Goal: Task Accomplishment & Management: Use online tool/utility

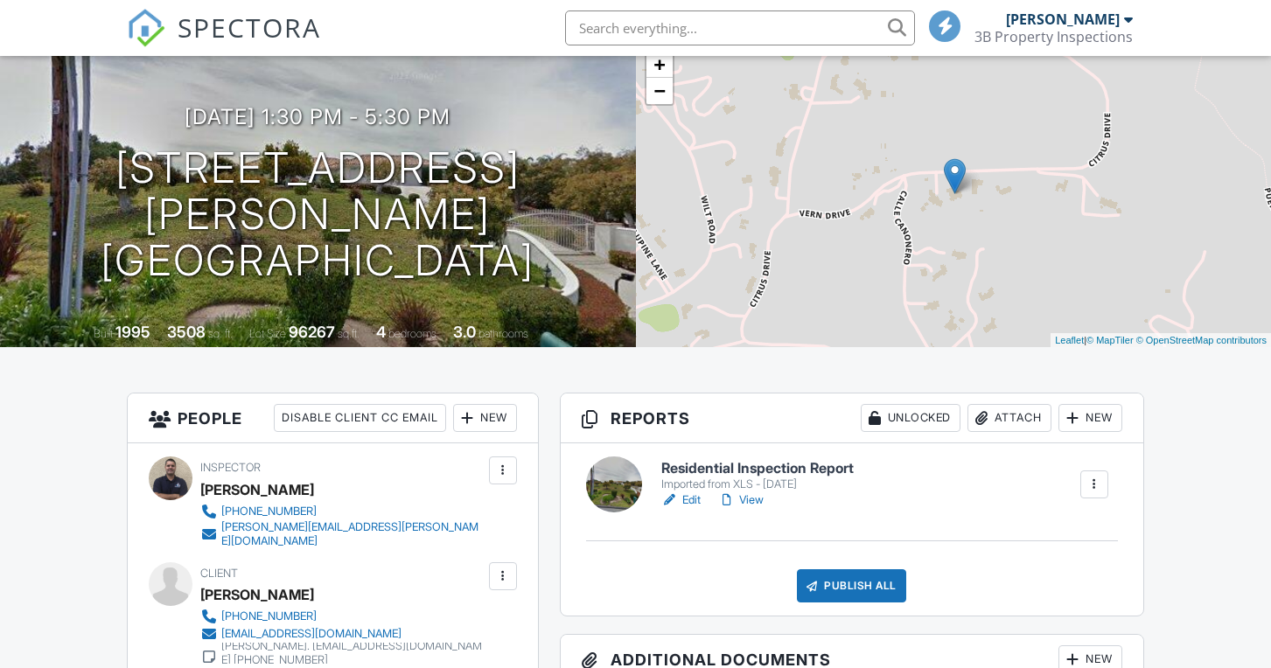
scroll to position [143, 0]
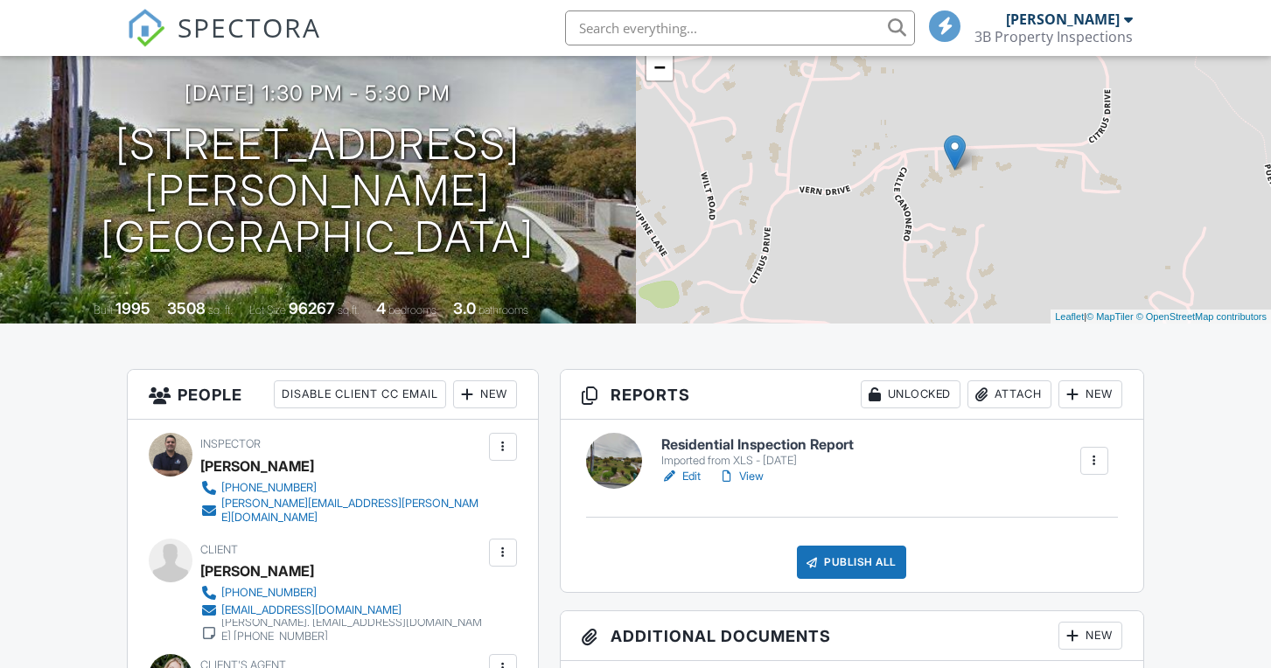
click at [688, 474] on link "Edit" at bounding box center [680, 476] width 39 height 17
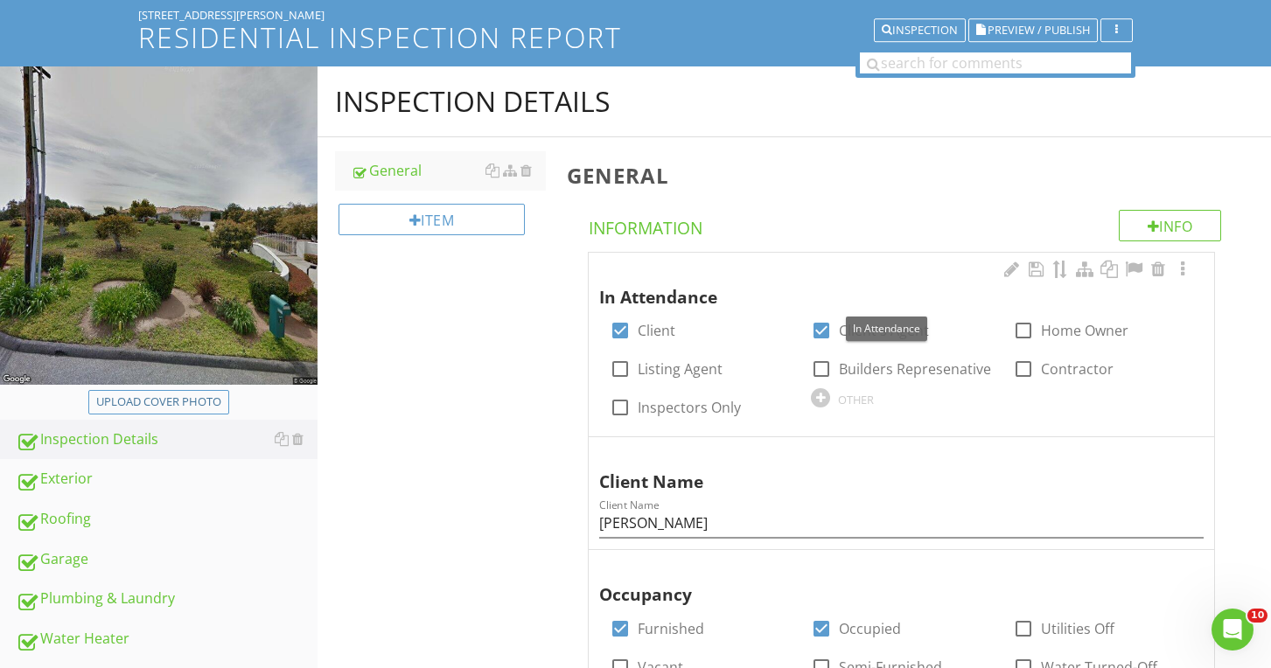
scroll to position [173, 0]
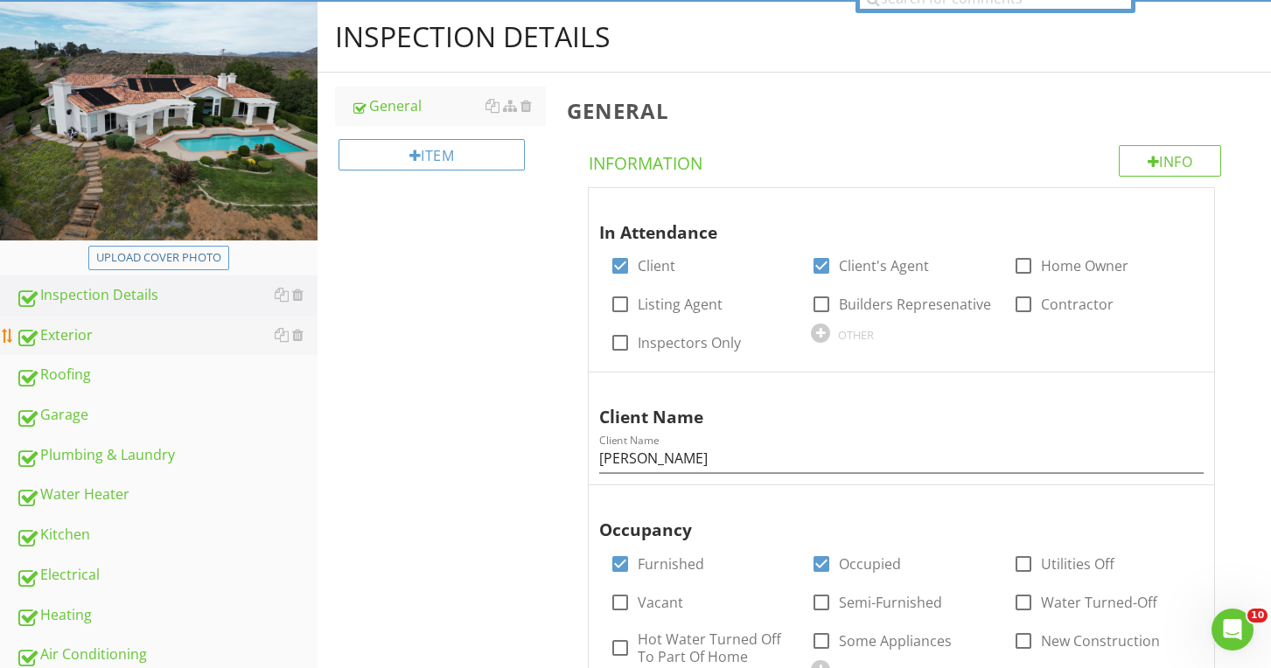
click at [198, 352] on link "Exterior" at bounding box center [167, 336] width 302 height 40
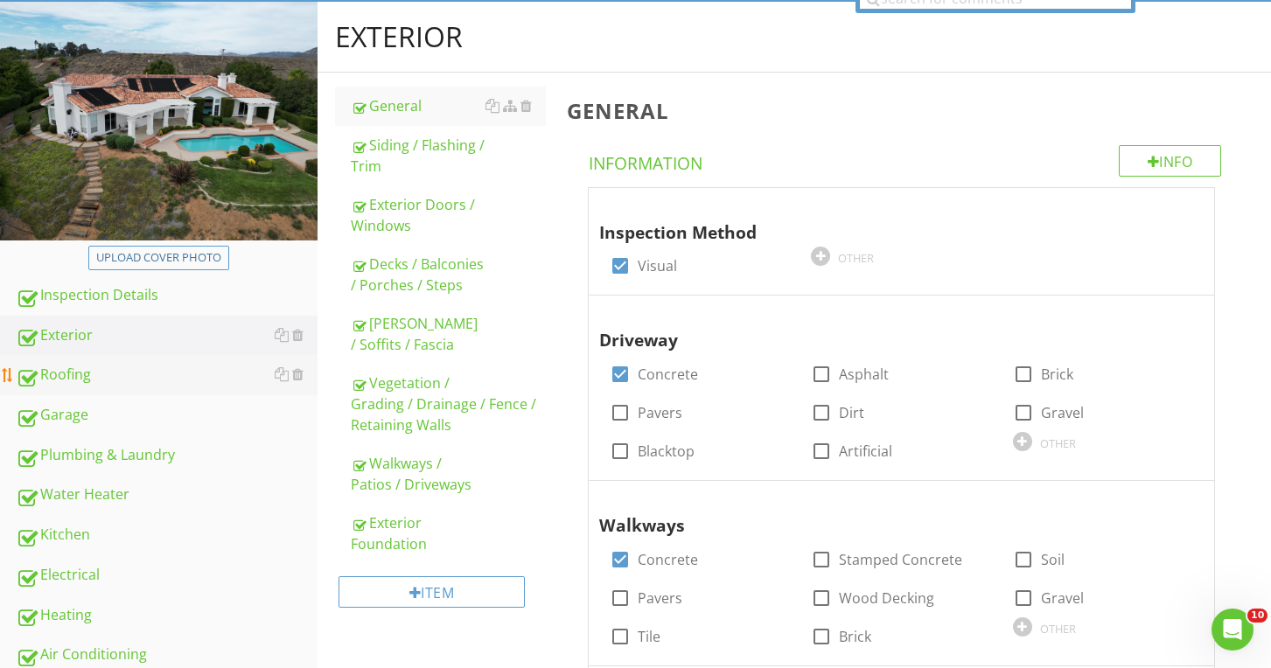
click at [199, 366] on div "Roofing" at bounding box center [167, 375] width 302 height 23
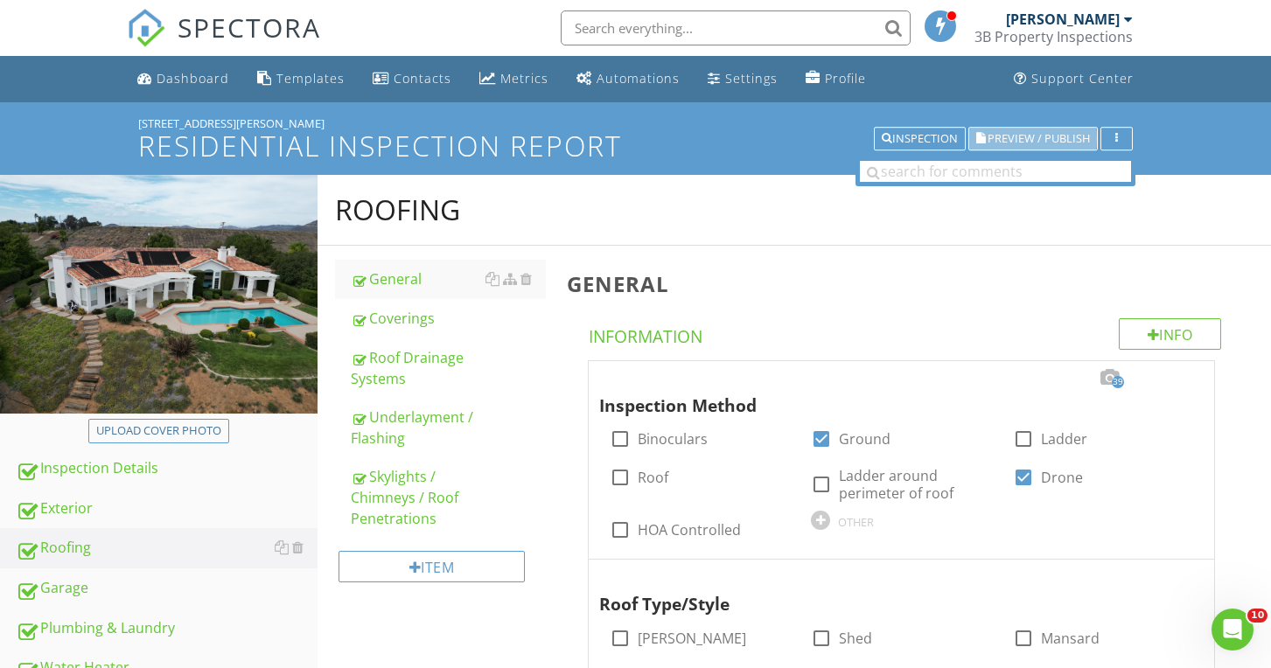
click at [979, 137] on icon "button" at bounding box center [981, 139] width 10 height 12
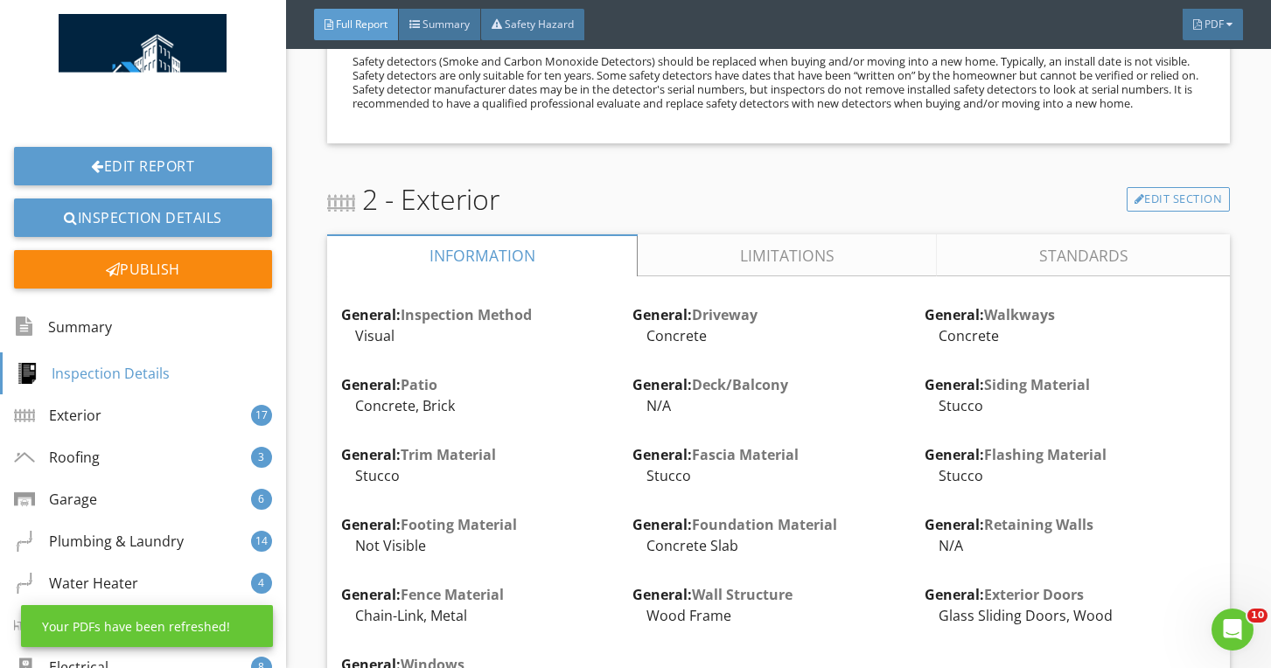
scroll to position [1525, 0]
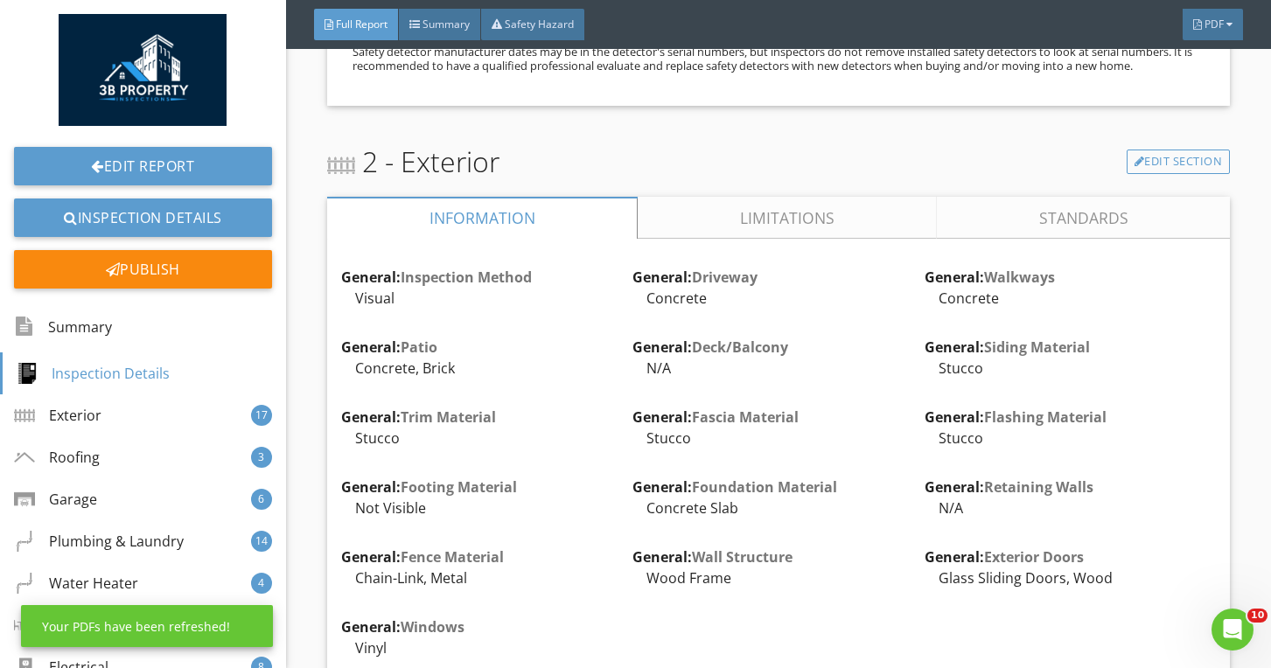
click at [693, 219] on link "Limitations" at bounding box center [787, 218] width 299 height 42
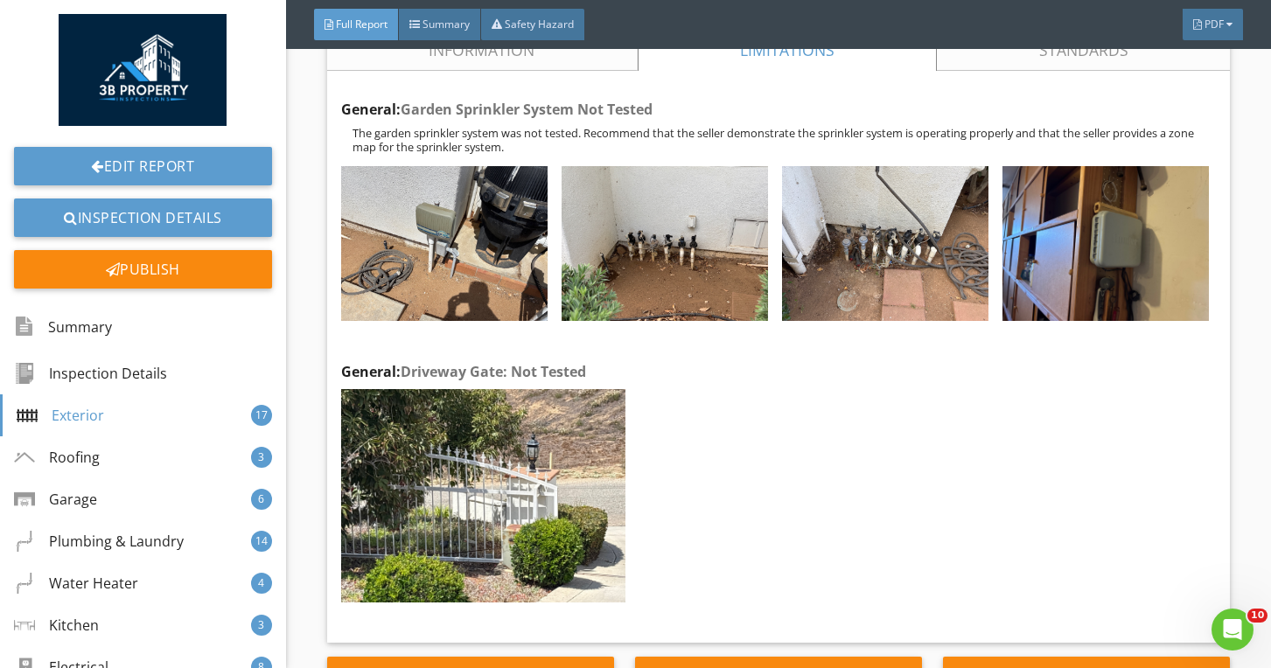
scroll to position [1692, 0]
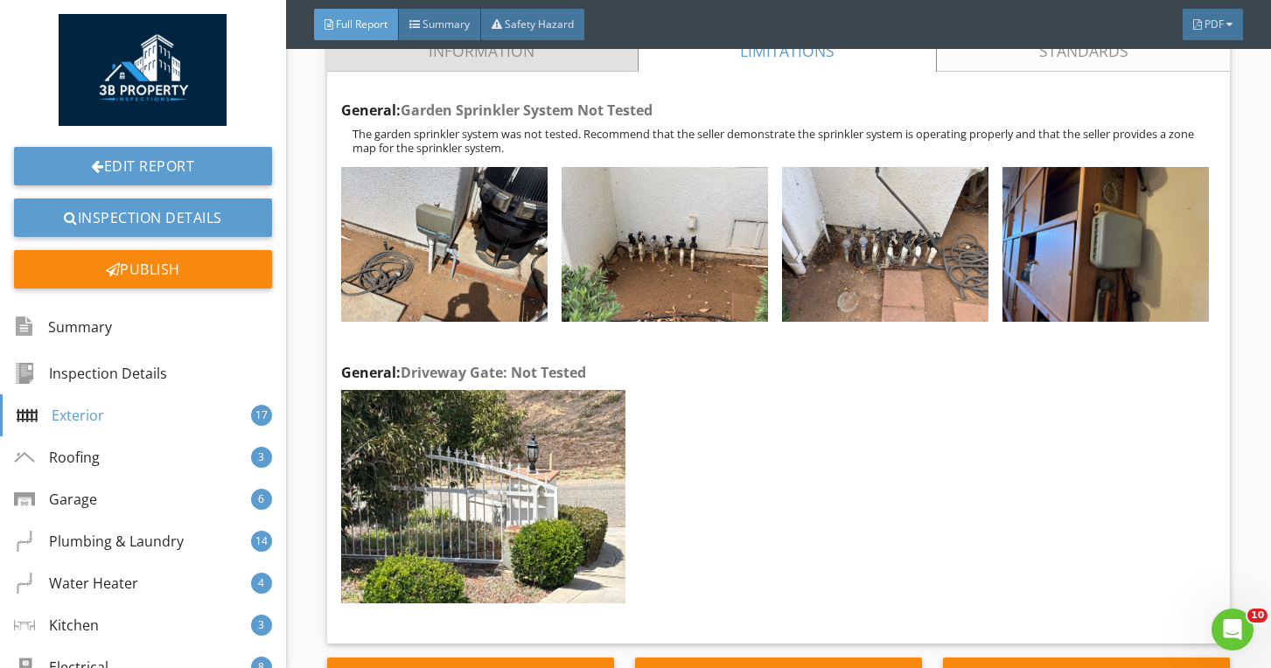
click at [463, 66] on link "Information" at bounding box center [482, 51] width 310 height 42
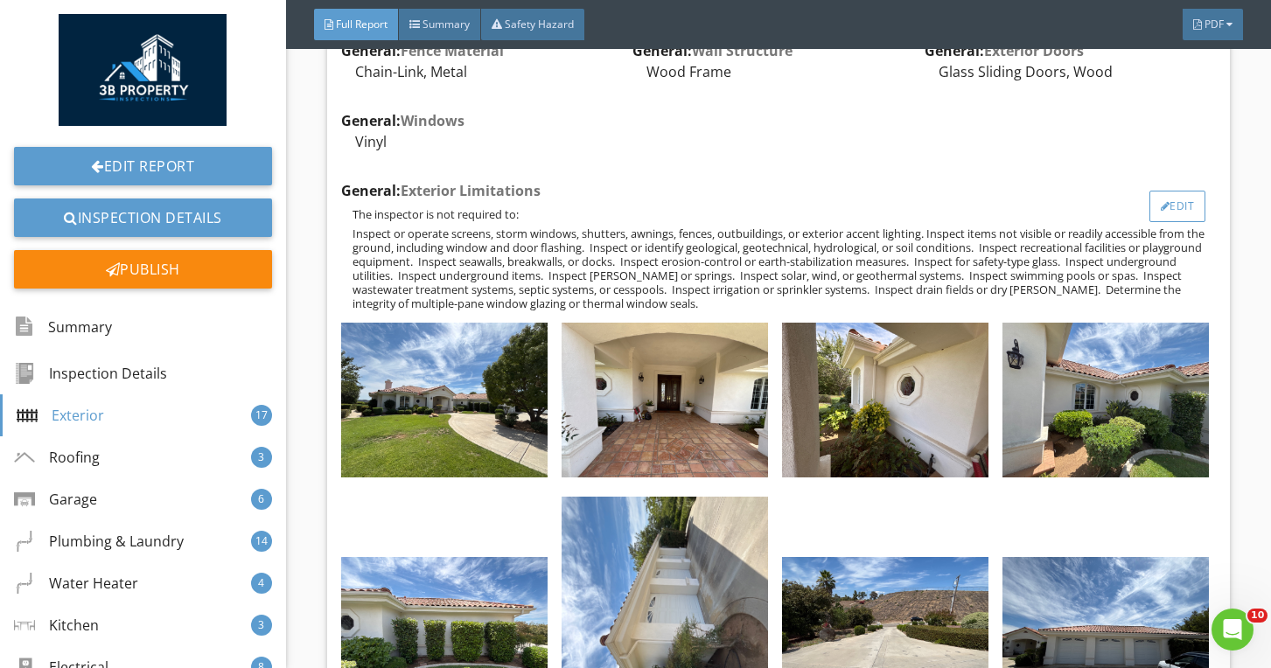
scroll to position [2016, 0]
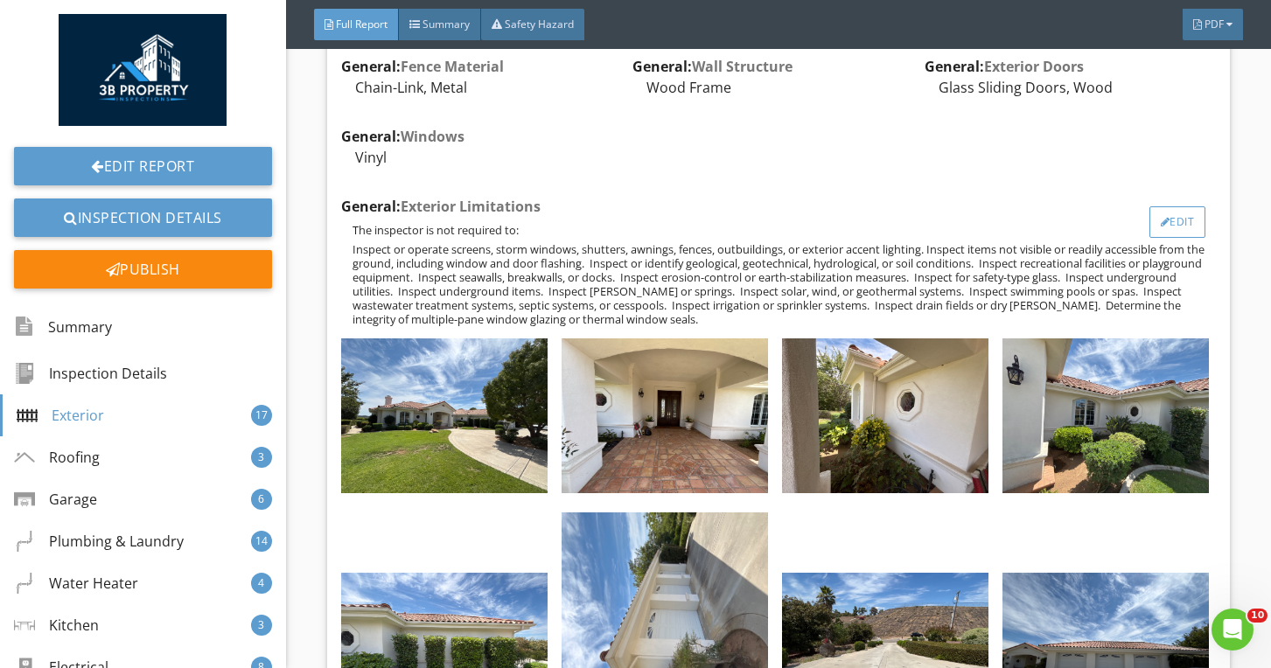
click at [1172, 211] on div "Edit" at bounding box center [1177, 221] width 57 height 31
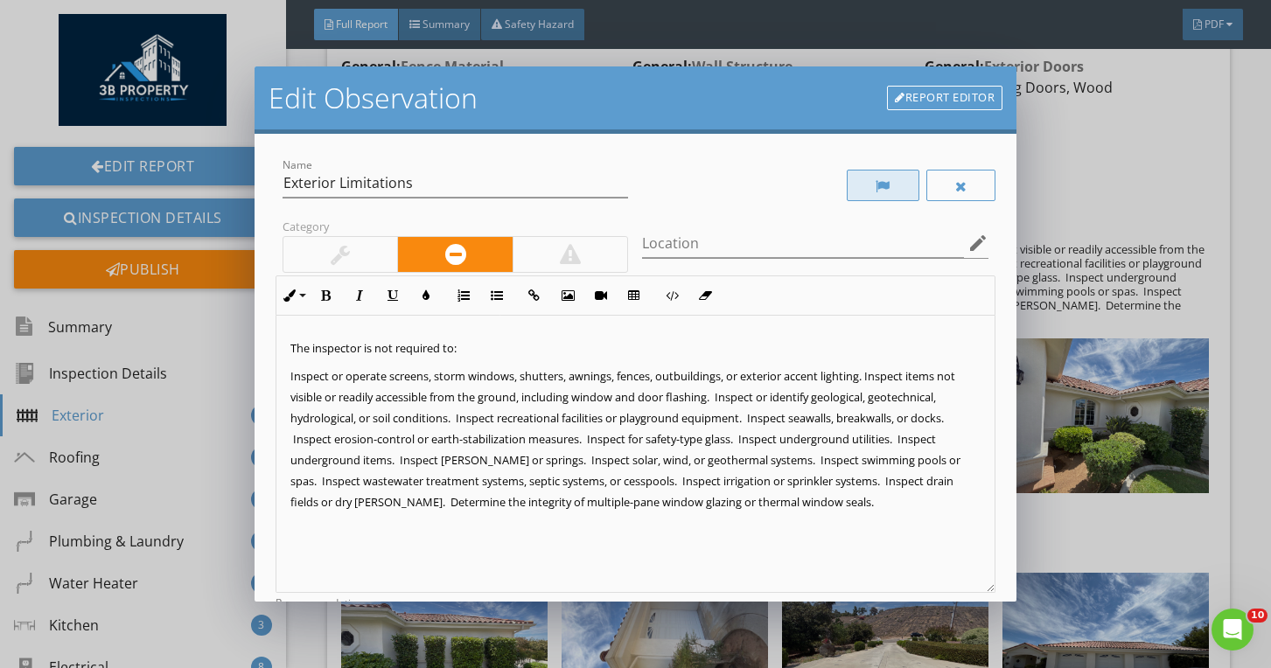
click at [885, 183] on div at bounding box center [882, 186] width 15 height 14
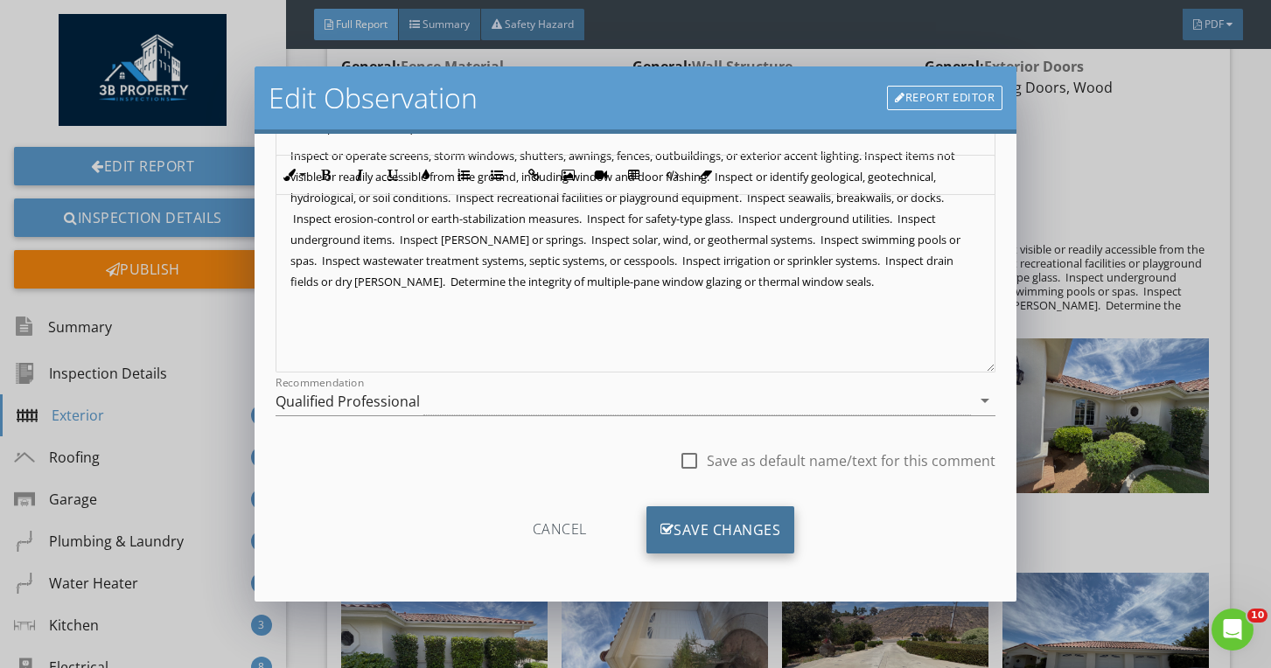
click at [676, 527] on div "Save Changes" at bounding box center [720, 529] width 149 height 47
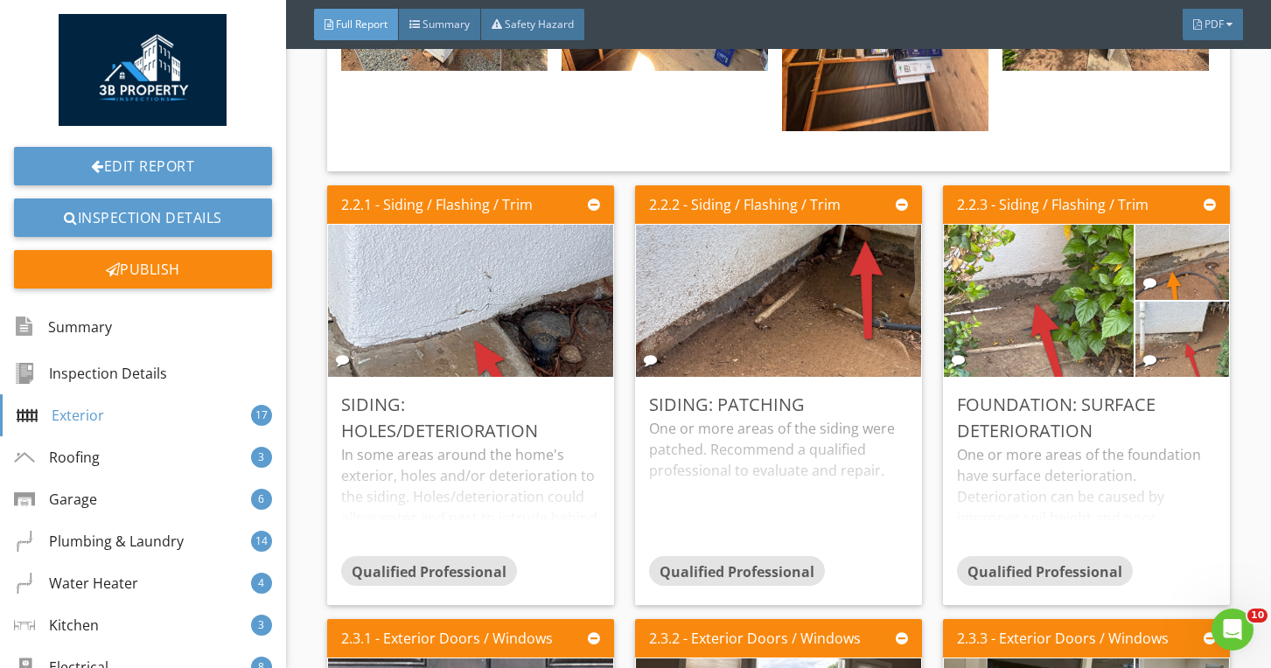
scroll to position [4611, 0]
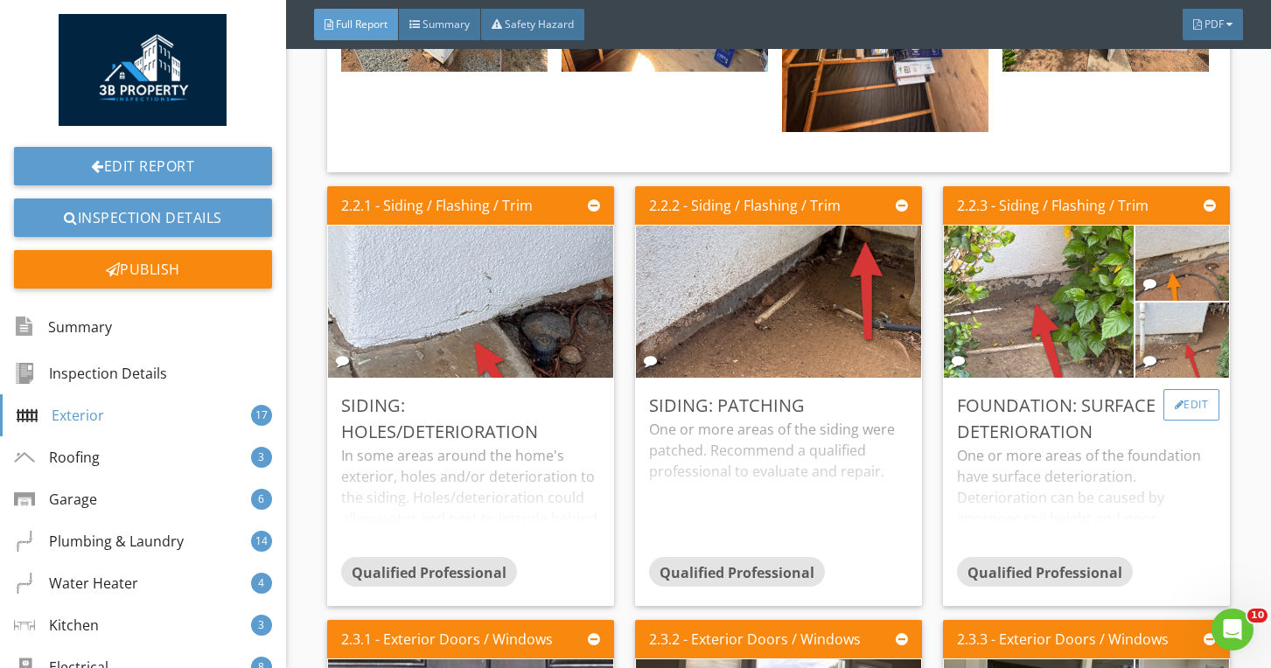
click at [1199, 408] on div "Edit" at bounding box center [1191, 404] width 57 height 31
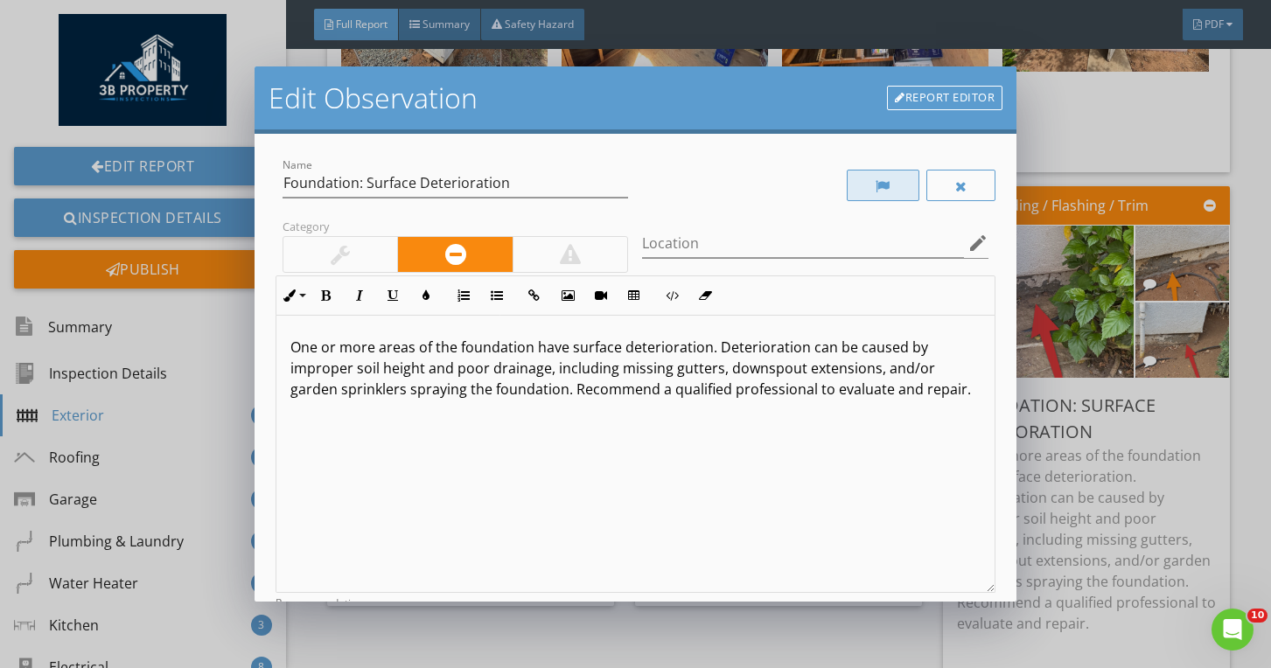
click at [859, 179] on div at bounding box center [883, 185] width 73 height 31
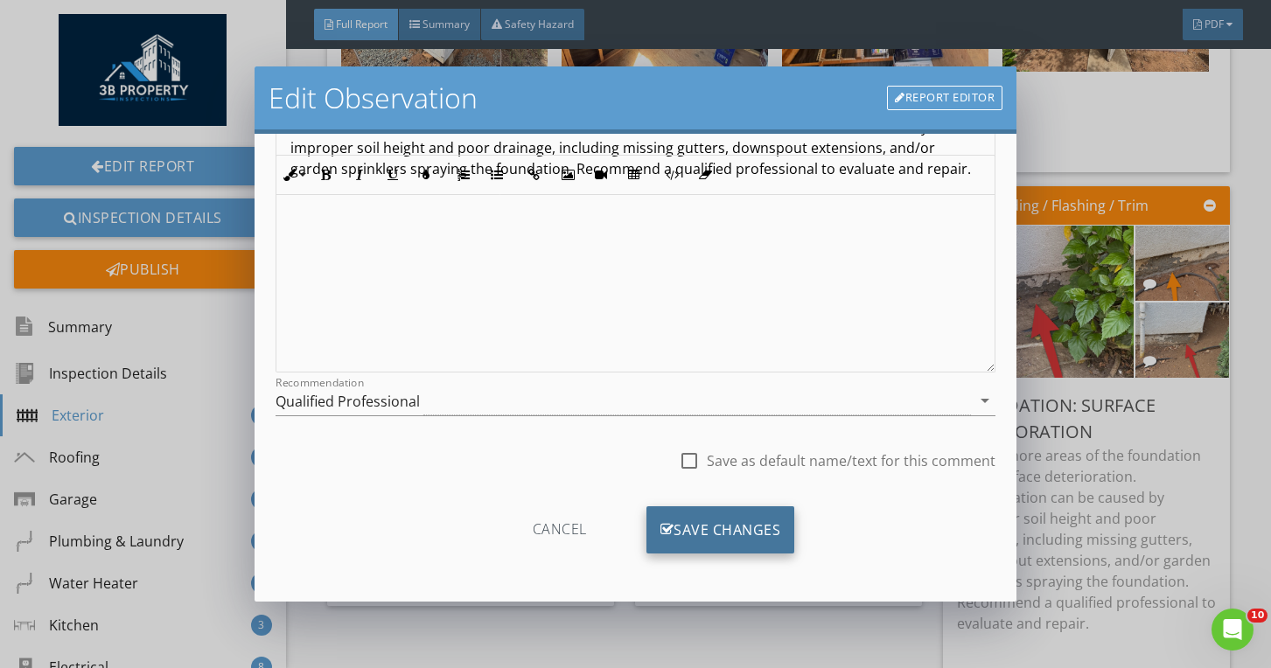
click at [696, 540] on div "Save Changes" at bounding box center [720, 529] width 149 height 47
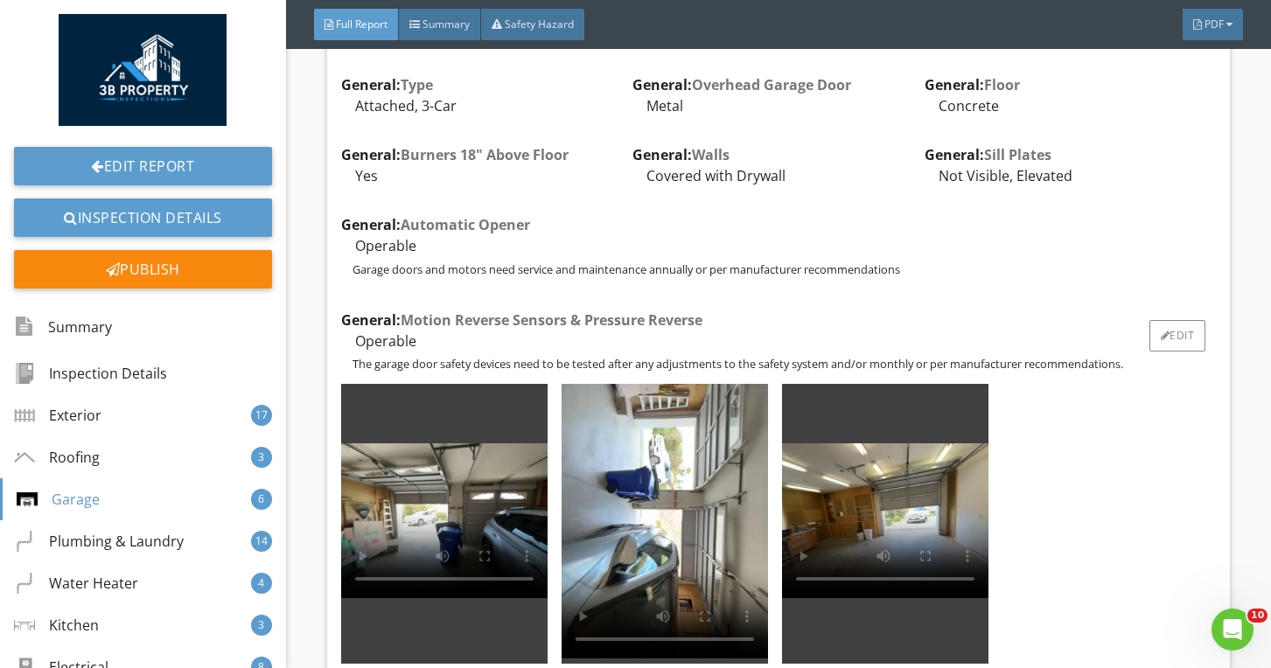
scroll to position [10591, 0]
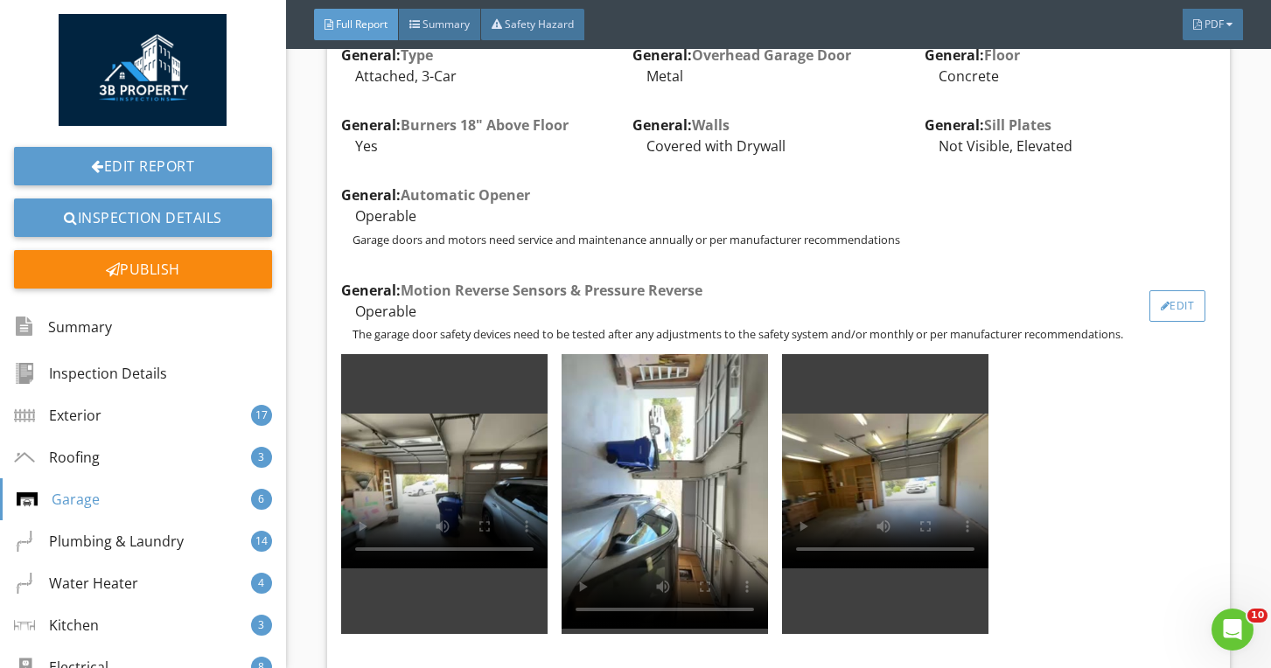
click at [1175, 310] on div "Edit" at bounding box center [1177, 305] width 57 height 31
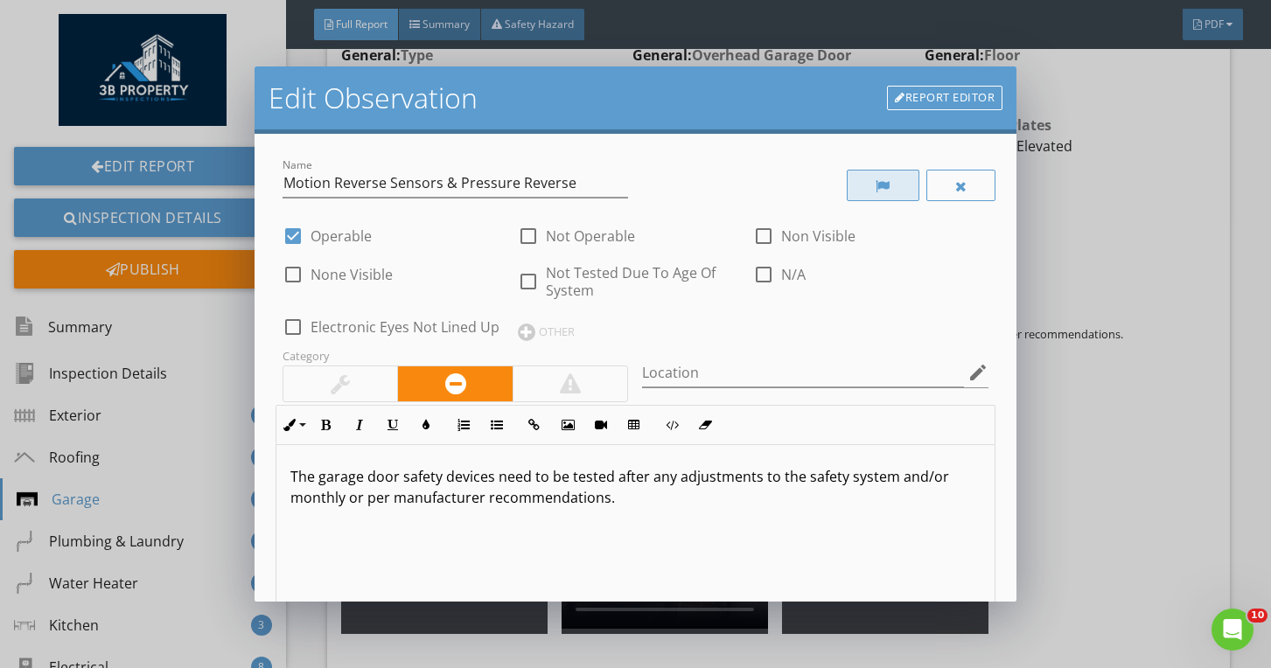
click at [895, 199] on div at bounding box center [883, 185] width 73 height 31
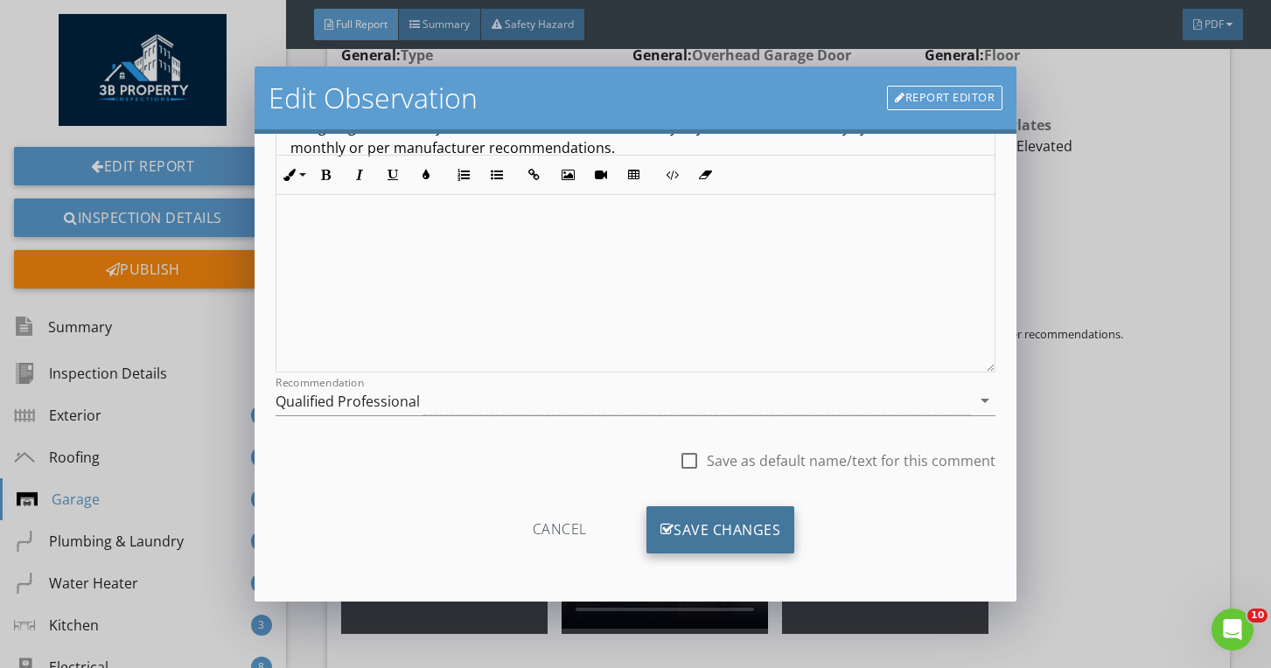
click at [692, 519] on div "Save Changes" at bounding box center [720, 529] width 149 height 47
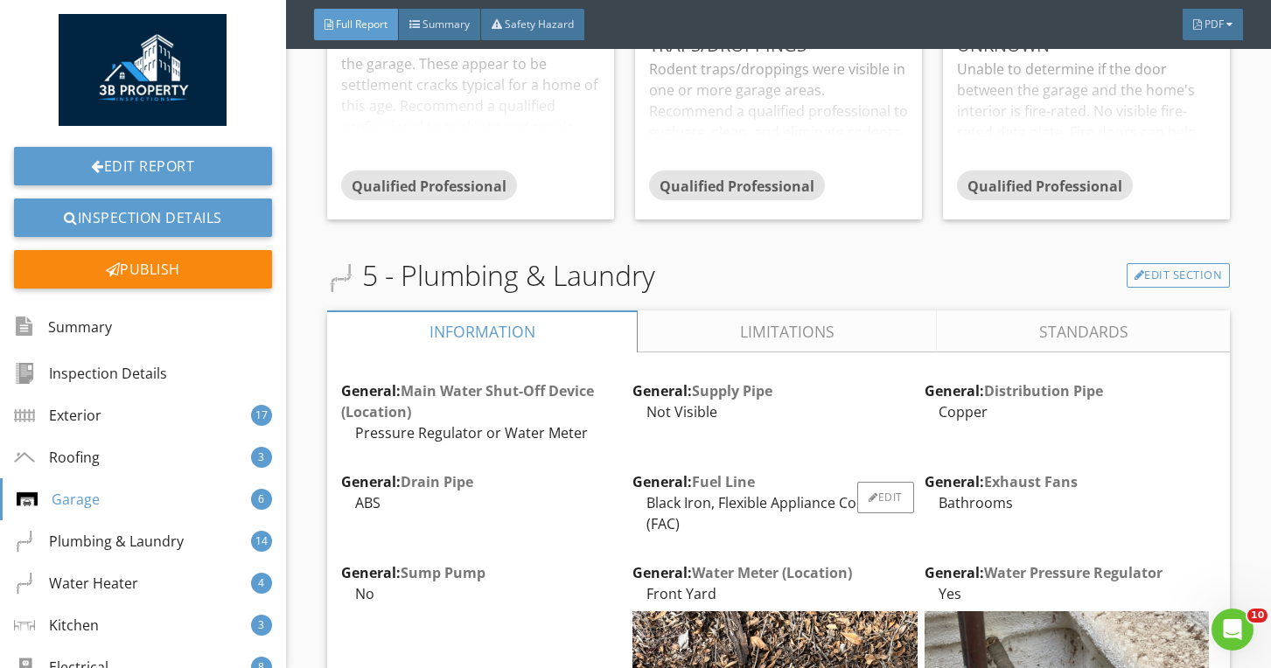
scroll to position [12527, 0]
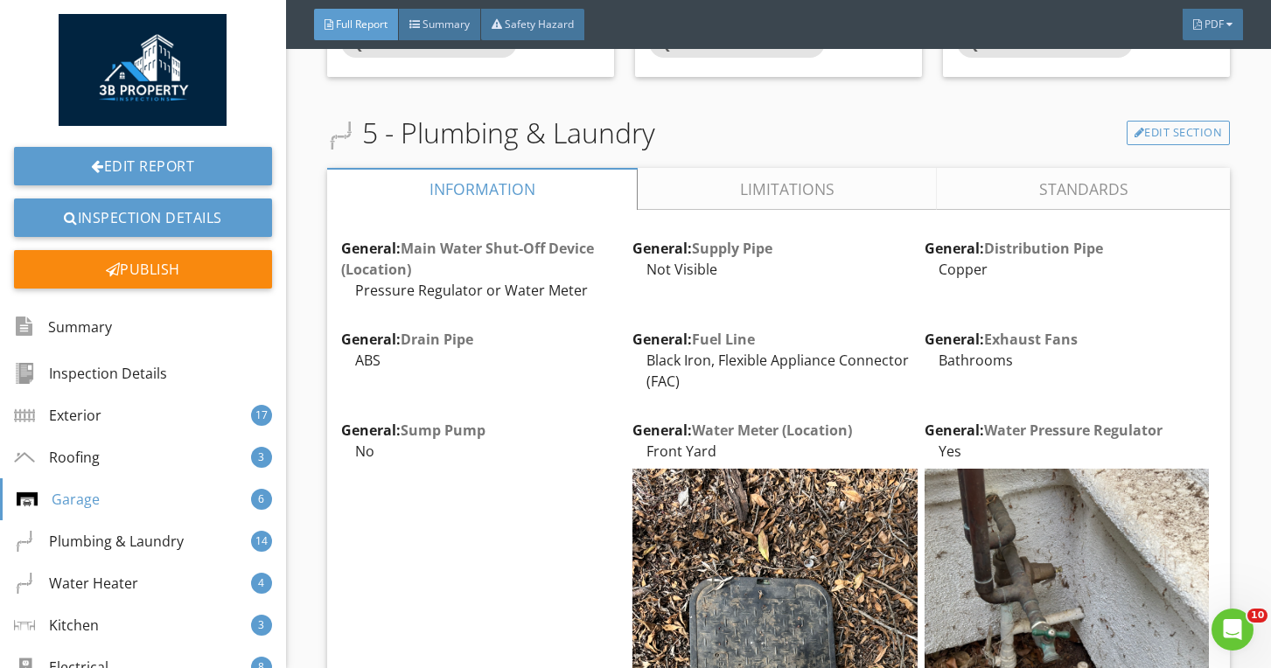
click at [761, 199] on link "Limitations" at bounding box center [787, 189] width 299 height 42
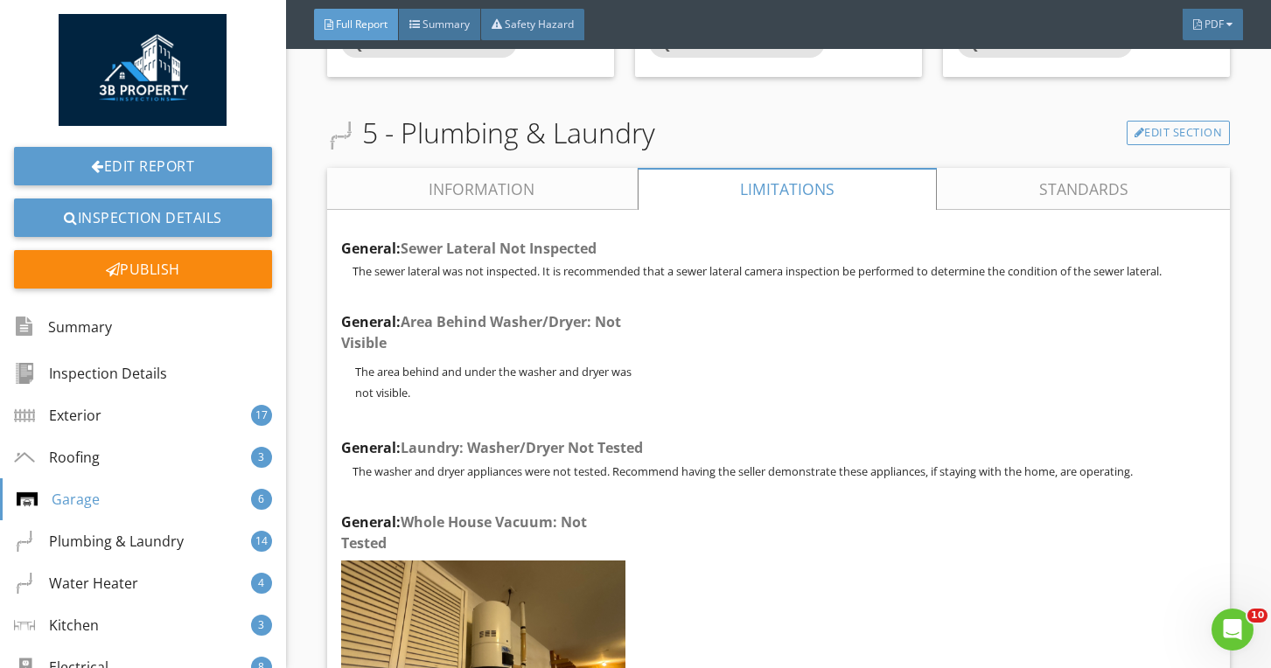
click at [568, 199] on link "Information" at bounding box center [482, 189] width 310 height 42
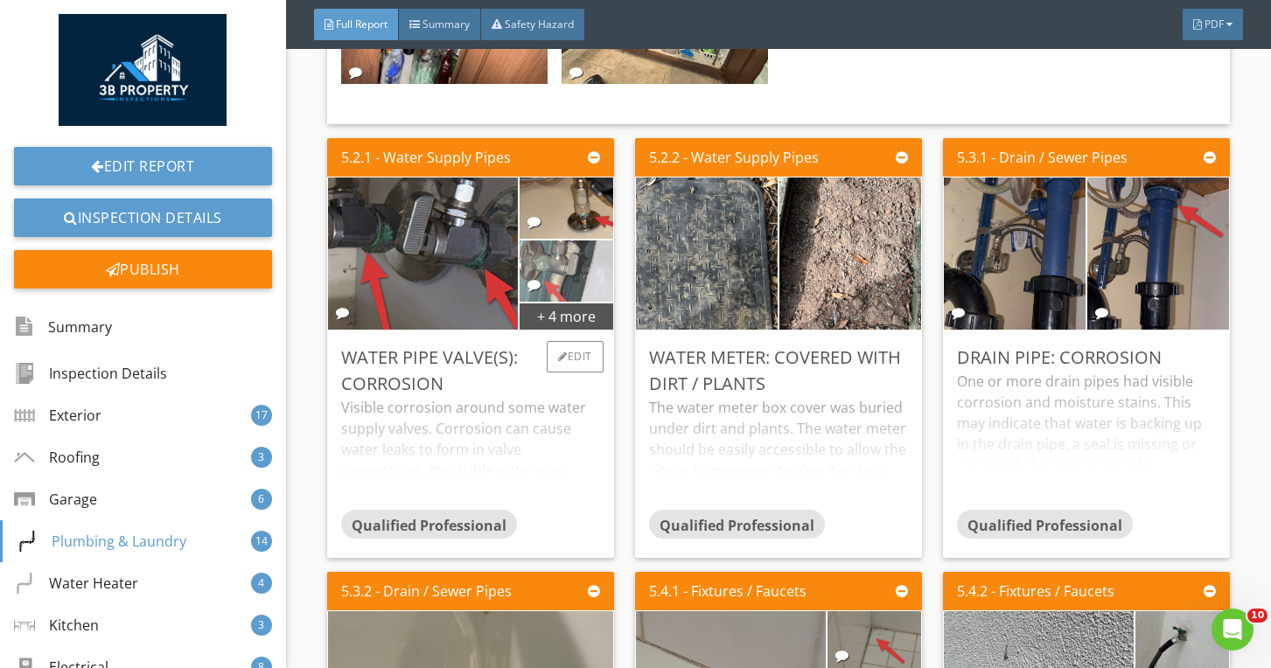
scroll to position [15296, 0]
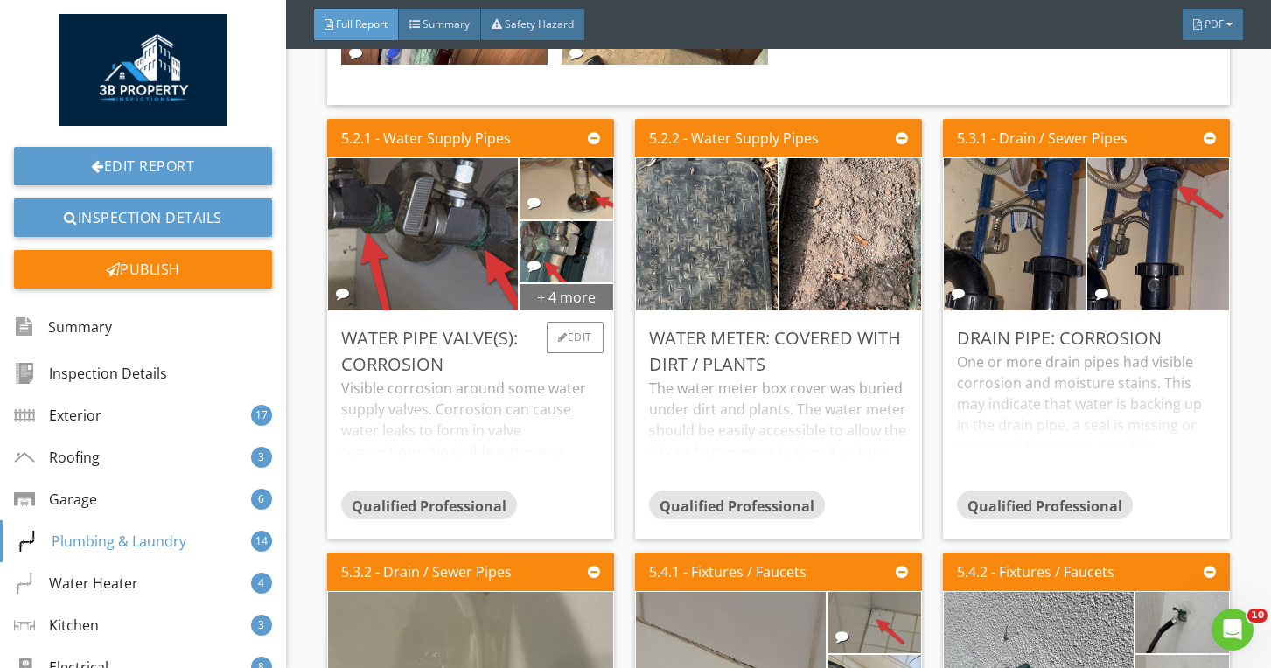
click at [598, 306] on div "+ 4 more" at bounding box center [566, 296] width 94 height 28
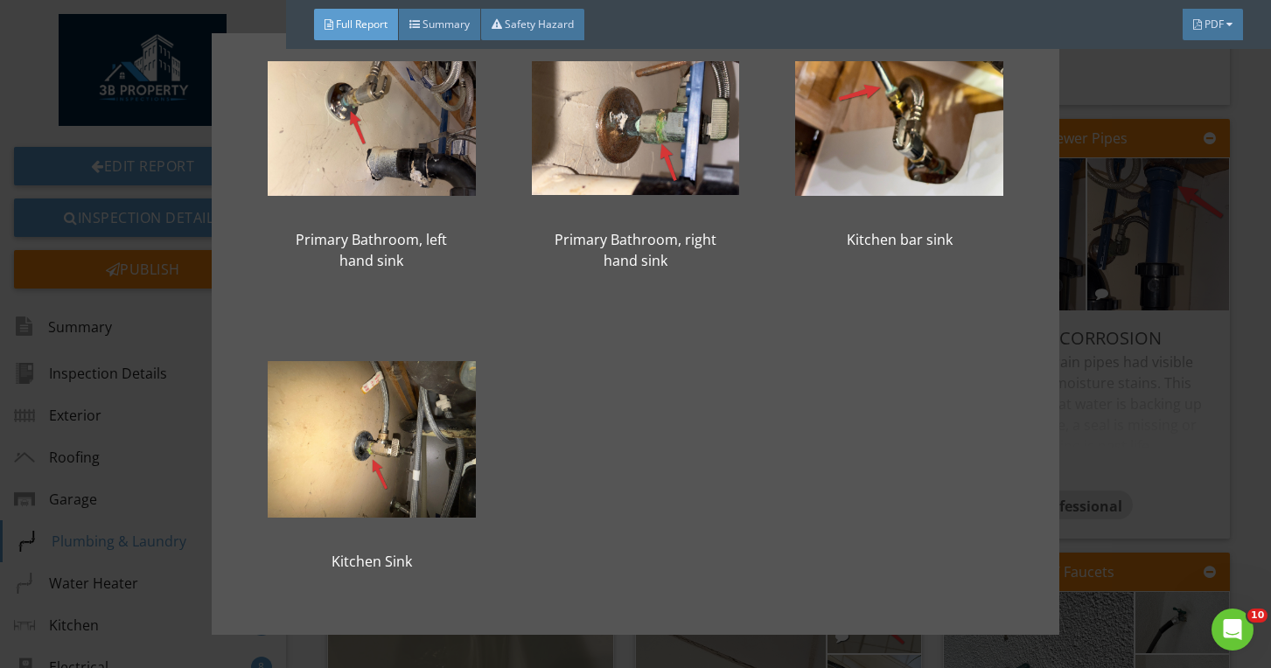
scroll to position [399, 0]
click at [1100, 408] on div "Laundry Sink West Hallway Bathroom North Office Bathroom Sink Primary Bathroom,…" at bounding box center [635, 334] width 1271 height 668
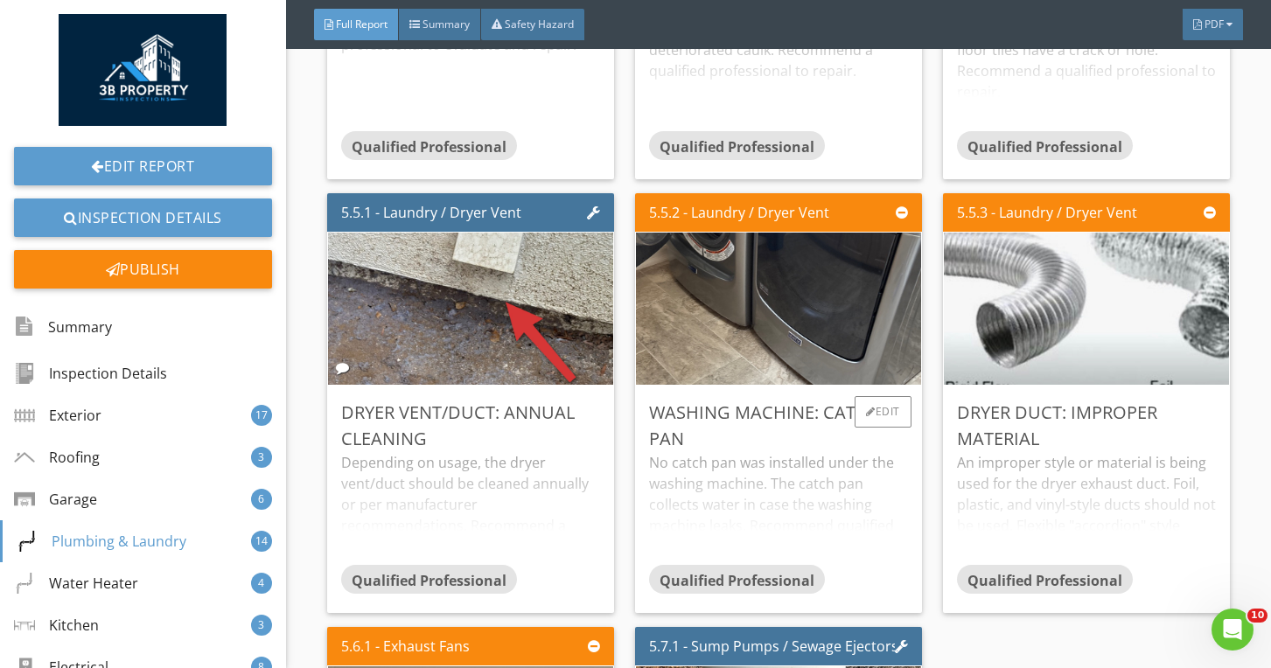
scroll to position [16524, 0]
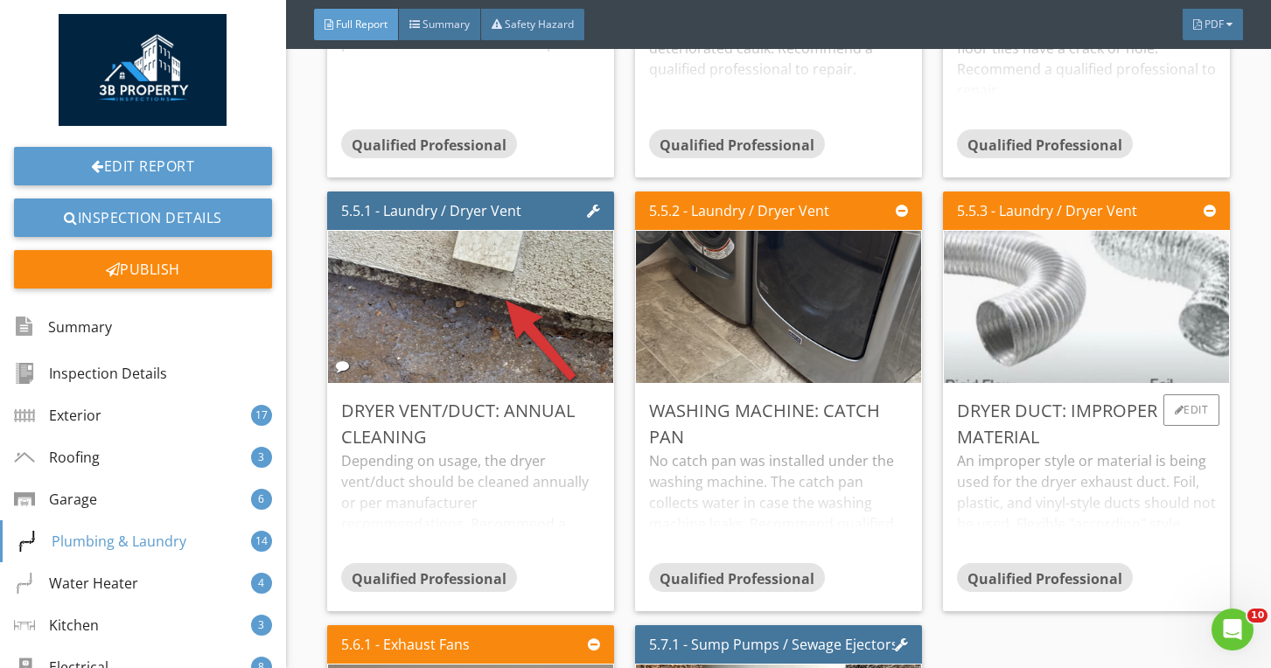
click at [1064, 307] on img at bounding box center [1085, 307] width 713 height 317
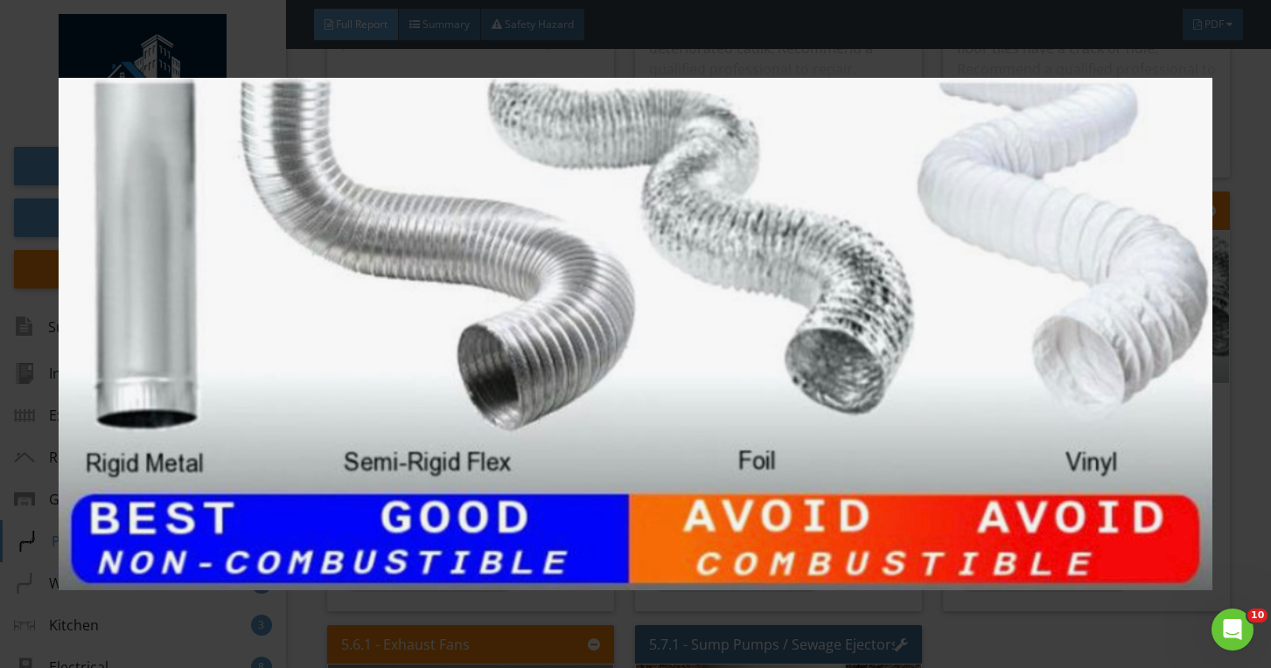
click at [1006, 305] on img at bounding box center [636, 335] width 1154 height 582
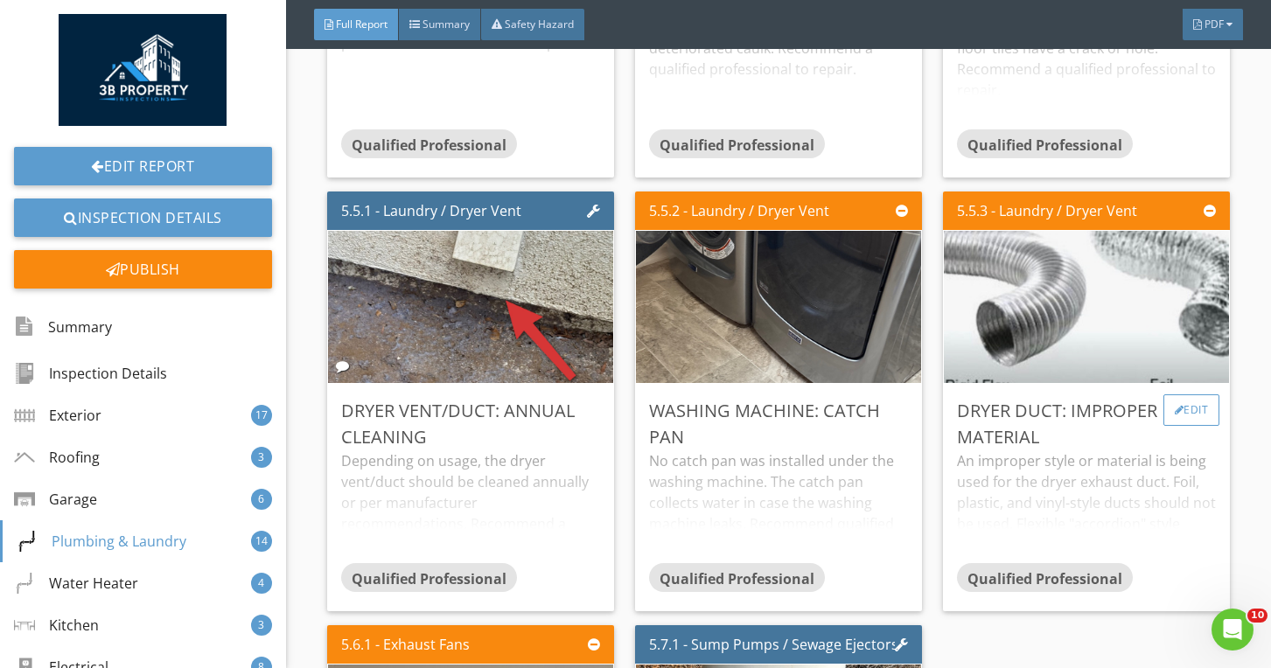
click at [1178, 405] on div at bounding box center [1179, 410] width 10 height 10
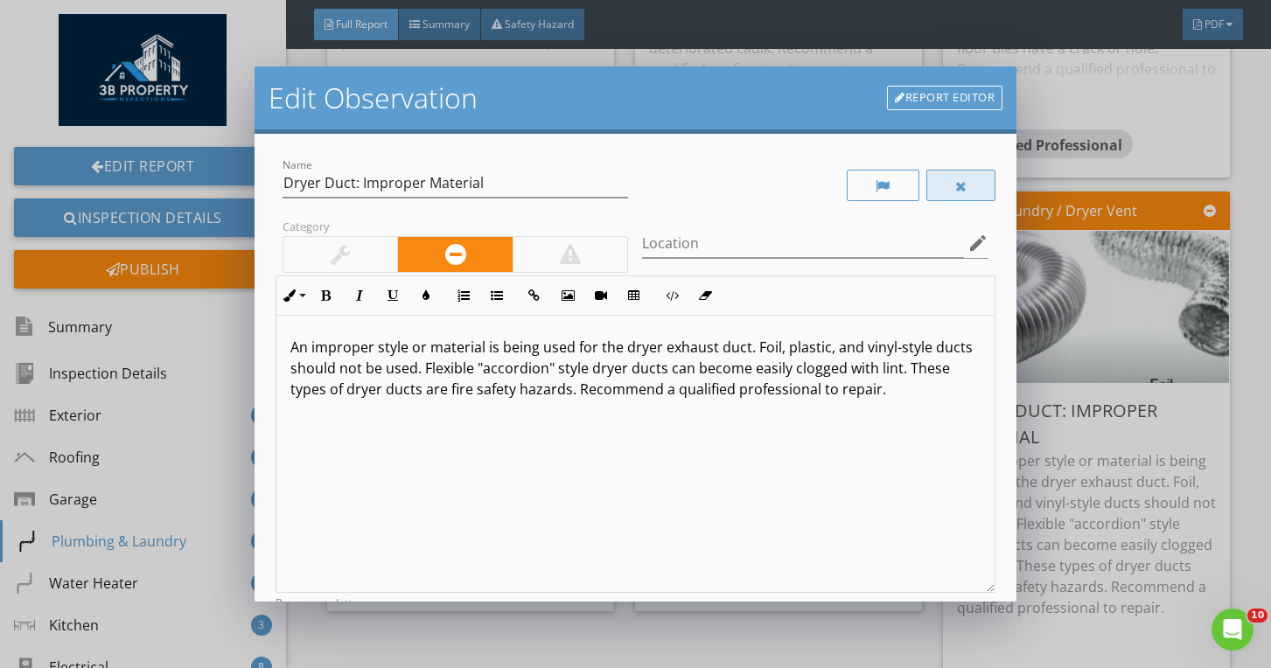
click at [971, 200] on div at bounding box center [961, 185] width 70 height 31
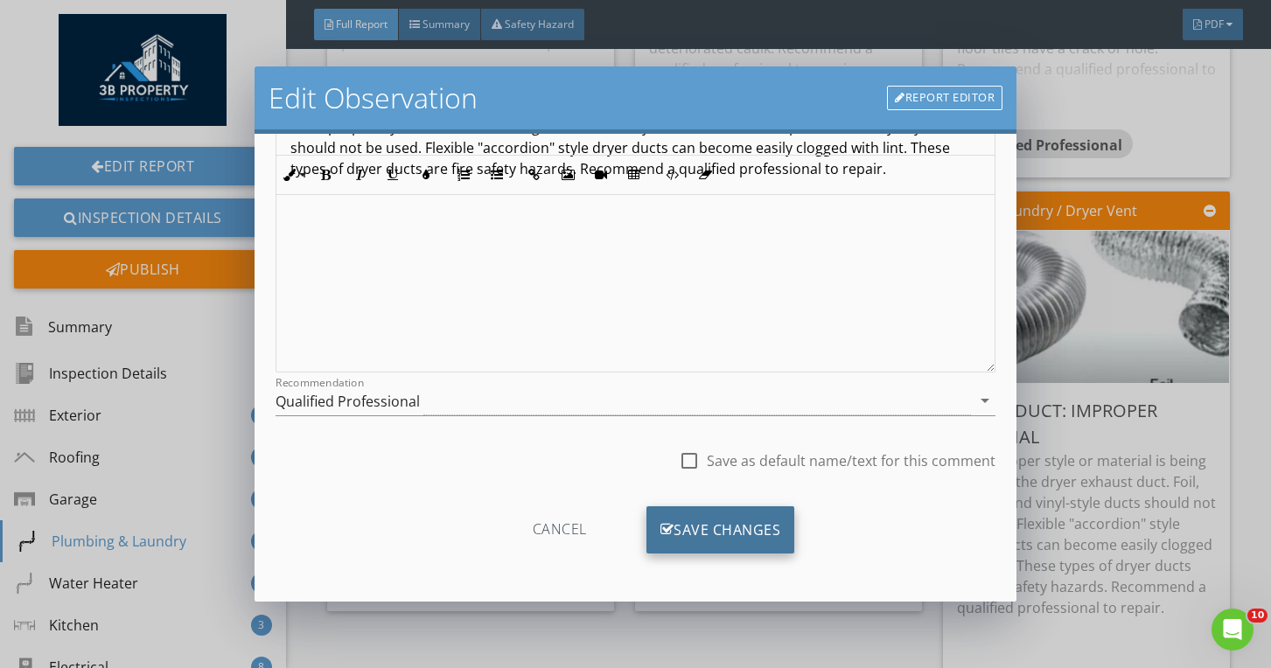
click at [783, 505] on div "Cancel Save Changes" at bounding box center [635, 536] width 721 height 88
click at [783, 518] on div "Save Changes" at bounding box center [720, 529] width 149 height 47
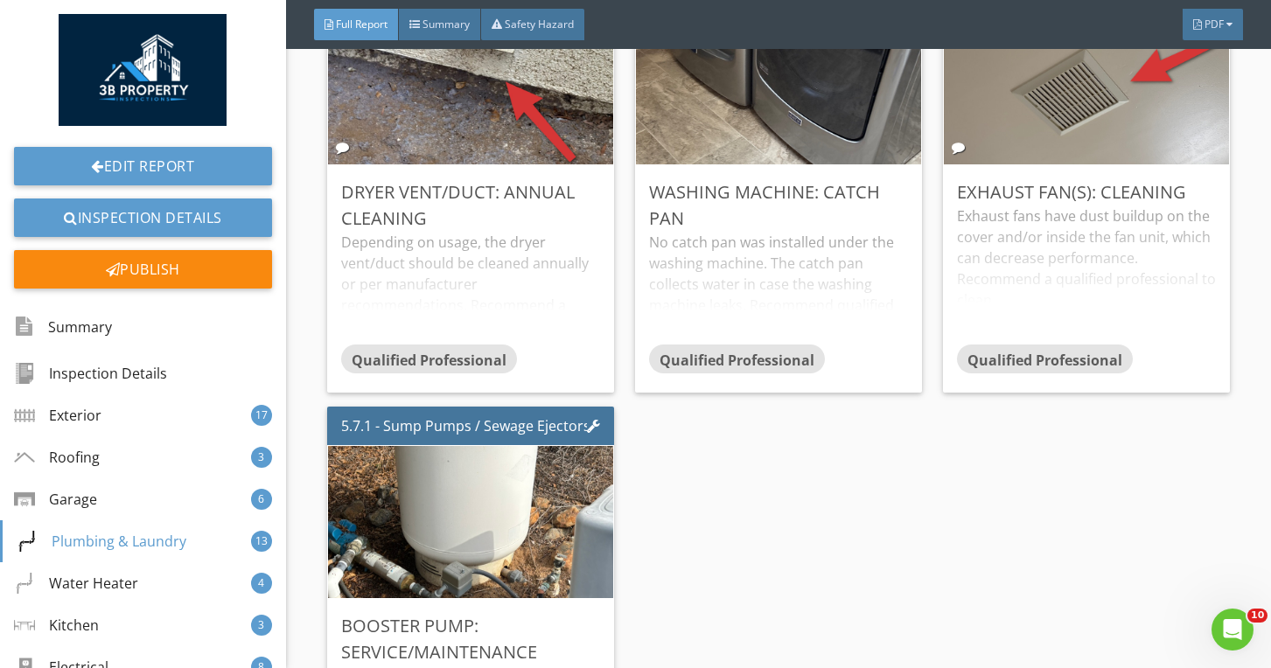
scroll to position [16887, 0]
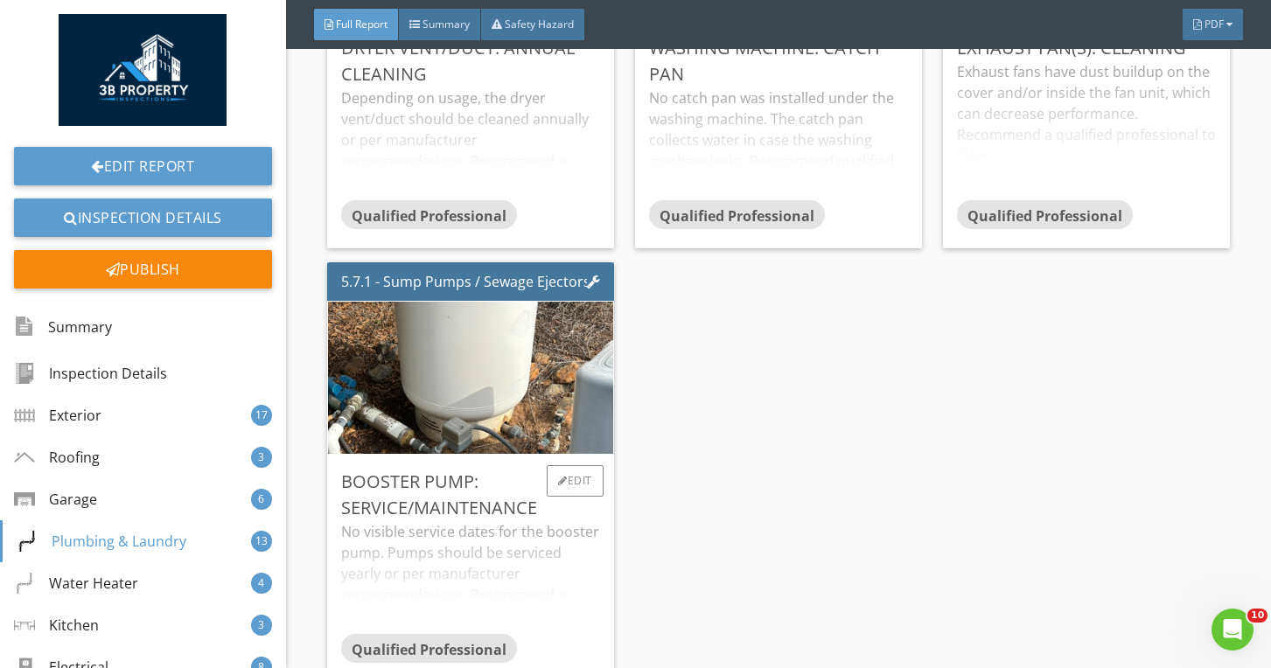
click at [540, 577] on div "No visible service dates for the booster pump. Pumps should be serviced yearly …" at bounding box center [470, 577] width 259 height 112
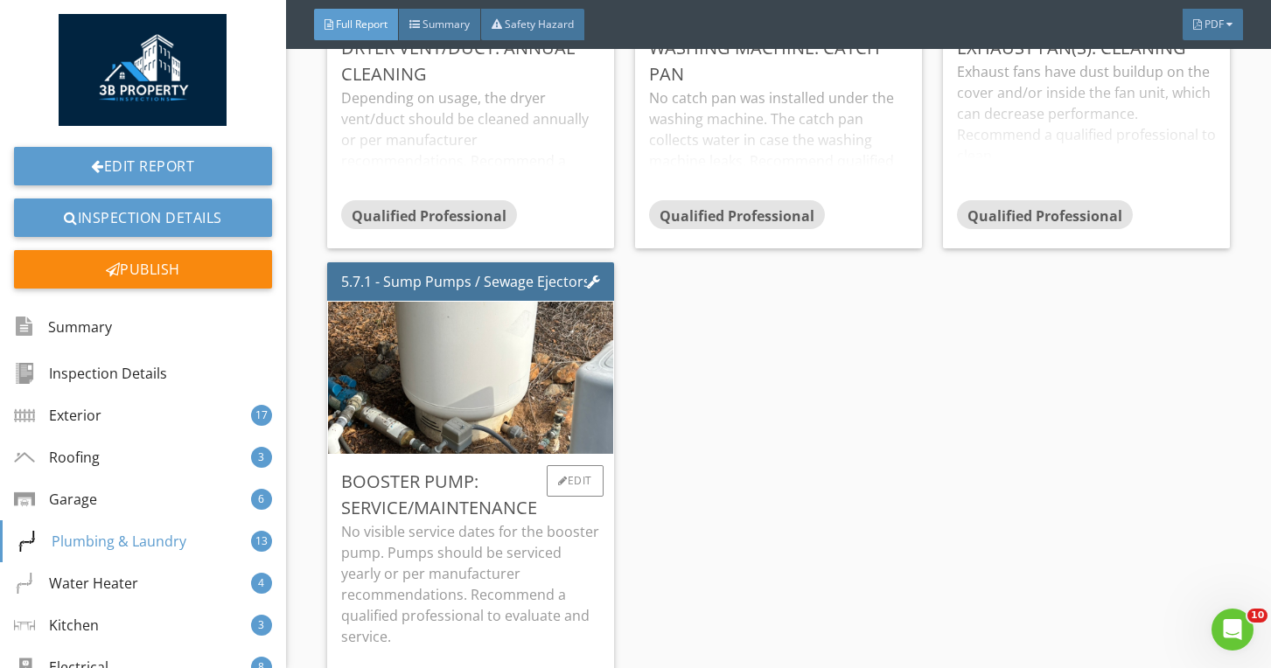
click at [548, 568] on p "No visible service dates for the booster pump. Pumps should be serviced yearly …" at bounding box center [470, 584] width 259 height 126
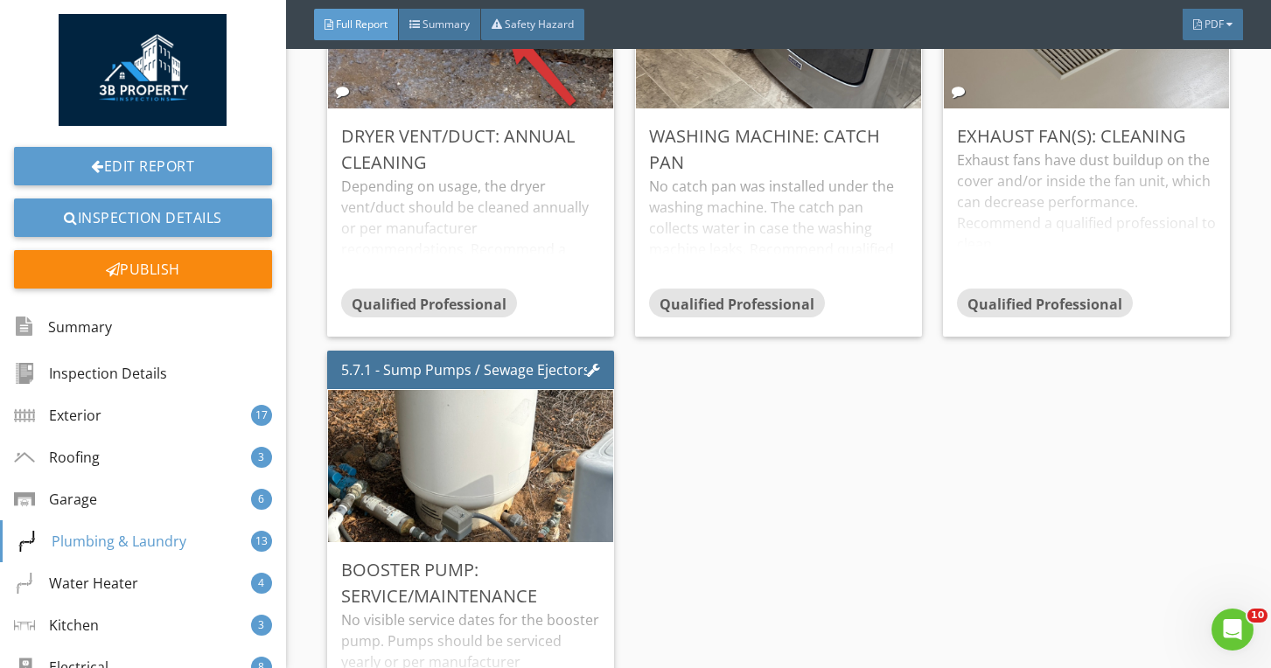
scroll to position [16772, 0]
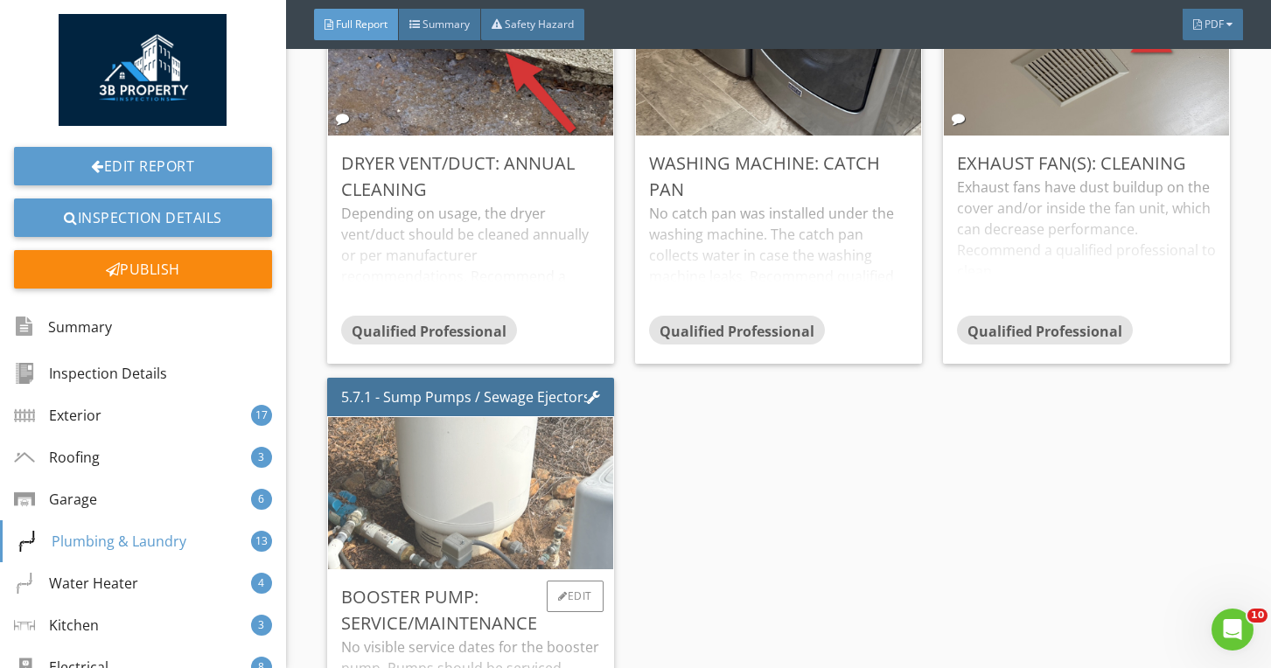
click at [494, 458] on img at bounding box center [470, 493] width 506 height 380
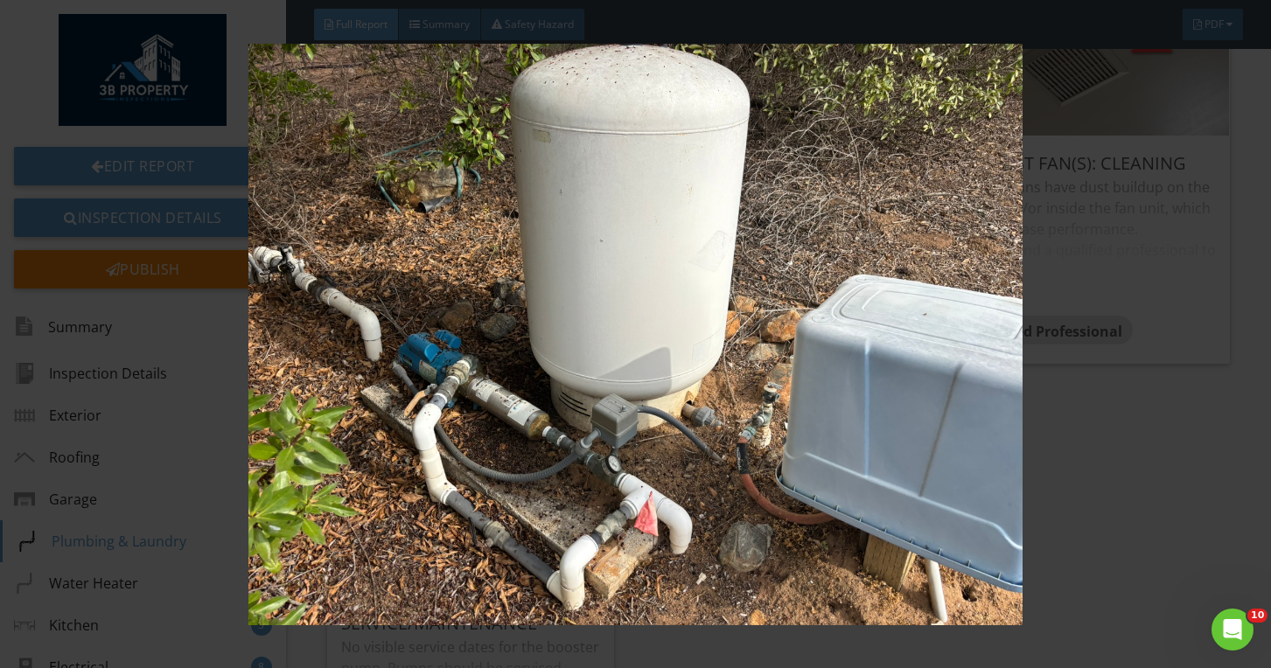
click at [493, 458] on img at bounding box center [636, 335] width 1154 height 582
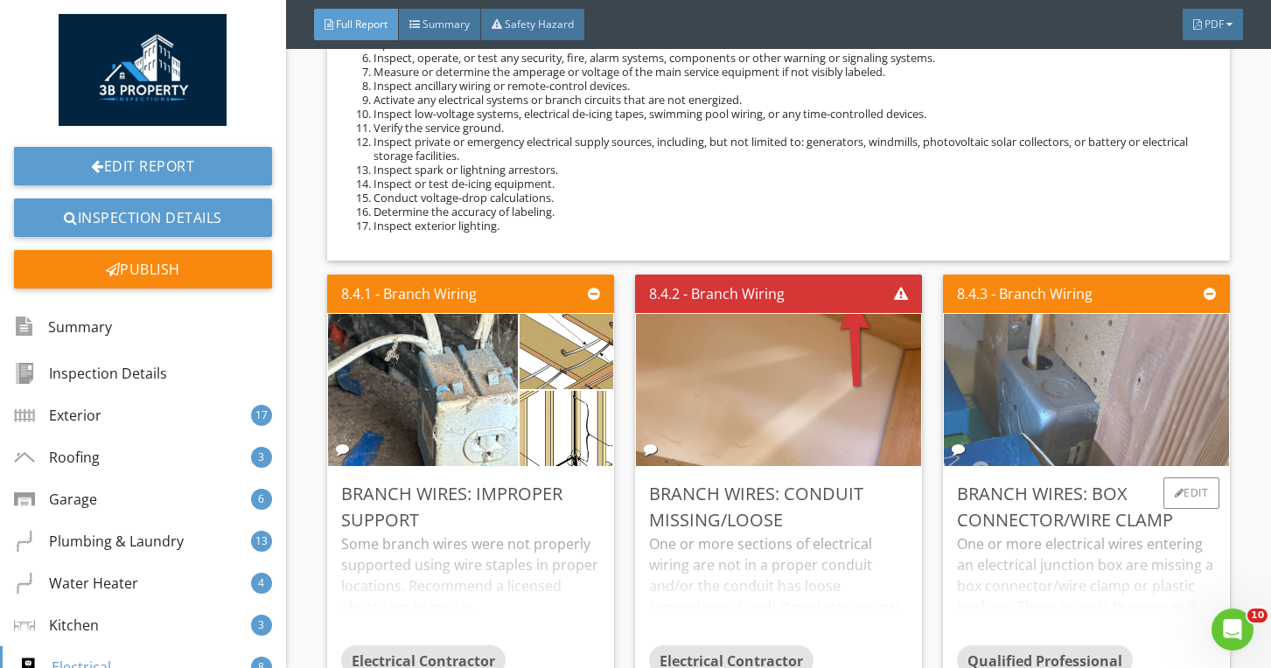
scroll to position [23998, 0]
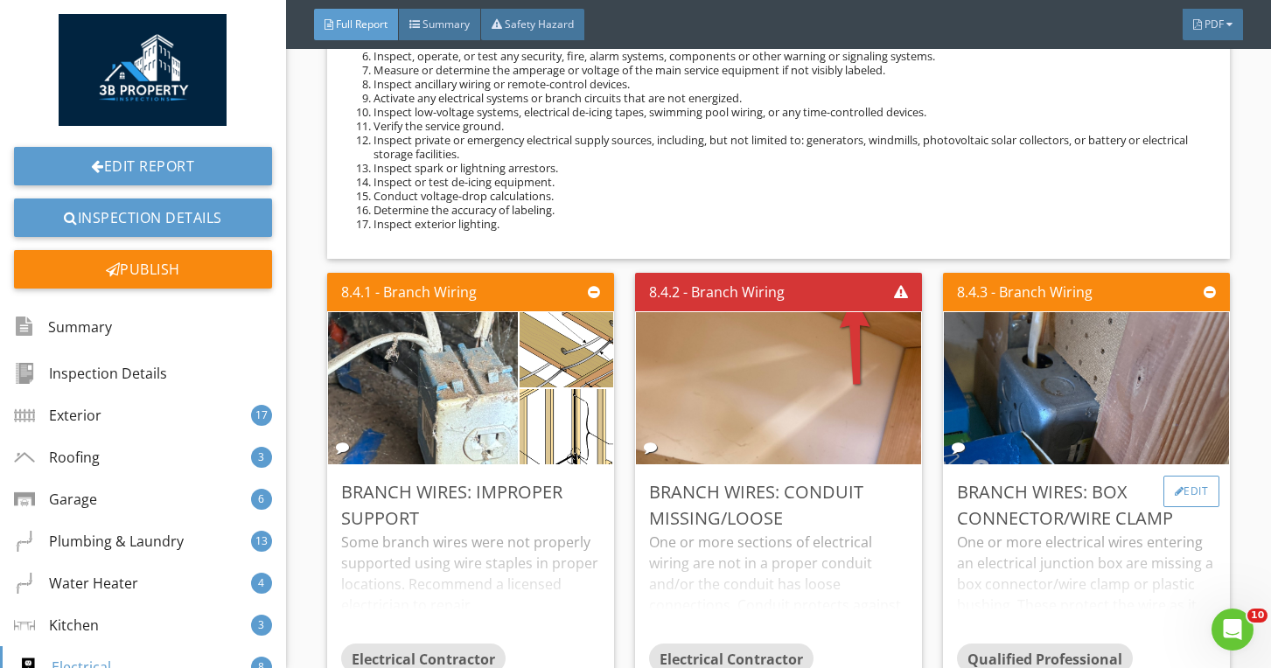
click at [1181, 502] on div "Edit" at bounding box center [1191, 491] width 57 height 31
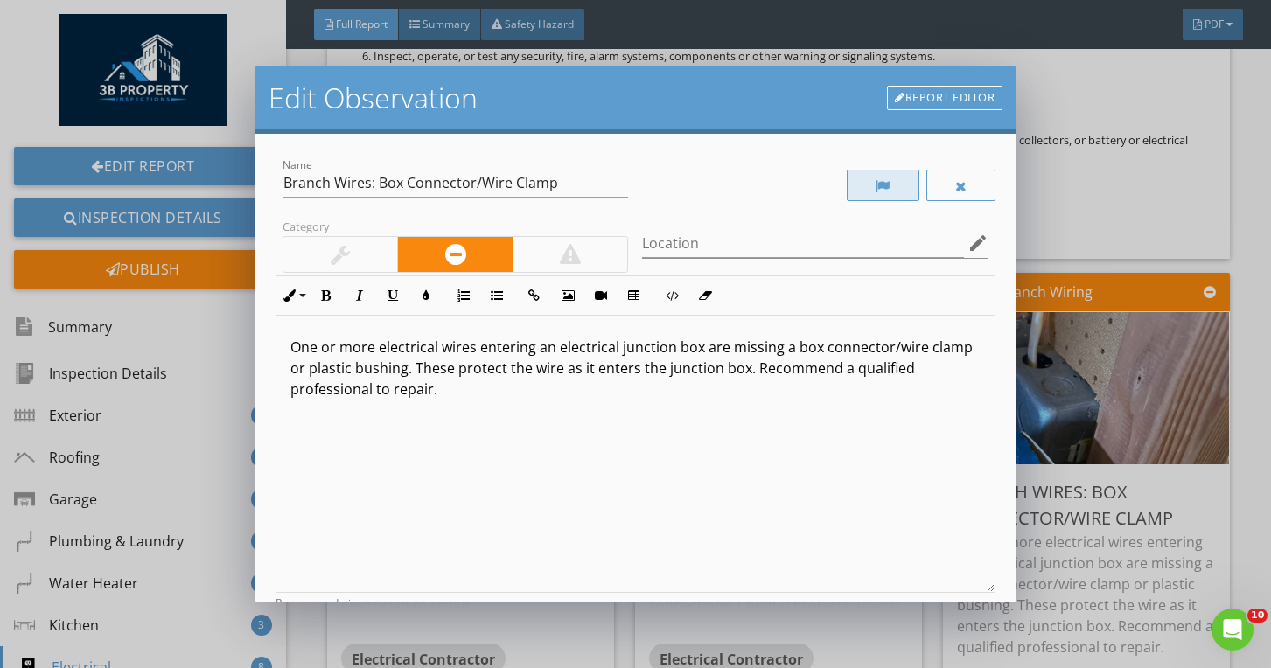
click at [907, 195] on div at bounding box center [883, 185] width 73 height 31
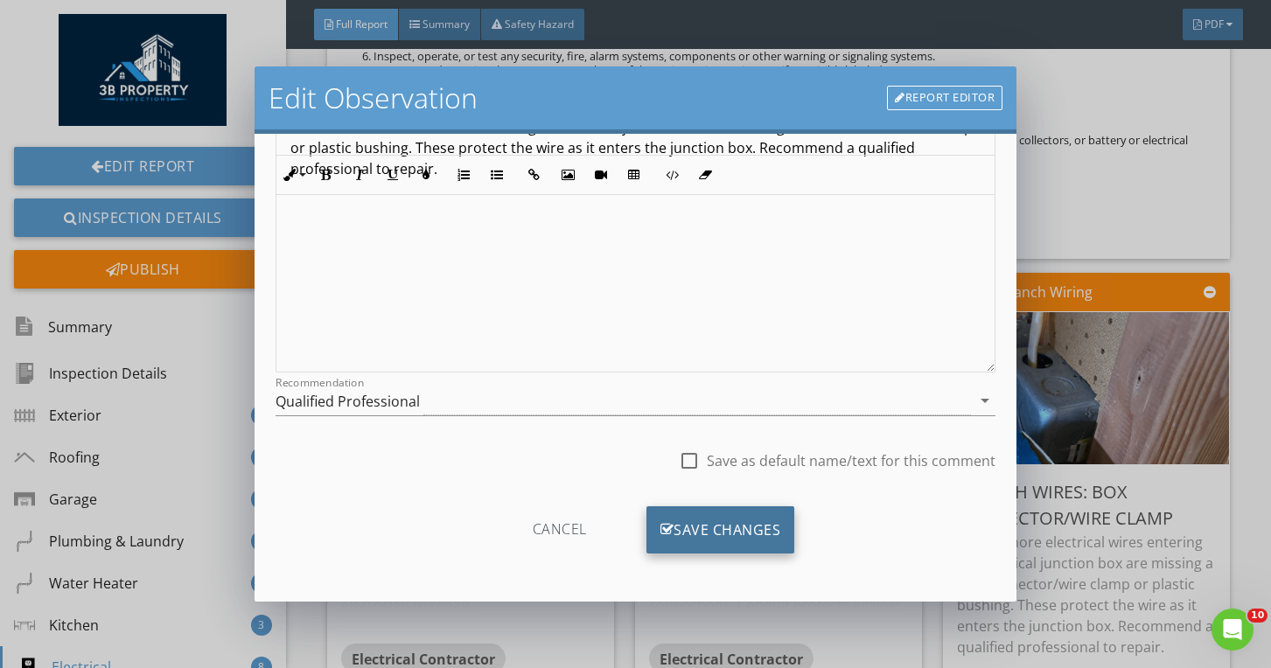
click at [738, 531] on div "Save Changes" at bounding box center [720, 529] width 149 height 47
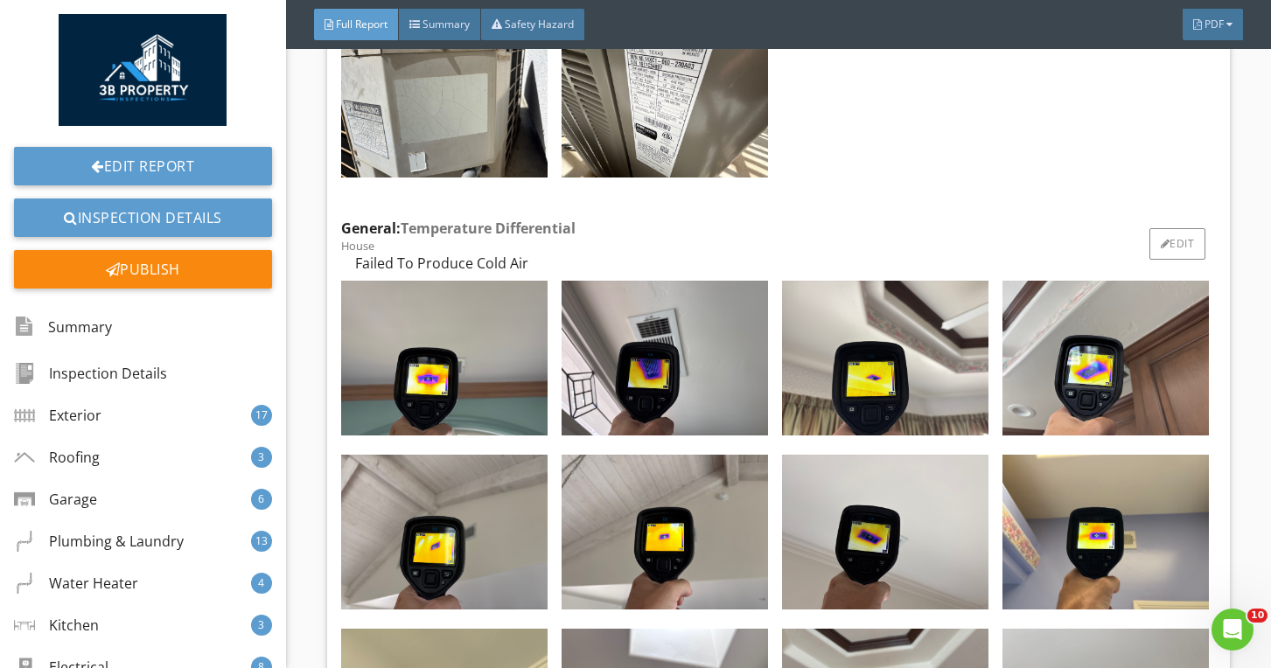
scroll to position [29319, 0]
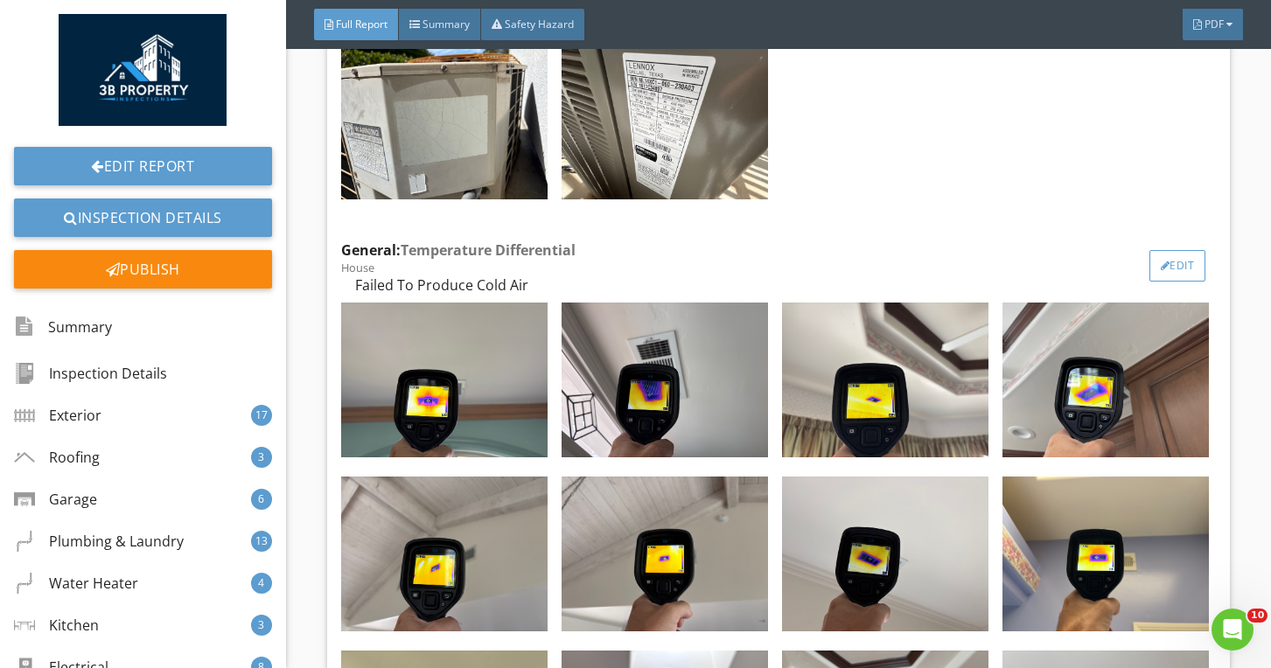
click at [1171, 266] on div "Edit" at bounding box center [1177, 265] width 57 height 31
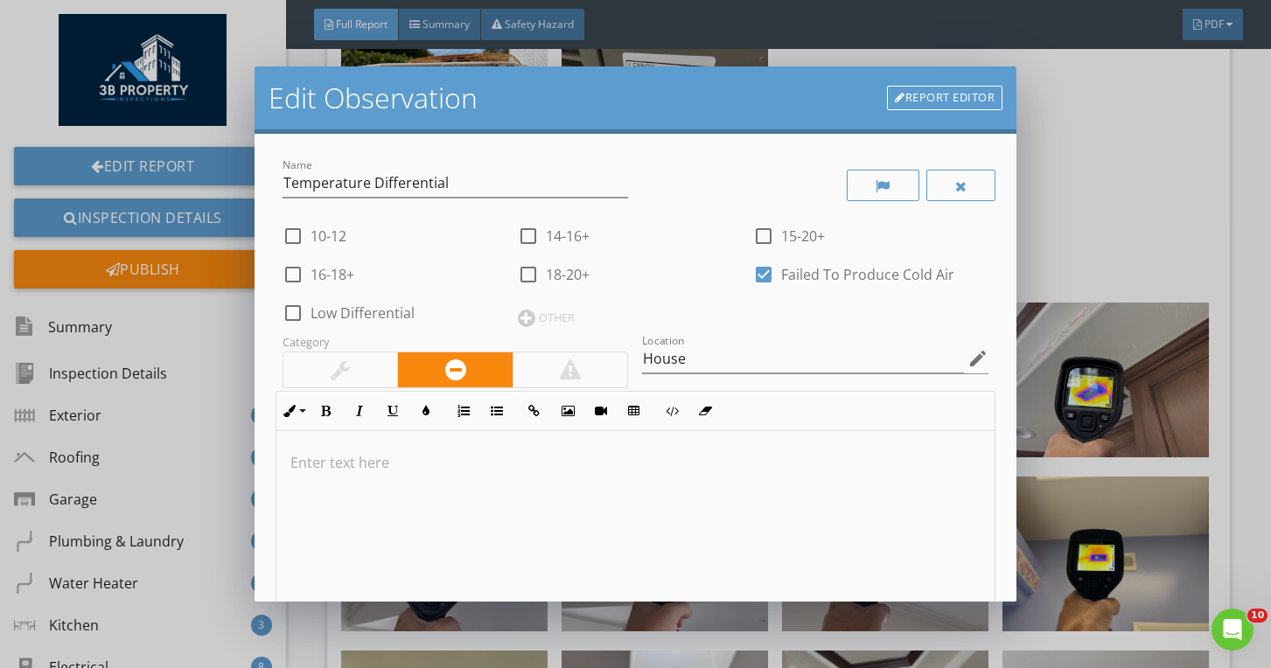
click at [551, 237] on label "14-16+" at bounding box center [568, 235] width 44 height 17
checkbox input "true"
click at [763, 297] on div "check_box_outline_blank 10-12 check_box 14-16+ check_box_outline_blank 15-20+ c…" at bounding box center [635, 272] width 707 height 115
click at [763, 275] on div at bounding box center [764, 275] width 30 height 30
checkbox input "false"
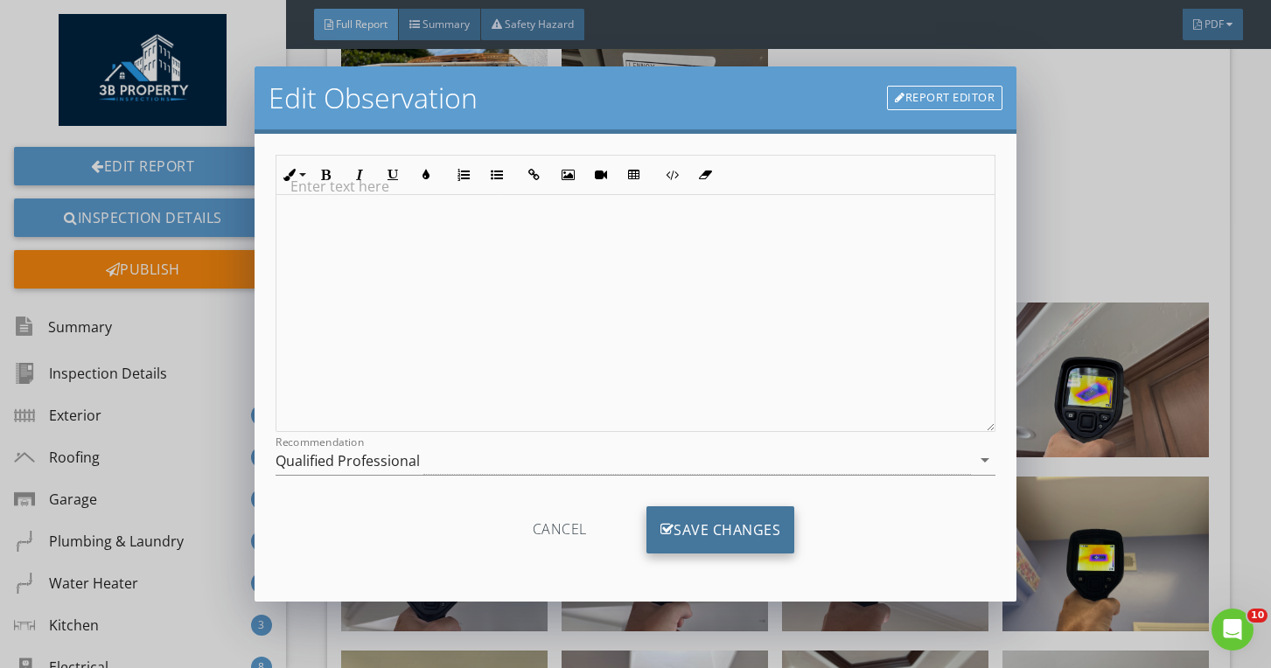
scroll to position [276, 0]
click at [752, 505] on div "Cancel Save Changes" at bounding box center [635, 536] width 721 height 88
click at [757, 522] on div "Save Changes" at bounding box center [720, 529] width 149 height 47
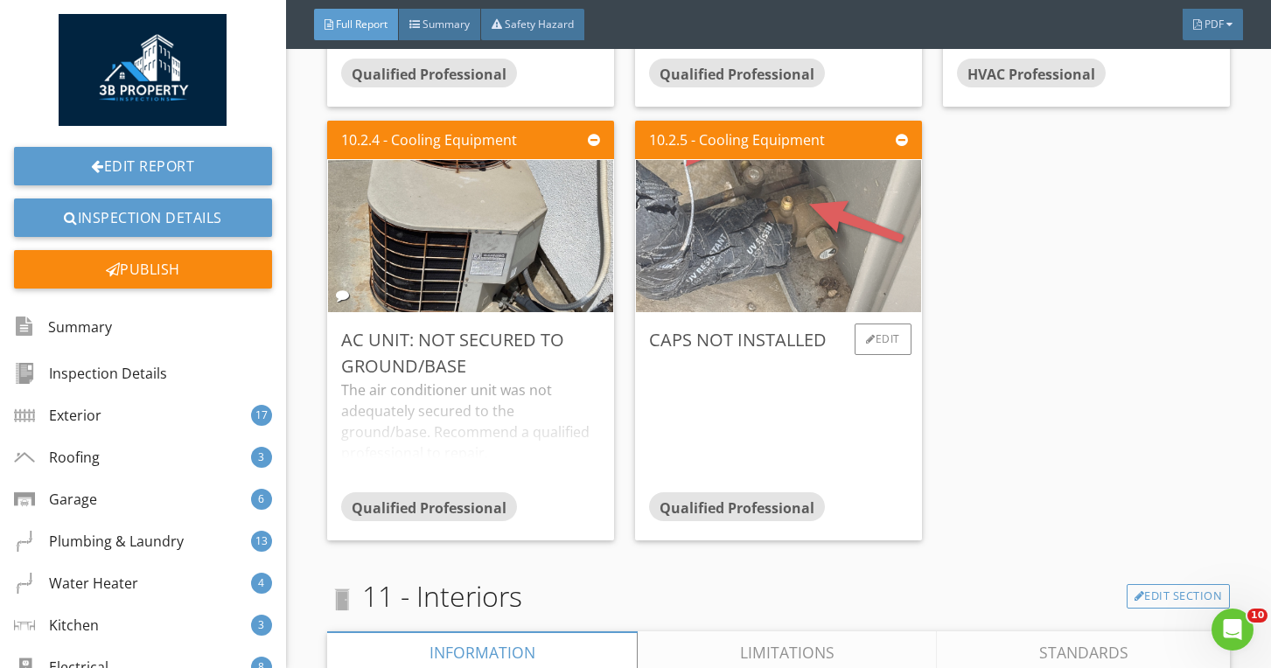
scroll to position [30819, 0]
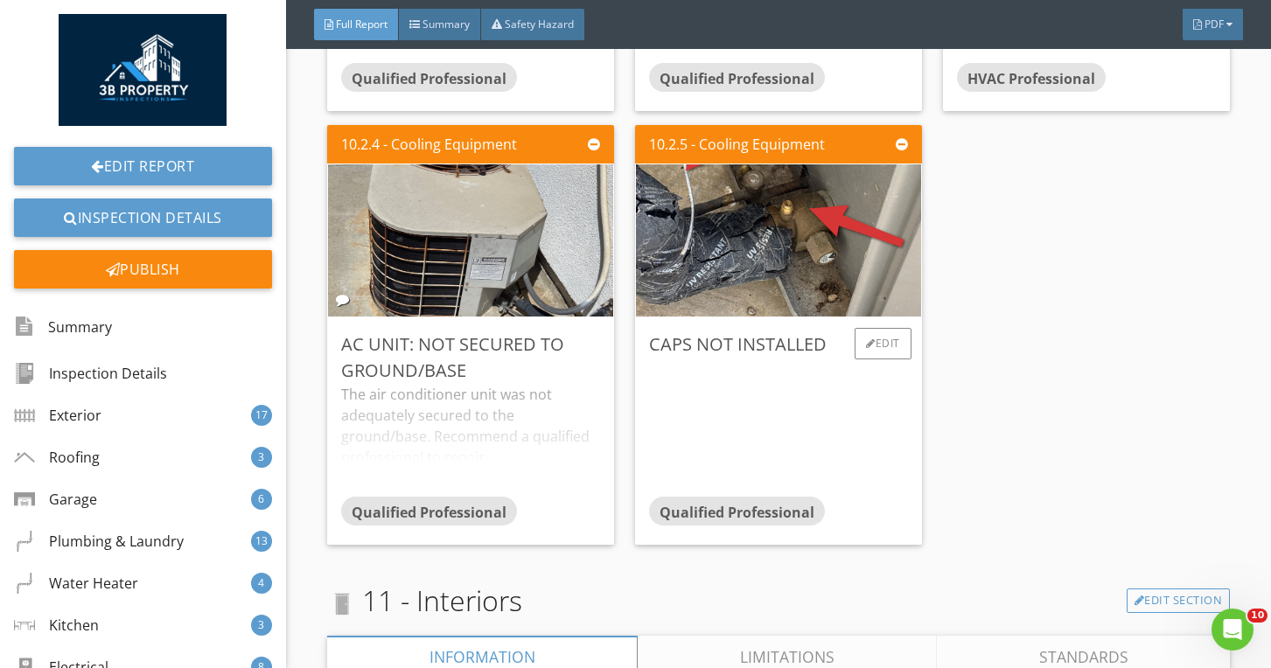
click at [882, 368] on div at bounding box center [778, 427] width 259 height 138
click at [878, 359] on div "Edit" at bounding box center [882, 343] width 57 height 31
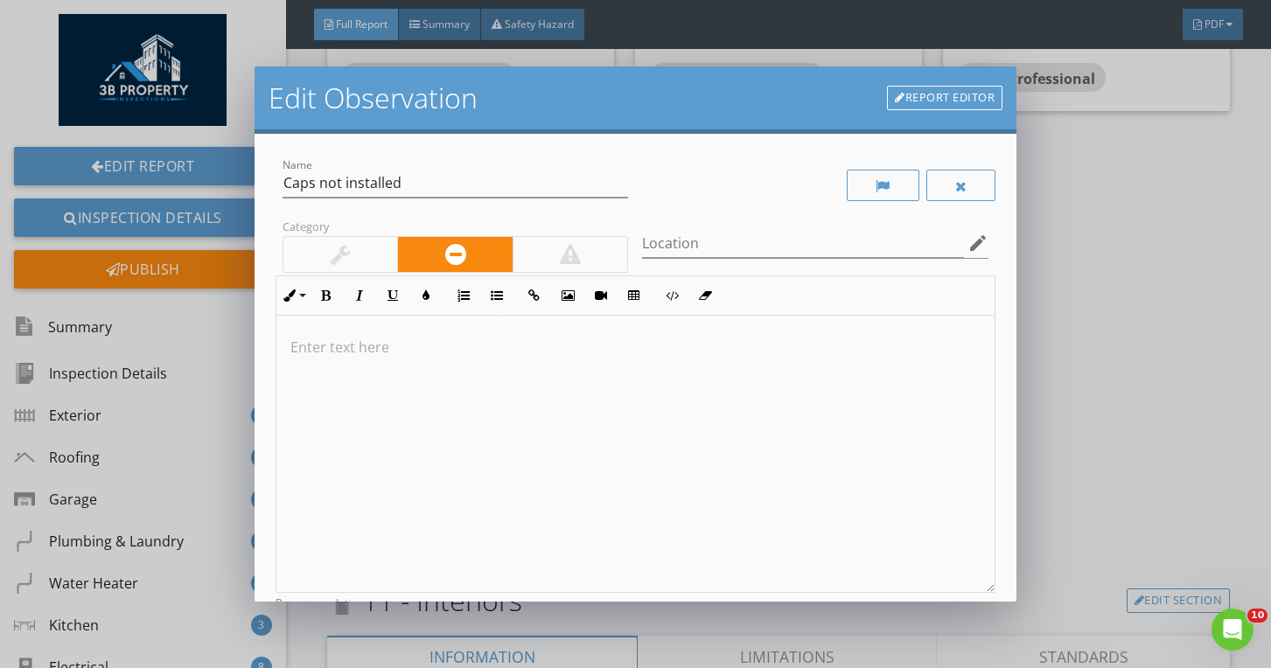
click at [279, 187] on div "Name Caps not installed" at bounding box center [455, 185] width 360 height 60
click at [290, 187] on input "Caps not installed" at bounding box center [455, 183] width 346 height 29
click at [285, 185] on input "Caps not installed" at bounding box center [455, 183] width 346 height 29
drag, startPoint x: 412, startPoint y: 180, endPoint x: 559, endPoint y: 199, distance: 148.1
click at [559, 198] on div "Name AC Unit: Valve Caps not installed" at bounding box center [455, 183] width 346 height 29
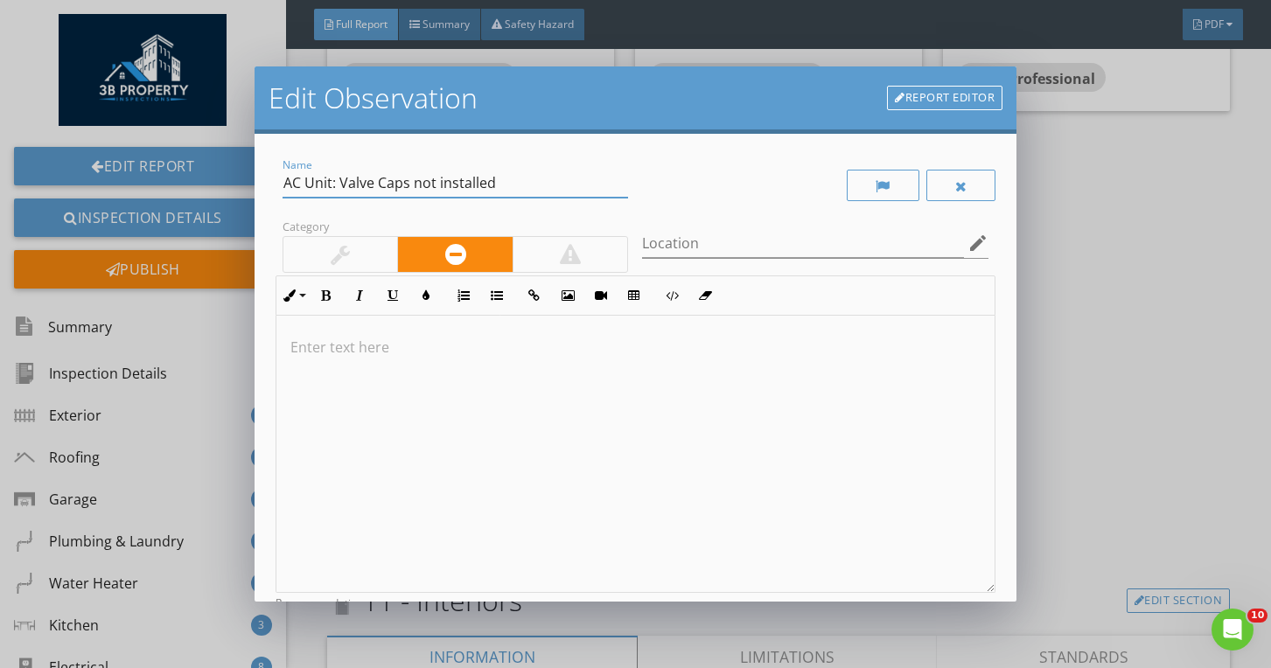
click at [544, 184] on input "AC Unit: Valve Caps not installed" at bounding box center [455, 183] width 346 height 29
drag, startPoint x: 410, startPoint y: 188, endPoint x: 556, endPoint y: 187, distance: 146.0
click at [556, 187] on input "AC Unit: Valve Caps not installed" at bounding box center [455, 183] width 346 height 29
type input "AC Unit: Valve Caps Not Installed"
click at [554, 420] on div at bounding box center [635, 454] width 719 height 277
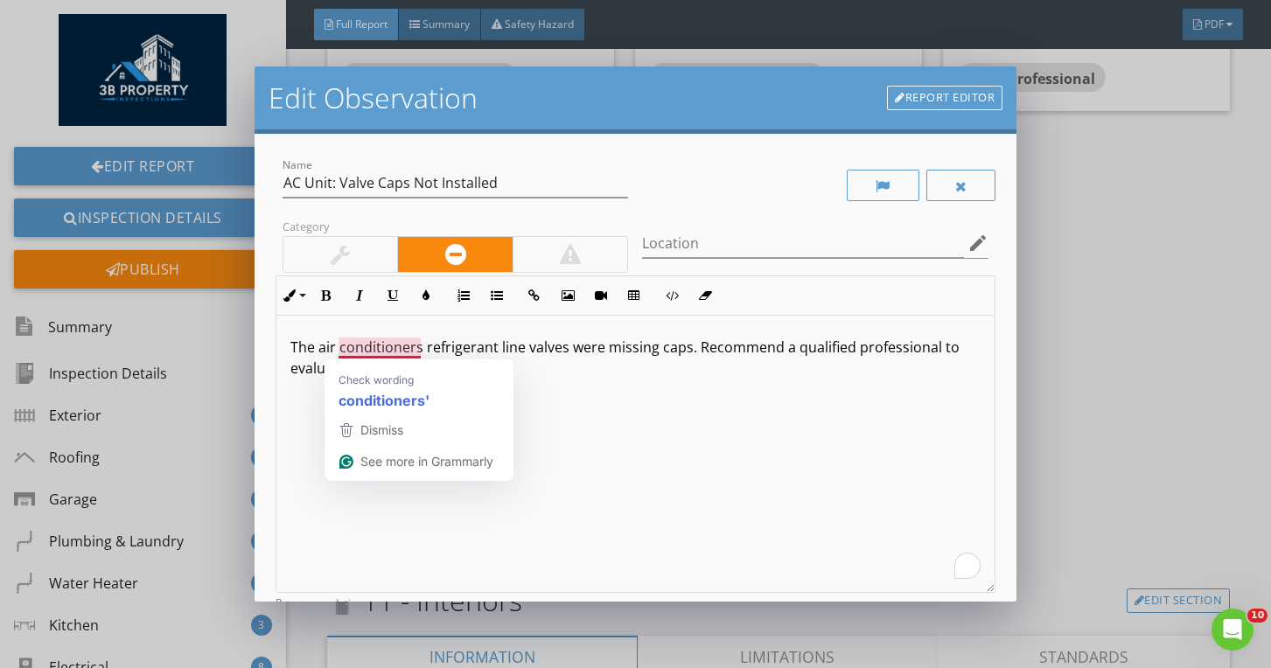
click at [418, 351] on p "The air conditioners refrigerant line valves were missing caps. Recommend a qua…" at bounding box center [635, 358] width 691 height 42
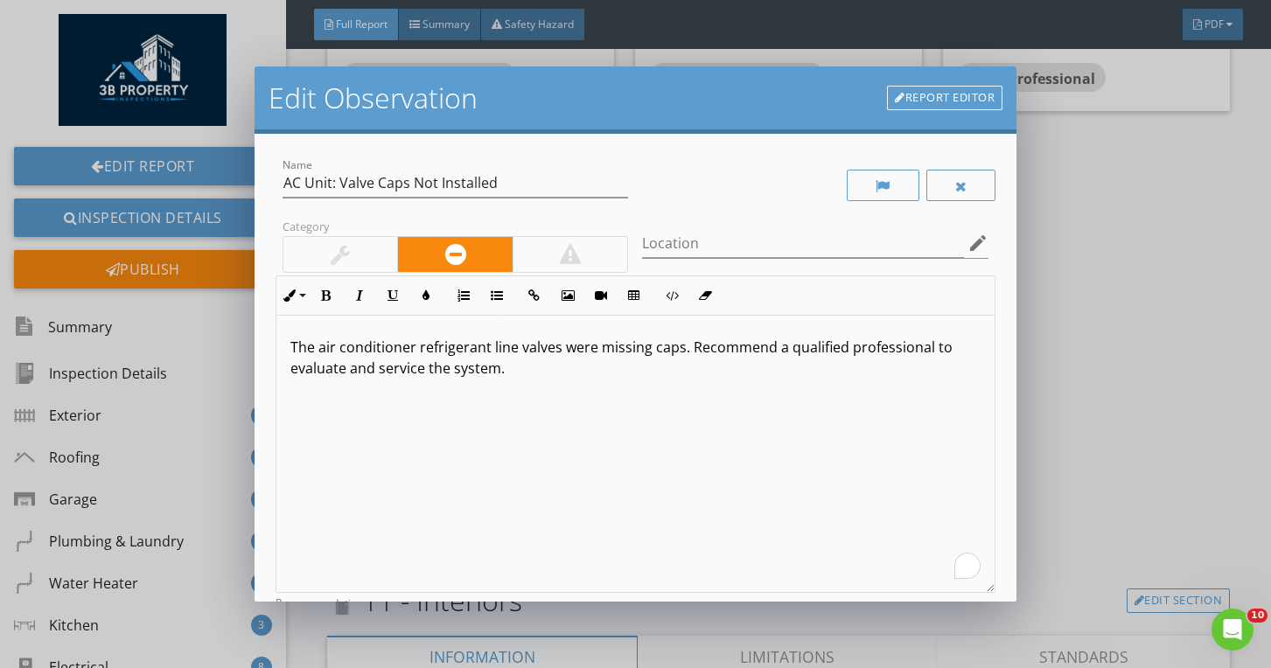
click at [514, 345] on p "The air conditioner refrigerant line valves were missing caps. Recommend a qual…" at bounding box center [635, 358] width 691 height 42
drag, startPoint x: 491, startPoint y: 346, endPoint x: 513, endPoint y: 348, distance: 21.9
click at [513, 348] on p "The air conditioner refrigerant line valves were missing caps. Recommend a qual…" at bounding box center [635, 358] width 691 height 42
click at [412, 349] on p "The air conditioner refrigerant valves were missing caps. Recommend a qualified…" at bounding box center [635, 358] width 691 height 42
click at [534, 367] on p "The air conditioner's refrigerant valves were missing caps. Recommend a qualifi…" at bounding box center [635, 358] width 691 height 42
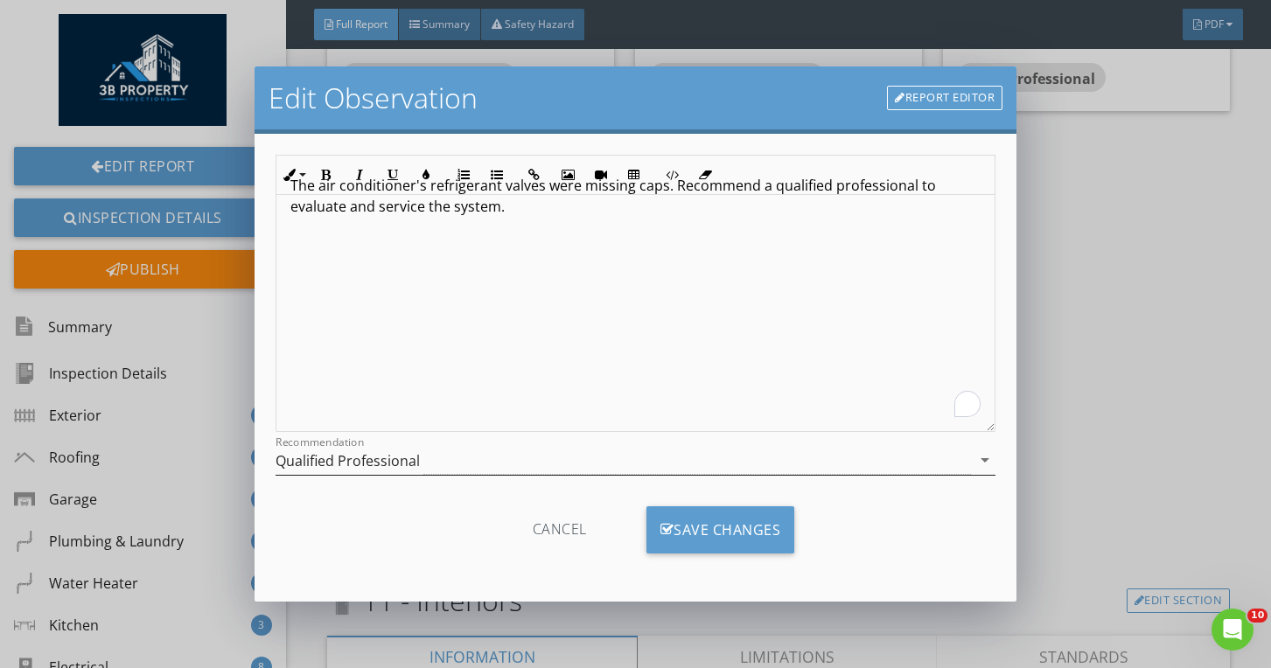
scroll to position [161, 0]
click at [678, 533] on div "Save Changes" at bounding box center [720, 529] width 149 height 47
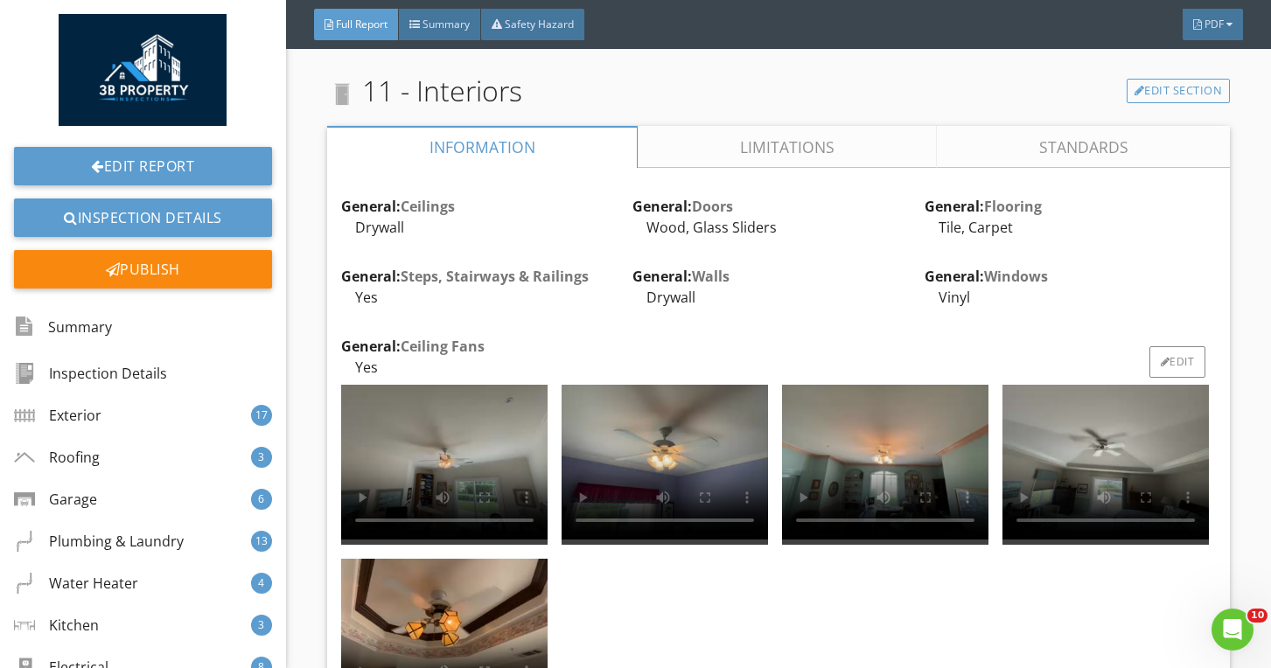
scroll to position [31327, 0]
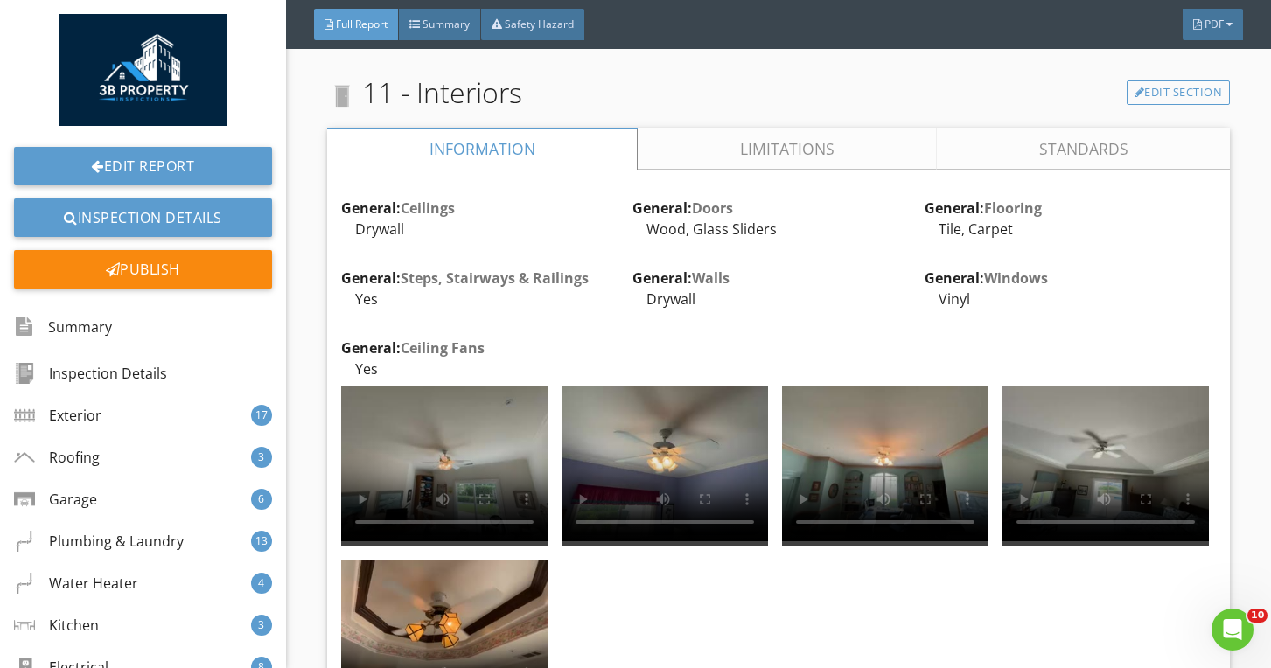
click at [702, 155] on link "Limitations" at bounding box center [787, 149] width 299 height 42
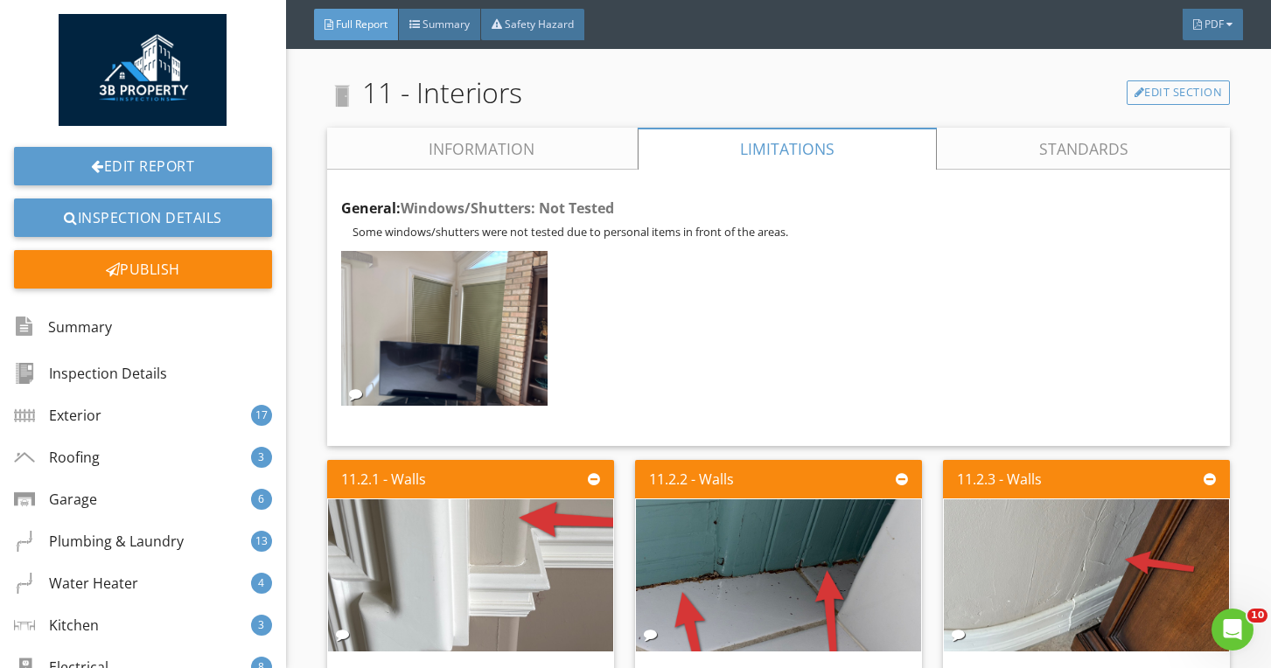
click at [584, 150] on link "Information" at bounding box center [482, 149] width 310 height 42
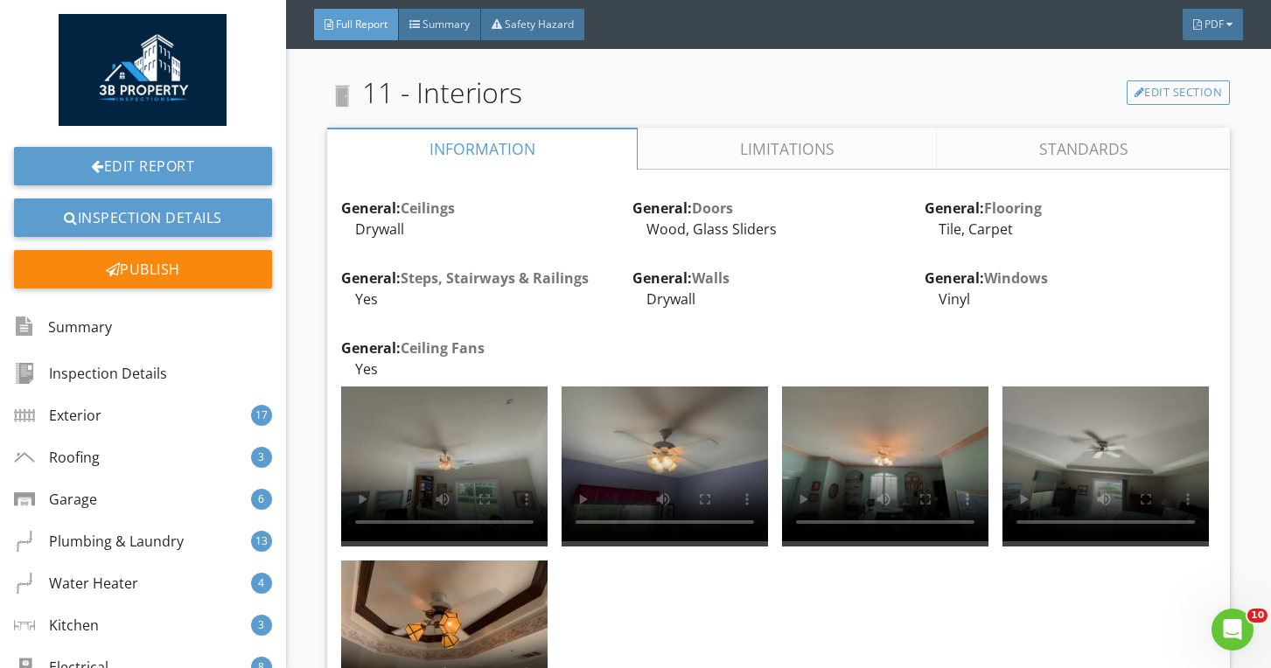
click at [681, 149] on link "Limitations" at bounding box center [787, 149] width 299 height 42
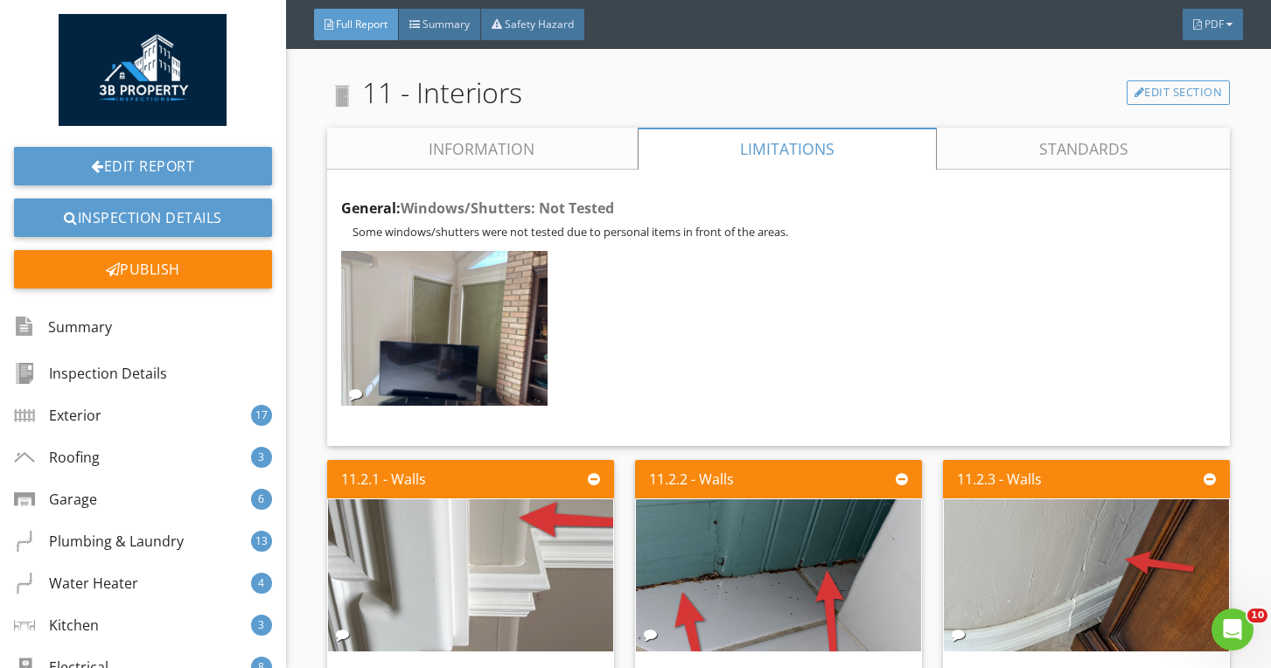
click at [514, 157] on link "Information" at bounding box center [482, 149] width 310 height 42
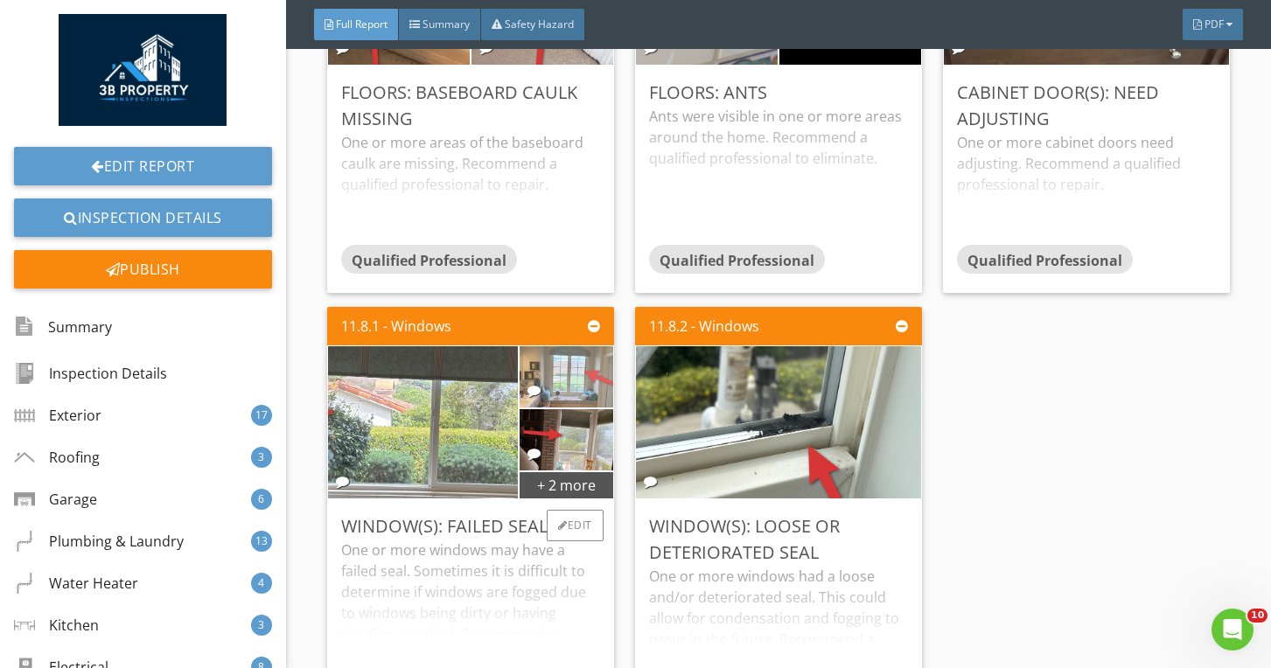
scroll to position [35761, 0]
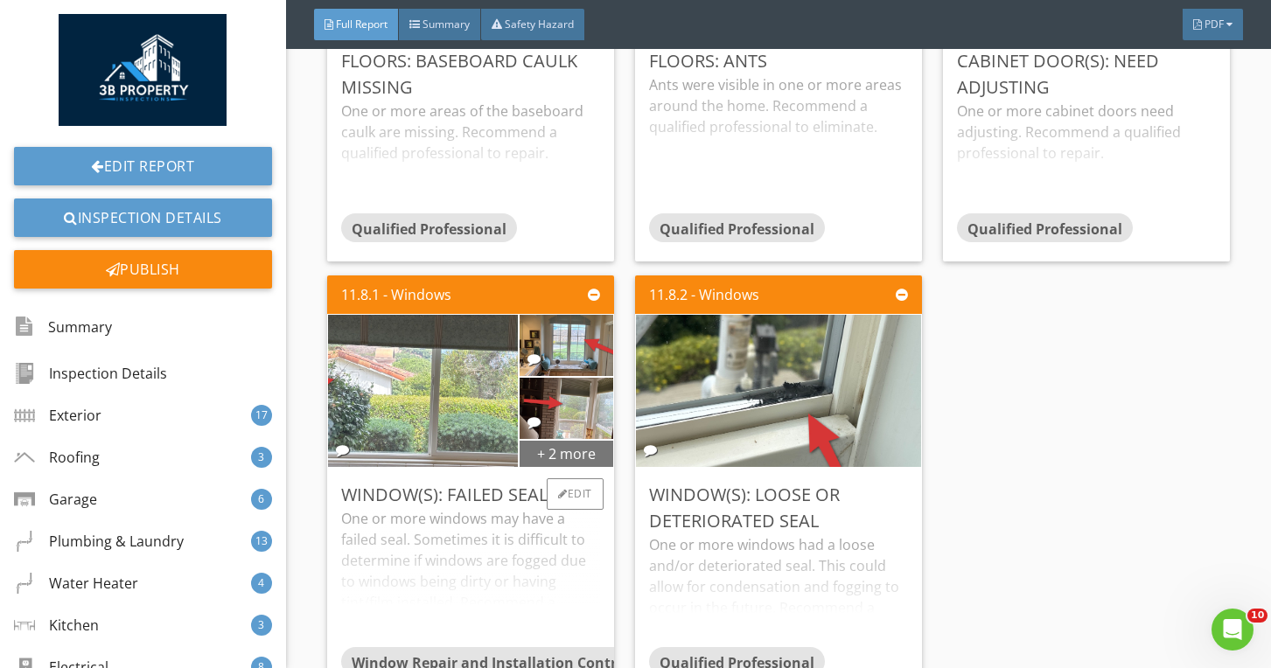
click at [546, 464] on div "+ 2 more" at bounding box center [566, 453] width 94 height 28
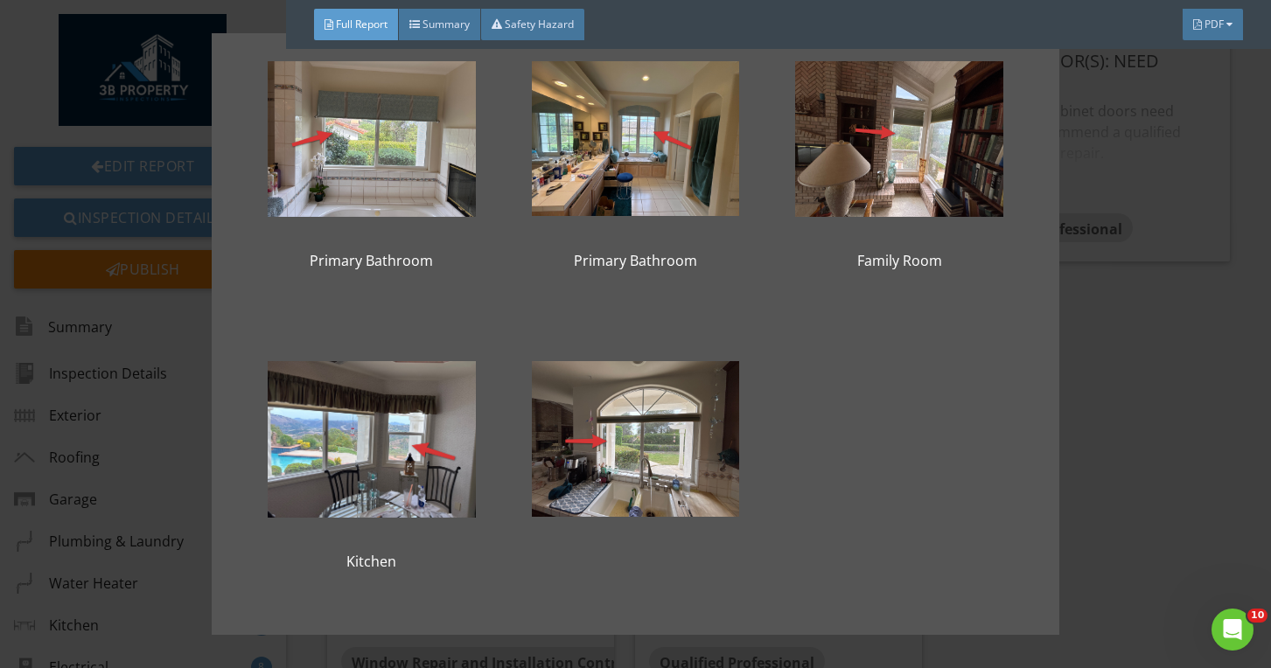
scroll to position [56, 0]
click at [1119, 421] on div "Primary Bathroom Primary Bathroom Family Room Kitchen" at bounding box center [635, 334] width 1271 height 668
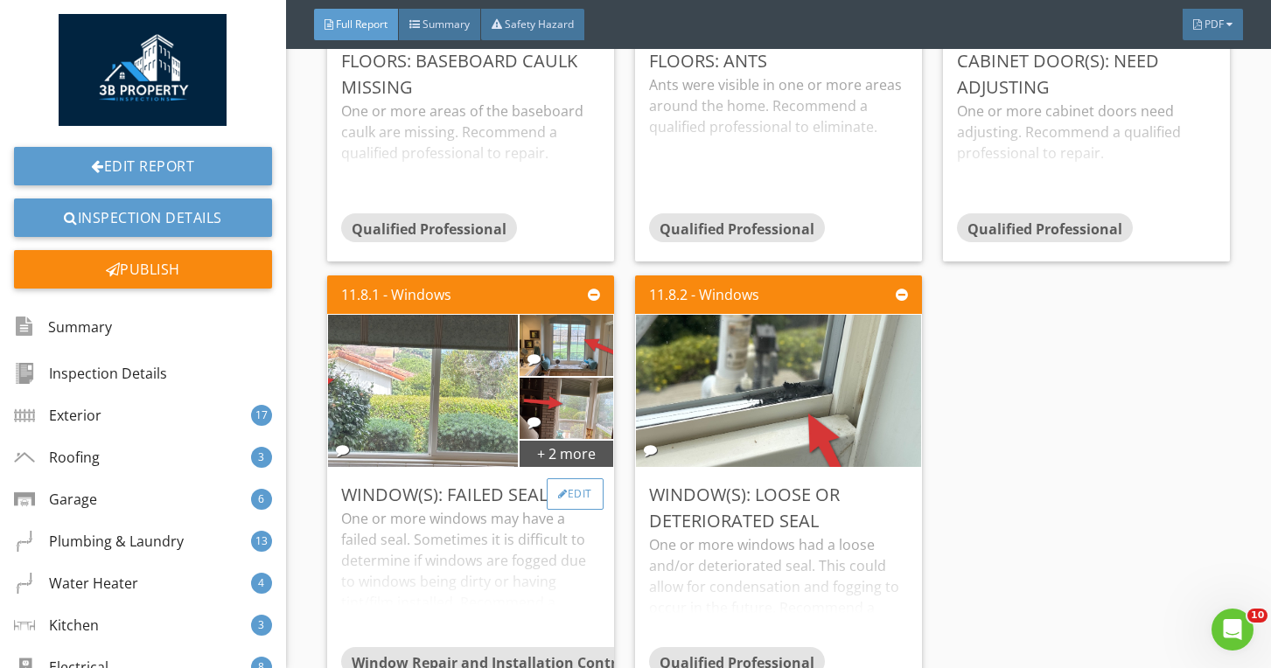
click at [594, 505] on div "Edit" at bounding box center [575, 493] width 57 height 31
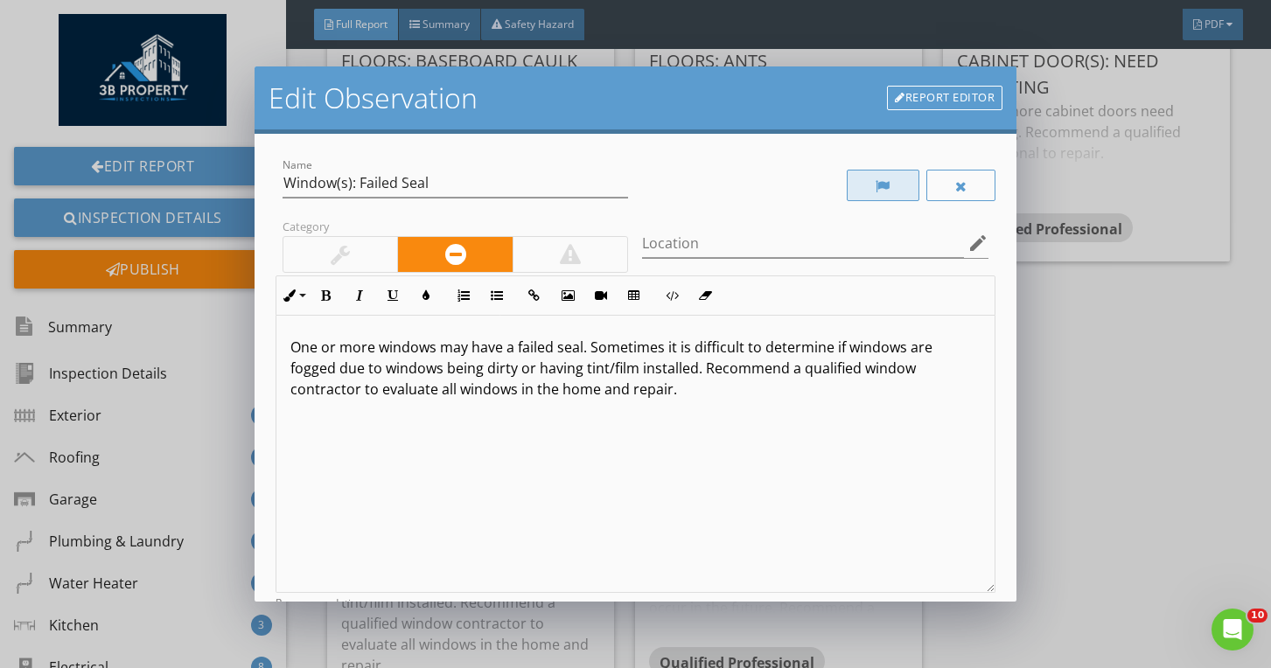
click at [896, 176] on div at bounding box center [883, 185] width 73 height 31
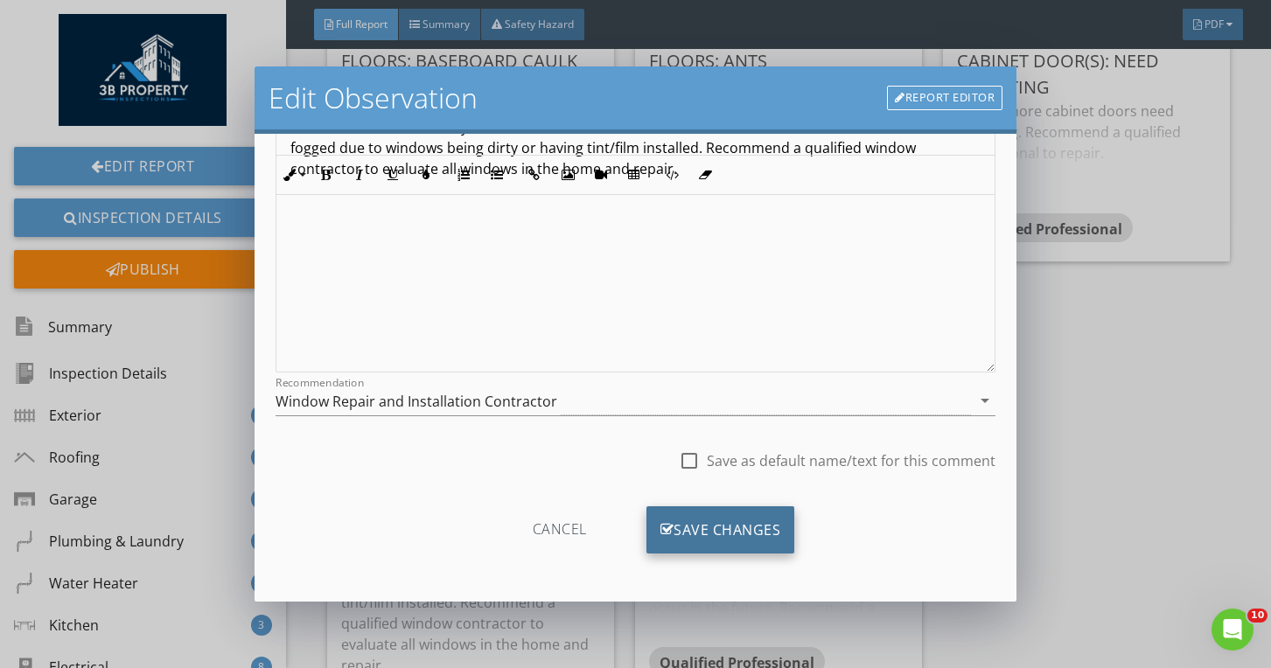
click at [772, 517] on div "Save Changes" at bounding box center [720, 529] width 149 height 47
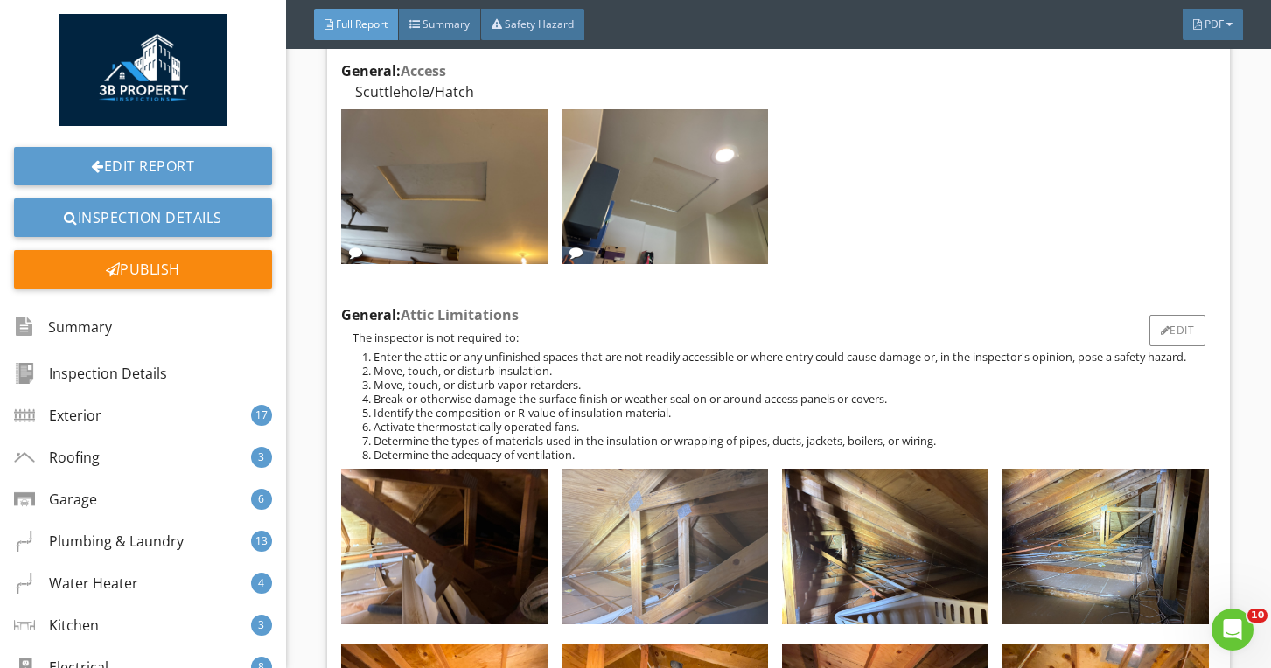
scroll to position [36914, 0]
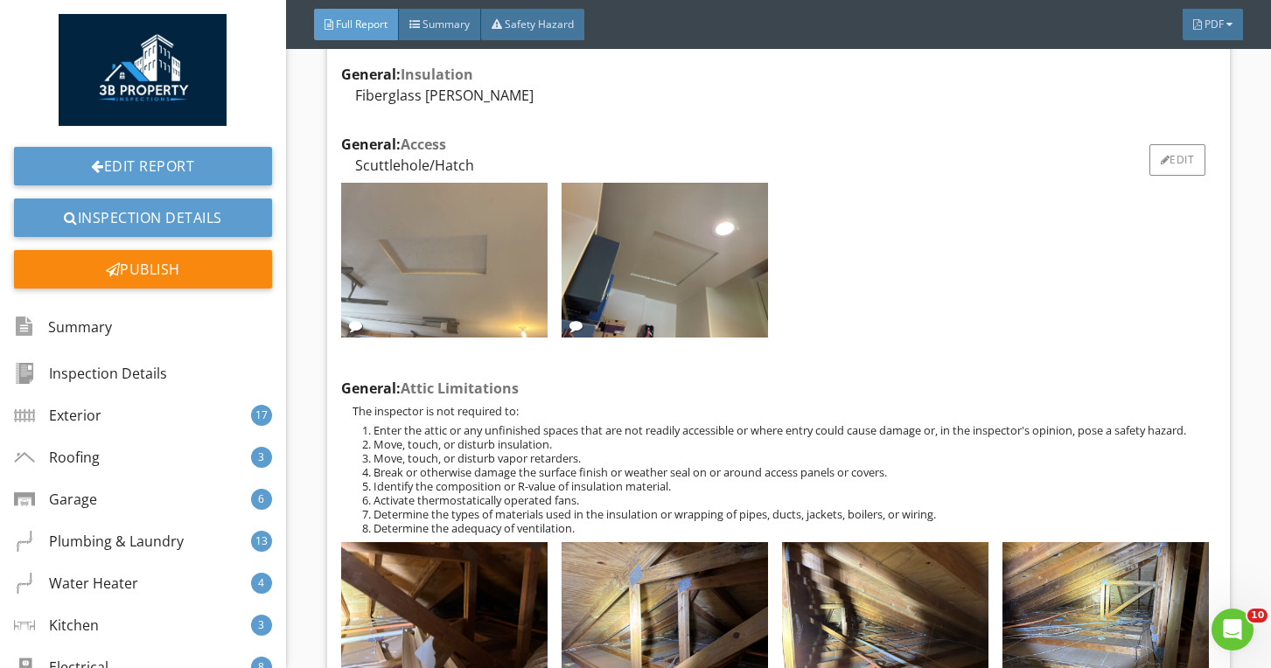
click at [414, 251] on img at bounding box center [444, 260] width 206 height 155
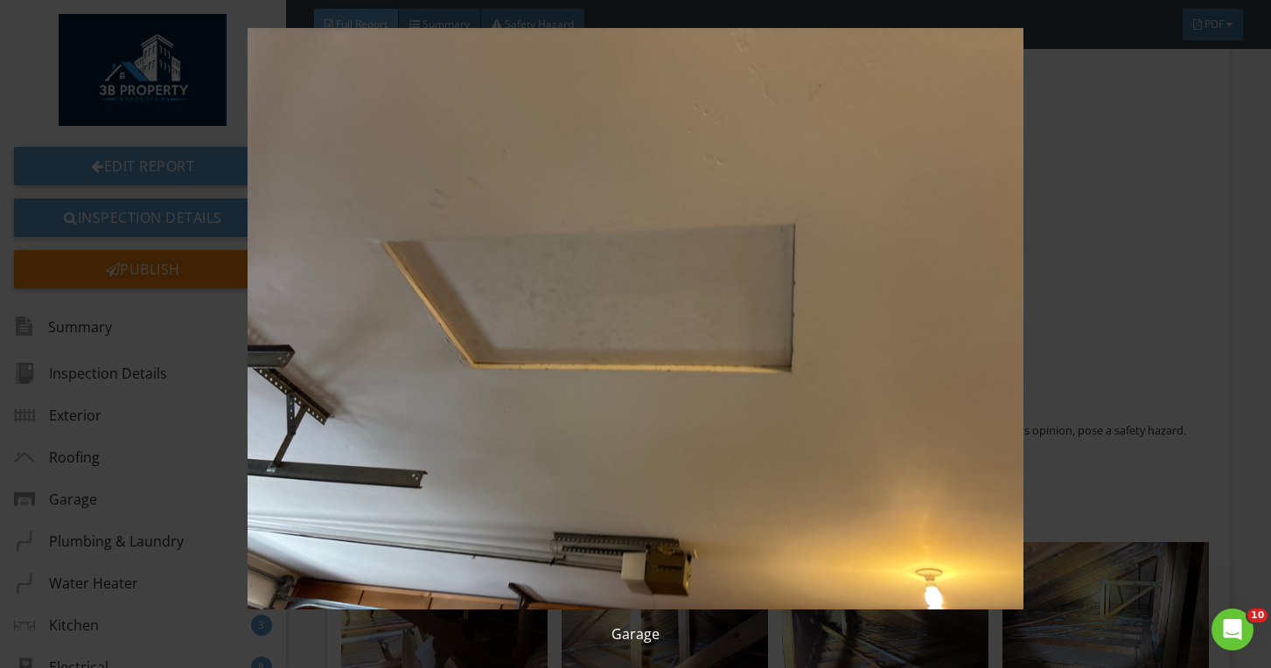
click at [507, 271] on img at bounding box center [636, 319] width 1154 height 582
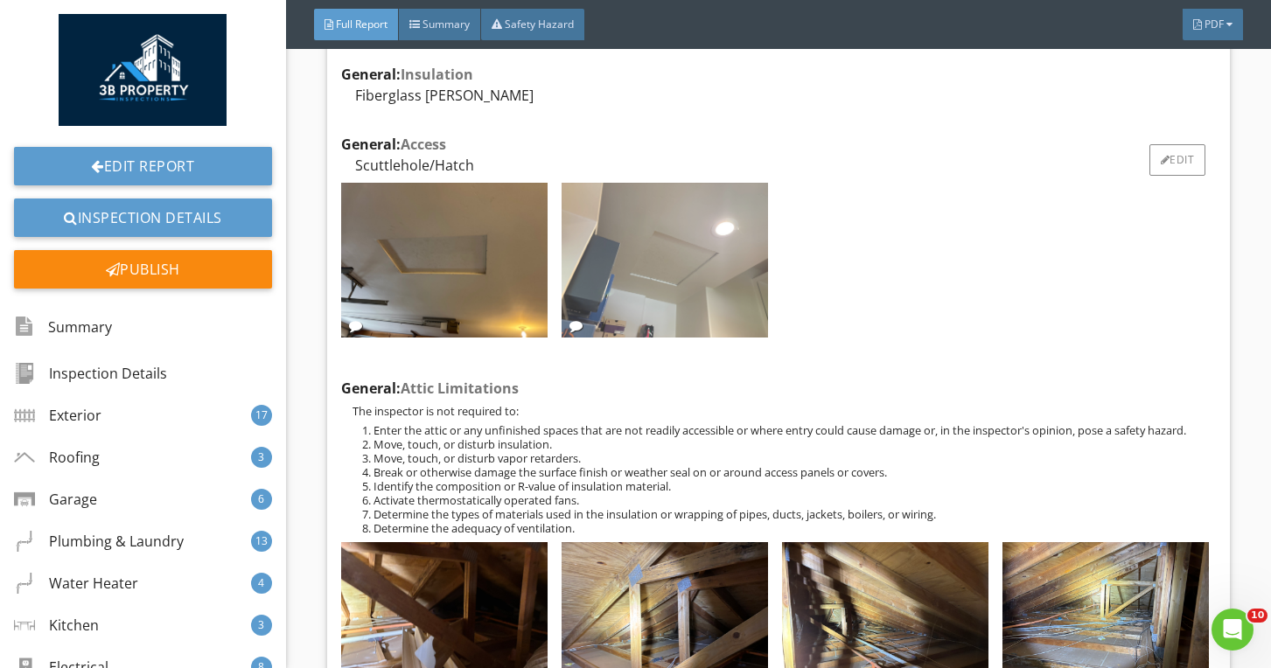
click at [563, 267] on img at bounding box center [664, 260] width 206 height 155
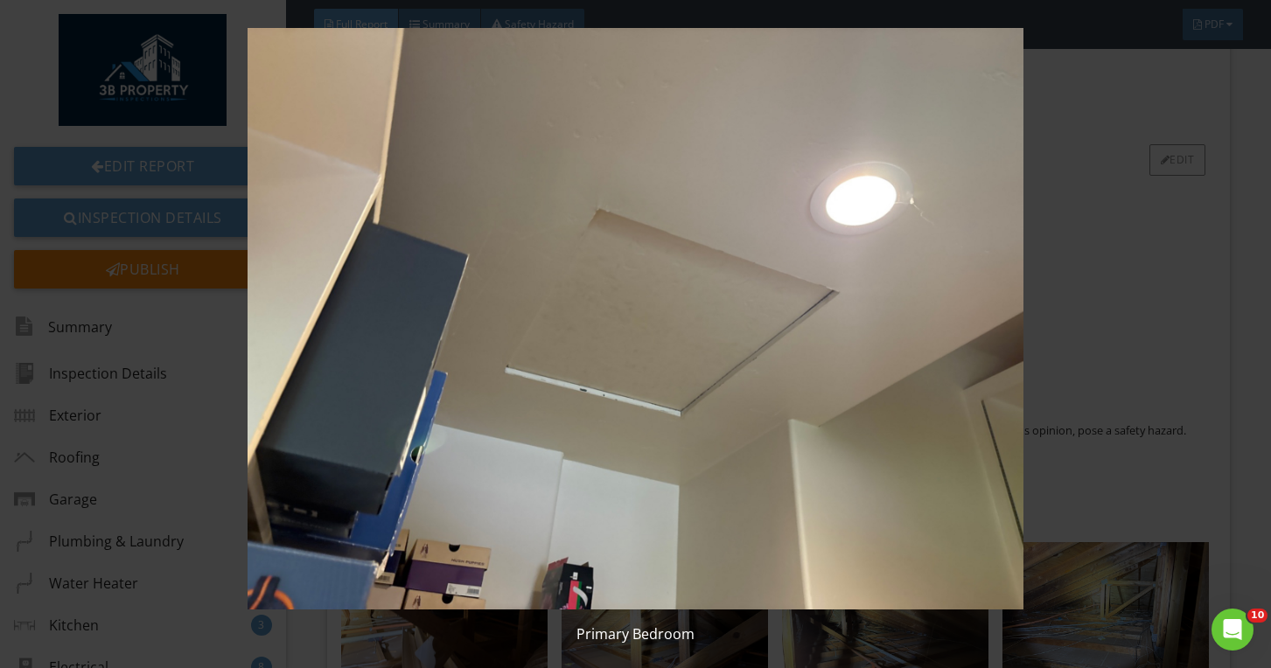
click at [561, 267] on img at bounding box center [636, 319] width 1154 height 582
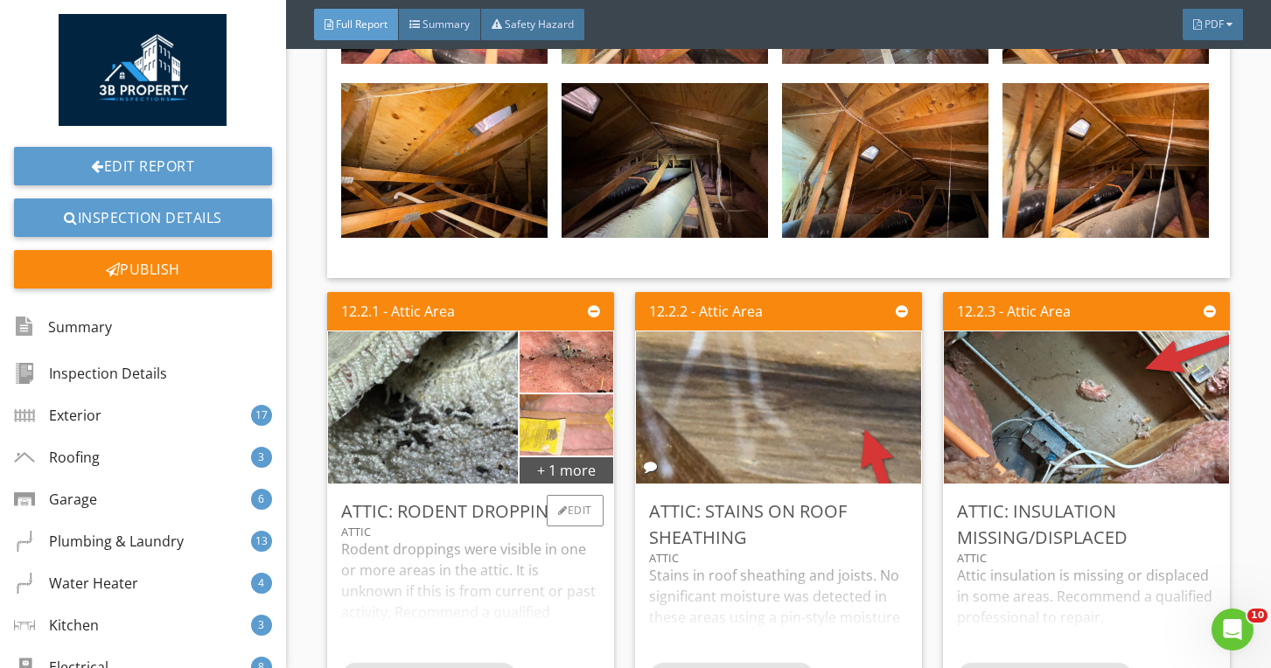
scroll to position [37747, 0]
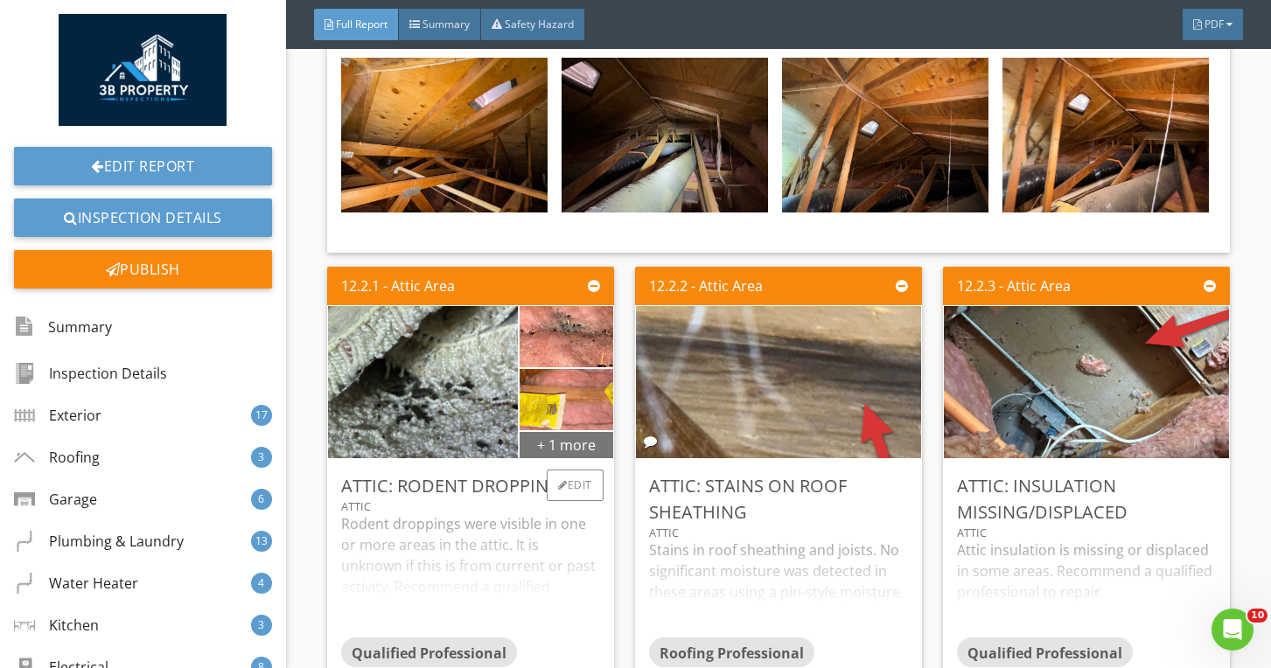
click at [561, 430] on div "+ 1 more" at bounding box center [566, 444] width 94 height 28
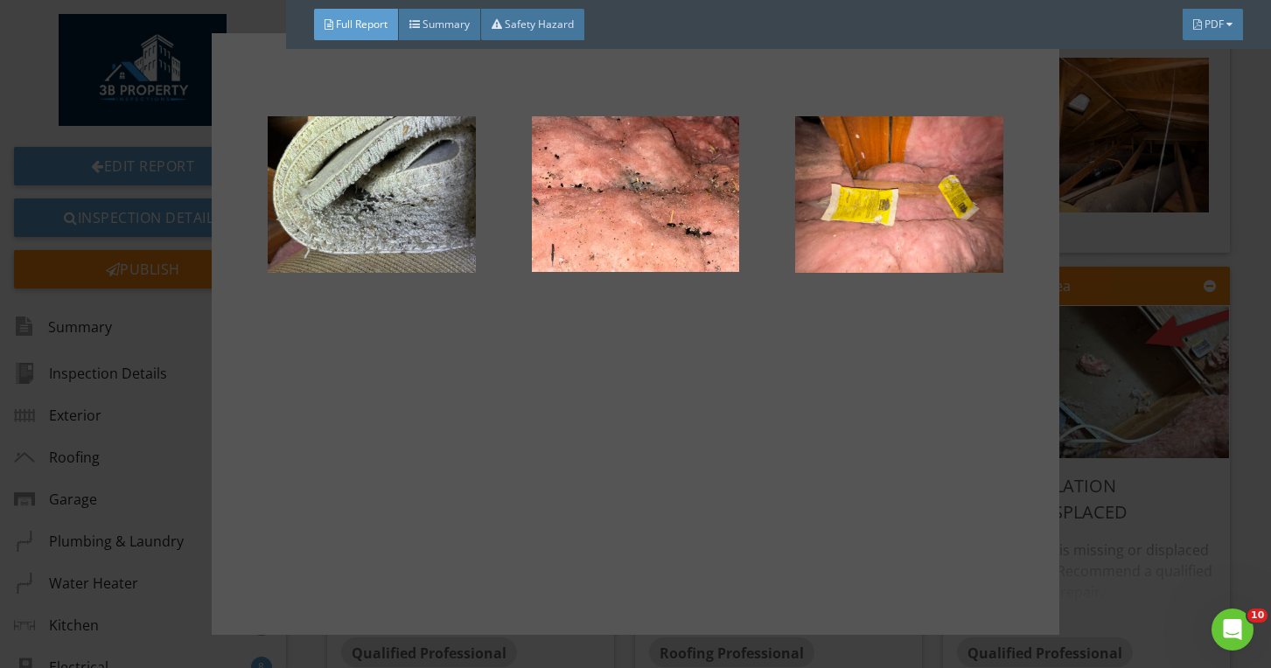
scroll to position [10, 0]
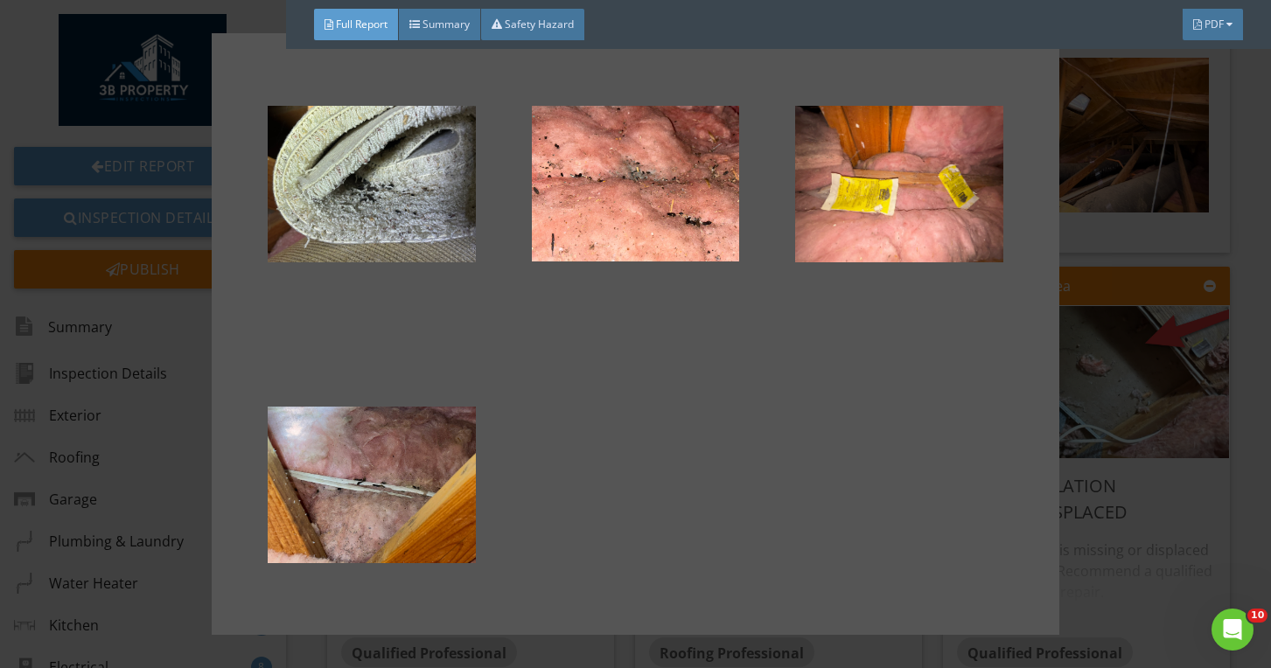
click at [561, 426] on div at bounding box center [635, 334] width 791 height 546
click at [1128, 484] on div at bounding box center [635, 334] width 1271 height 668
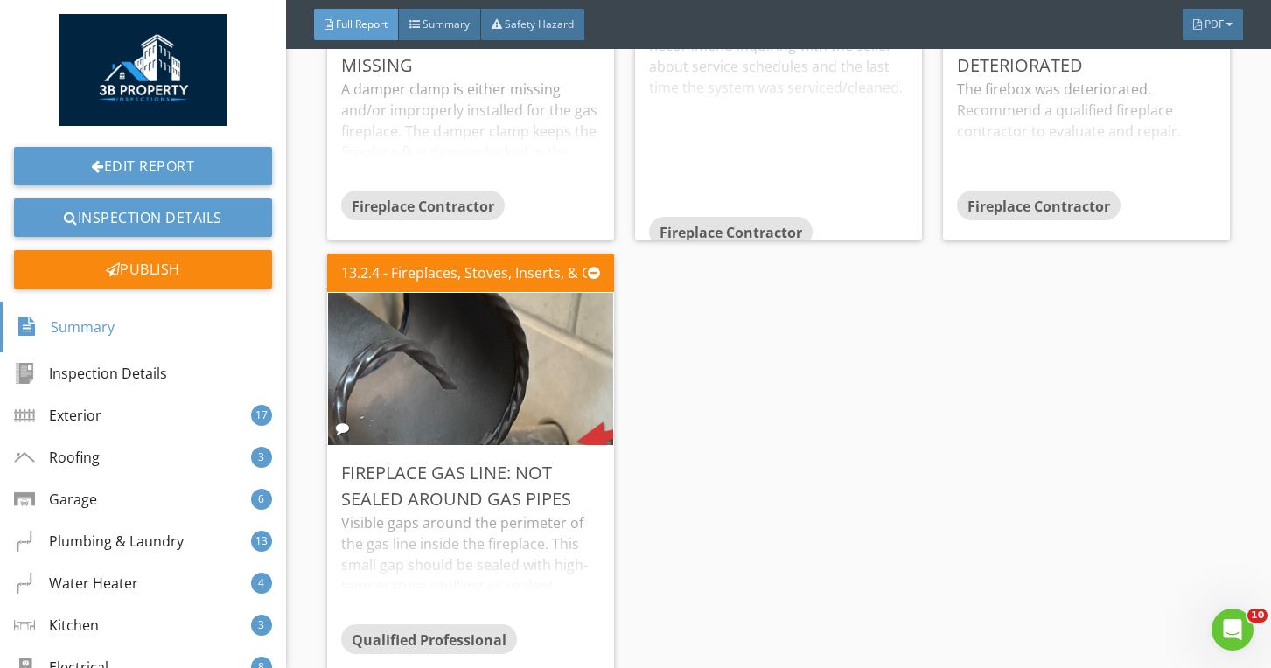
scroll to position [39490, 0]
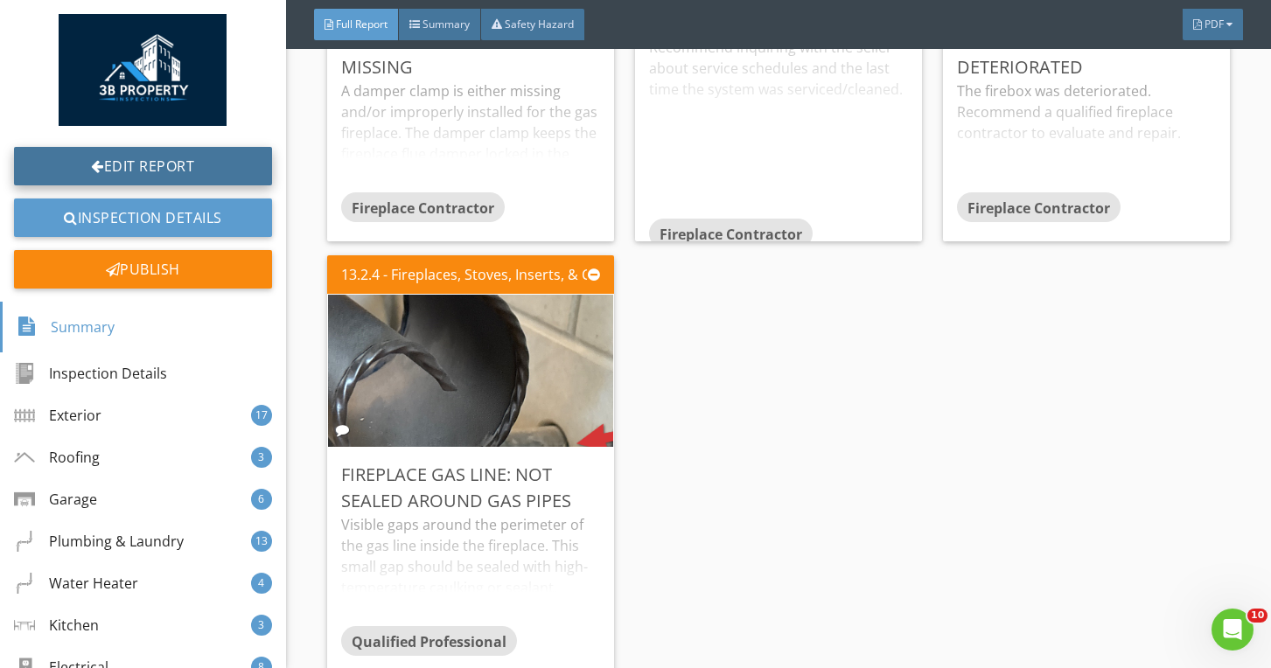
click at [233, 175] on link "Edit Report" at bounding box center [143, 166] width 258 height 38
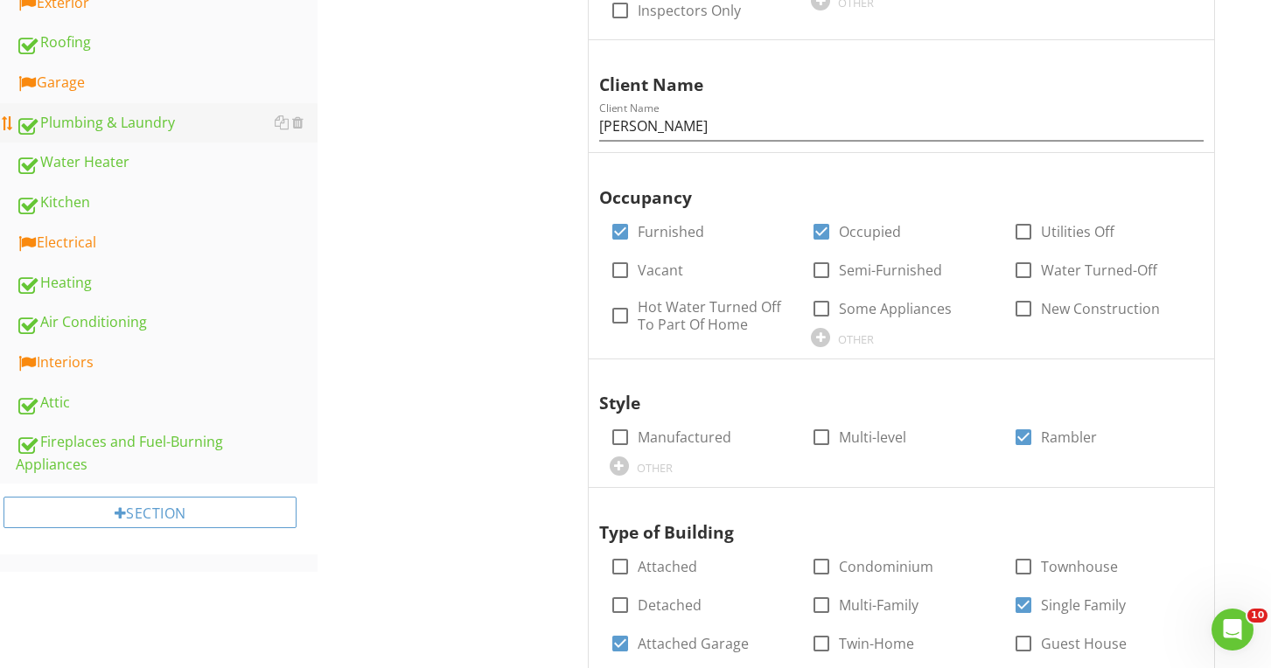
scroll to position [470, 0]
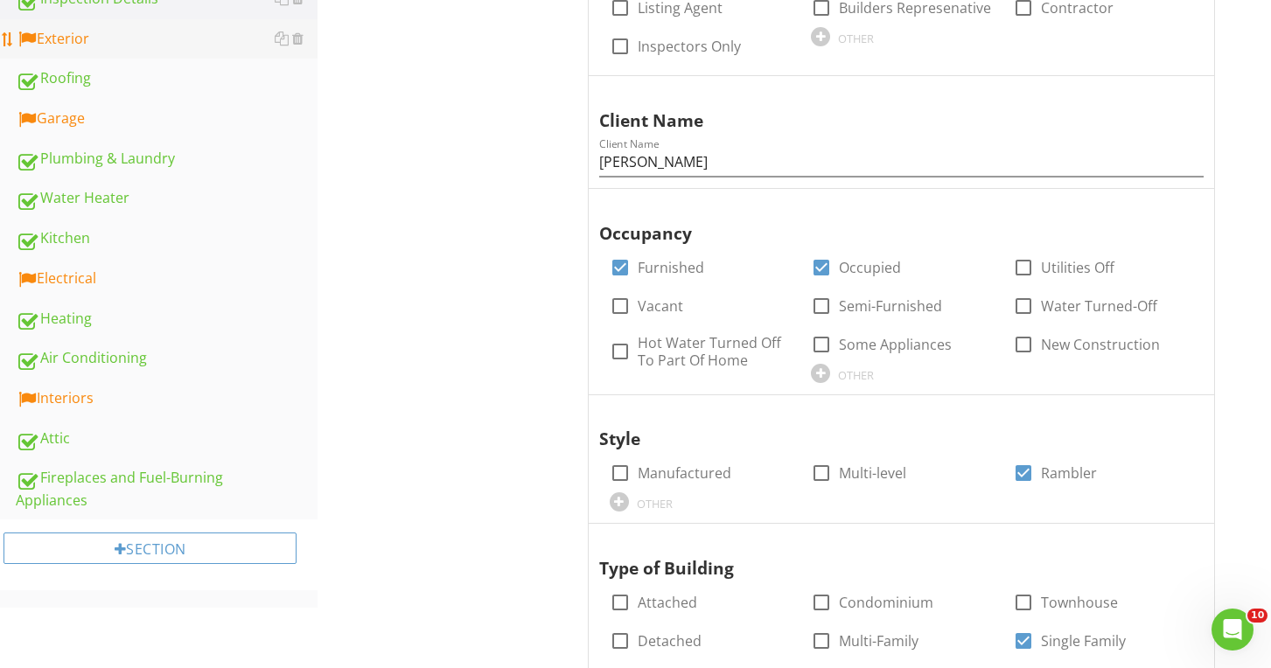
click at [92, 43] on div "Exterior" at bounding box center [167, 39] width 302 height 23
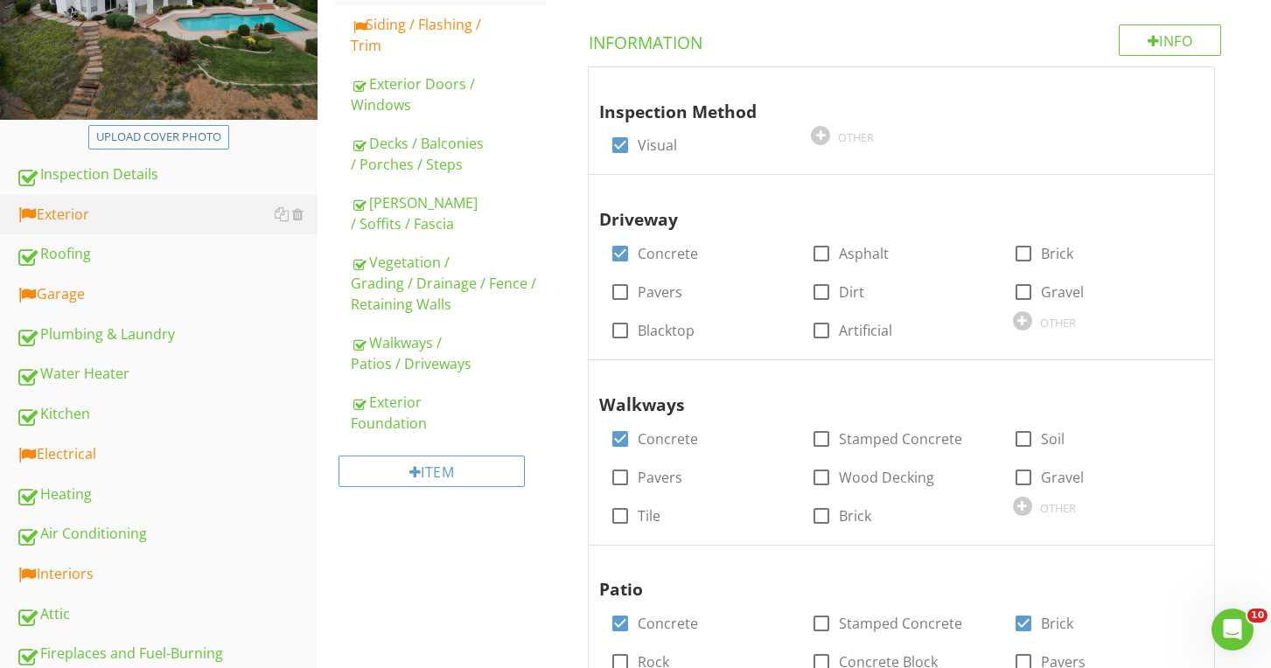
scroll to position [290, 0]
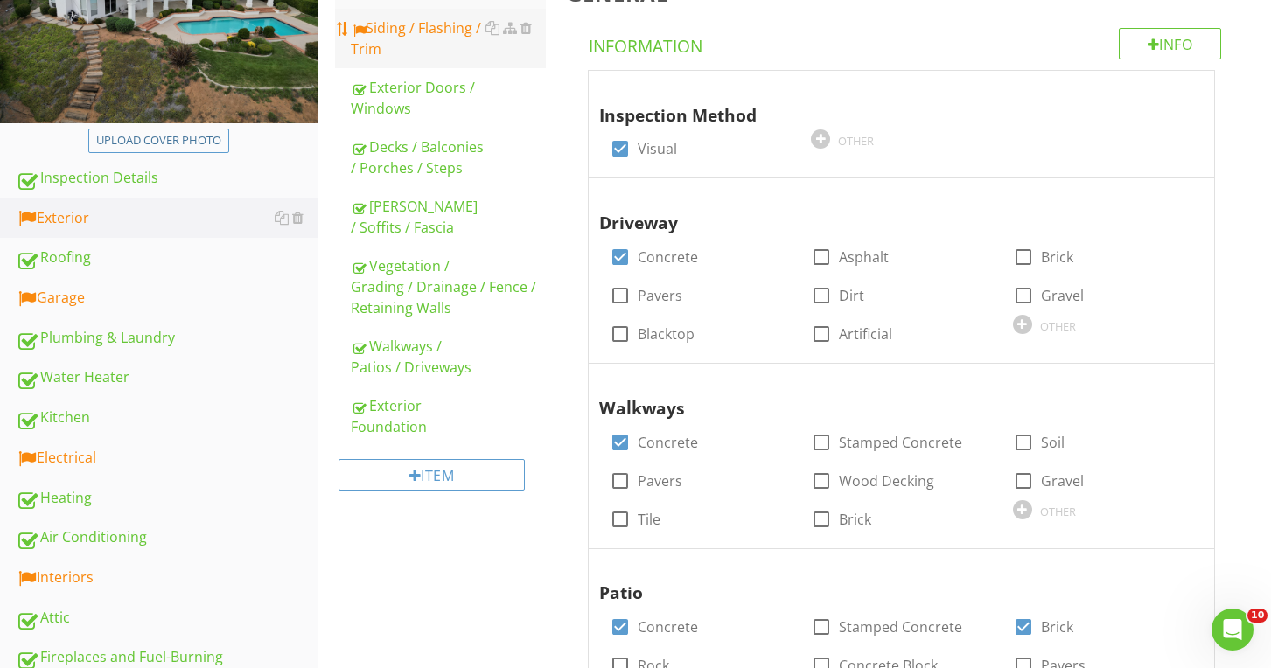
click at [458, 29] on div "Siding / Flashing / Trim" at bounding box center [448, 38] width 194 height 42
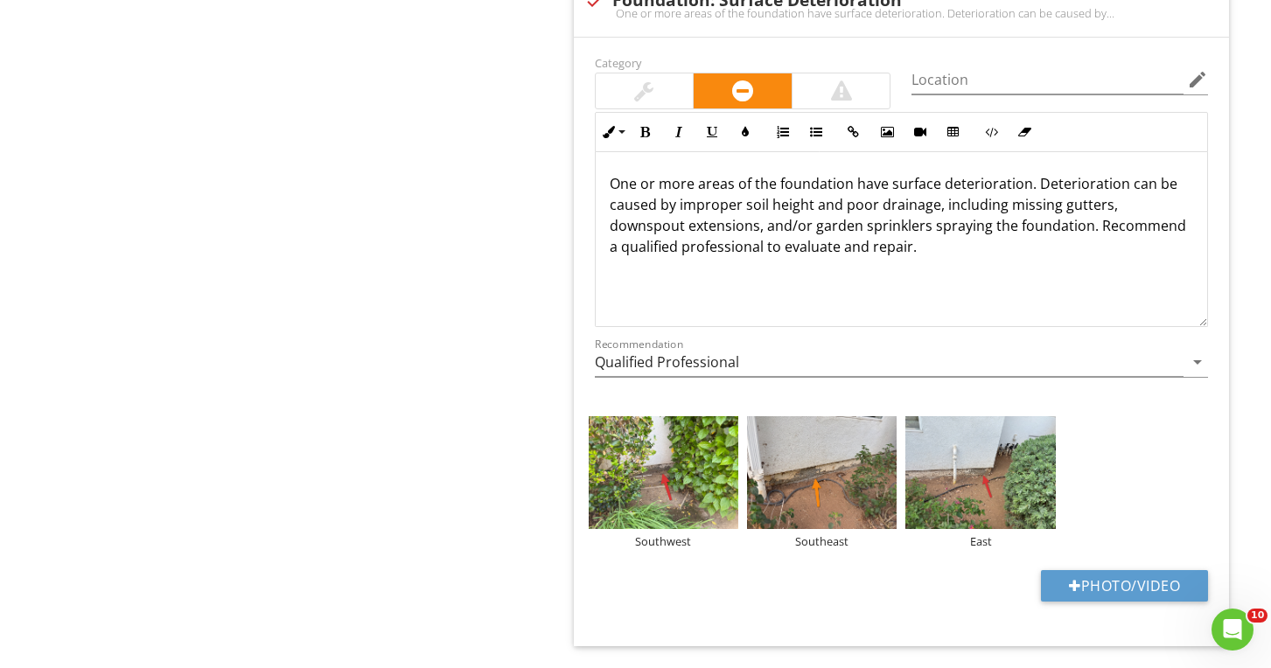
scroll to position [3707, 0]
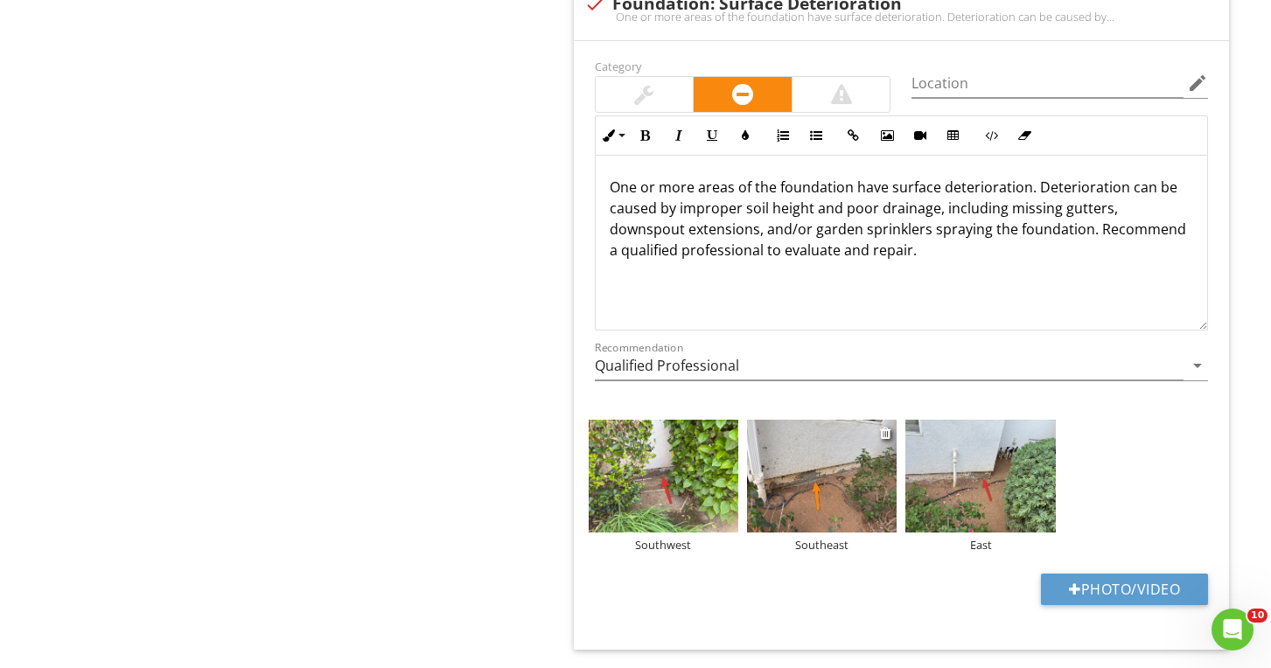
click at [780, 431] on img at bounding box center [822, 476] width 150 height 112
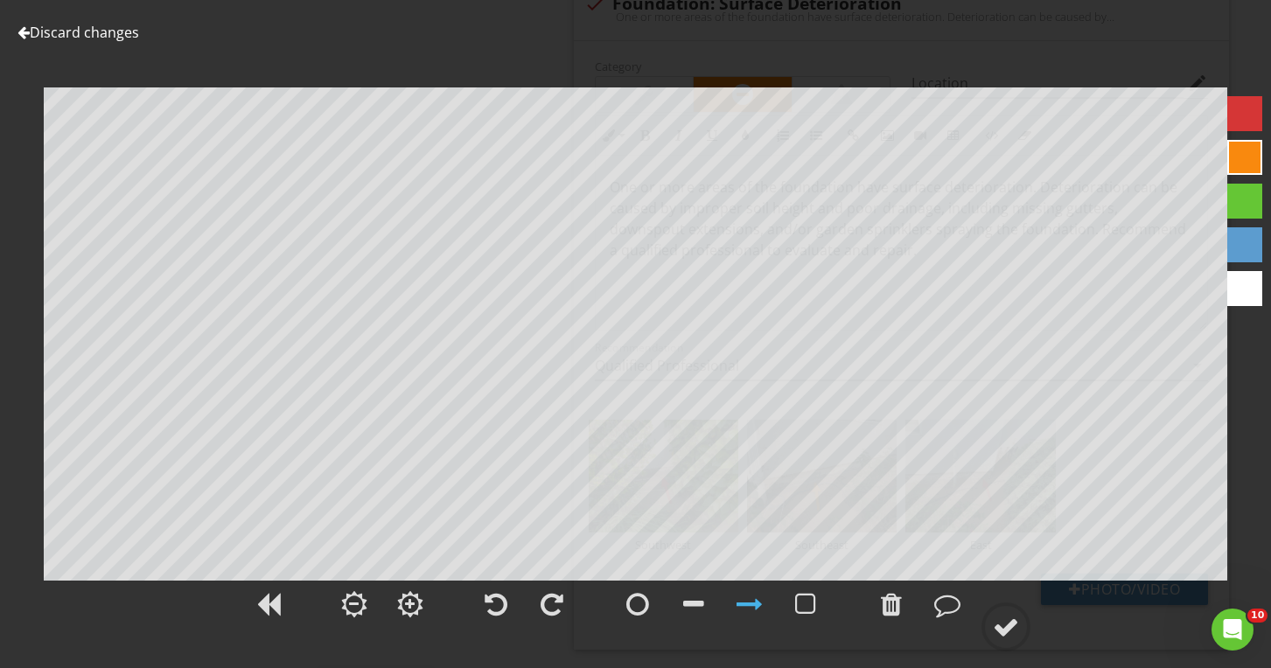
click at [1249, 121] on div at bounding box center [1244, 113] width 35 height 35
click at [1009, 619] on div at bounding box center [1006, 627] width 26 height 26
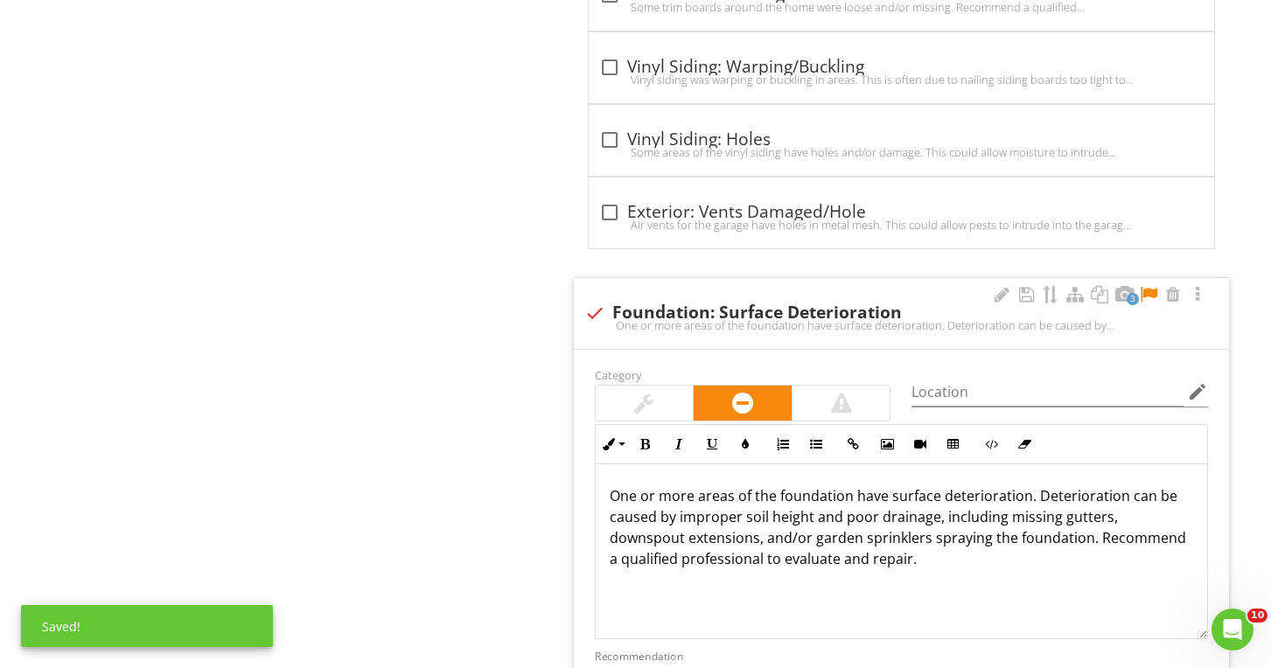
scroll to position [3372, 0]
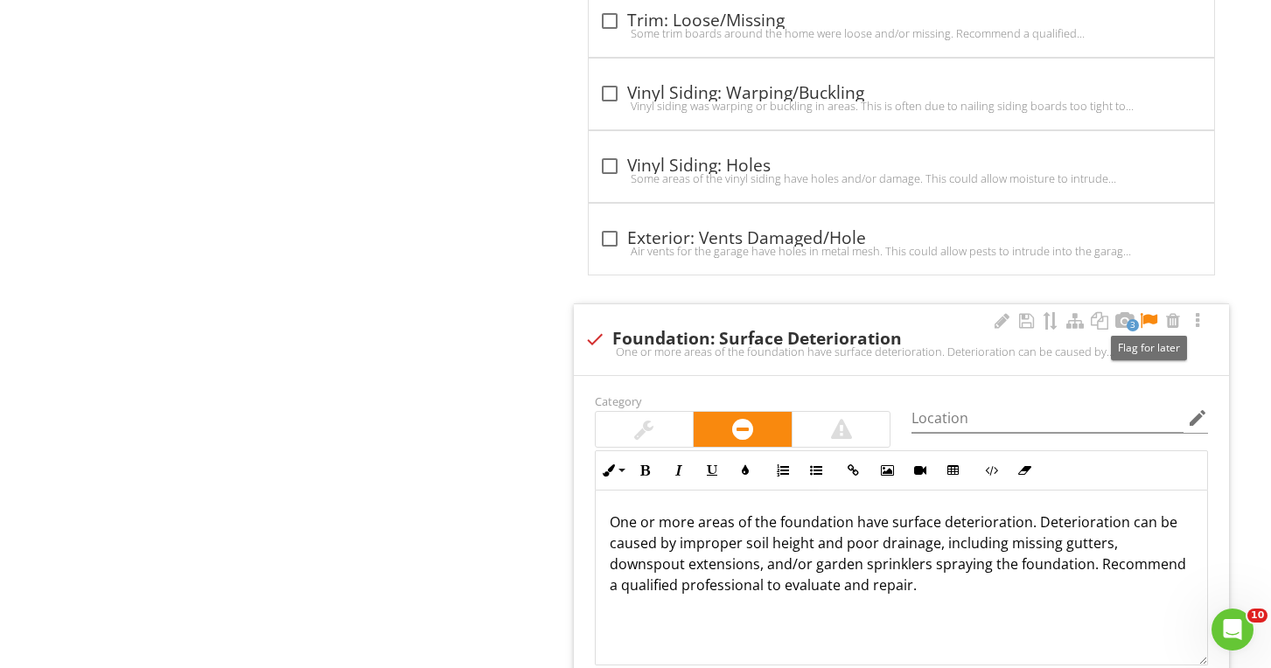
click at [1152, 318] on div at bounding box center [1148, 320] width 21 height 17
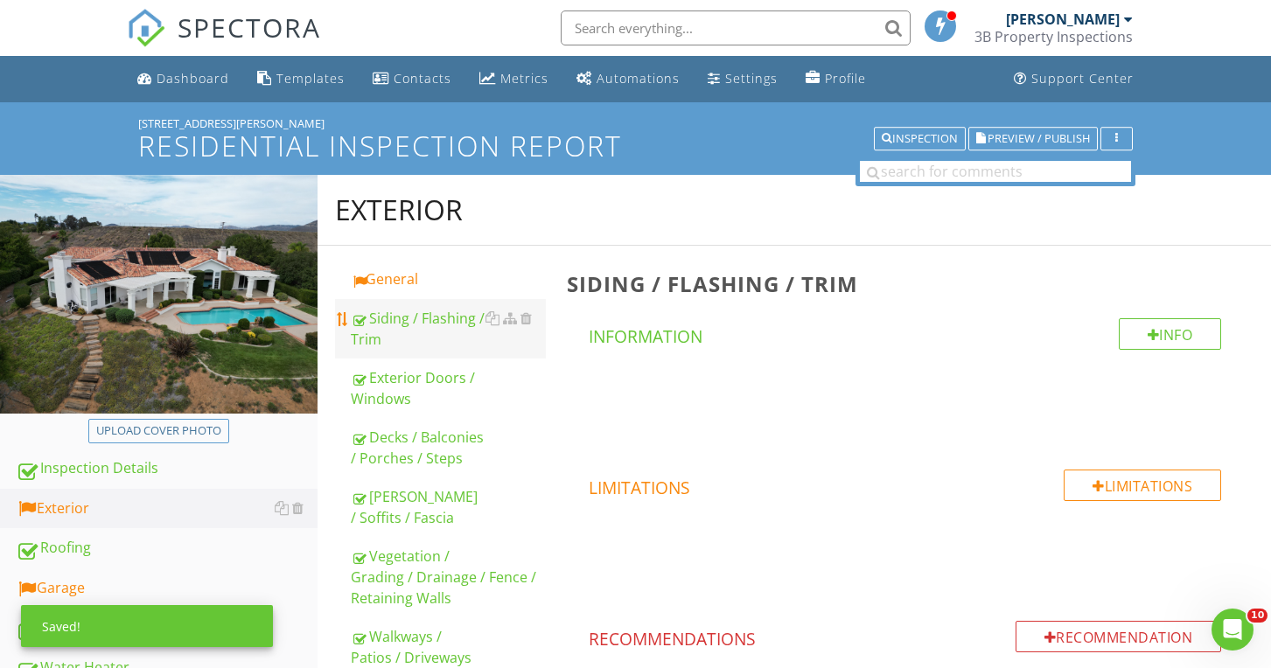
scroll to position [0, 0]
click at [418, 283] on div "General" at bounding box center [448, 278] width 194 height 21
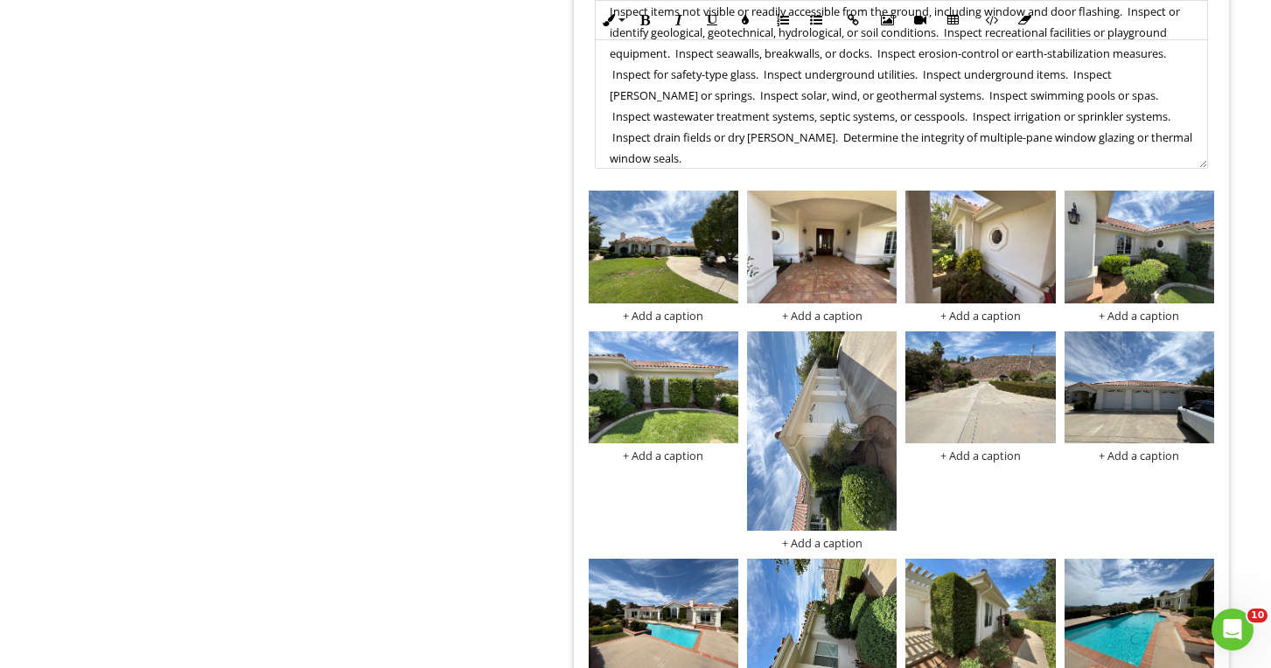
scroll to position [3176, 0]
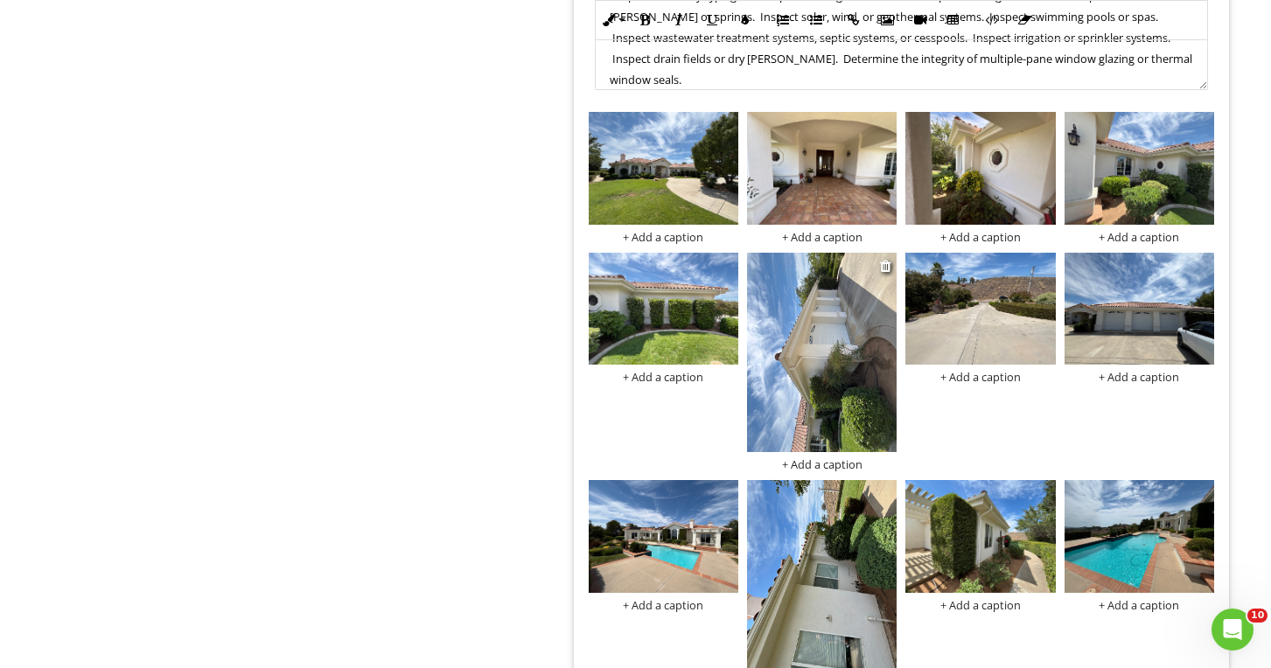
click at [785, 366] on img at bounding box center [822, 352] width 150 height 199
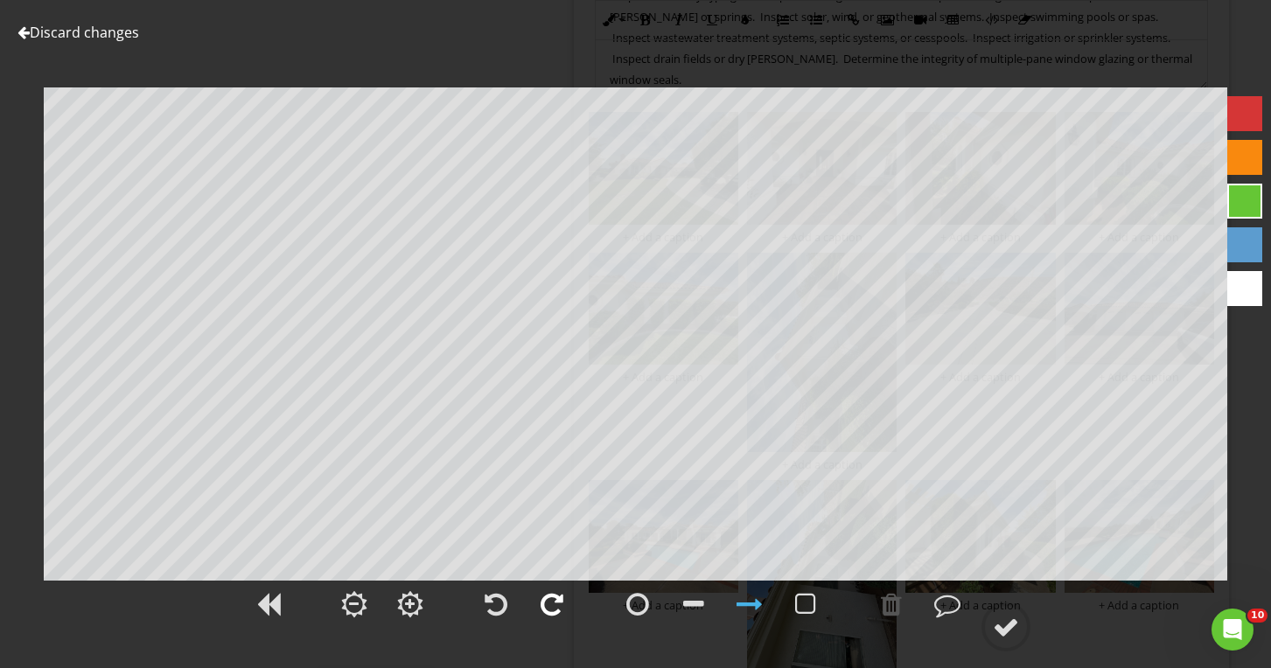
click at [558, 600] on div at bounding box center [551, 604] width 23 height 26
click at [1001, 625] on div at bounding box center [1006, 627] width 26 height 26
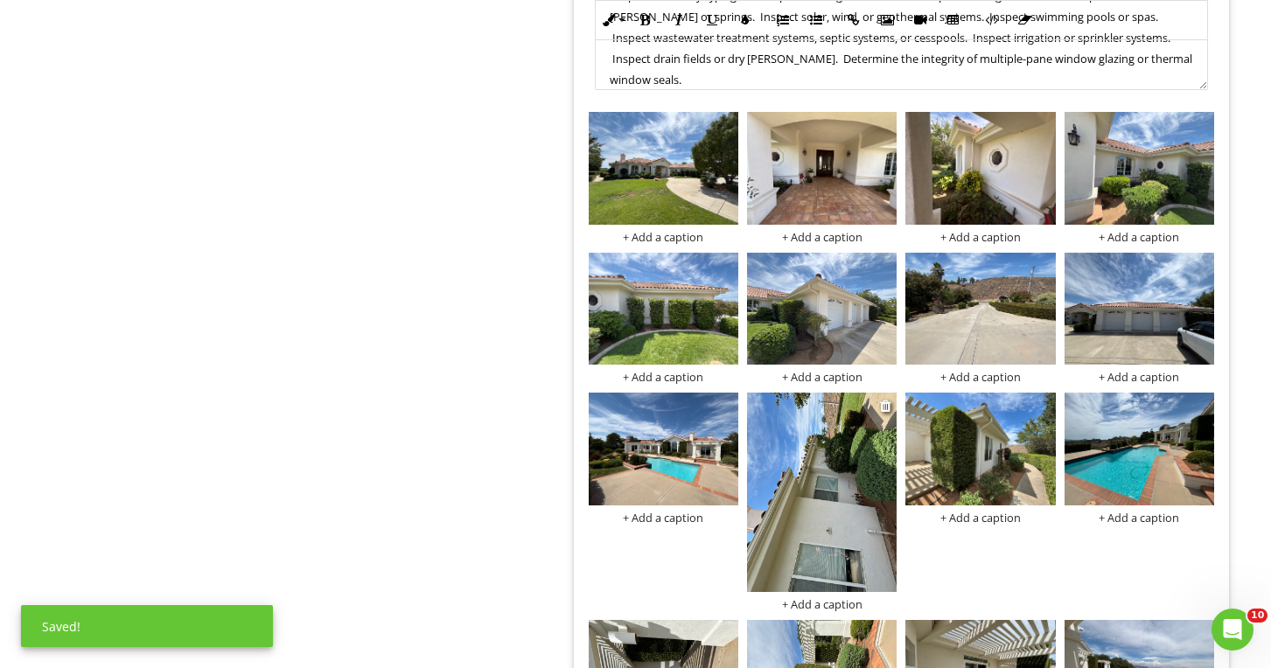
click at [772, 473] on img at bounding box center [822, 492] width 150 height 199
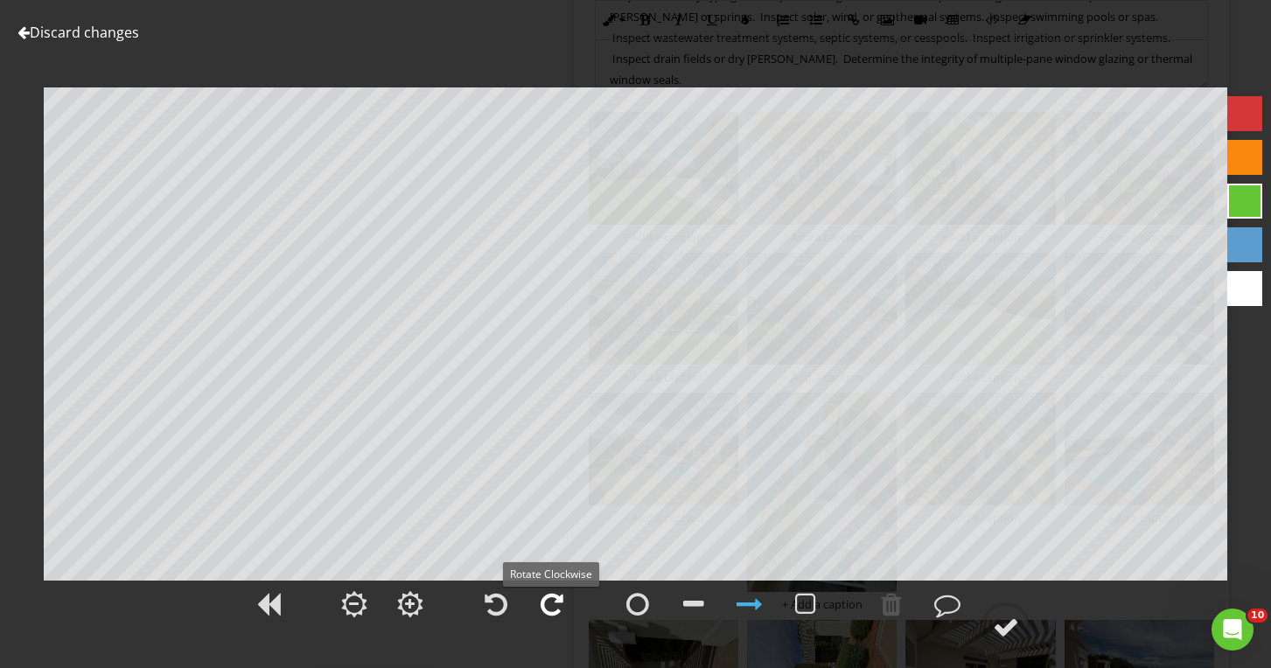
click at [554, 611] on div at bounding box center [551, 604] width 23 height 26
click at [1017, 623] on div at bounding box center [1006, 627] width 26 height 26
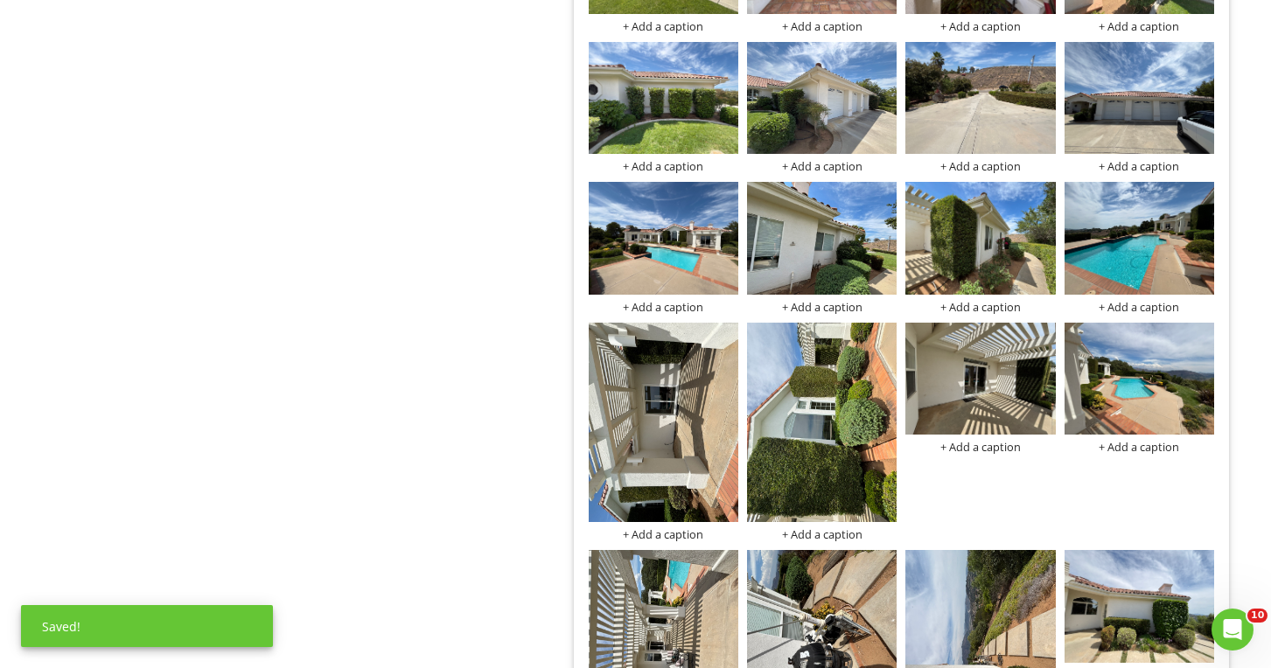
scroll to position [3393, 0]
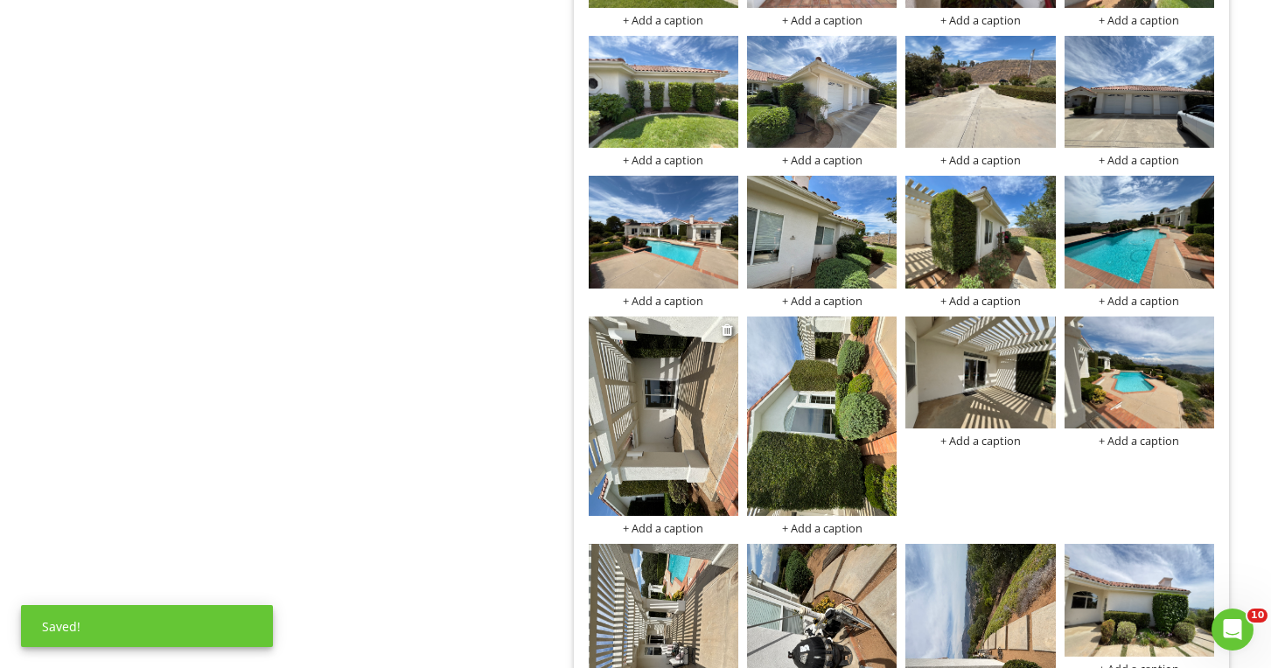
click at [676, 458] on img at bounding box center [664, 416] width 150 height 199
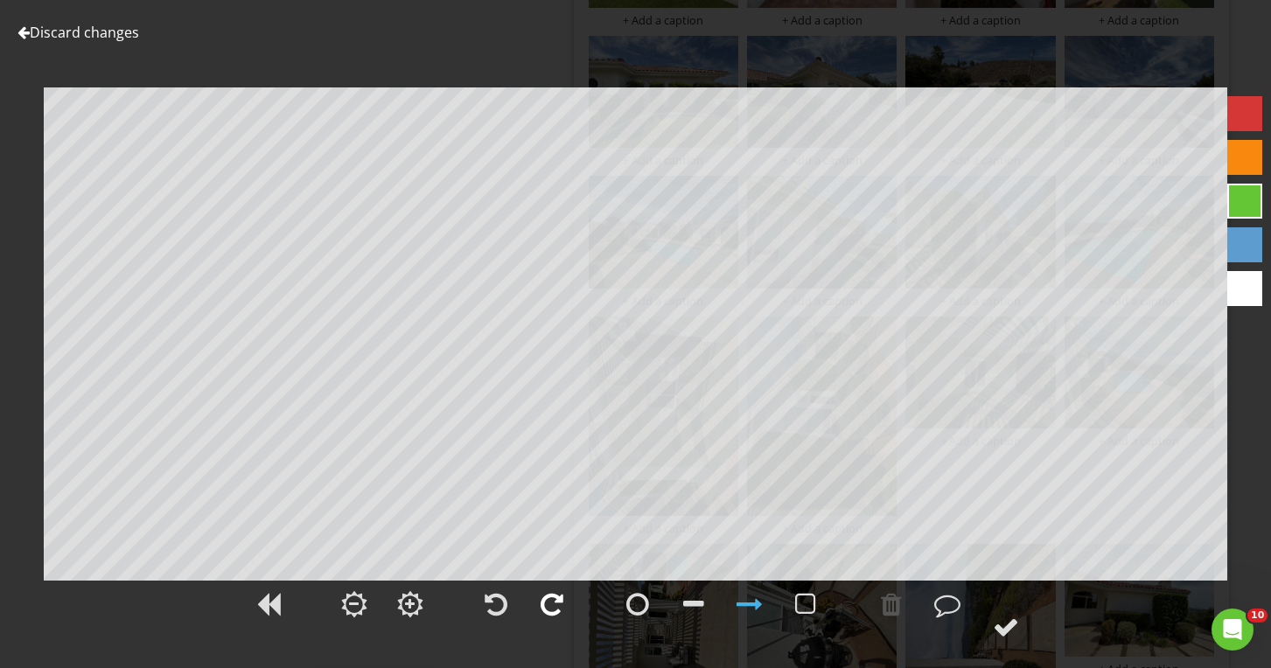
click at [539, 610] on div at bounding box center [552, 604] width 44 height 44
click at [993, 617] on circle at bounding box center [1005, 626] width 45 height 45
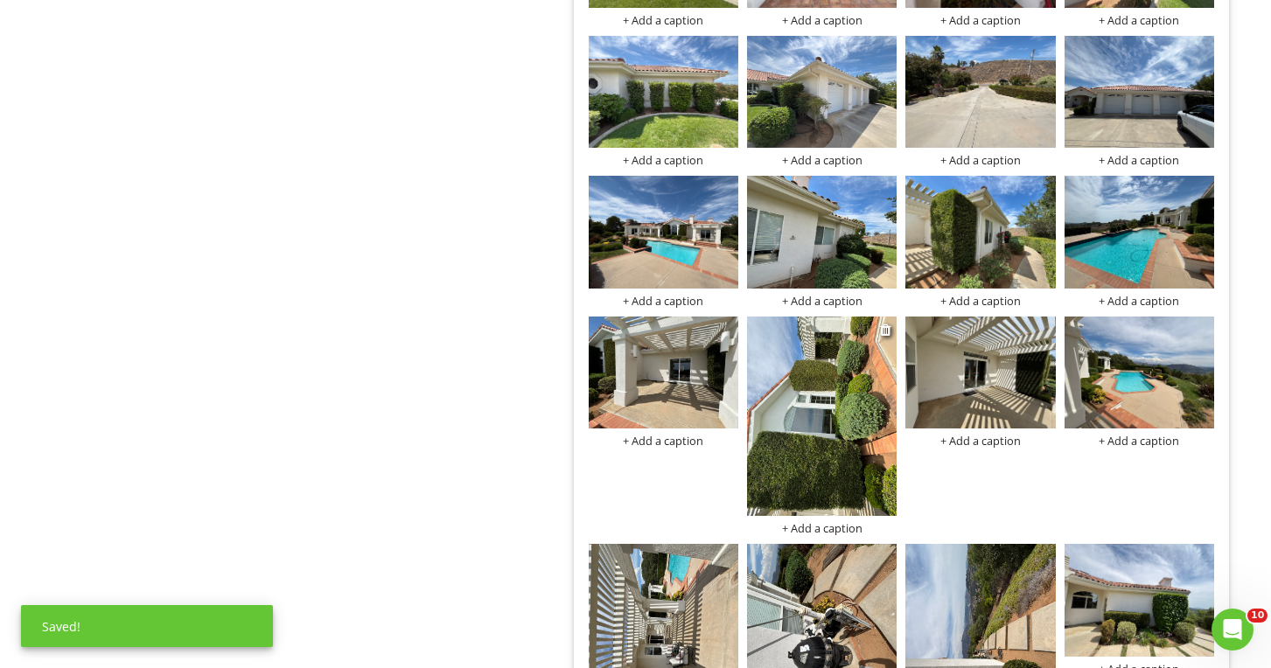
click at [760, 401] on img at bounding box center [822, 416] width 150 height 199
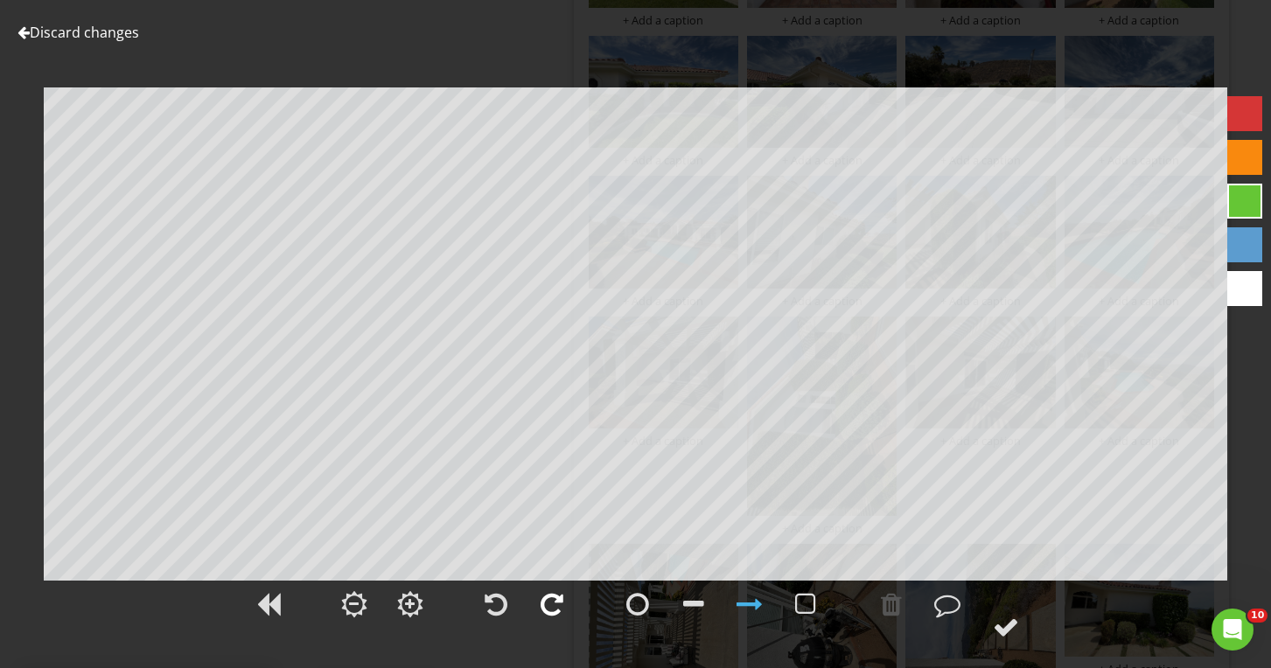
click at [558, 599] on div at bounding box center [551, 604] width 23 height 26
click at [999, 620] on div at bounding box center [1006, 627] width 26 height 26
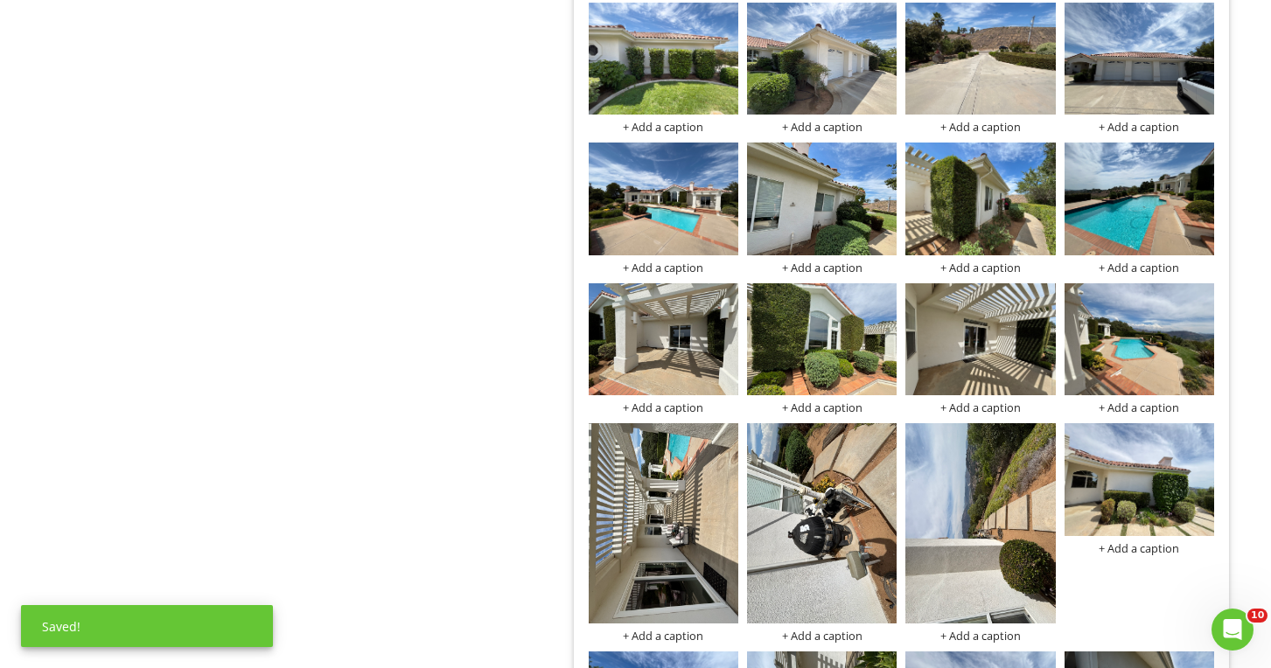
scroll to position [3496, 0]
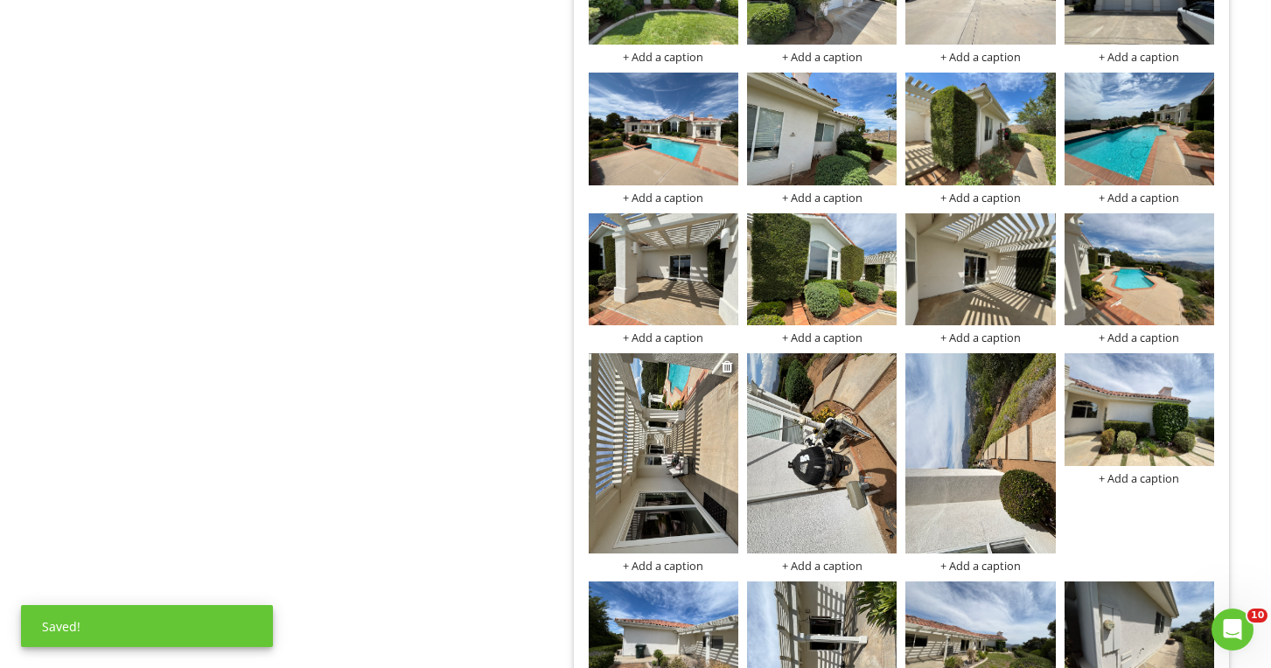
click at [640, 426] on img at bounding box center [664, 452] width 150 height 199
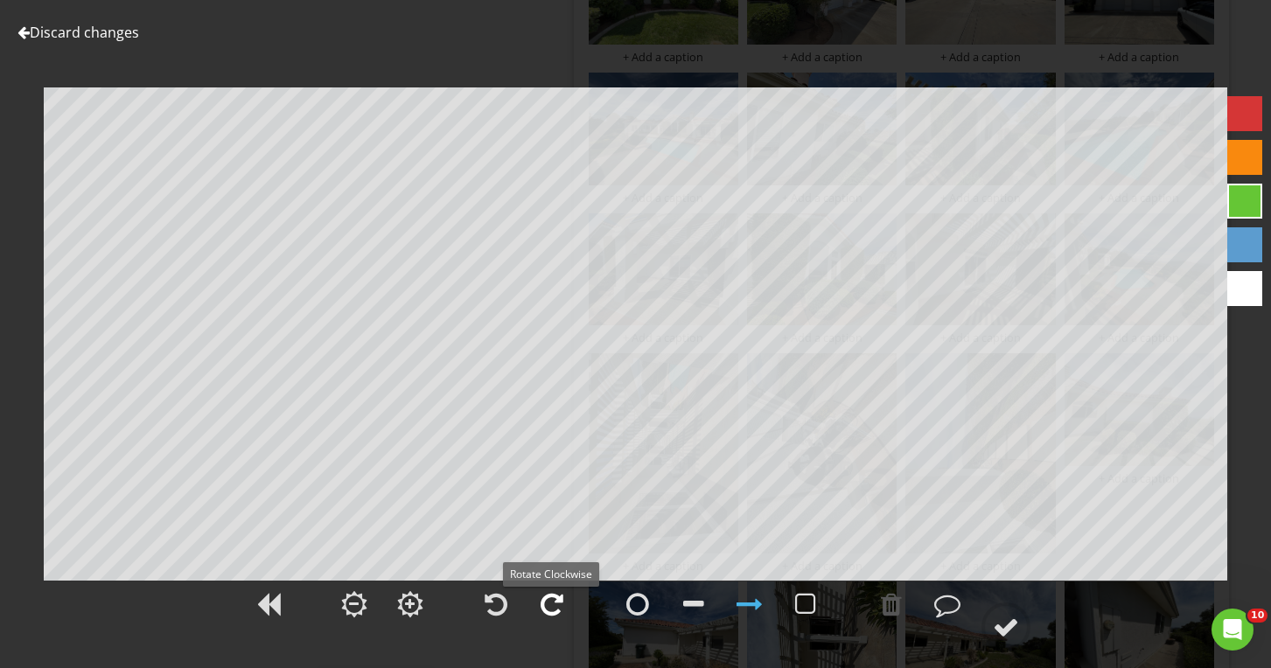
click at [556, 603] on div at bounding box center [551, 604] width 23 height 26
click at [1006, 643] on circle at bounding box center [1005, 626] width 45 height 45
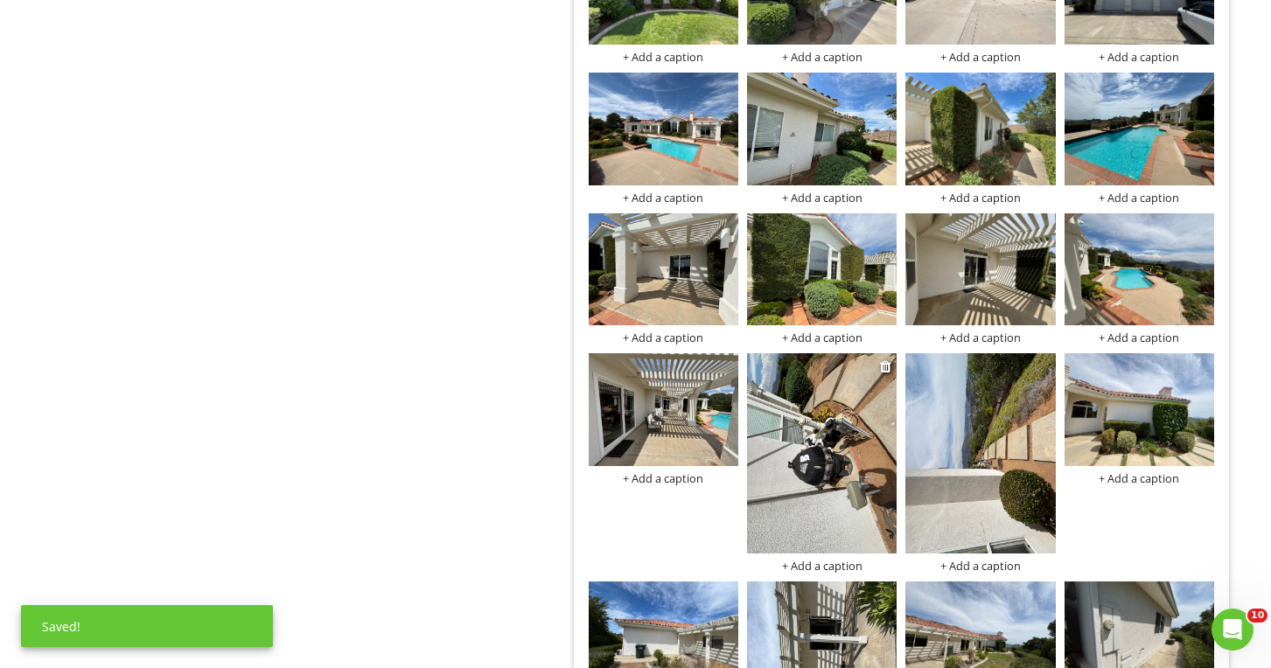
click at [831, 468] on img at bounding box center [822, 452] width 150 height 199
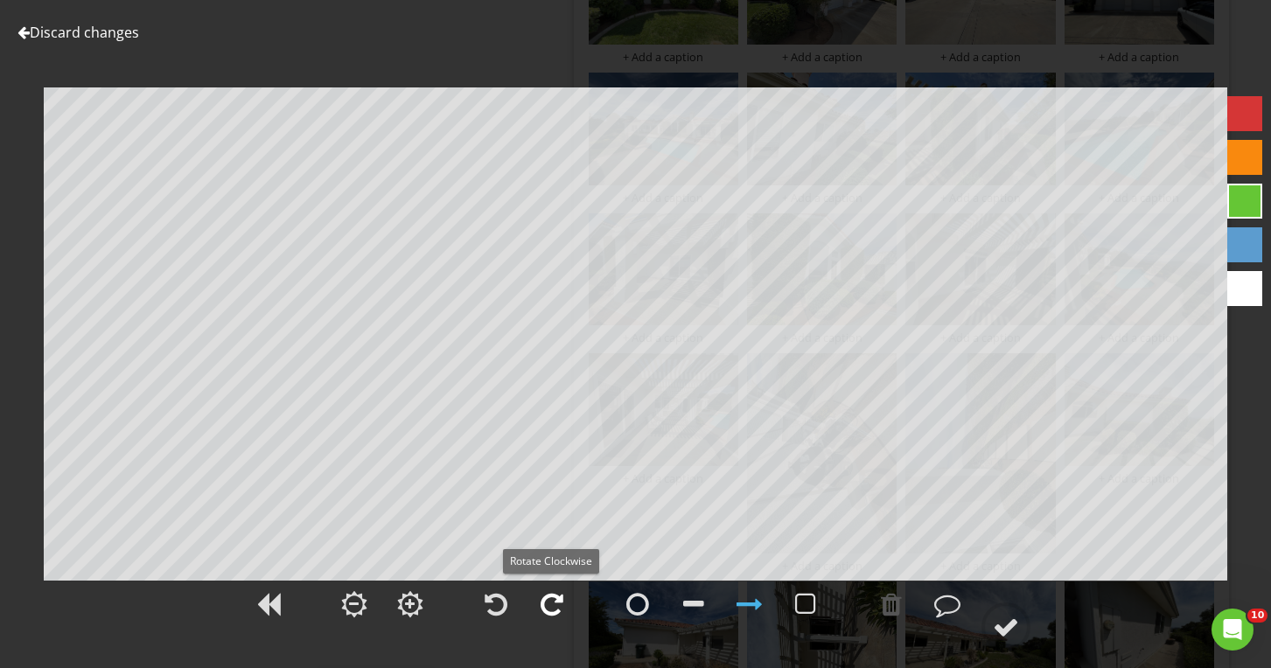
click at [547, 607] on div at bounding box center [551, 604] width 23 height 26
click at [1014, 625] on div at bounding box center [1006, 627] width 26 height 26
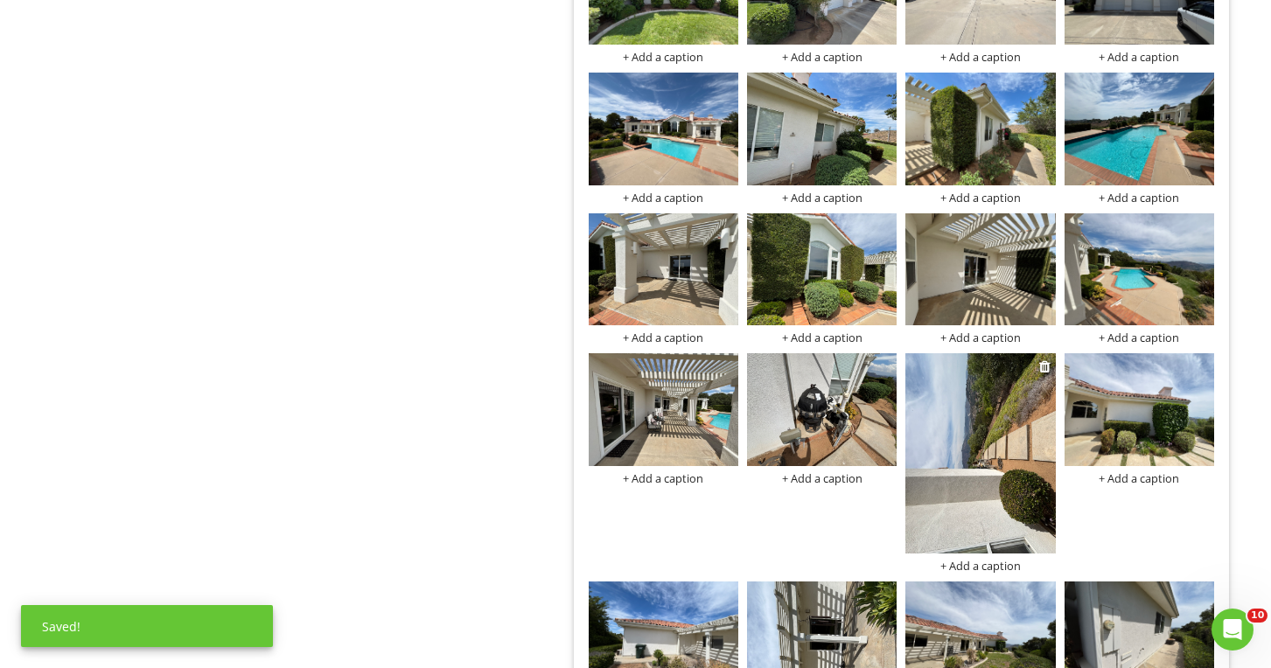
click at [939, 376] on img at bounding box center [980, 452] width 150 height 199
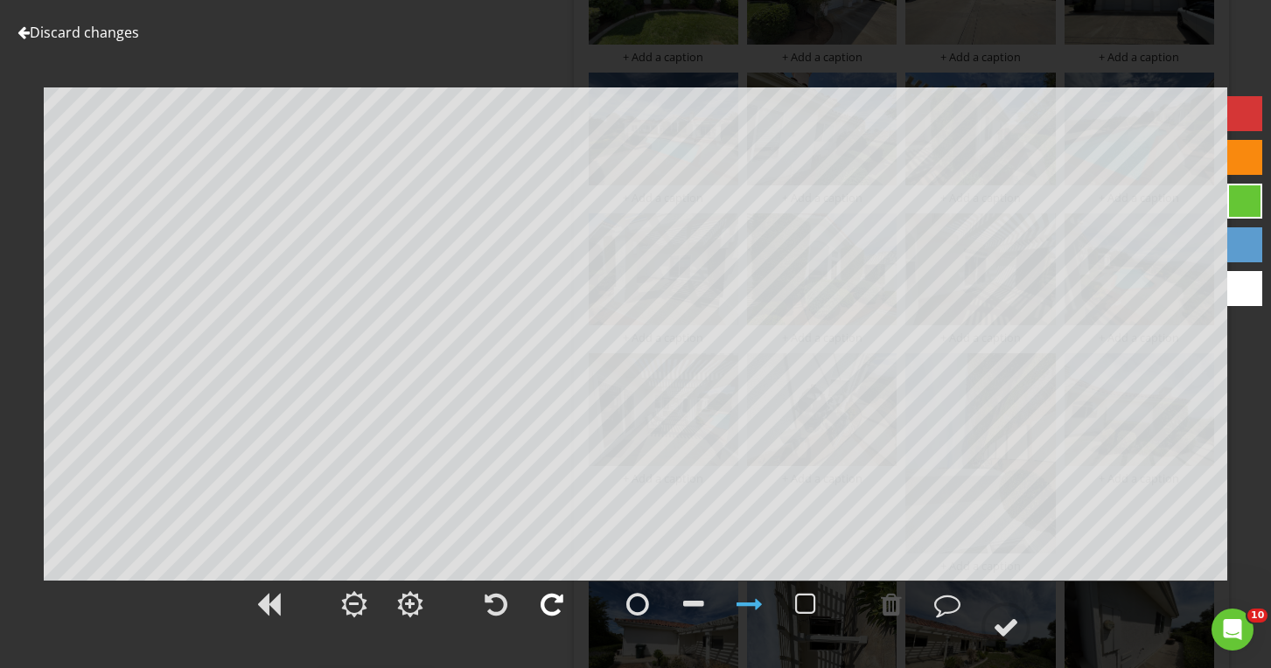
click at [562, 600] on div at bounding box center [551, 604] width 23 height 26
click at [1013, 627] on div at bounding box center [1006, 627] width 26 height 26
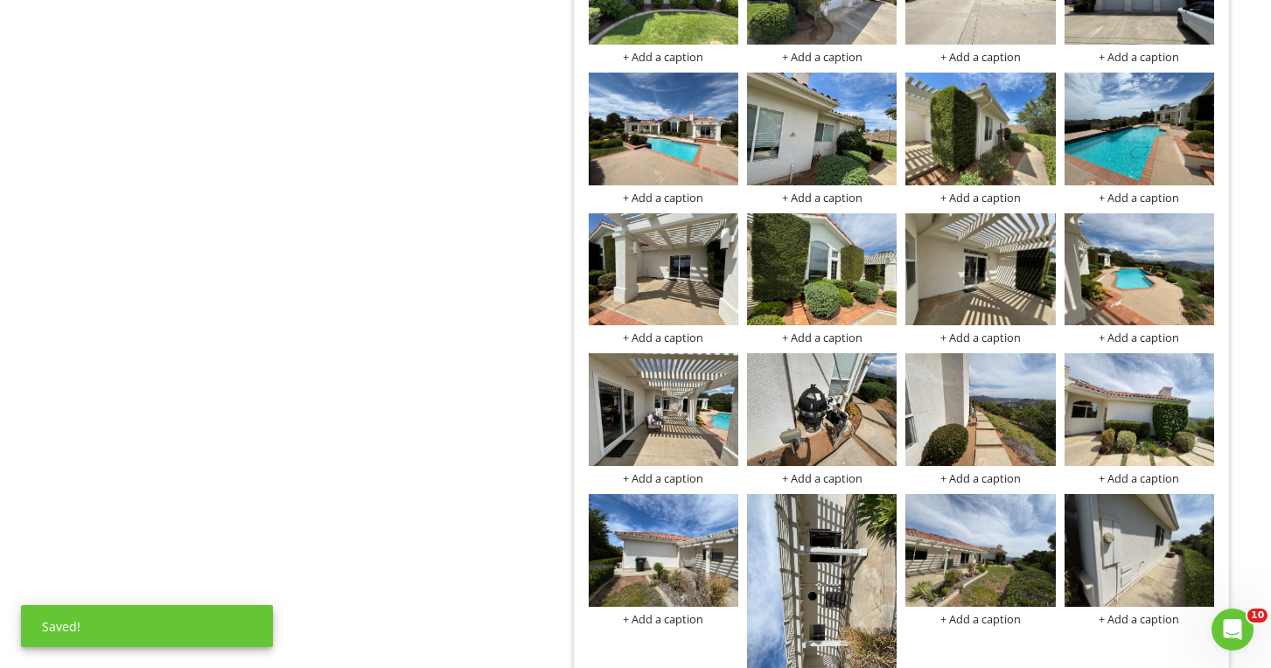
scroll to position [3638, 0]
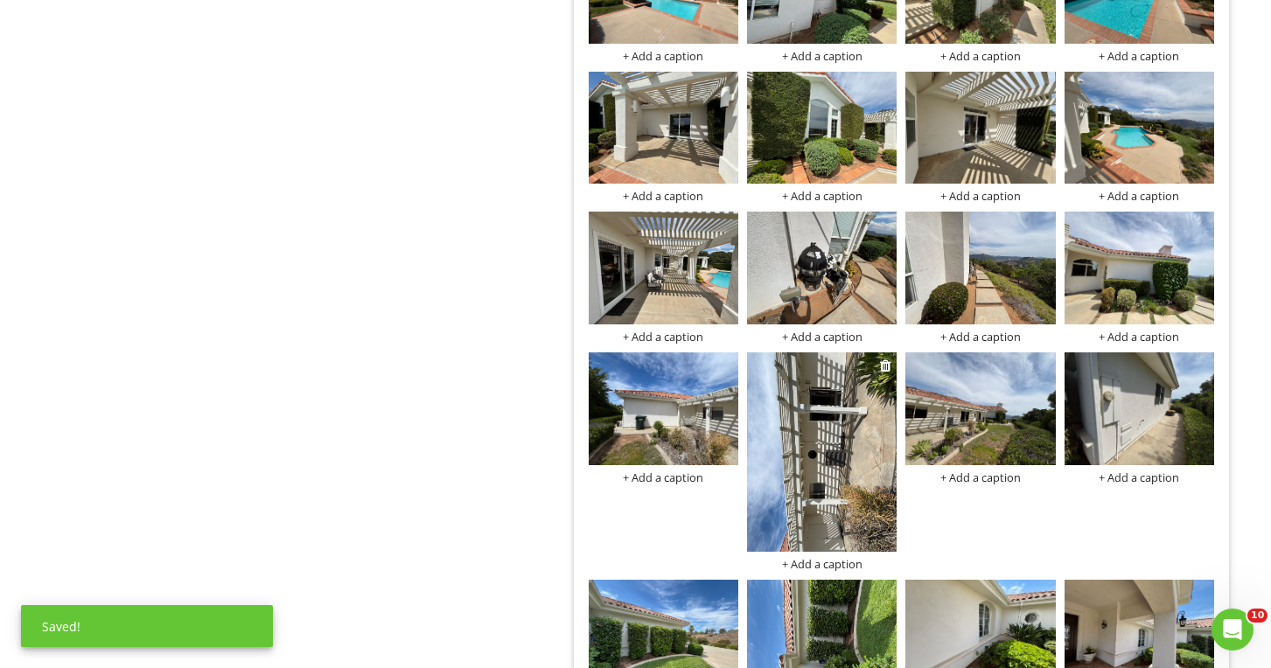
click at [826, 485] on img at bounding box center [822, 451] width 150 height 199
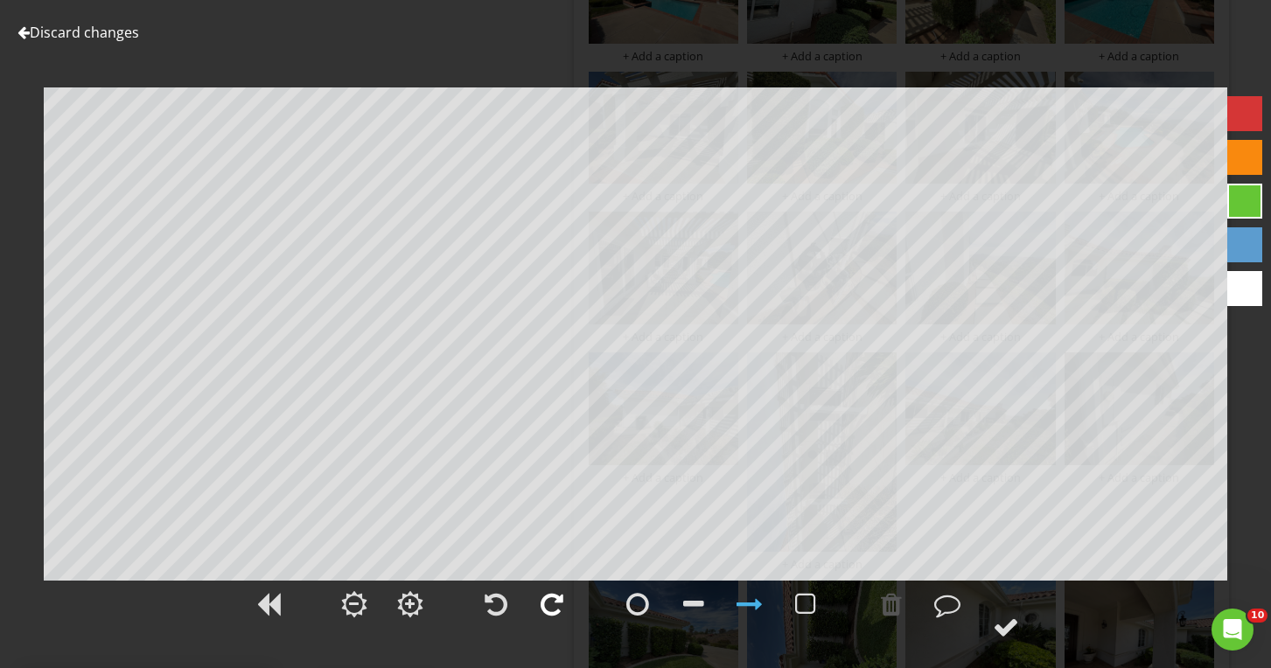
click at [550, 604] on div at bounding box center [551, 604] width 23 height 26
click at [1007, 622] on div at bounding box center [1006, 627] width 26 height 26
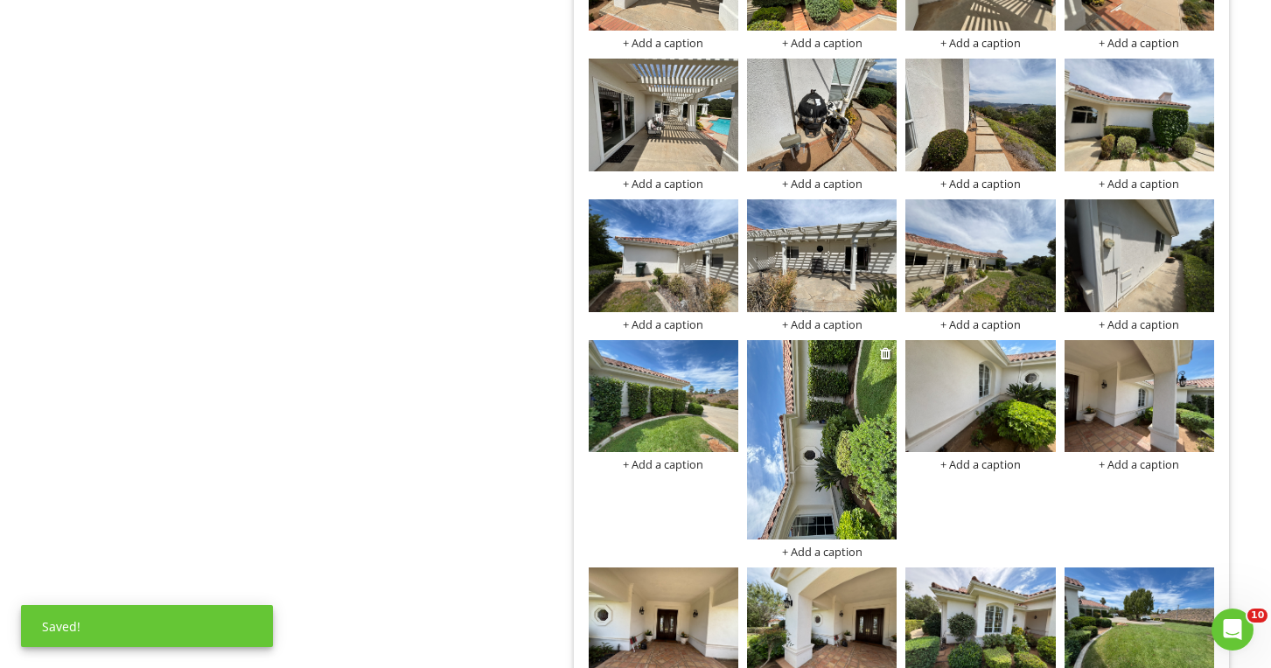
scroll to position [3817, 0]
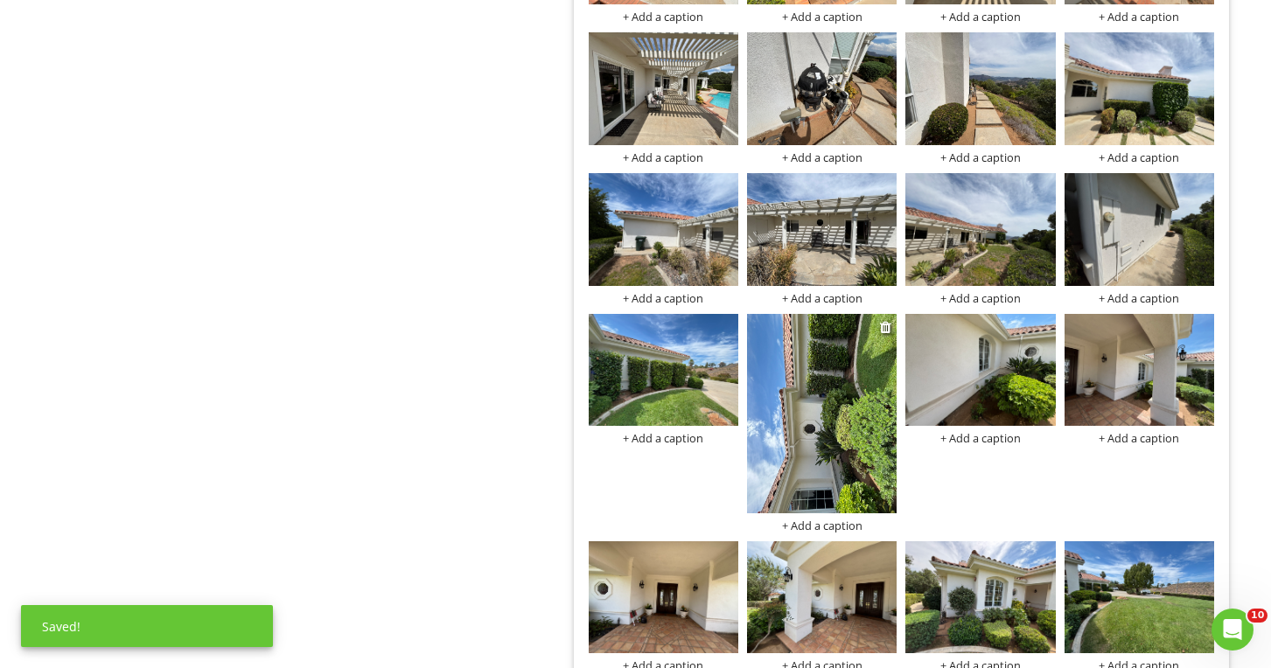
click at [815, 406] on img at bounding box center [822, 413] width 150 height 199
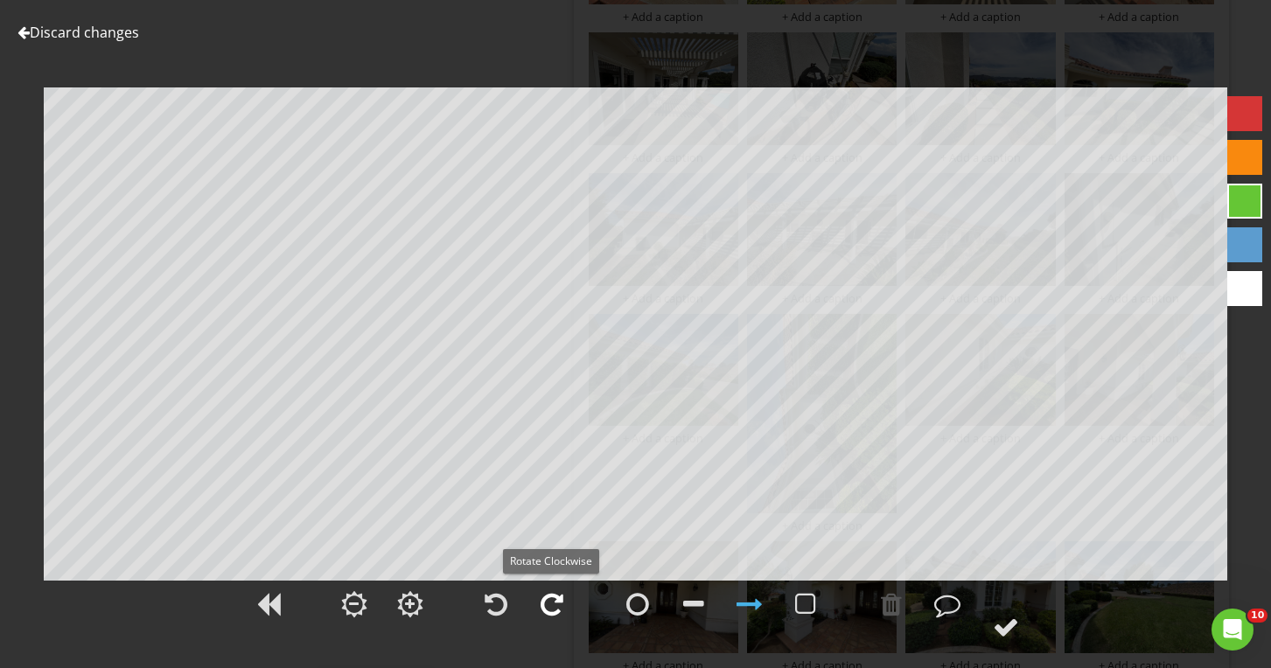
click at [551, 596] on div at bounding box center [551, 604] width 23 height 26
click at [1019, 619] on div at bounding box center [1006, 627] width 26 height 26
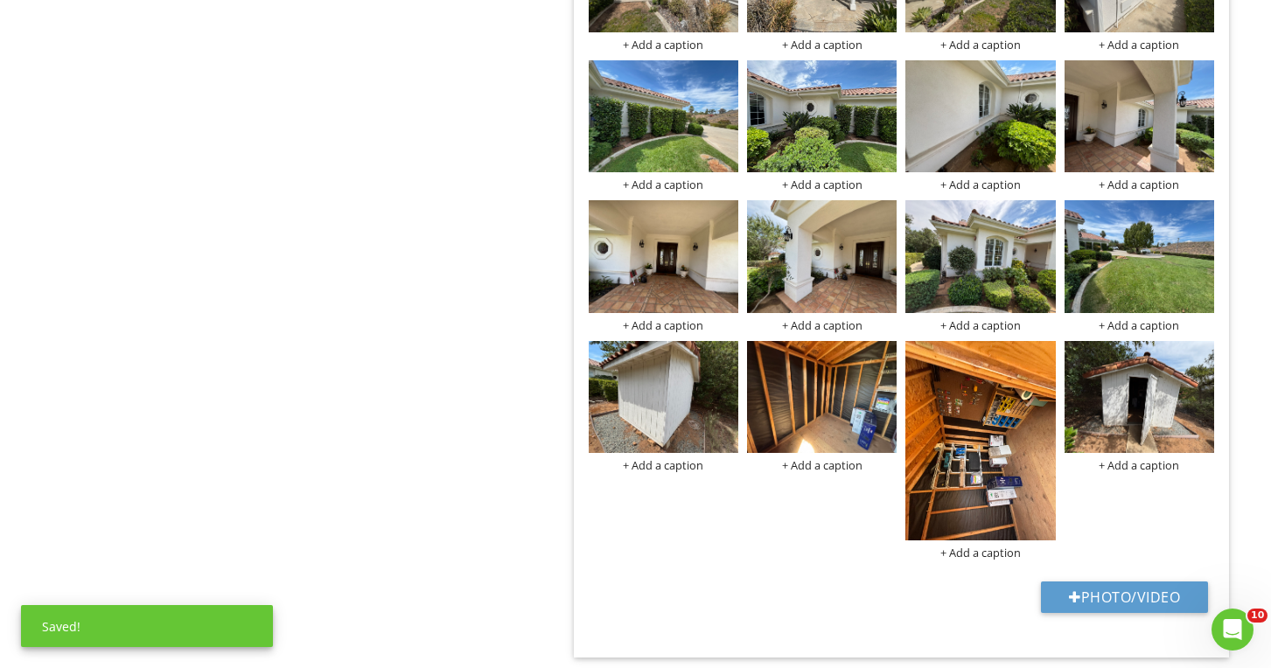
scroll to position [4074, 0]
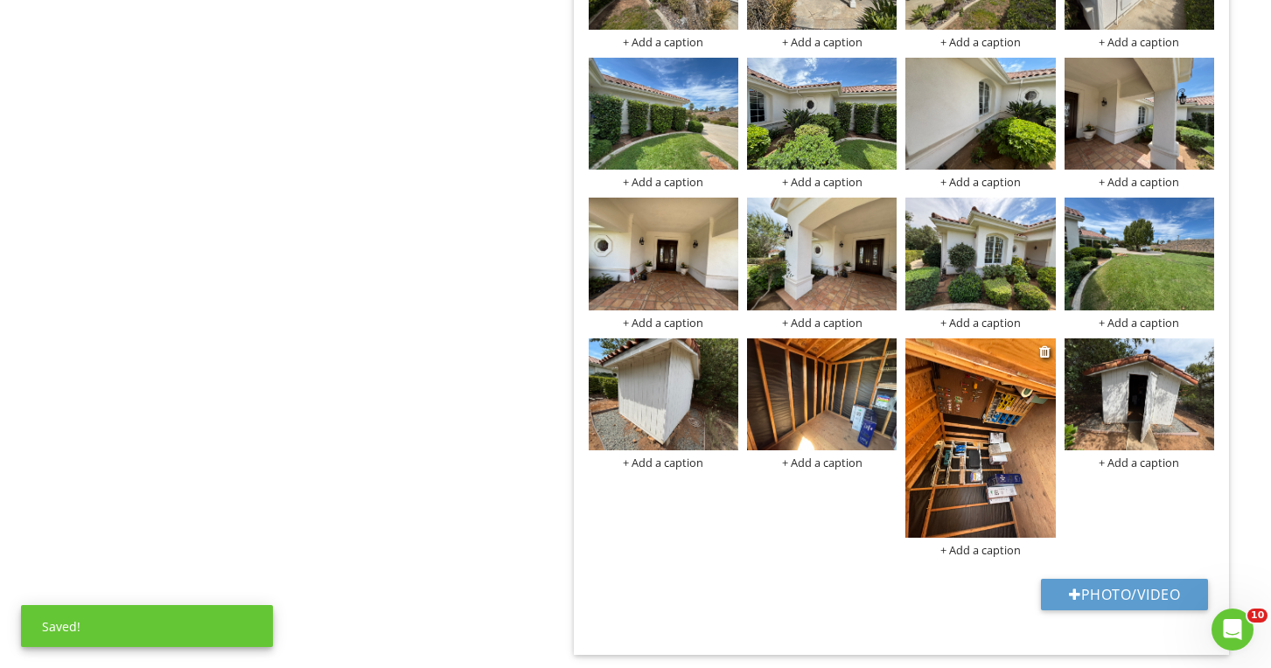
click at [931, 410] on img at bounding box center [980, 437] width 150 height 199
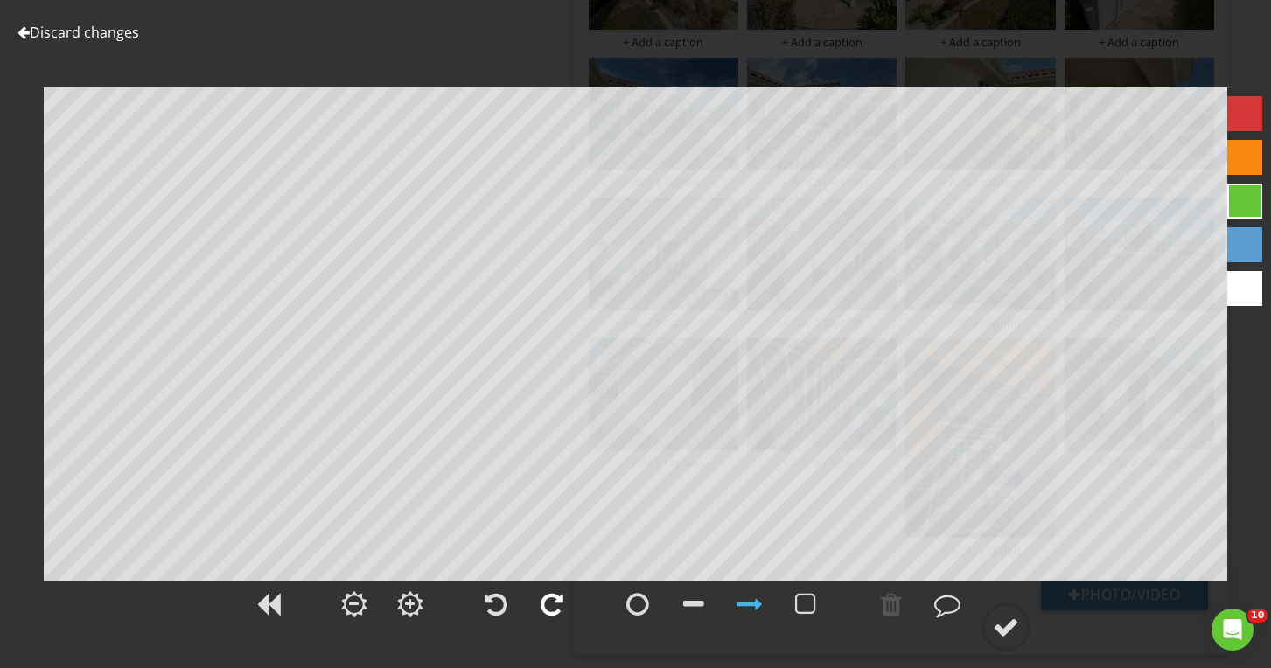
click at [555, 596] on div at bounding box center [551, 604] width 23 height 26
click at [1011, 621] on div at bounding box center [1006, 627] width 26 height 26
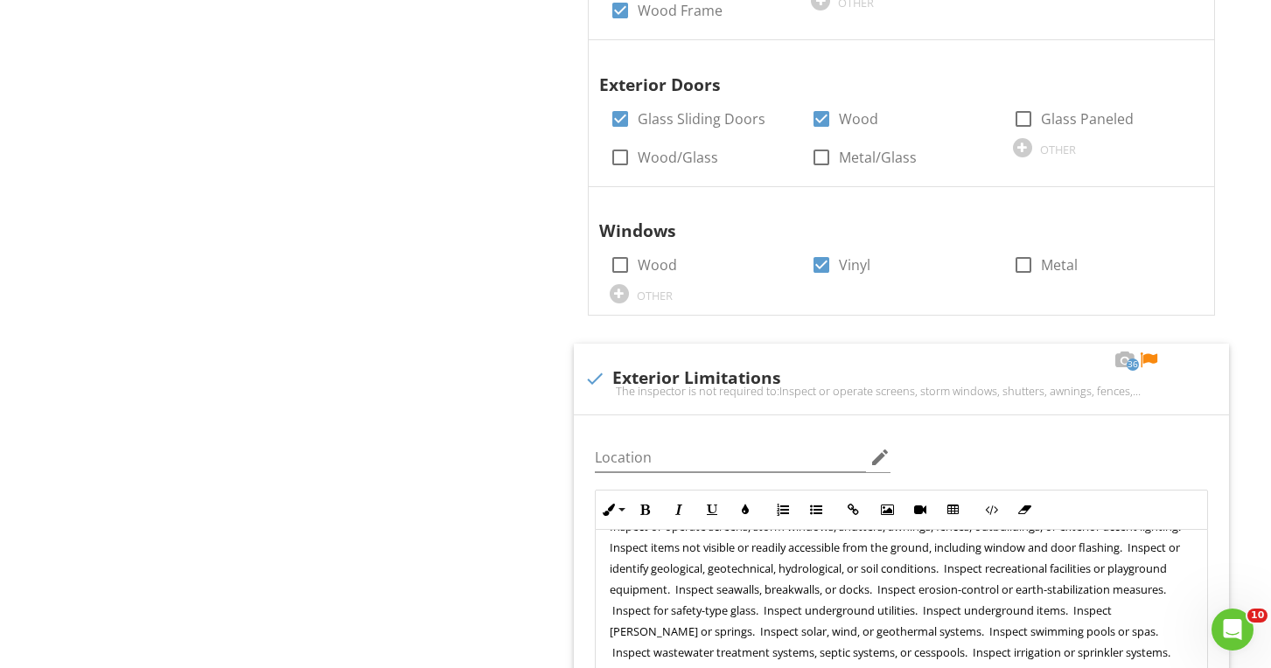
scroll to position [2684, 0]
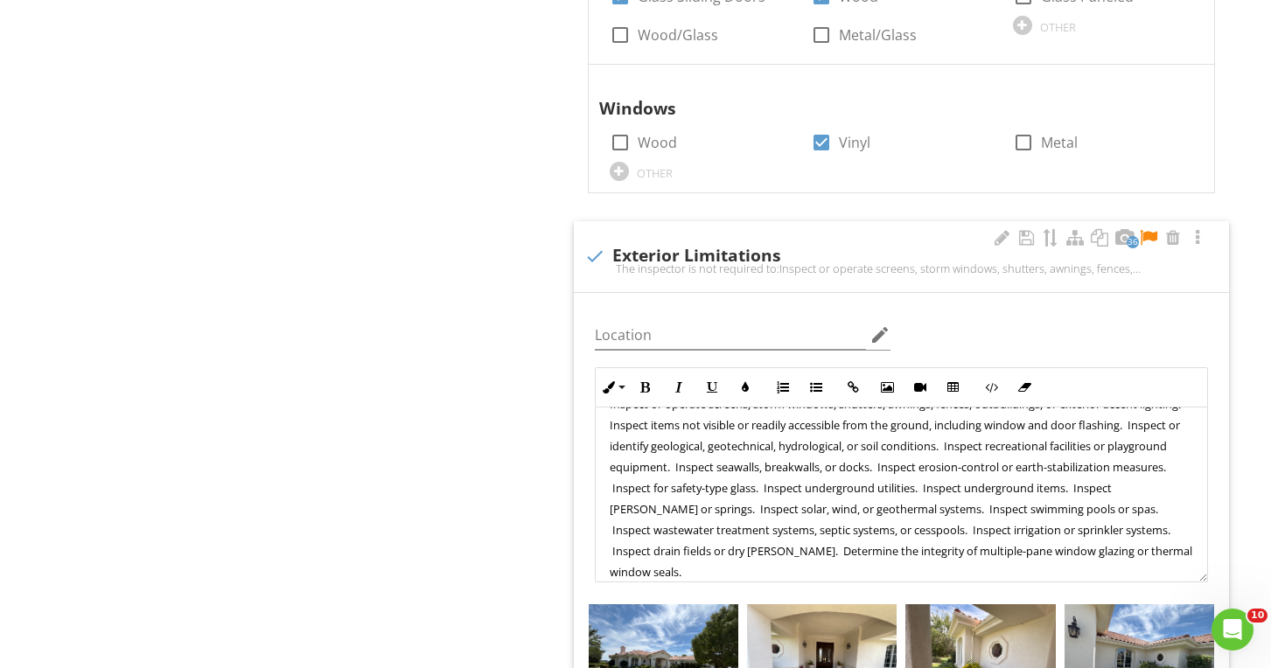
click at [1150, 229] on div at bounding box center [1148, 237] width 21 height 17
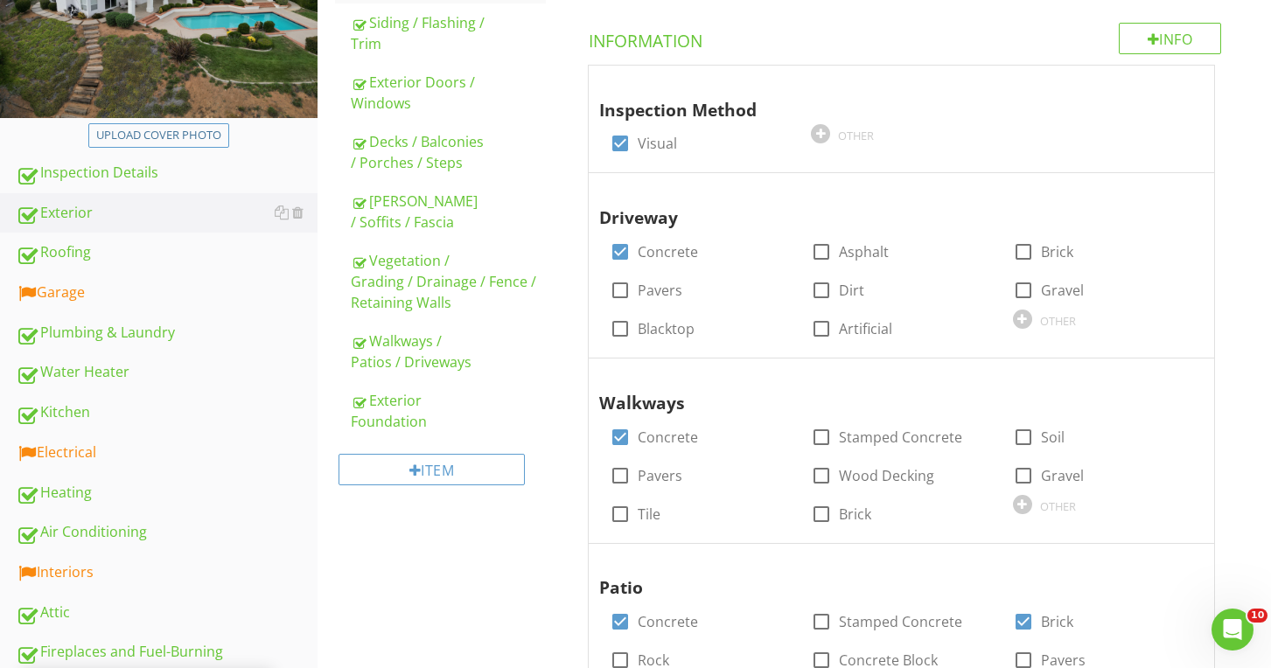
scroll to position [308, 0]
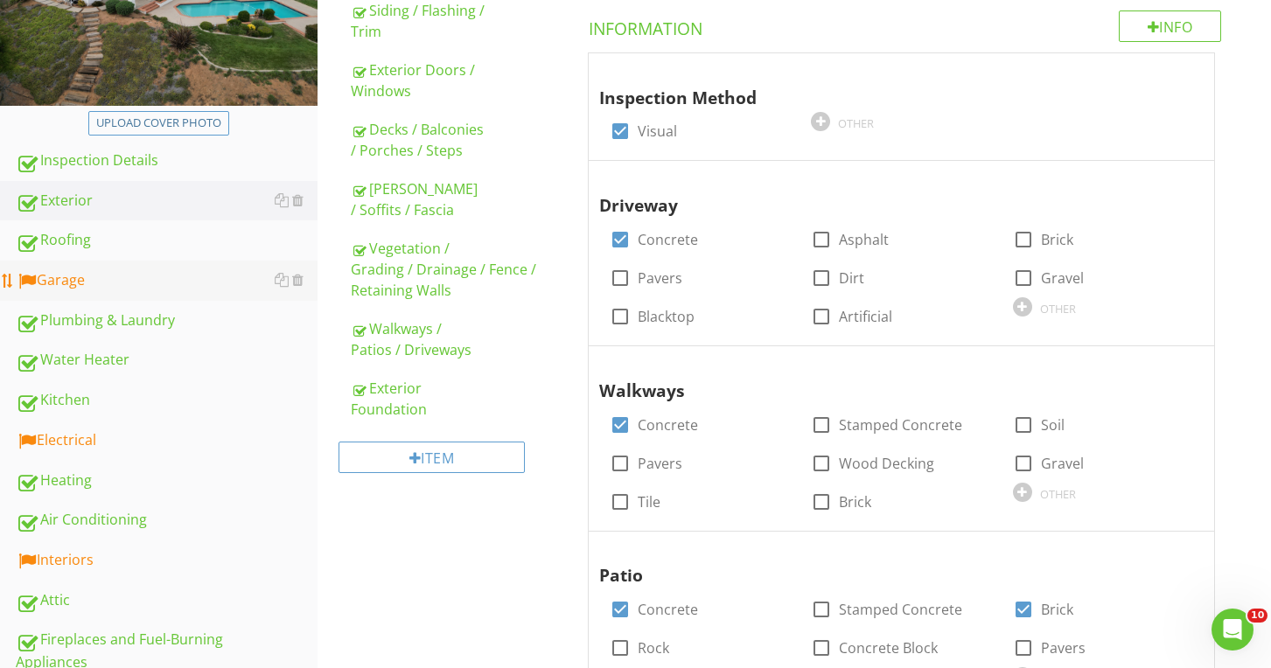
click at [80, 267] on link "Garage" at bounding box center [167, 281] width 302 height 40
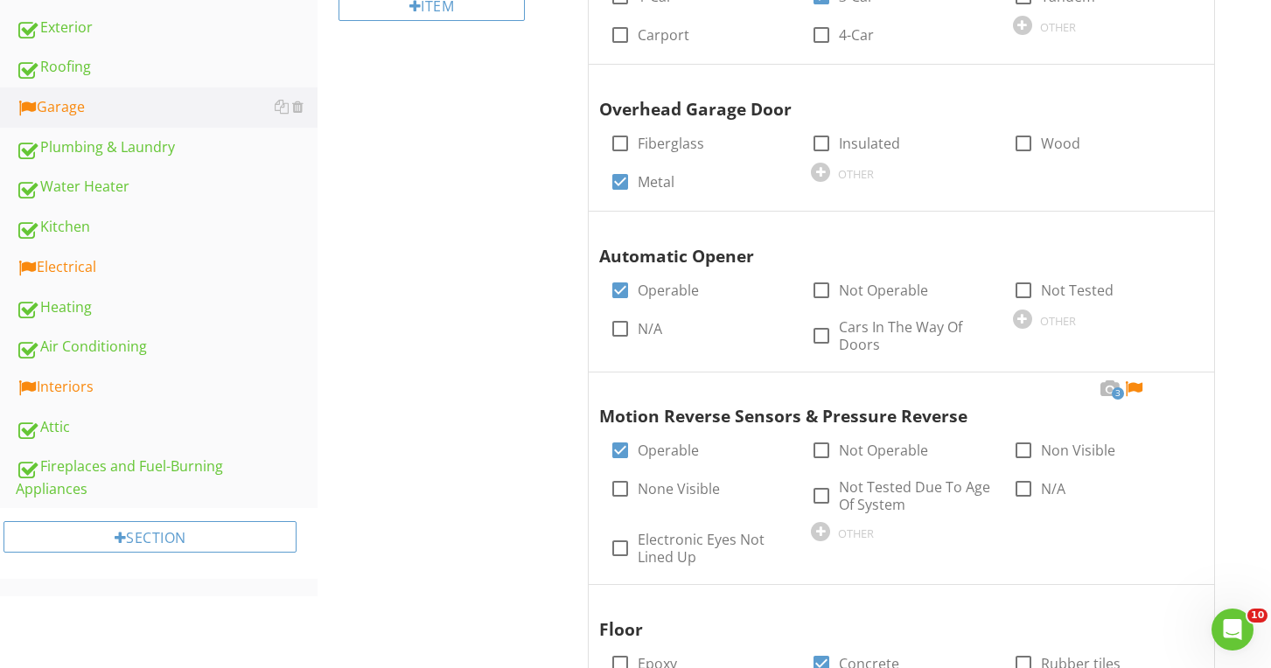
scroll to position [537, 0]
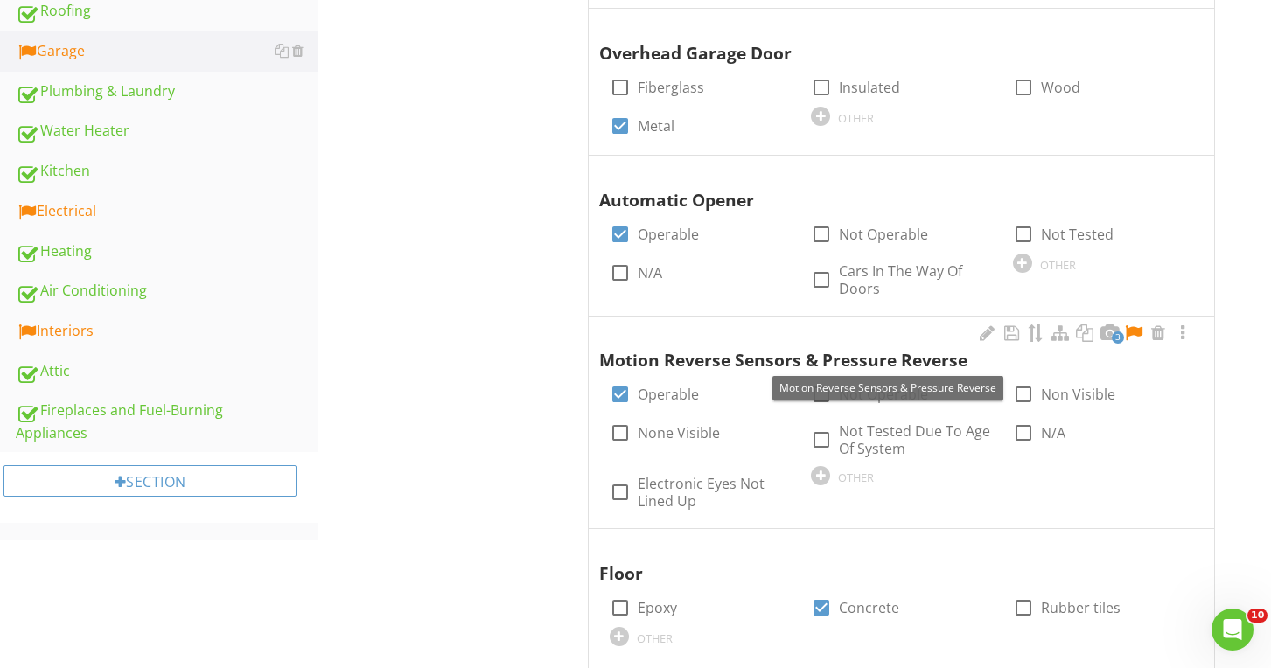
click at [1138, 330] on div at bounding box center [1133, 332] width 21 height 17
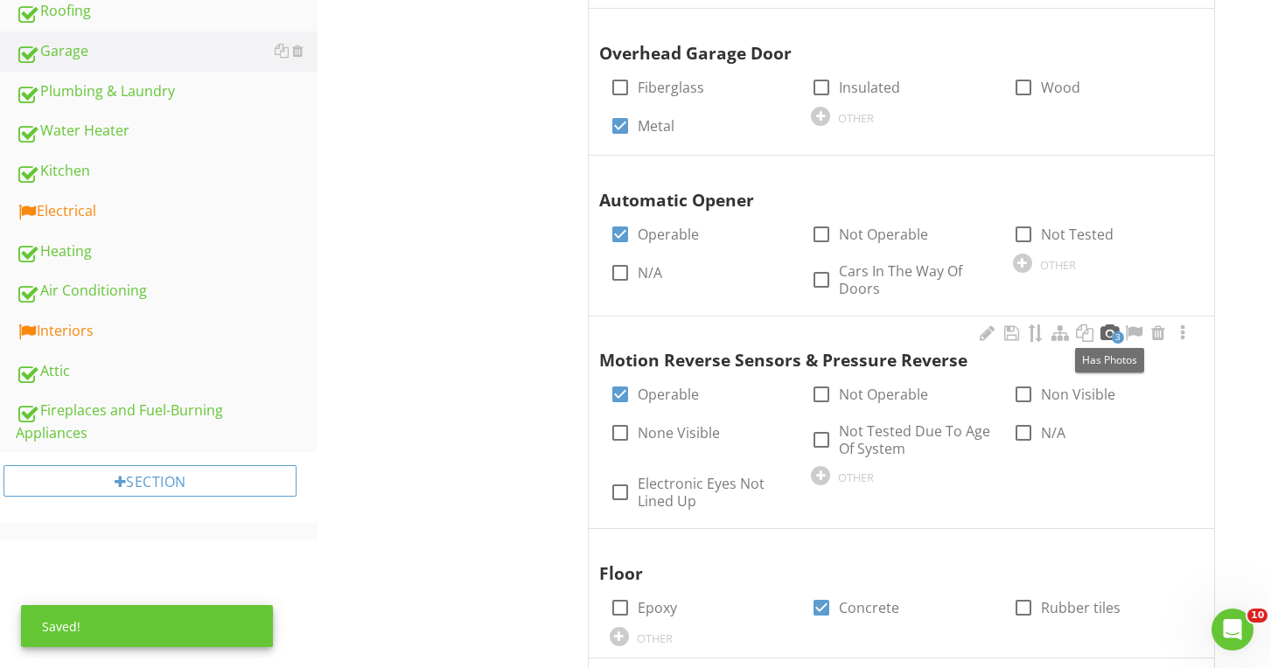
click at [1111, 324] on div at bounding box center [1108, 332] width 21 height 17
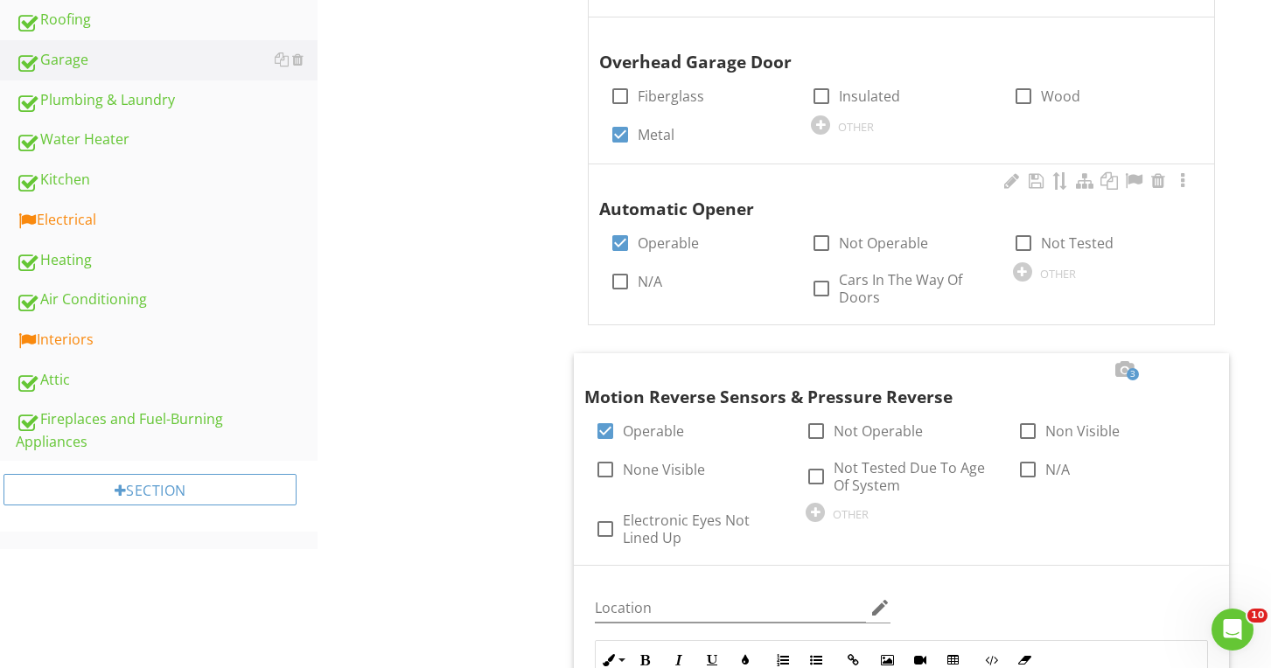
scroll to position [507, 0]
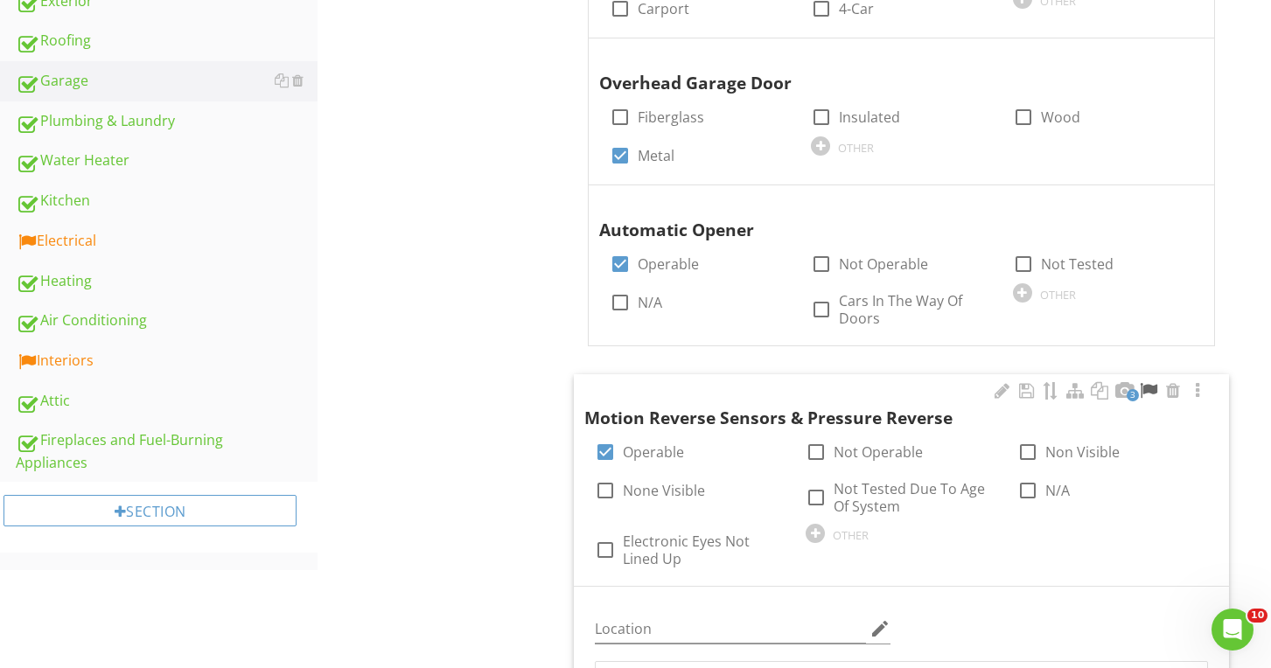
click at [1151, 390] on div at bounding box center [1148, 390] width 21 height 17
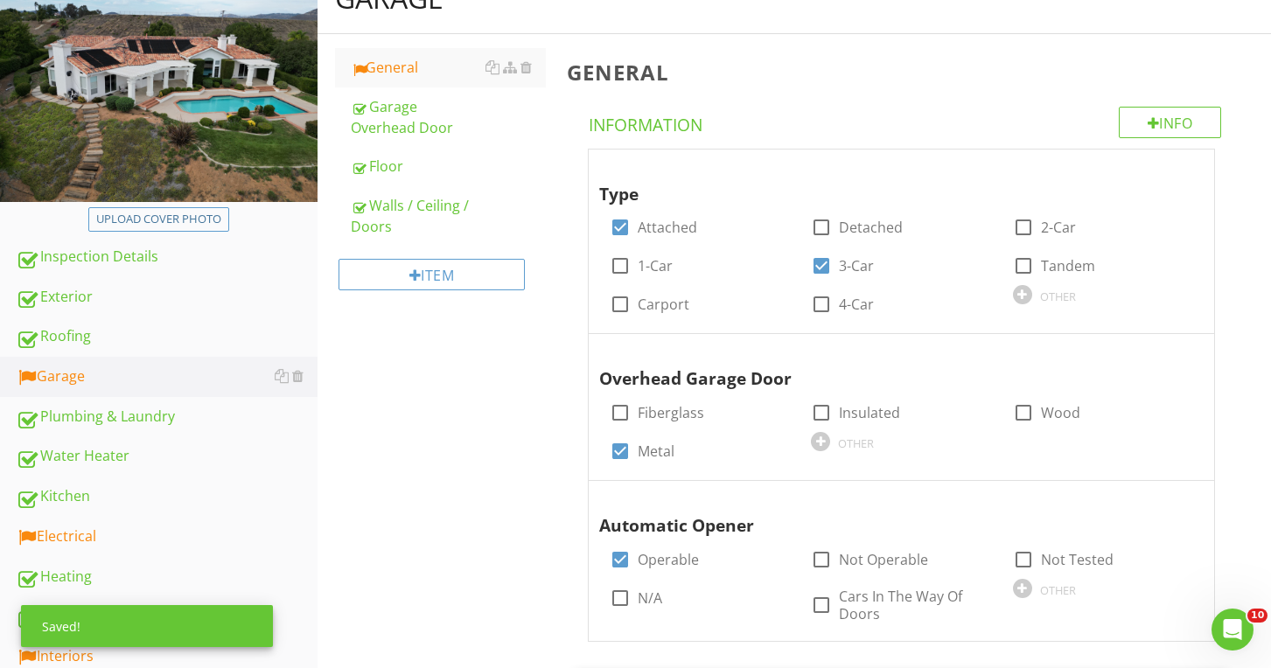
scroll to position [287, 0]
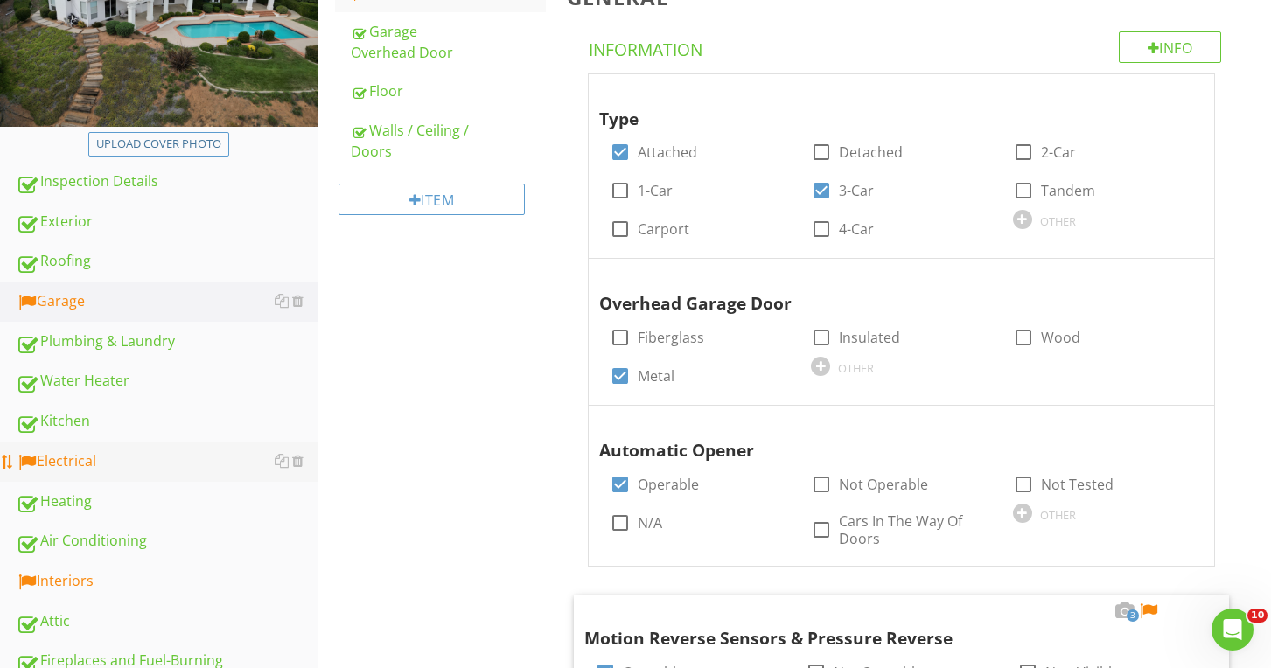
click at [80, 447] on link "Electrical" at bounding box center [167, 462] width 302 height 40
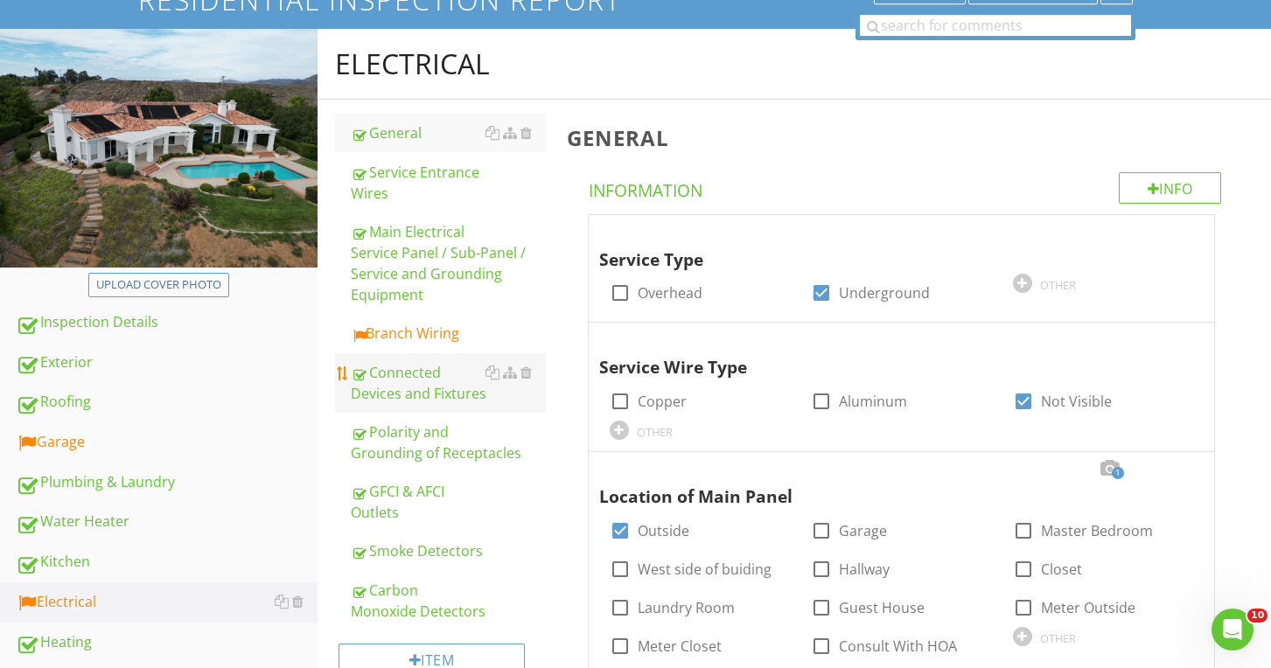
scroll to position [147, 0]
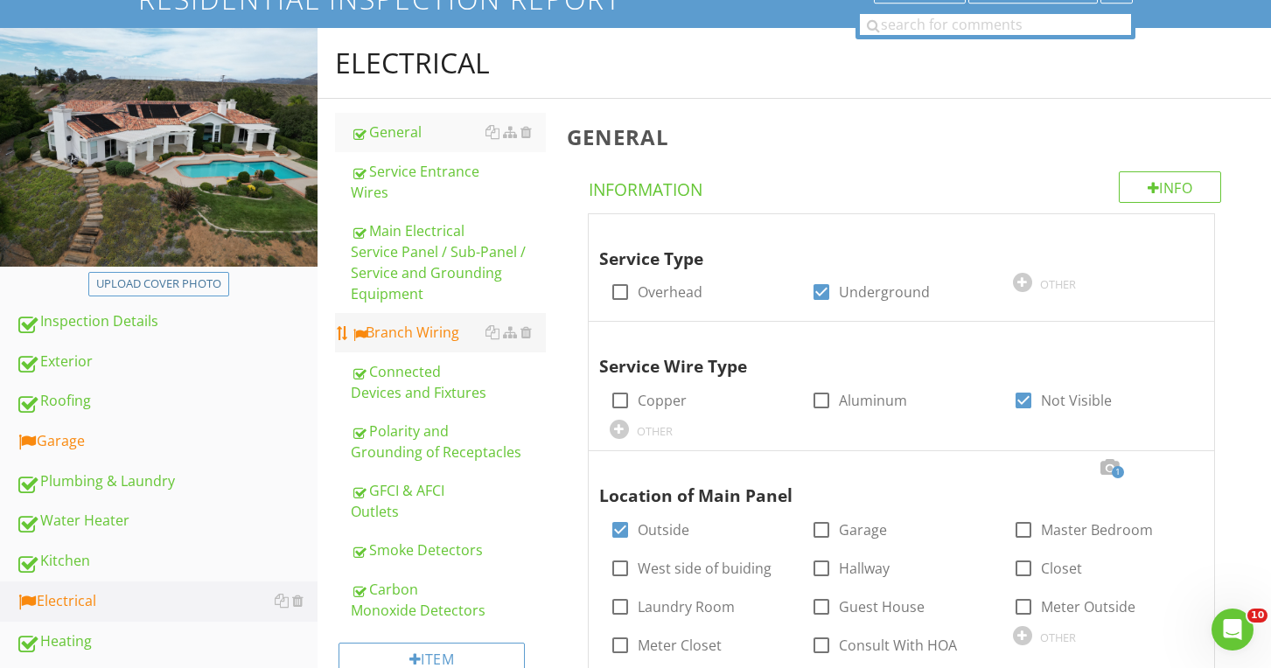
click at [424, 321] on link "Branch Wiring" at bounding box center [448, 332] width 194 height 38
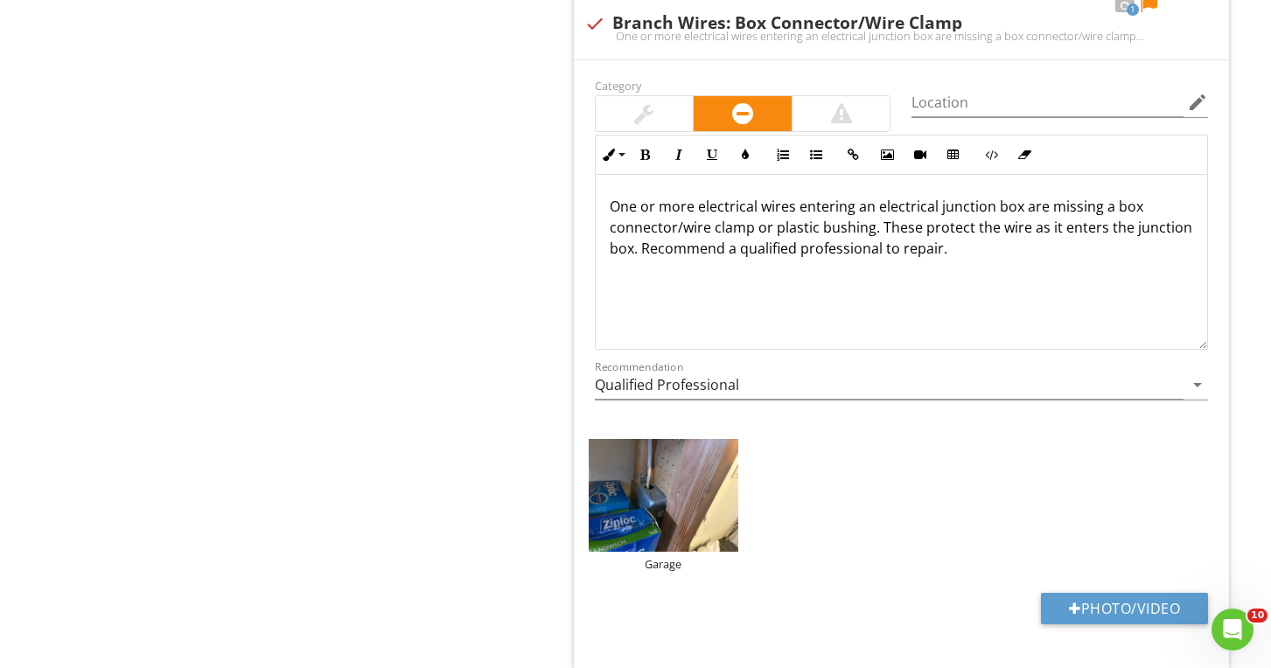
scroll to position [2652, 0]
click at [617, 532] on img at bounding box center [664, 495] width 150 height 112
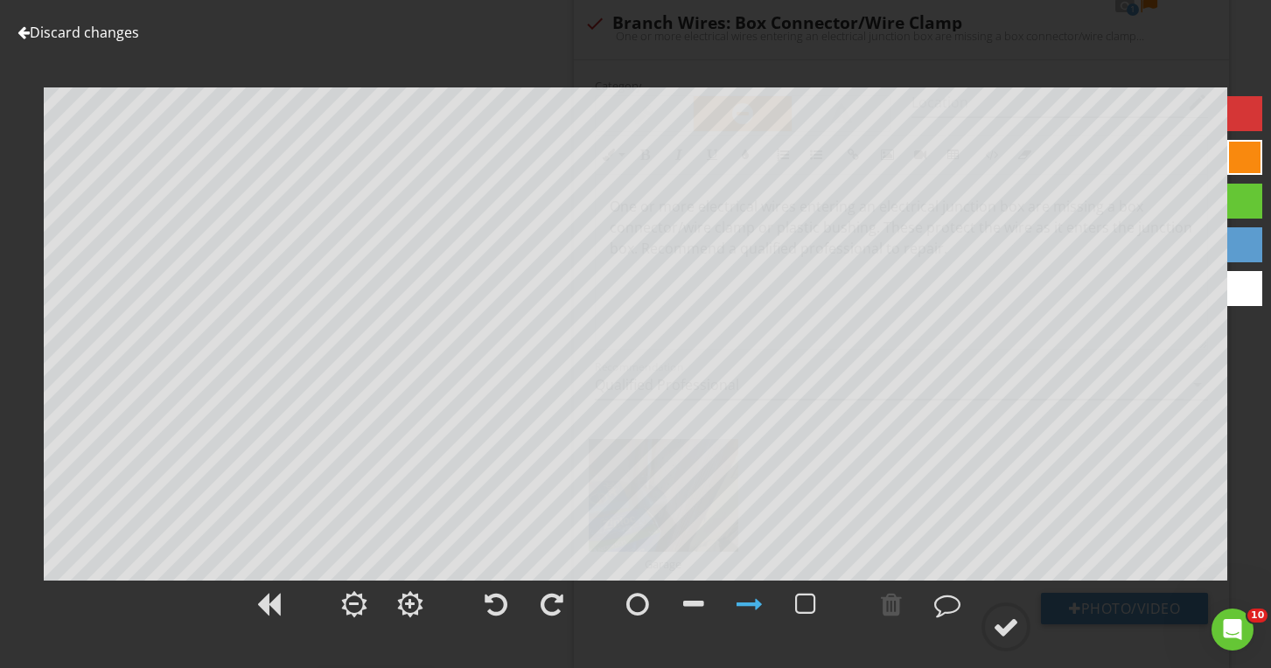
click at [1242, 108] on div at bounding box center [1244, 113] width 35 height 35
click at [957, 612] on div at bounding box center [947, 604] width 26 height 26
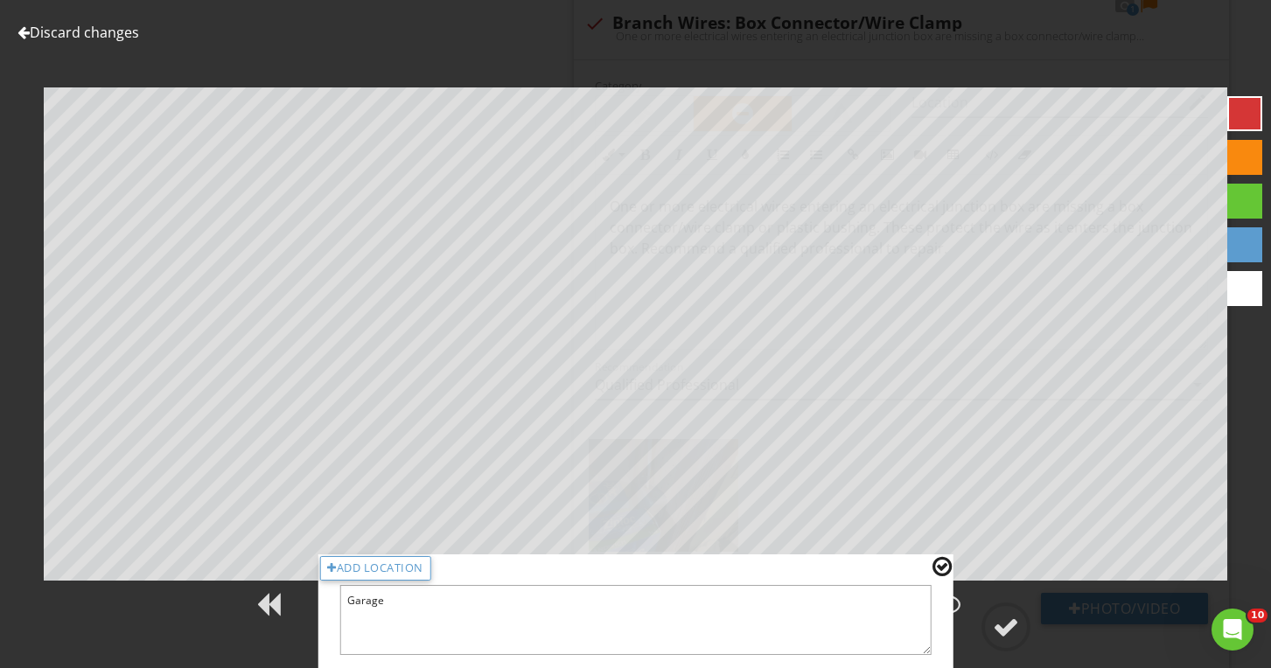
click at [596, 618] on textarea "Garage" at bounding box center [635, 620] width 592 height 70
click at [939, 570] on div at bounding box center [941, 566] width 19 height 23
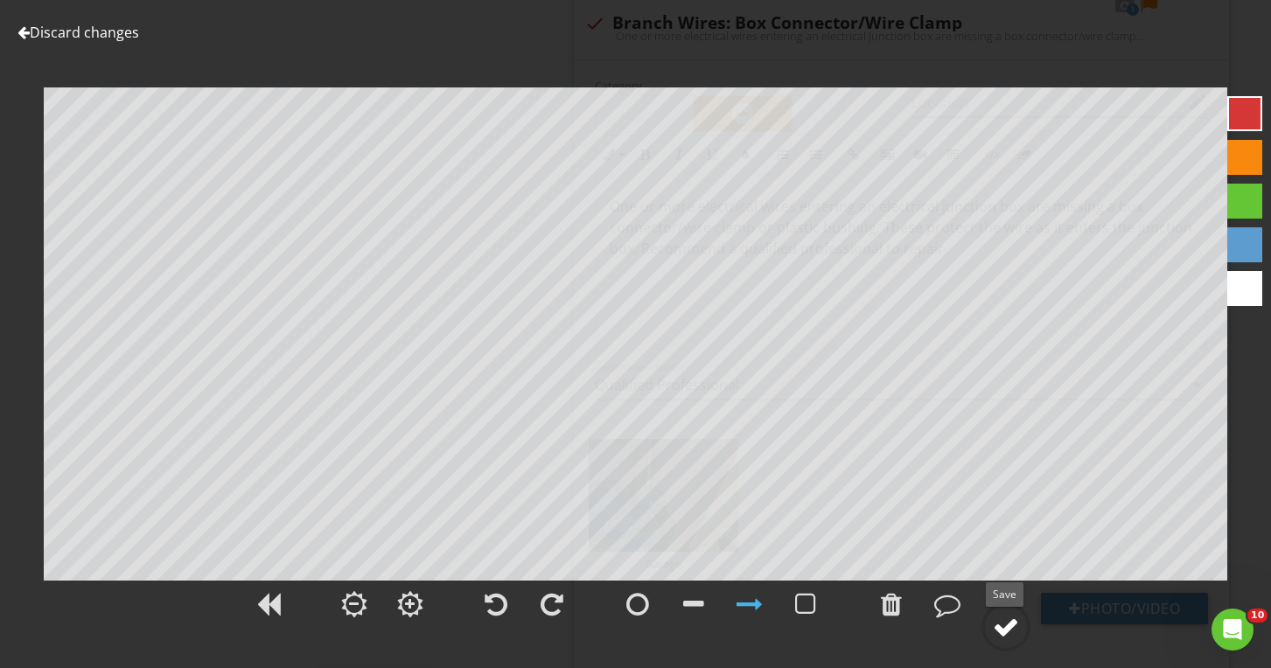
click at [997, 621] on div at bounding box center [1006, 627] width 26 height 26
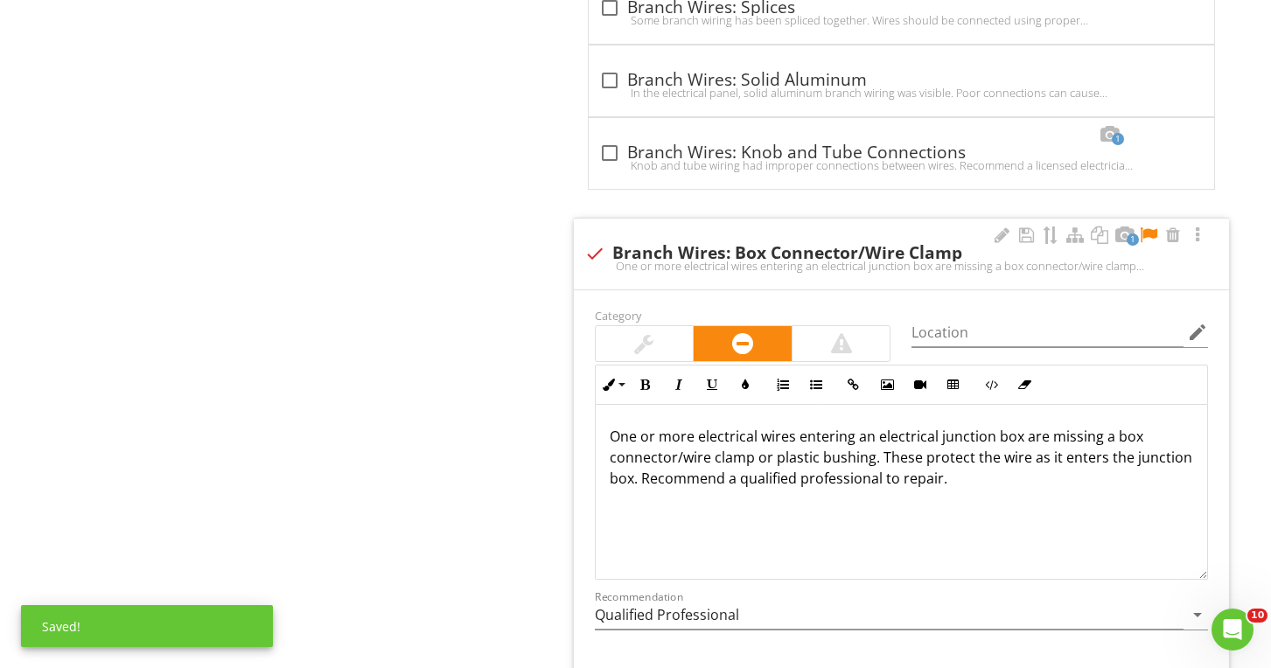
scroll to position [2357, 0]
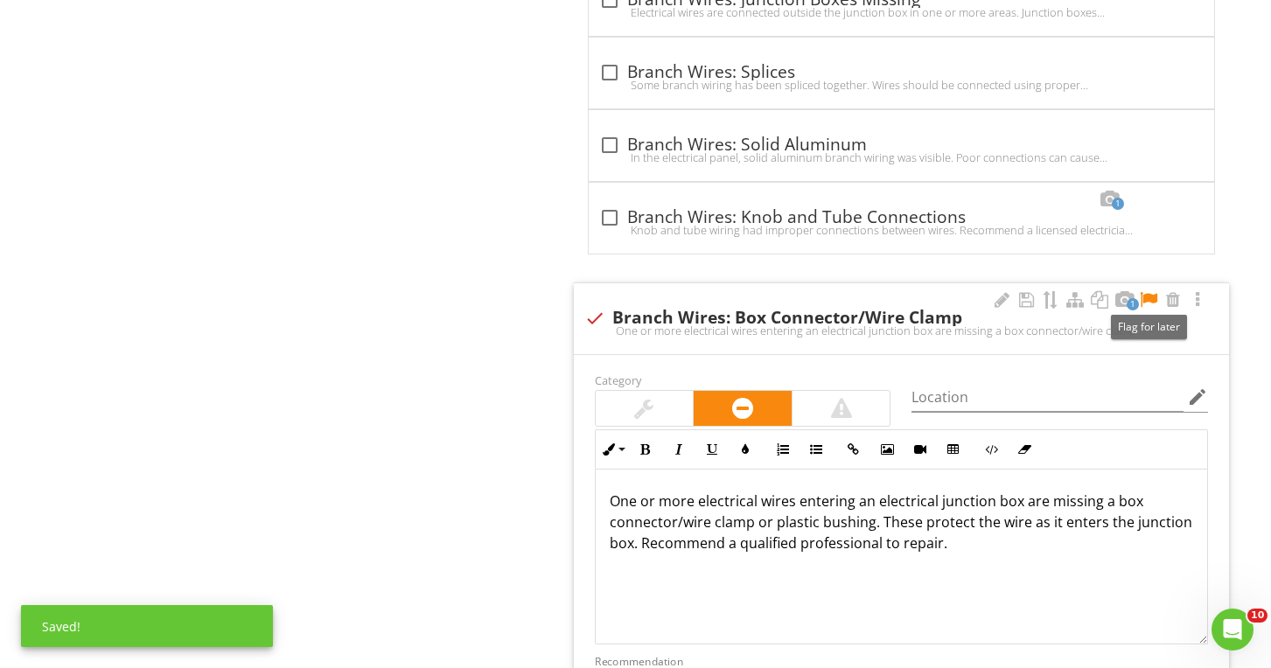
click at [1150, 301] on div at bounding box center [1148, 299] width 21 height 17
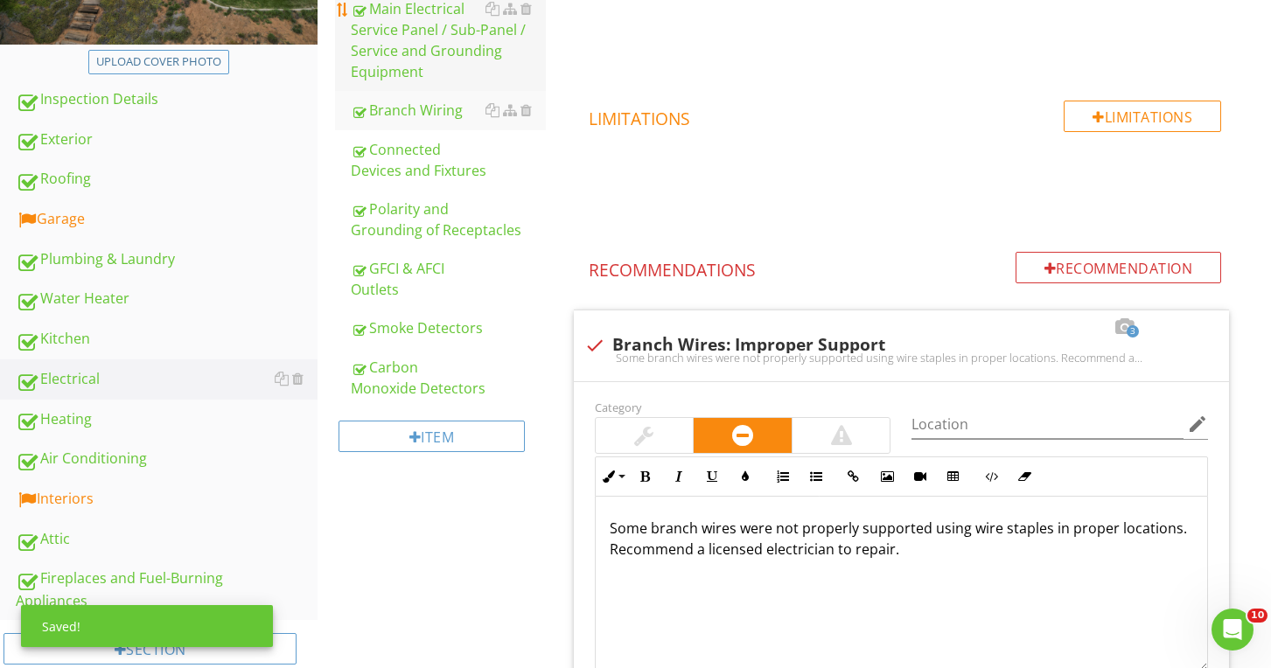
scroll to position [434, 0]
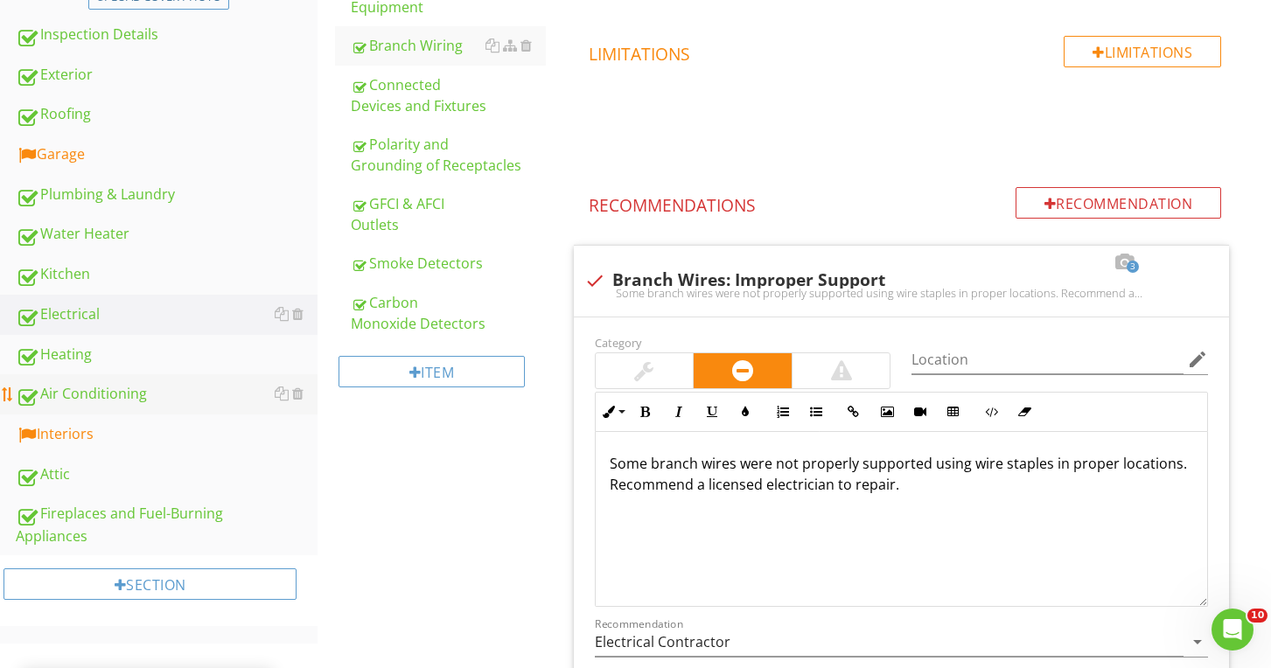
click at [84, 412] on link "Air Conditioning" at bounding box center [167, 394] width 302 height 40
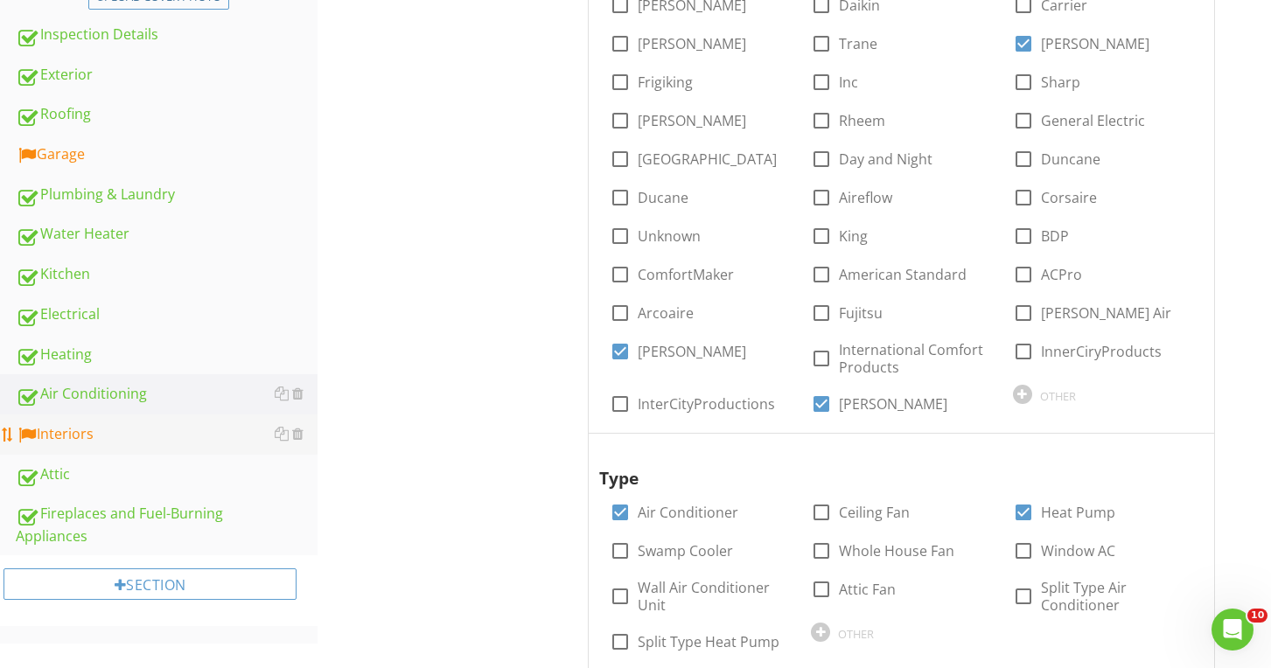
click at [84, 435] on div "Interiors" at bounding box center [167, 434] width 302 height 23
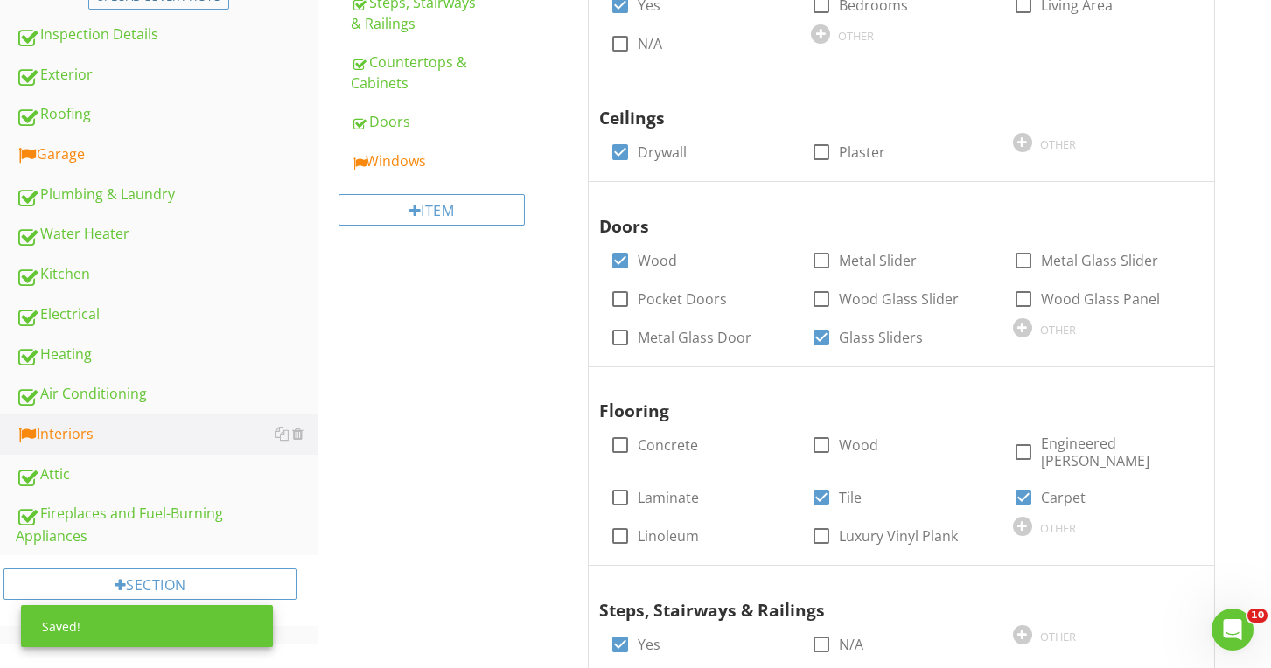
scroll to position [217, 0]
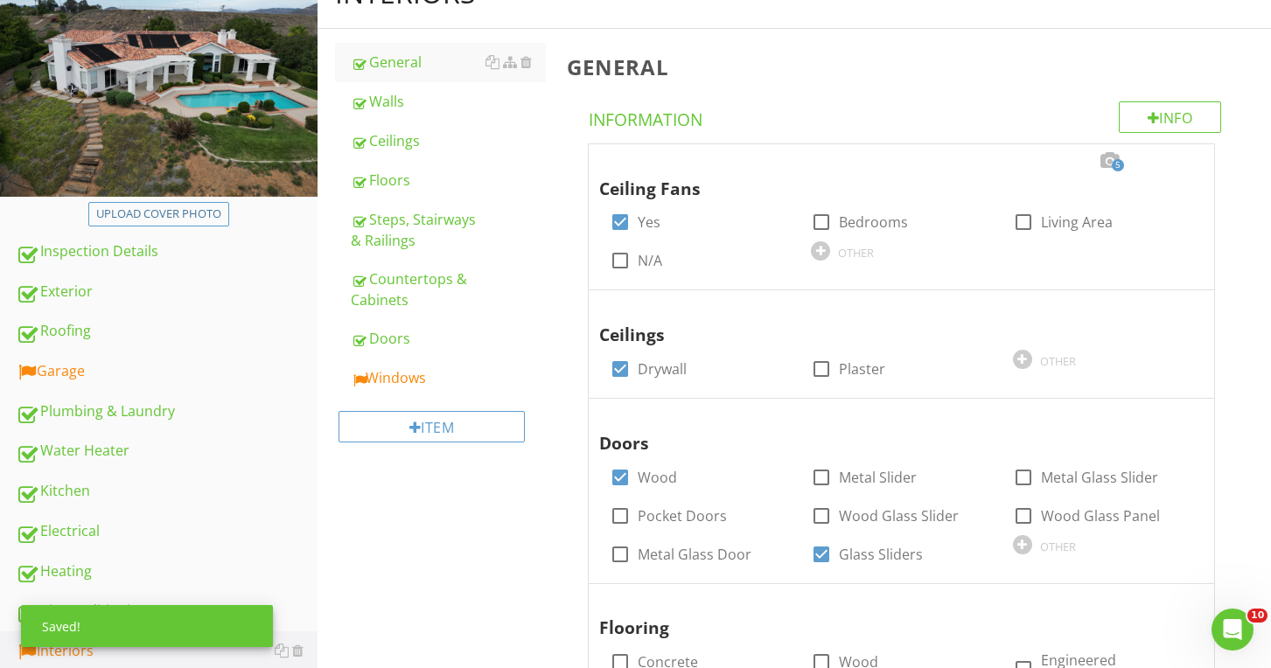
click at [438, 401] on div "Item" at bounding box center [440, 433] width 210 height 71
click at [421, 388] on link "Windows" at bounding box center [448, 378] width 194 height 38
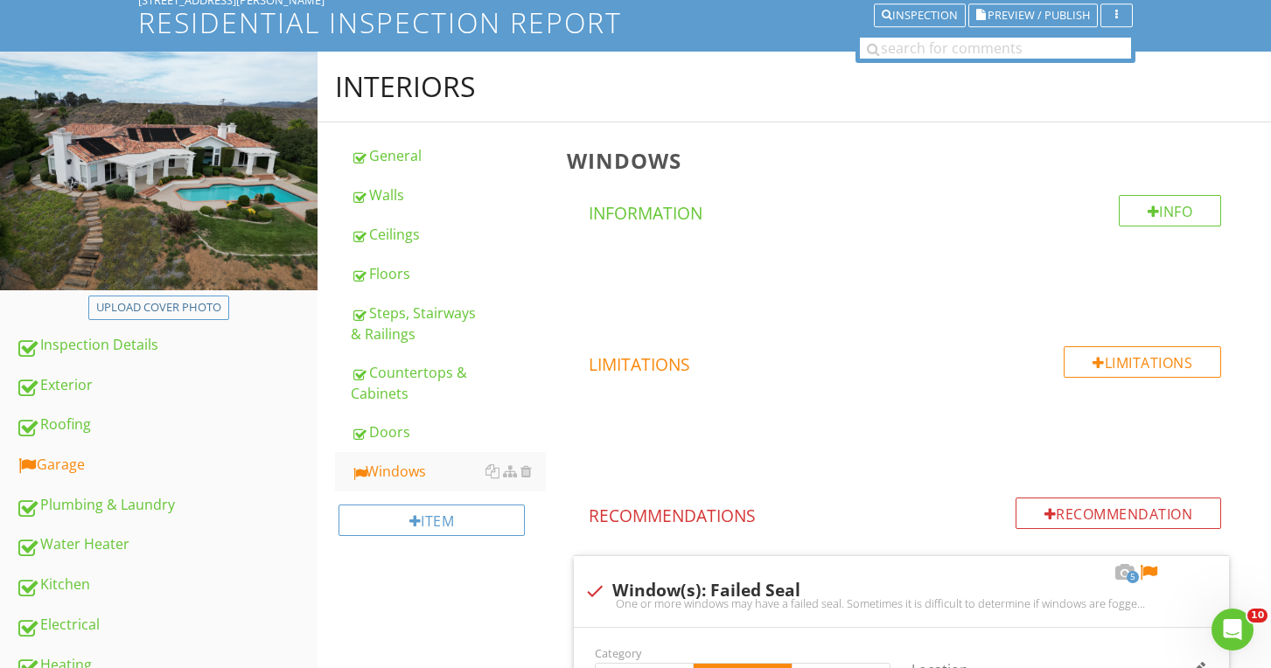
scroll to position [777, 0]
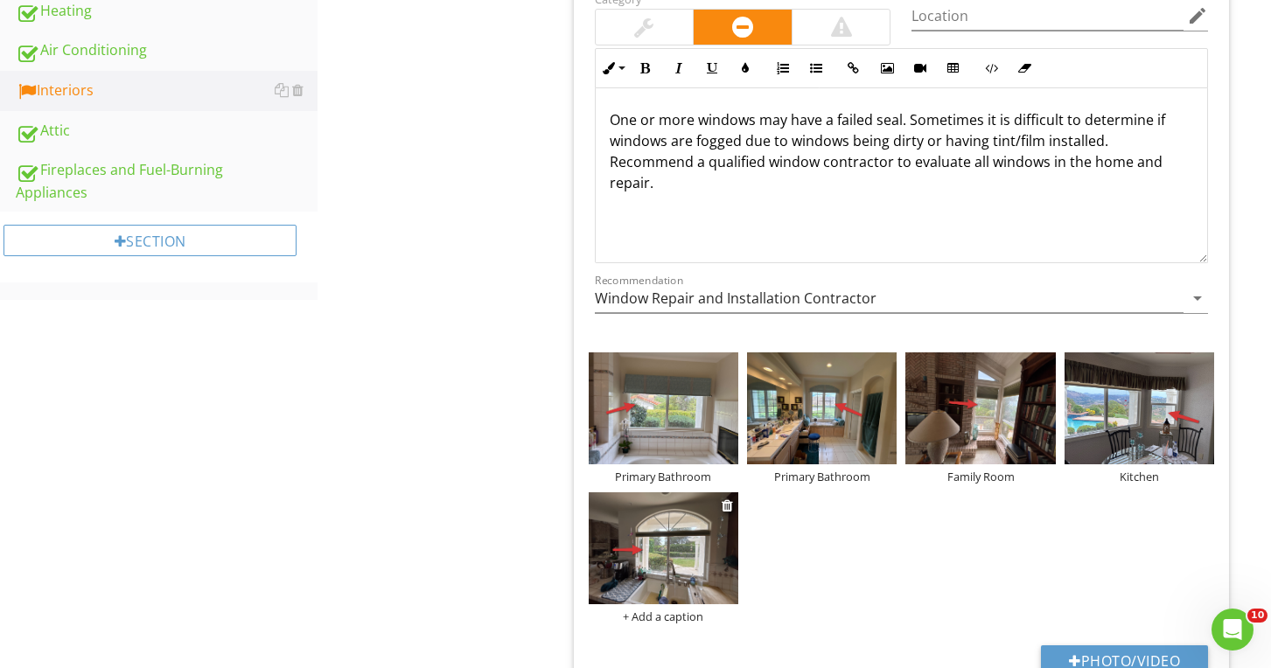
click at [719, 567] on img at bounding box center [664, 548] width 150 height 112
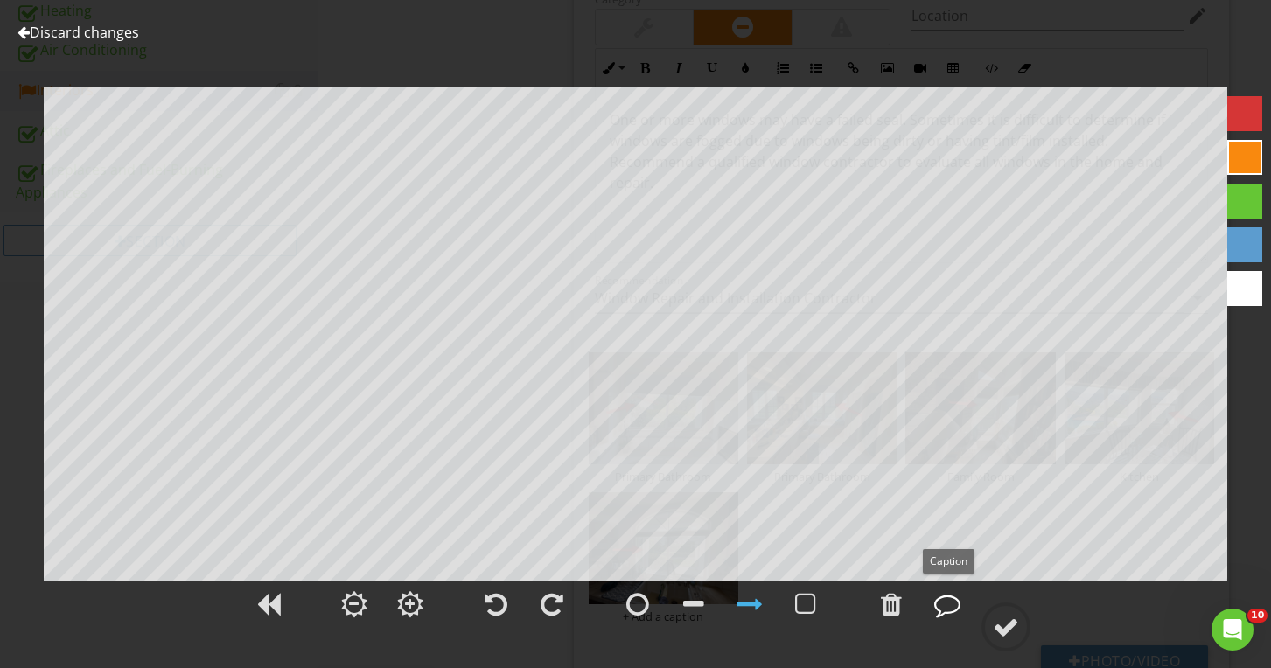
click at [963, 611] on div at bounding box center [947, 604] width 44 height 44
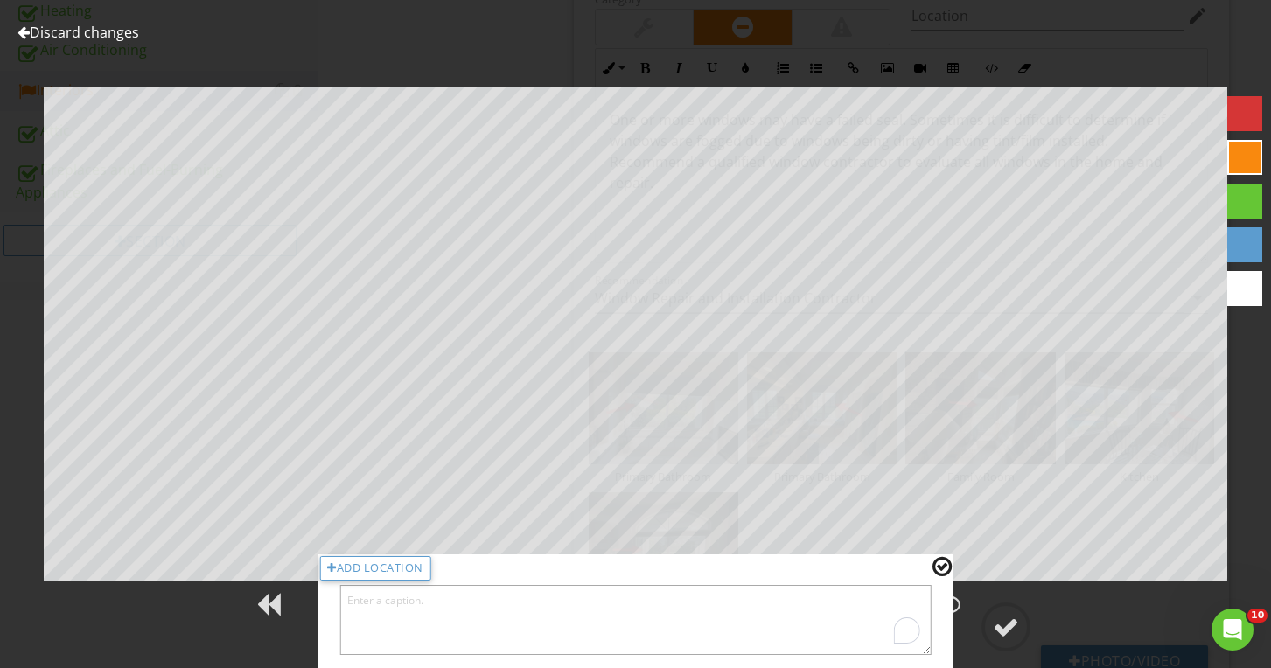
click at [660, 611] on textarea "To enrich screen reader interactions, please activate Accessibility in Grammarl…" at bounding box center [635, 620] width 592 height 70
type textarea "Kitchen"
click at [936, 571] on div at bounding box center [941, 566] width 19 height 23
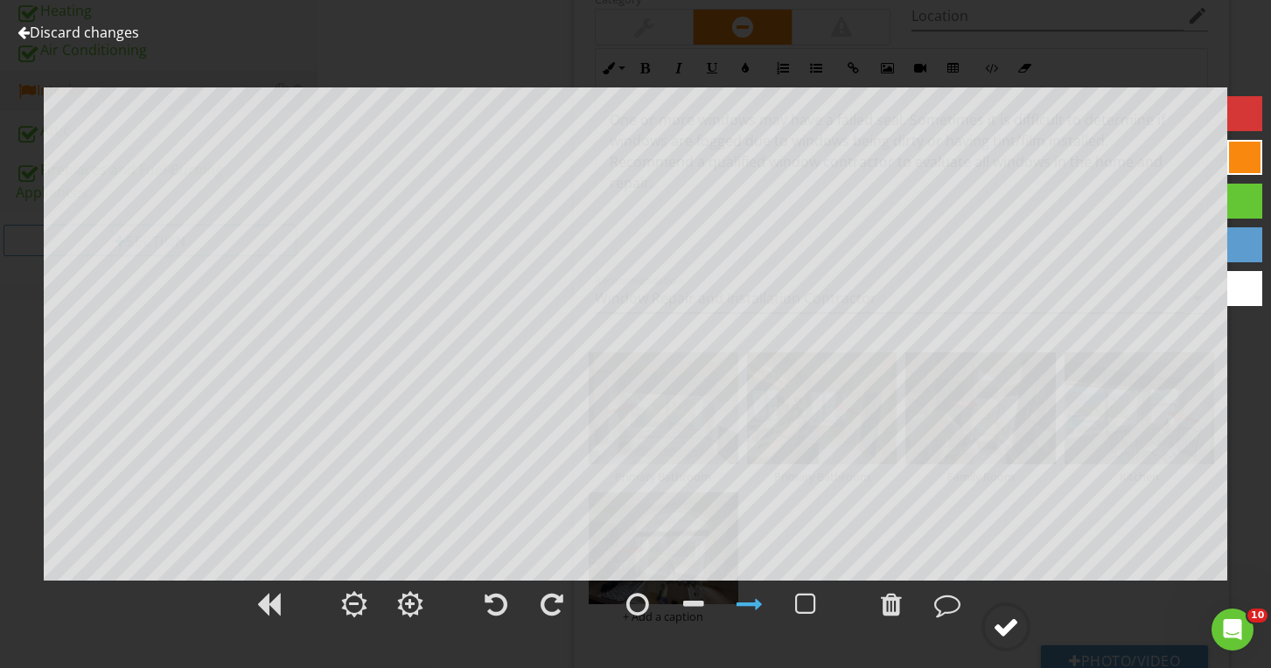
click at [1019, 622] on div at bounding box center [1006, 627] width 26 height 26
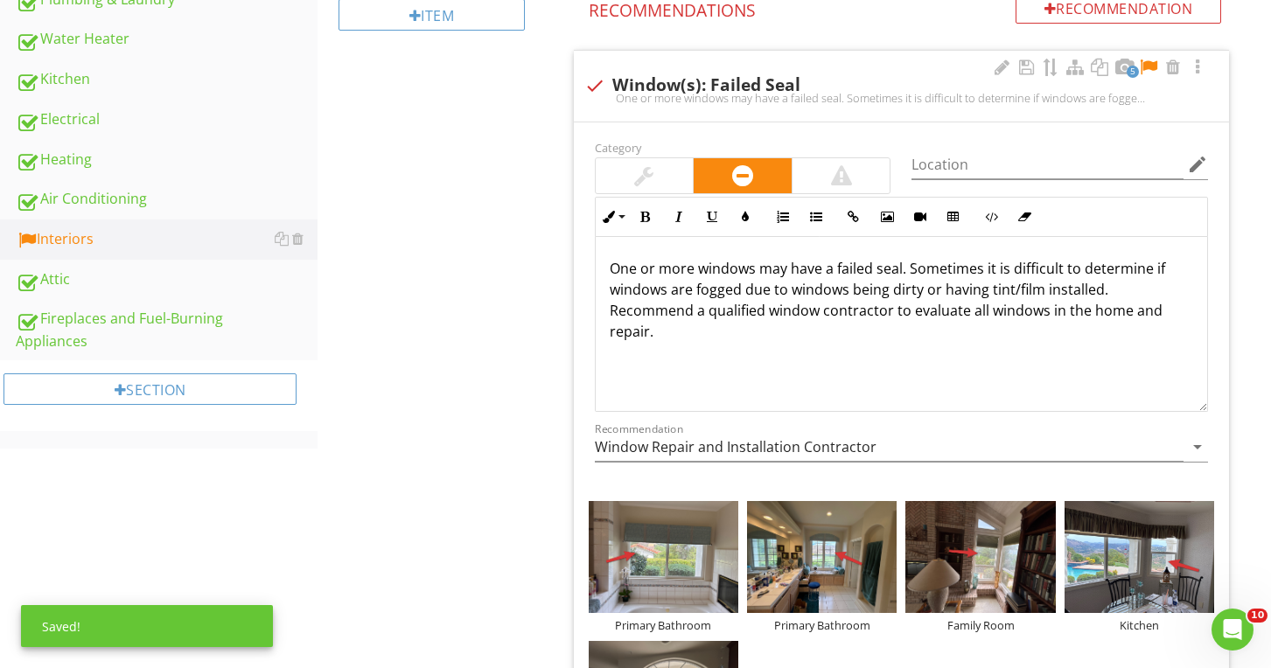
scroll to position [611, 0]
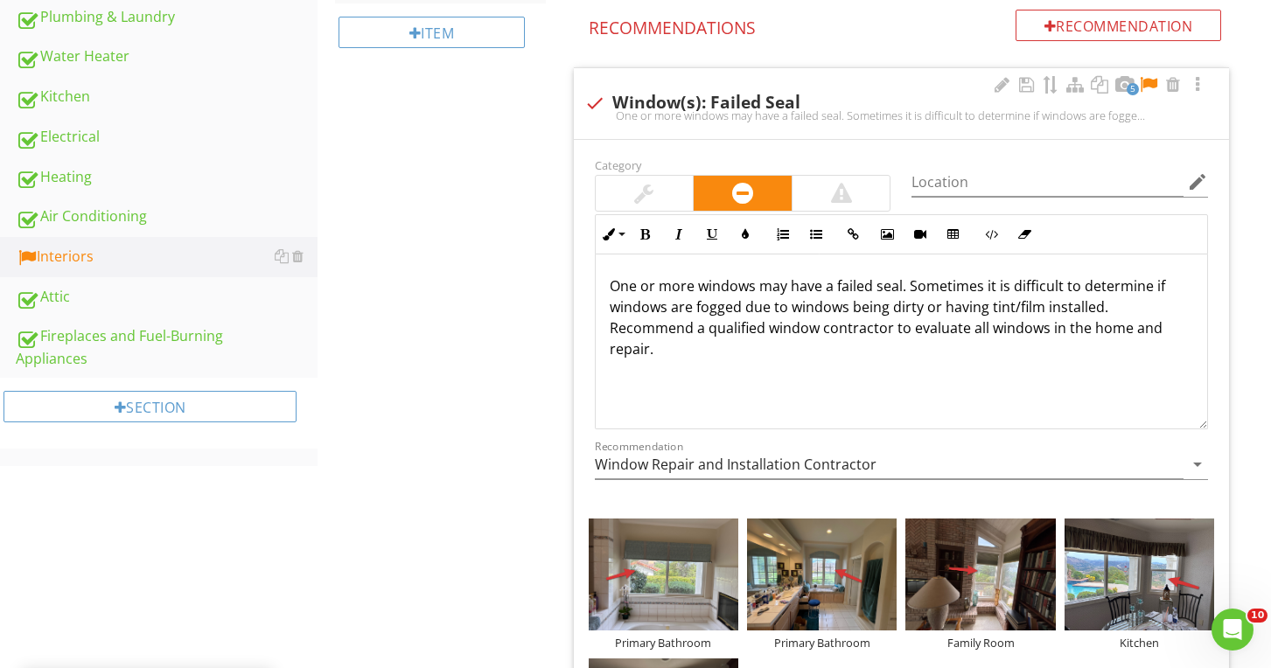
click at [1147, 83] on div at bounding box center [1148, 84] width 21 height 17
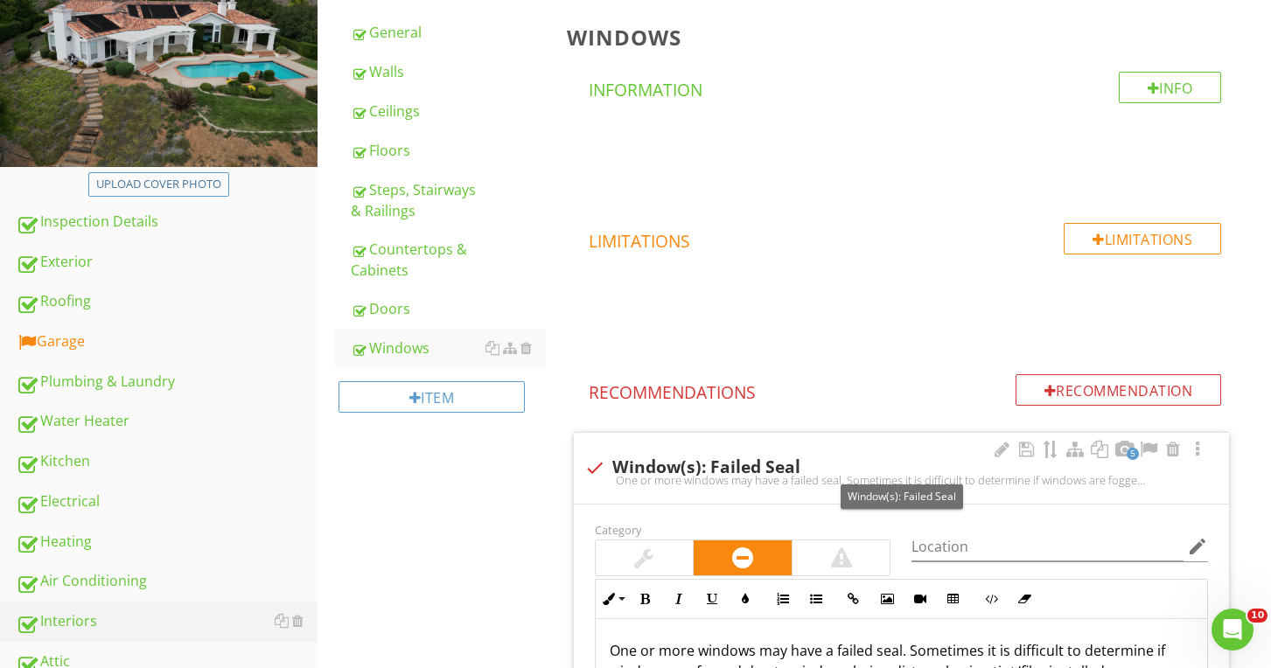
scroll to position [222, 0]
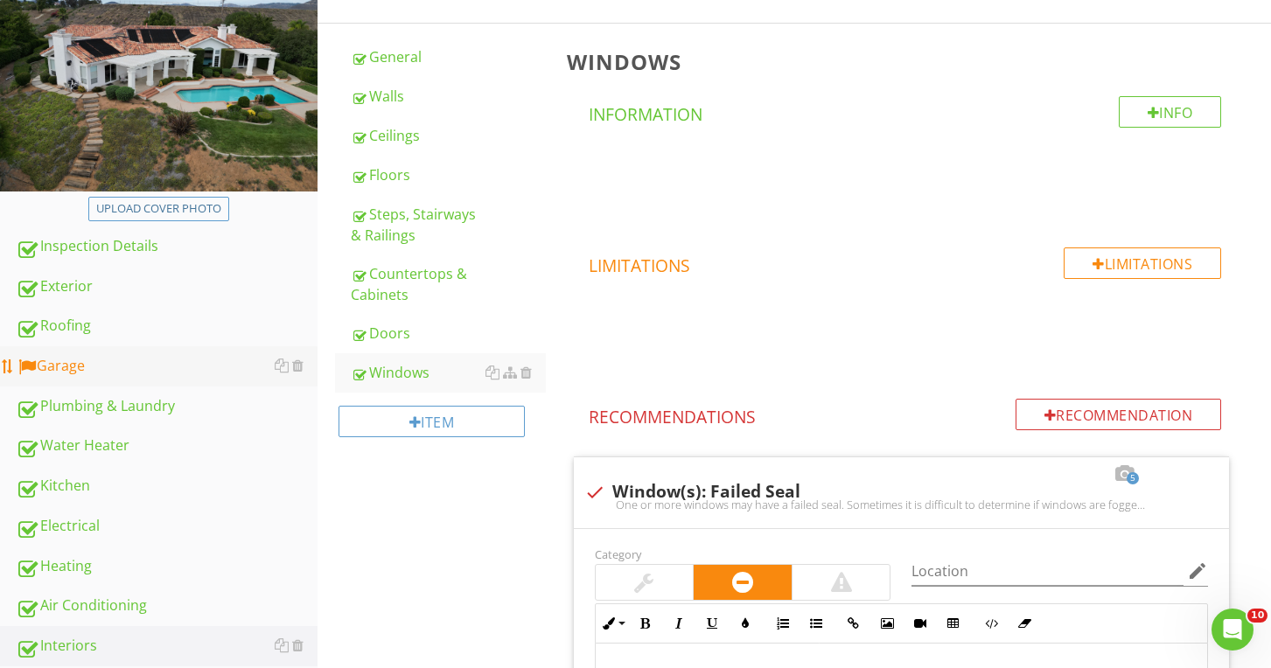
click at [87, 355] on div "Garage" at bounding box center [167, 366] width 302 height 23
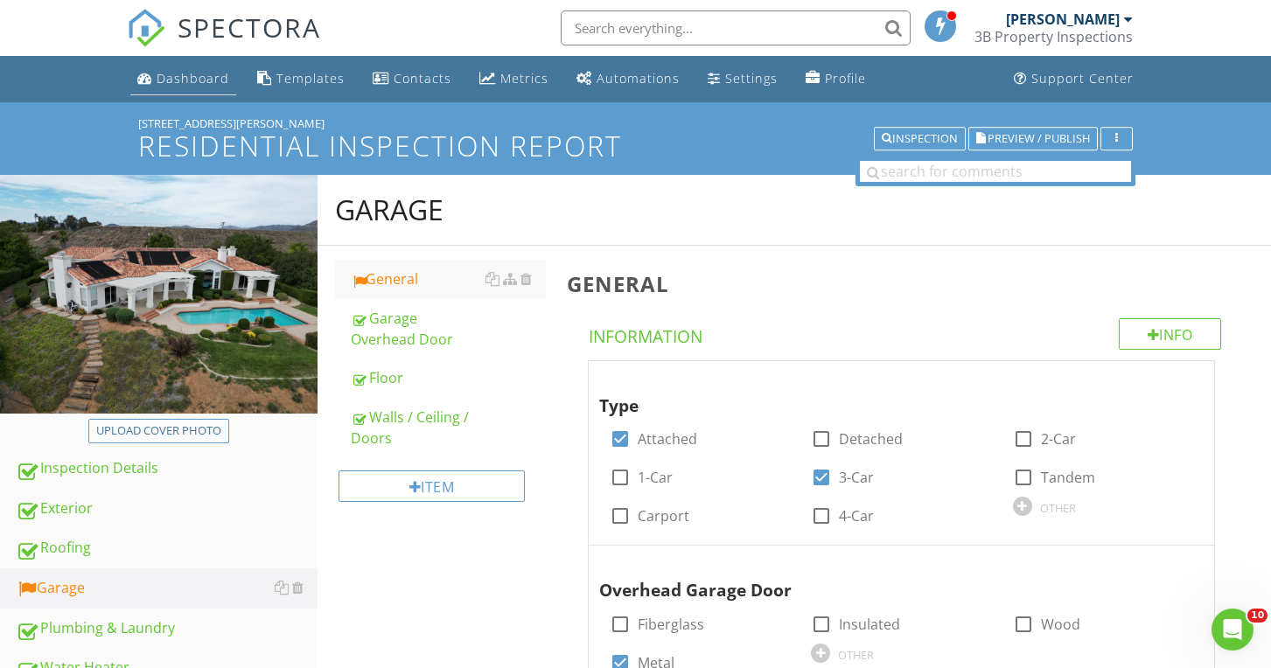
click at [212, 62] on li "Dashboard" at bounding box center [183, 79] width 113 height 46
click at [212, 74] on div "Dashboard" at bounding box center [193, 78] width 73 height 17
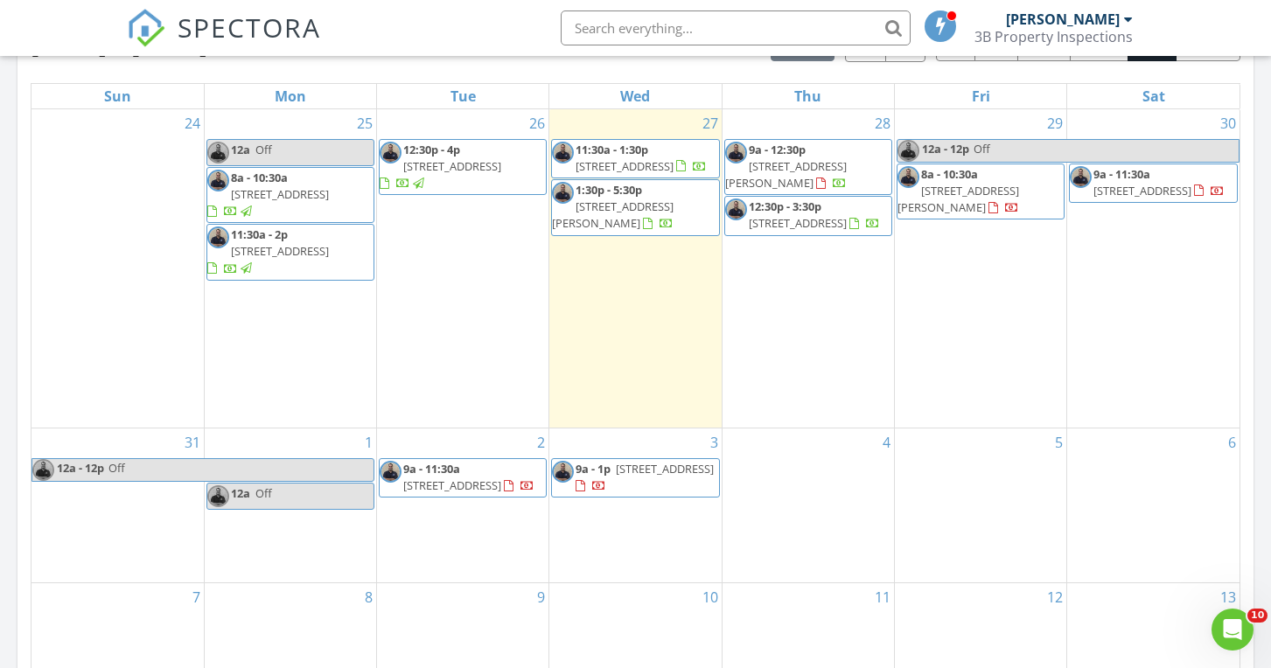
scroll to position [812, 0]
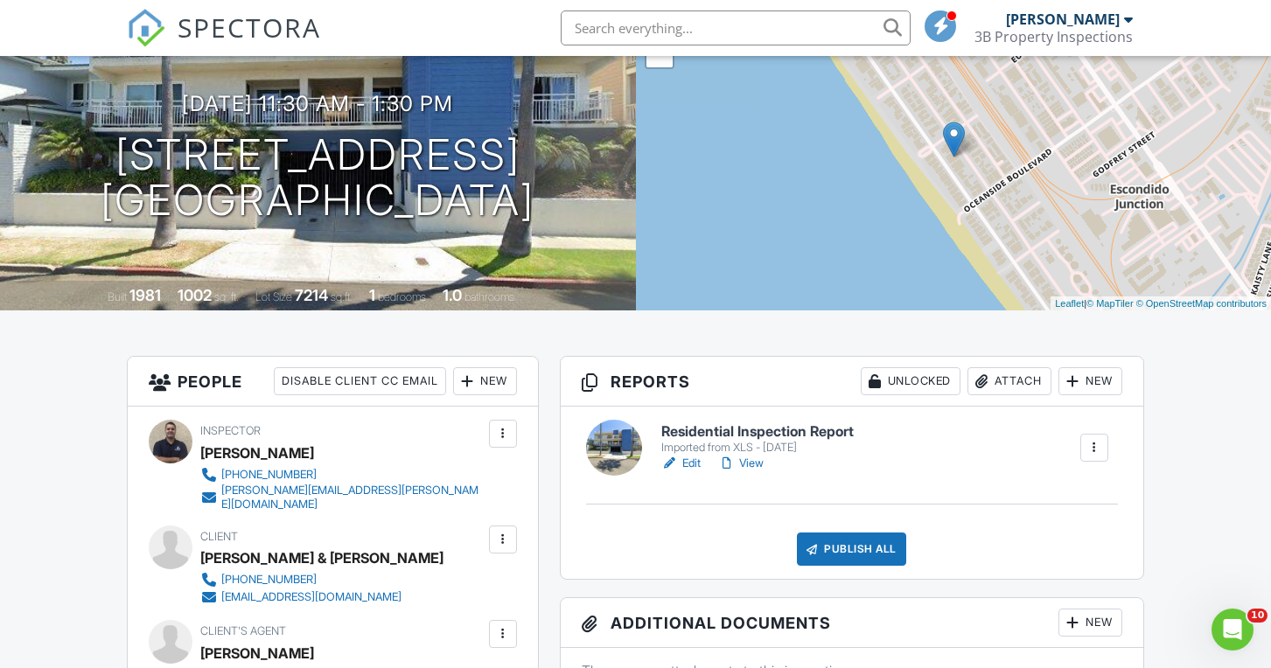
scroll to position [191, 0]
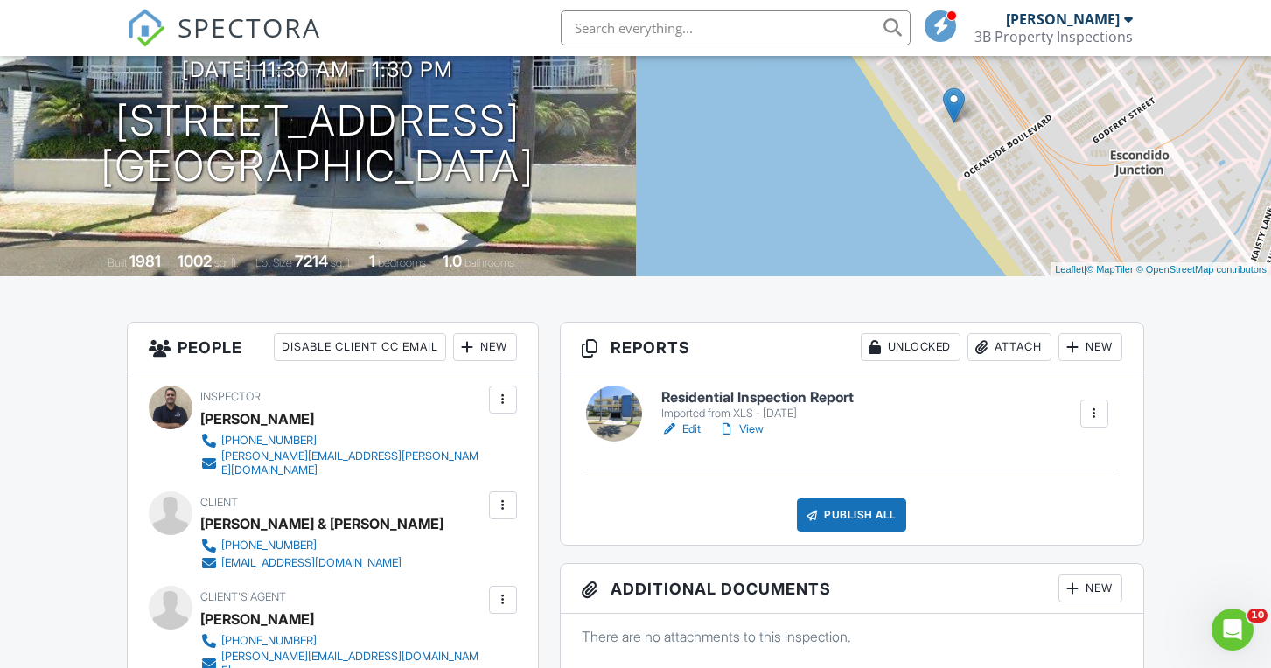
click at [696, 423] on link "Edit" at bounding box center [680, 429] width 39 height 17
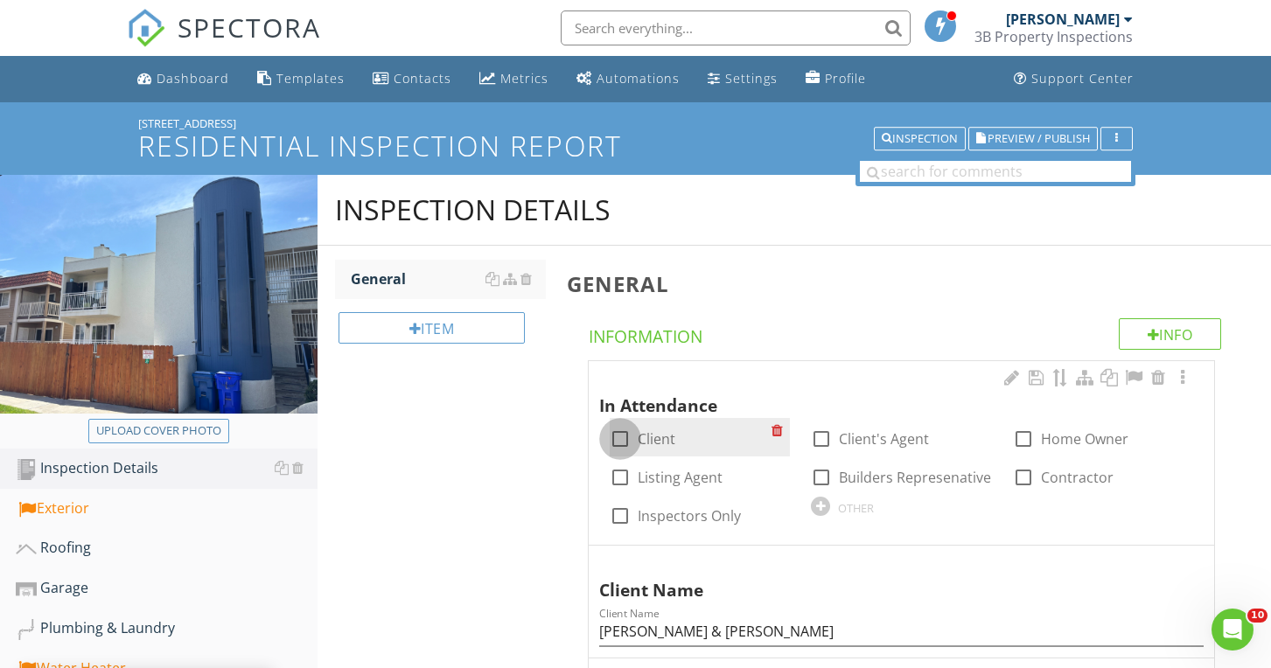
click at [617, 436] on div at bounding box center [620, 439] width 30 height 30
checkbox input "true"
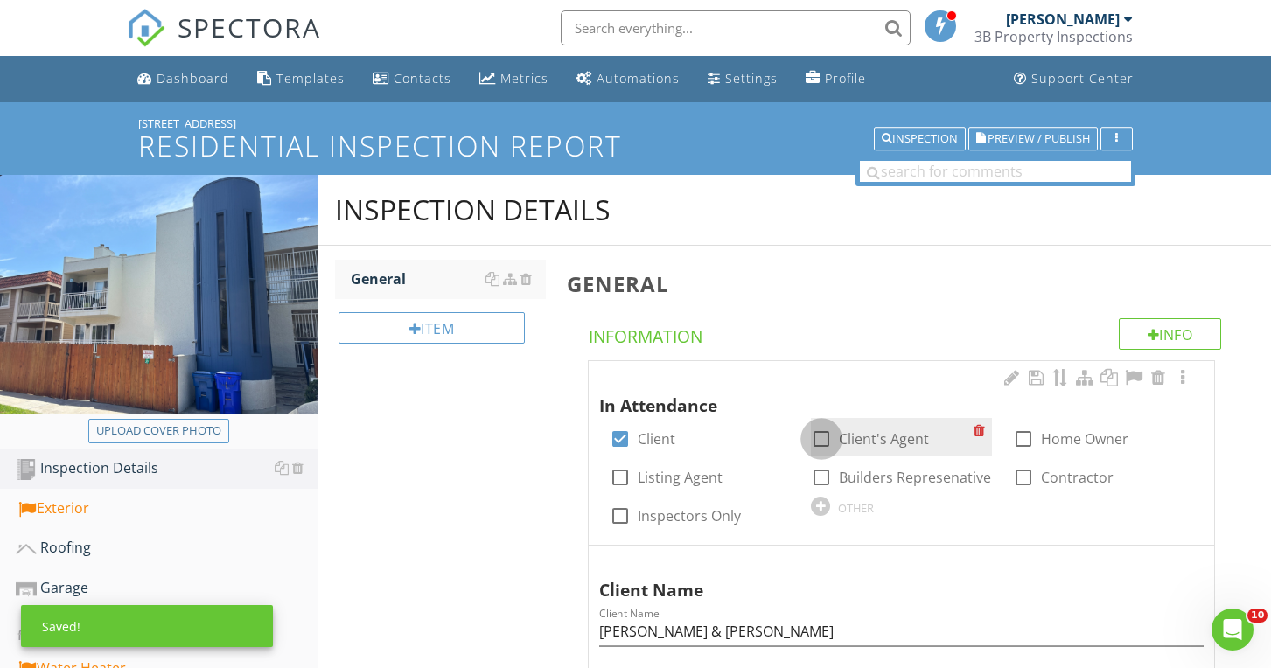
click at [824, 434] on div at bounding box center [821, 439] width 30 height 30
checkbox input "true"
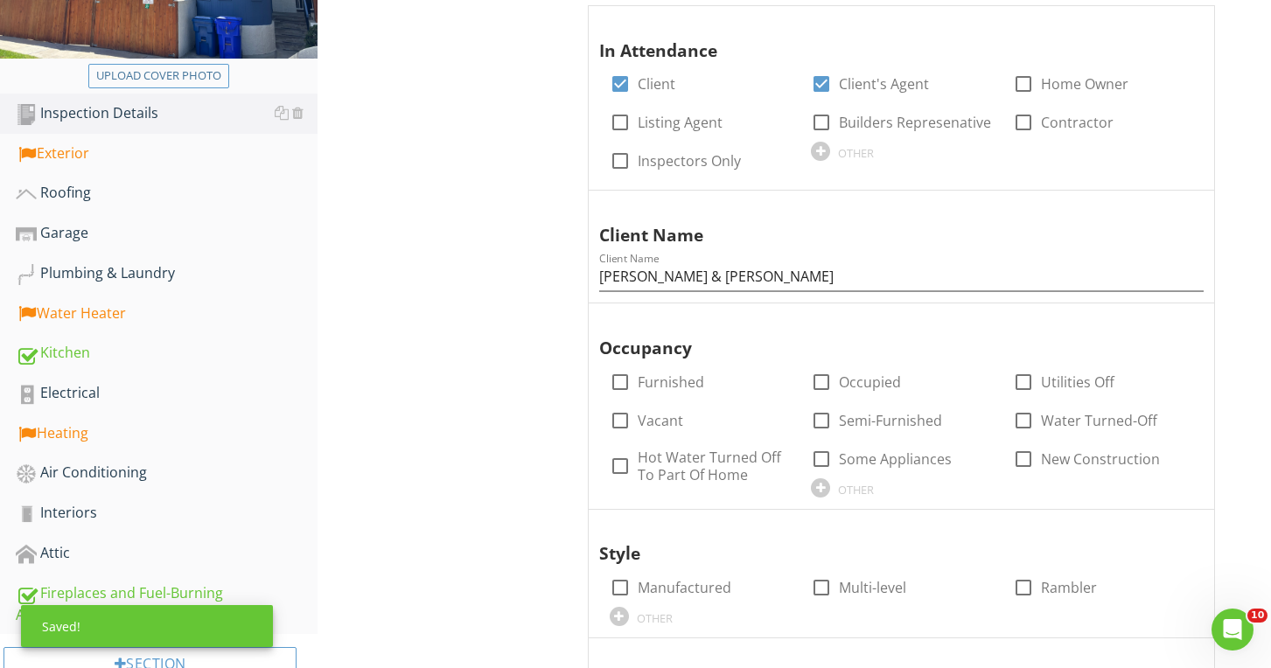
scroll to position [360, 0]
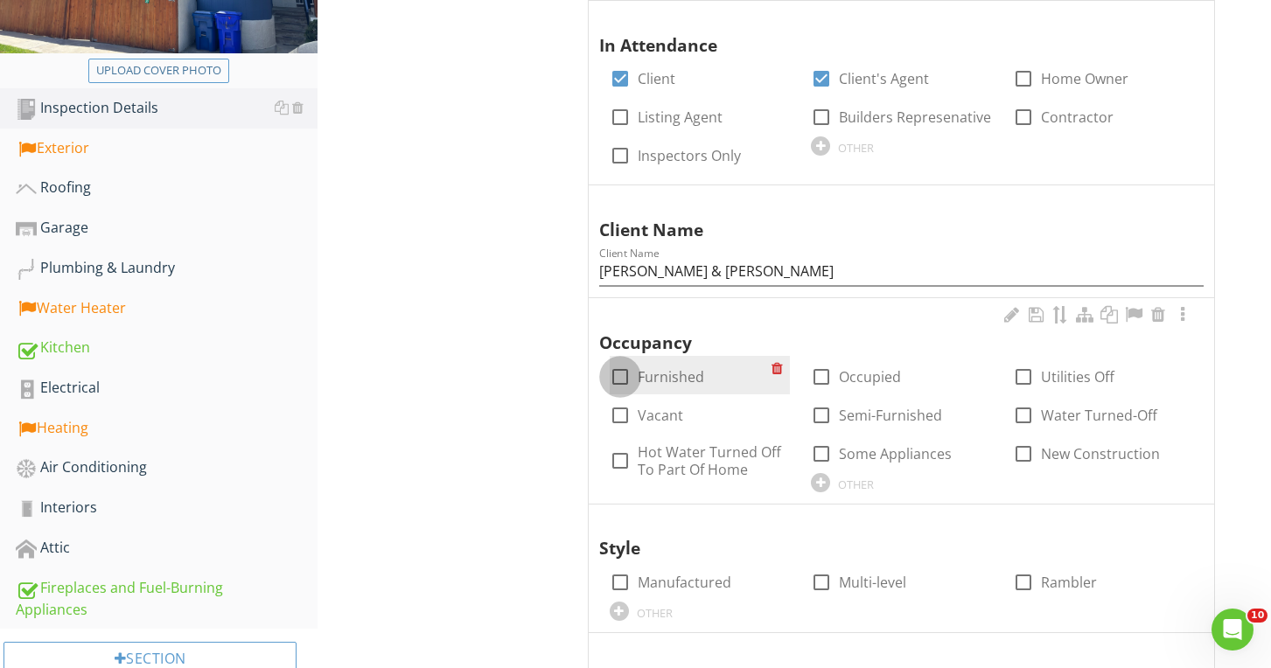
click at [621, 379] on div at bounding box center [620, 377] width 30 height 30
checkbox input "true"
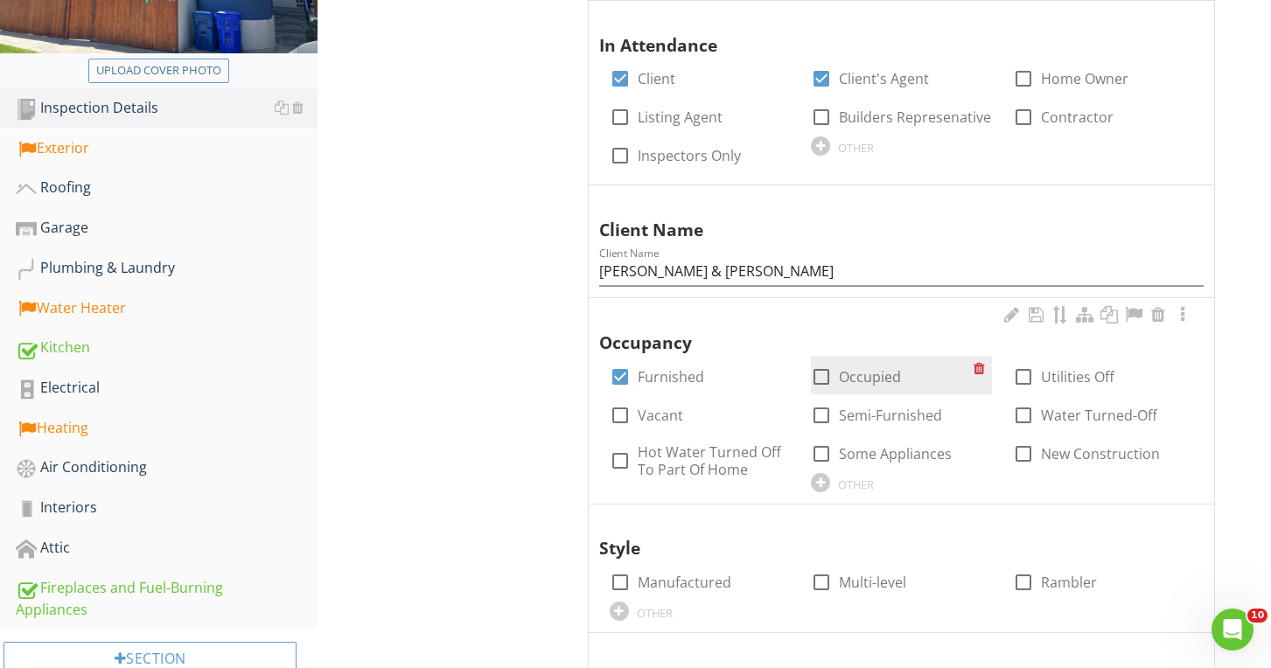
click at [855, 373] on label "Occupied" at bounding box center [870, 376] width 62 height 17
checkbox input "true"
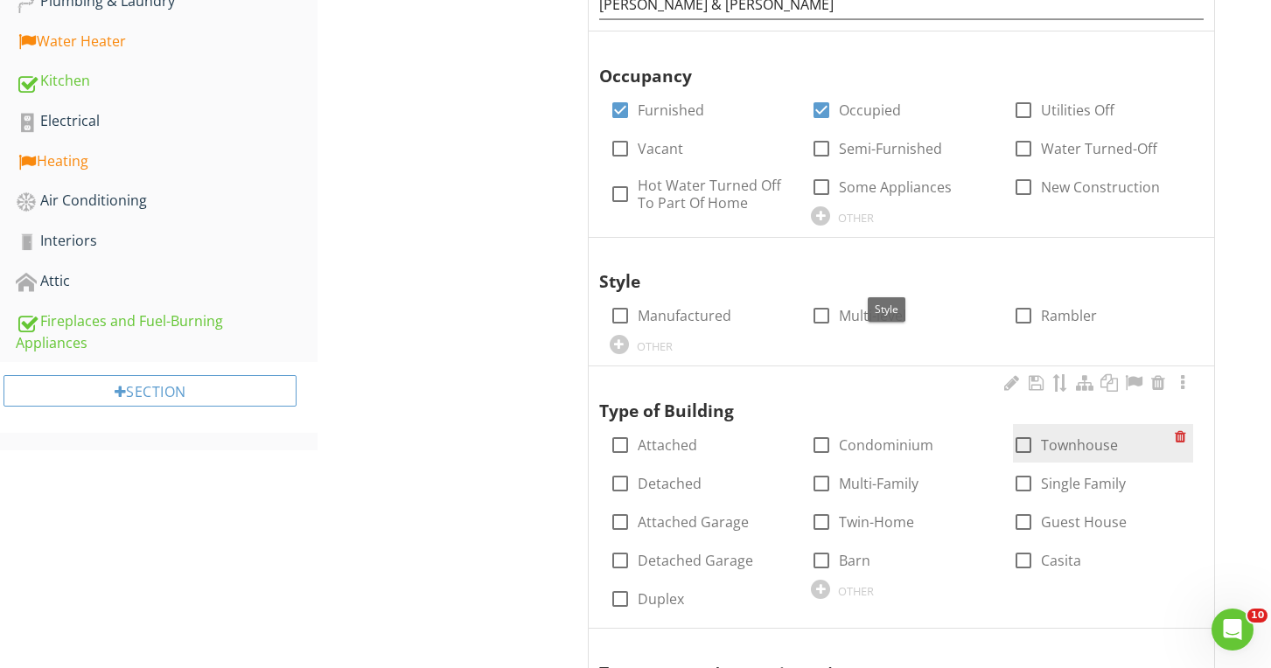
scroll to position [687, 0]
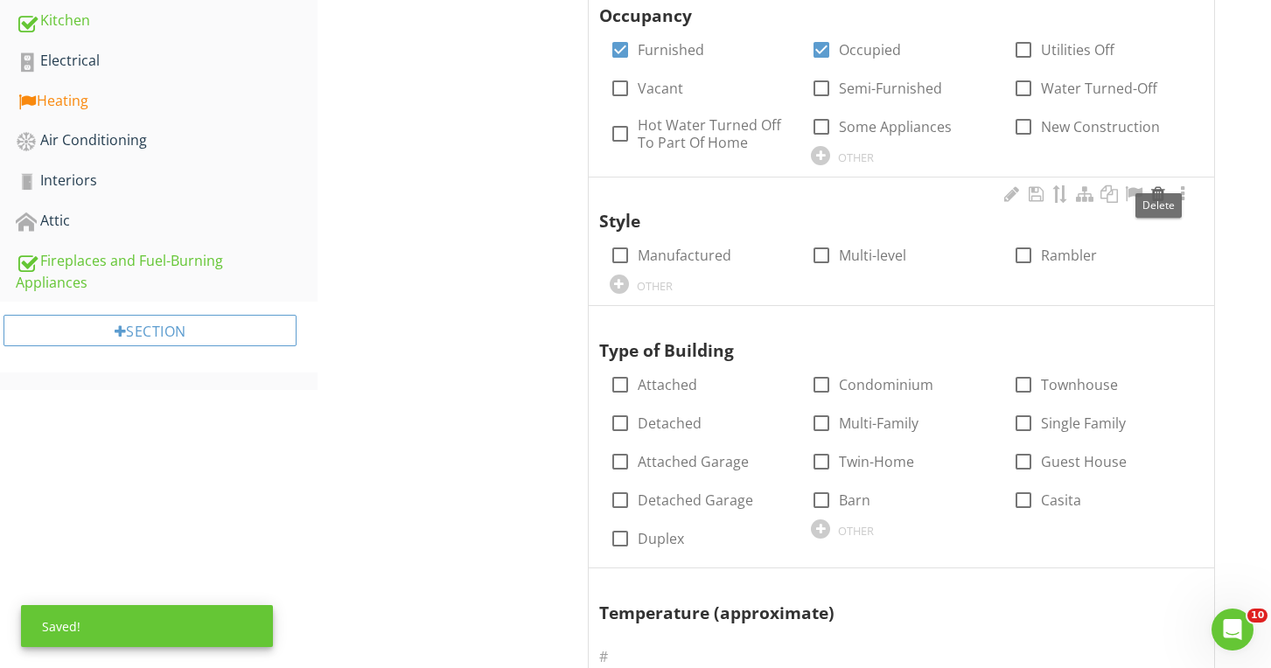
click at [1160, 193] on div at bounding box center [1157, 193] width 21 height 17
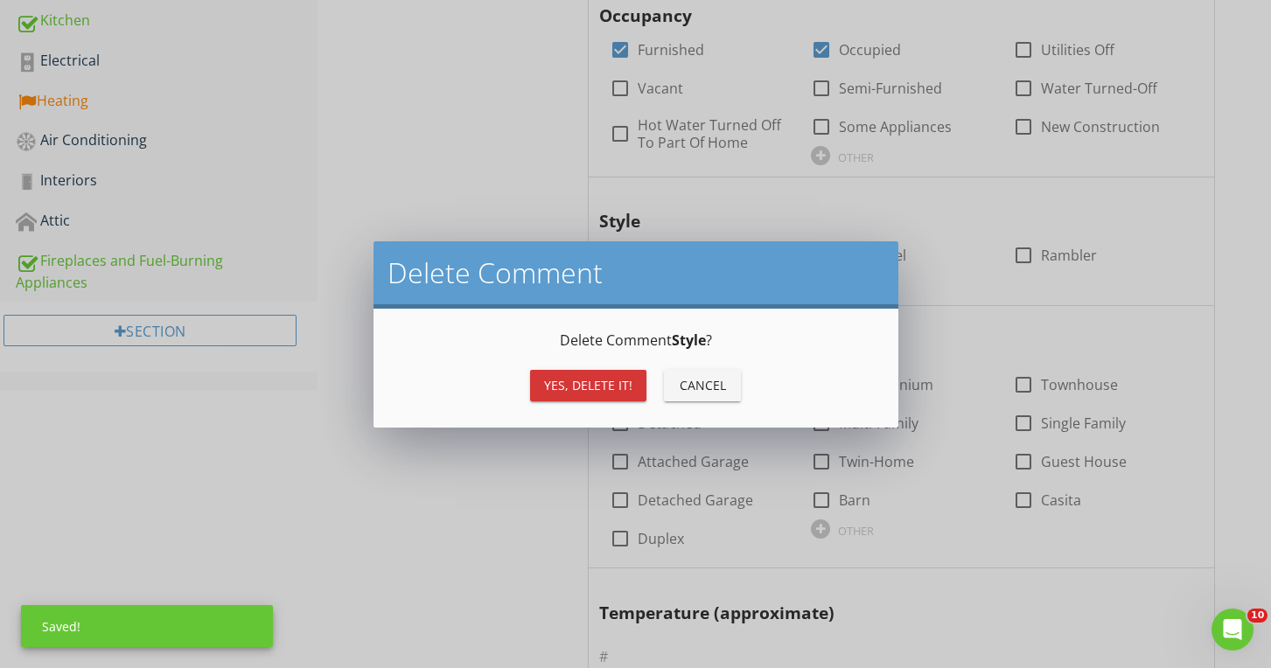
click at [617, 387] on div "Yes, Delete it!" at bounding box center [588, 385] width 88 height 18
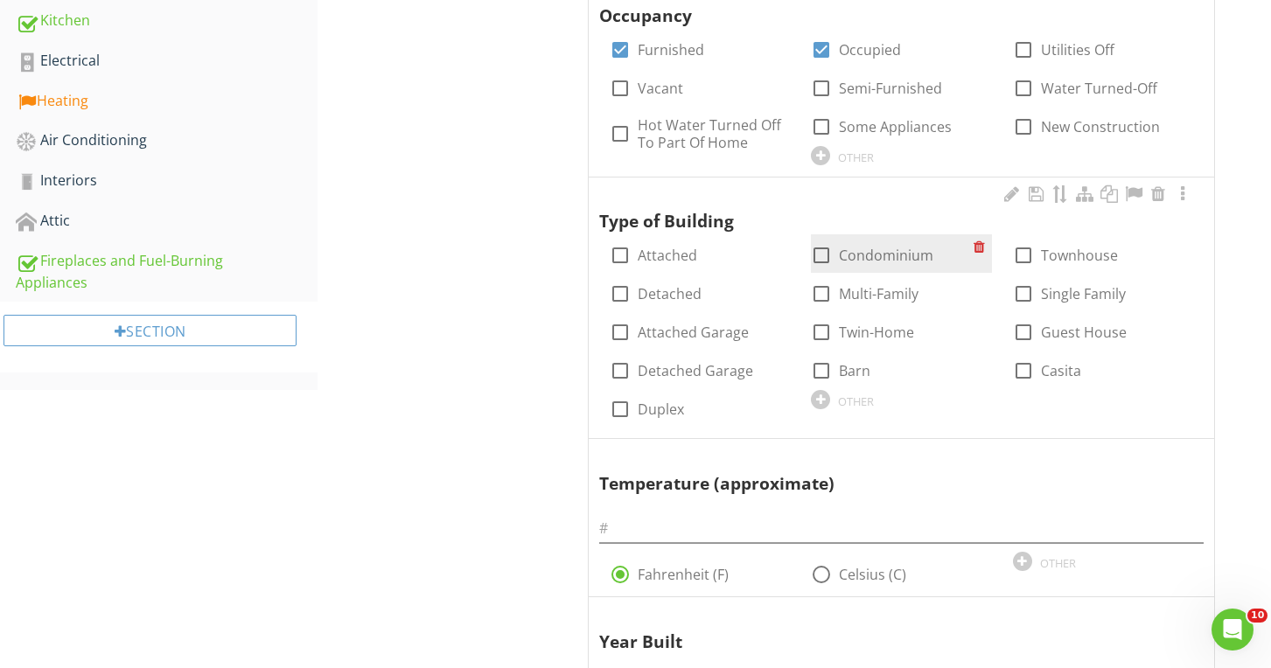
click at [912, 250] on label "Condominium" at bounding box center [886, 255] width 94 height 17
checkbox input "true"
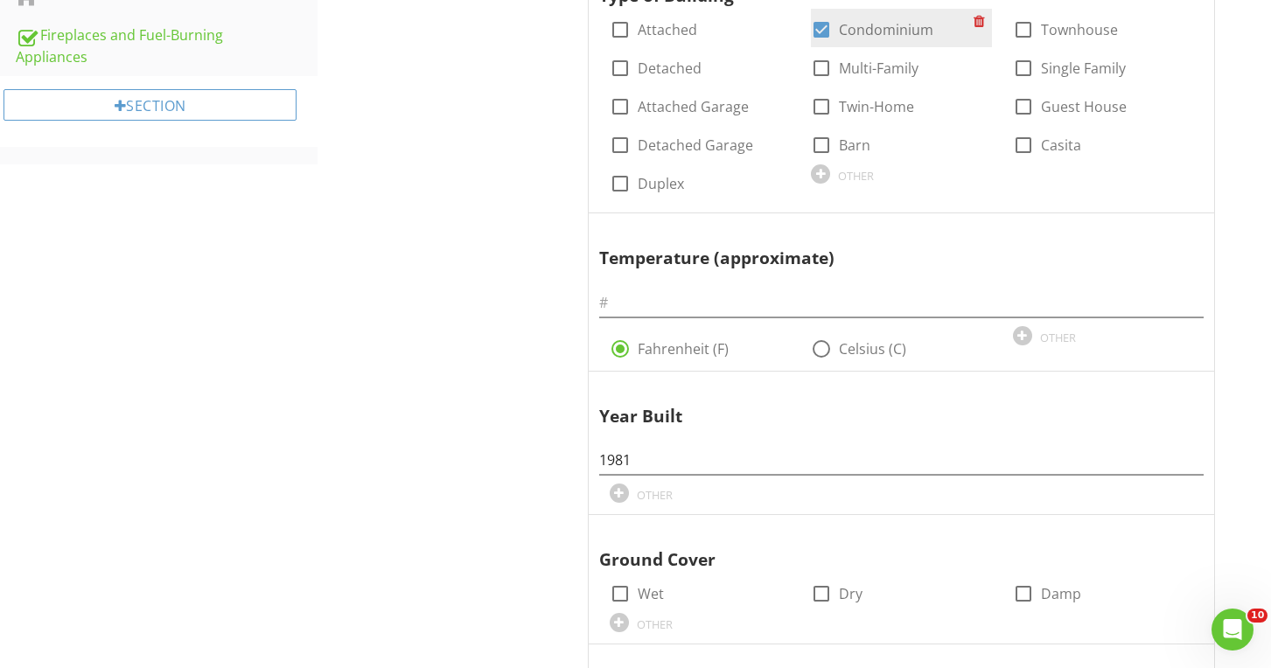
scroll to position [937, 0]
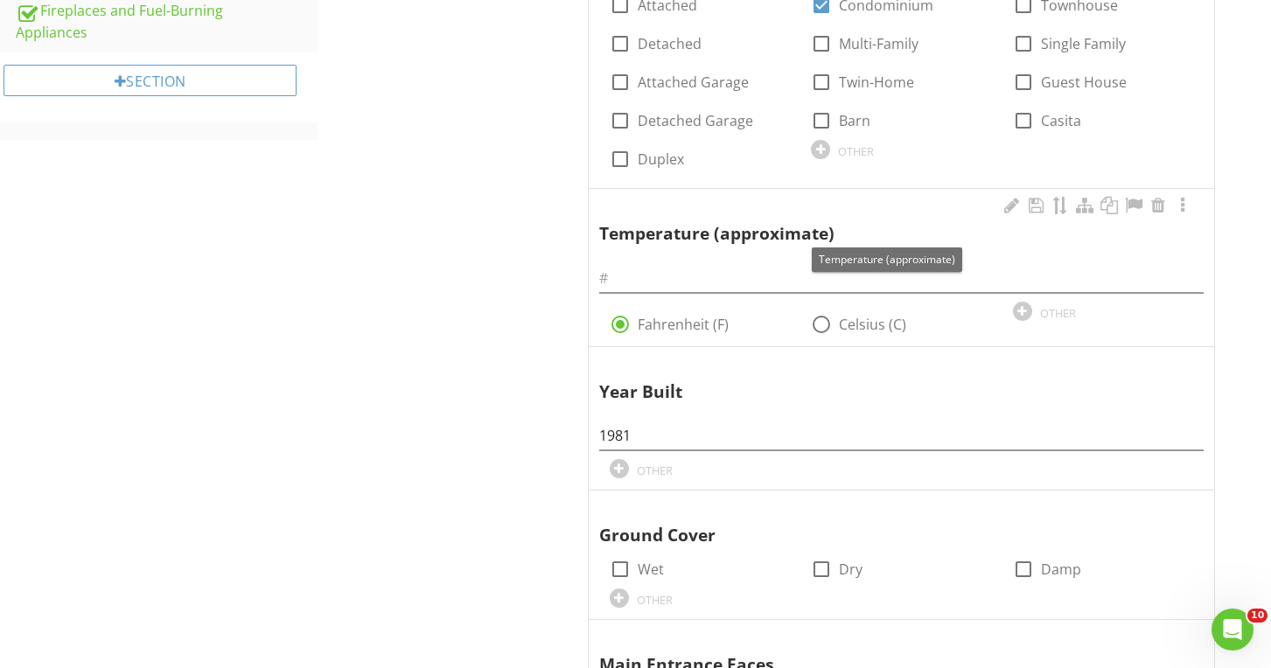
click at [846, 254] on div at bounding box center [901, 273] width 604 height 39
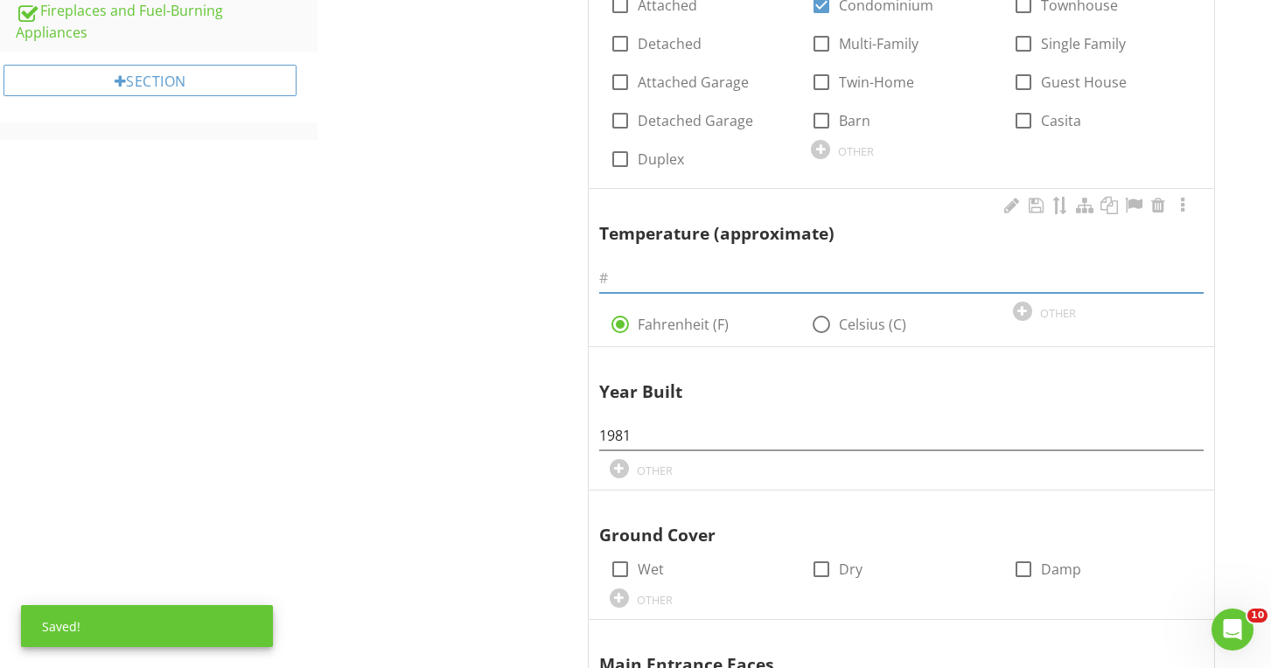
click at [839, 264] on input "text" at bounding box center [901, 278] width 604 height 29
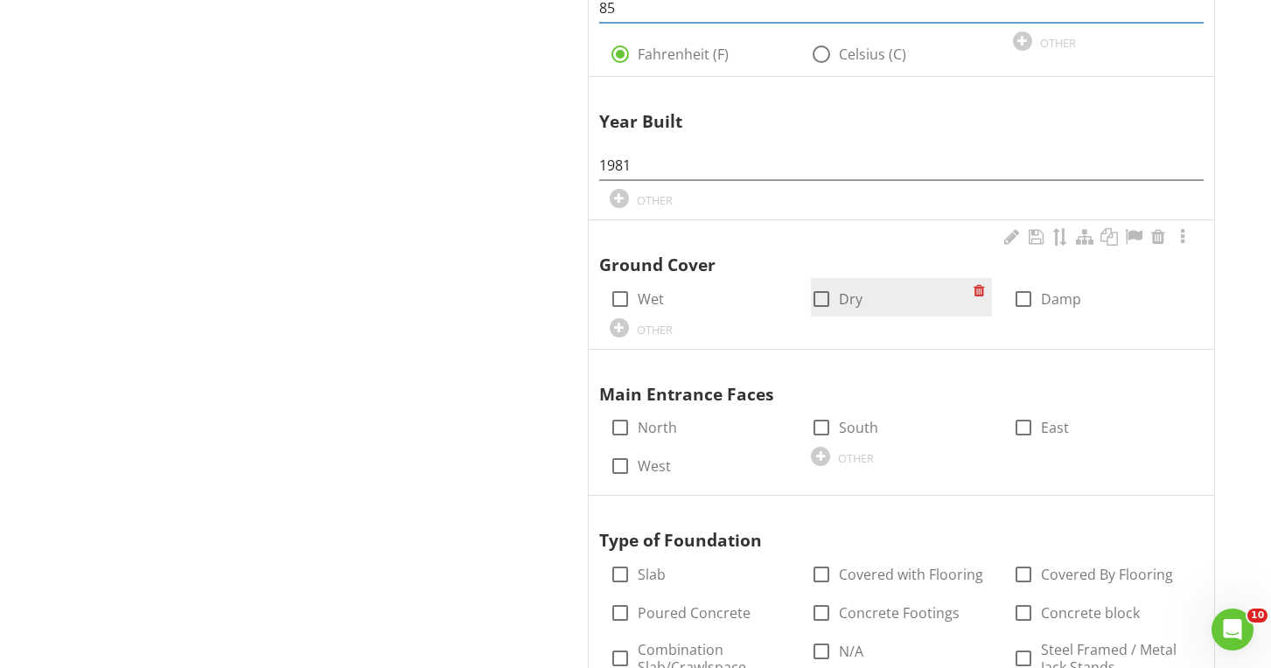
type input "85"
click at [828, 292] on div at bounding box center [821, 299] width 30 height 30
checkbox input "true"
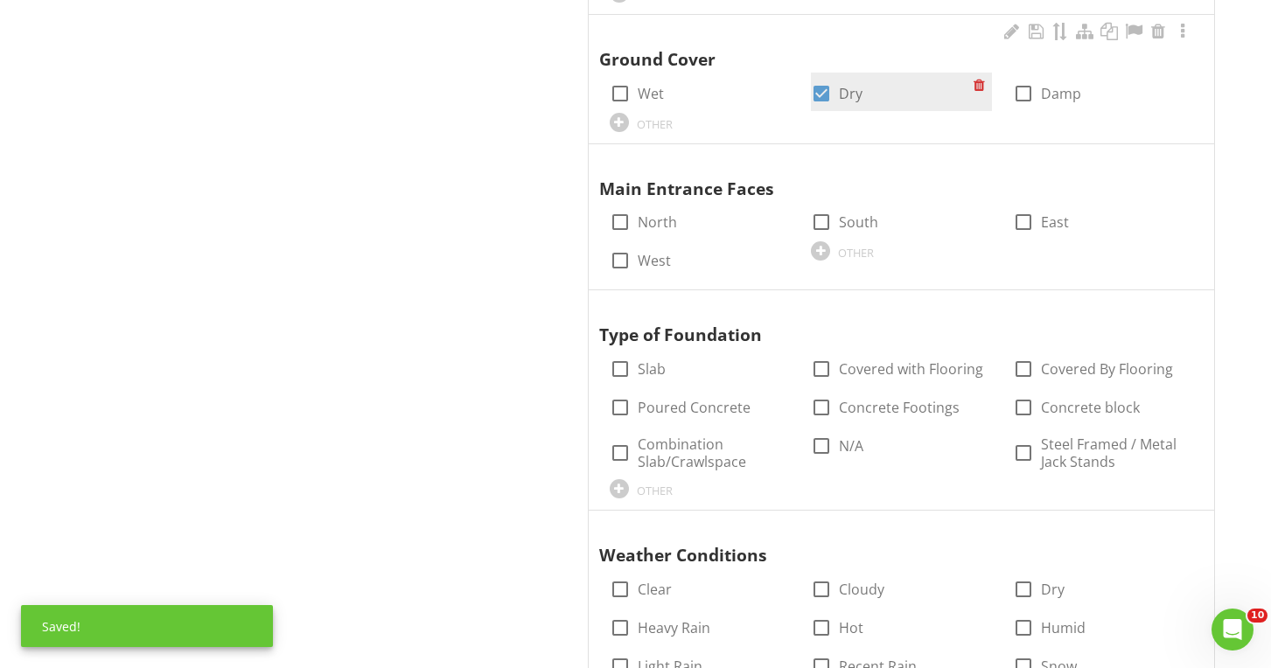
scroll to position [1415, 0]
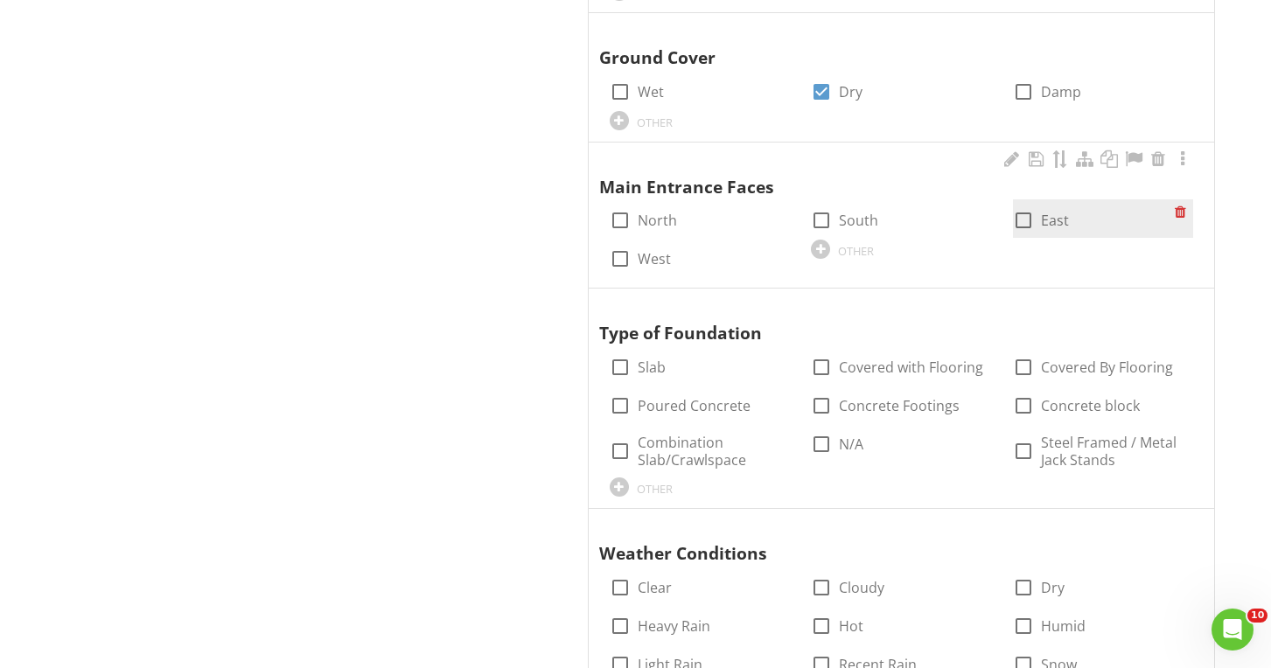
click at [1019, 206] on div at bounding box center [1023, 221] width 30 height 30
checkbox input "true"
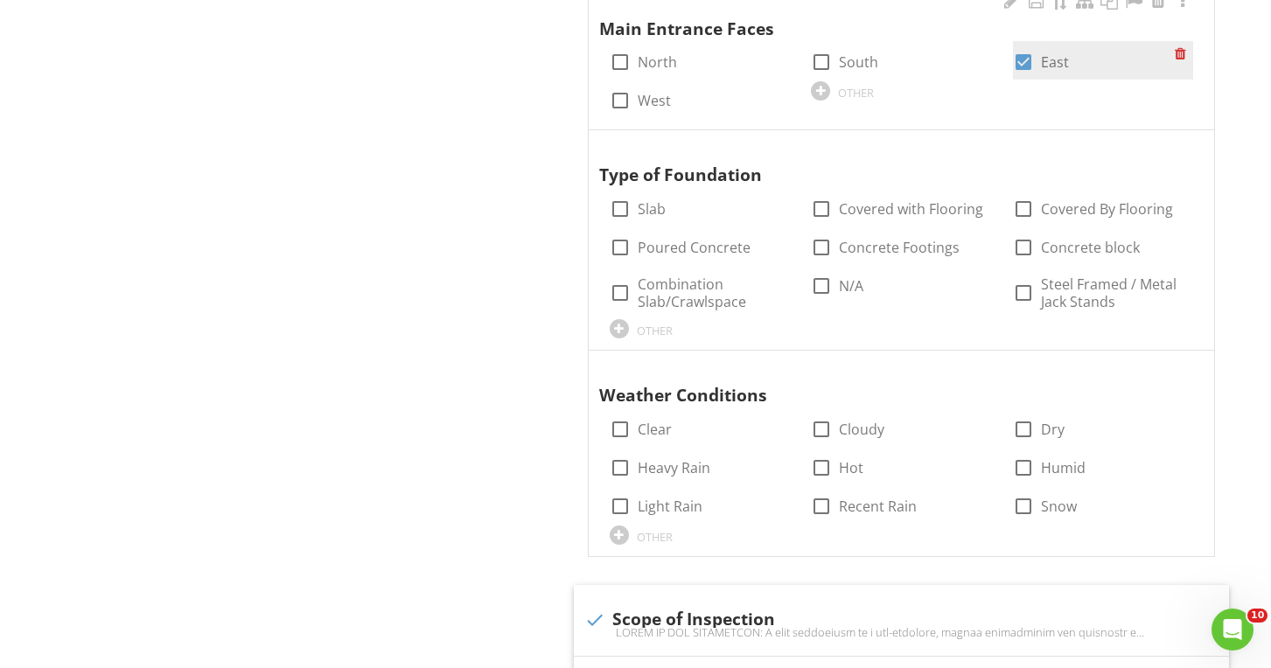
scroll to position [1585, 0]
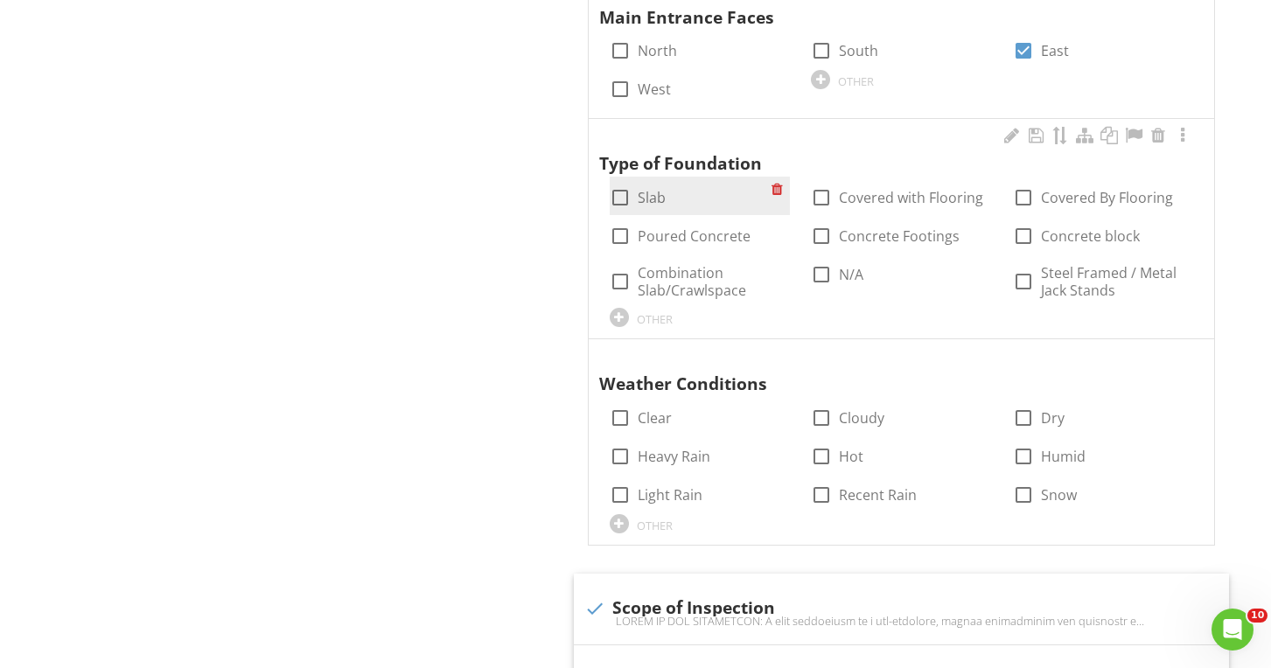
click at [644, 189] on label "Slab" at bounding box center [652, 197] width 28 height 17
click at [645, 189] on label "Slab" at bounding box center [652, 197] width 28 height 17
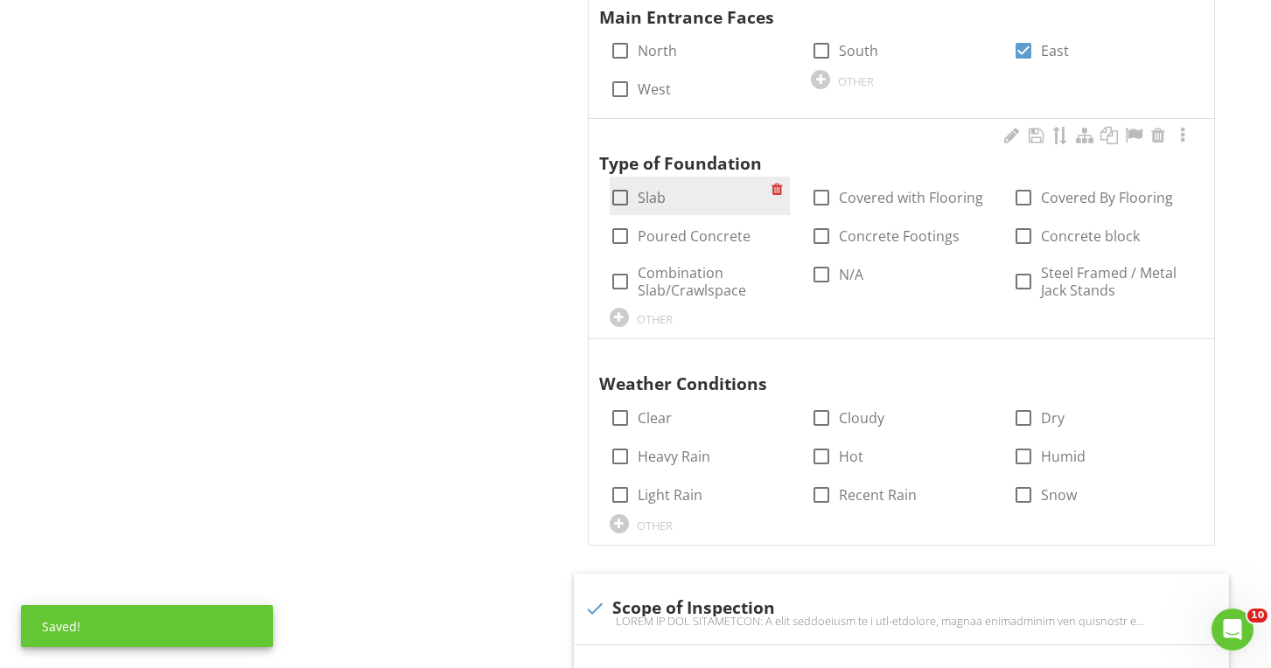
click at [645, 189] on label "Slab" at bounding box center [652, 197] width 28 height 17
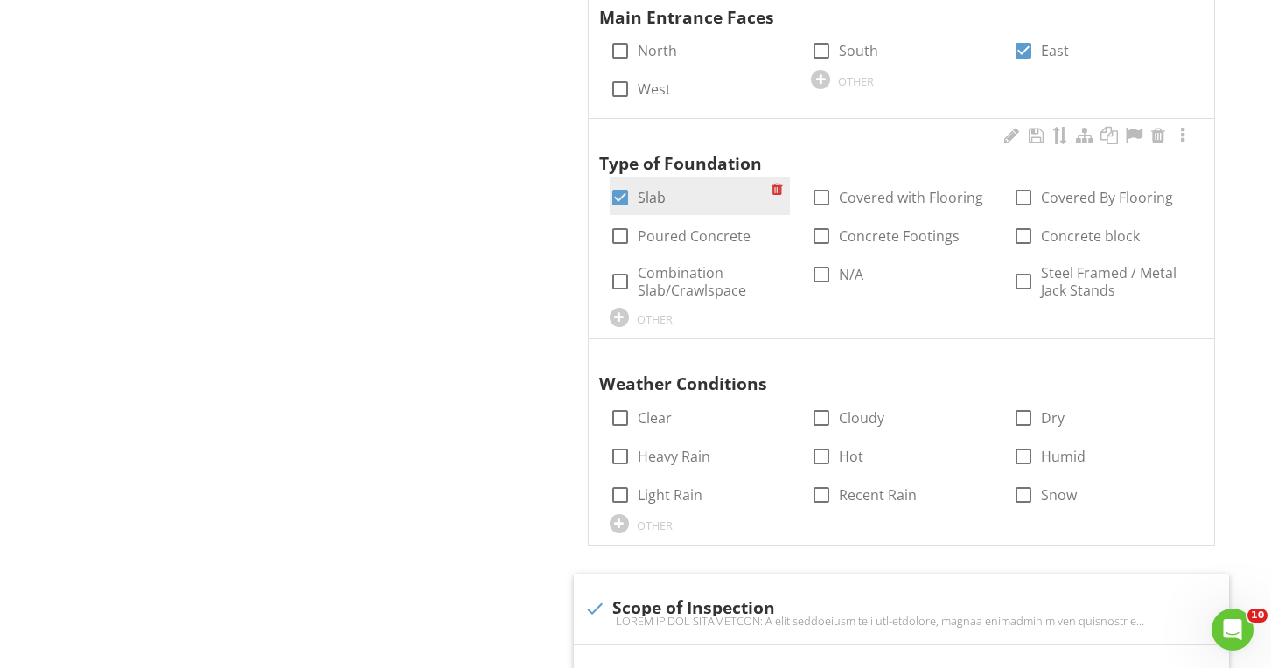
click at [645, 189] on label "Slab" at bounding box center [652, 197] width 28 height 17
checkbox input "false"
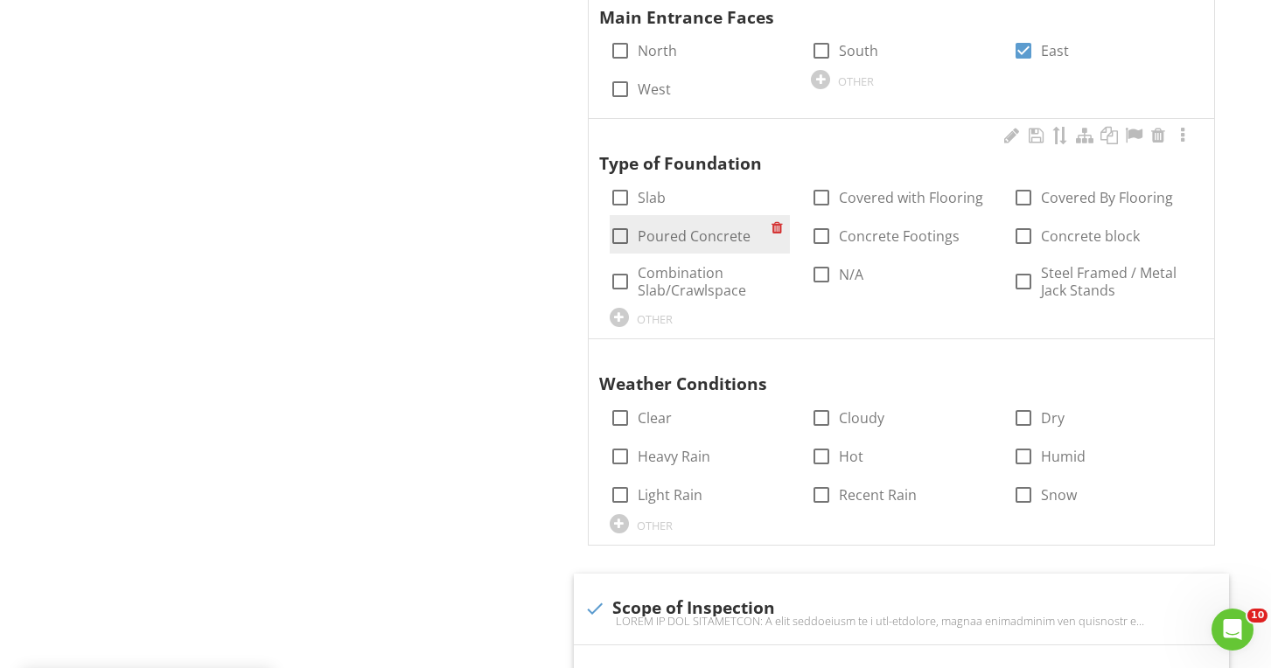
click at [660, 227] on label "Poured Concrete" at bounding box center [694, 235] width 113 height 17
checkbox input "true"
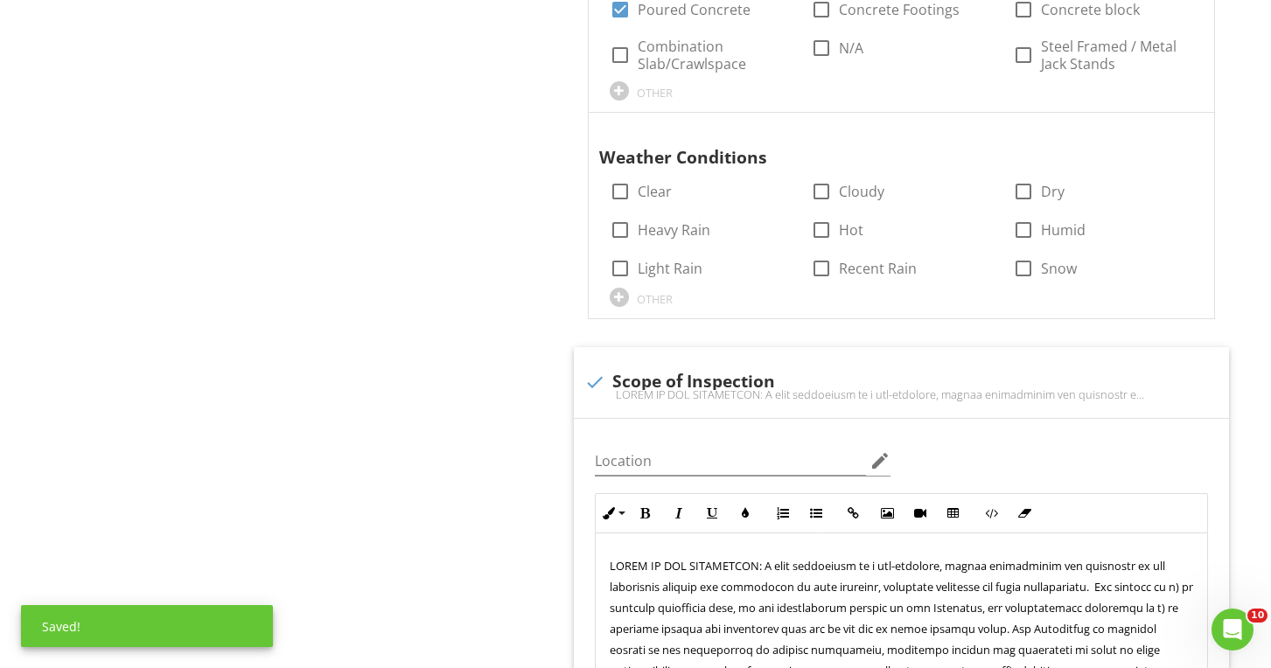
scroll to position [1812, 0]
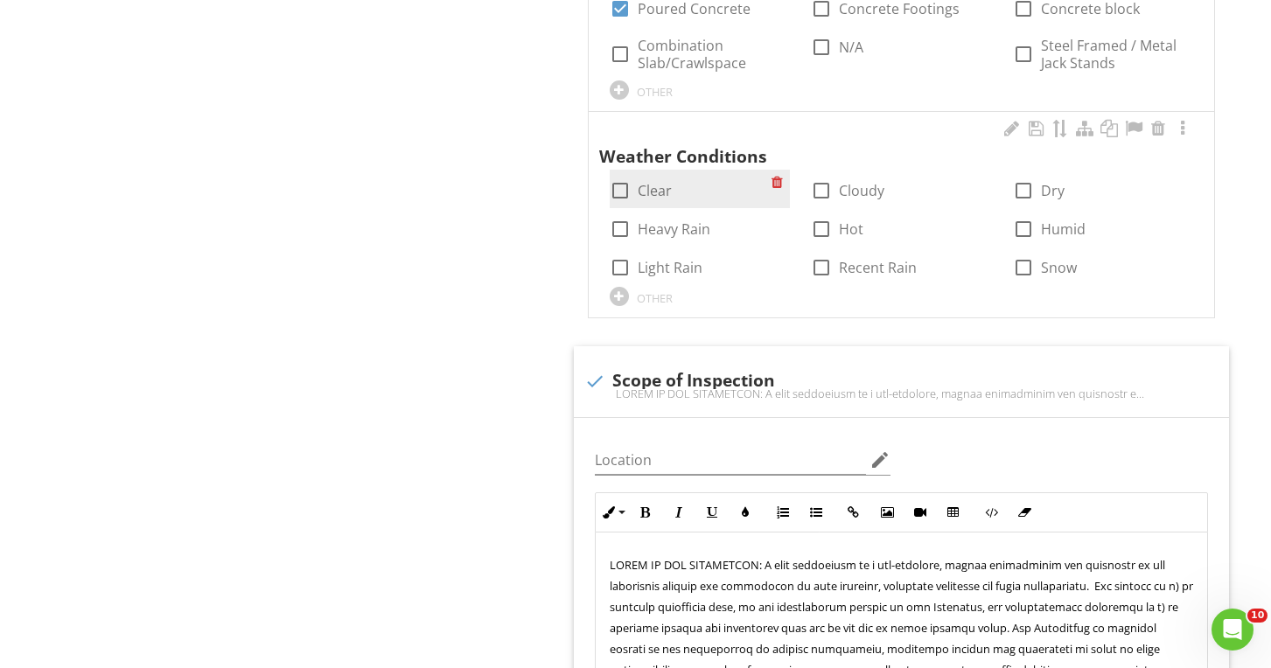
click at [618, 181] on div at bounding box center [620, 191] width 30 height 30
checkbox input "true"
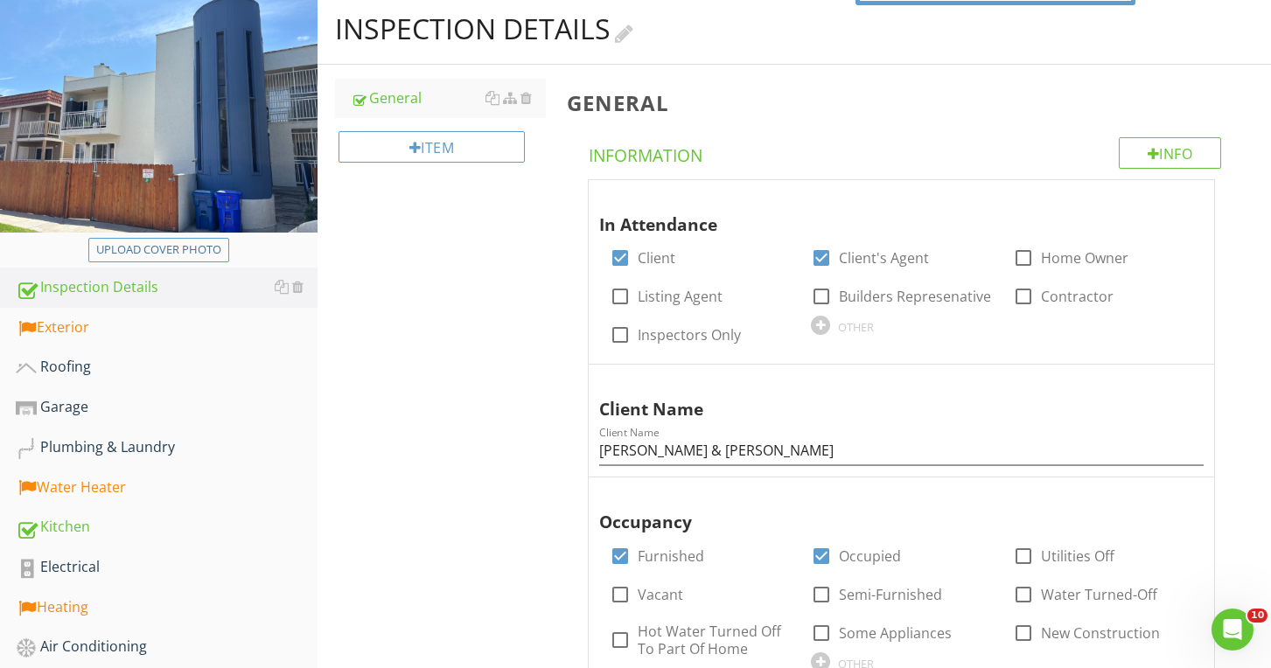
scroll to position [204, 0]
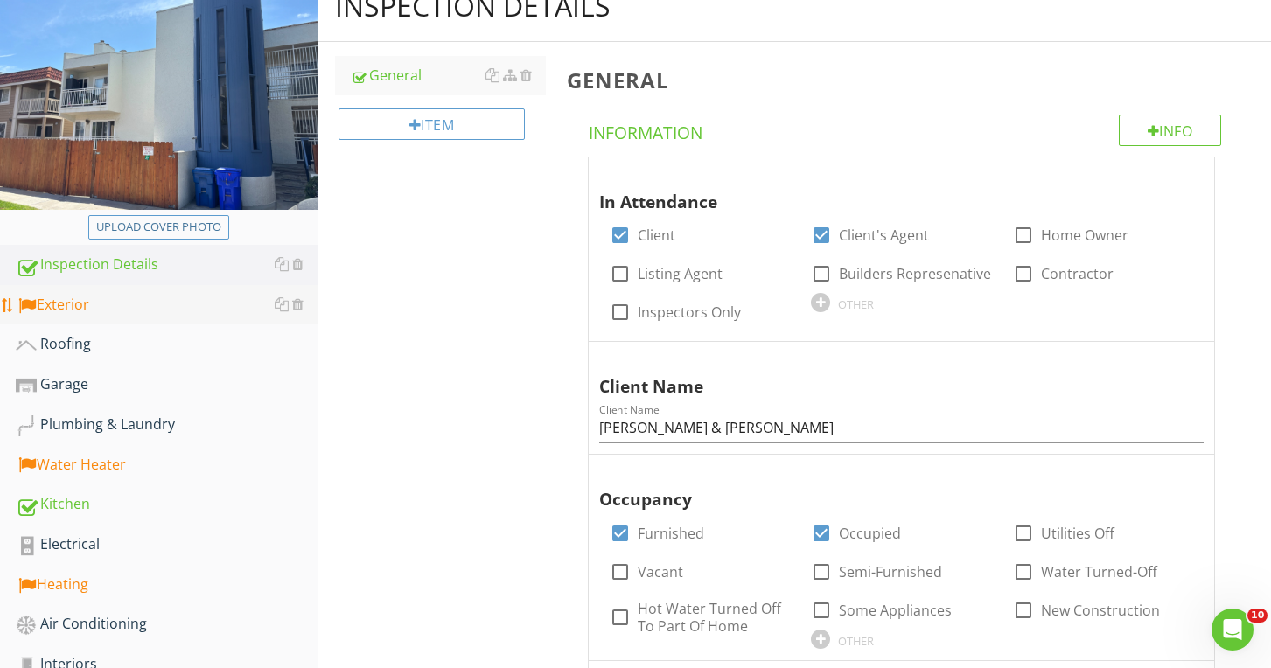
click at [88, 303] on div "Exterior" at bounding box center [167, 305] width 302 height 23
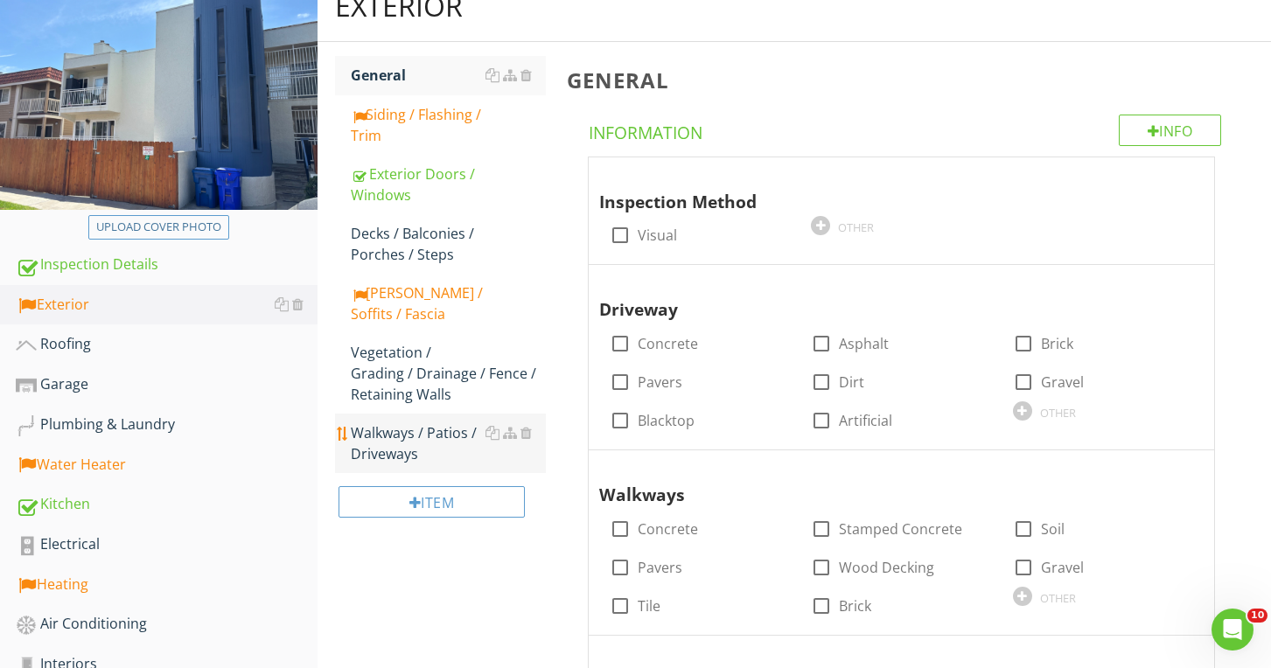
click at [429, 426] on div "Walkways / Patios / Driveways" at bounding box center [448, 443] width 194 height 42
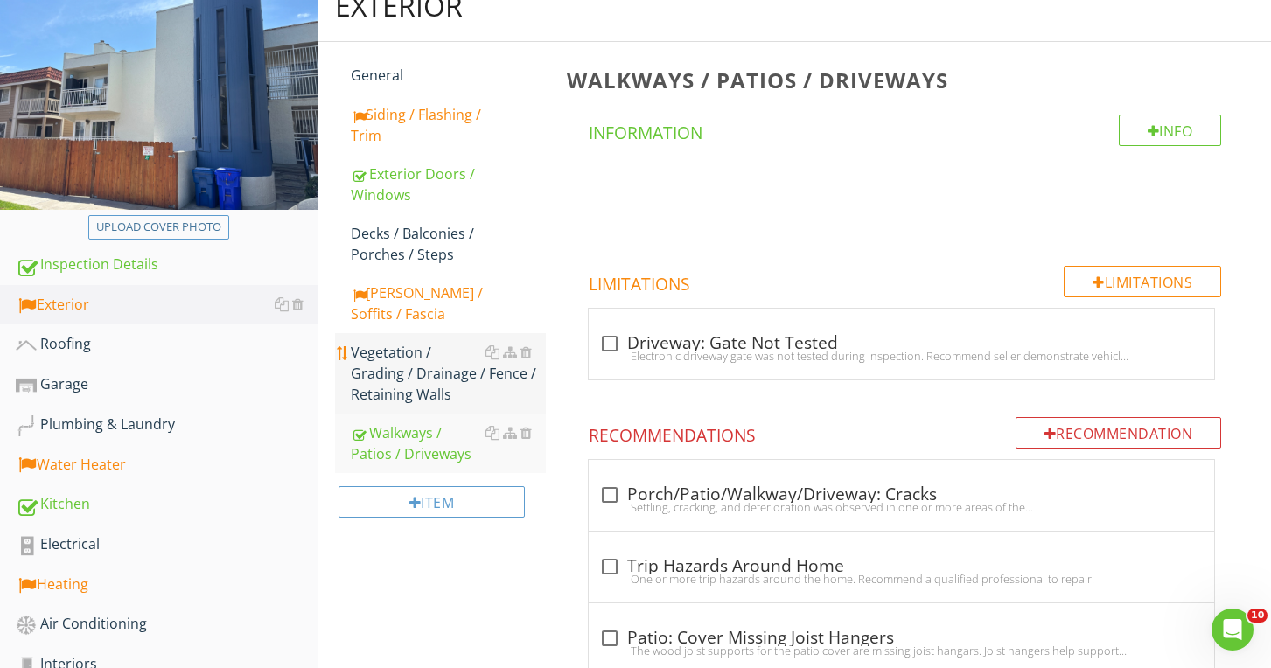
click at [420, 386] on div "Vegetation / Grading / Drainage / Fence / Retaining Walls" at bounding box center [448, 373] width 194 height 63
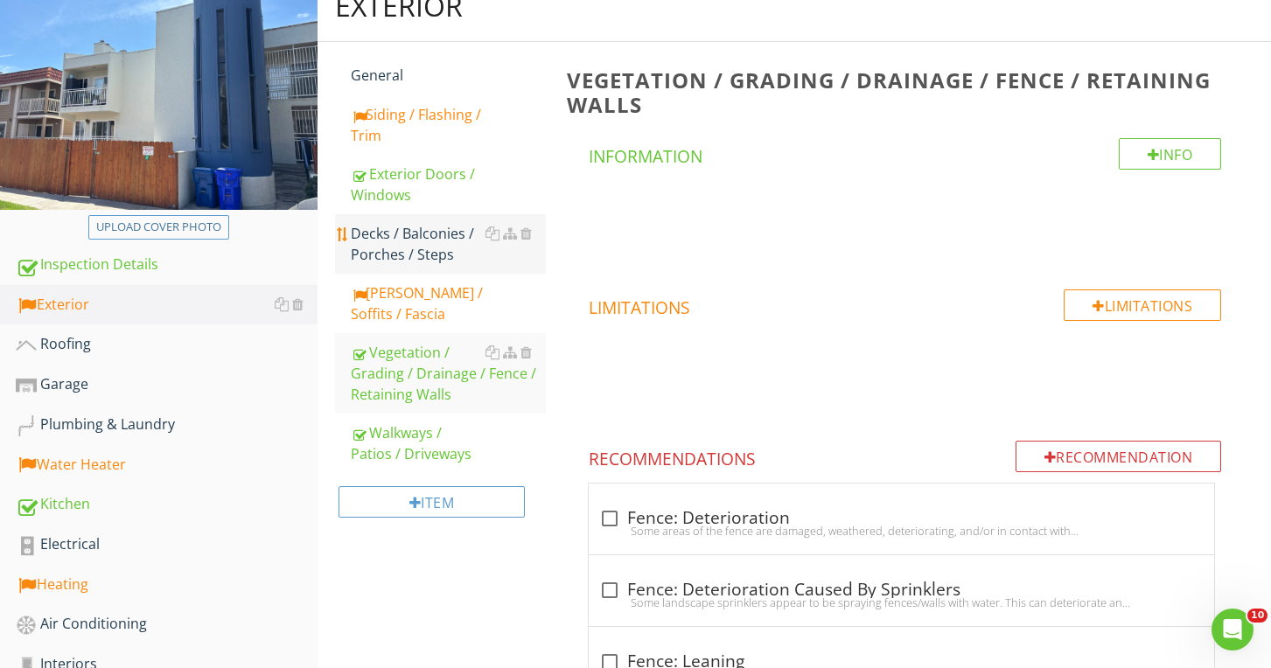
click at [394, 266] on link "Decks / Balconies / Porches / Steps" at bounding box center [448, 243] width 194 height 59
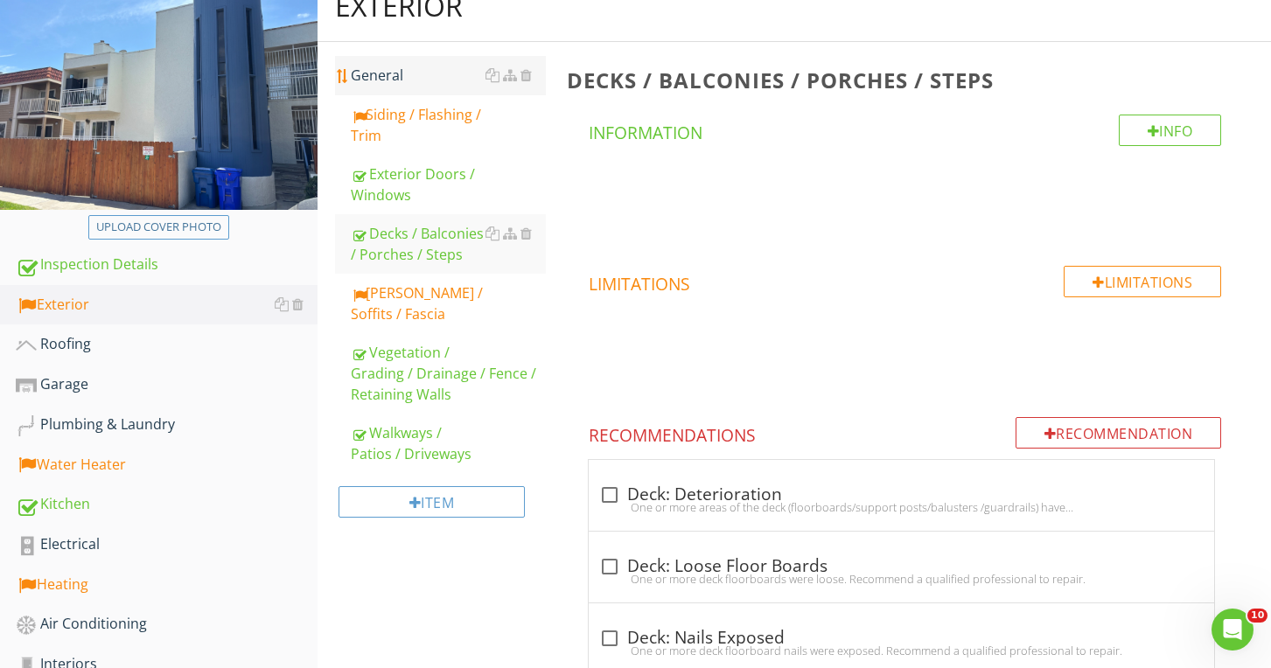
click at [378, 80] on div "General" at bounding box center [448, 75] width 194 height 21
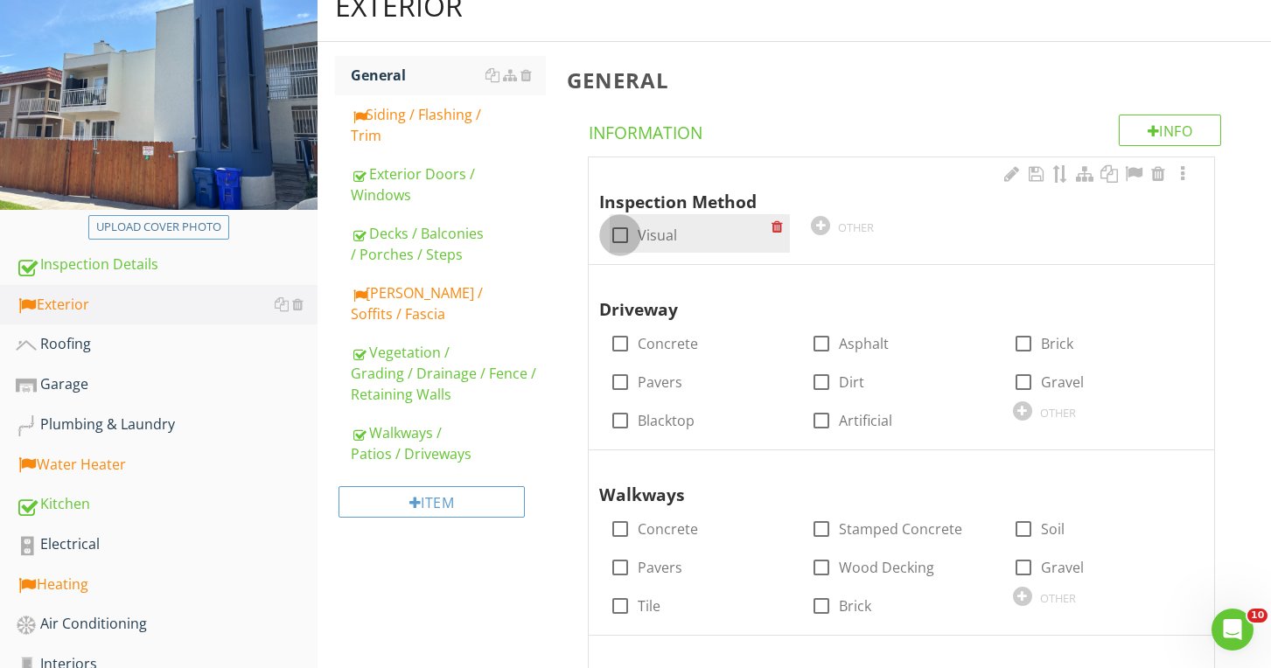
click at [615, 229] on div at bounding box center [620, 235] width 30 height 30
checkbox input "true"
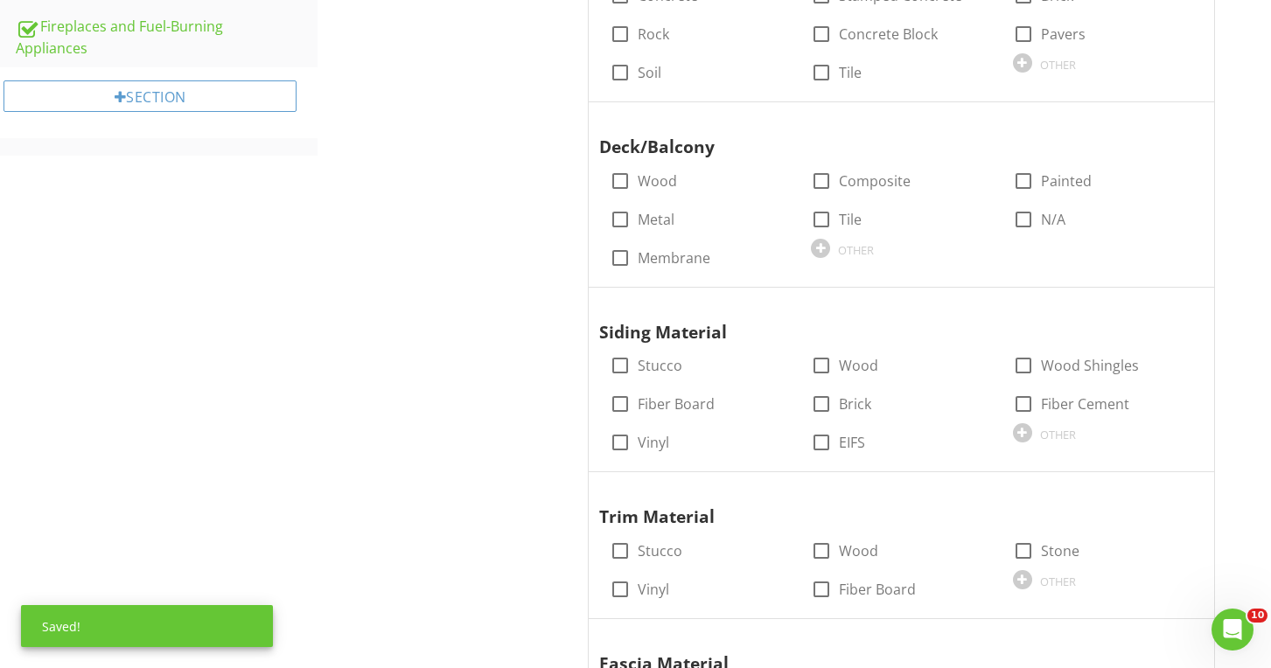
scroll to position [977, 0]
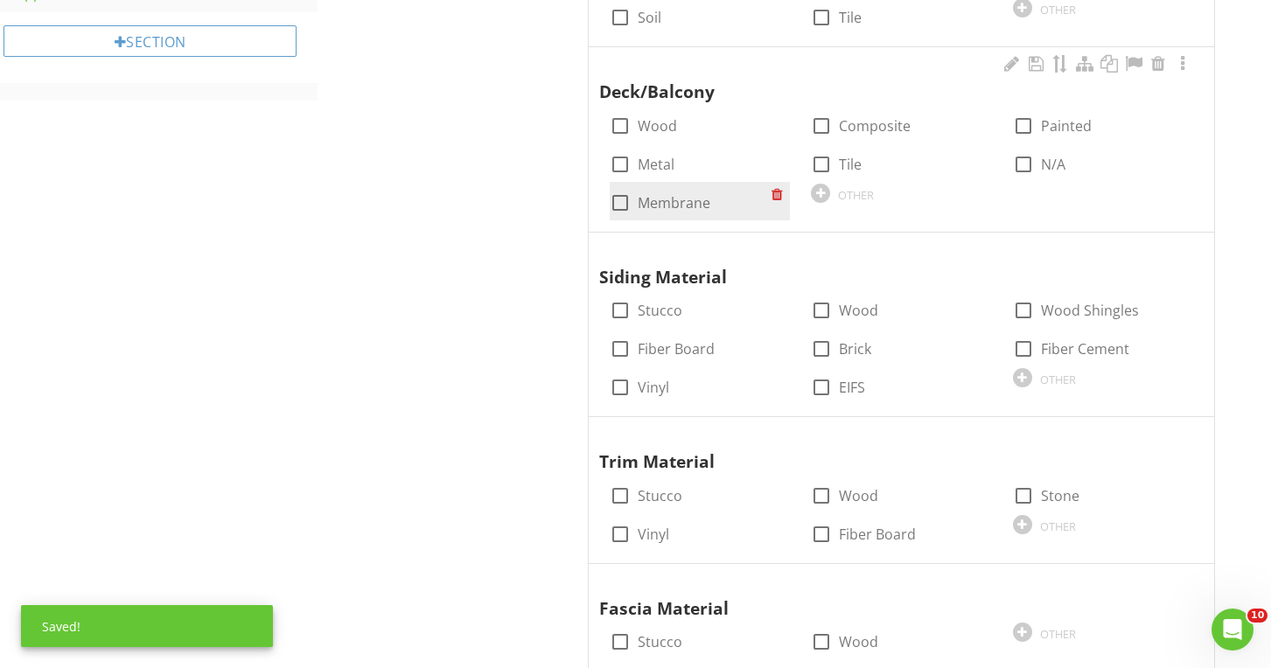
click at [684, 196] on label "Membrane" at bounding box center [674, 202] width 73 height 17
checkbox input "true"
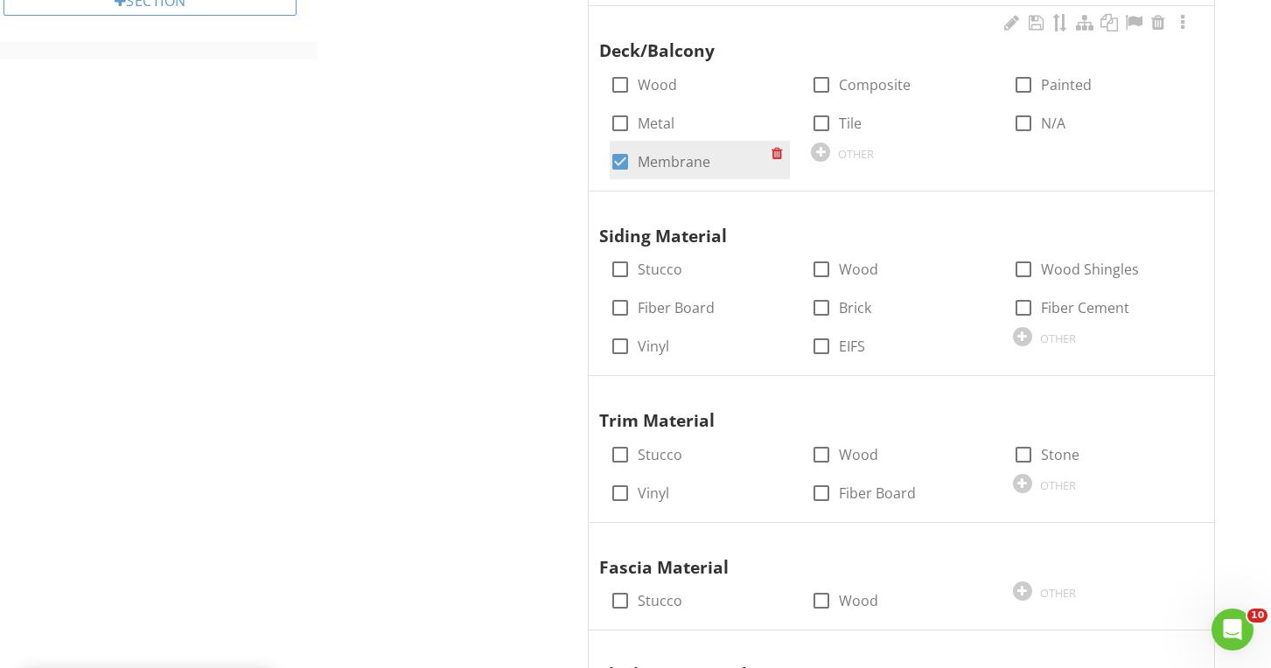
scroll to position [1042, 0]
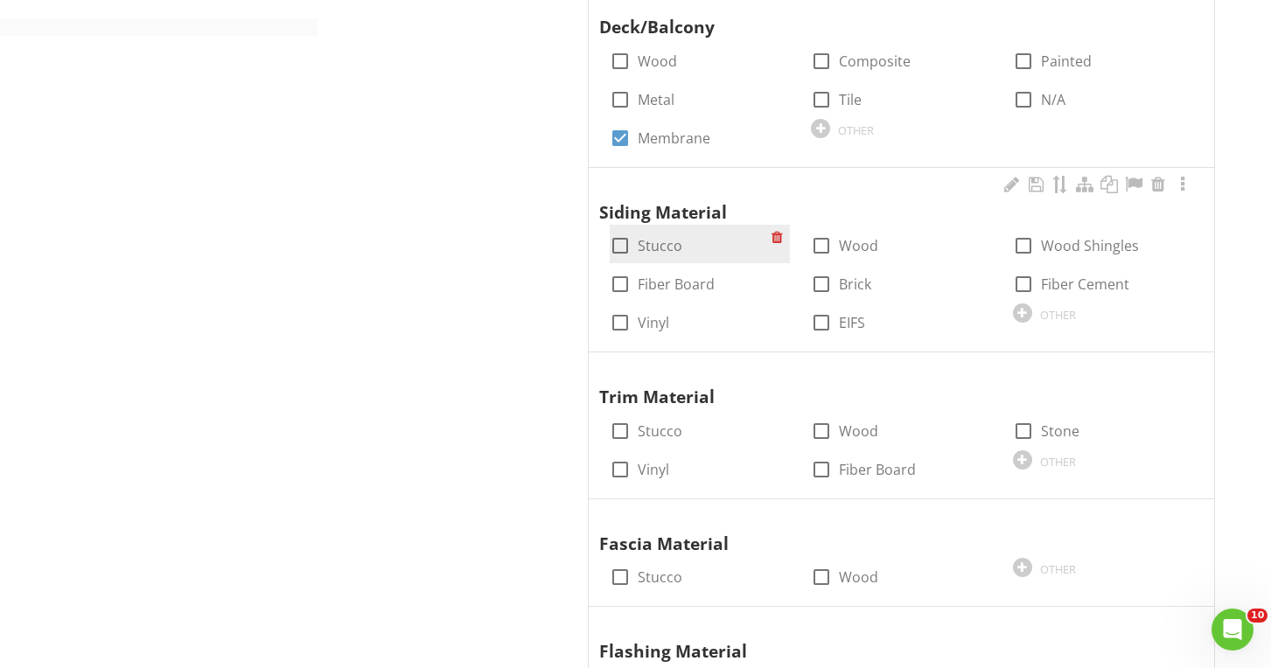
click at [658, 237] on label "Stucco" at bounding box center [660, 245] width 45 height 17
checkbox input "true"
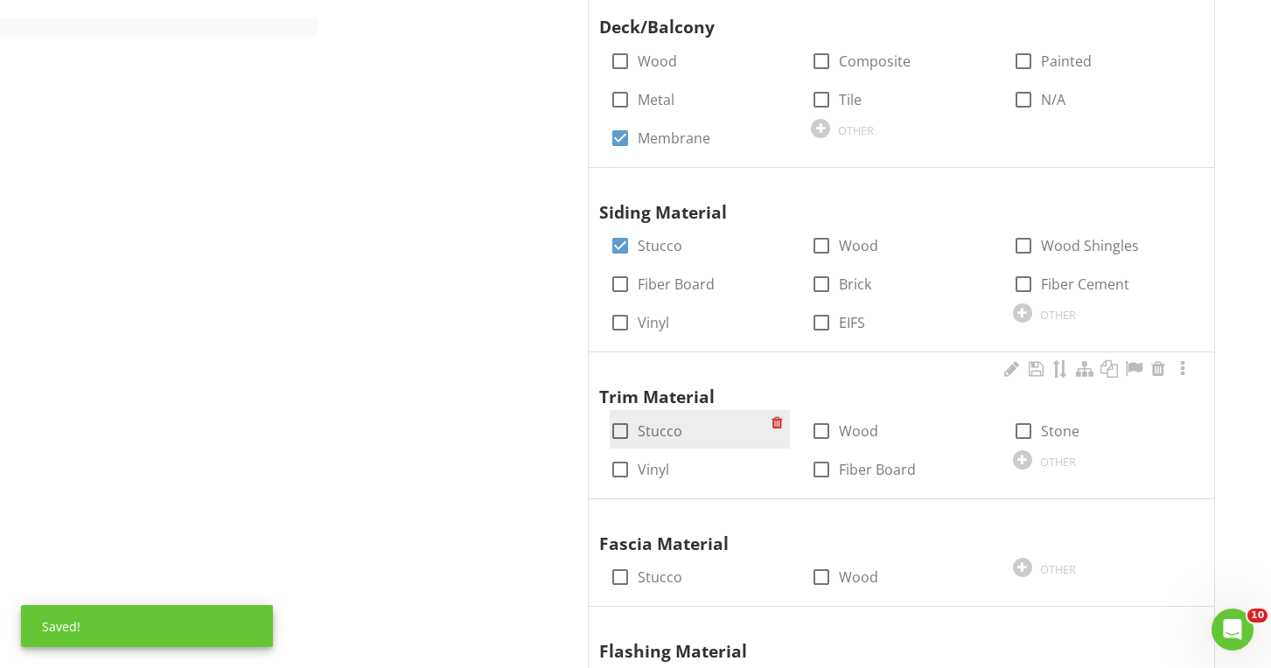
click at [654, 422] on label "Stucco" at bounding box center [660, 430] width 45 height 17
checkbox input "true"
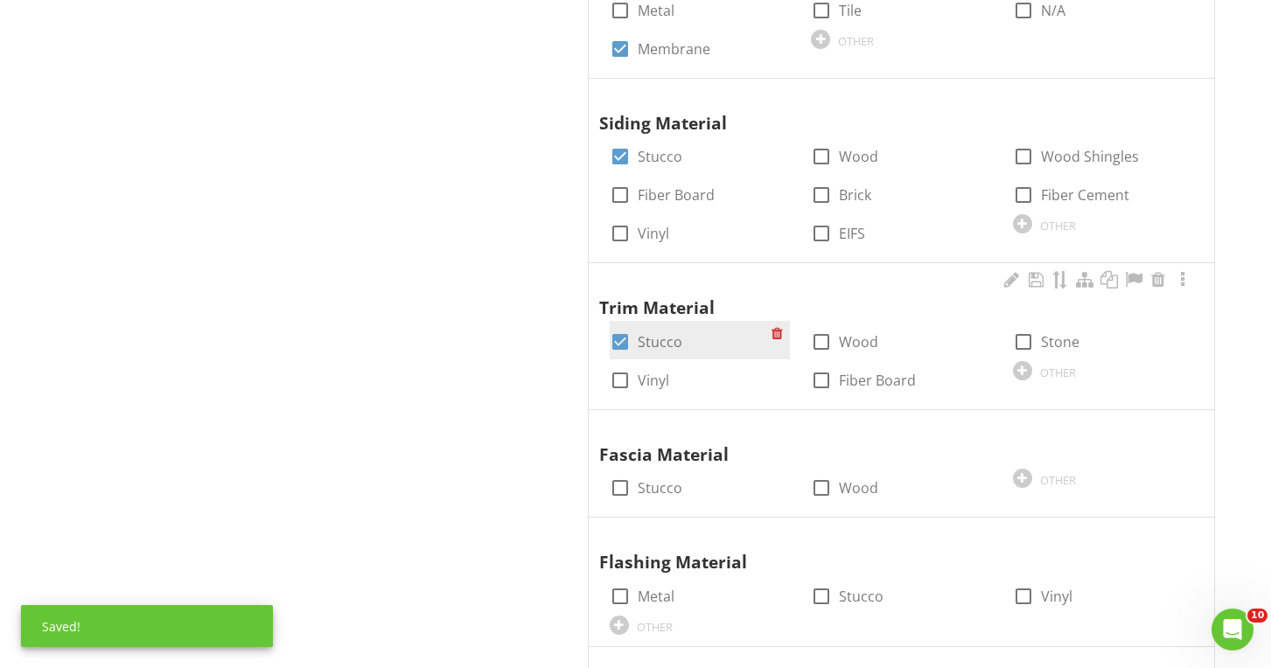
scroll to position [1150, 0]
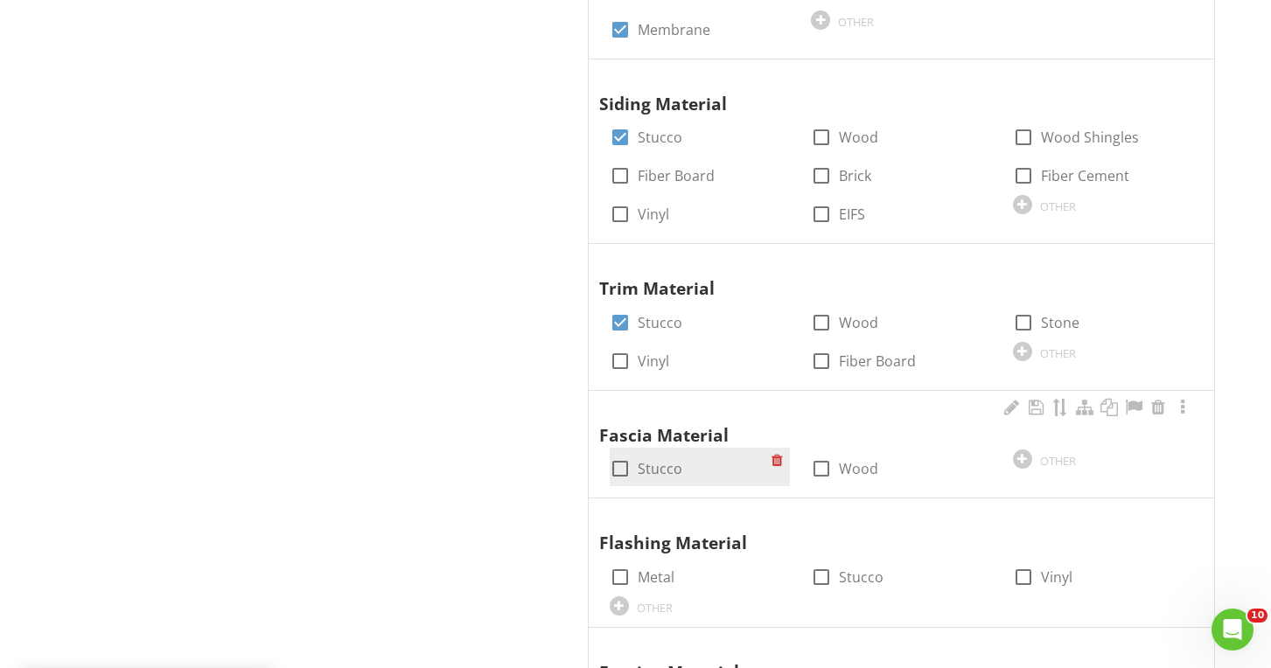
click at [657, 460] on label "Stucco" at bounding box center [660, 468] width 45 height 17
checkbox input "true"
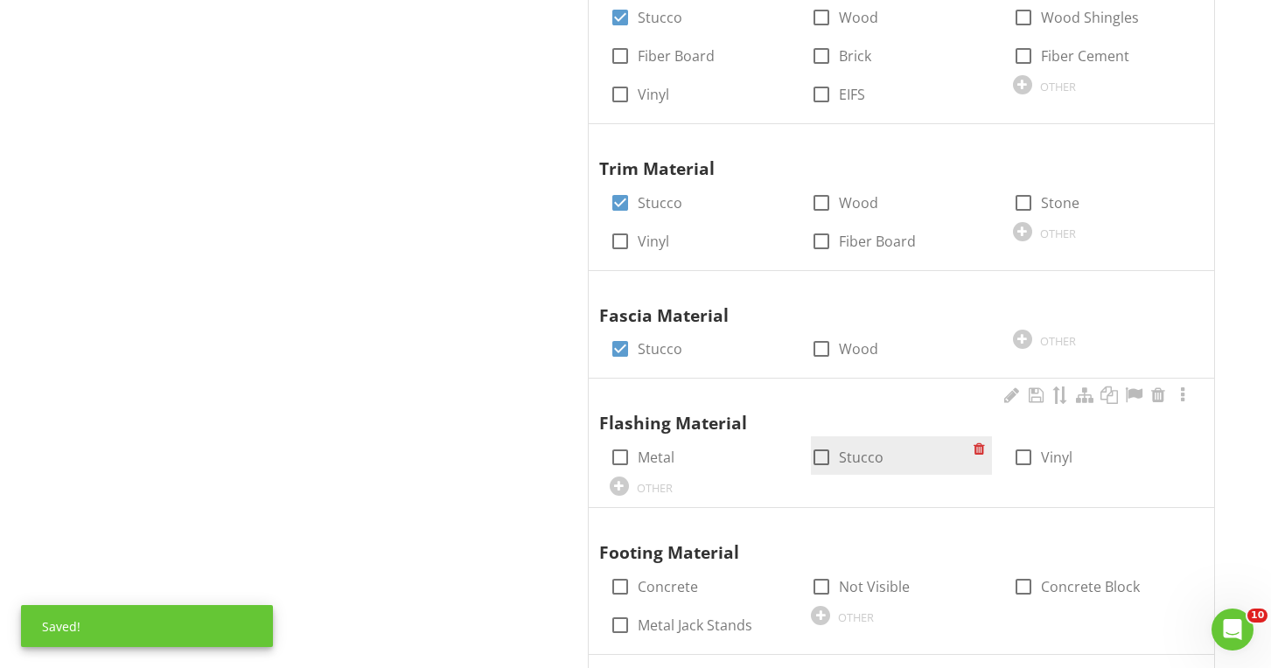
click at [828, 443] on div at bounding box center [821, 458] width 30 height 30
checkbox input "true"
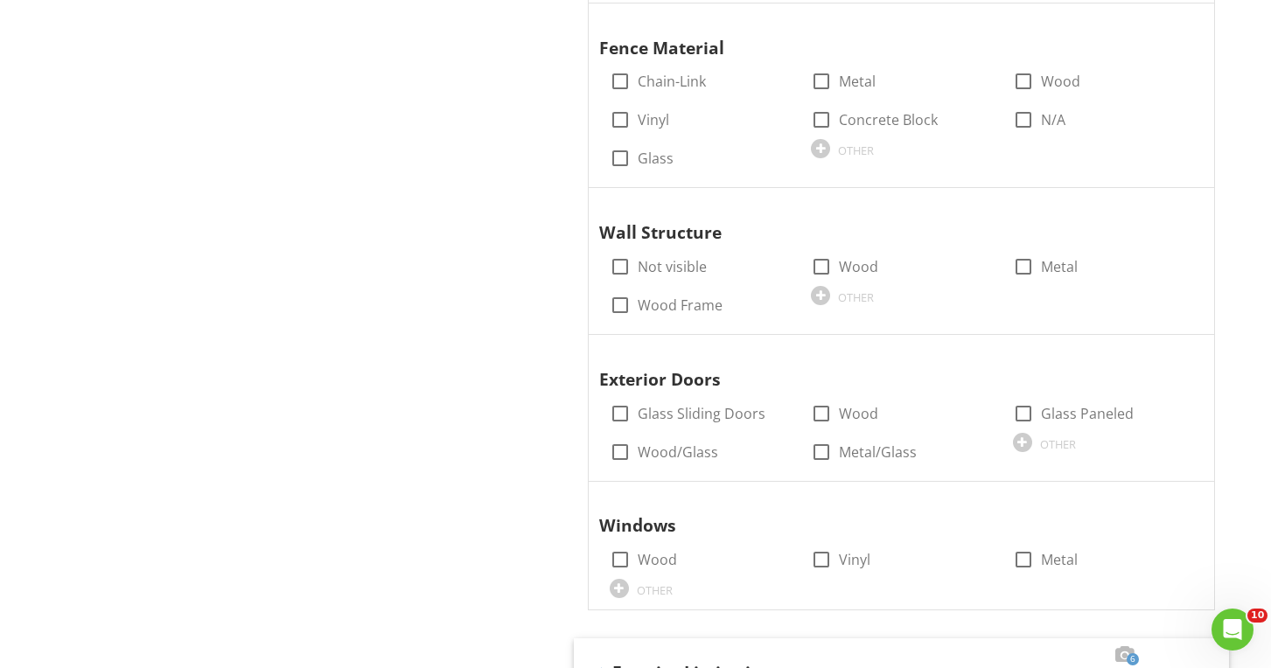
scroll to position [2299, 0]
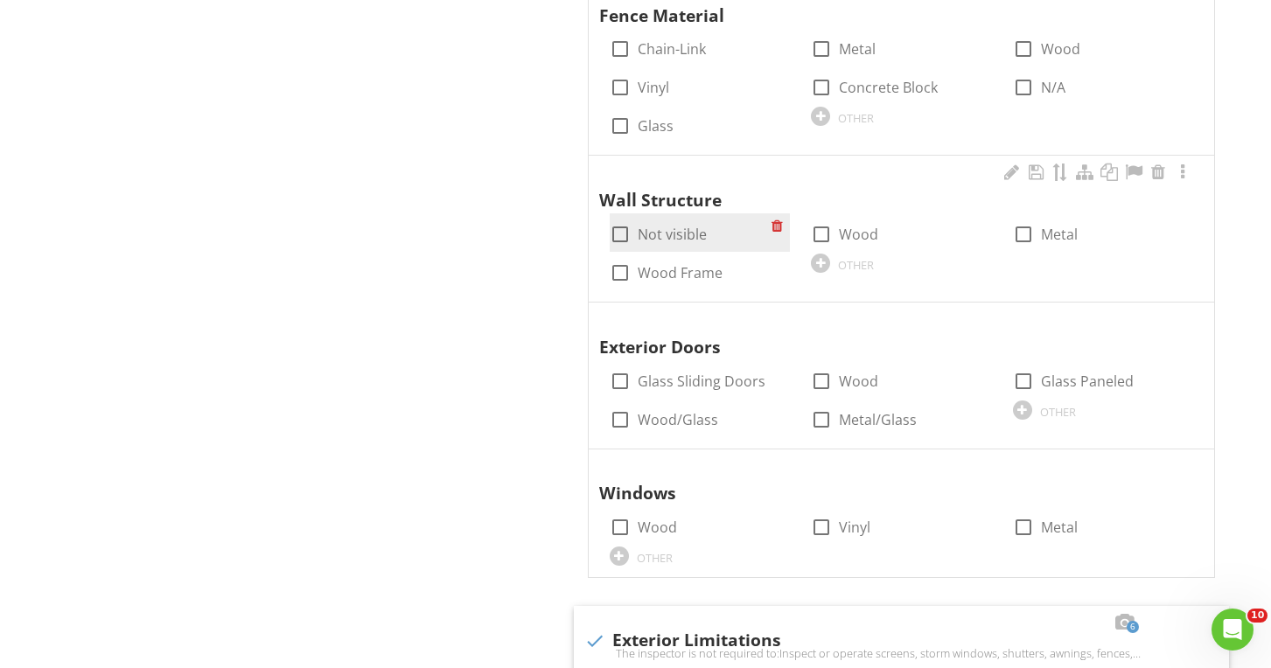
click at [687, 226] on label "Not visible" at bounding box center [672, 234] width 69 height 17
checkbox input "true"
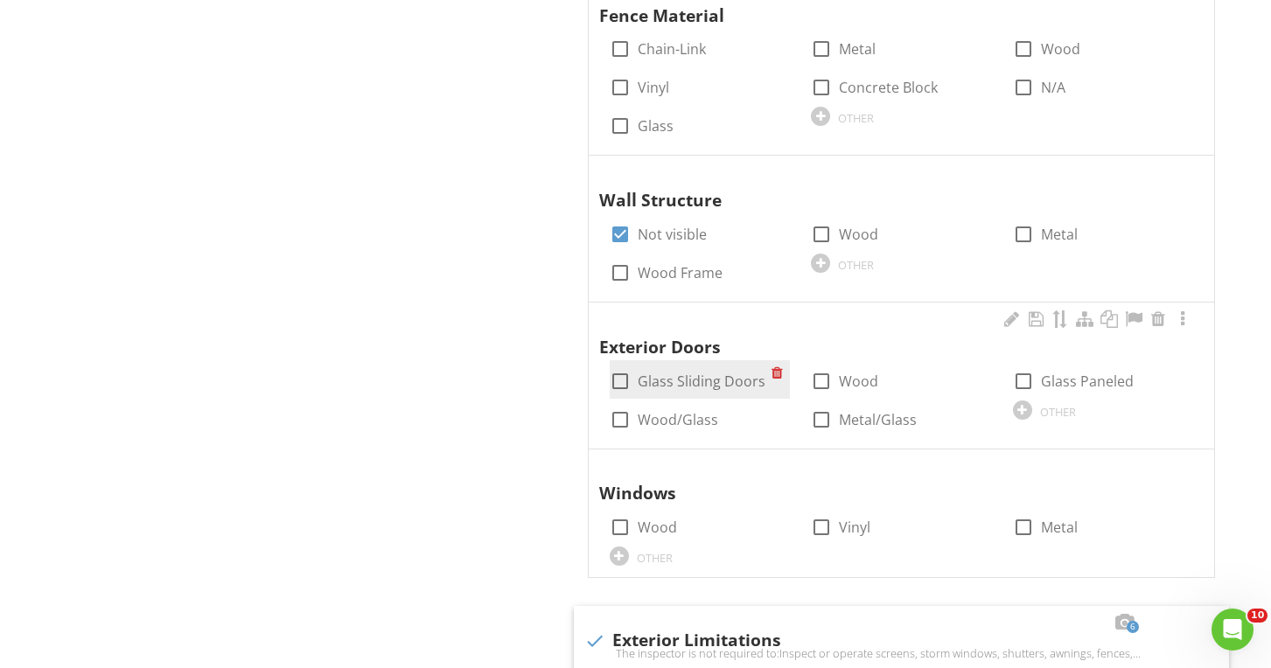
click at [614, 366] on div at bounding box center [620, 381] width 30 height 30
checkbox input "true"
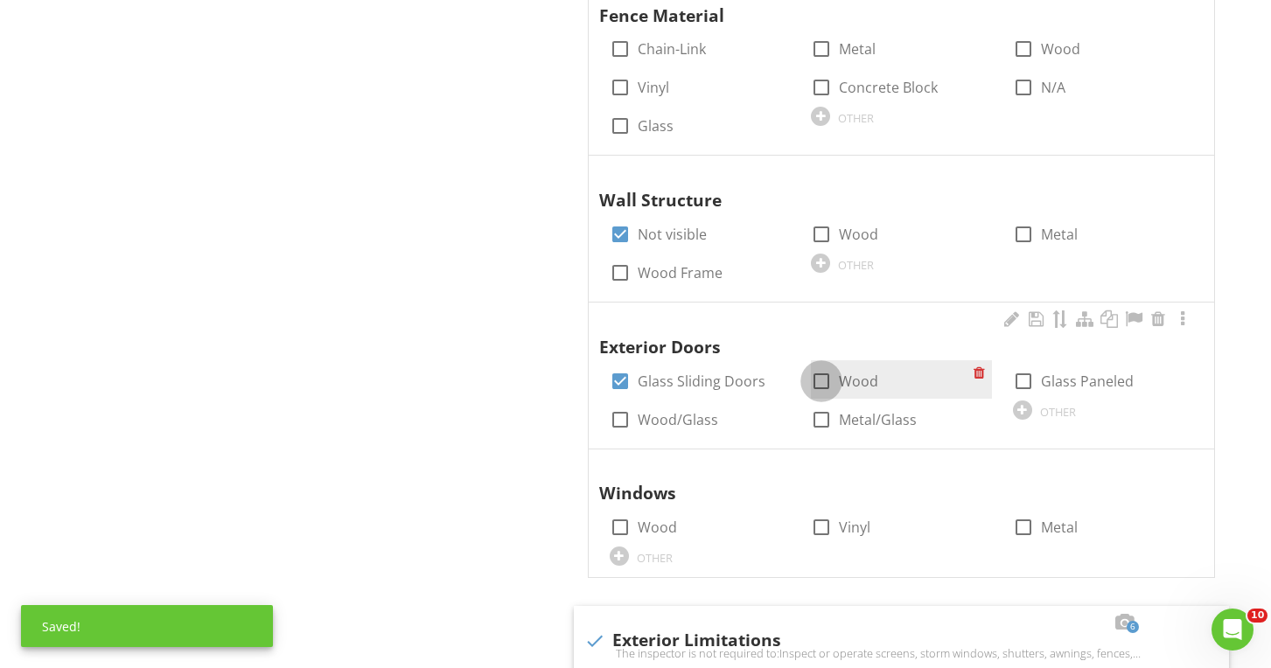
click at [819, 366] on div at bounding box center [821, 381] width 30 height 30
checkbox input "false"
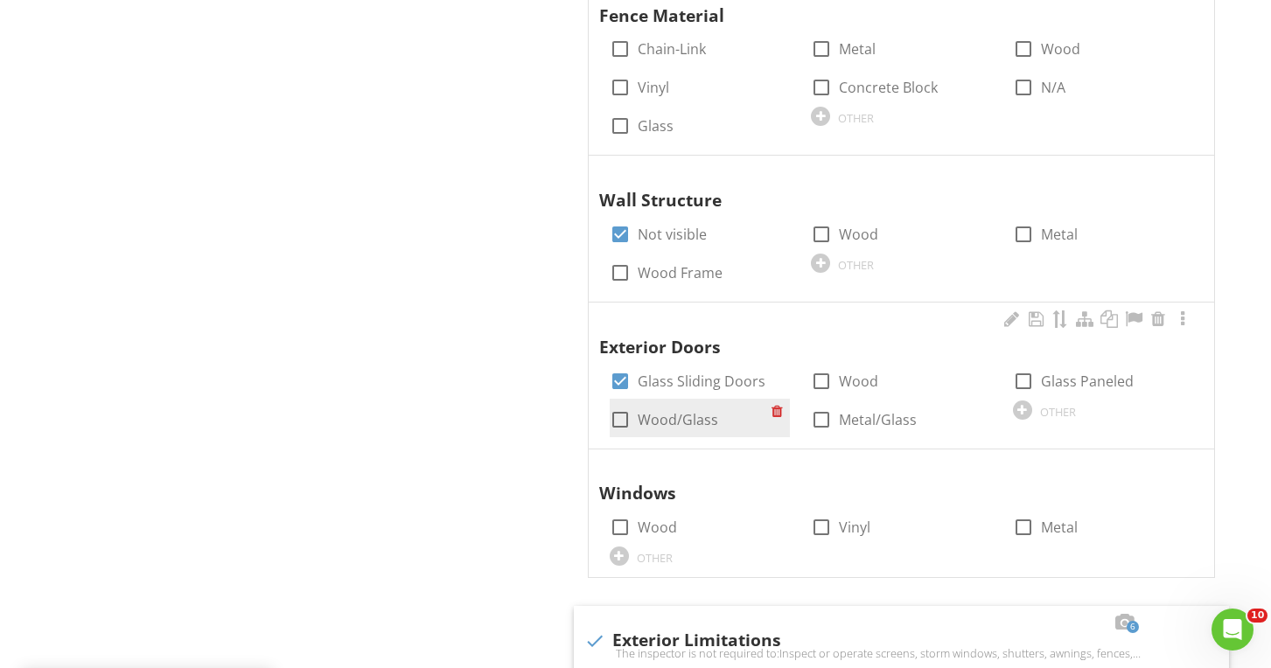
click at [694, 411] on label "Wood/Glass" at bounding box center [678, 419] width 80 height 17
checkbox input "true"
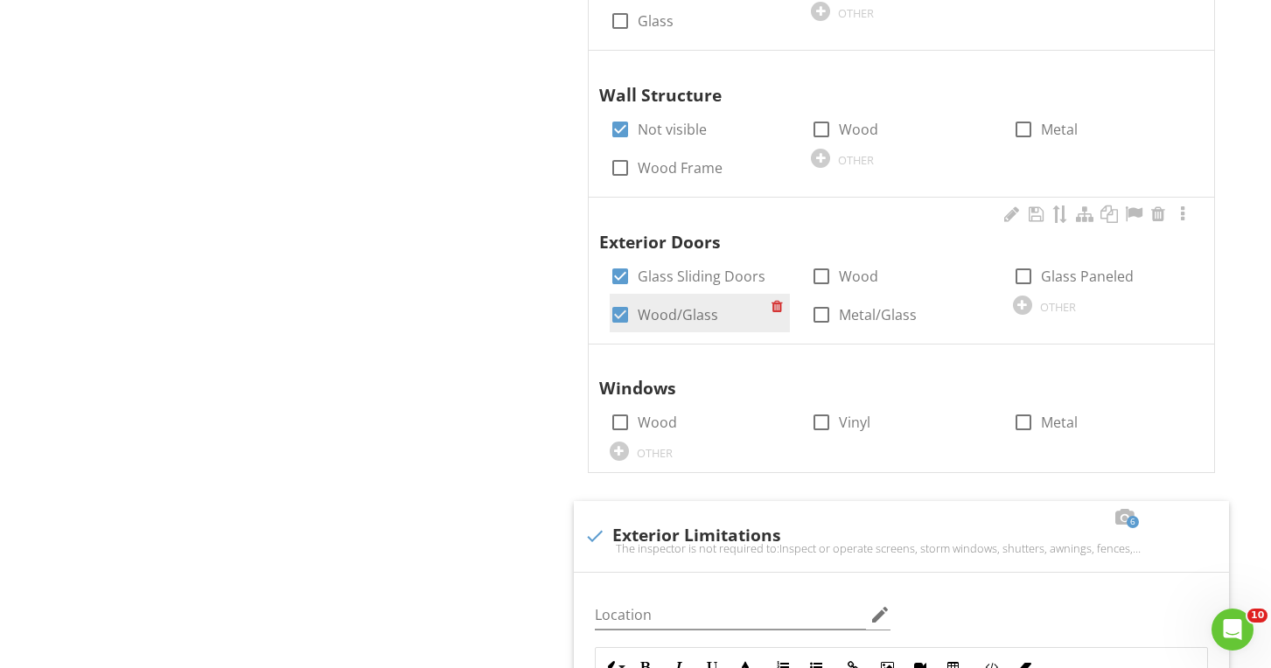
scroll to position [2422, 0]
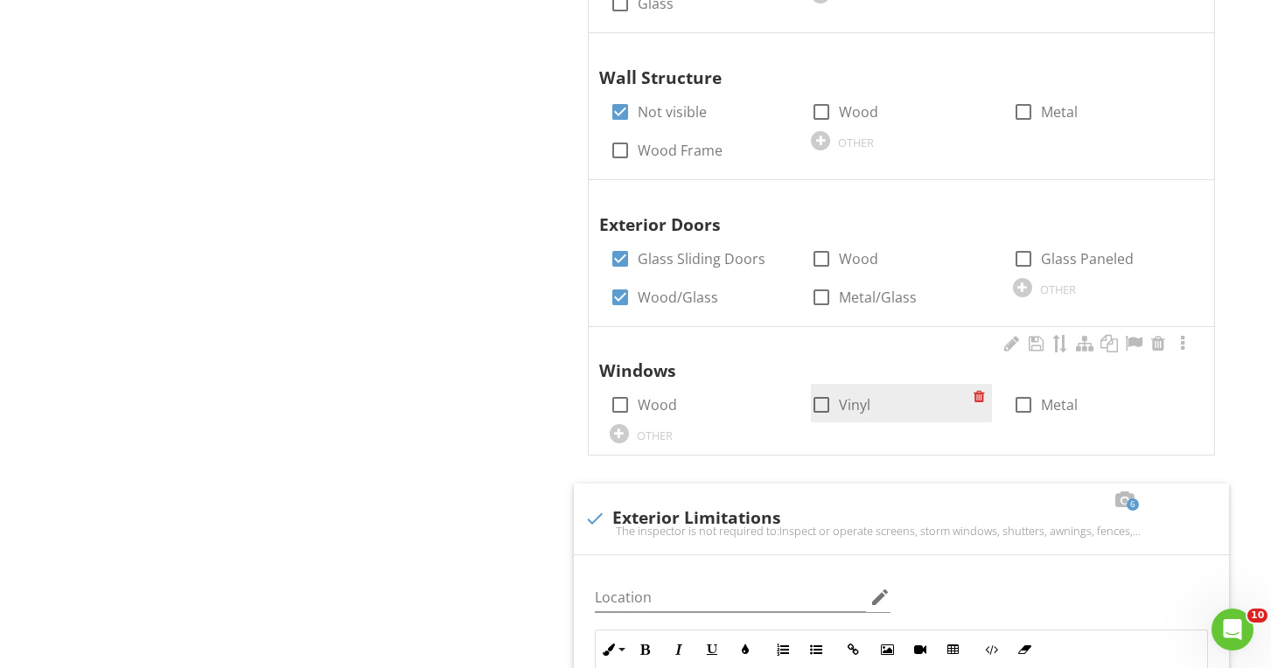
click at [814, 401] on input "Vinyl" at bounding box center [821, 411] width 21 height 21
checkbox input "true"
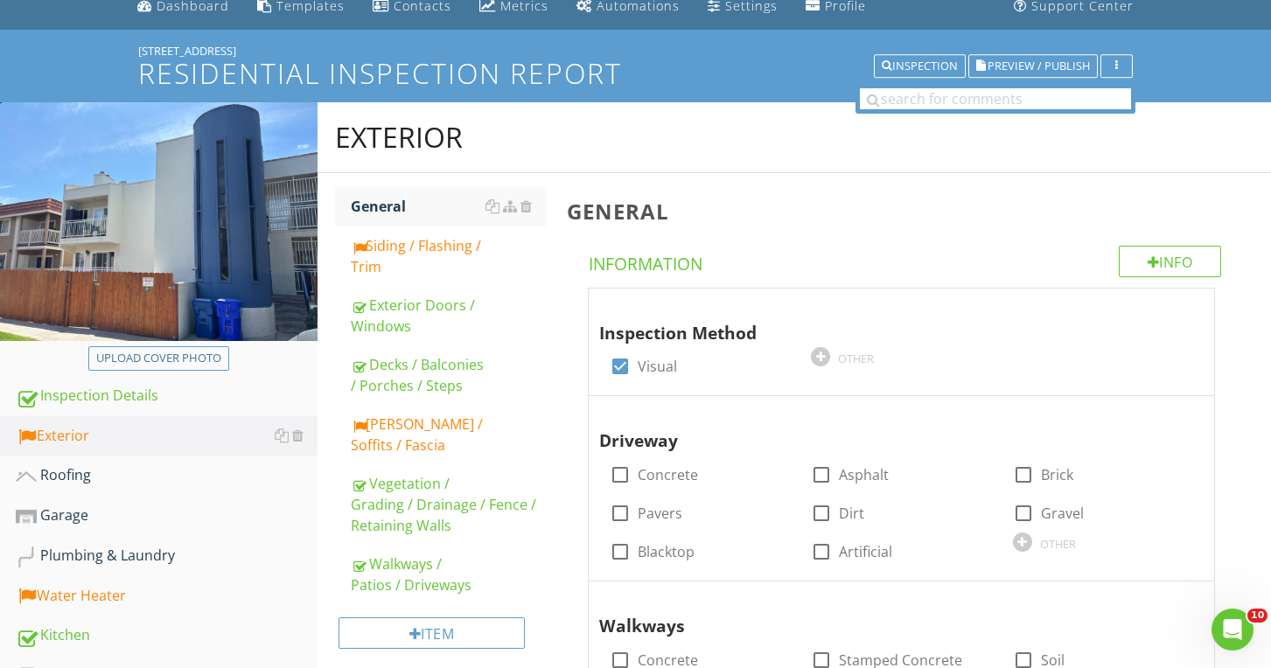
scroll to position [73, 0]
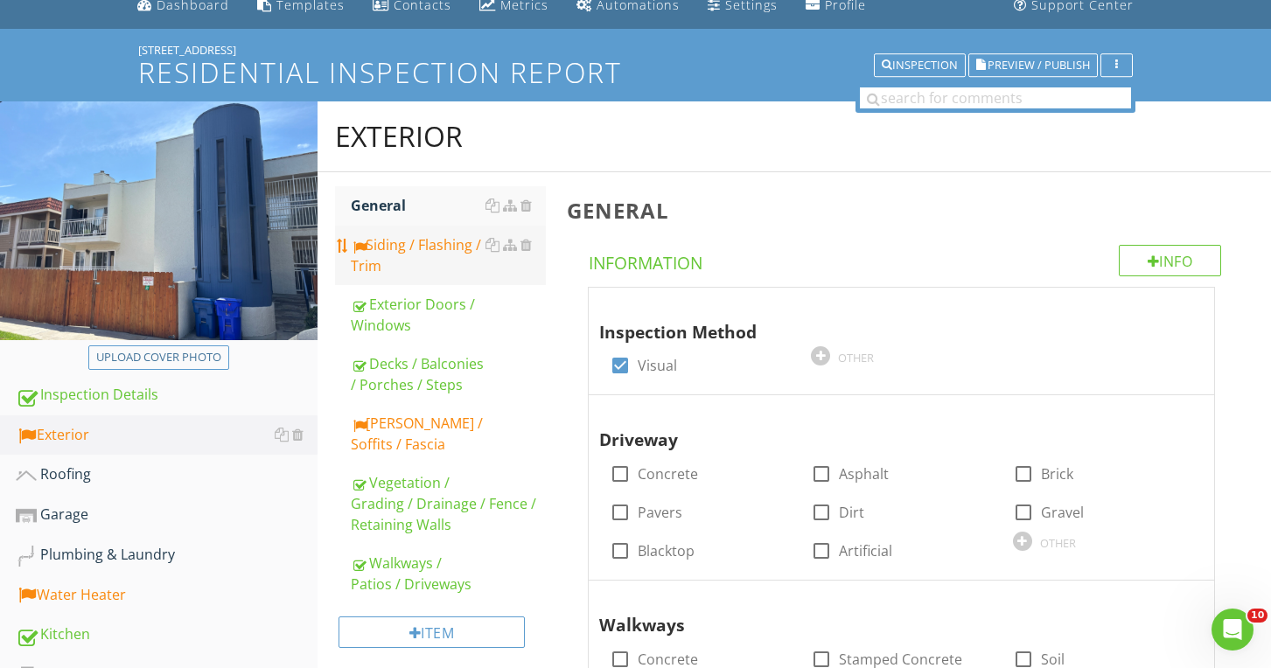
click at [398, 270] on div "Siding / Flashing / Trim" at bounding box center [448, 255] width 194 height 42
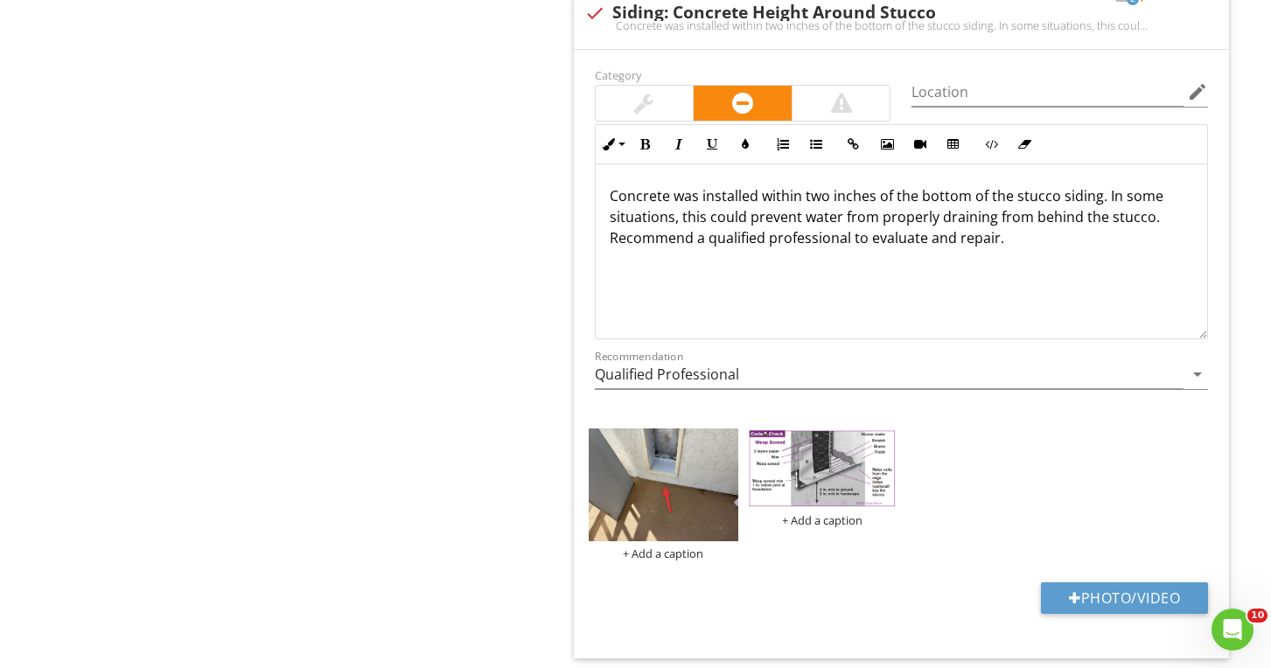
scroll to position [1147, 0]
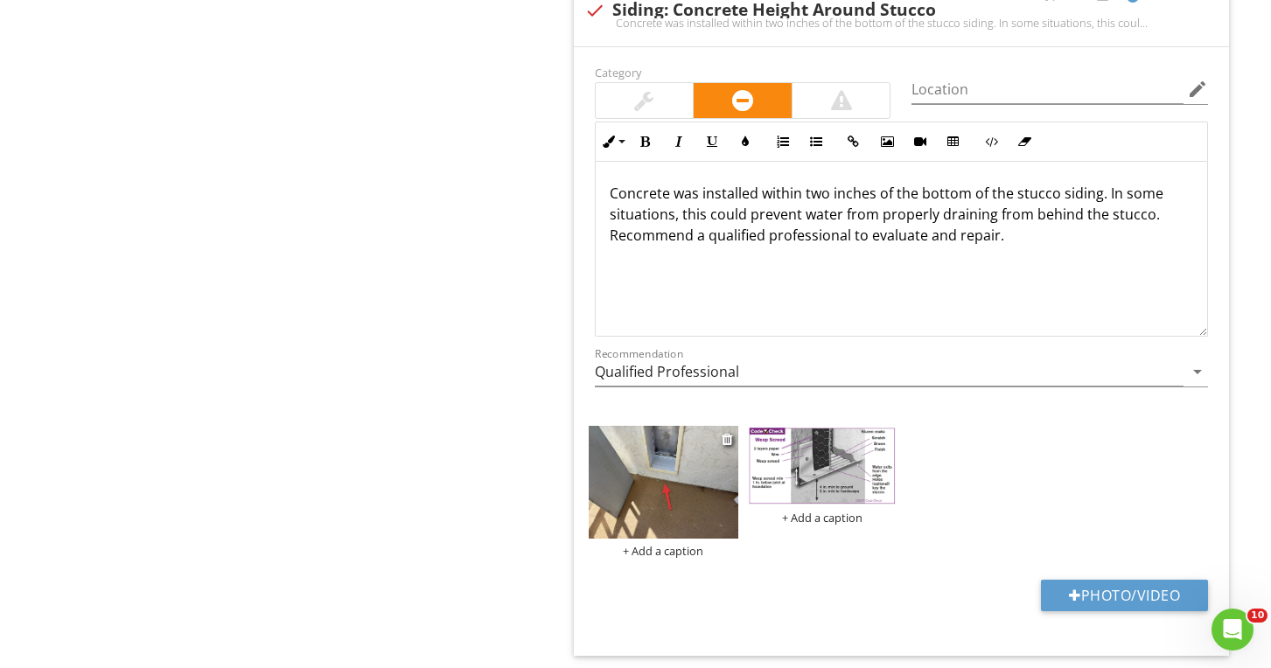
click at [652, 547] on div "+ Add a caption" at bounding box center [664, 551] width 150 height 14
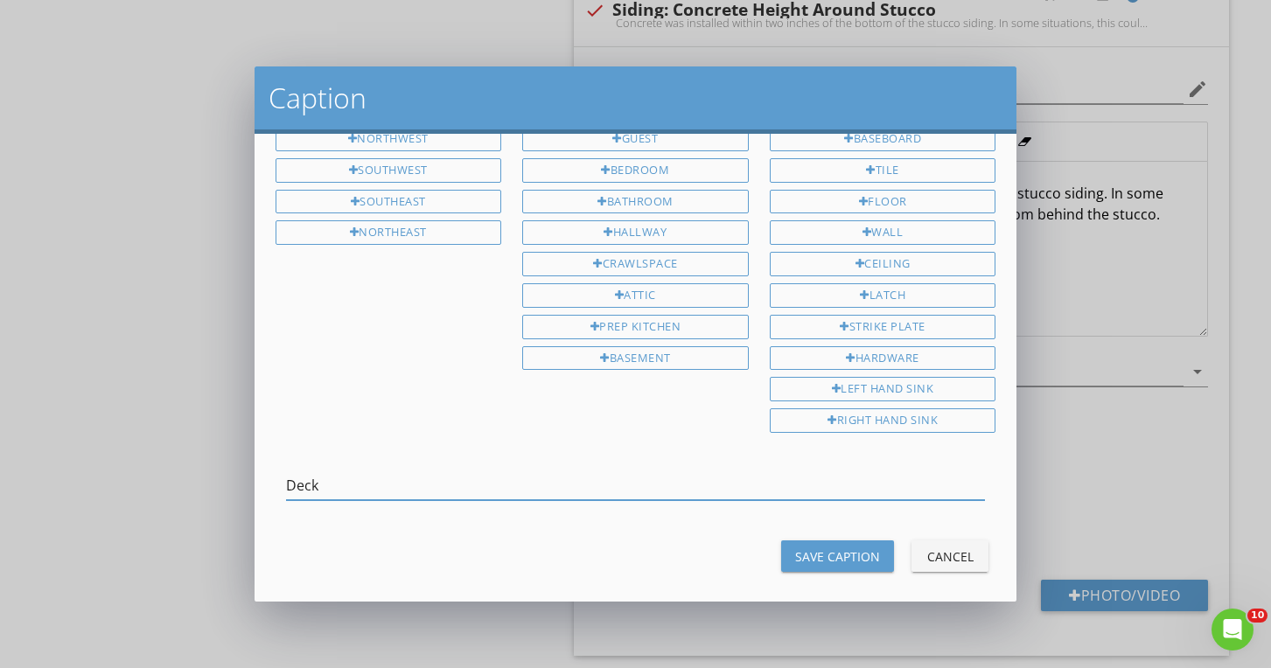
type input "Deck"
click at [841, 553] on button "Save Caption" at bounding box center [837, 555] width 113 height 31
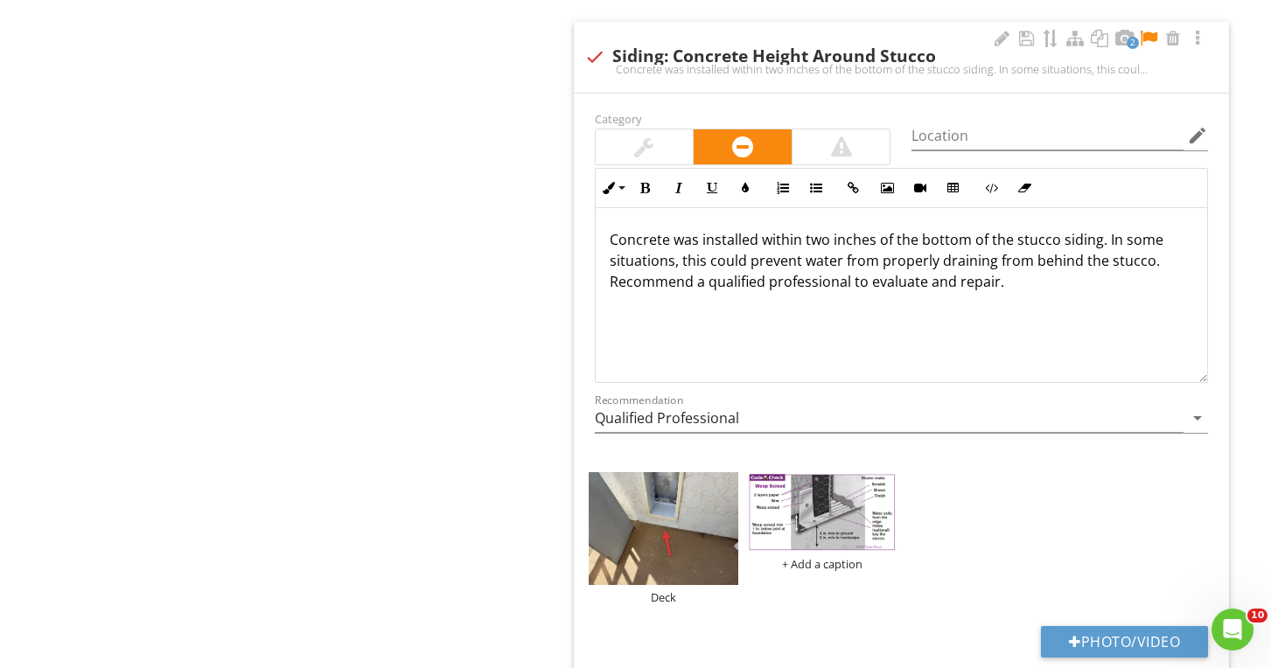
scroll to position [1084, 0]
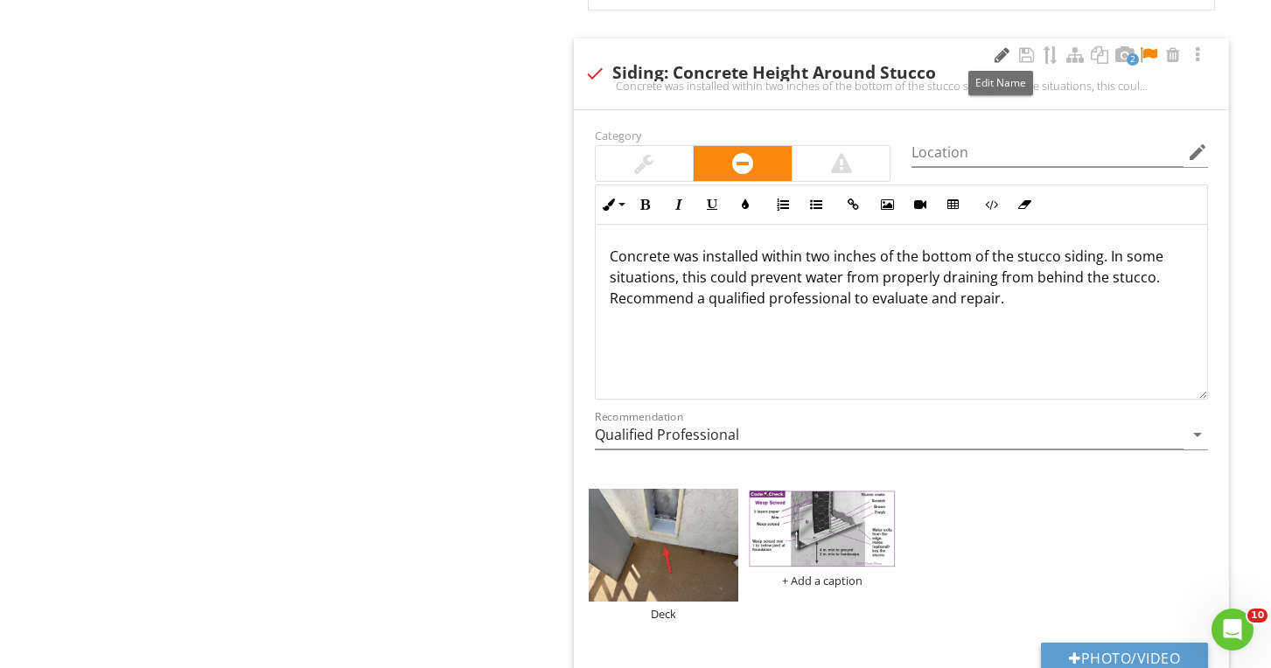
click at [1001, 51] on div at bounding box center [1001, 54] width 21 height 17
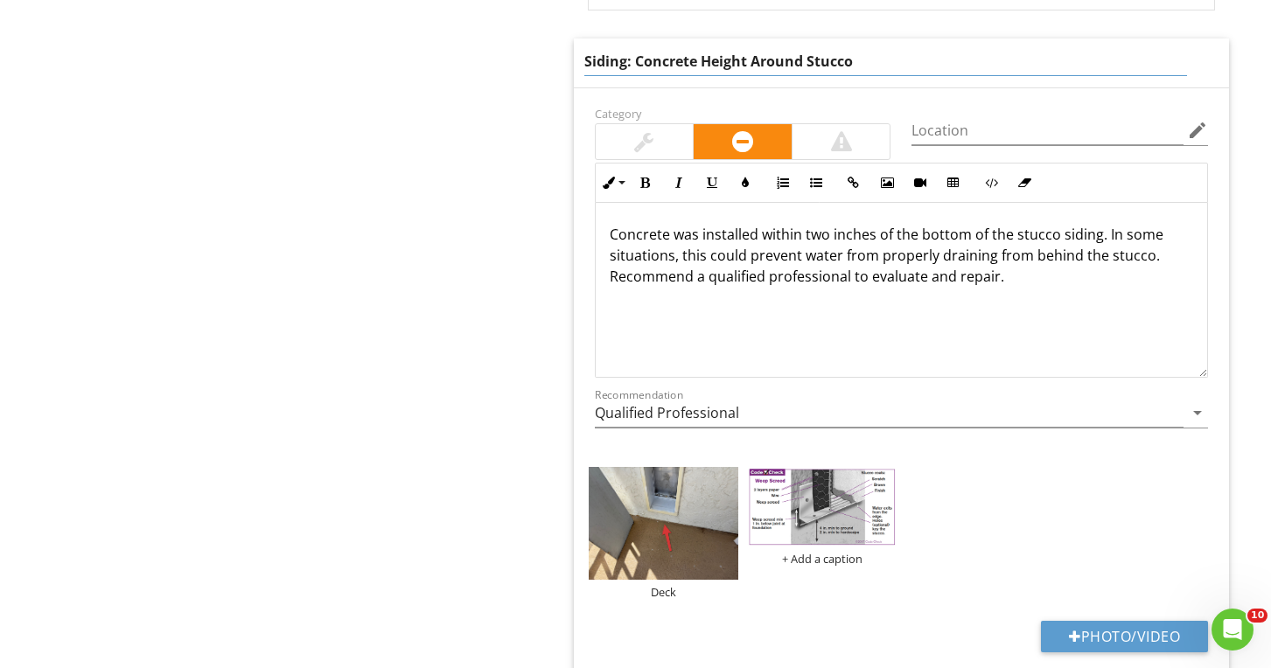
drag, startPoint x: 633, startPoint y: 55, endPoint x: 697, endPoint y: 52, distance: 63.9
click at [697, 52] on input "Siding: Concrete Height Around Stucco" at bounding box center [885, 61] width 603 height 29
type input "Siding: Deck Height Around Stucco"
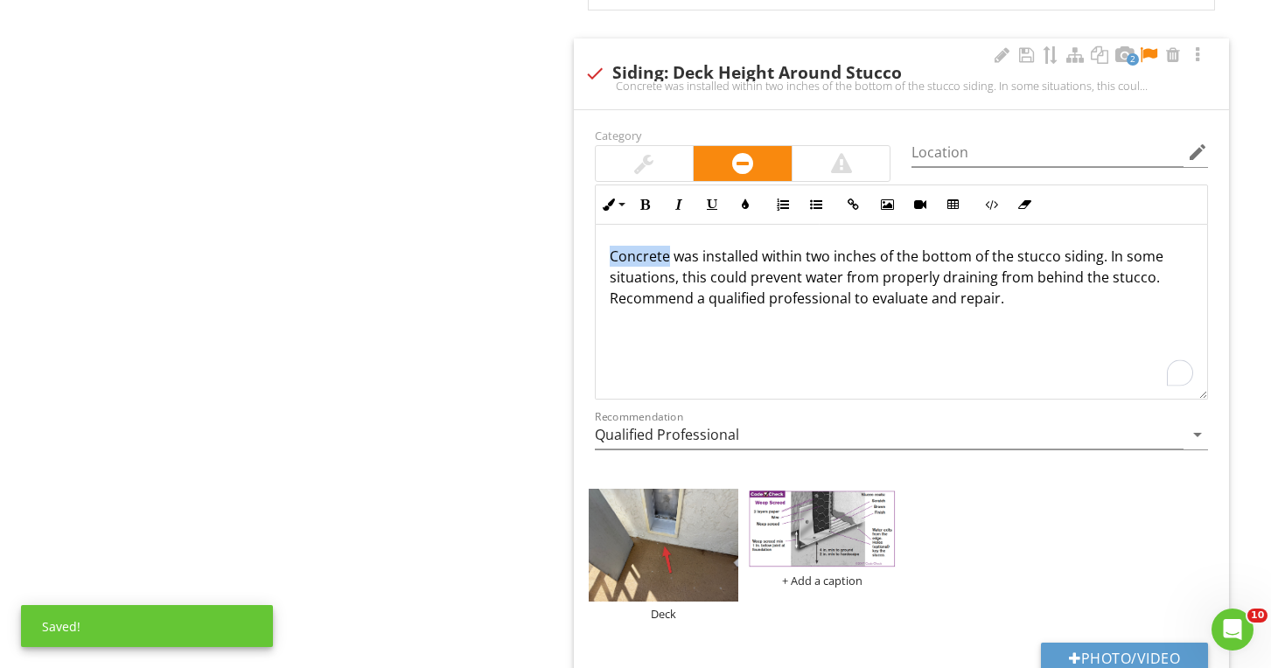
drag, startPoint x: 609, startPoint y: 229, endPoint x: 666, endPoint y: 249, distance: 60.3
click at [666, 249] on p "Concrete was installed within two inches of the bottom of the stucco siding. In…" at bounding box center [901, 277] width 583 height 63
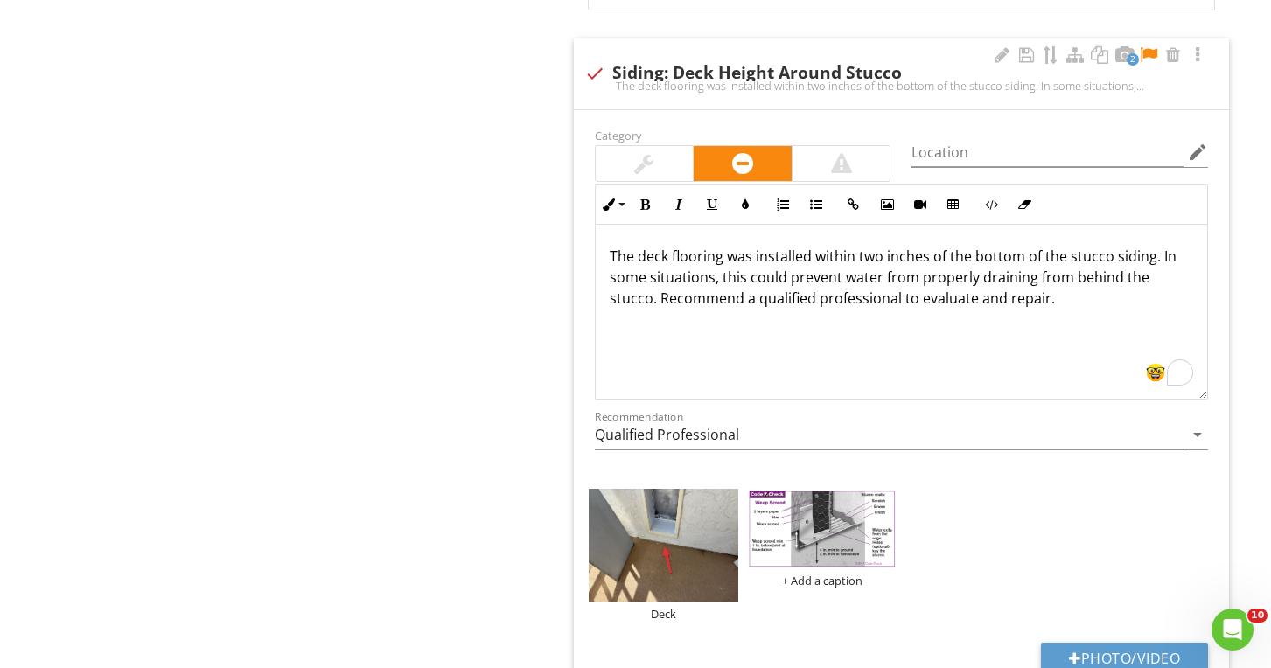
click at [1148, 52] on div at bounding box center [1148, 54] width 21 height 17
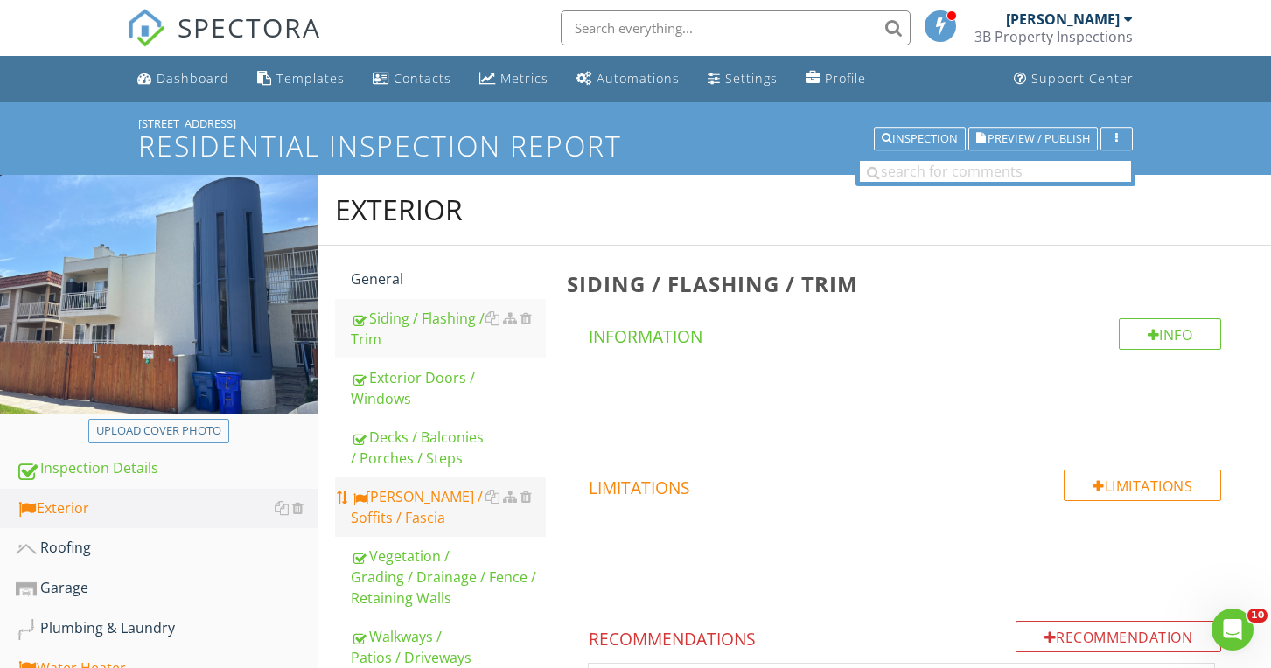
scroll to position [0, 0]
click at [389, 523] on div "[PERSON_NAME] / Soffits / Fascia" at bounding box center [448, 507] width 194 height 42
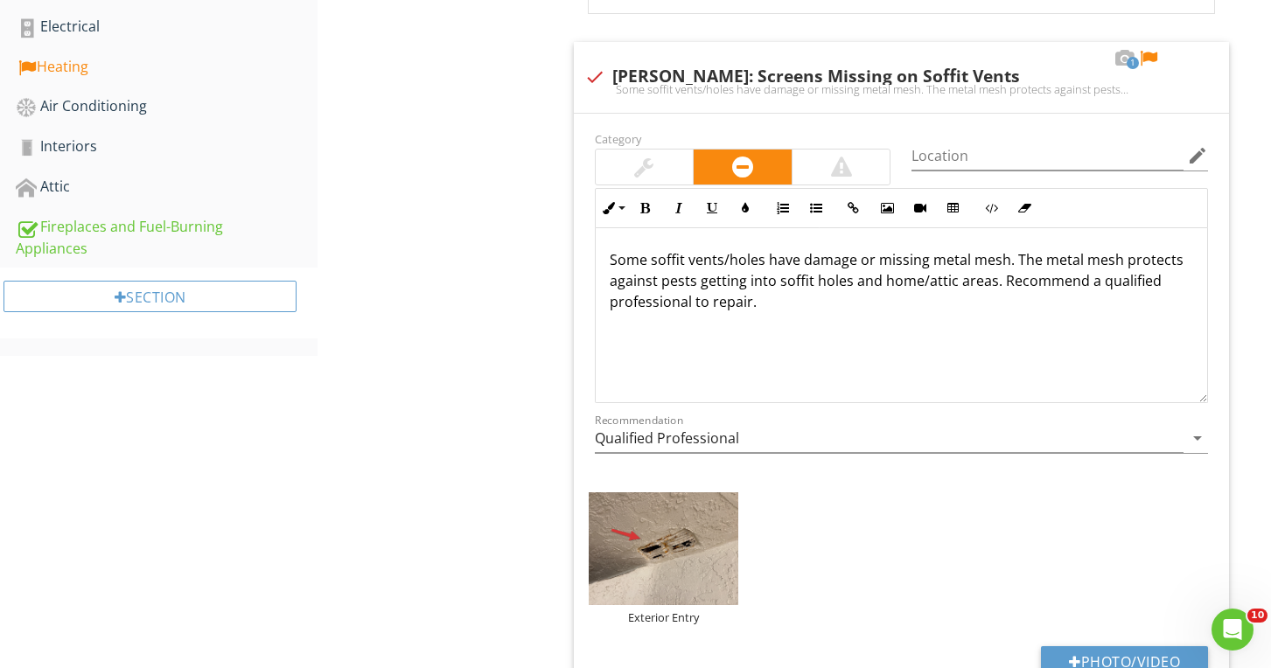
scroll to position [728, 0]
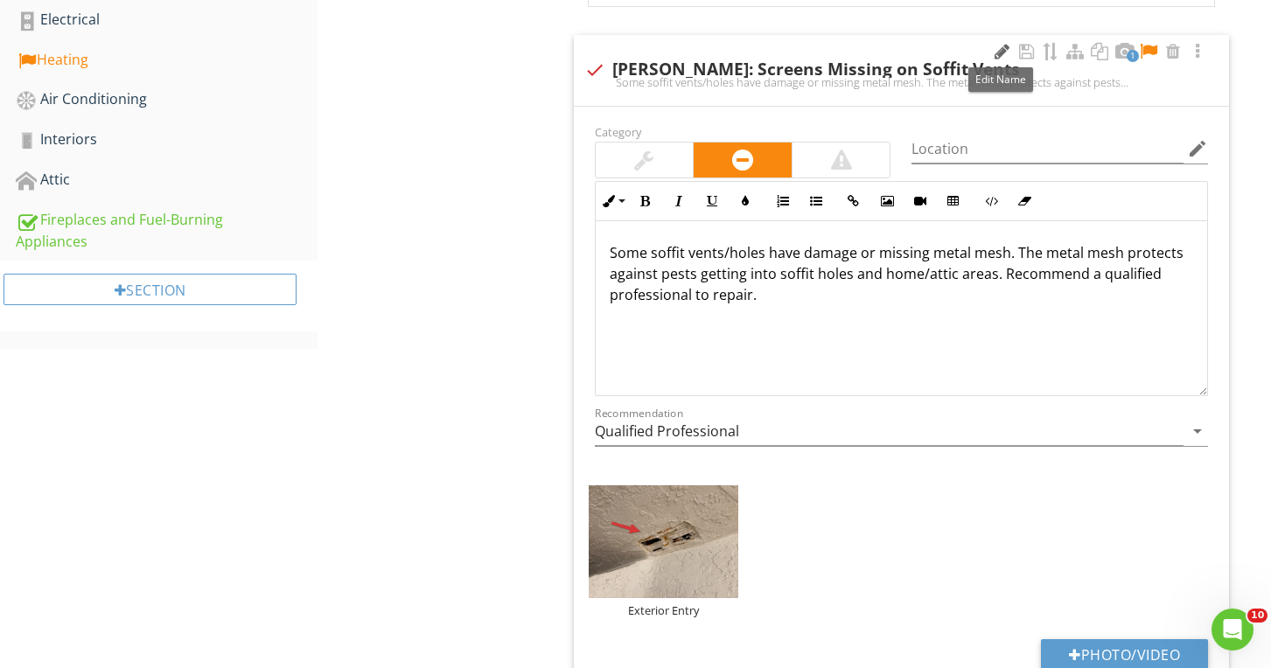
click at [1000, 51] on div at bounding box center [1001, 51] width 21 height 17
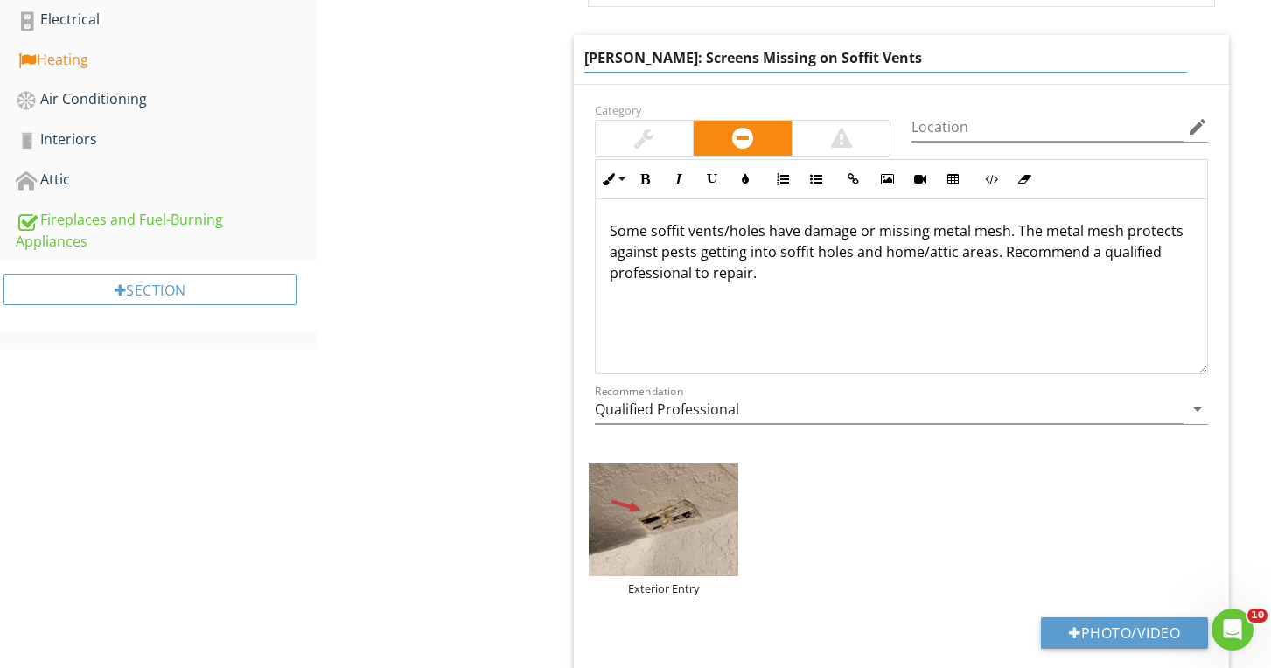
drag, startPoint x: 630, startPoint y: 57, endPoint x: 880, endPoint y: 73, distance: 250.6
click at [883, 73] on div "Eaves: Screens Missing on Soffit Vents" at bounding box center [901, 59] width 655 height 49
type input "[PERSON_NAME]: Soffit Vents Corroded"
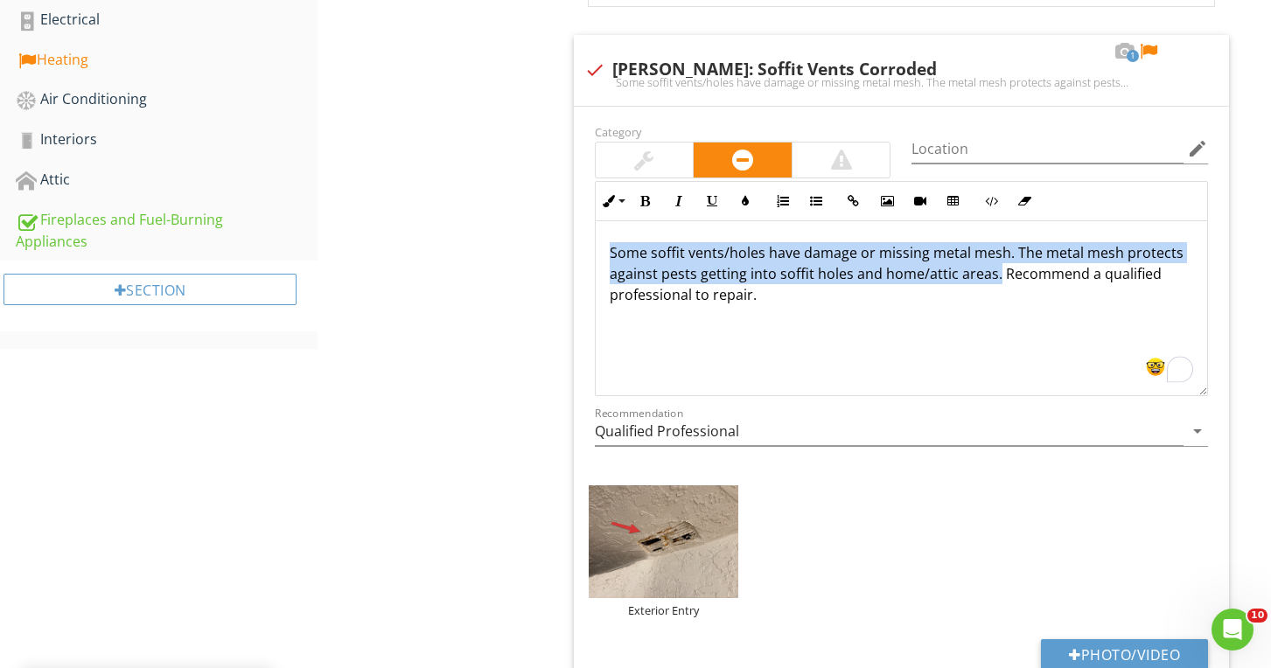
drag, startPoint x: 607, startPoint y: 228, endPoint x: 995, endPoint y: 273, distance: 390.8
click at [995, 273] on div "Some soffit vents/holes have damage or missing metal mesh. The metal mesh prote…" at bounding box center [901, 308] width 611 height 175
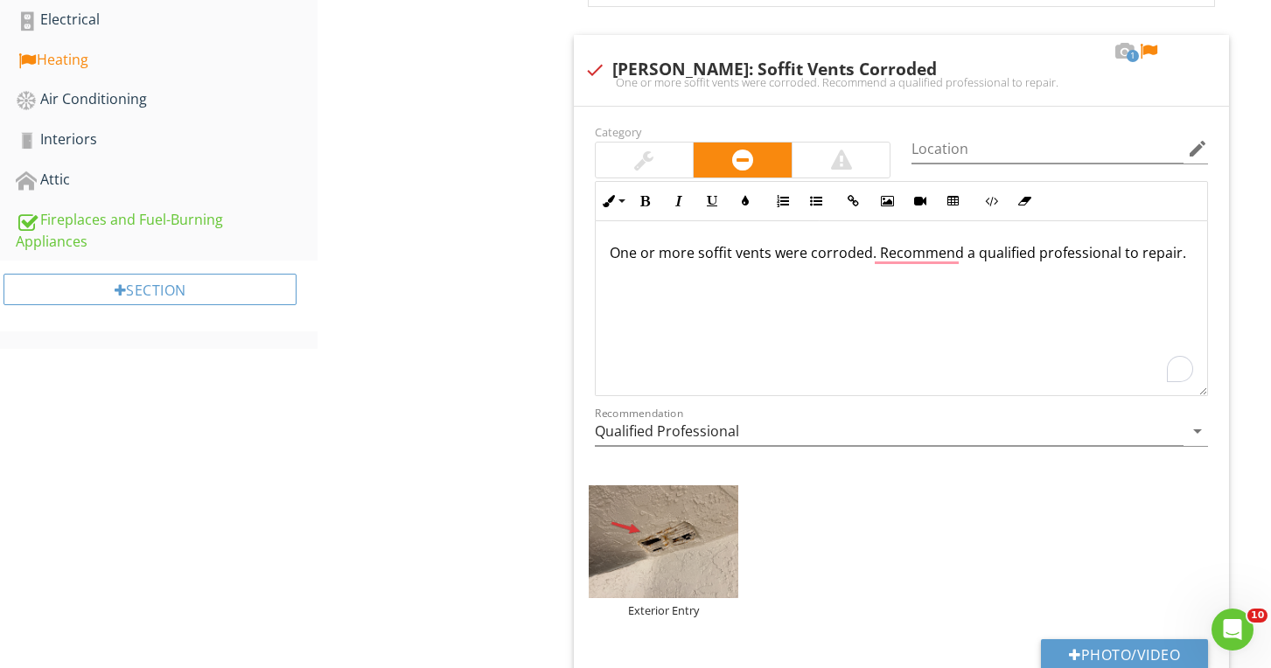
click at [753, 253] on p "One or more soffit vents were corroded. Recommend a qualified professional to r…" at bounding box center [901, 252] width 583 height 21
click at [1150, 48] on div at bounding box center [1148, 51] width 21 height 17
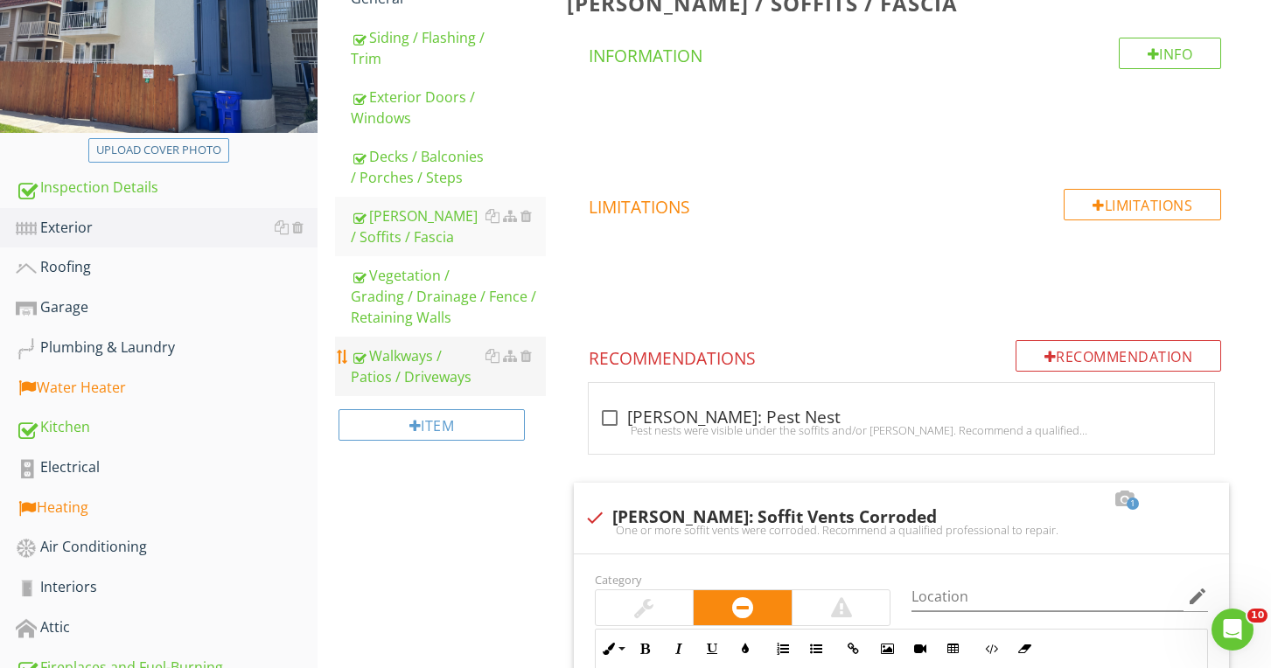
scroll to position [296, 0]
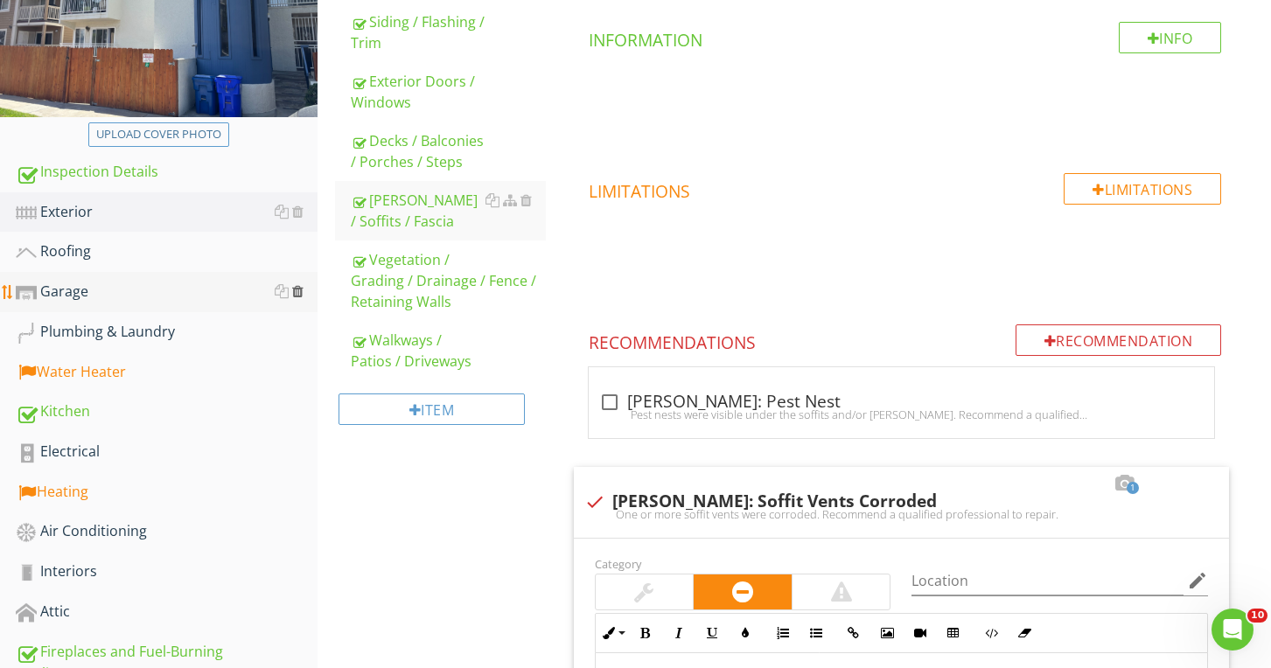
click at [300, 285] on div at bounding box center [297, 291] width 11 height 14
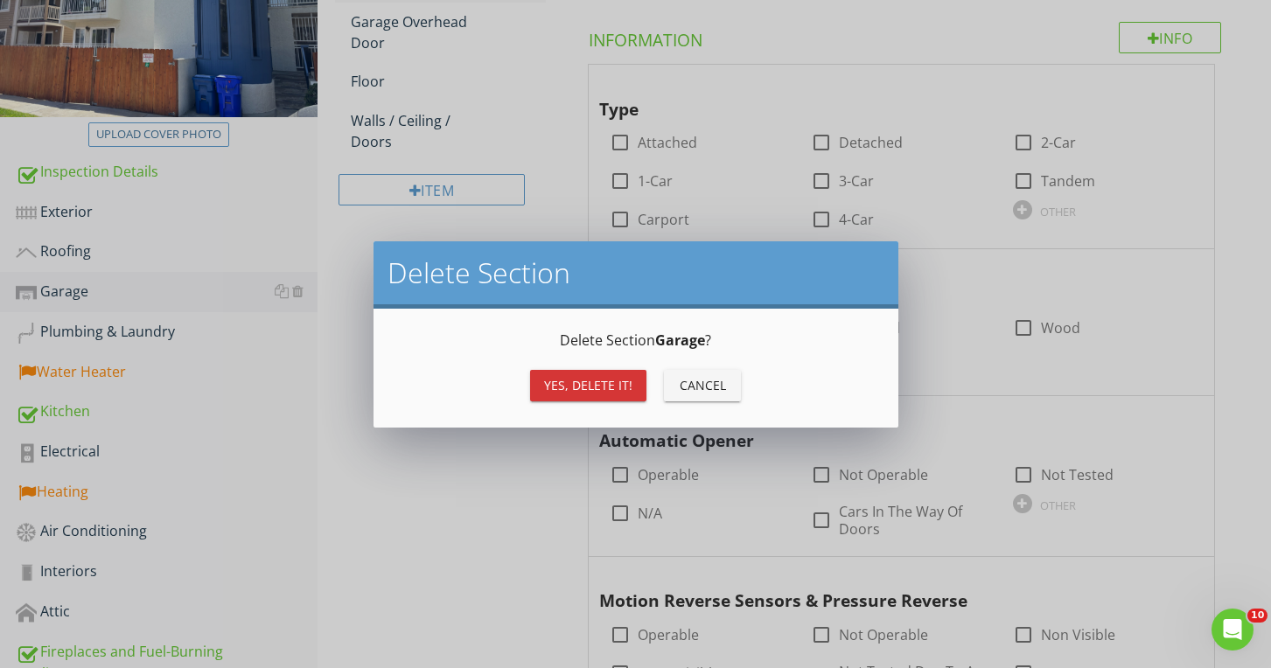
click at [556, 376] on div "Yes, Delete it!" at bounding box center [588, 385] width 88 height 18
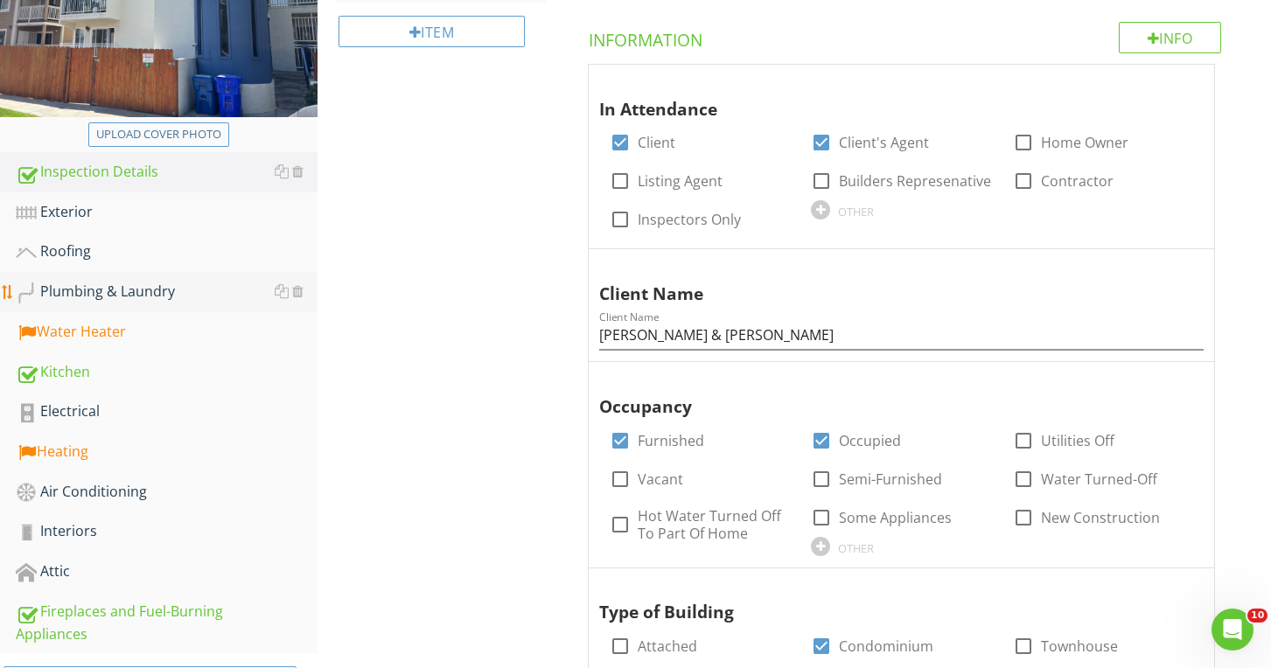
click at [189, 294] on div "Plumbing & Laundry" at bounding box center [167, 292] width 302 height 23
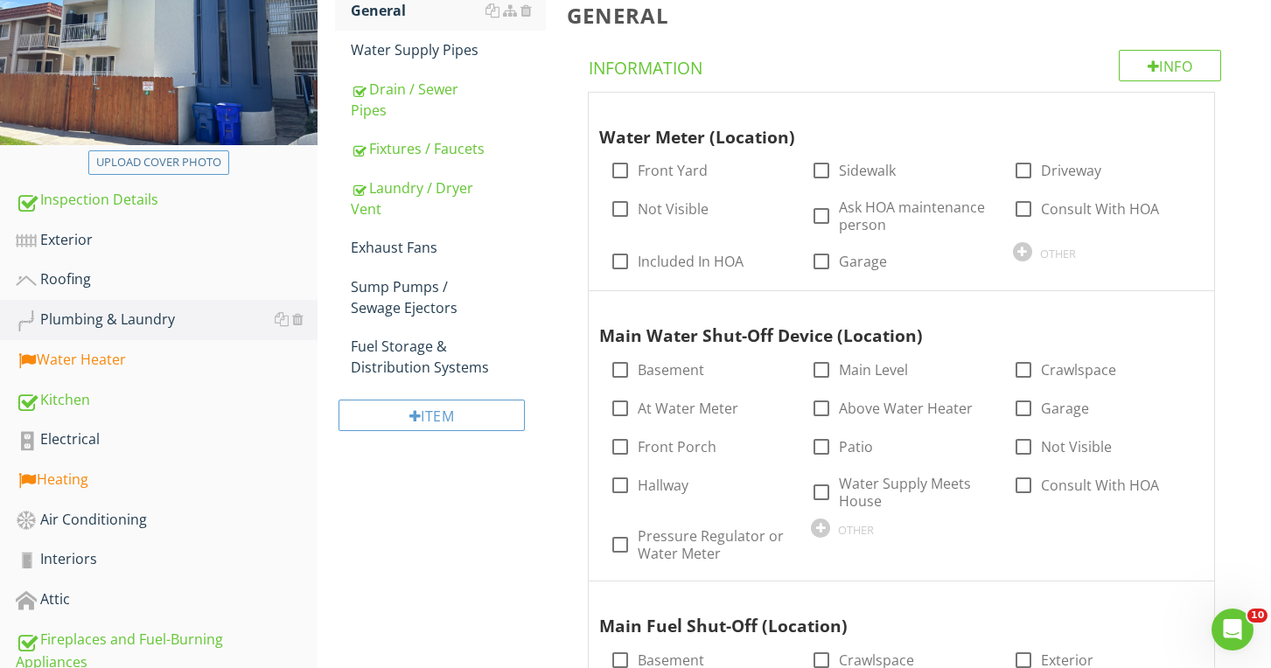
scroll to position [259, 0]
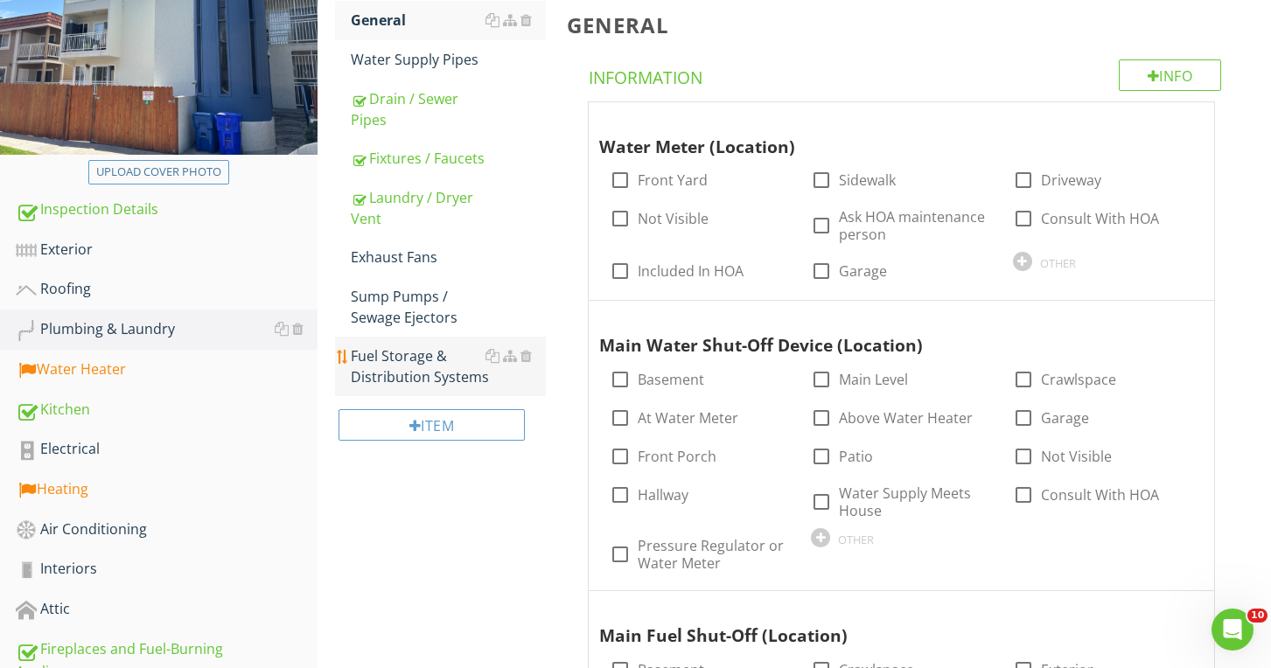
click at [390, 386] on div "Fuel Storage & Distribution Systems" at bounding box center [448, 366] width 194 height 42
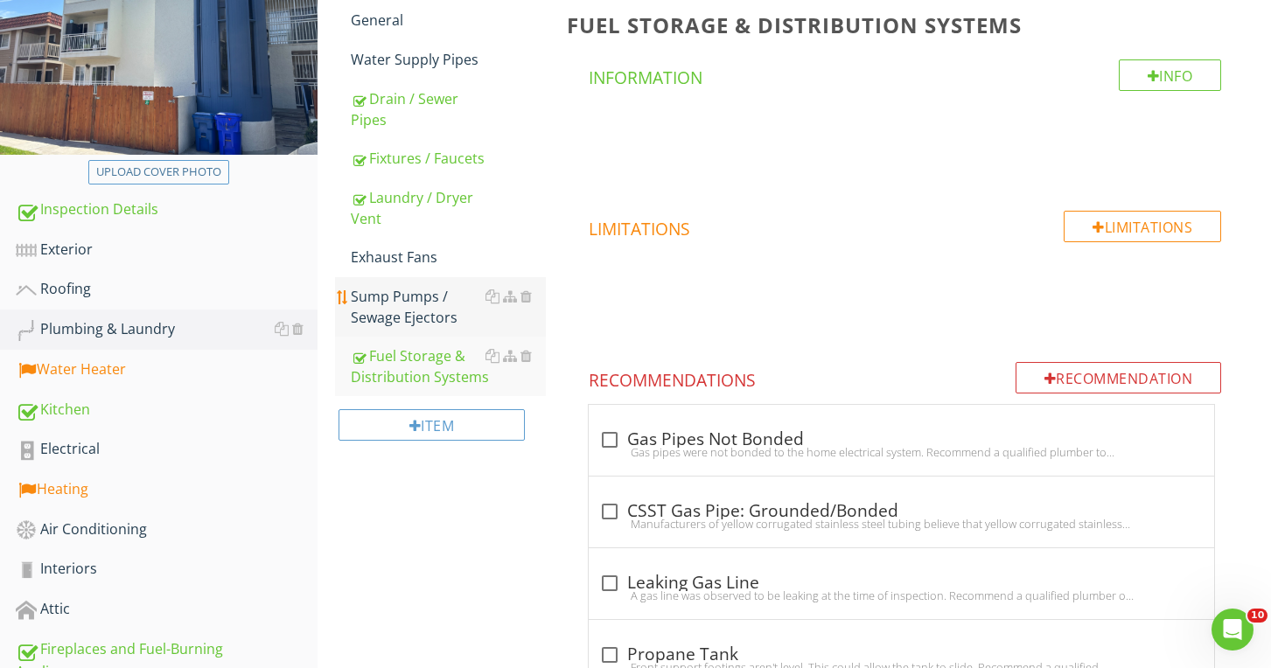
click at [374, 304] on div "Sump Pumps / Sewage Ejectors" at bounding box center [448, 307] width 194 height 42
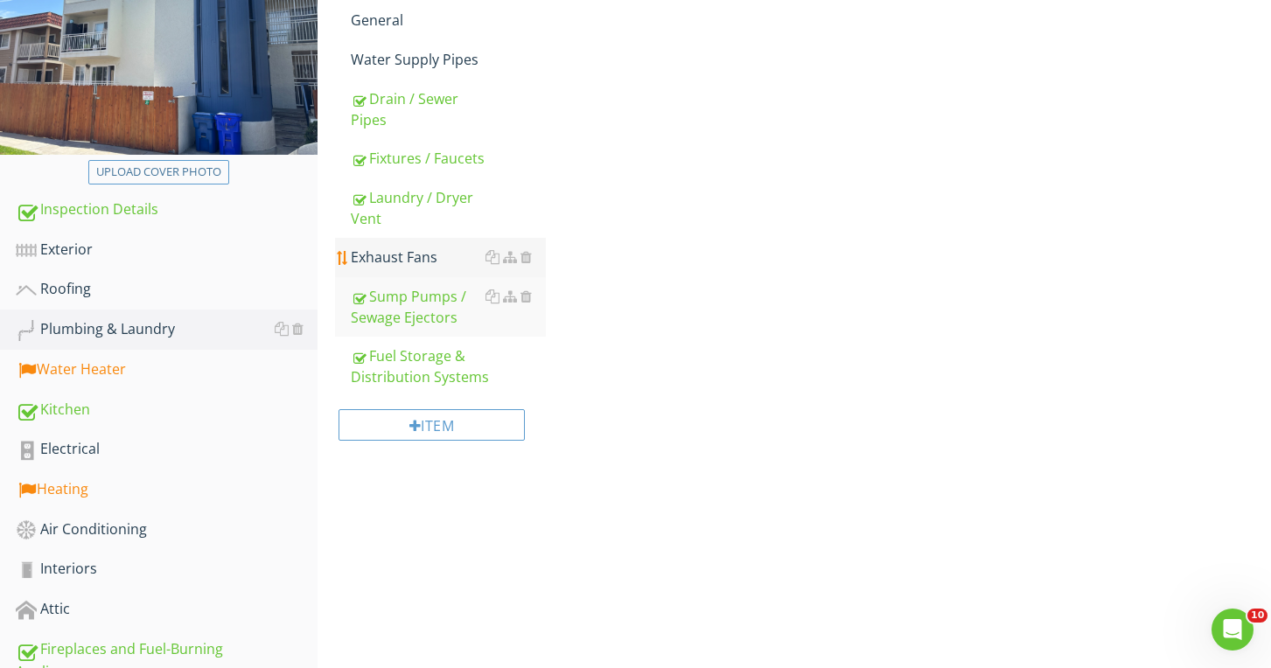
click at [374, 263] on div "Exhaust Fans" at bounding box center [448, 257] width 194 height 21
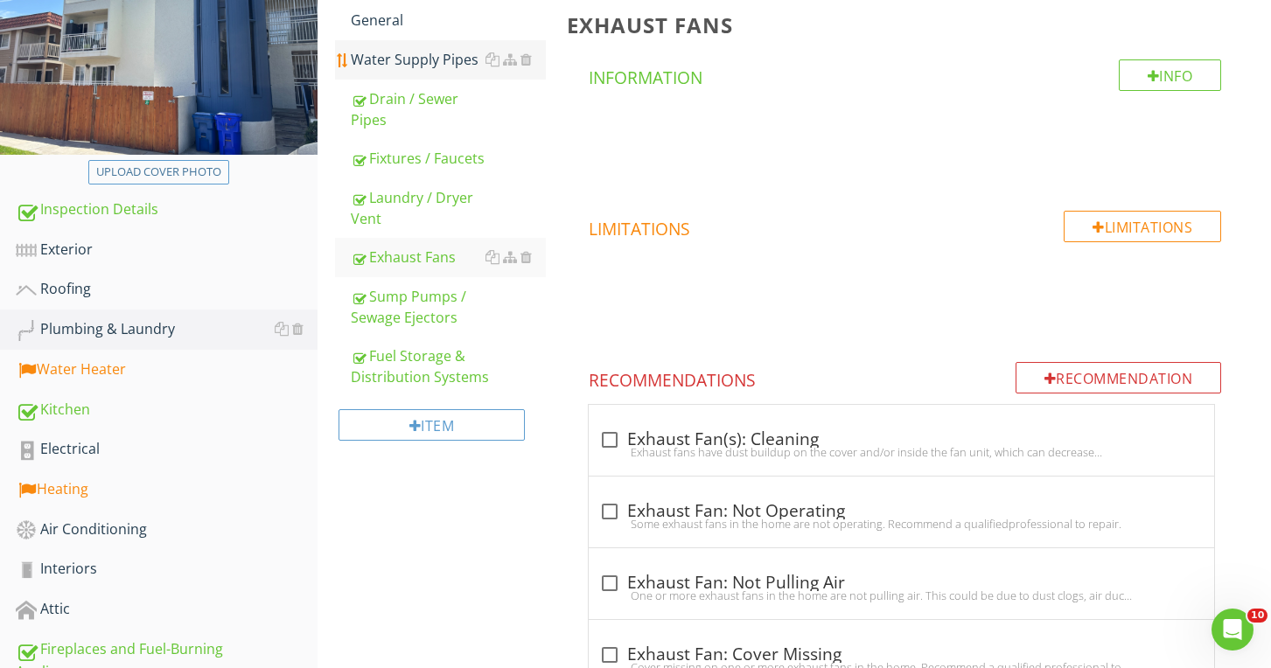
click at [368, 59] on div "Water Supply Pipes" at bounding box center [448, 59] width 194 height 21
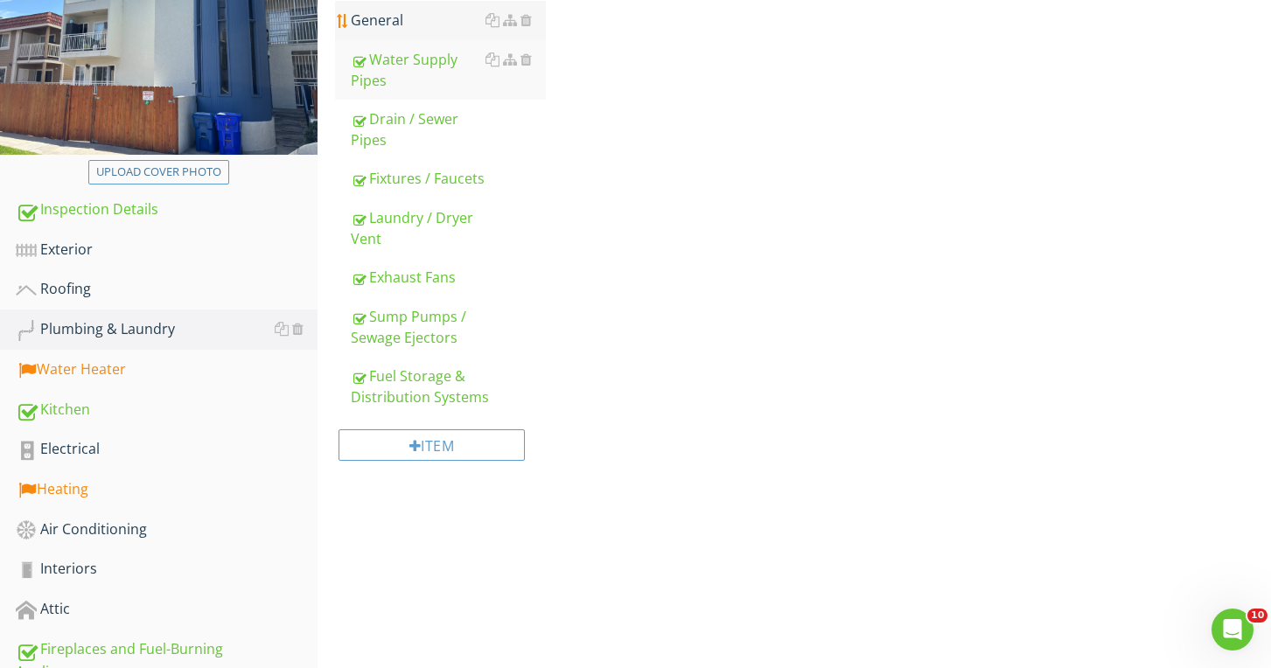
click at [372, 17] on div "General" at bounding box center [448, 20] width 194 height 21
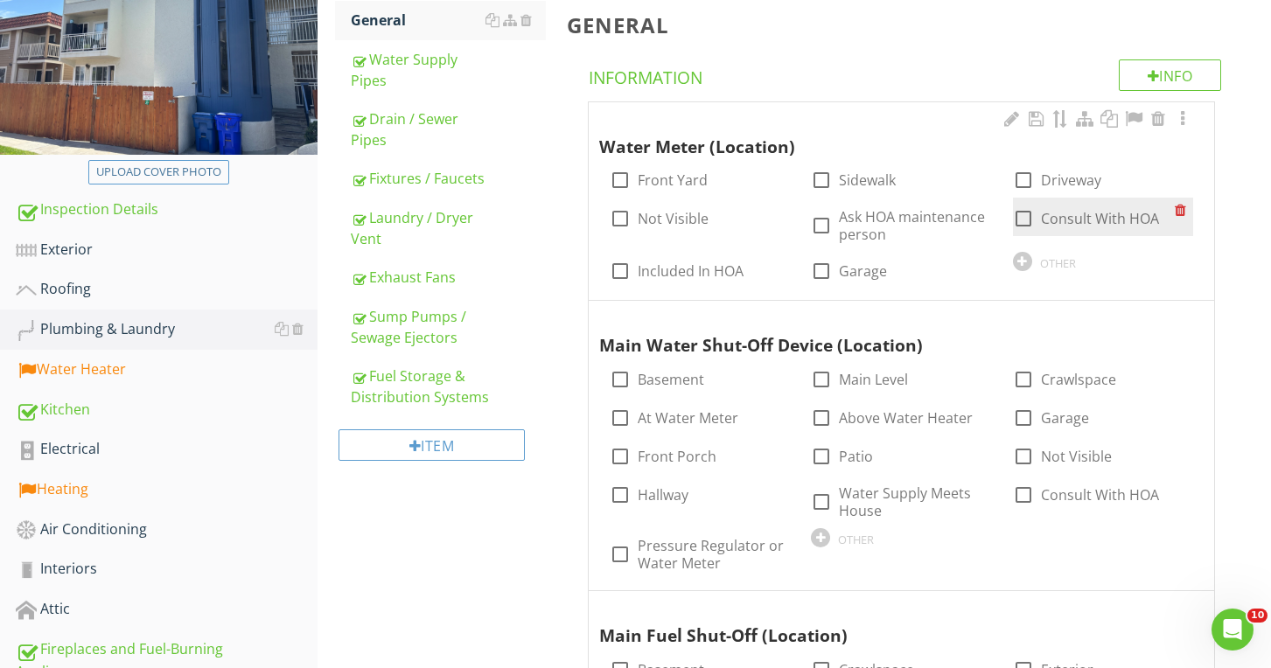
click at [1013, 213] on div at bounding box center [1023, 219] width 30 height 30
checkbox input "true"
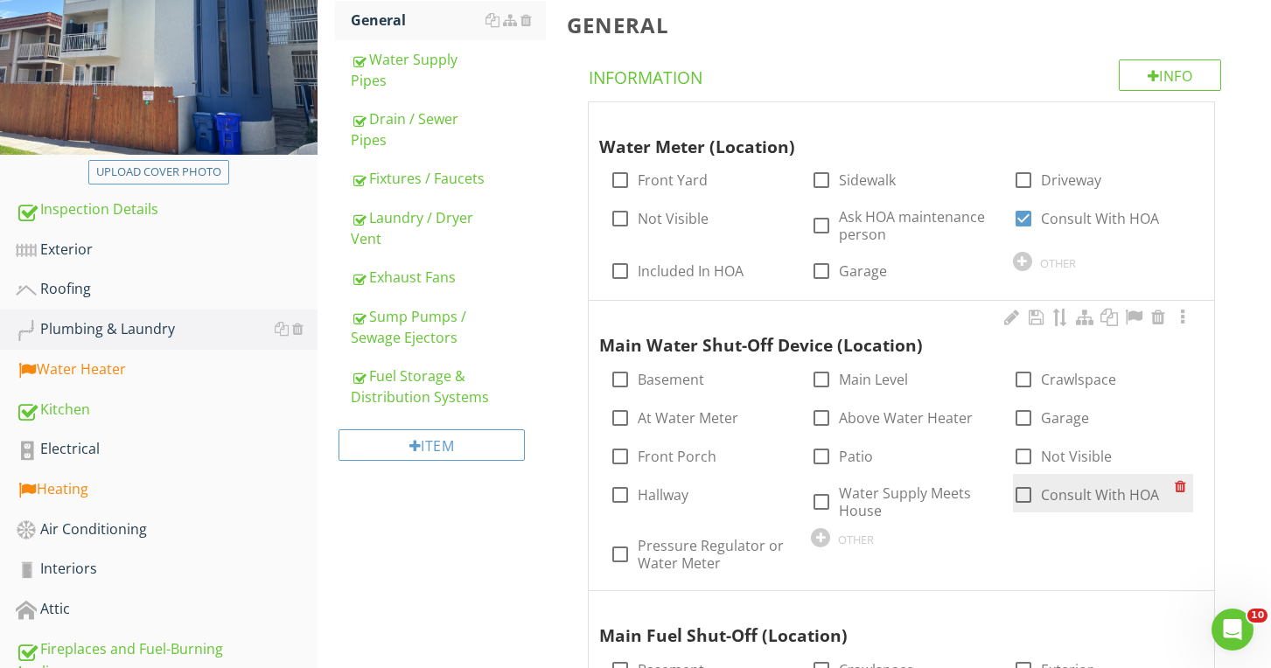
click at [1020, 485] on div at bounding box center [1023, 495] width 30 height 30
checkbox input "true"
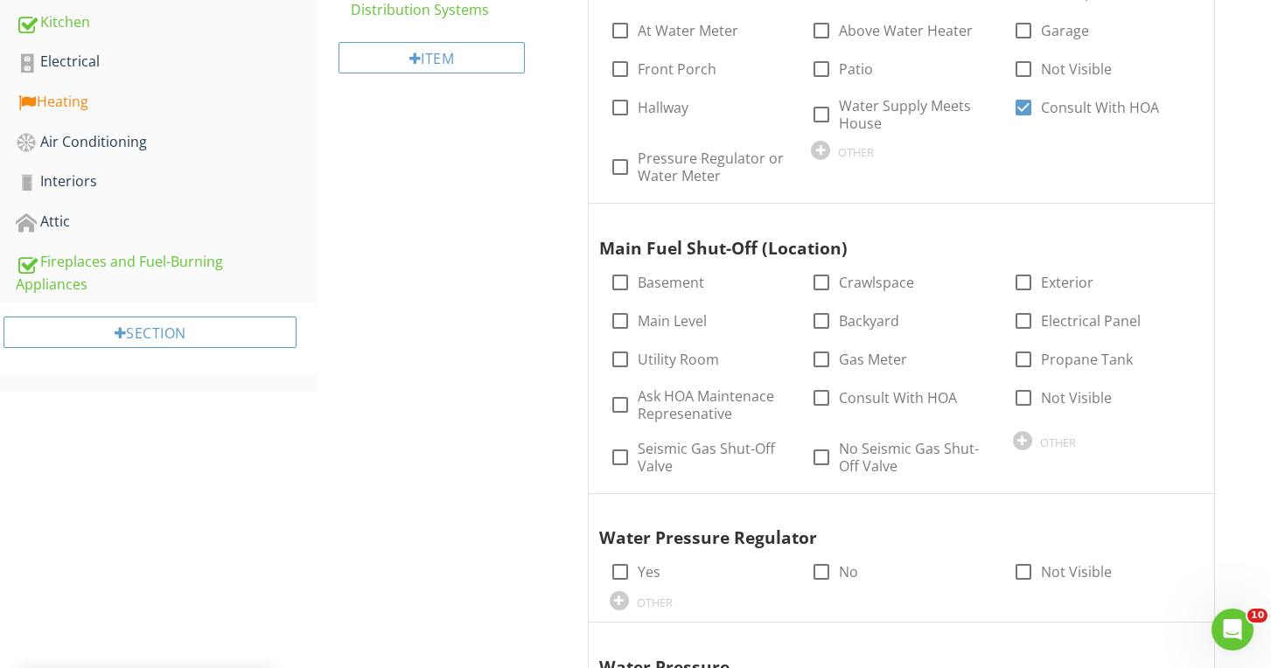
scroll to position [671, 0]
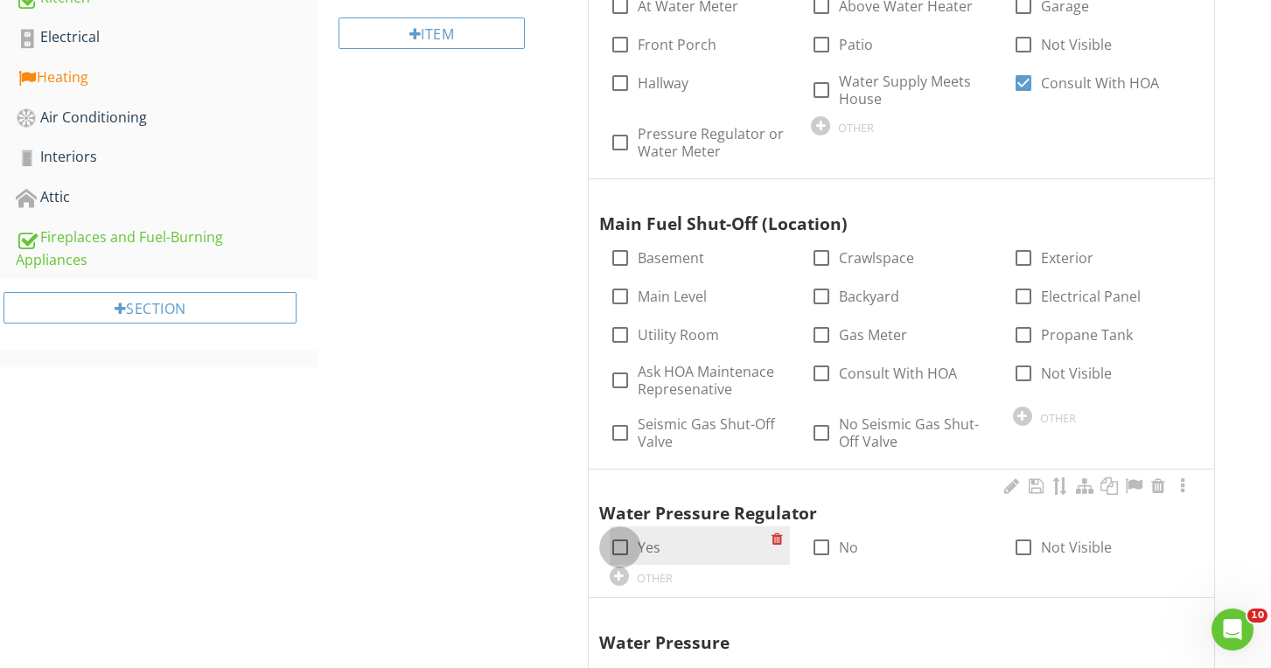
click at [624, 536] on div at bounding box center [620, 548] width 30 height 30
checkbox input "true"
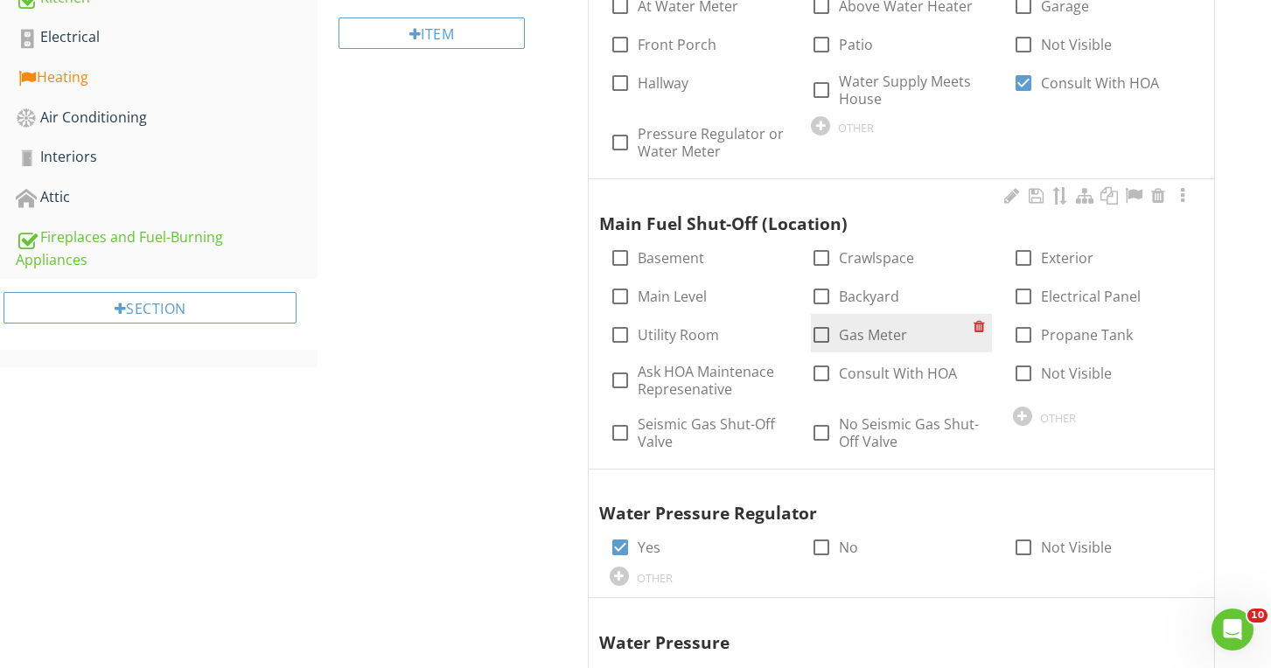
click at [820, 327] on div at bounding box center [821, 335] width 30 height 30
checkbox input "true"
click at [834, 363] on div at bounding box center [821, 374] width 30 height 30
checkbox input "true"
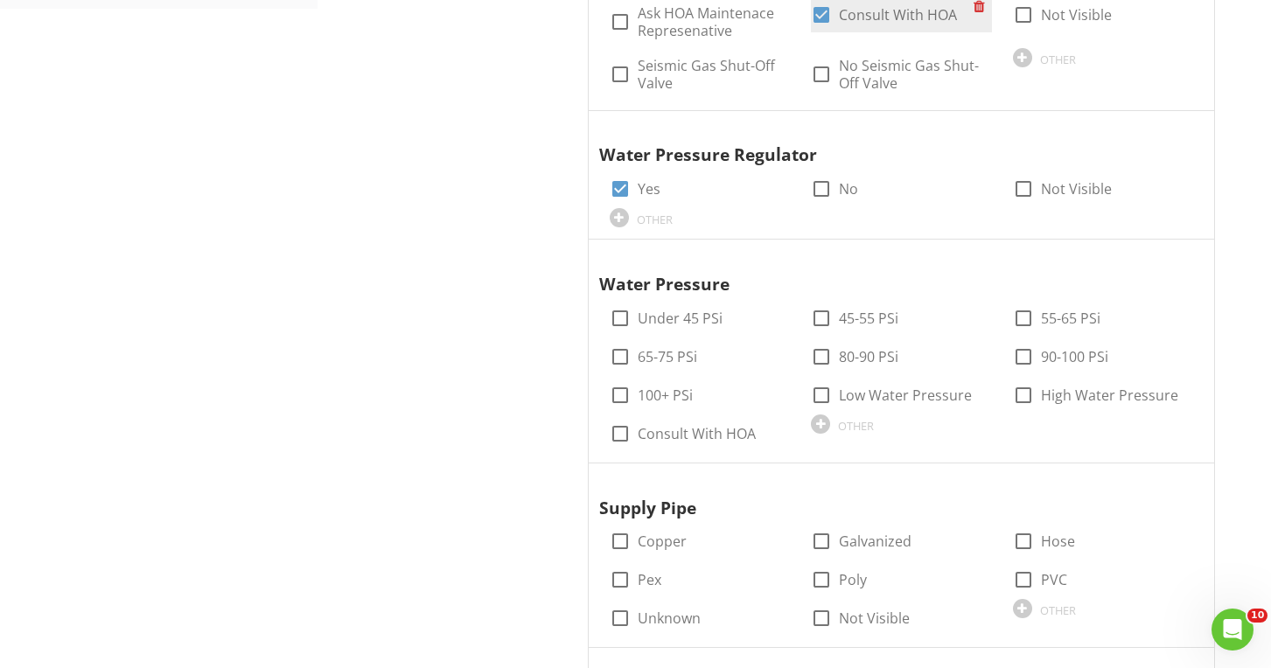
scroll to position [1034, 0]
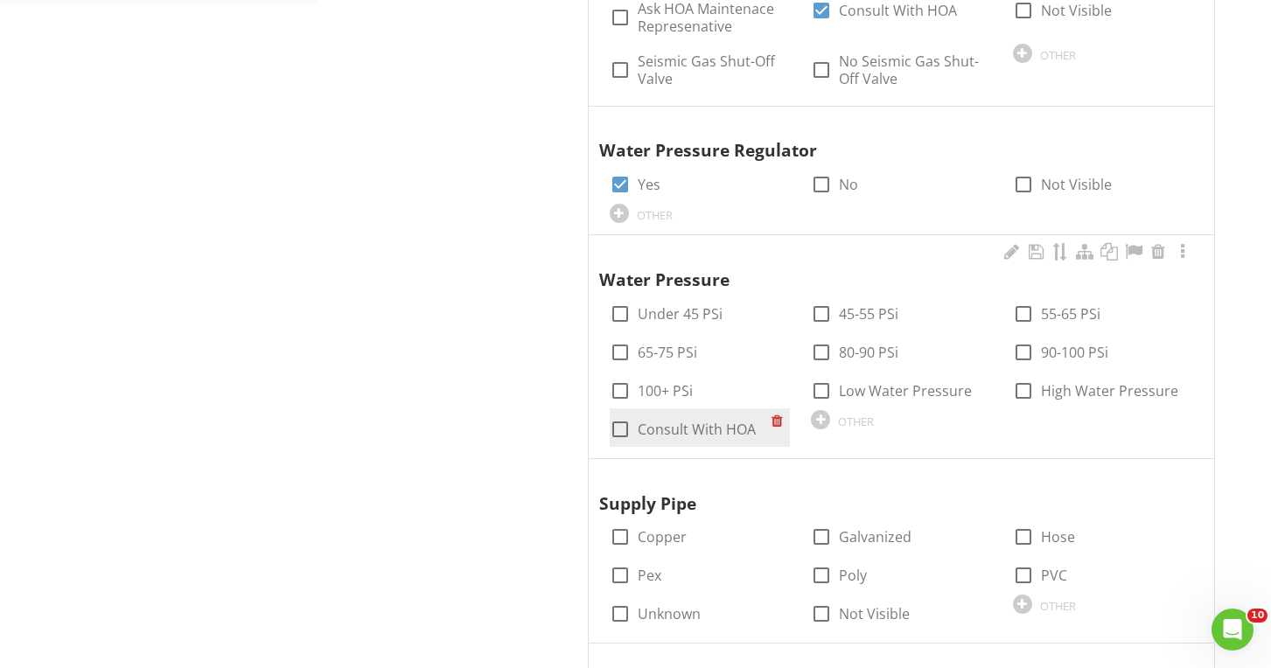
click at [689, 421] on label "Consult With HOA" at bounding box center [697, 429] width 118 height 17
checkbox input "true"
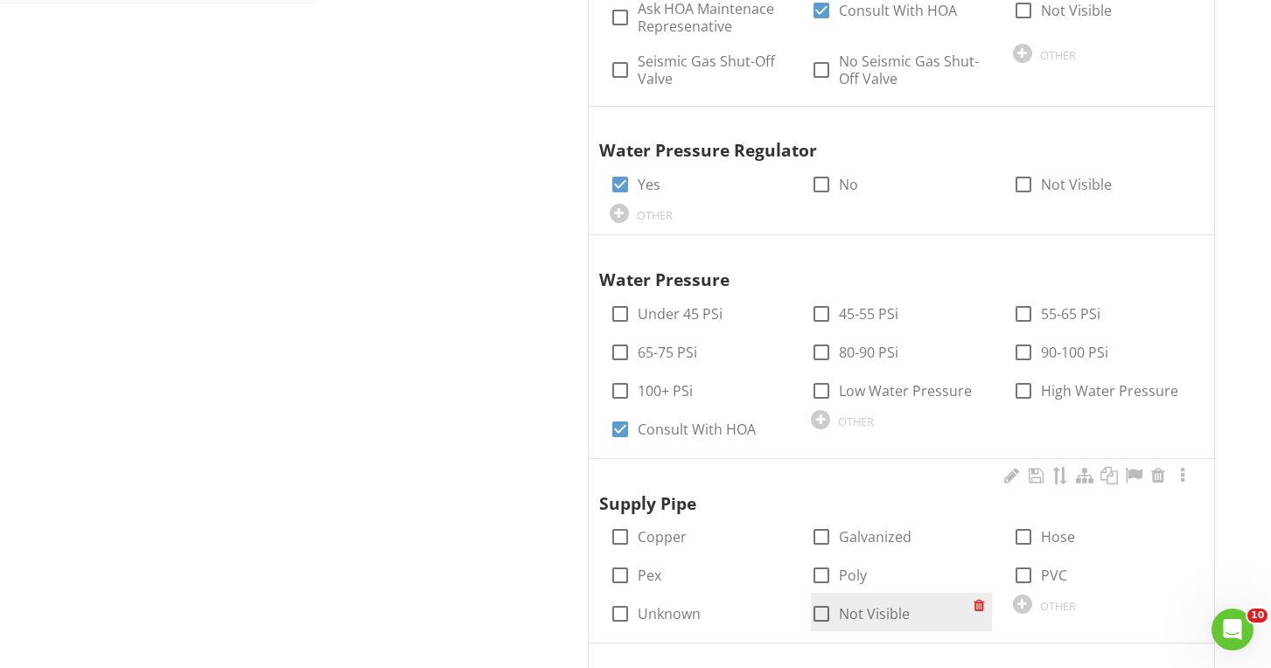
click at [829, 599] on div at bounding box center [821, 614] width 30 height 30
checkbox input "true"
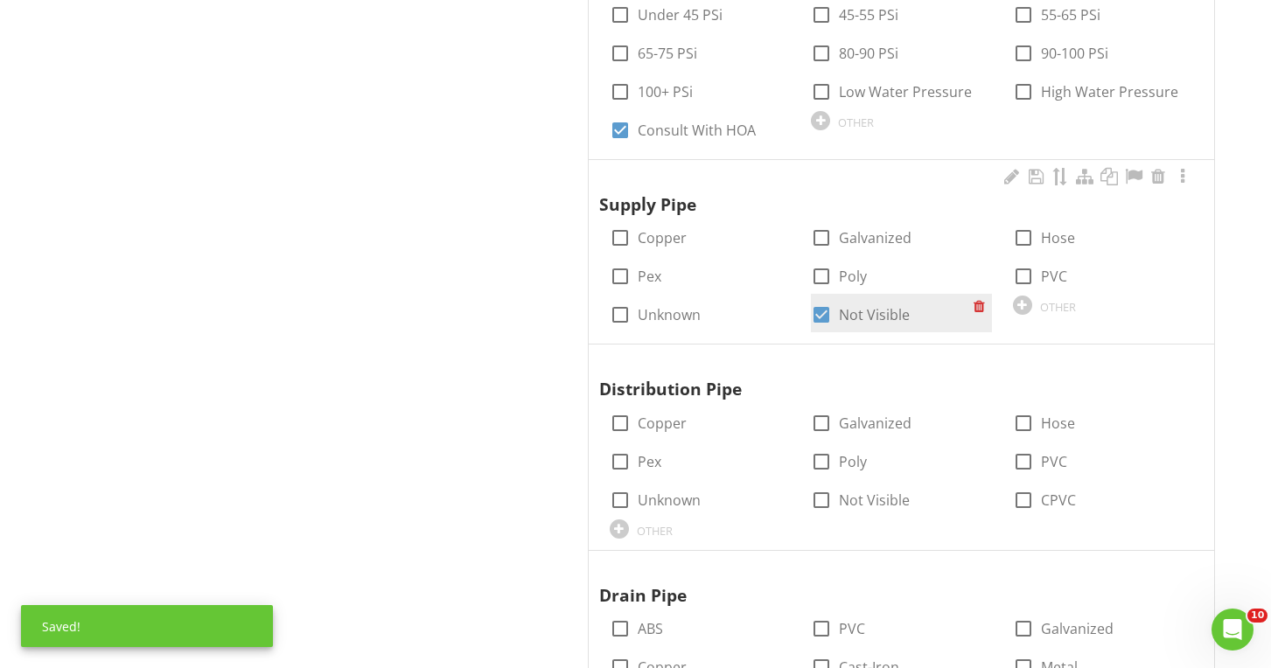
scroll to position [1376, 0]
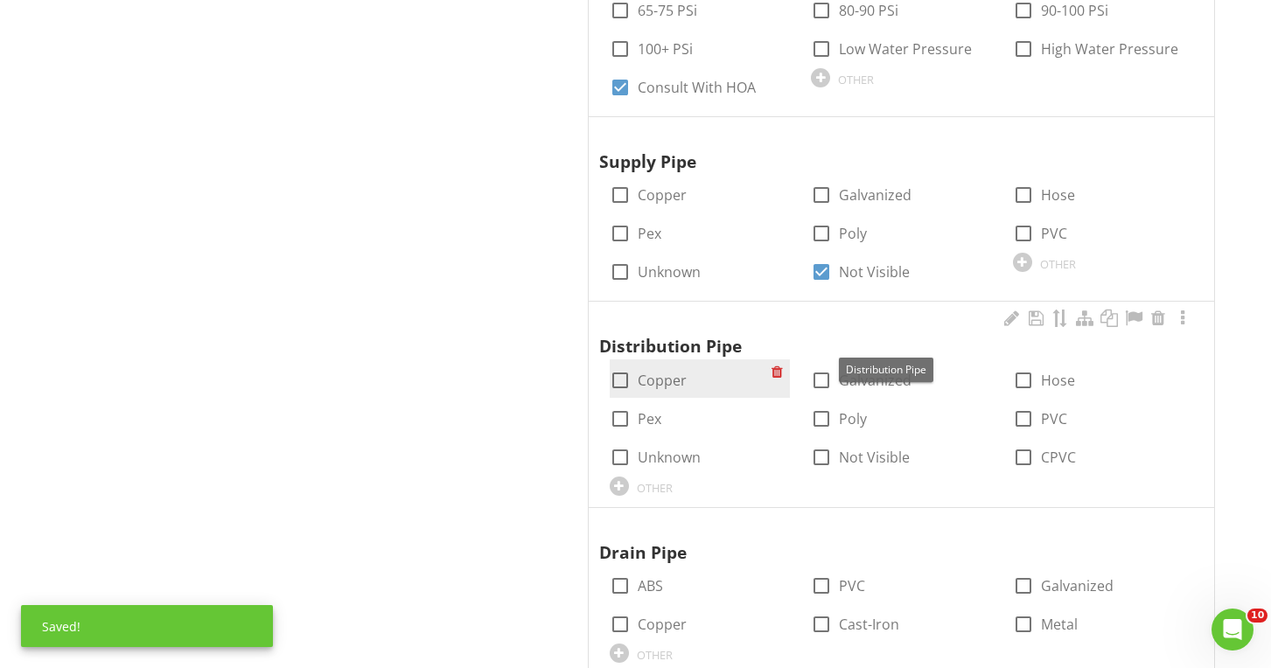
click at [667, 372] on label "Copper" at bounding box center [662, 380] width 49 height 17
checkbox input "true"
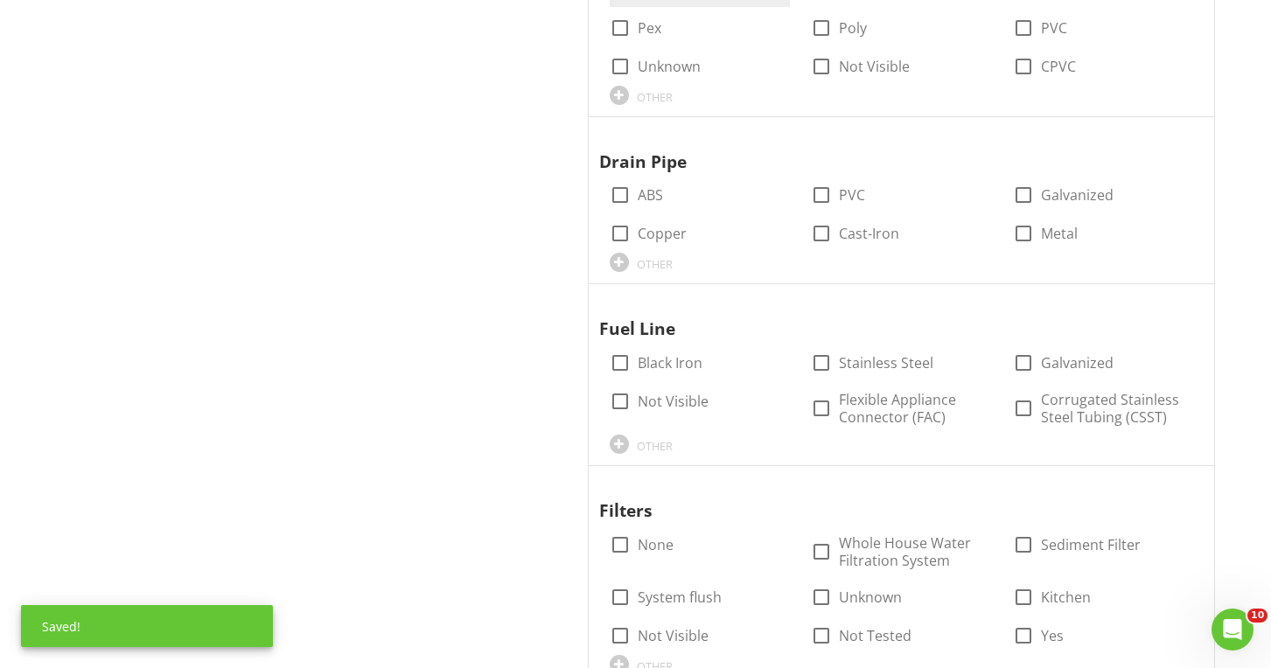
scroll to position [1767, 0]
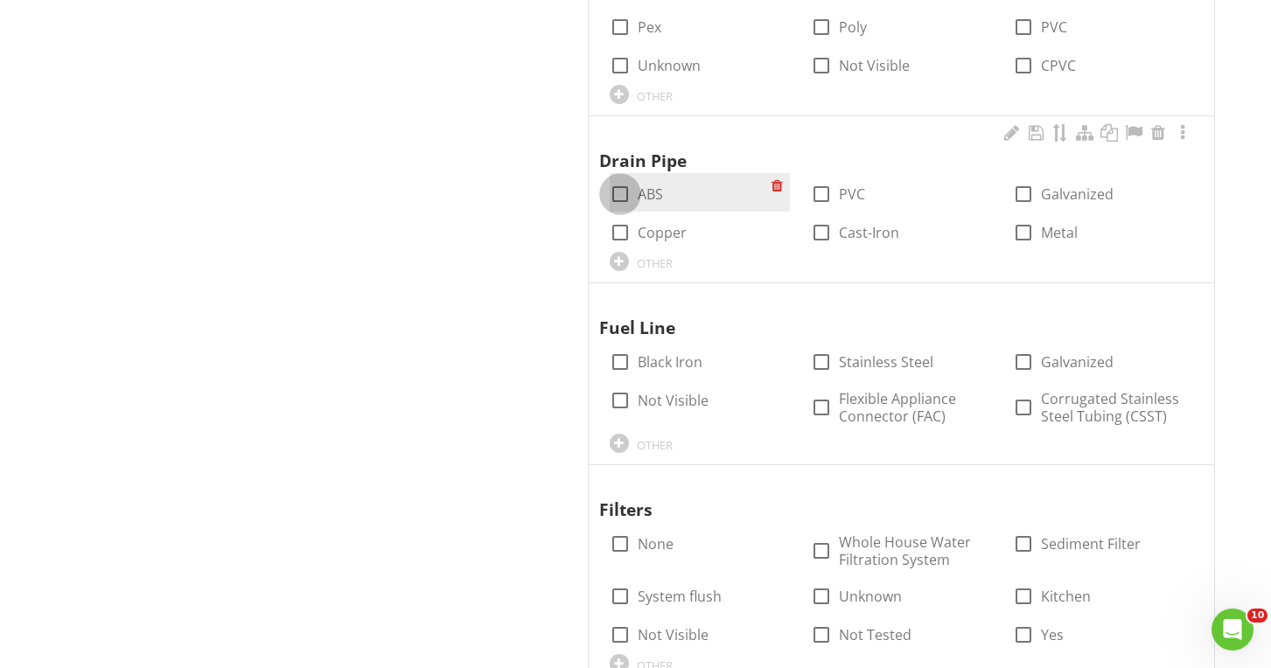
click at [628, 179] on div at bounding box center [620, 194] width 30 height 30
checkbox input "true"
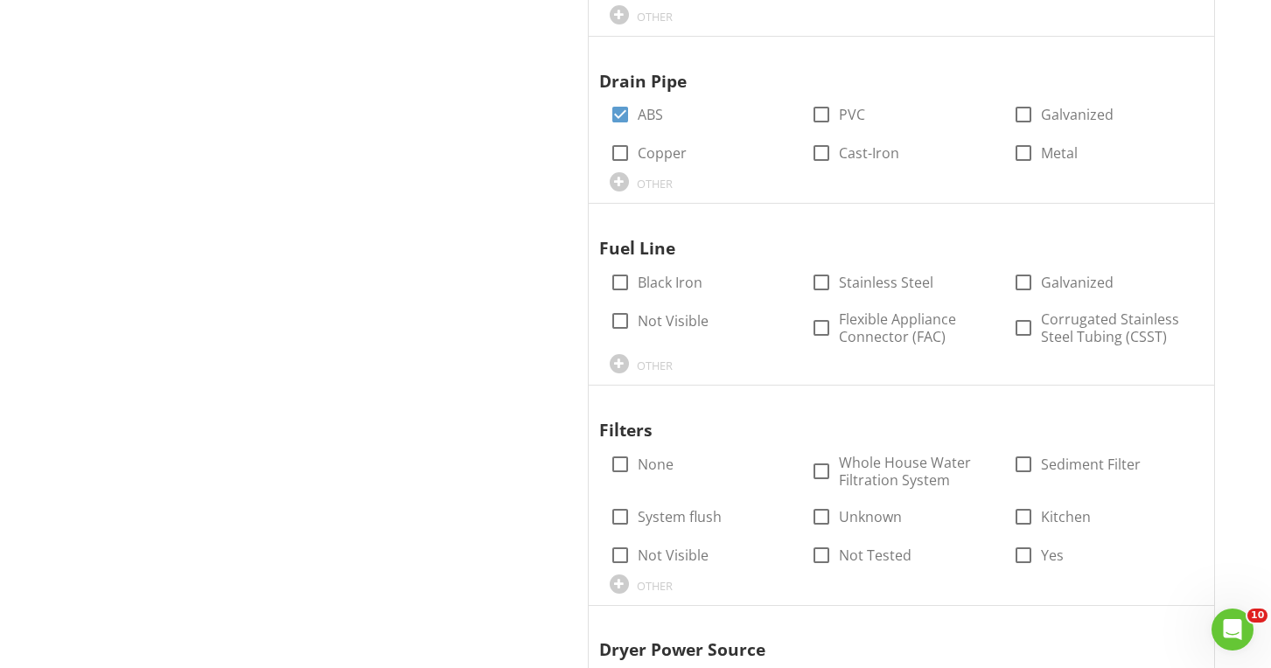
scroll to position [1925, 0]
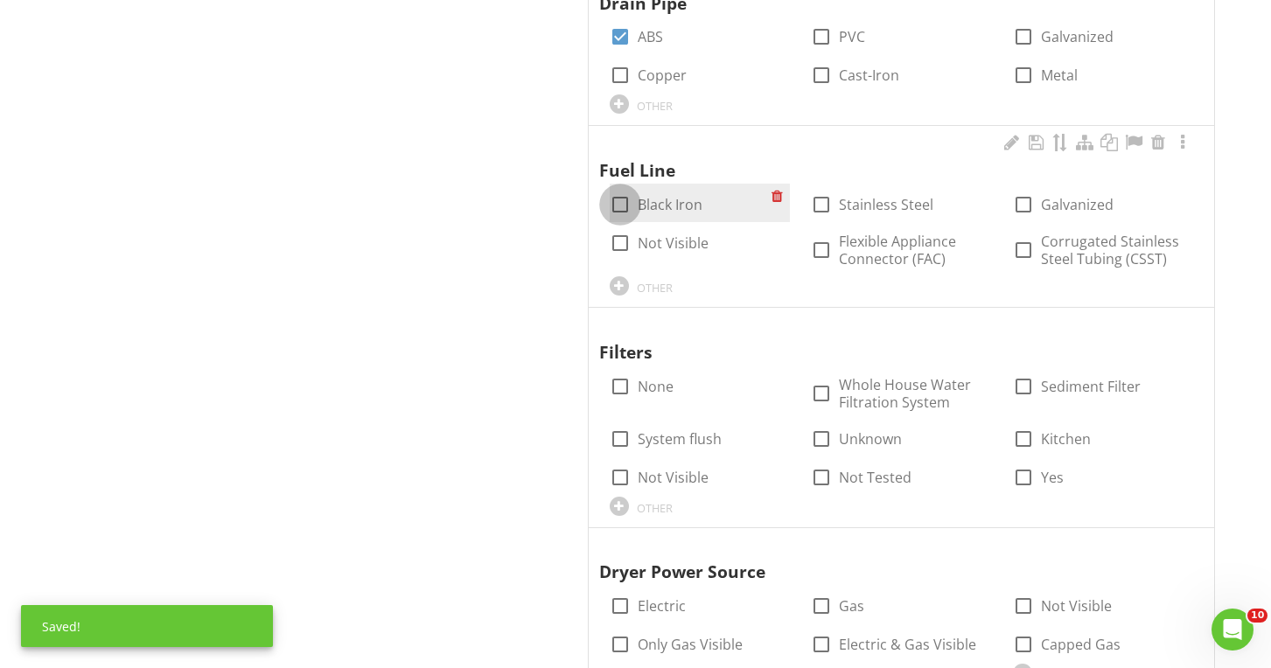
click at [624, 190] on div at bounding box center [620, 205] width 30 height 30
checkbox input "true"
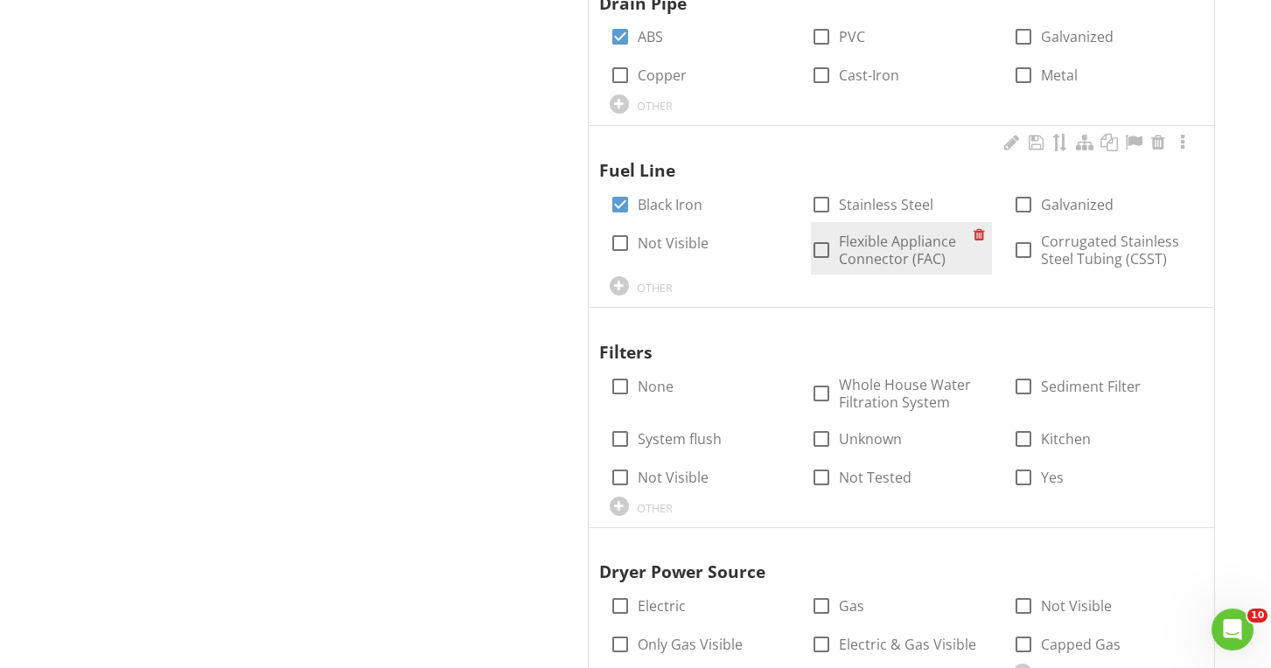
click at [861, 233] on label "Flexible Appliance Connector (FAC)" at bounding box center [906, 250] width 134 height 35
checkbox input "true"
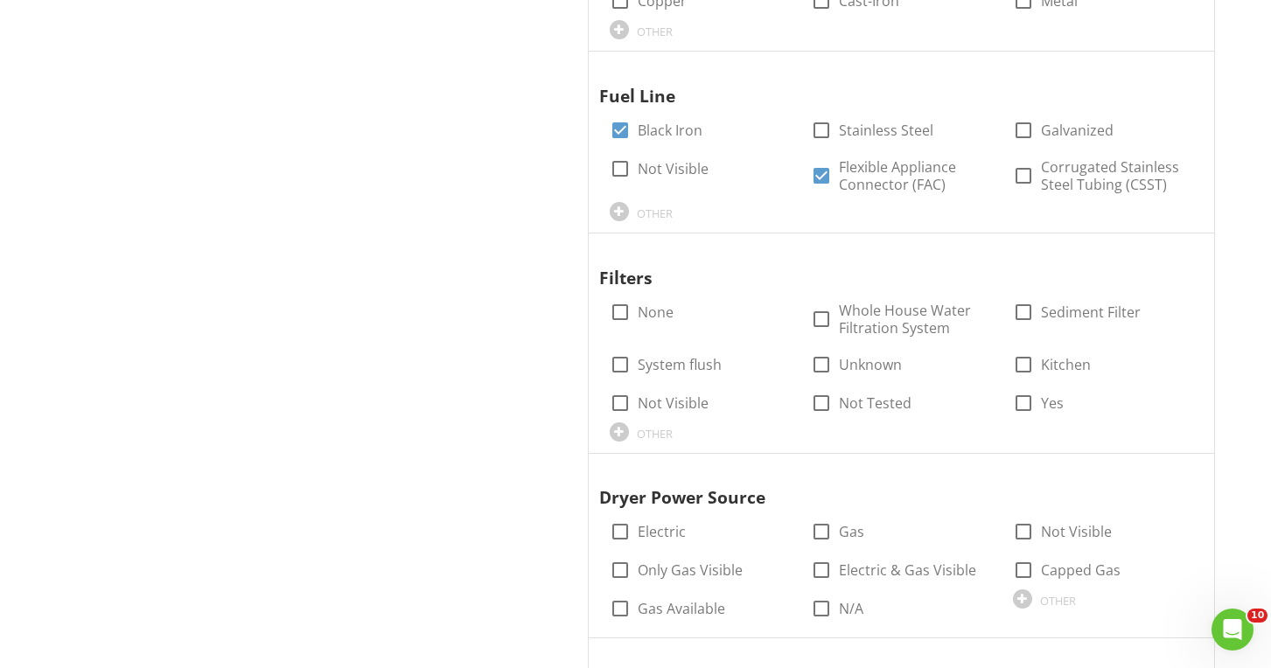
scroll to position [2012, 0]
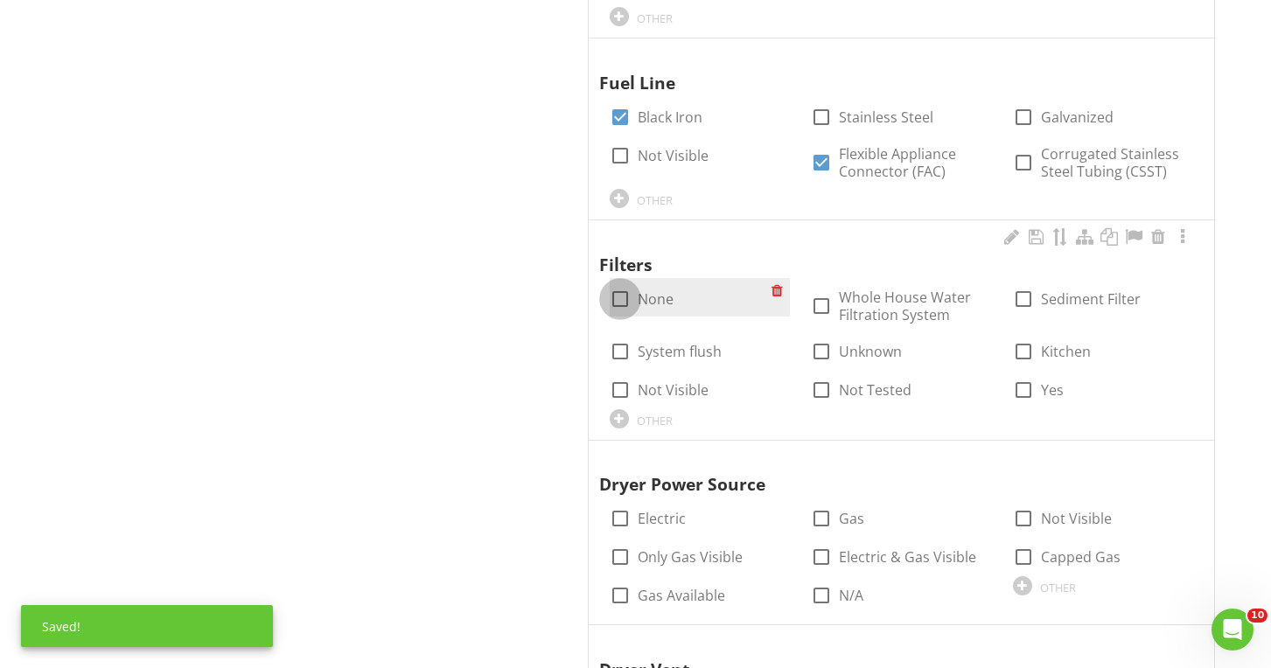
click at [627, 290] on div at bounding box center [620, 299] width 30 height 30
checkbox input "true"
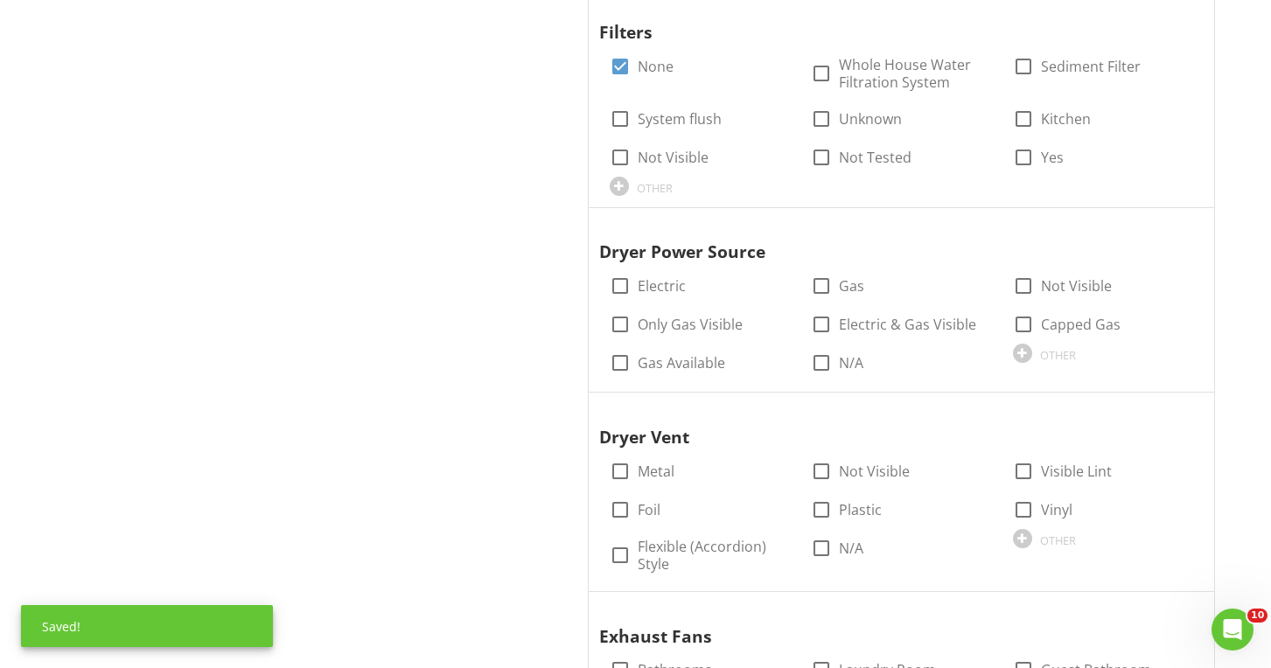
scroll to position [2247, 0]
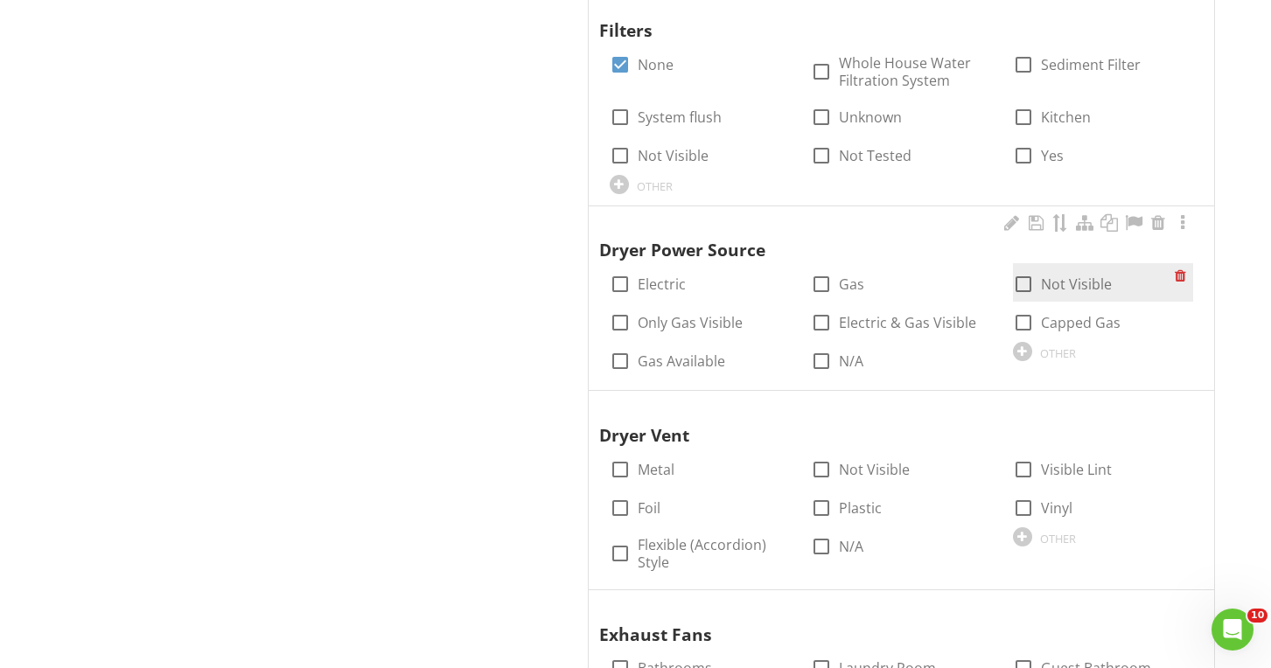
click at [1028, 272] on div at bounding box center [1023, 284] width 30 height 30
checkbox input "true"
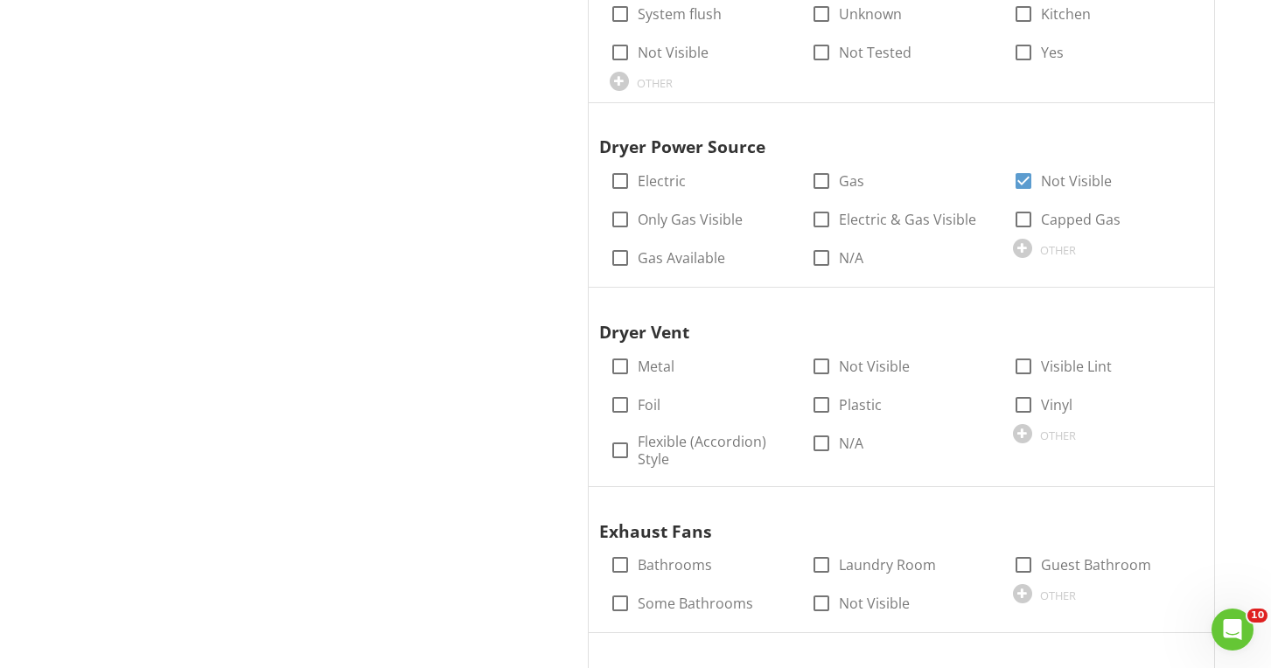
scroll to position [2352, 0]
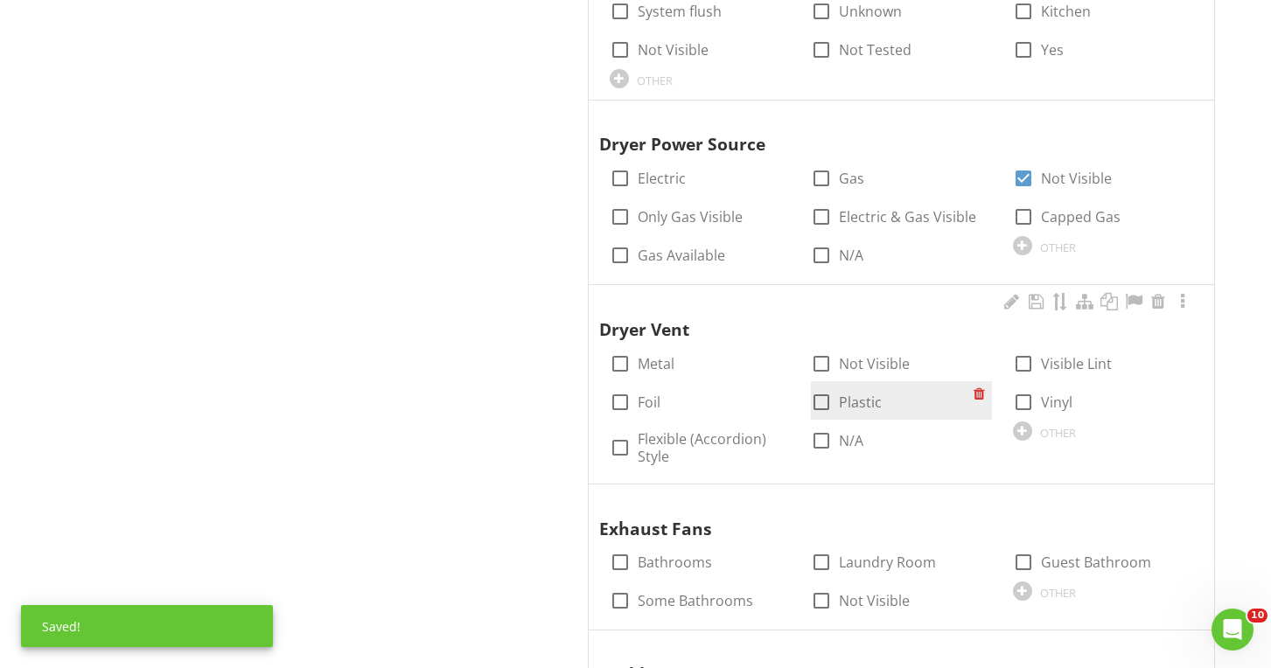
click at [832, 387] on div at bounding box center [821, 402] width 30 height 30
checkbox input "true"
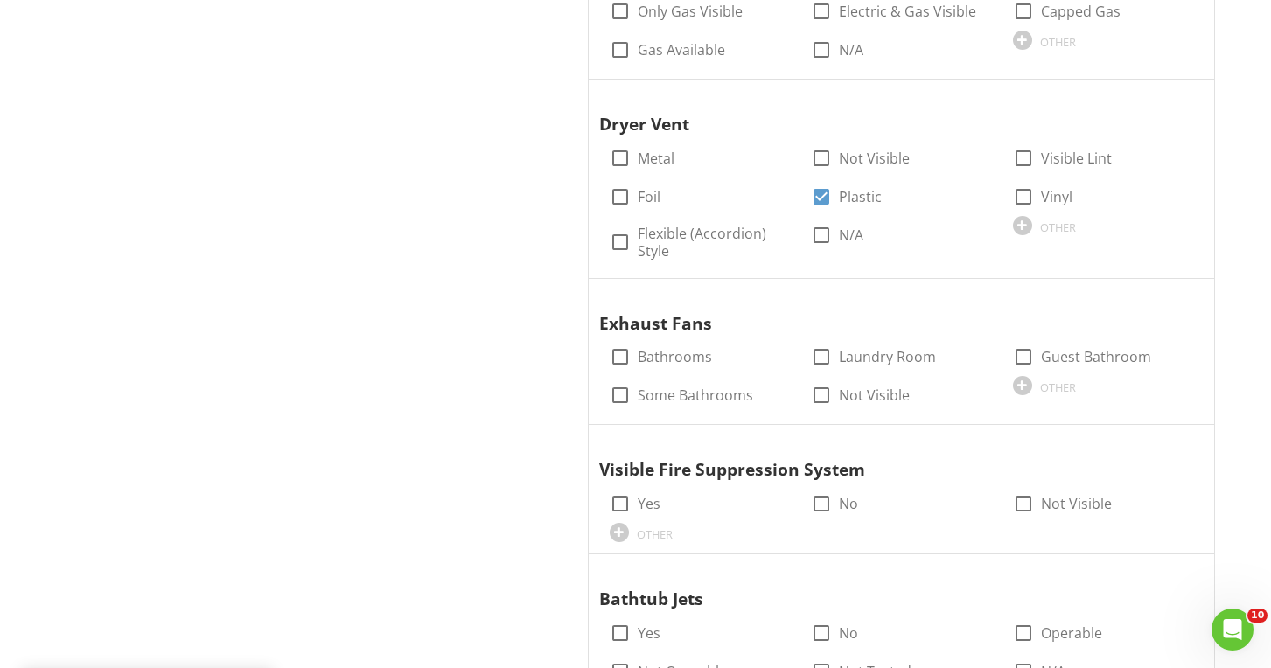
scroll to position [2560, 0]
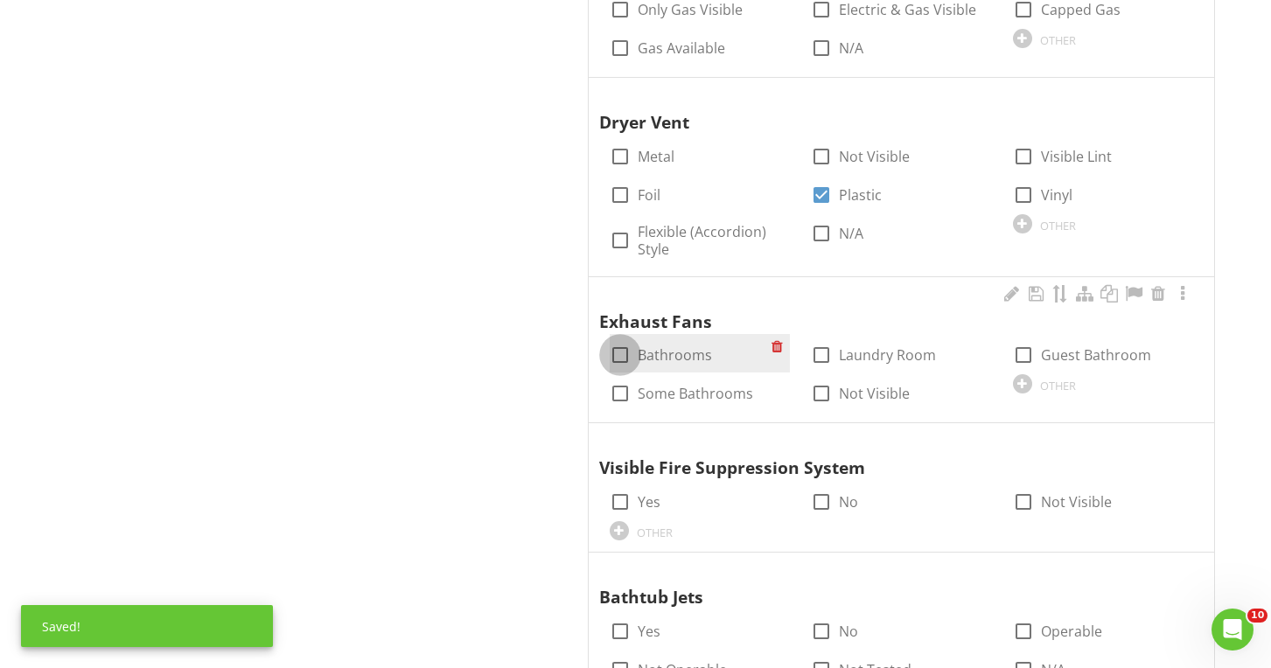
click at [617, 340] on div at bounding box center [620, 355] width 30 height 30
checkbox input "true"
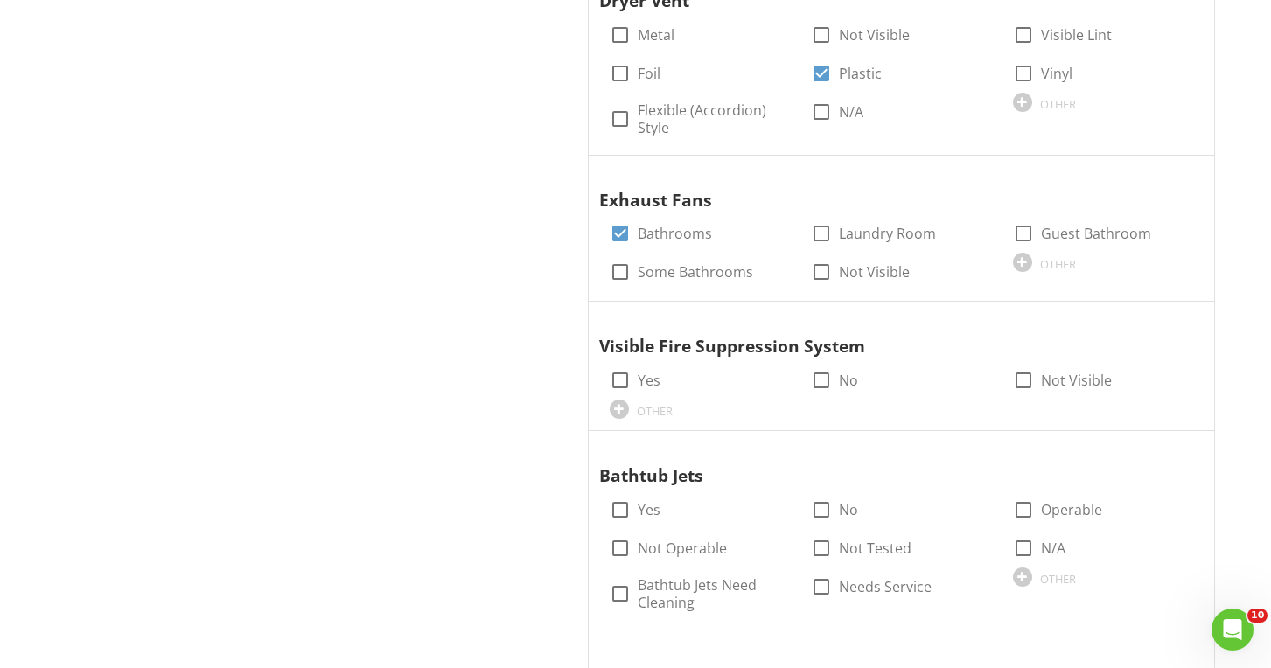
scroll to position [2734, 0]
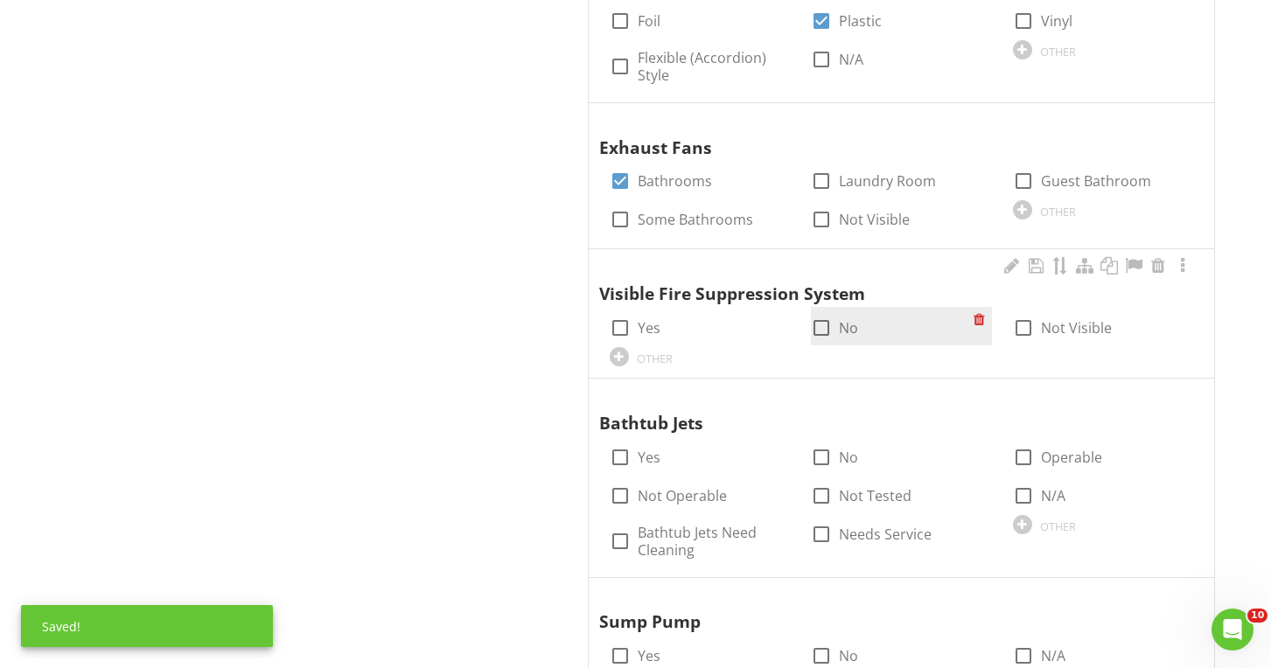
click at [828, 313] on div at bounding box center [821, 328] width 30 height 30
checkbox input "true"
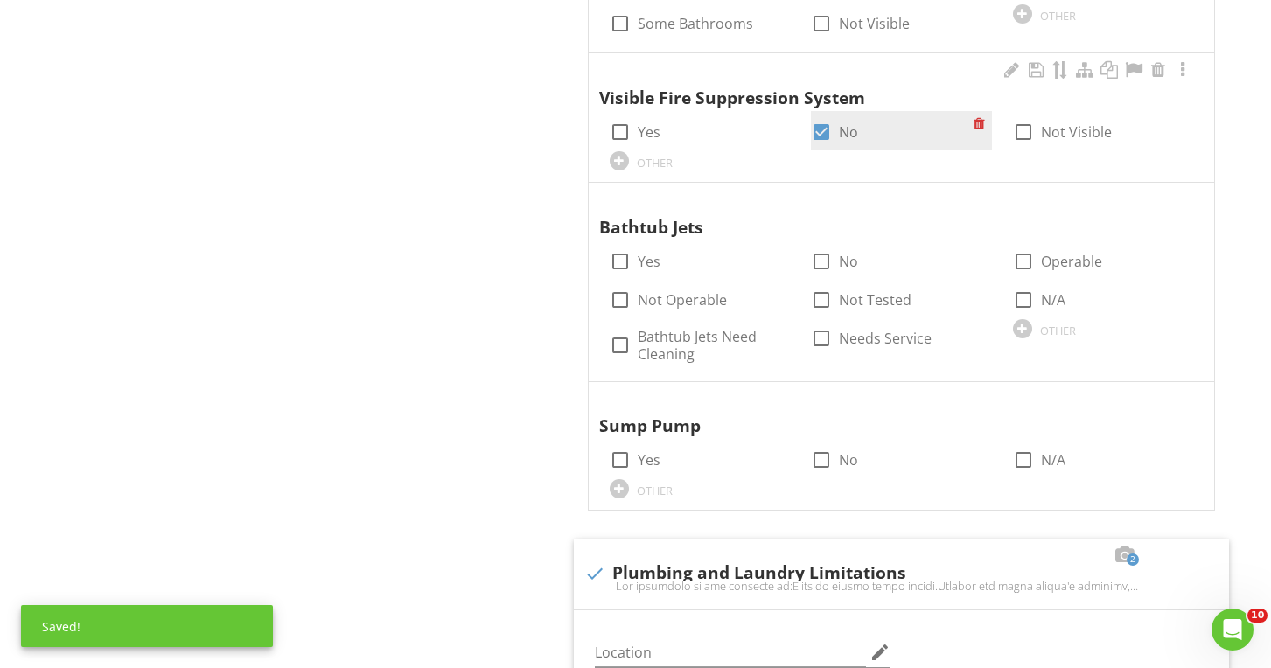
scroll to position [2939, 0]
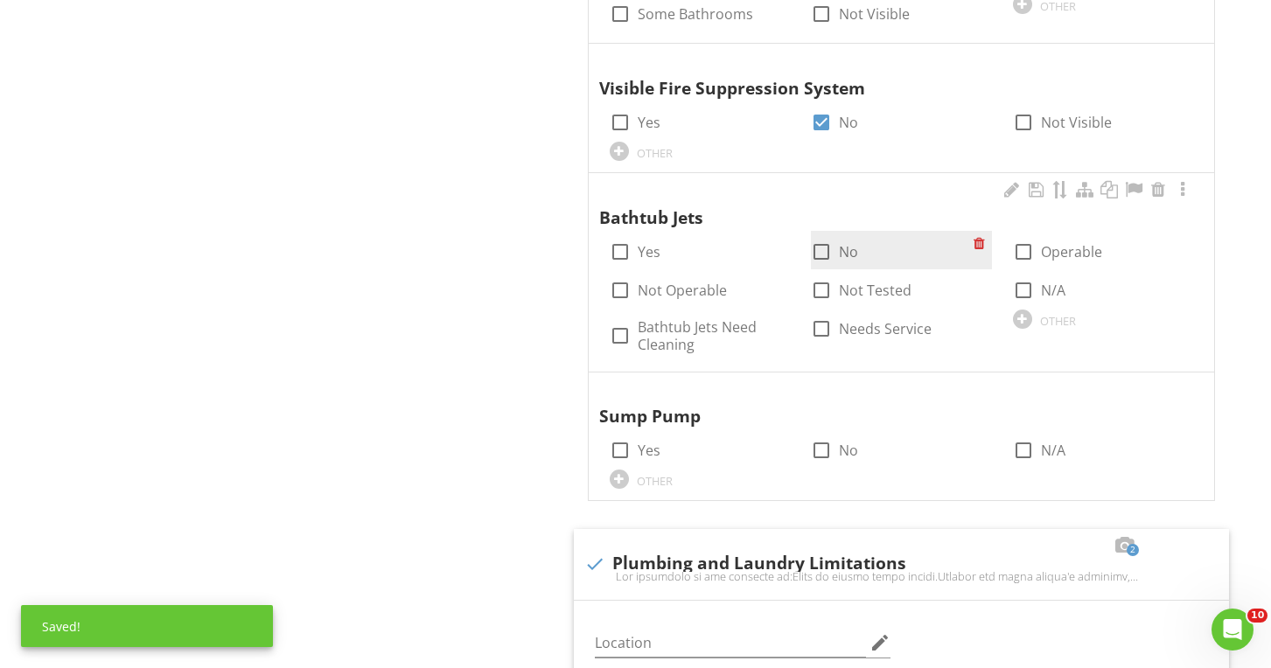
click at [822, 237] on div at bounding box center [821, 252] width 30 height 30
checkbox input "true"
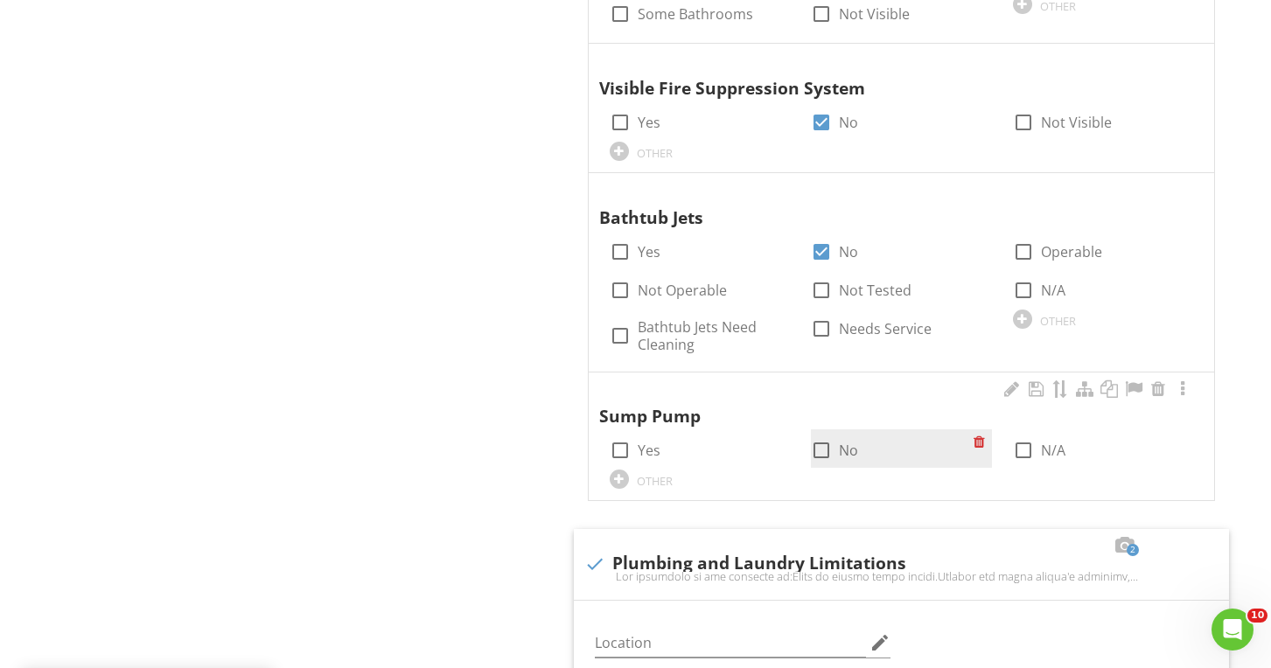
click at [821, 436] on div at bounding box center [821, 451] width 30 height 30
checkbox input "true"
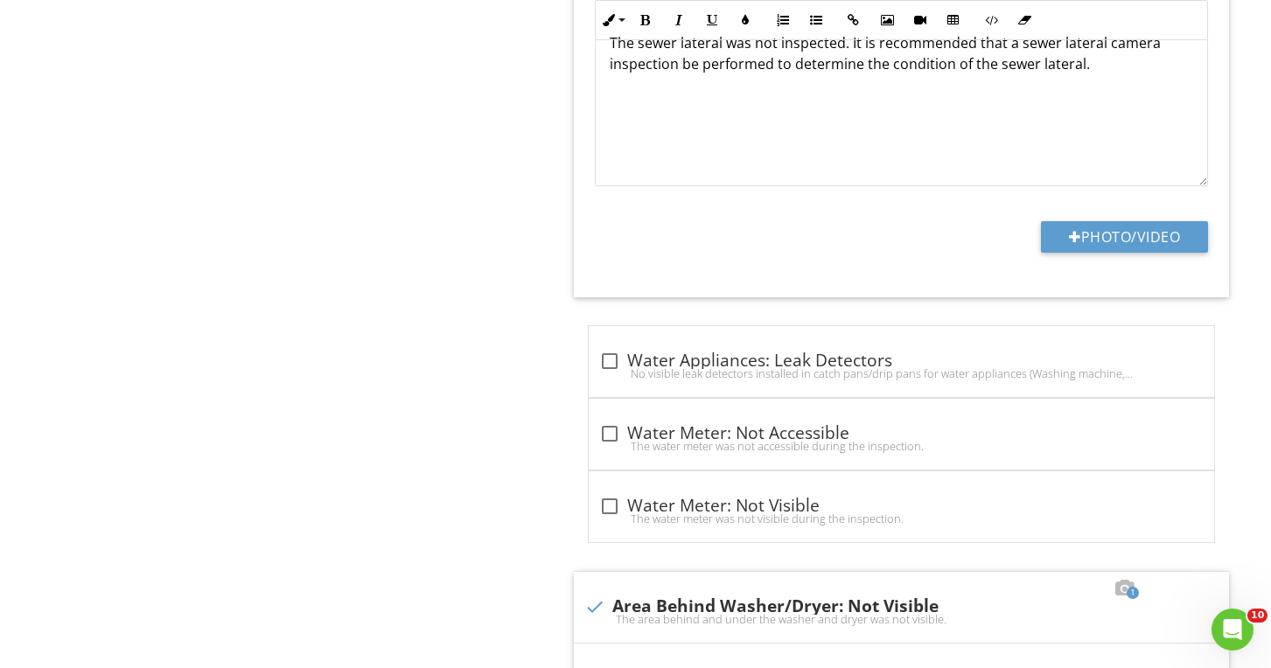
scroll to position [4341, 0]
click at [605, 492] on div at bounding box center [610, 507] width 30 height 30
checkbox input "true"
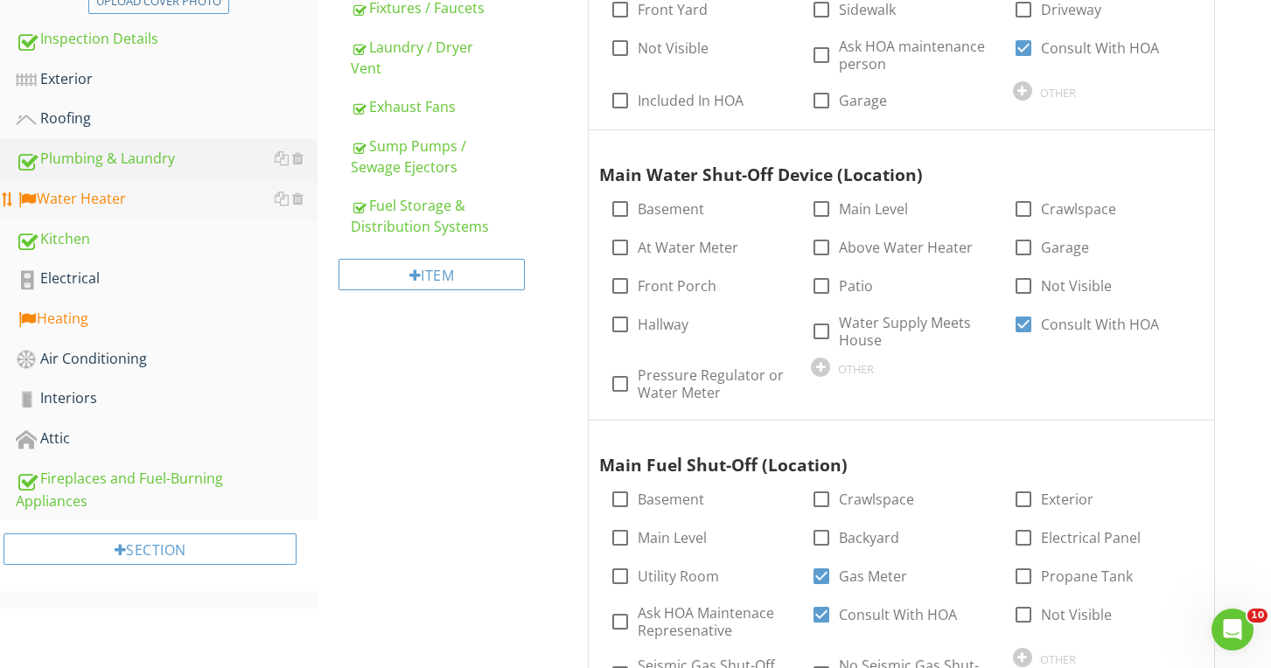
scroll to position [439, 0]
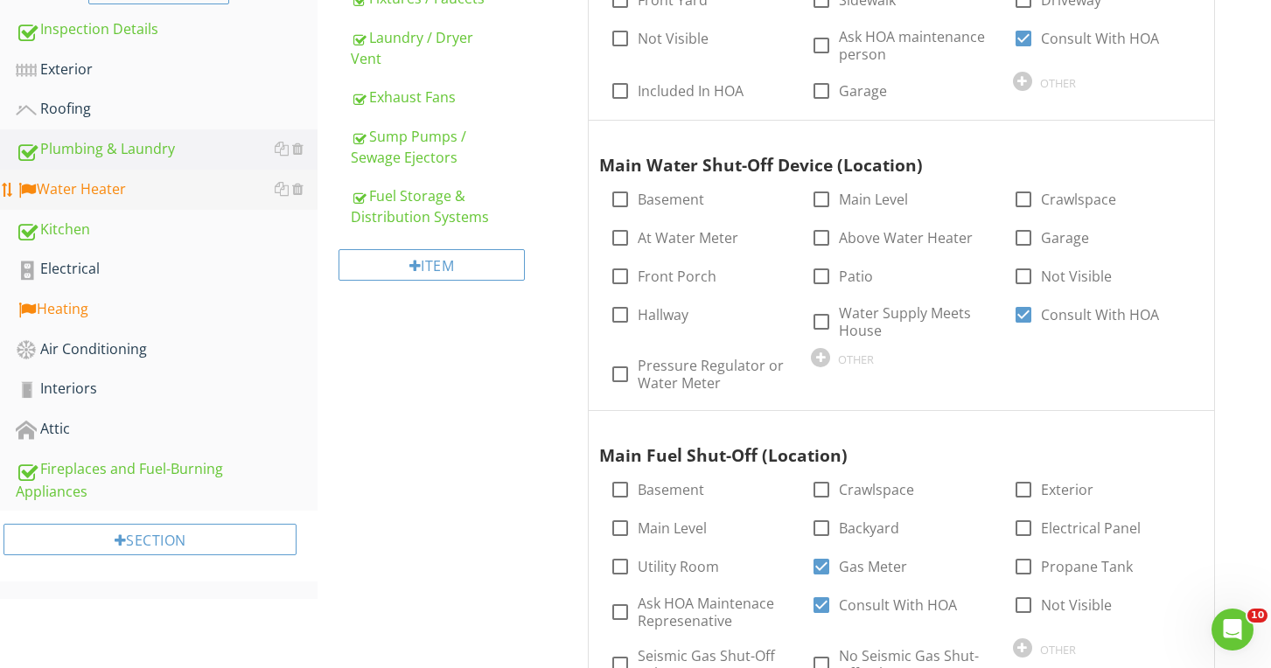
click at [99, 197] on div "Water Heater" at bounding box center [167, 189] width 302 height 23
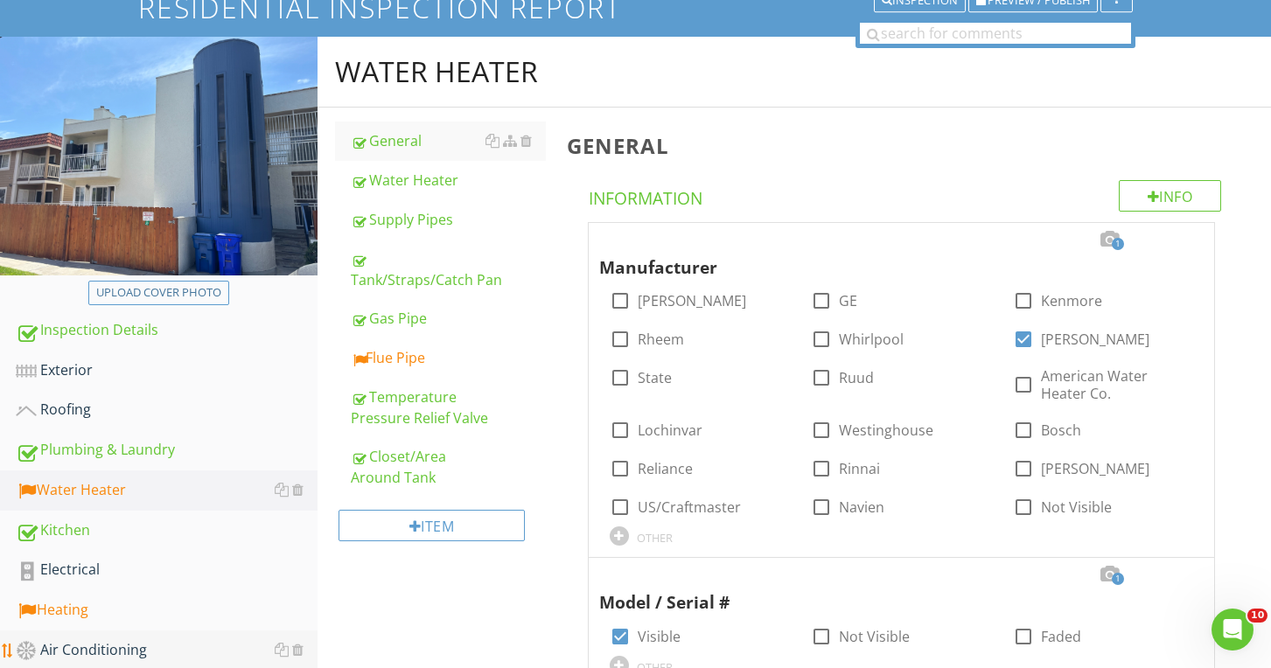
scroll to position [136, 0]
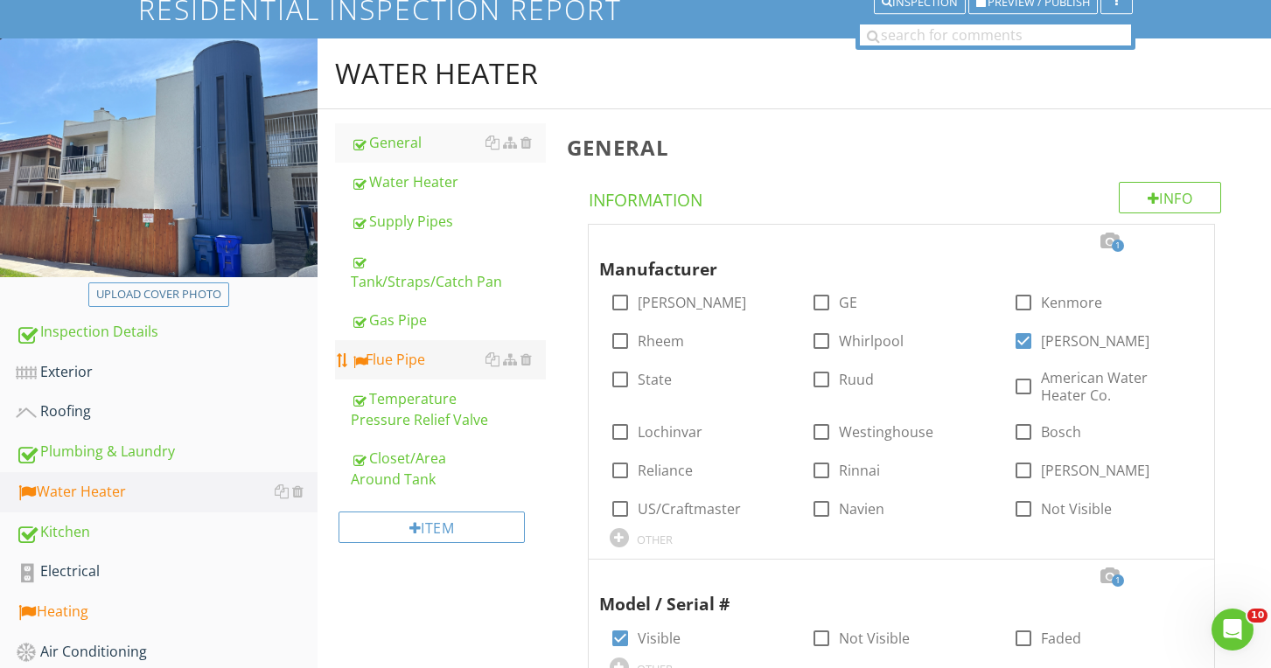
click at [388, 353] on div "Flue Pipe" at bounding box center [448, 359] width 194 height 21
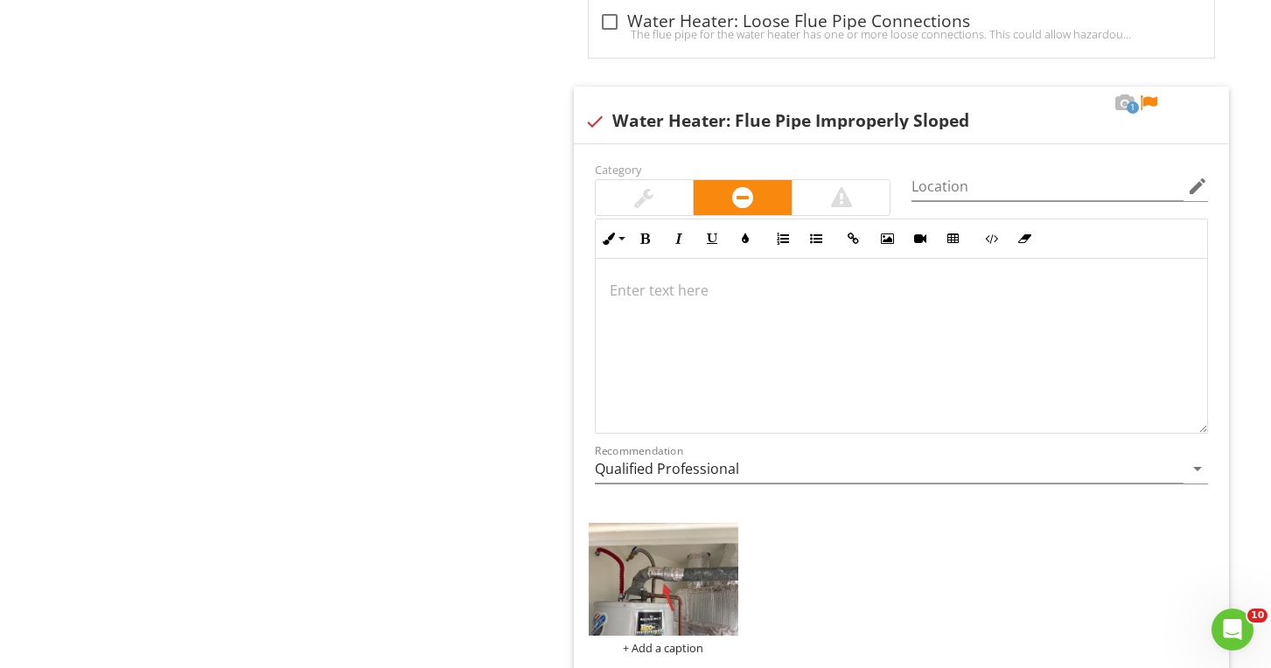
scroll to position [1106, 0]
click at [686, 331] on div at bounding box center [901, 347] width 611 height 175
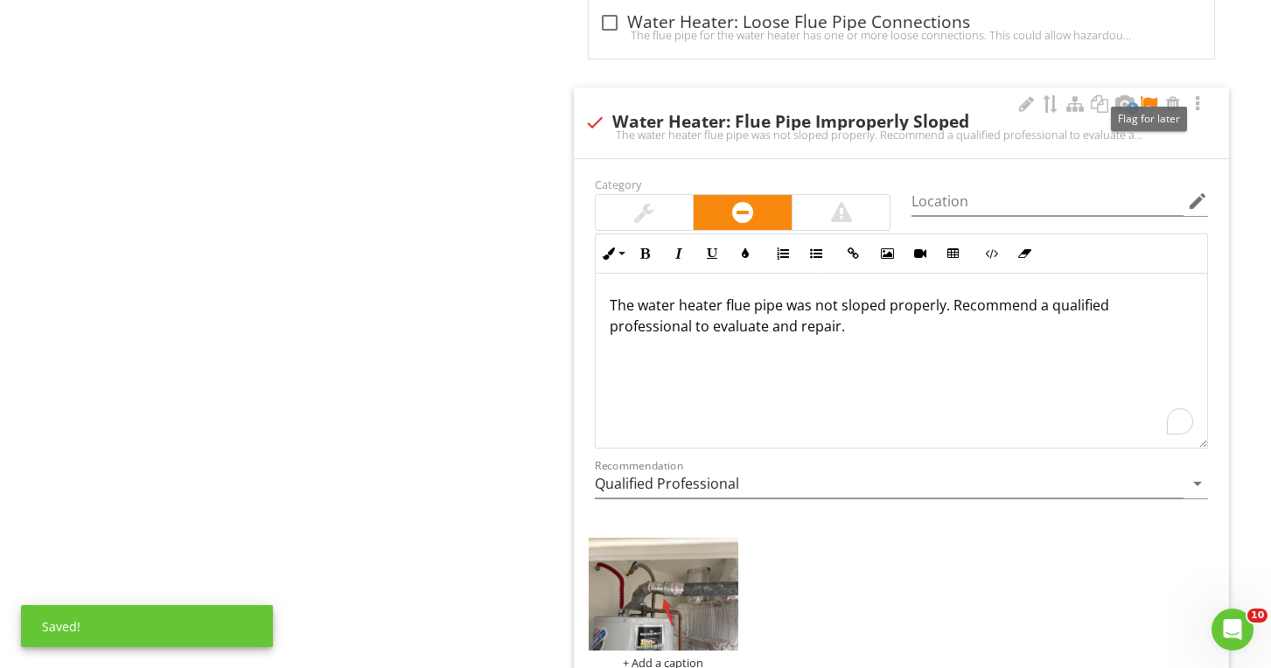
click at [1146, 104] on div at bounding box center [1148, 103] width 21 height 17
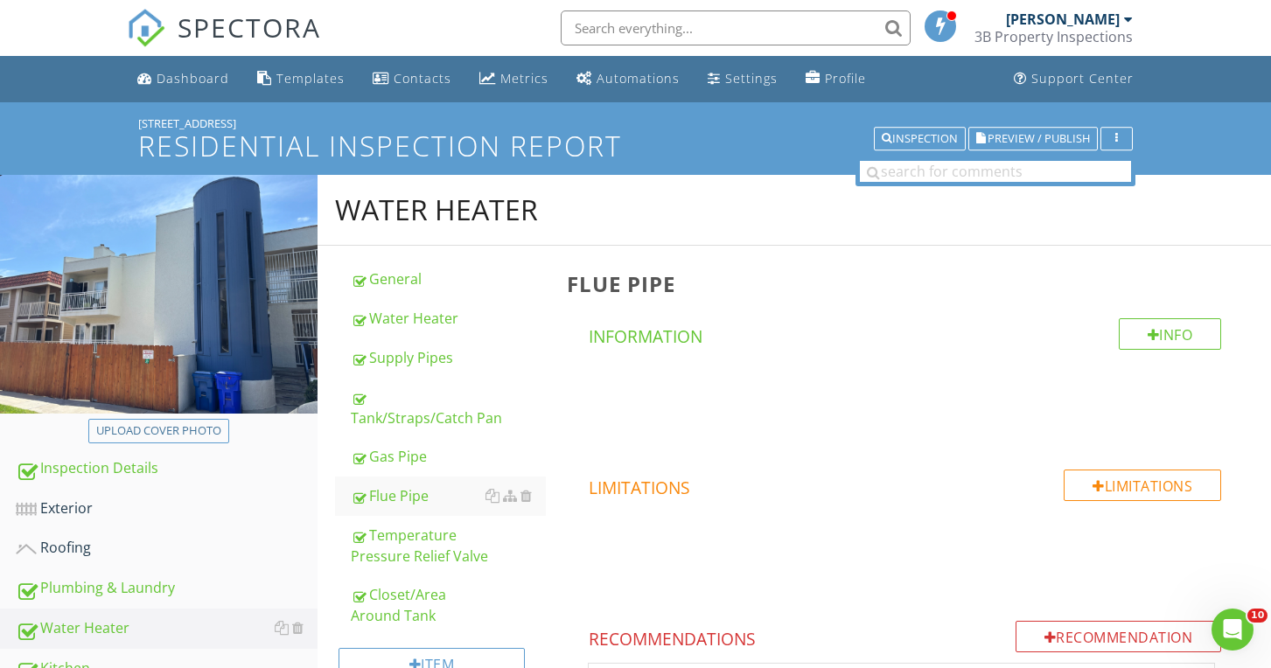
scroll to position [380, 0]
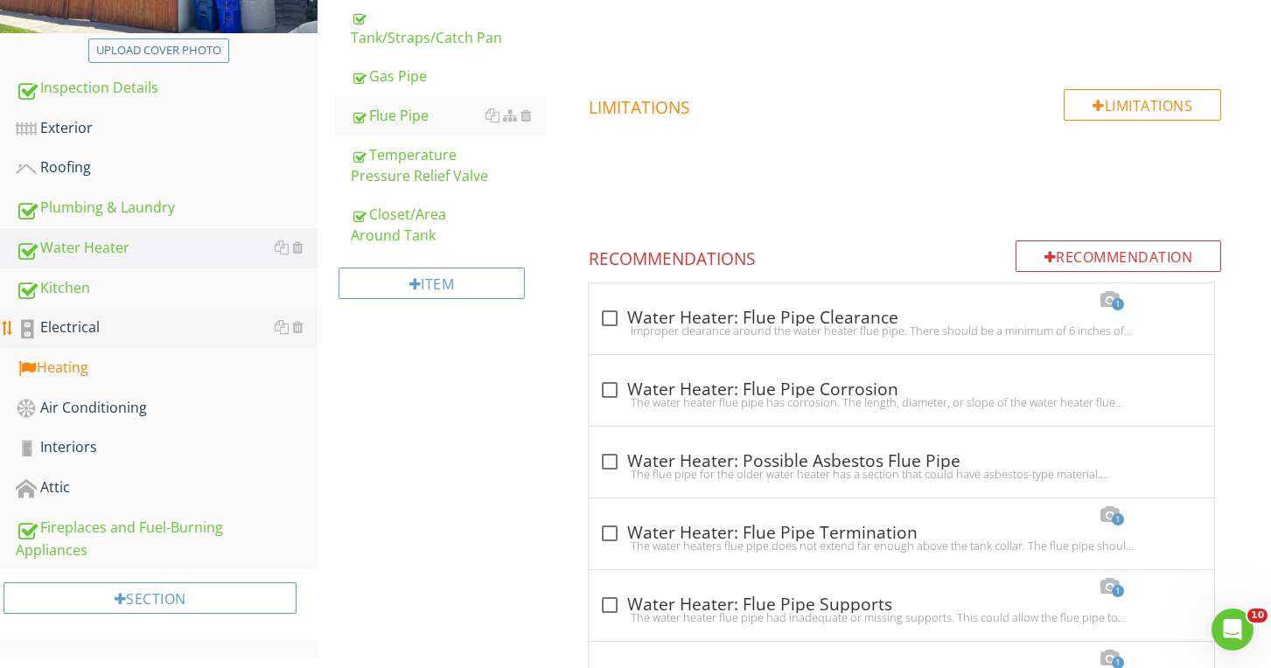
click at [134, 346] on link "Electrical" at bounding box center [167, 328] width 302 height 40
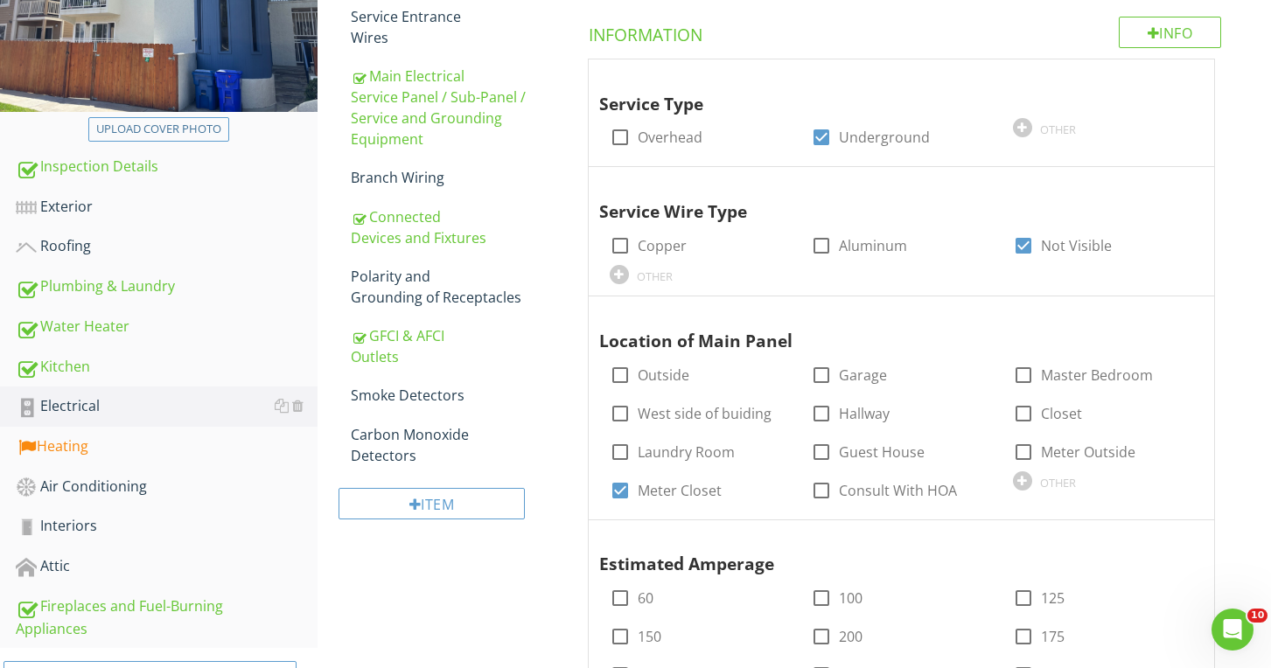
scroll to position [296, 0]
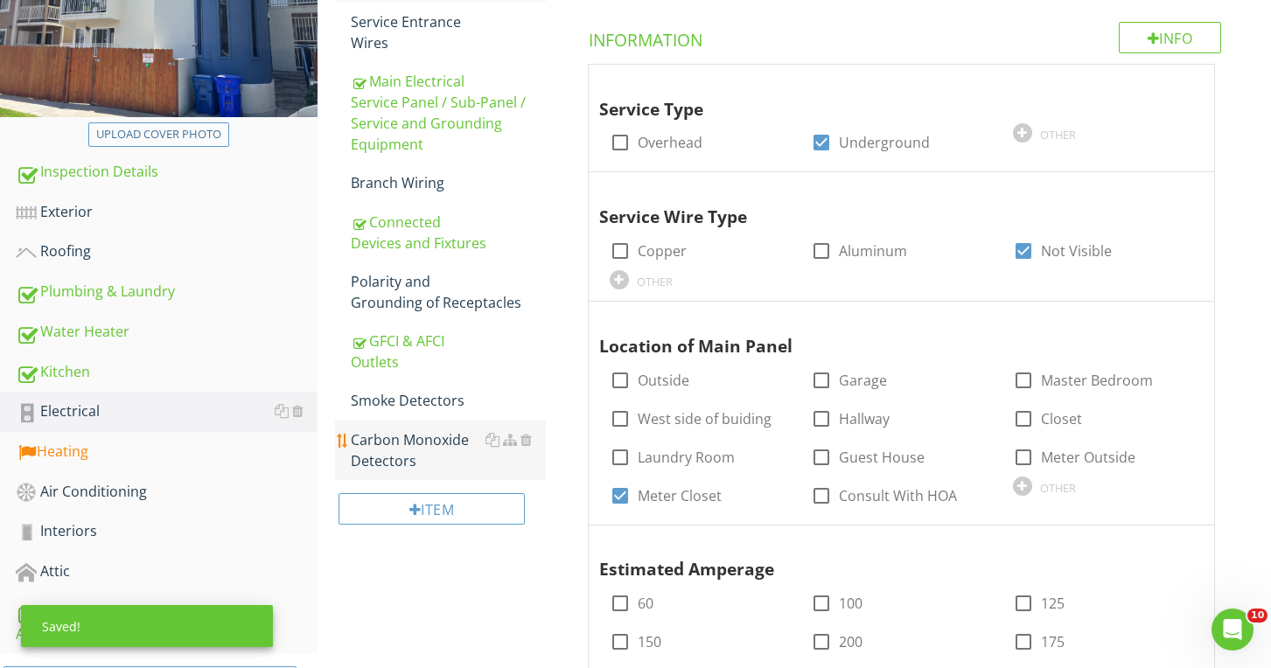
click at [389, 464] on div "Carbon Monoxide Detectors" at bounding box center [448, 450] width 194 height 42
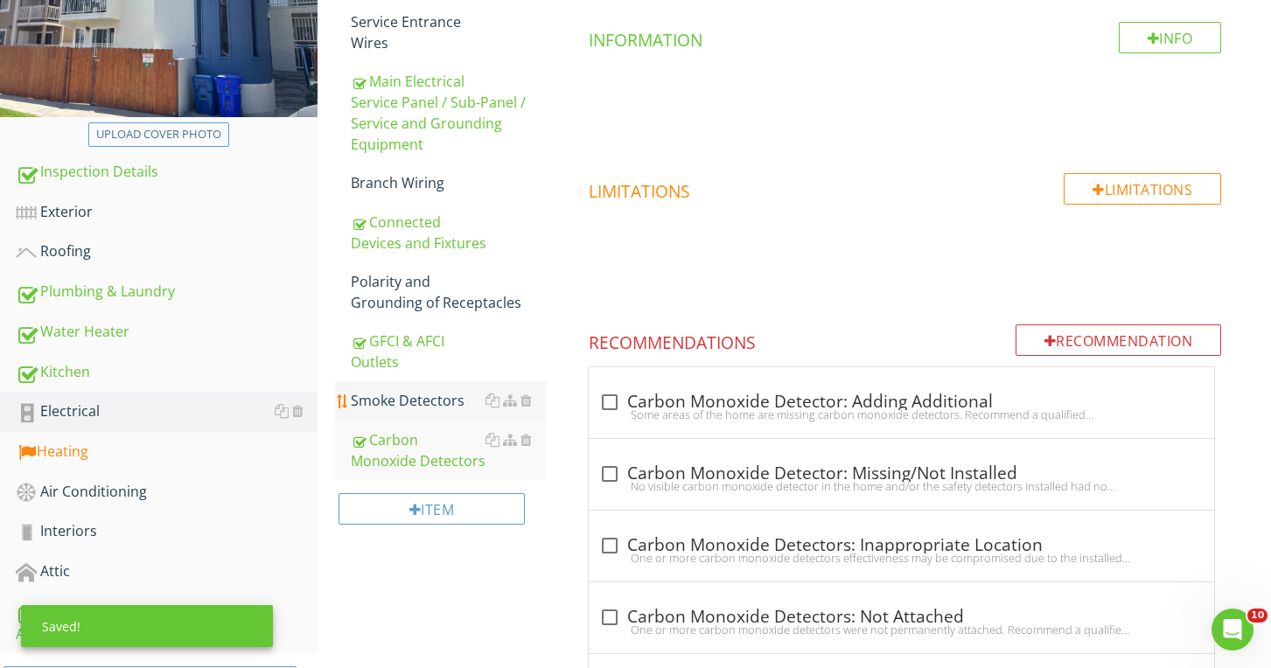
click at [387, 394] on div "Smoke Detectors" at bounding box center [448, 400] width 194 height 21
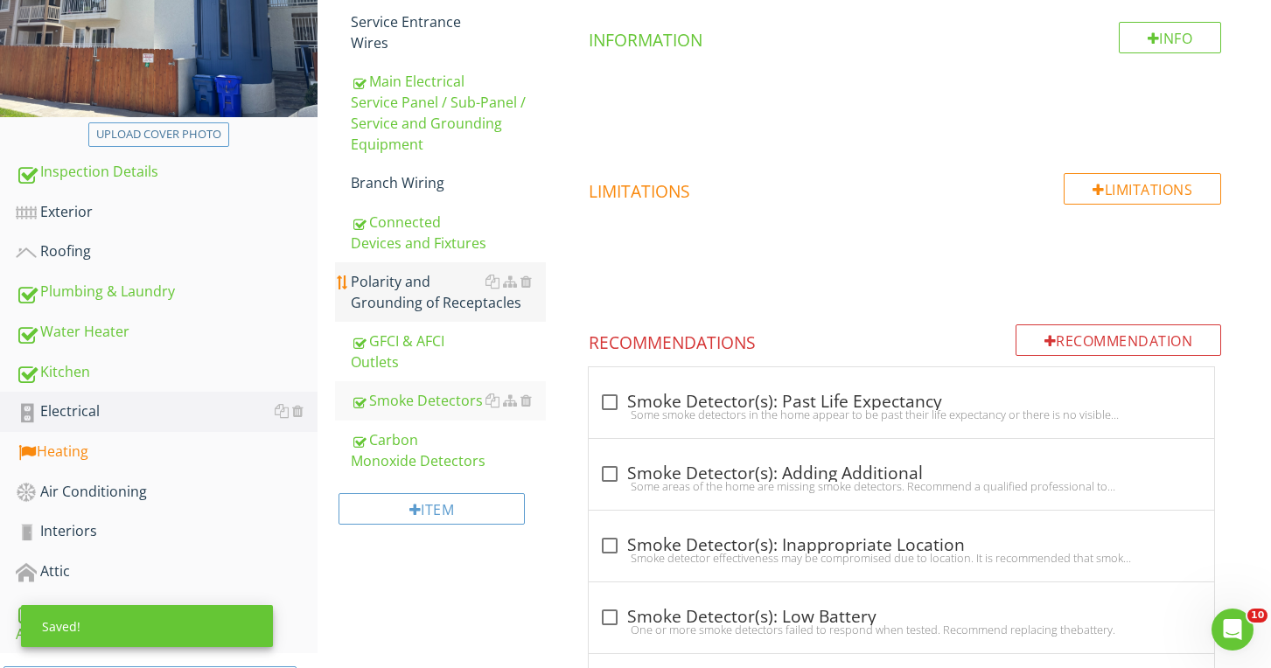
click at [387, 297] on div "Polarity and Grounding of Receptacles" at bounding box center [448, 292] width 194 height 42
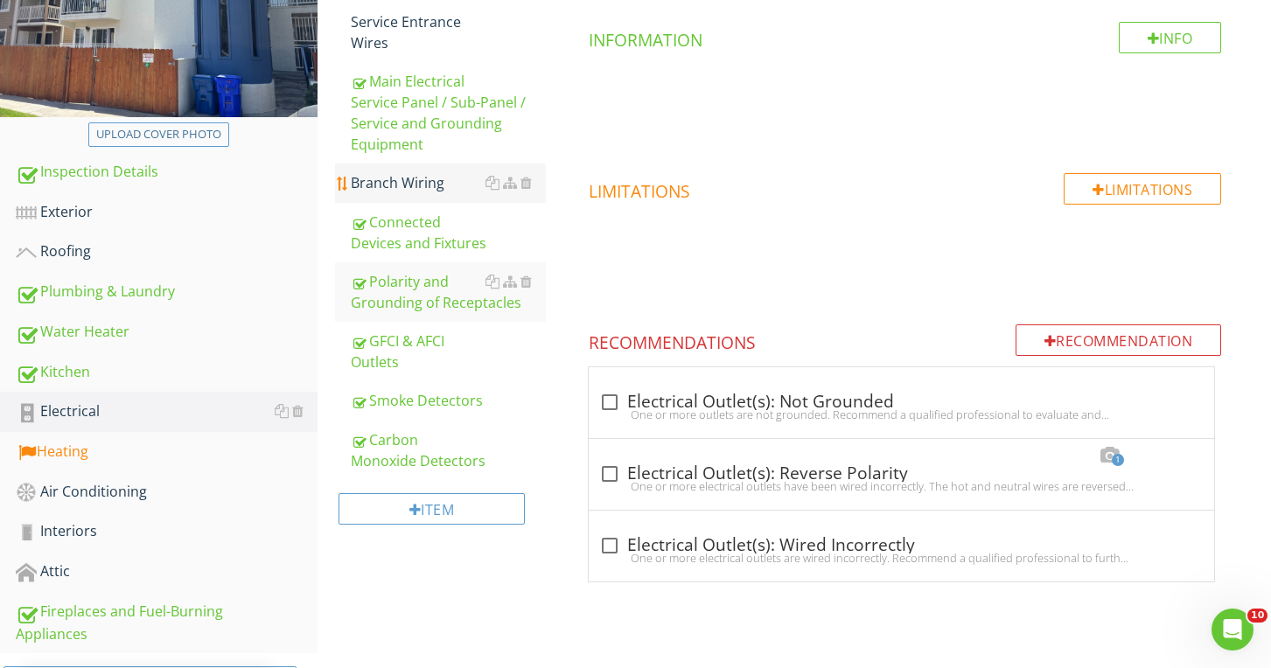
click at [386, 178] on div "Branch Wiring" at bounding box center [448, 182] width 194 height 21
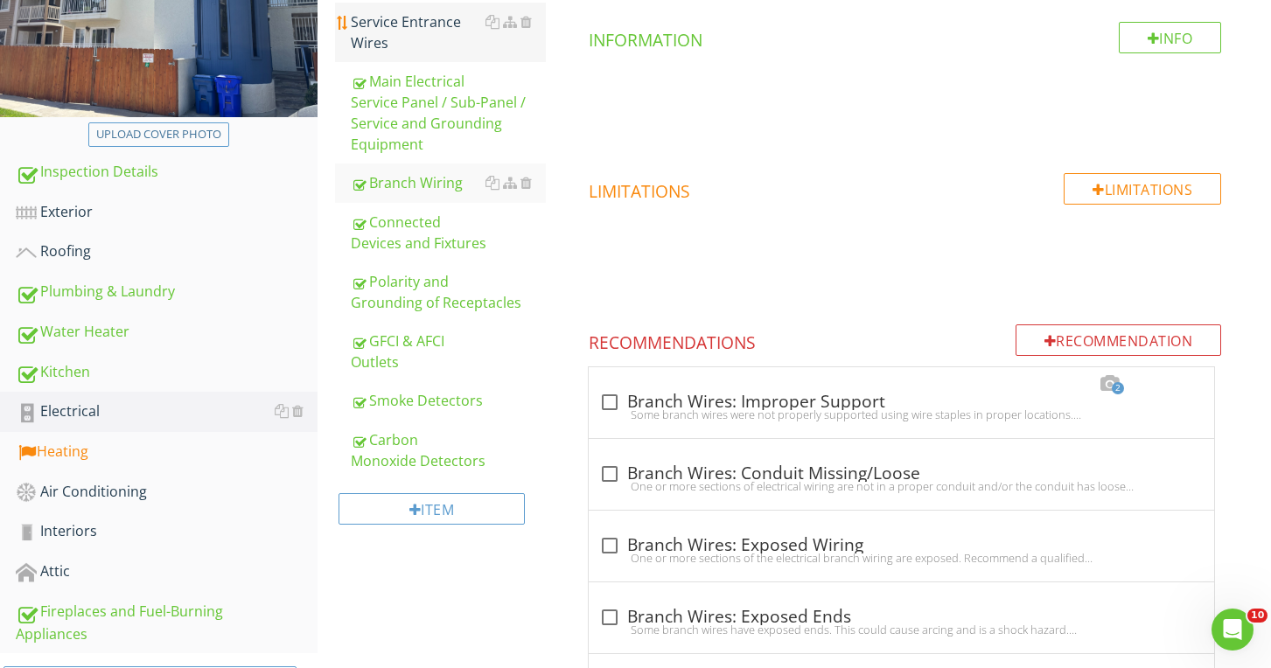
click at [395, 42] on div "Service Entrance Wires" at bounding box center [448, 32] width 194 height 42
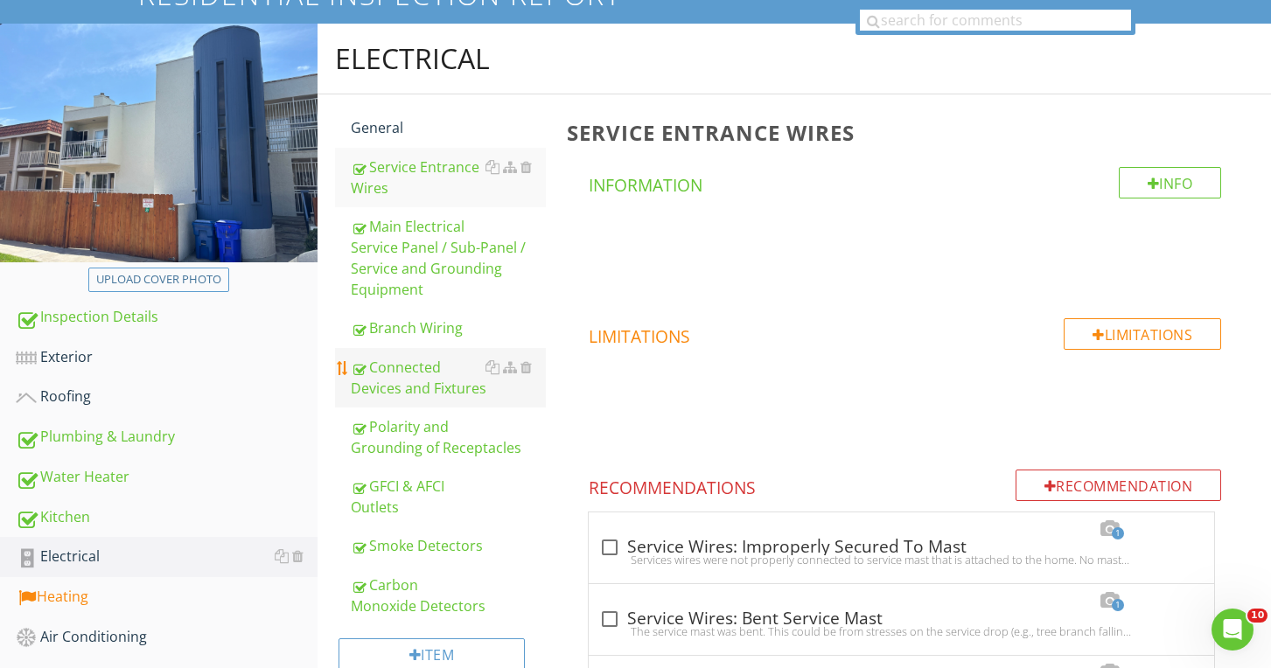
scroll to position [142, 0]
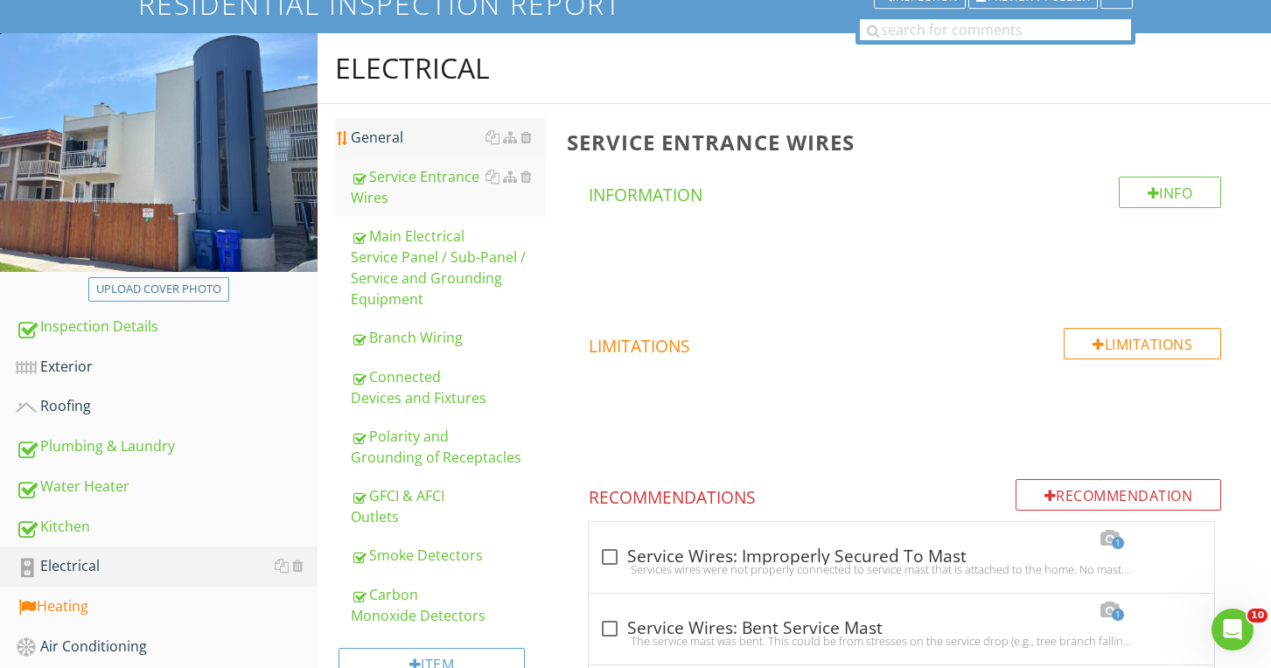
click at [394, 133] on div "General" at bounding box center [448, 137] width 194 height 21
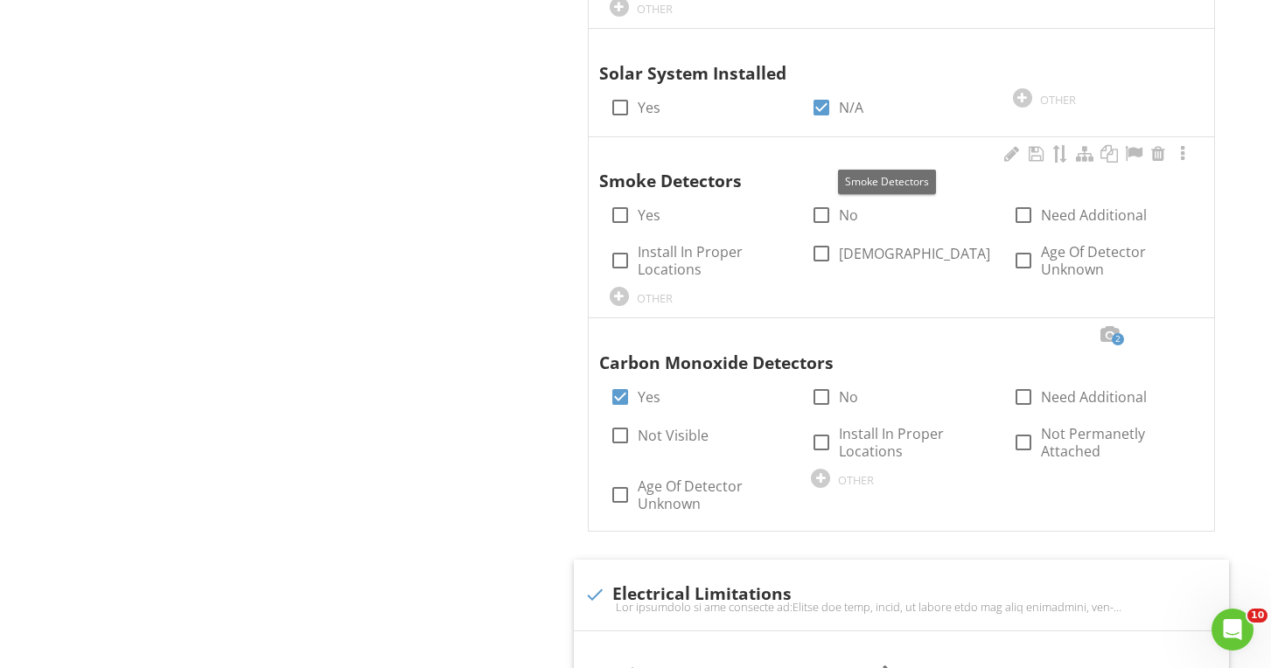
scroll to position [2613, 0]
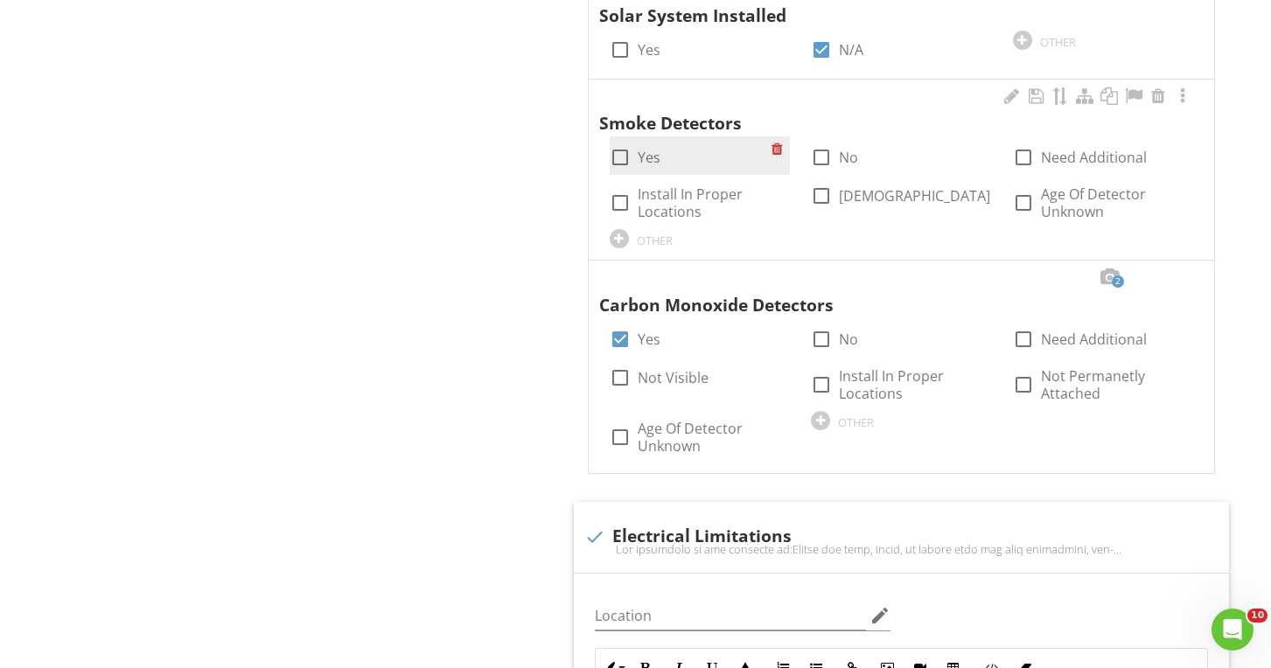
click at [616, 143] on div at bounding box center [620, 158] width 30 height 30
checkbox input "true"
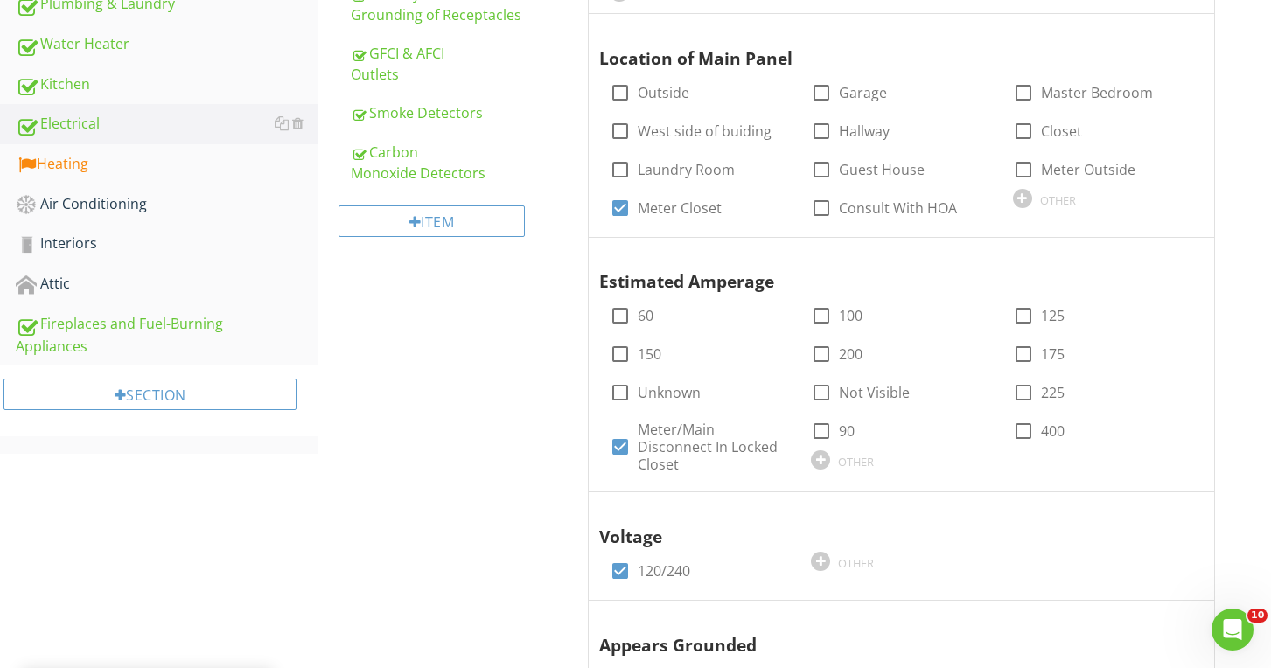
scroll to position [613, 0]
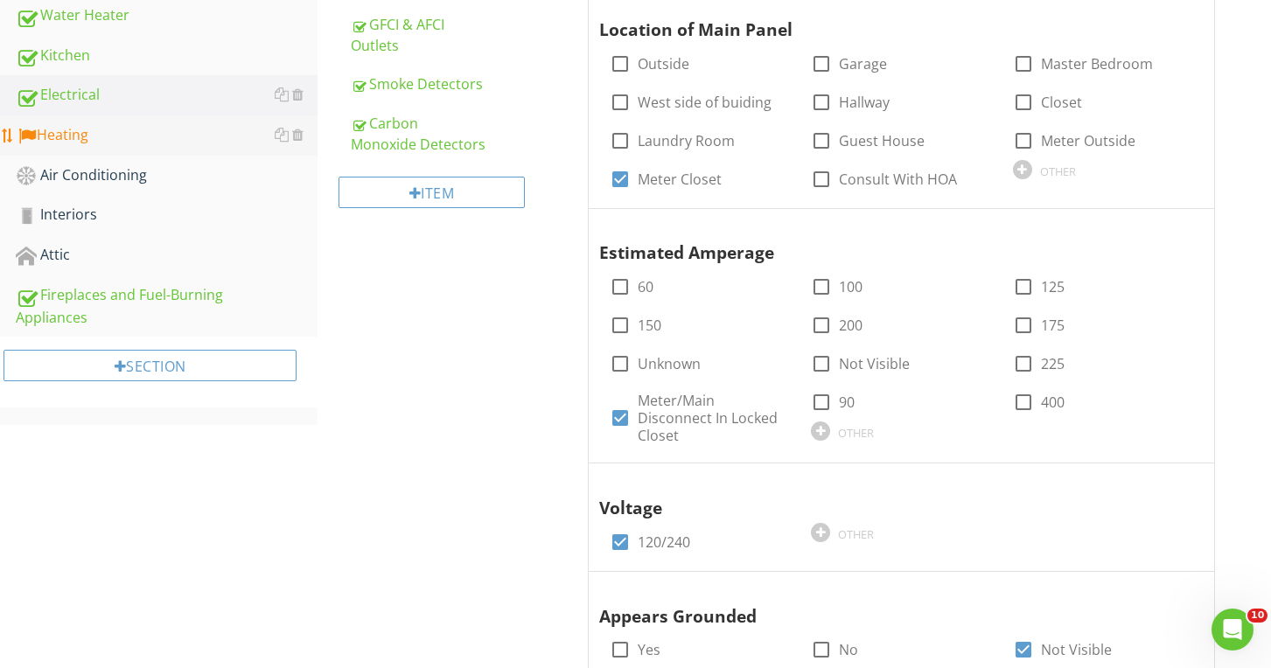
click at [66, 147] on link "Heating" at bounding box center [167, 135] width 302 height 40
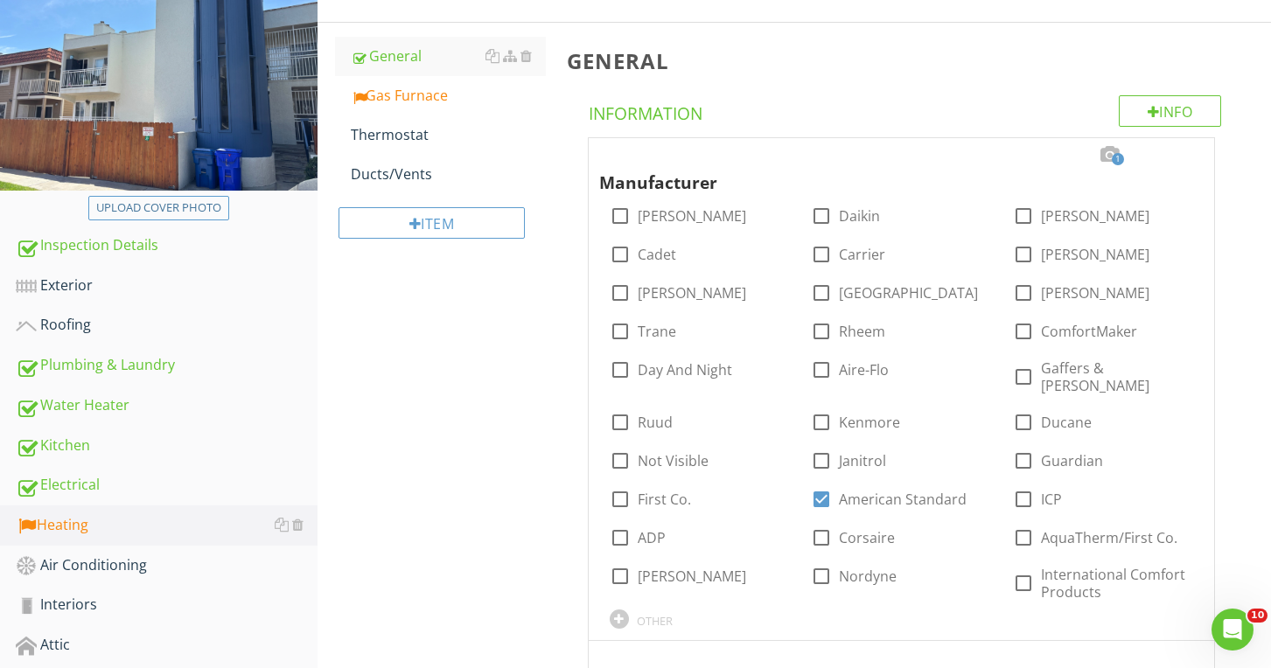
scroll to position [205, 0]
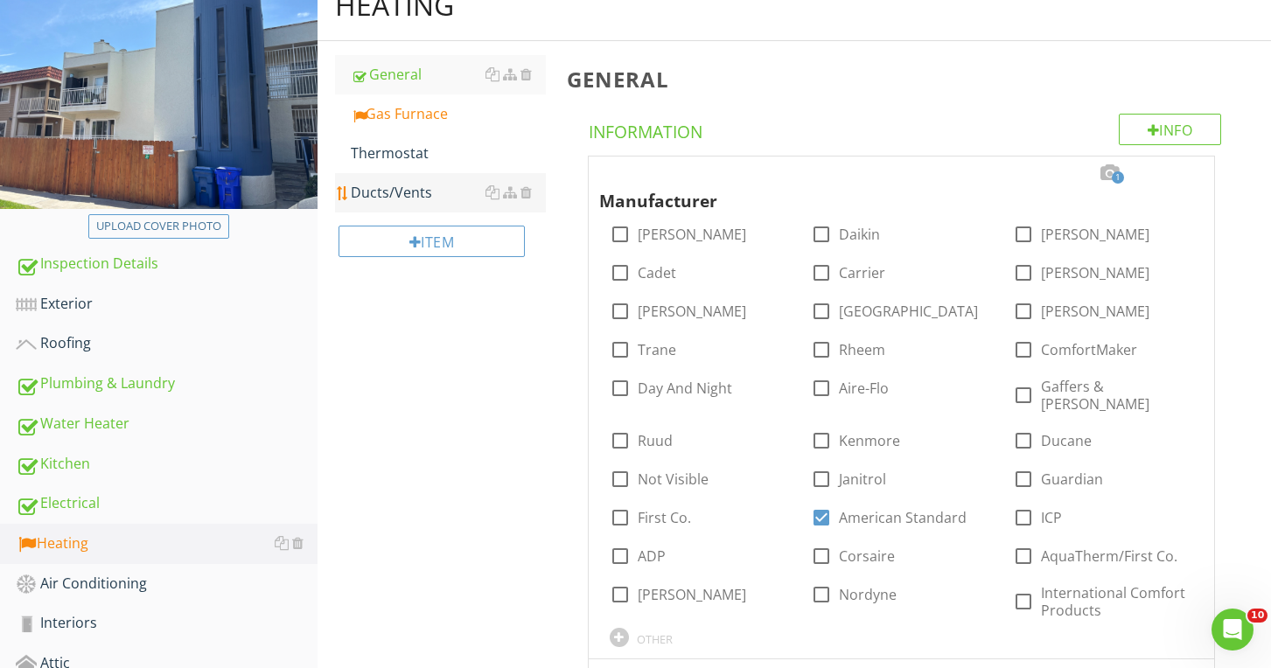
click at [386, 198] on div "Ducts/Vents" at bounding box center [448, 192] width 194 height 21
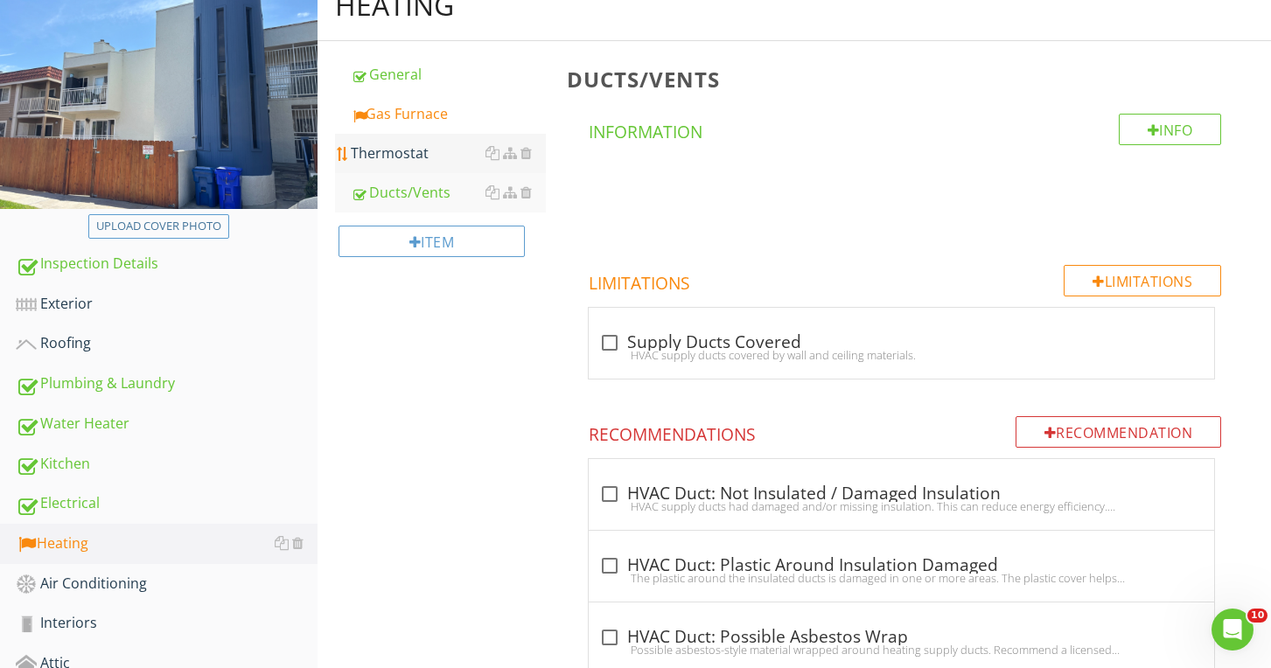
click at [375, 157] on div "Thermostat" at bounding box center [448, 153] width 194 height 21
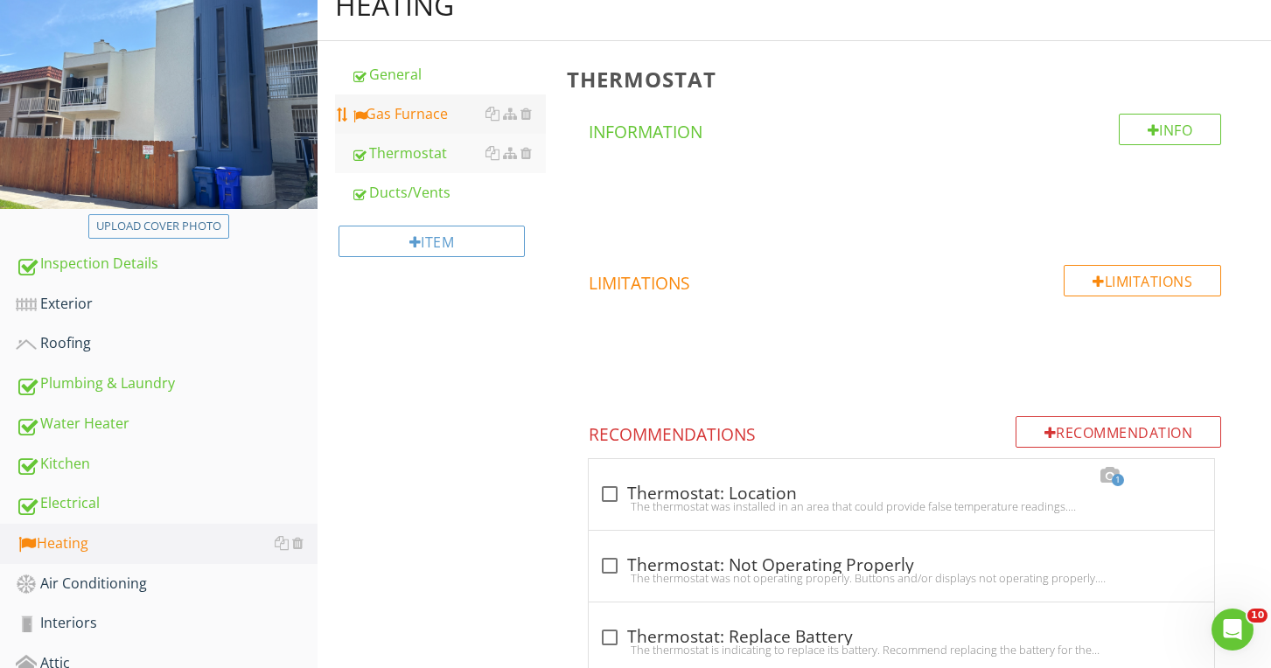
click at [384, 120] on div "Gas Furnace" at bounding box center [448, 113] width 194 height 21
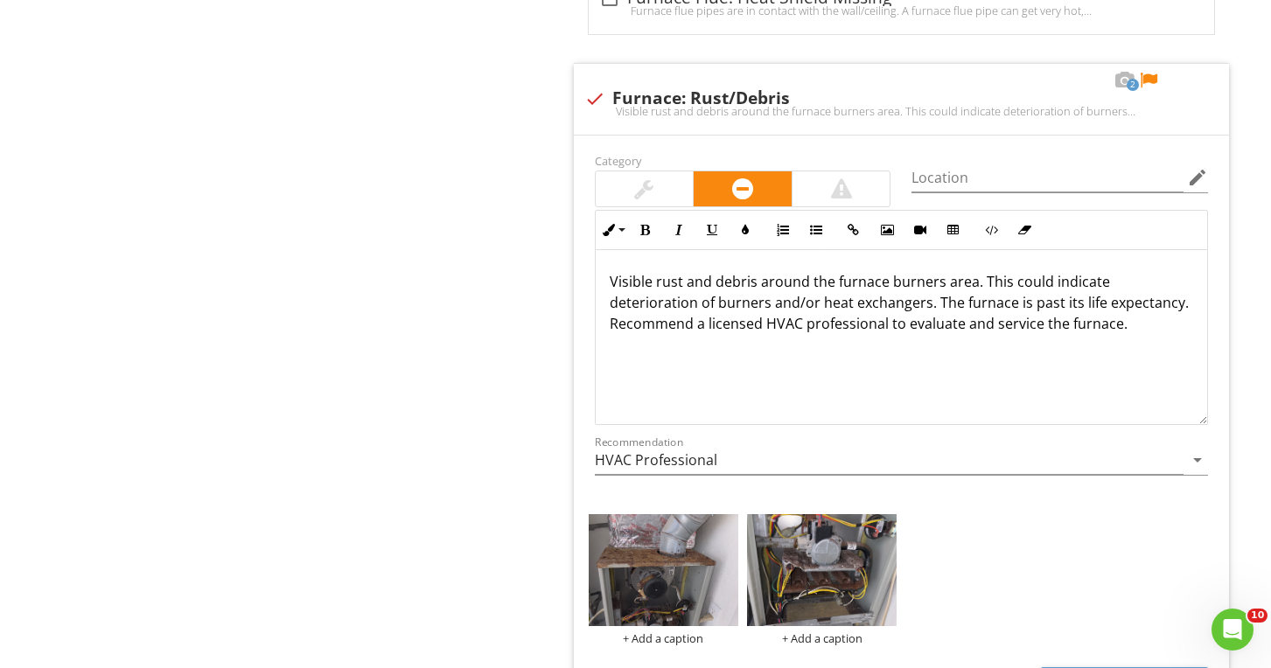
scroll to position [3670, 0]
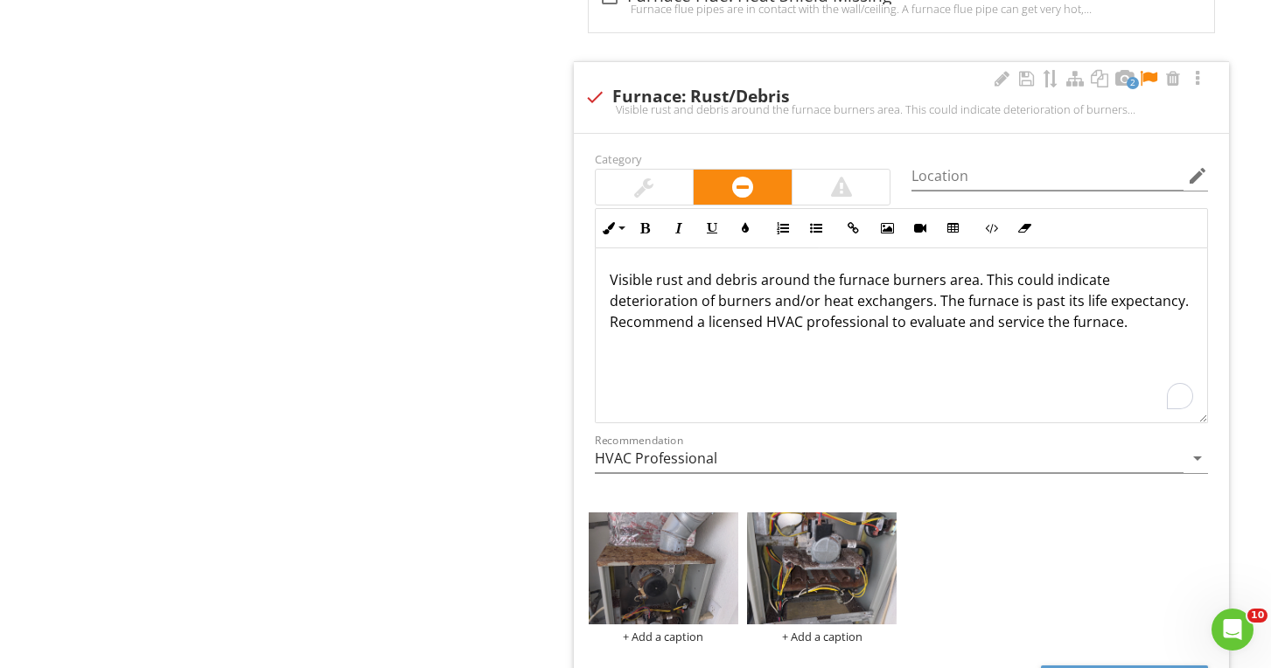
click at [972, 278] on p "Visible rust and debris around the furnace burners area. This could indicate de…" at bounding box center [901, 300] width 583 height 63
click at [1150, 73] on div at bounding box center [1148, 78] width 21 height 17
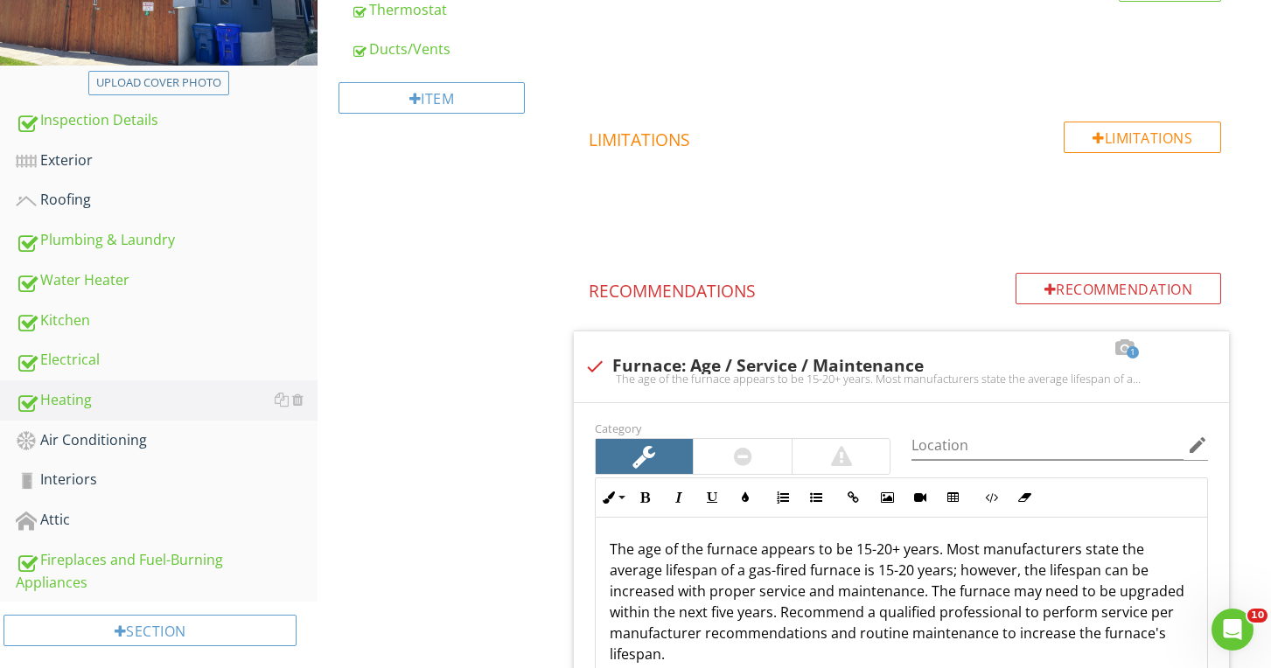
scroll to position [364, 0]
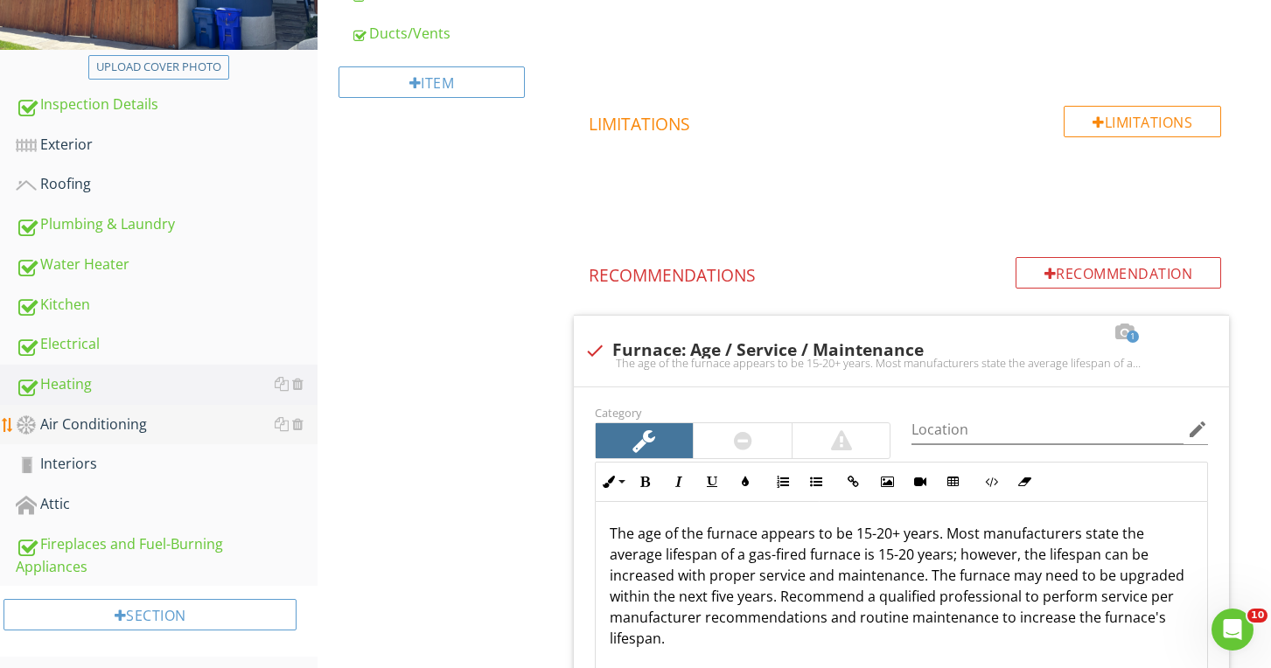
click at [176, 435] on div "Air Conditioning" at bounding box center [167, 425] width 302 height 23
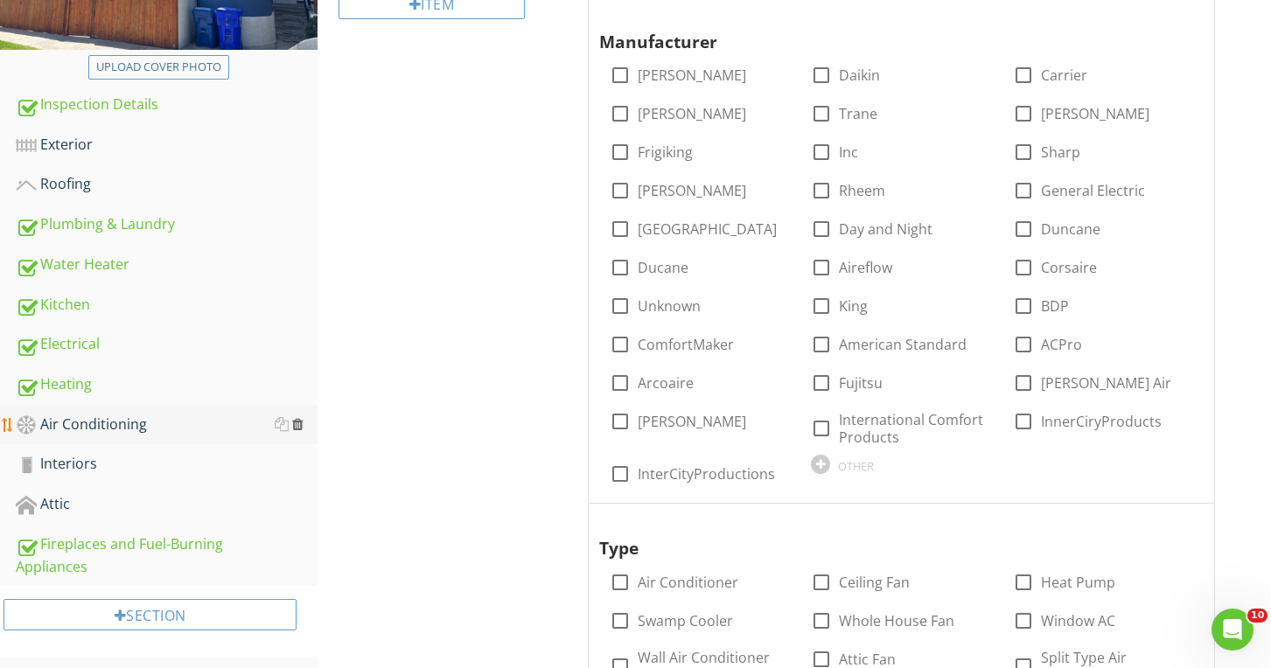
click at [301, 427] on div at bounding box center [297, 424] width 11 height 14
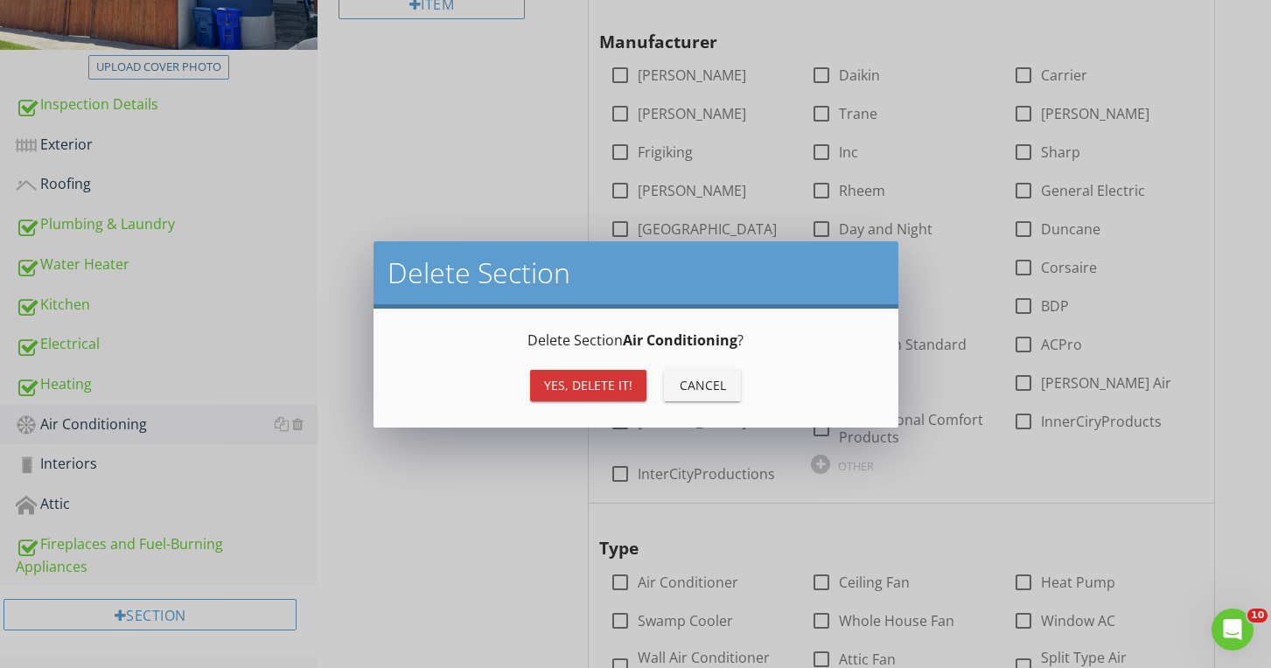
click at [577, 379] on div "Yes, Delete it!" at bounding box center [588, 385] width 88 height 18
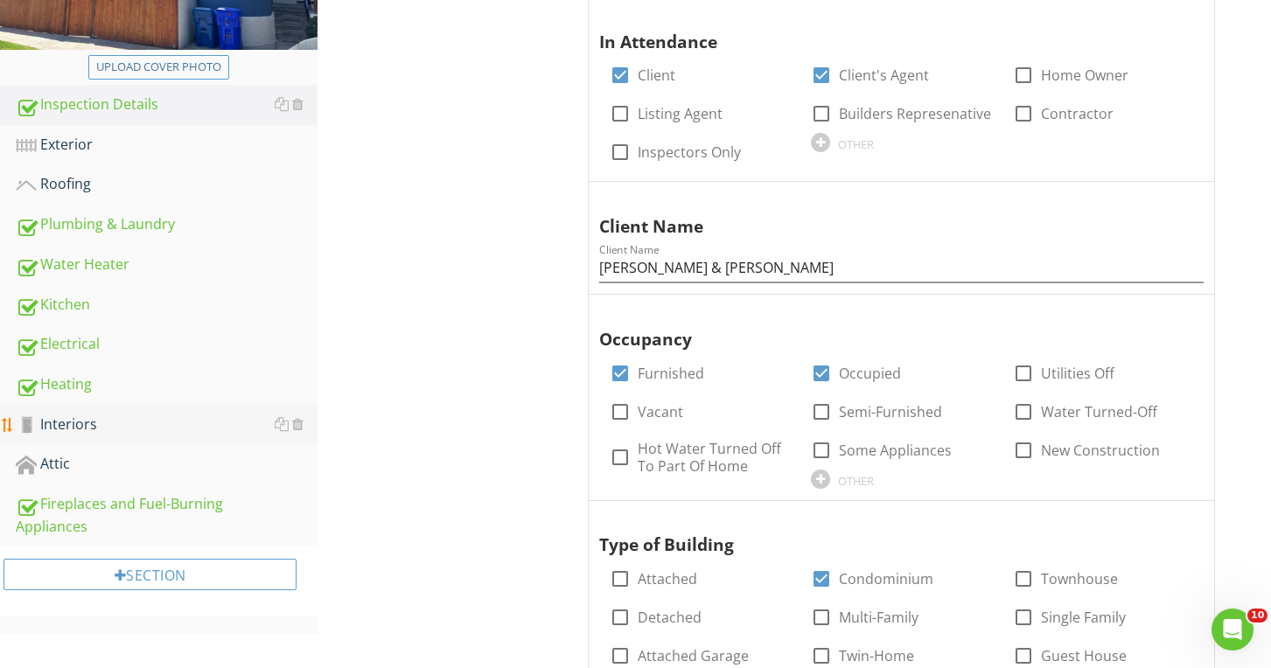
click at [180, 433] on div "Interiors" at bounding box center [167, 425] width 302 height 23
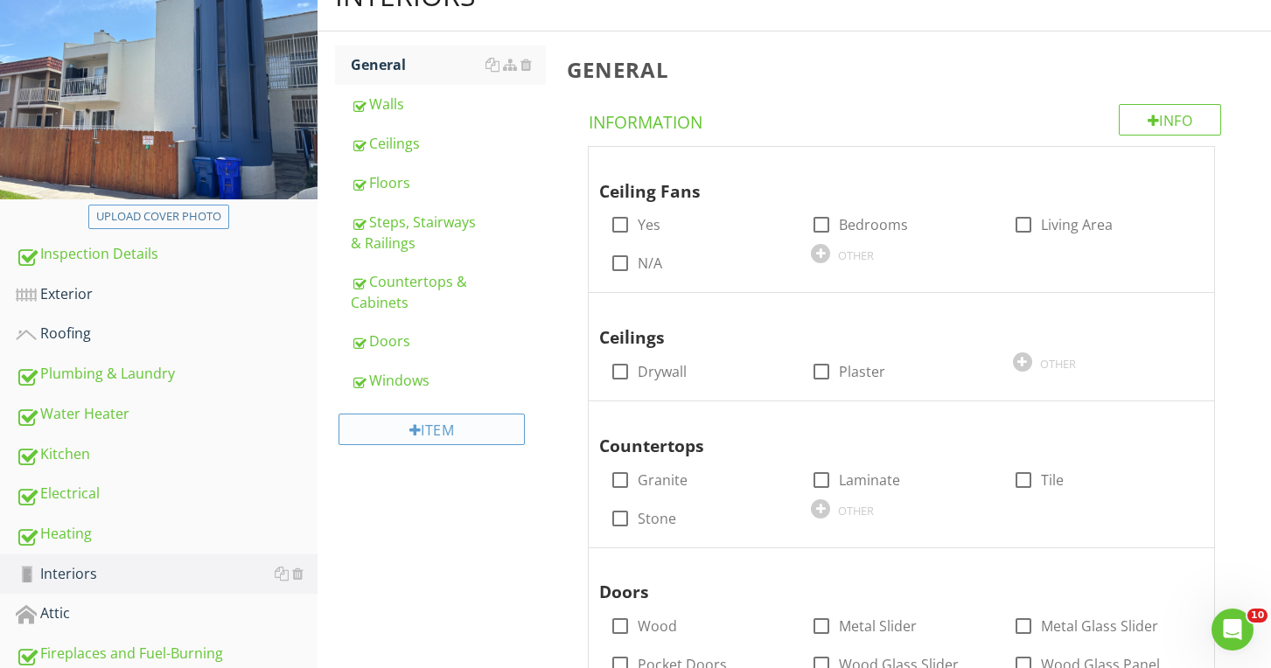
scroll to position [215, 0]
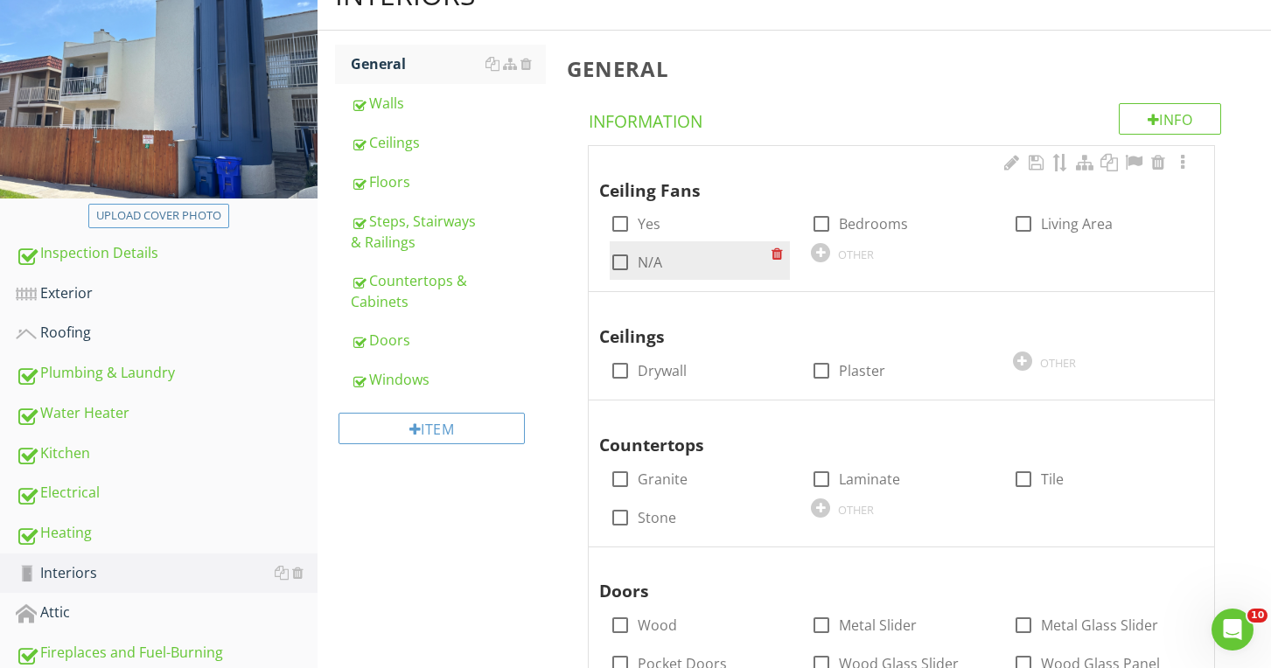
click at [619, 255] on div at bounding box center [620, 262] width 30 height 30
checkbox input "true"
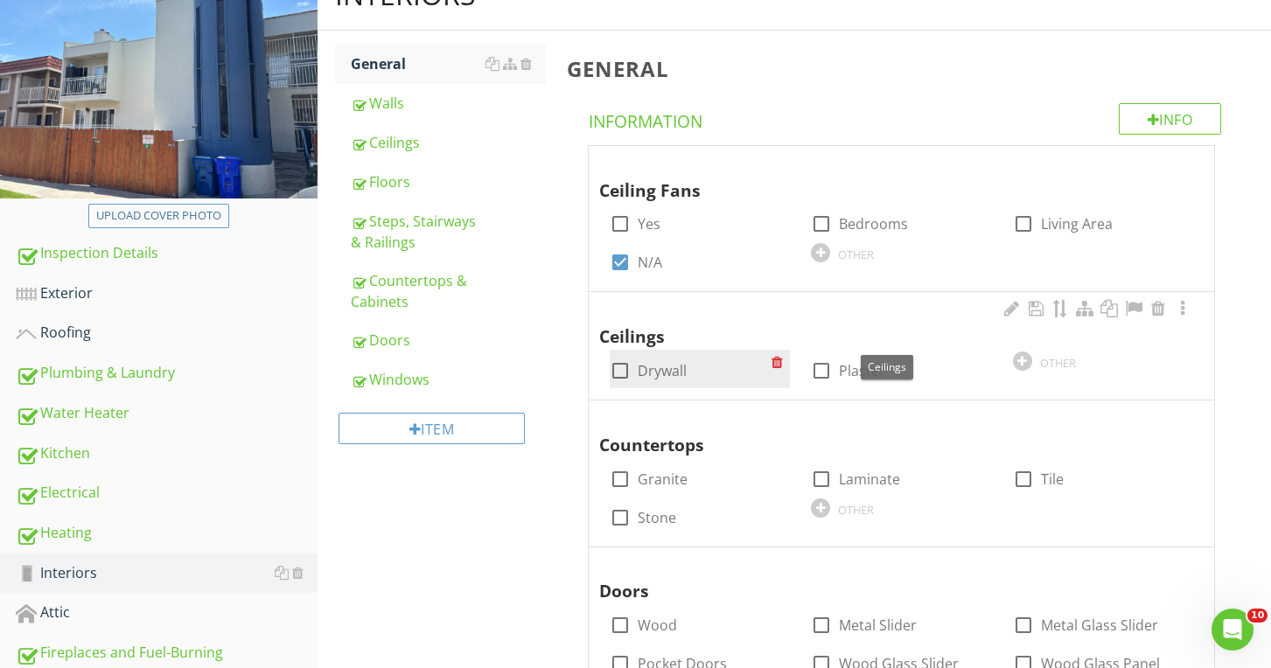
click at [617, 365] on div at bounding box center [620, 371] width 30 height 30
checkbox input "true"
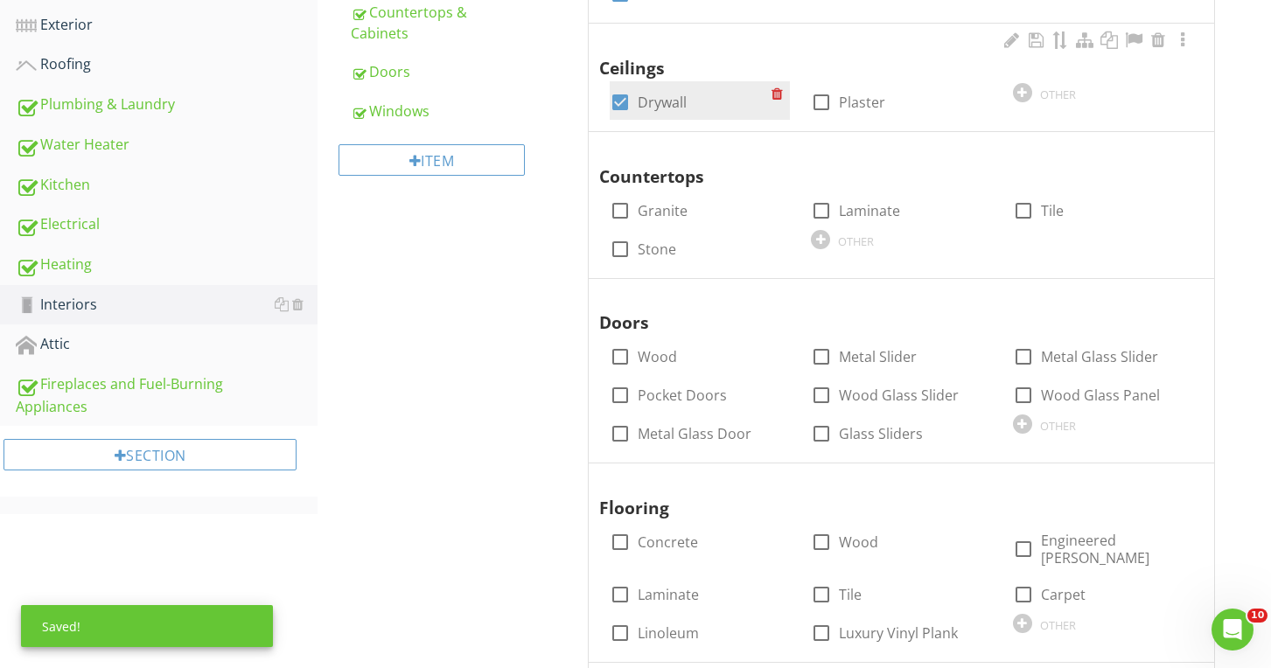
scroll to position [494, 0]
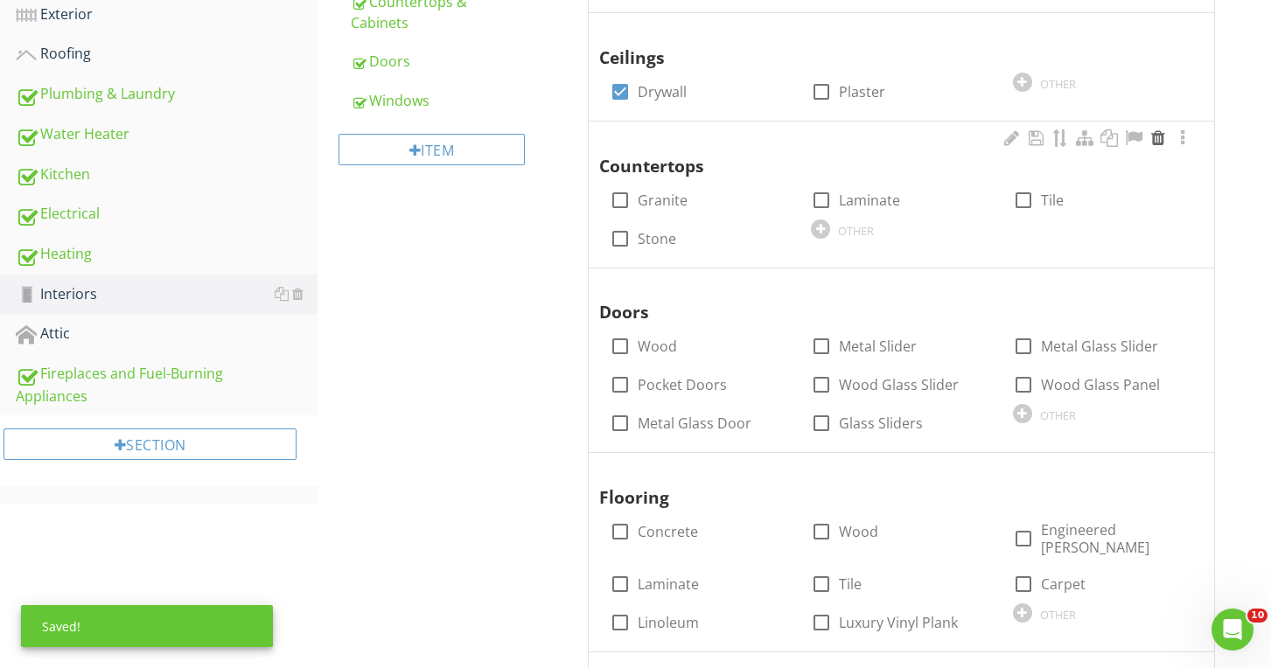
click at [1161, 135] on div at bounding box center [1157, 137] width 21 height 17
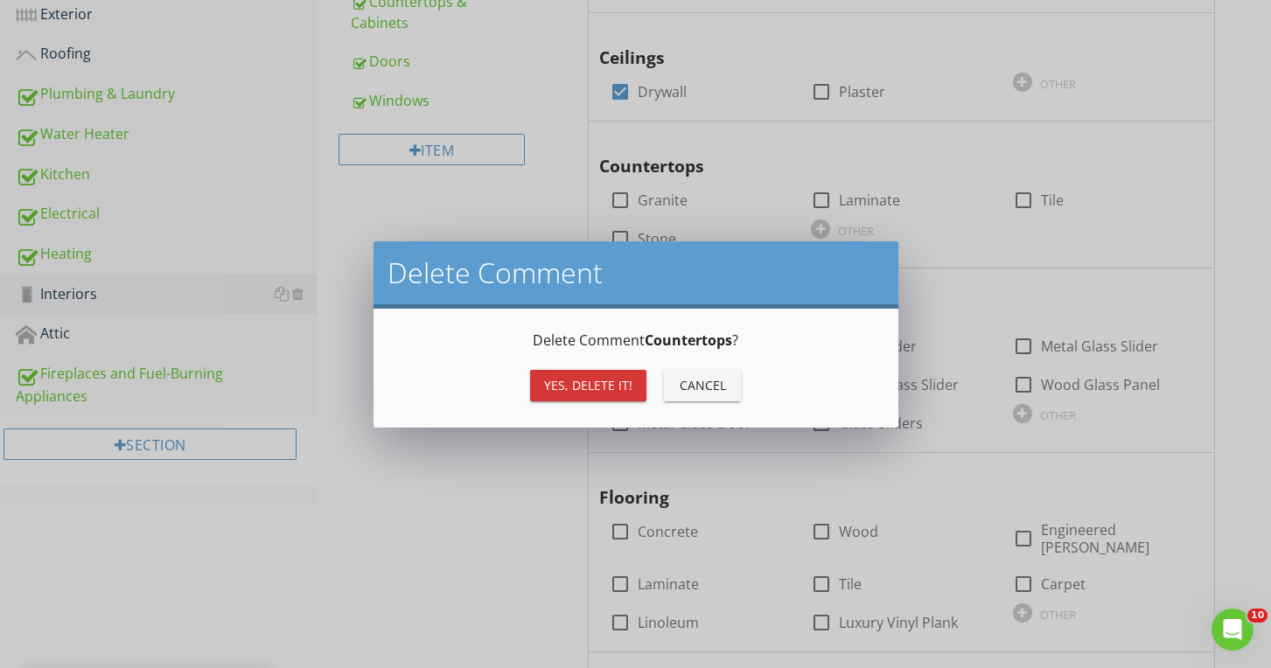
click at [629, 387] on div "Yes, Delete it!" at bounding box center [588, 385] width 88 height 18
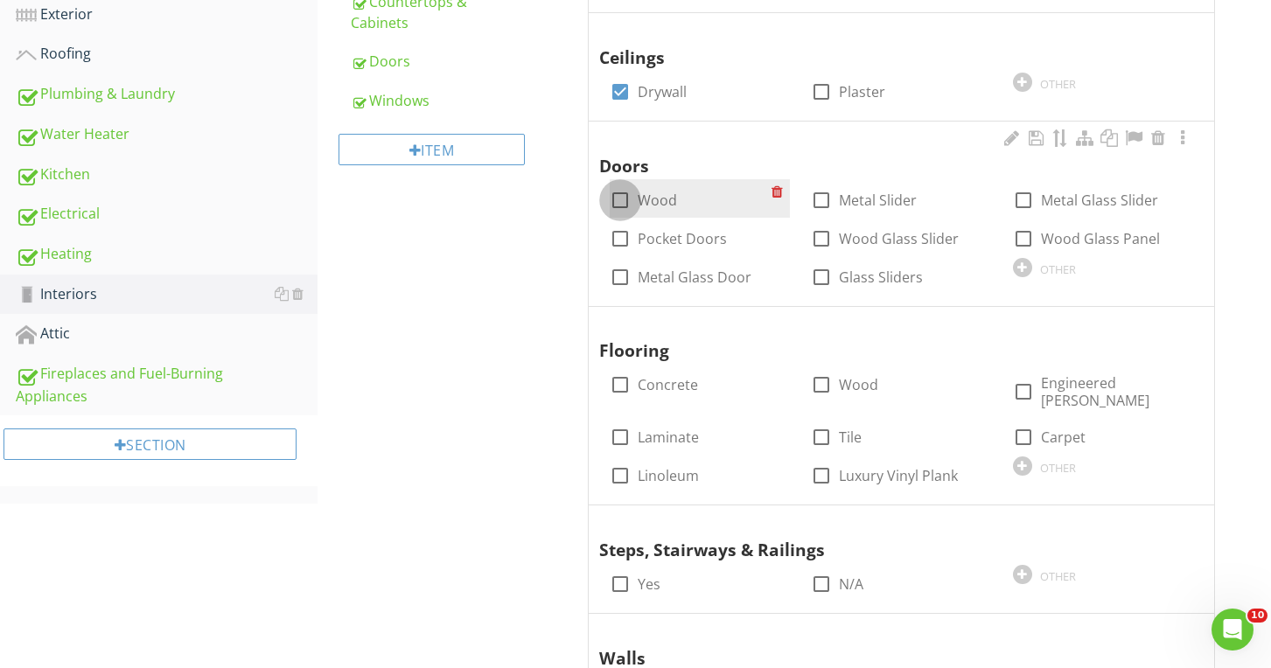
click at [618, 199] on div at bounding box center [620, 200] width 30 height 30
checkbox input "true"
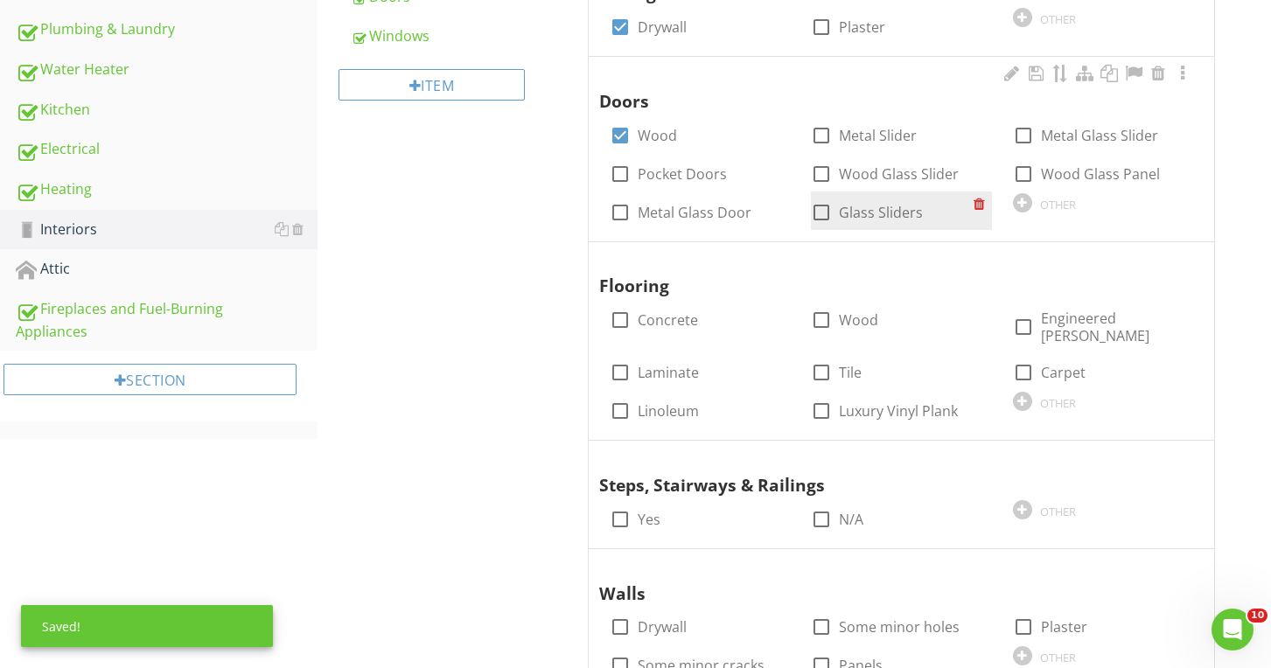
click at [821, 214] on div at bounding box center [821, 213] width 30 height 30
checkbox input "true"
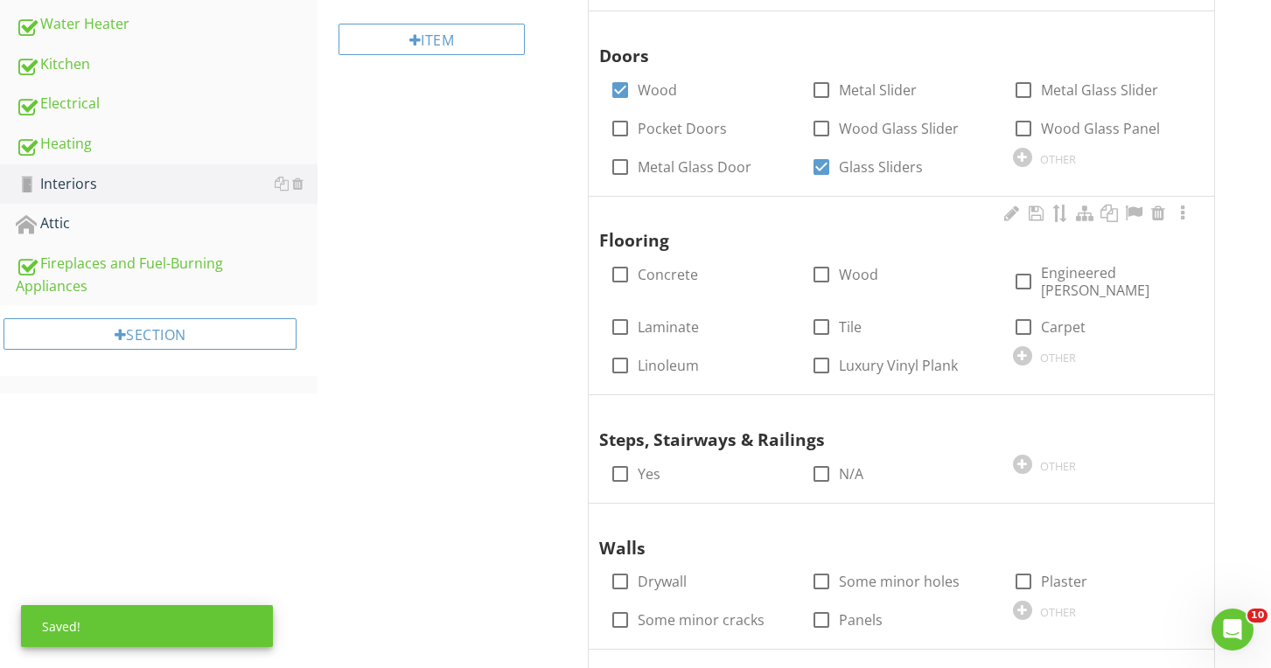
scroll to position [605, 0]
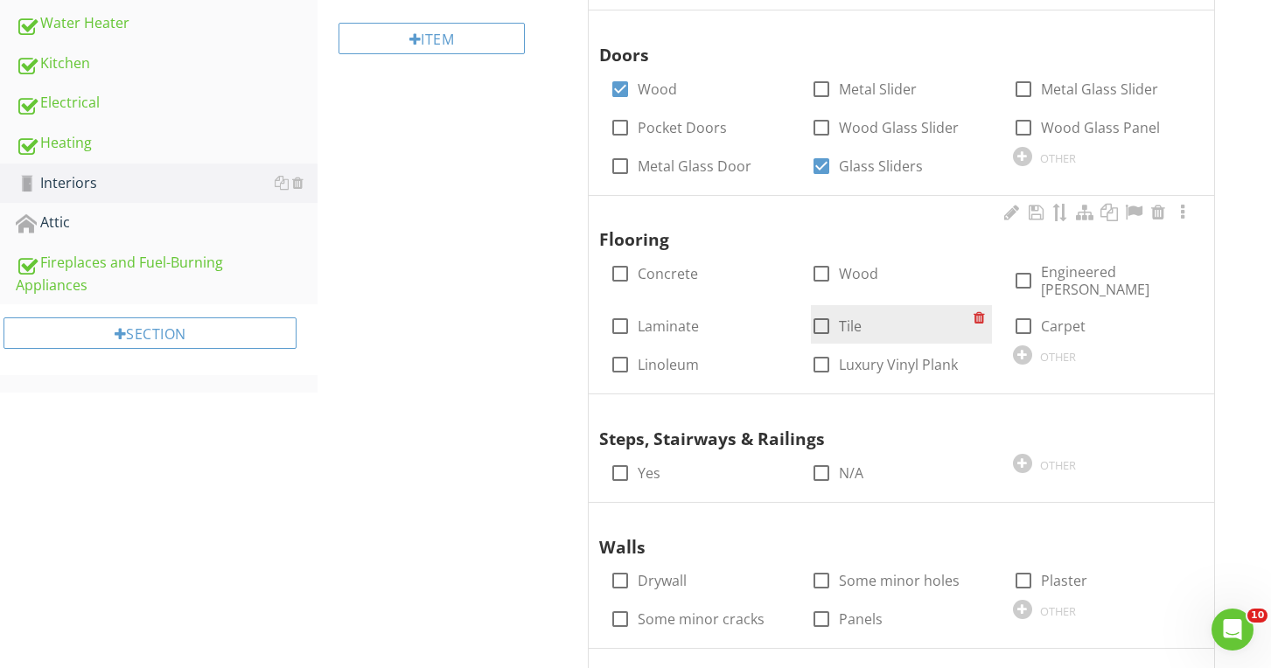
click at [824, 311] on div at bounding box center [821, 326] width 30 height 30
checkbox input "true"
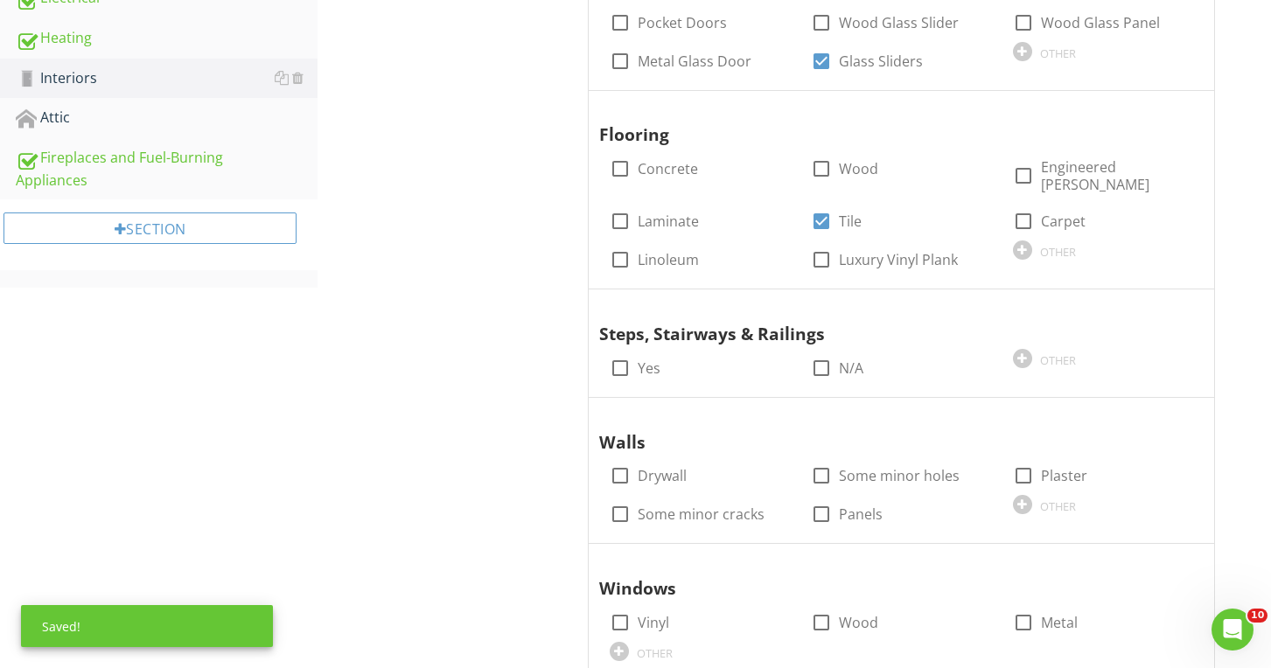
scroll to position [735, 0]
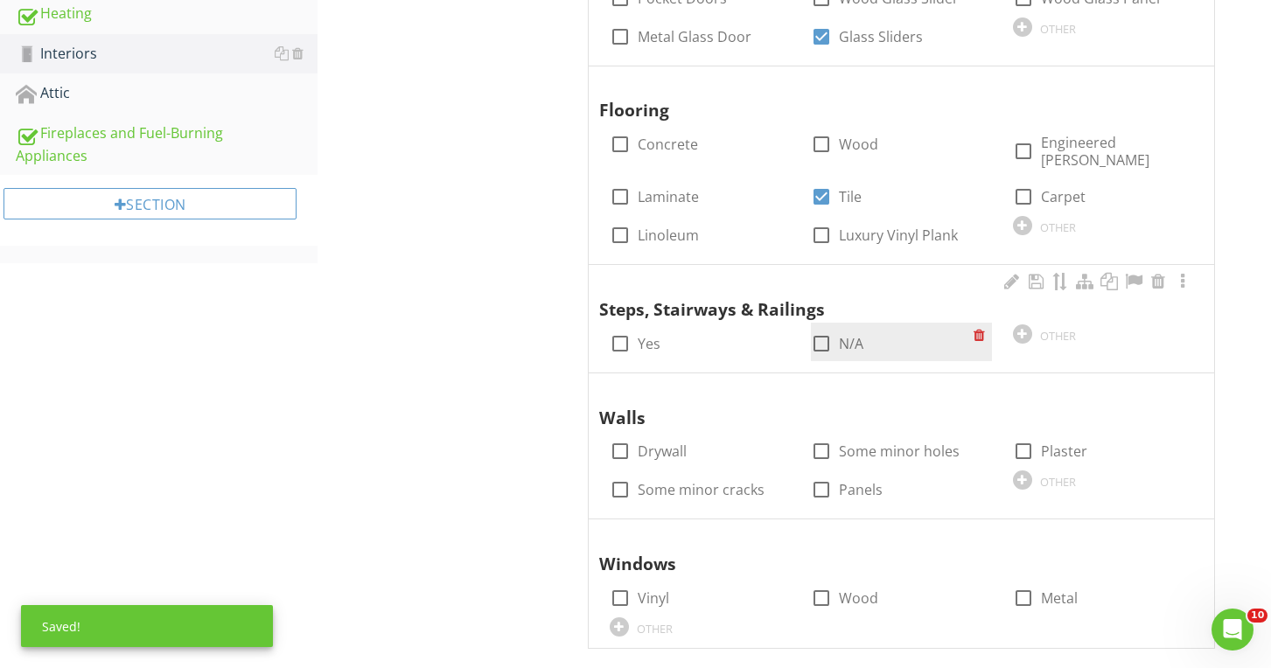
click at [810, 329] on div at bounding box center [821, 344] width 30 height 30
checkbox input "true"
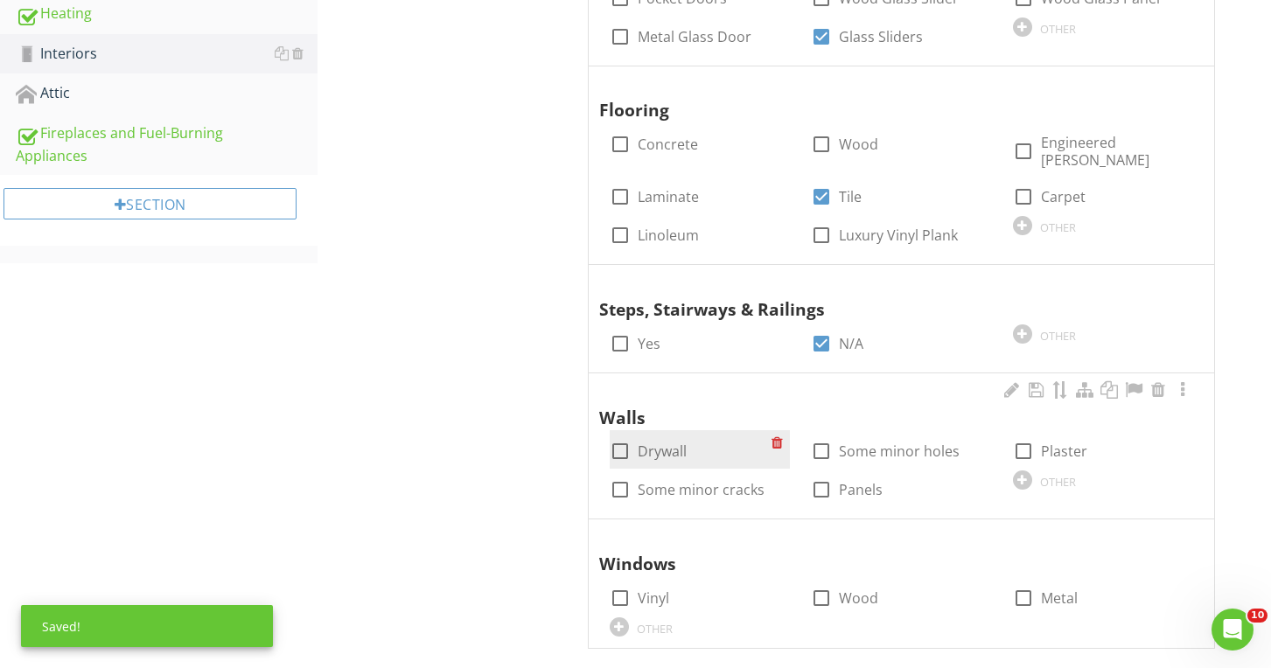
click at [645, 443] on label "Drywall" at bounding box center [662, 451] width 49 height 17
checkbox input "true"
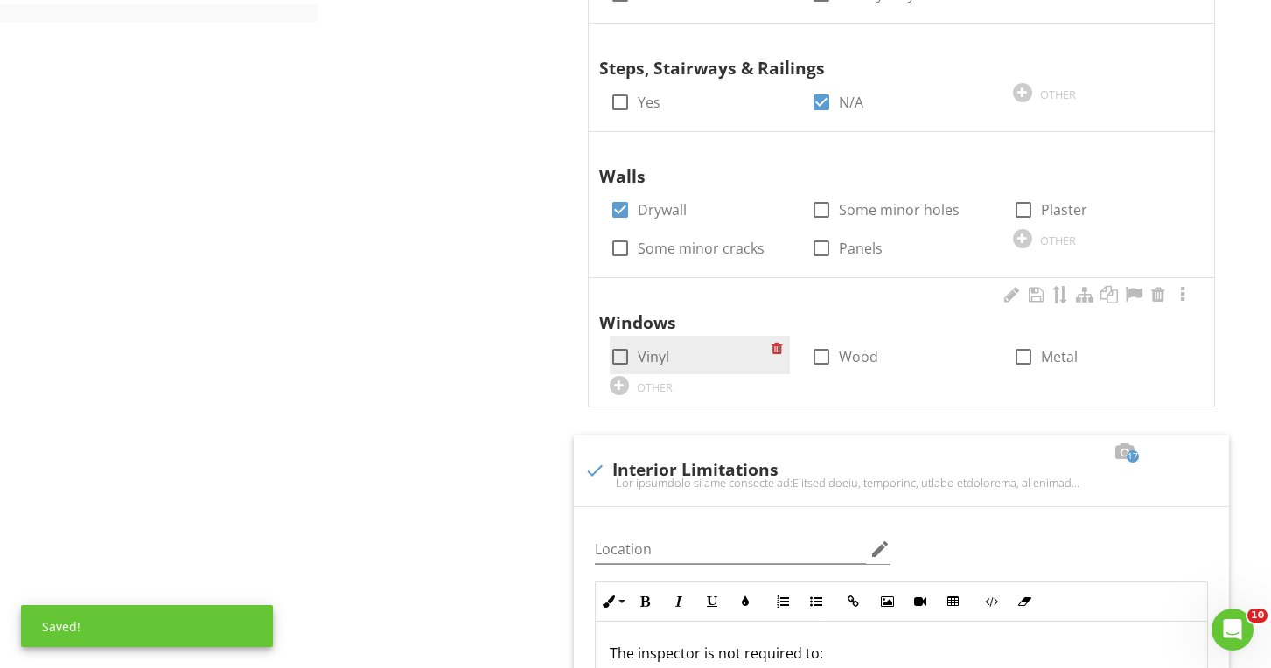
click at [658, 348] on label "Vinyl" at bounding box center [653, 356] width 31 height 17
checkbox input "true"
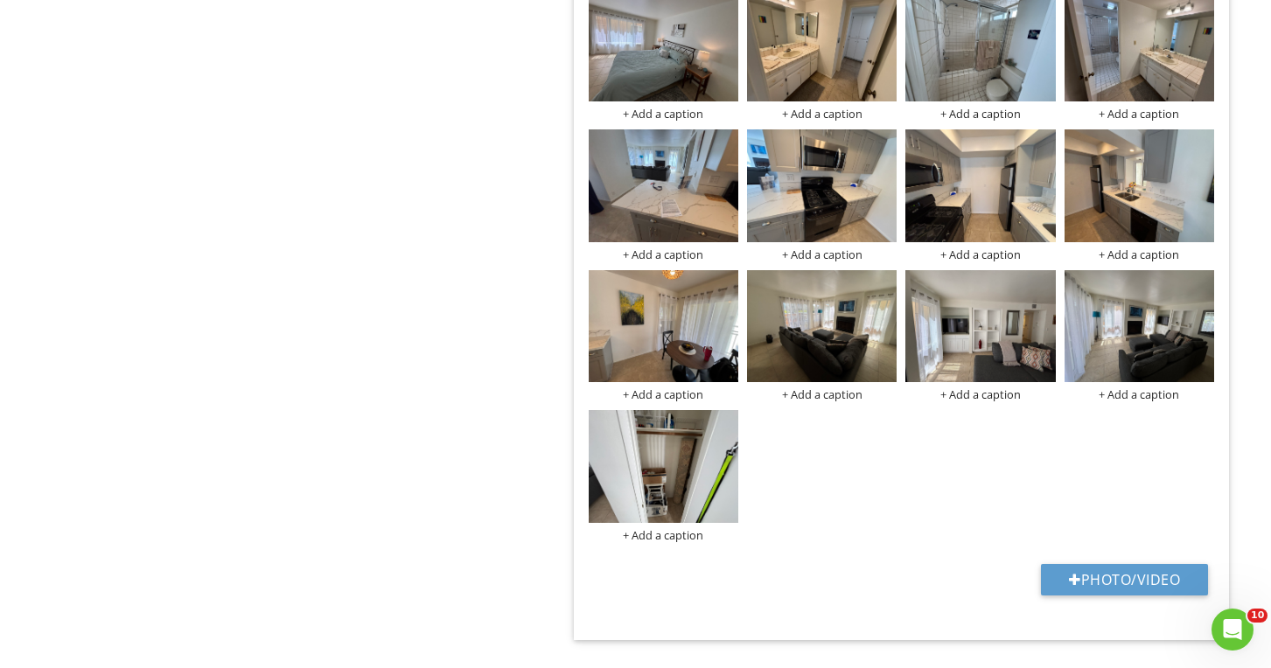
scroll to position [1711, 0]
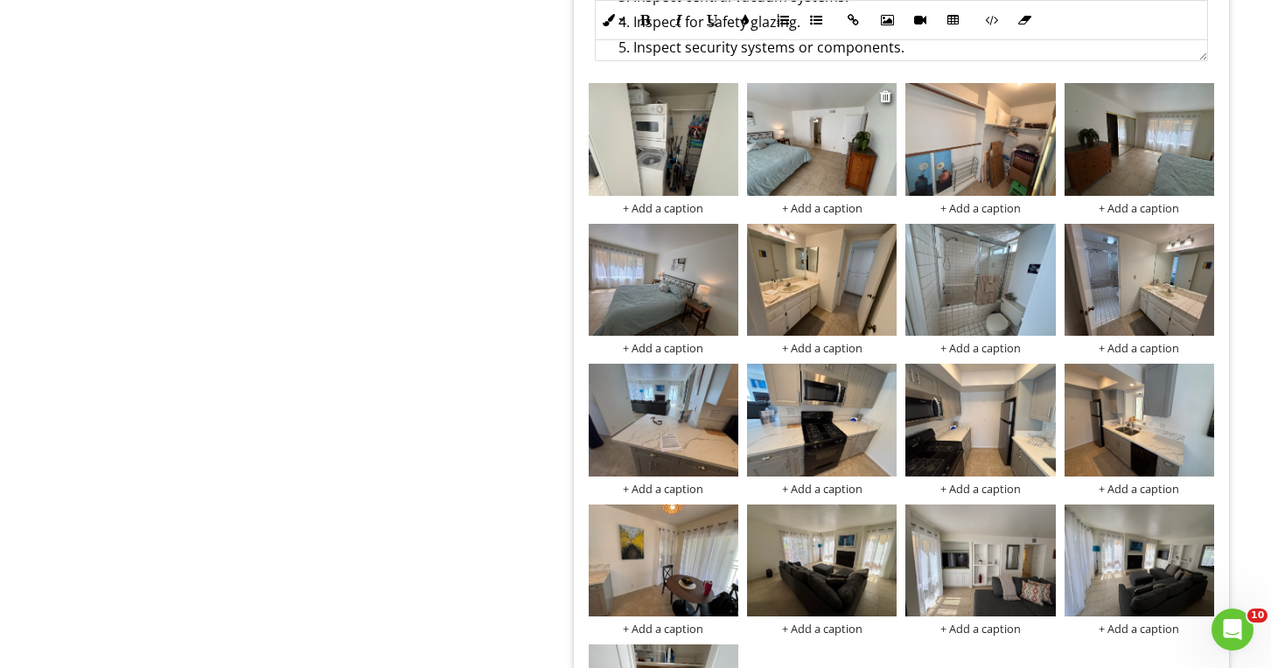
click at [805, 162] on img at bounding box center [822, 139] width 150 height 113
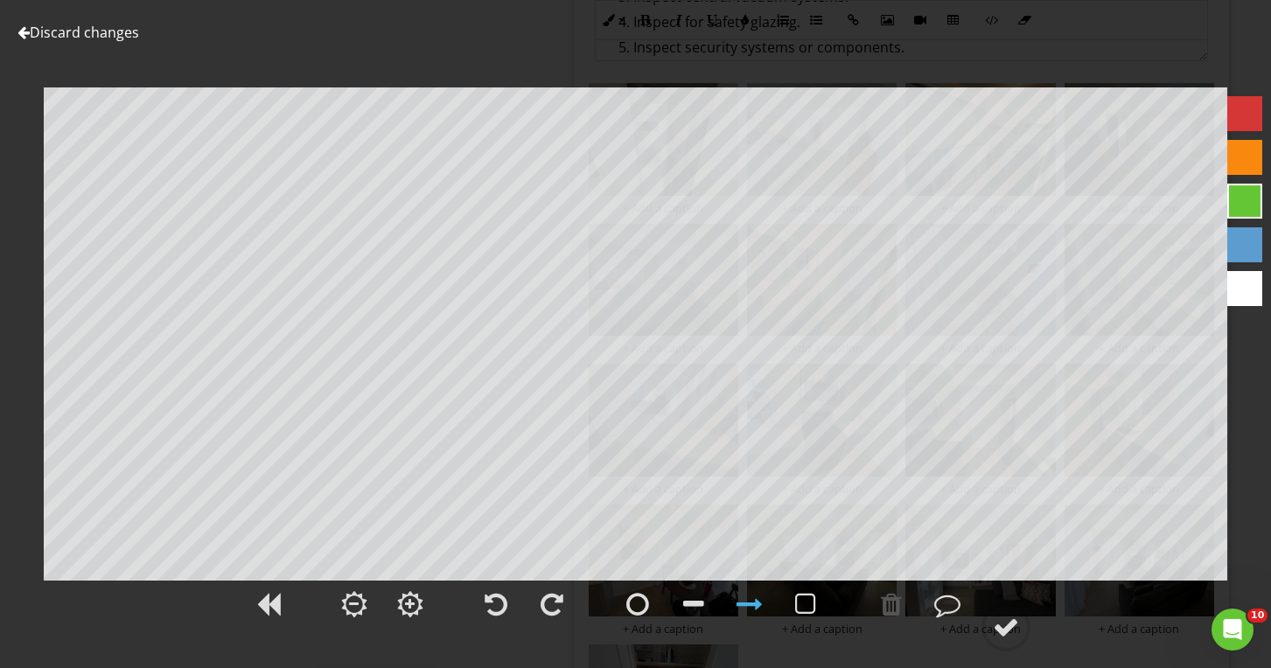
click at [112, 31] on link "Discard changes" at bounding box center [78, 32] width 122 height 19
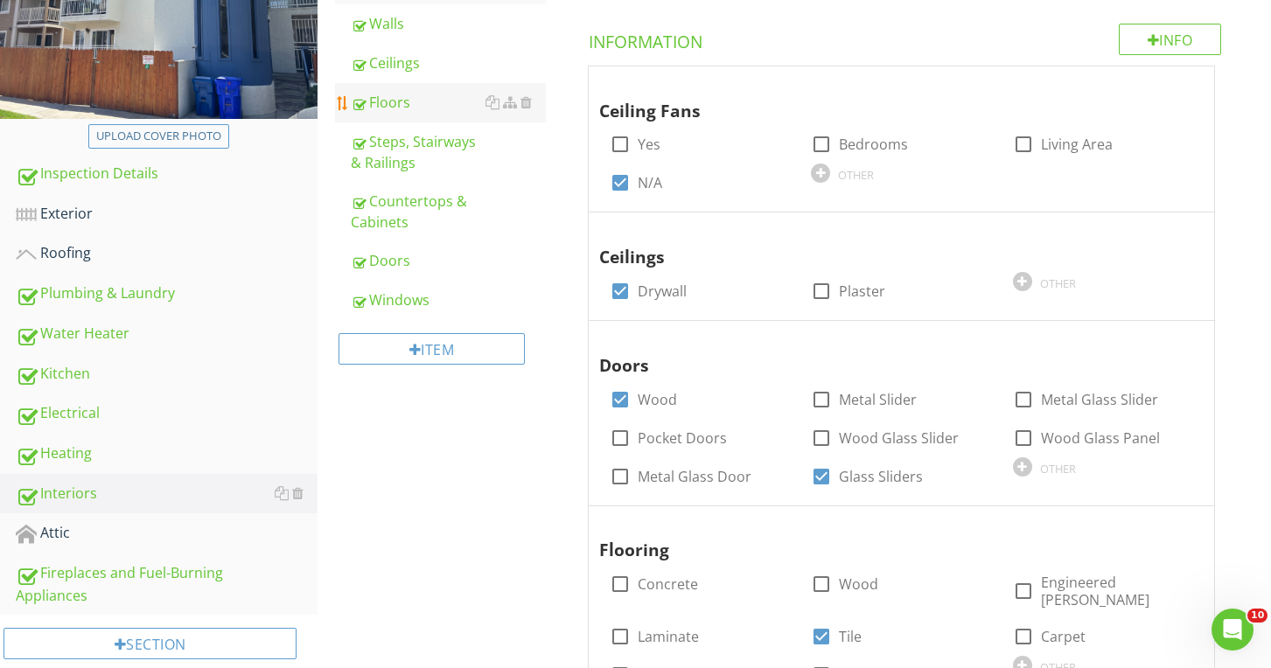
scroll to position [290, 0]
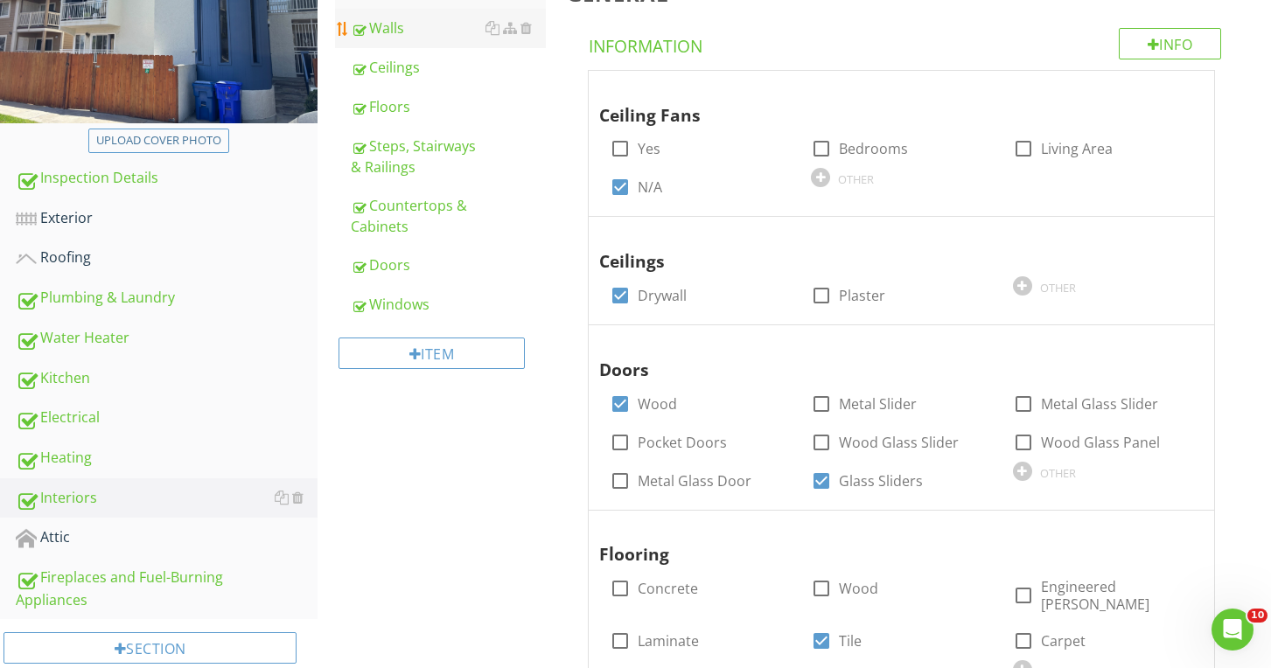
click at [396, 39] on link "Walls" at bounding box center [448, 28] width 194 height 38
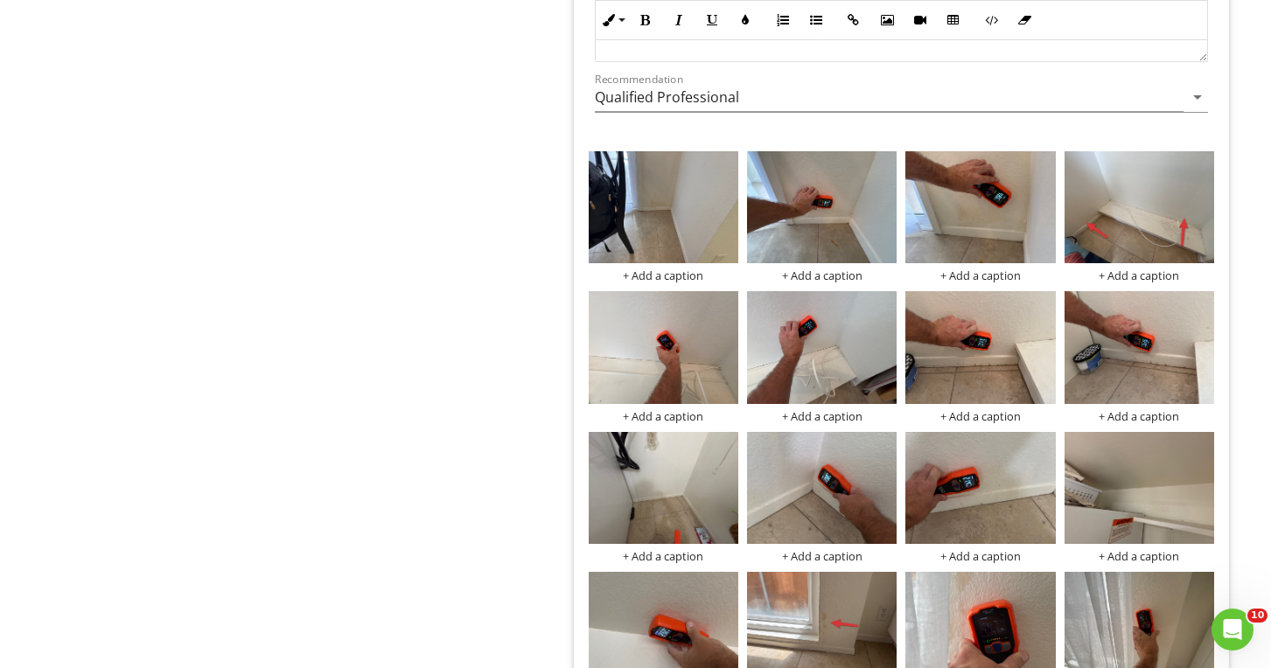
scroll to position [2090, 0]
click at [649, 275] on div "+ Add a caption" at bounding box center [664, 275] width 150 height 14
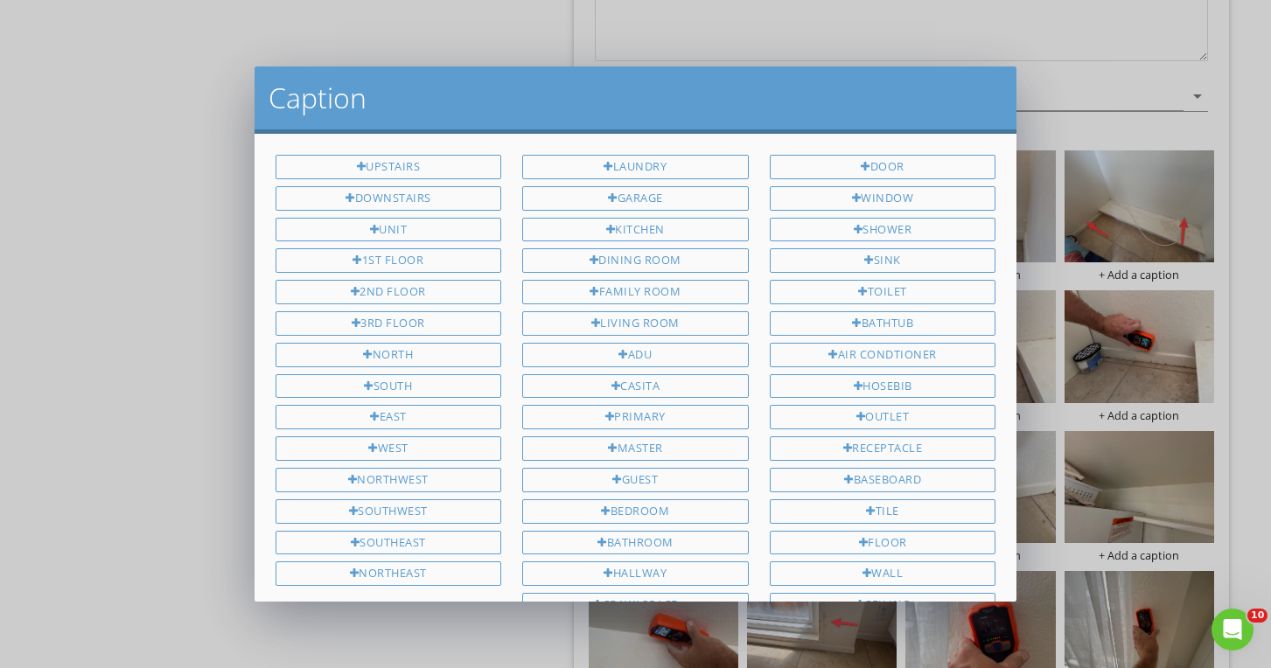
scroll to position [341, 0]
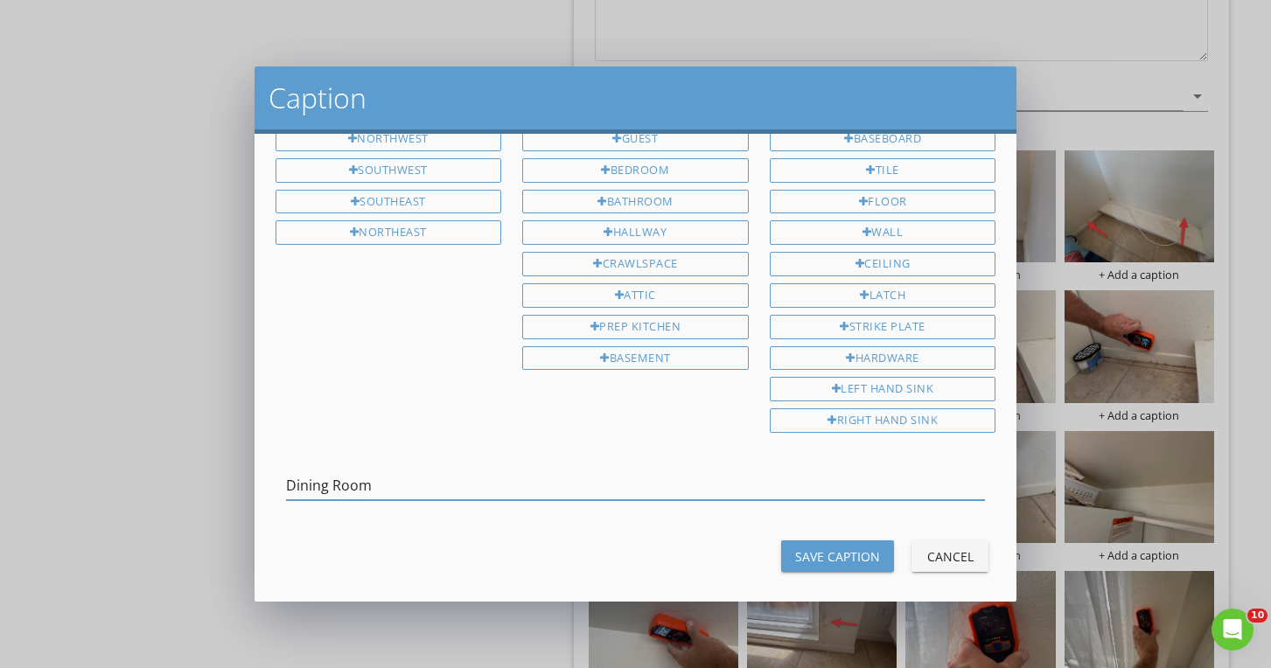
type input "Dining Room"
click at [812, 547] on div "Save Caption" at bounding box center [837, 556] width 85 height 18
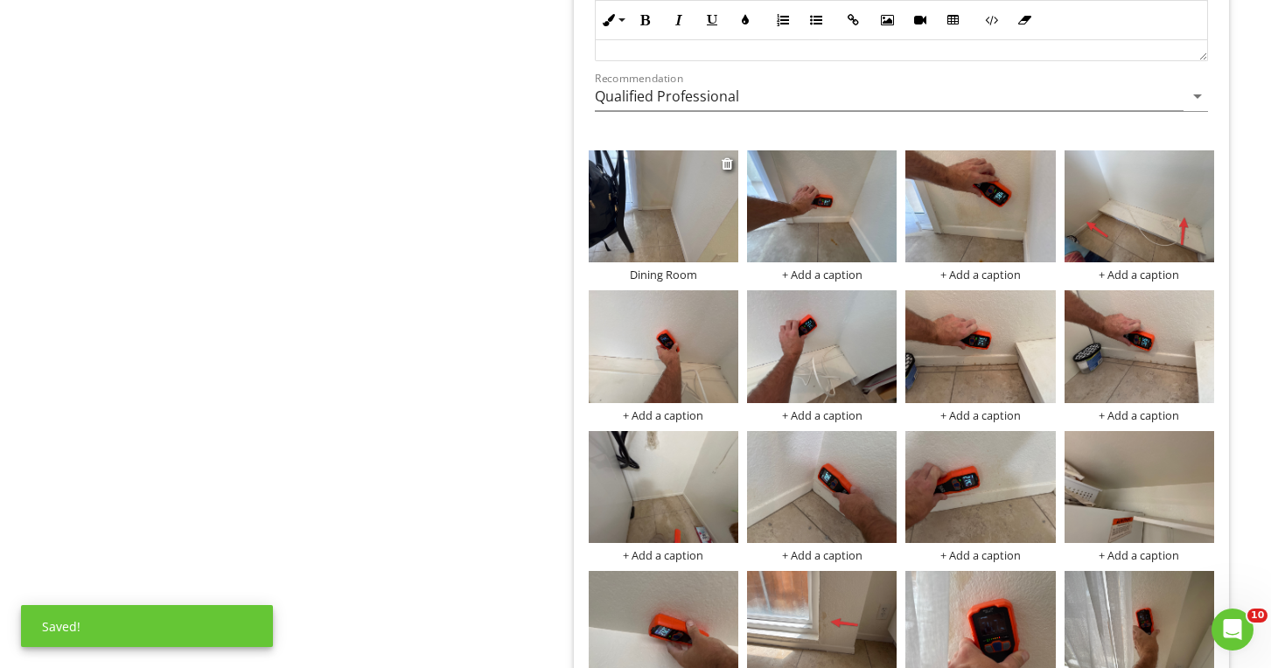
click at [641, 206] on img at bounding box center [664, 206] width 150 height 112
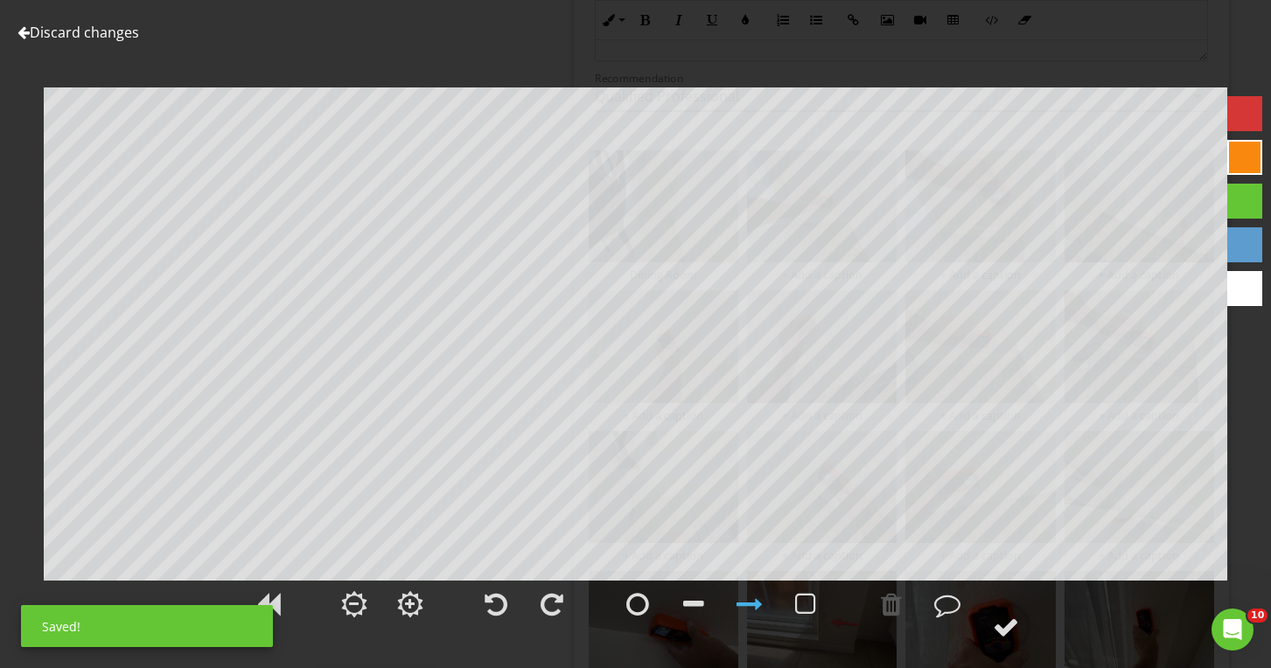
click at [1251, 109] on div at bounding box center [1244, 113] width 35 height 35
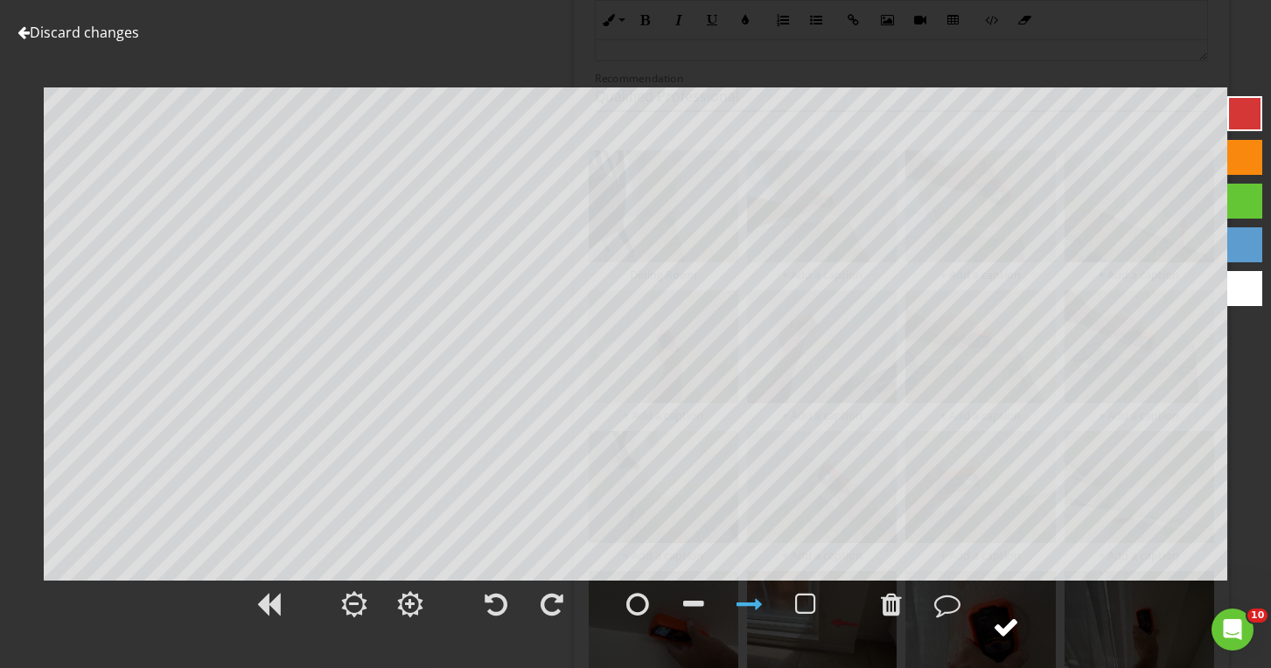
click at [988, 625] on circle at bounding box center [1005, 626] width 45 height 45
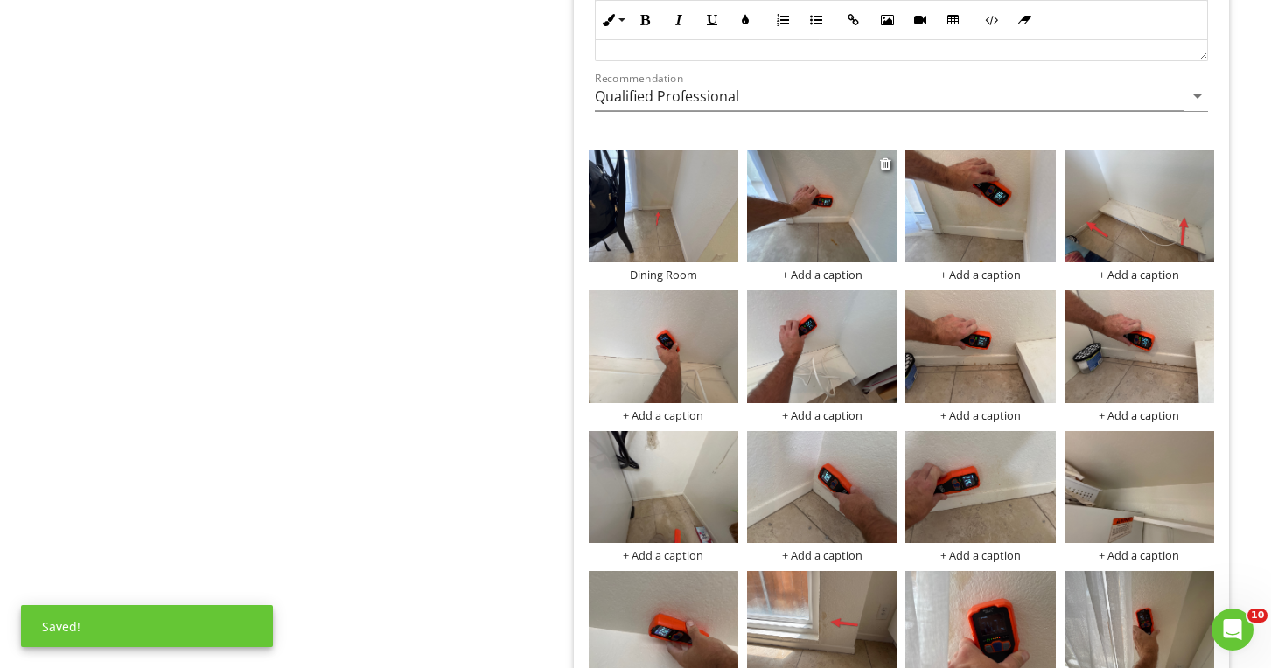
click at [846, 268] on div "+ Add a caption" at bounding box center [822, 275] width 150 height 14
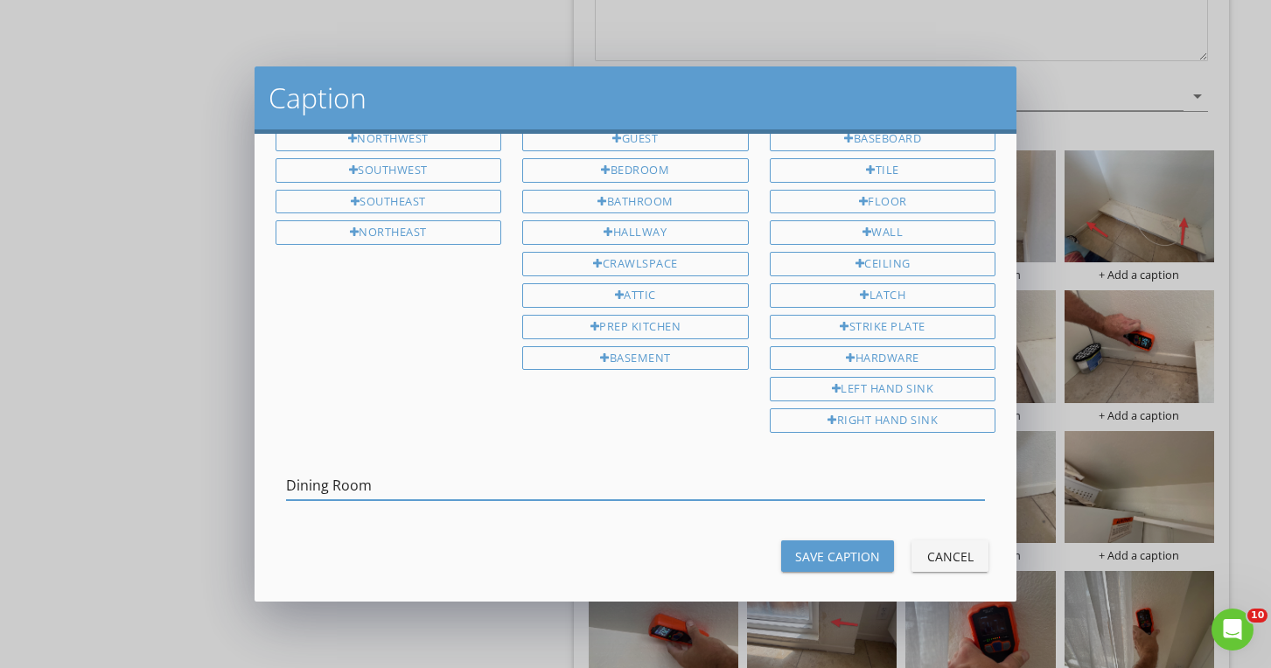
type input "Dining Room"
click at [868, 540] on button "Save Caption" at bounding box center [837, 555] width 113 height 31
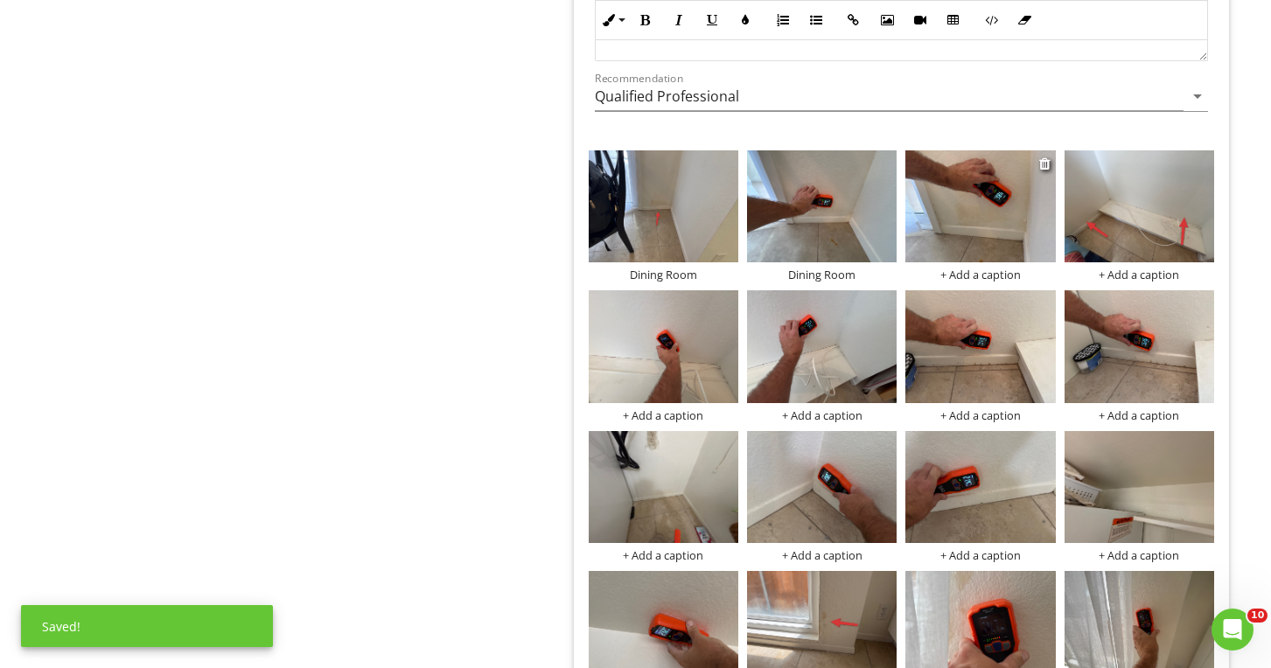
click at [972, 268] on div "+ Add a caption" at bounding box center [980, 275] width 150 height 14
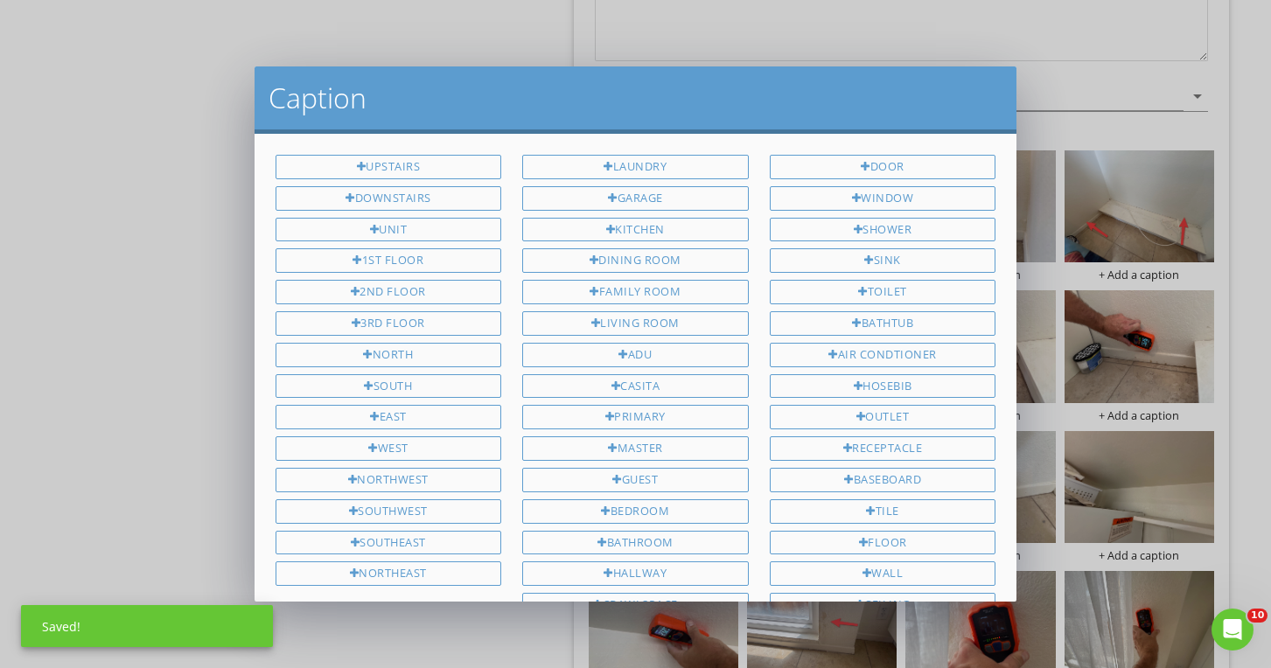
scroll to position [341, 0]
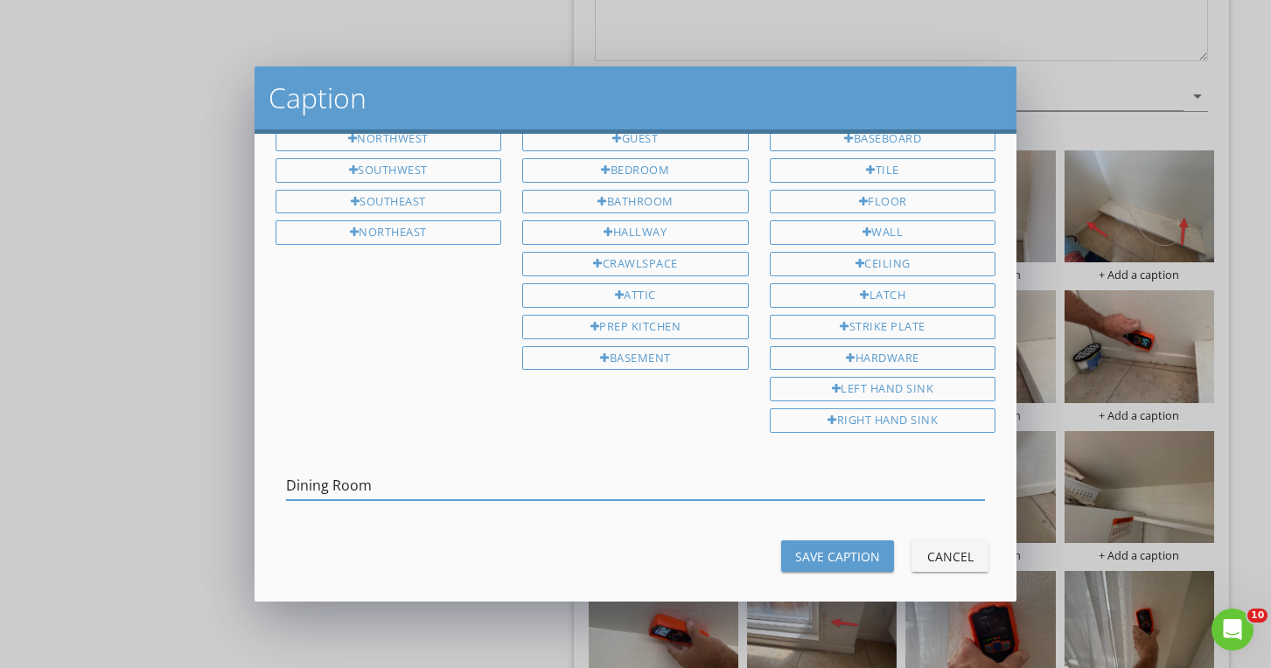
type input "Dining Room"
click at [871, 547] on div "Save Caption" at bounding box center [837, 556] width 85 height 18
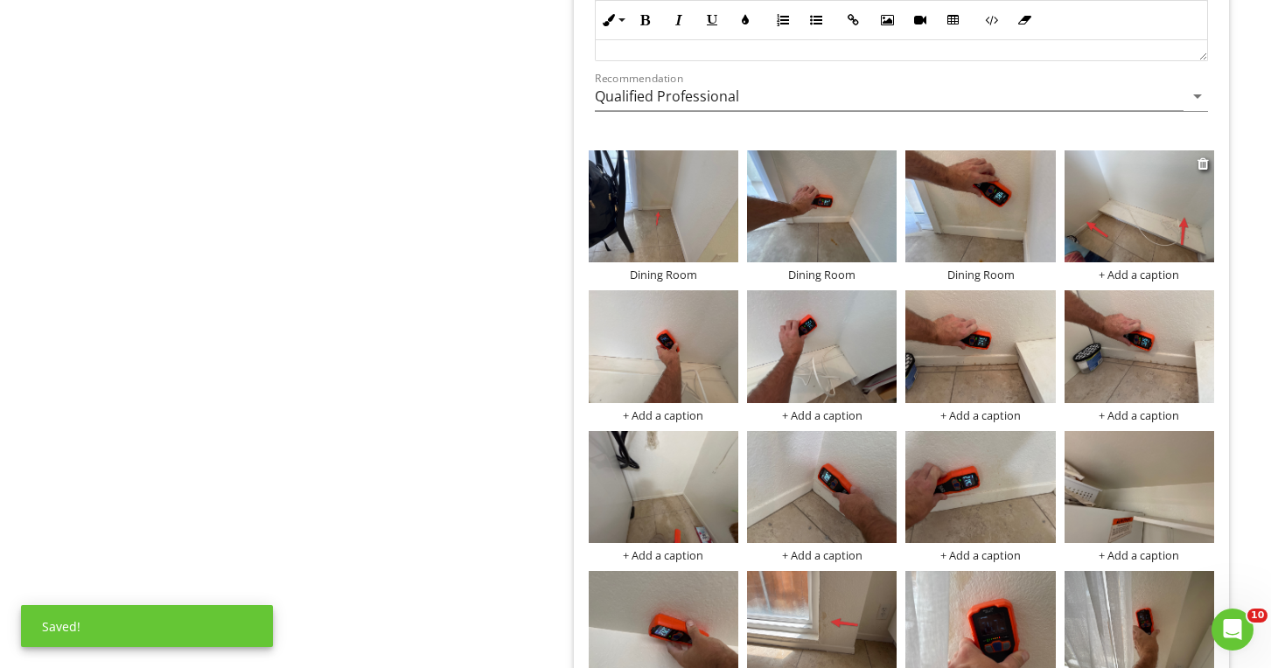
click at [1122, 274] on div "+ Add a caption" at bounding box center [1139, 275] width 150 height 14
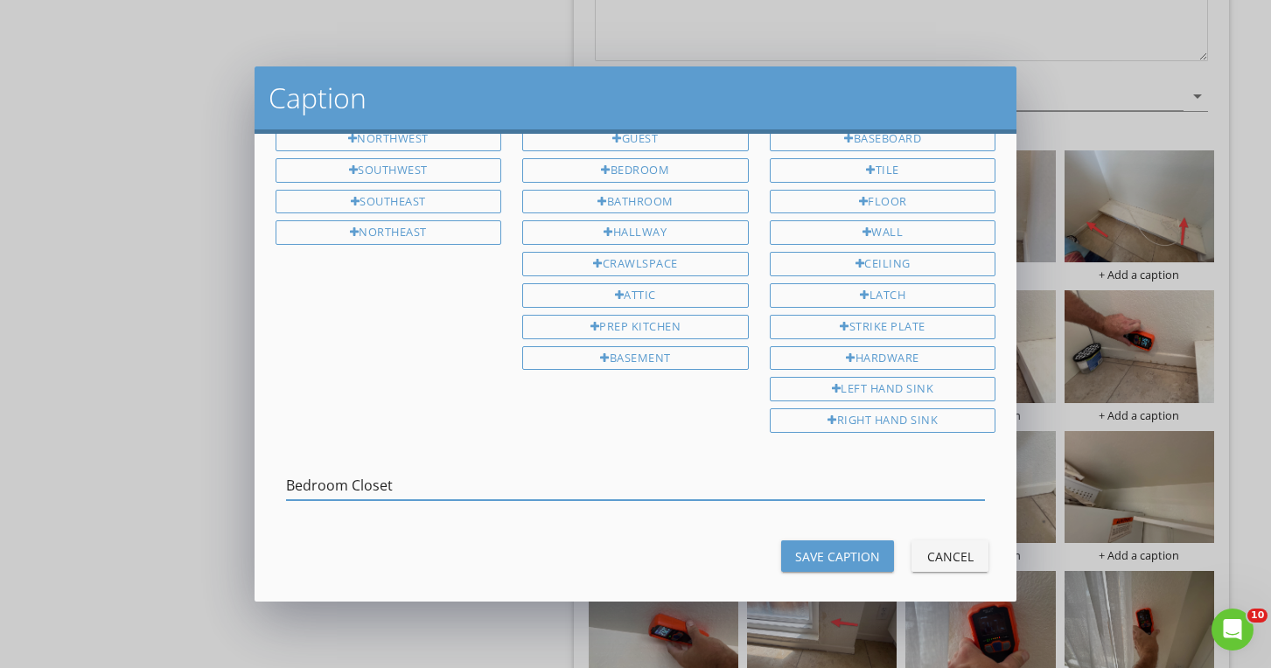
type input "Bedroom Closet"
click at [866, 547] on div "Save Caption" at bounding box center [837, 556] width 85 height 18
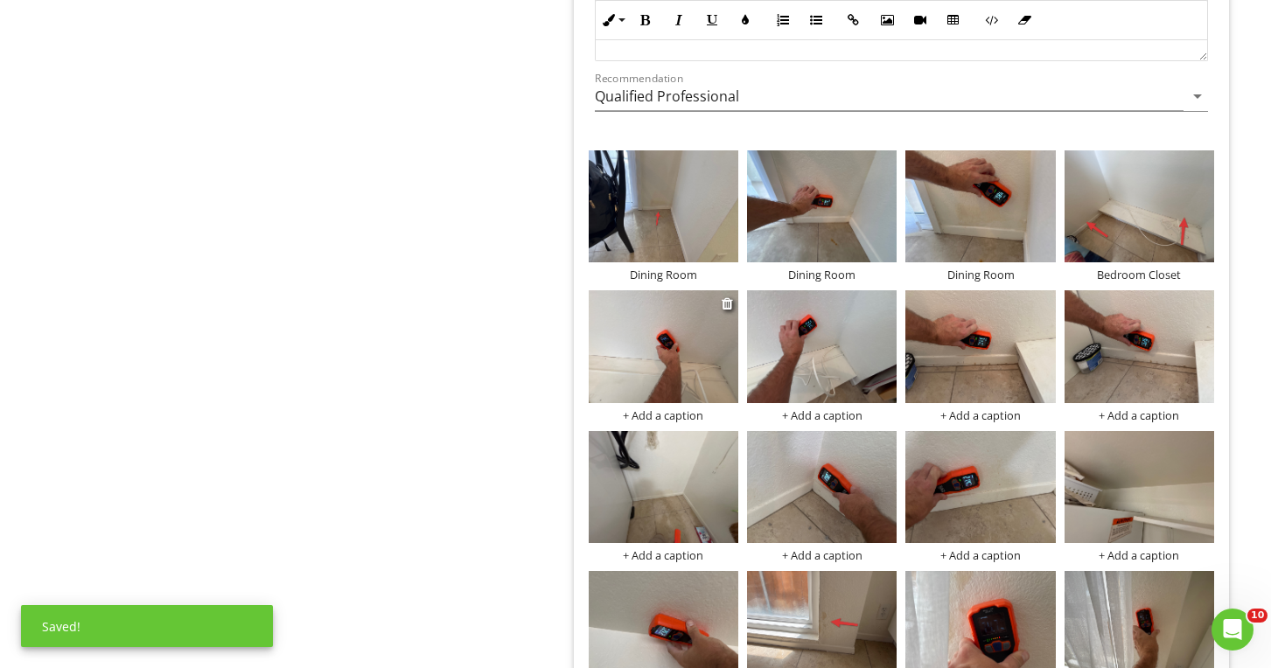
click at [682, 413] on div "+ Add a caption" at bounding box center [664, 415] width 150 height 14
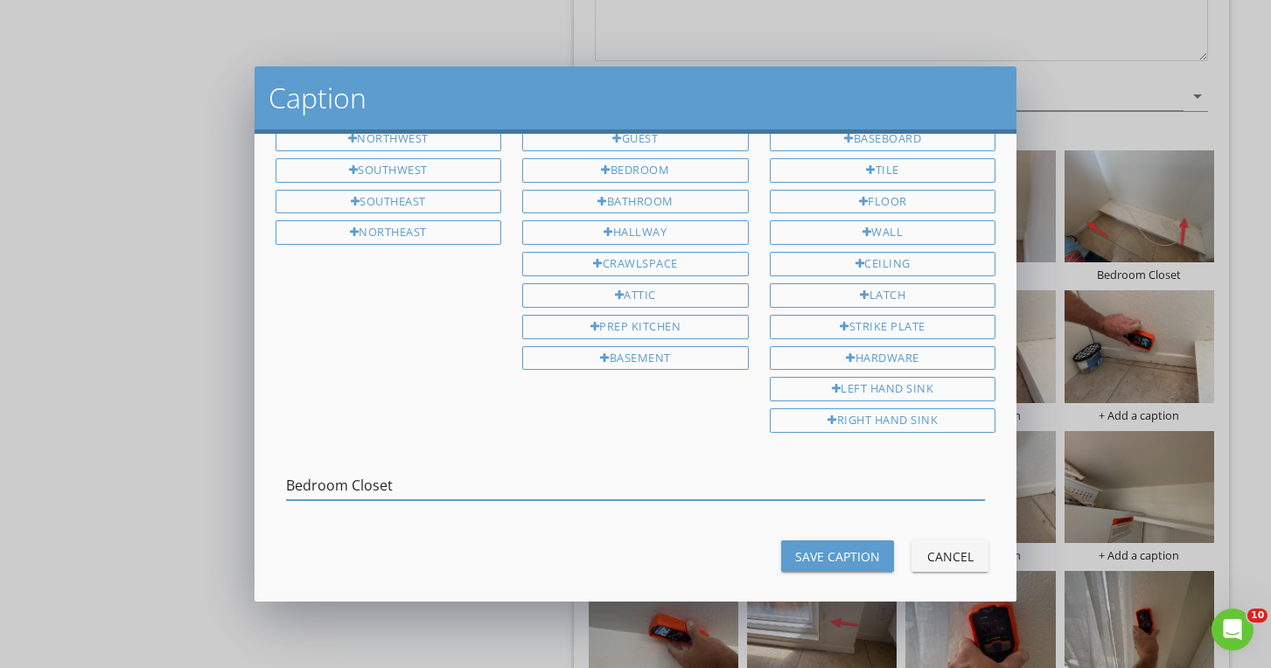
type input "Bedroom Closet"
click at [814, 560] on div "Save Caption Cancel" at bounding box center [636, 556] width 742 height 42
click at [808, 547] on div "Save Caption" at bounding box center [837, 556] width 85 height 18
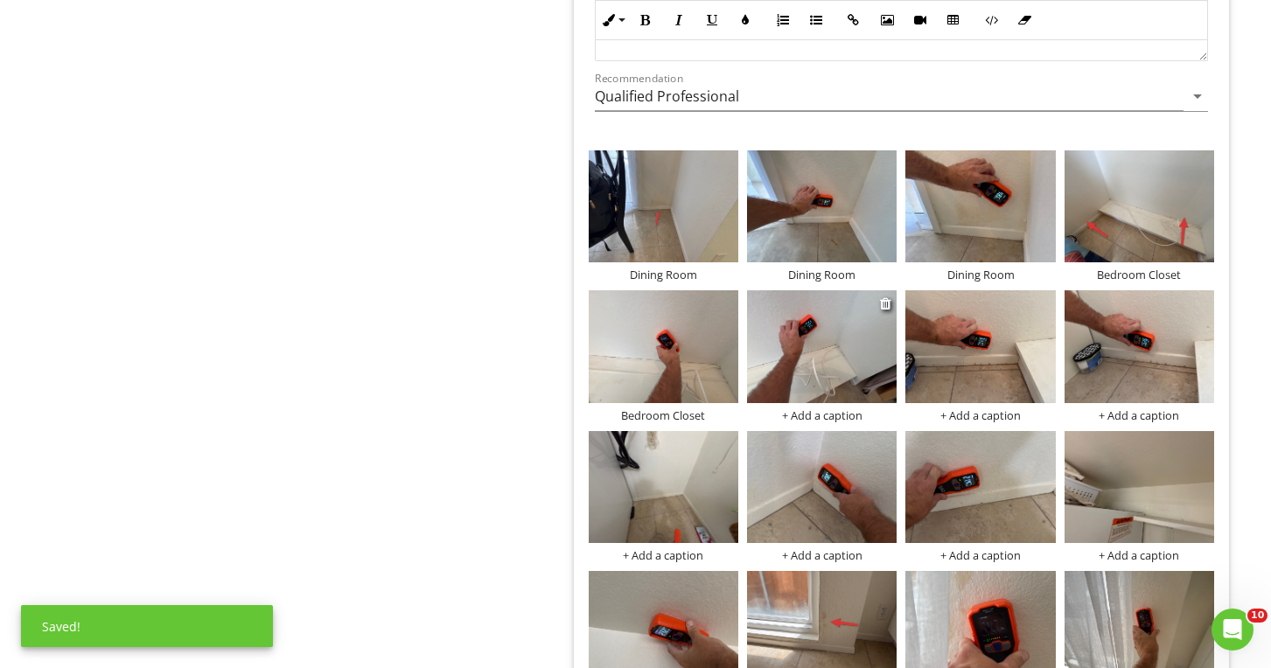
click at [797, 414] on div "+ Add a caption" at bounding box center [822, 415] width 150 height 14
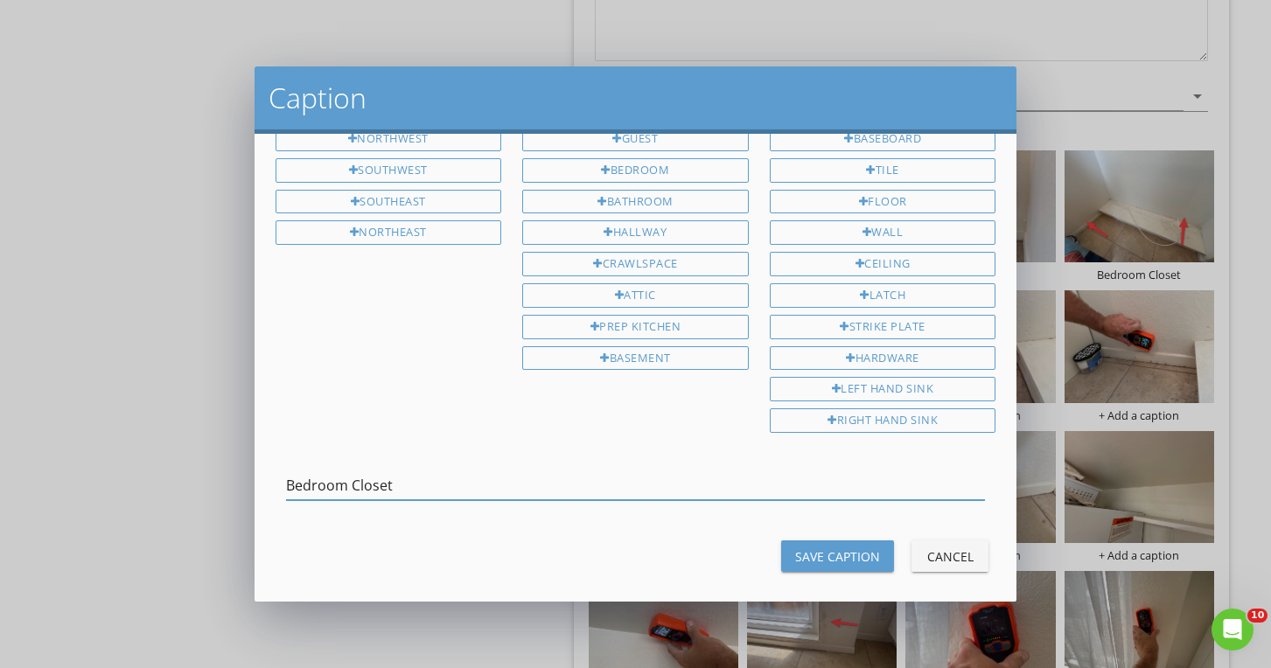
type input "Bedroom Closet"
click at [848, 561] on div "Save Caption Cancel" at bounding box center [636, 556] width 742 height 42
click at [843, 547] on div "Save Caption" at bounding box center [837, 556] width 85 height 18
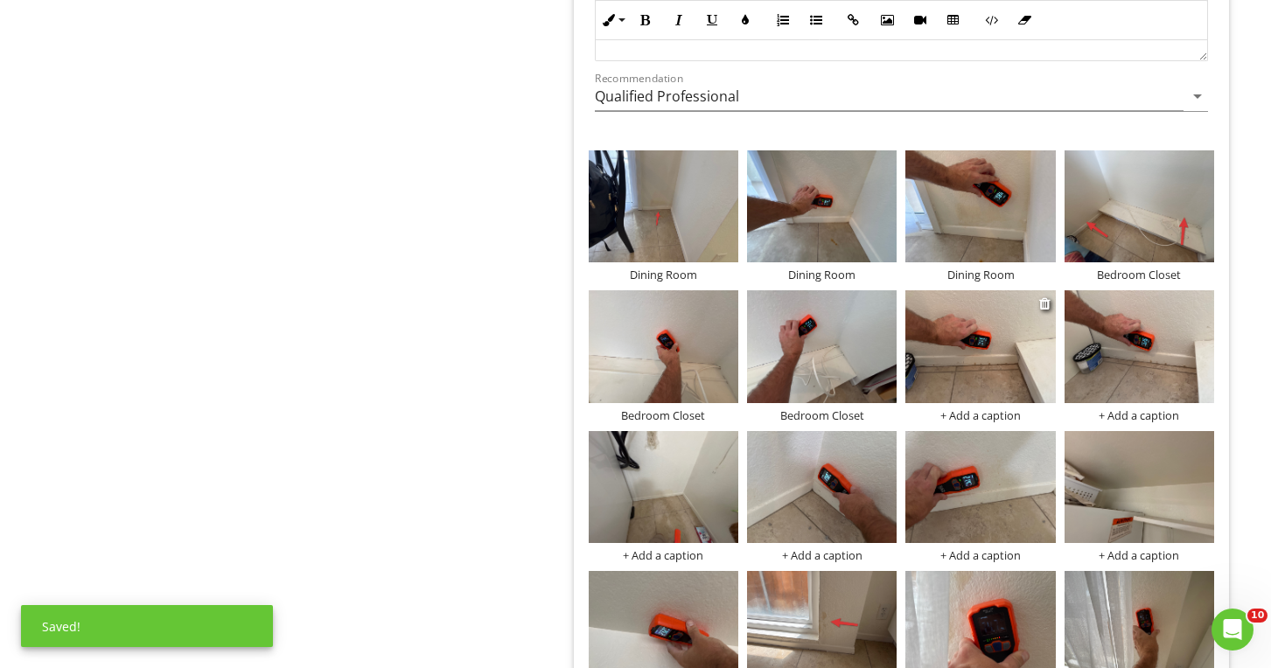
click at [956, 409] on div "+ Add a caption" at bounding box center [980, 415] width 150 height 14
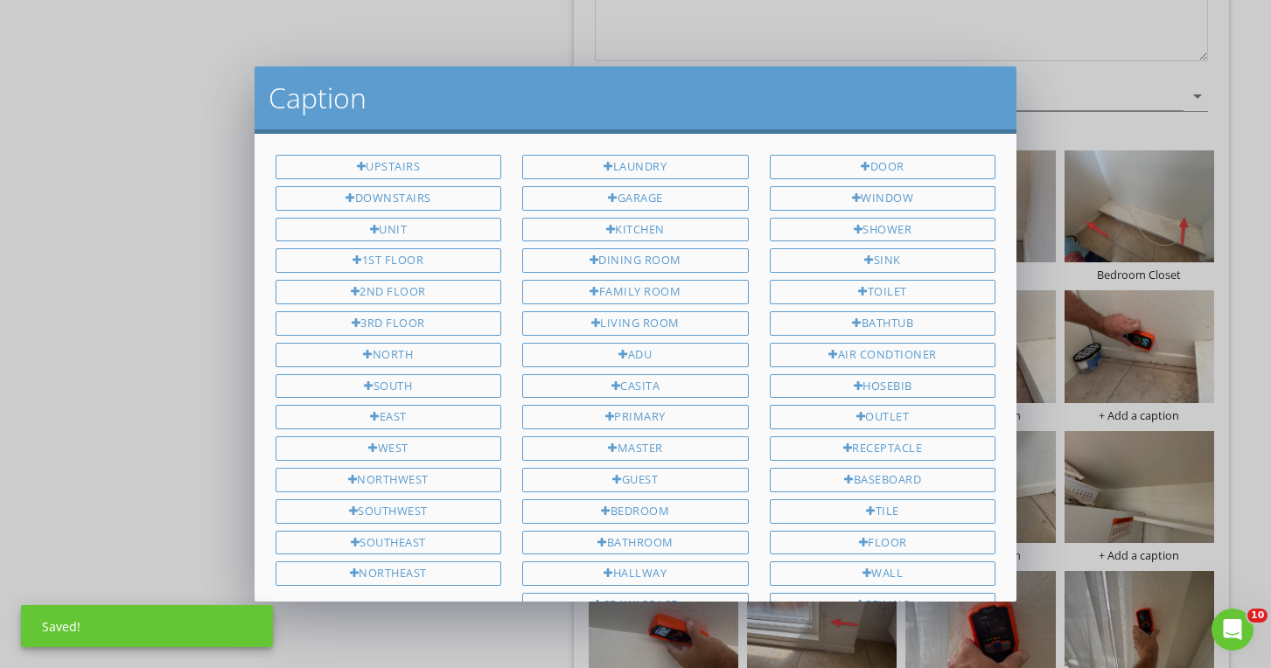
scroll to position [341, 0]
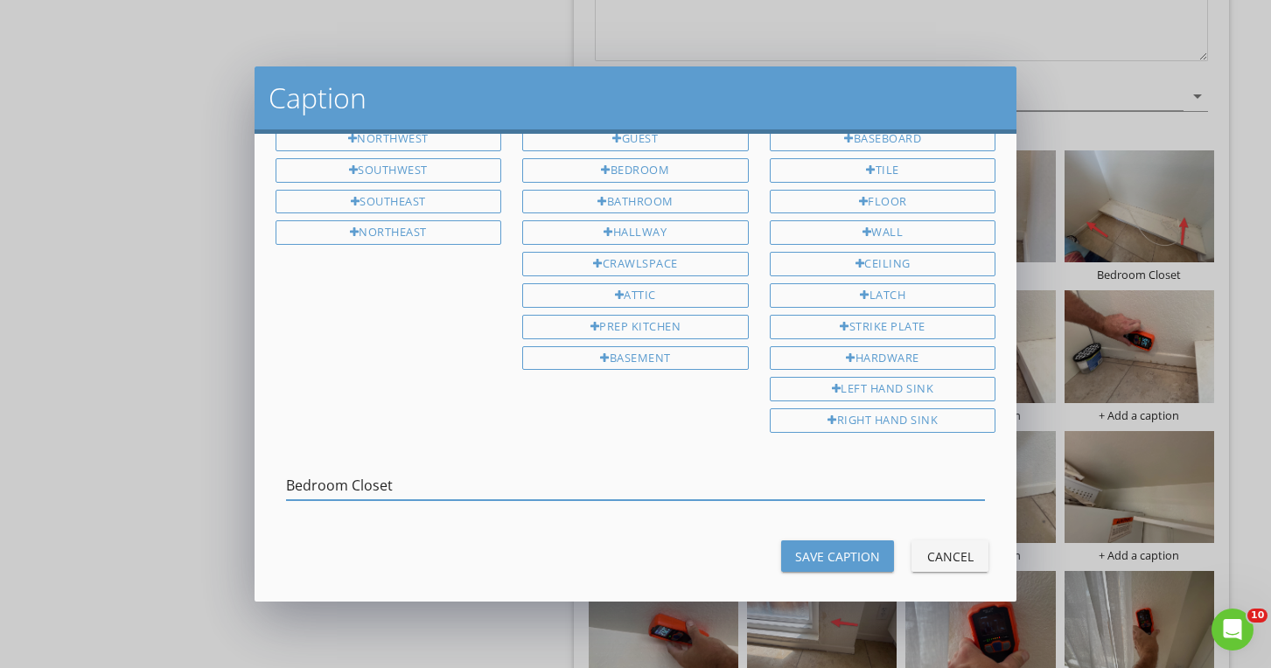
type input "Bedroom Closet"
click at [853, 547] on div "Save Caption" at bounding box center [837, 556] width 85 height 18
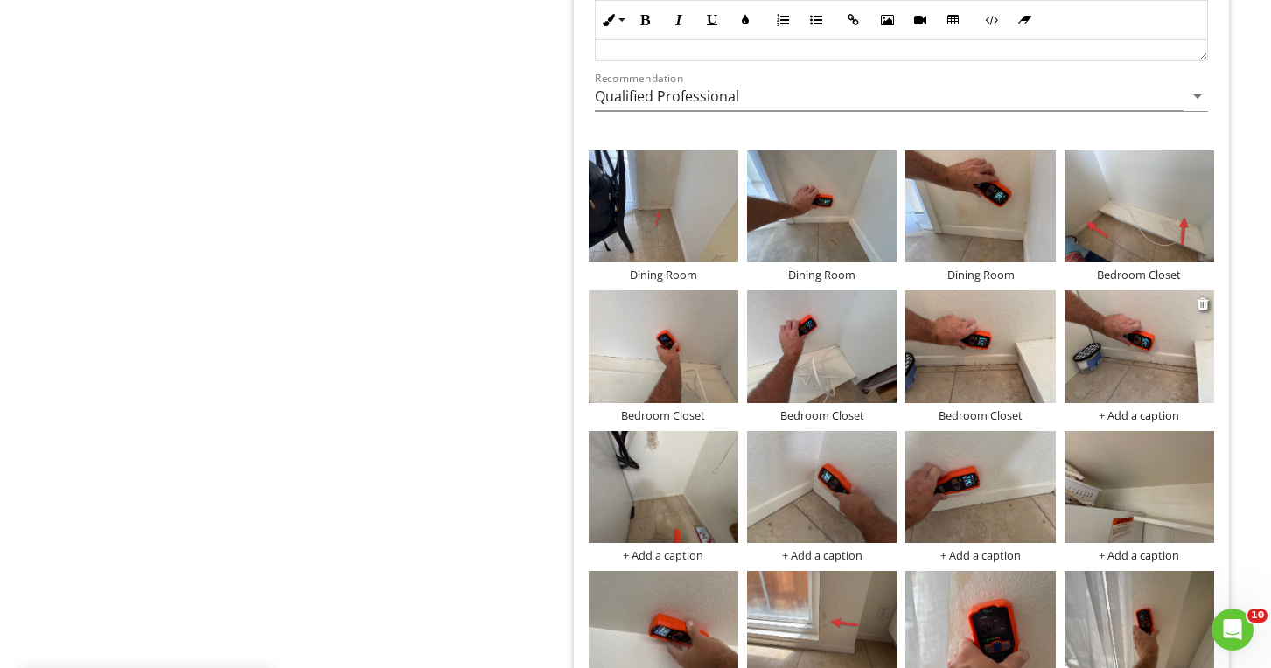
click at [1133, 418] on div "+ Add a caption" at bounding box center [1139, 415] width 150 height 14
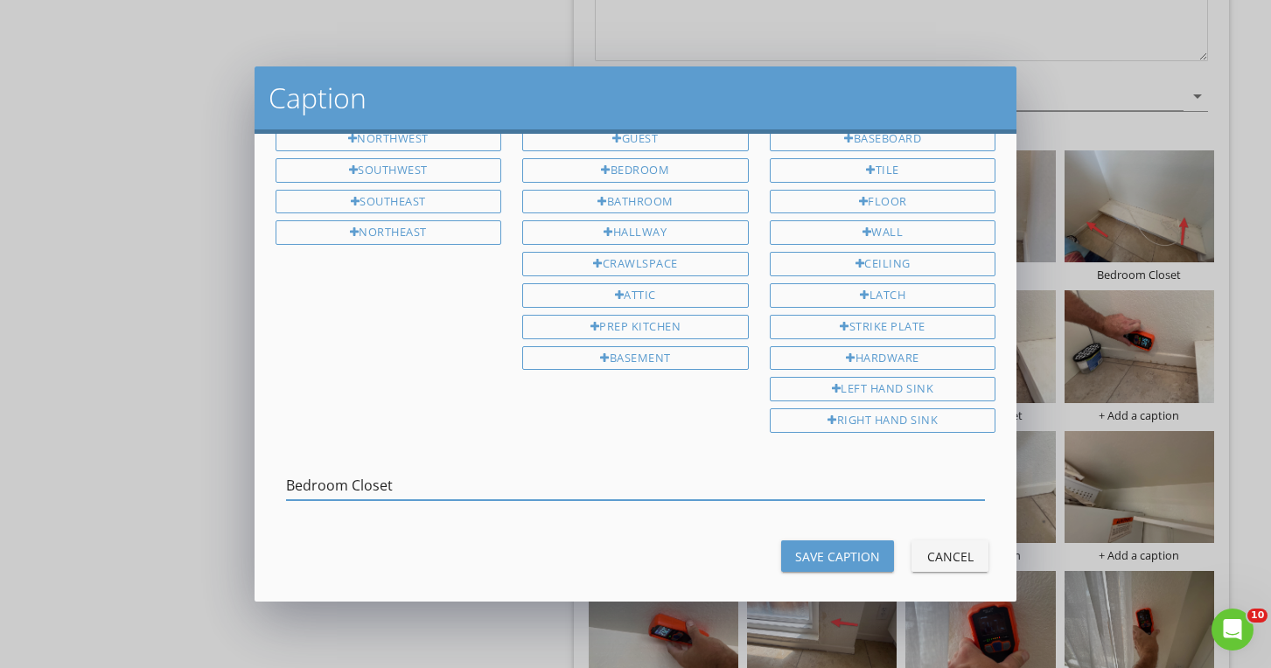
type input "Bedroom Closet"
click at [868, 547] on div "Save Caption" at bounding box center [837, 556] width 85 height 18
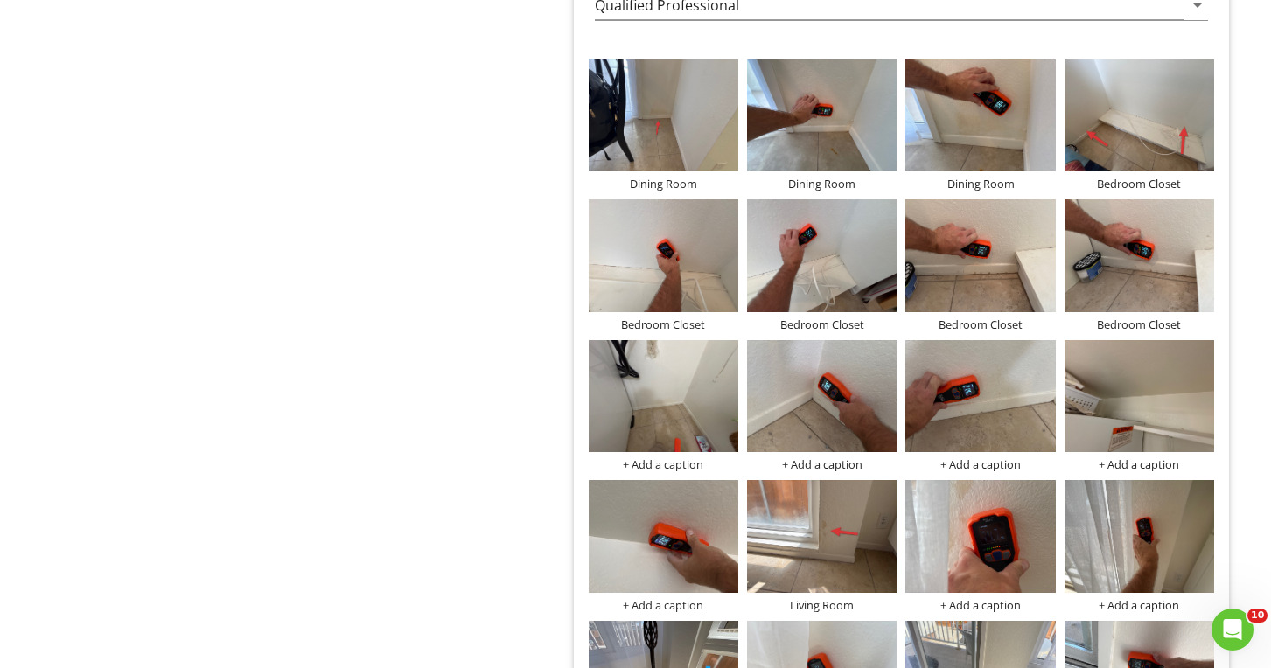
scroll to position [2189, 0]
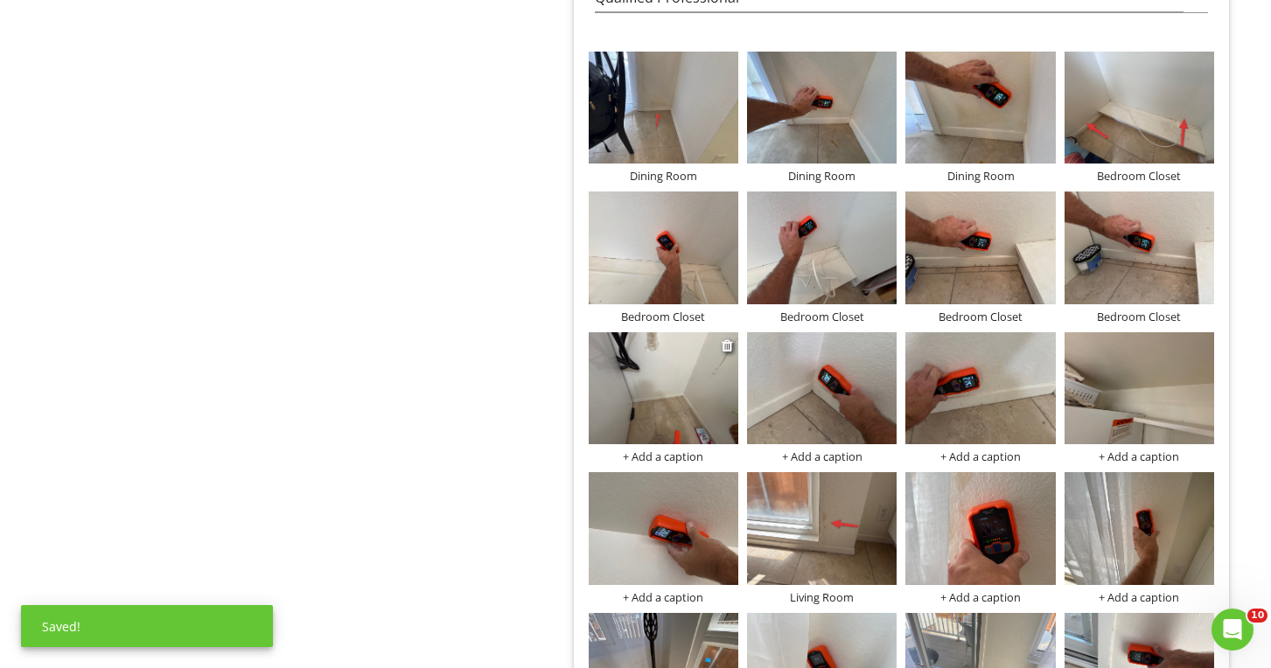
click at [669, 453] on div "+ Add a caption" at bounding box center [664, 457] width 150 height 14
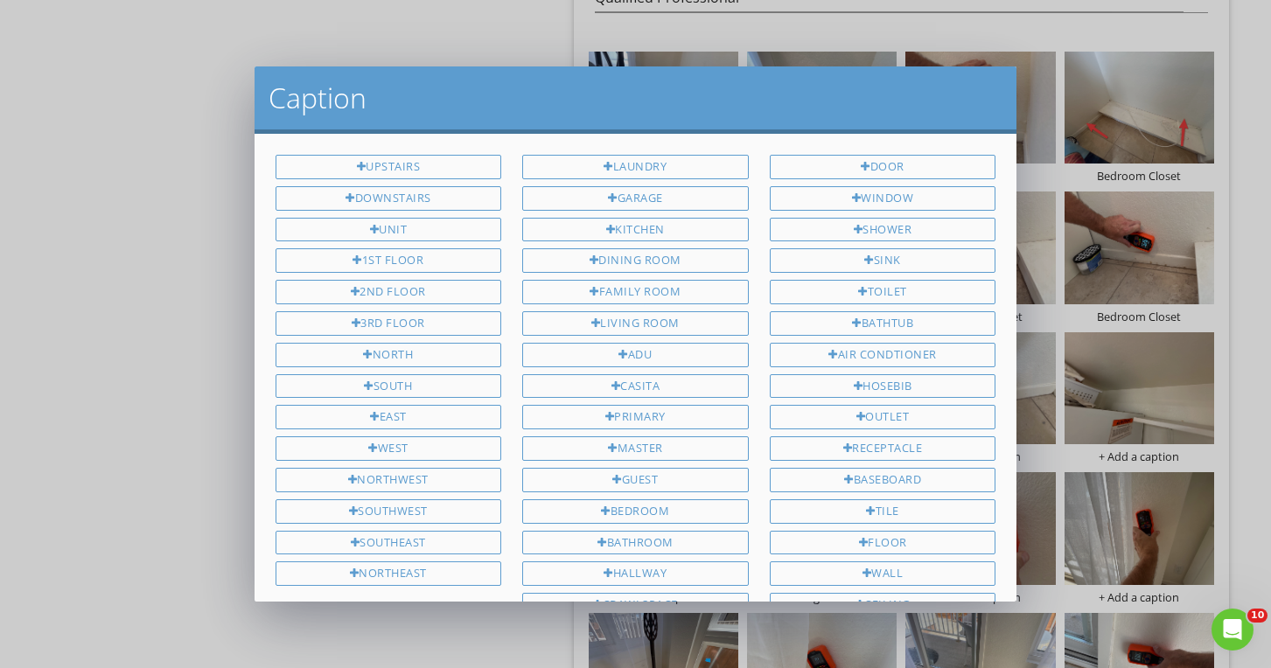
scroll to position [341, 0]
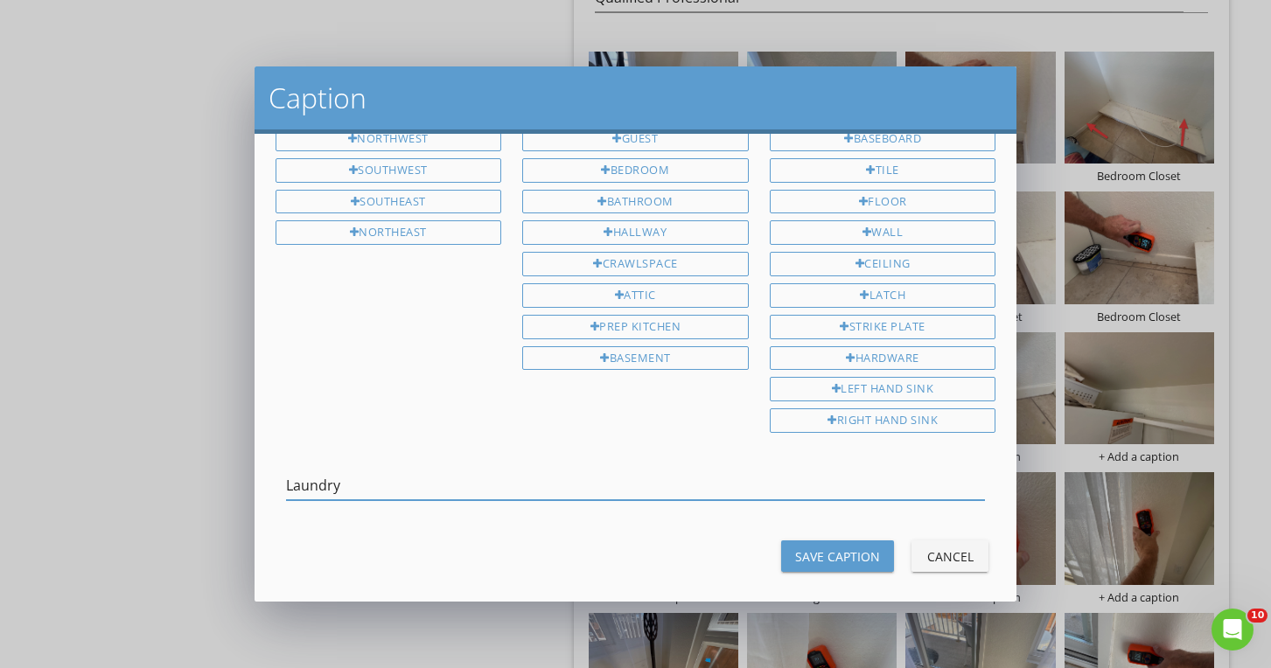
type input "Laundry"
click at [820, 547] on div "Save Caption" at bounding box center [837, 556] width 85 height 18
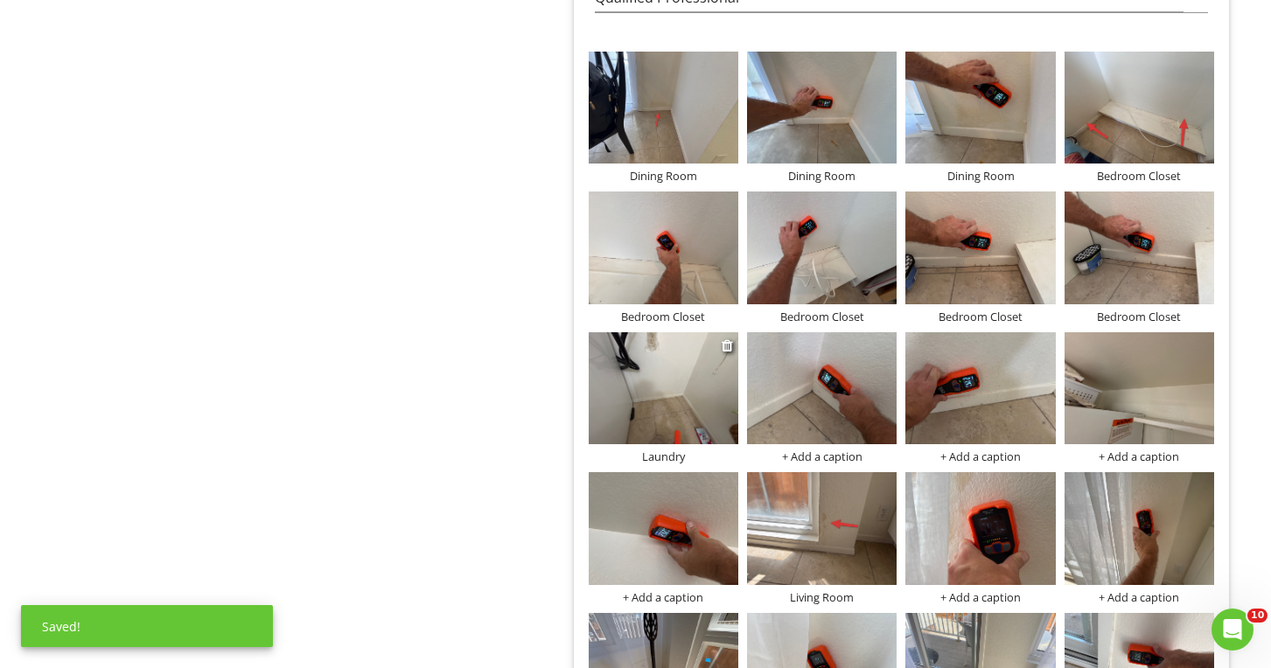
click at [666, 390] on img at bounding box center [664, 388] width 150 height 112
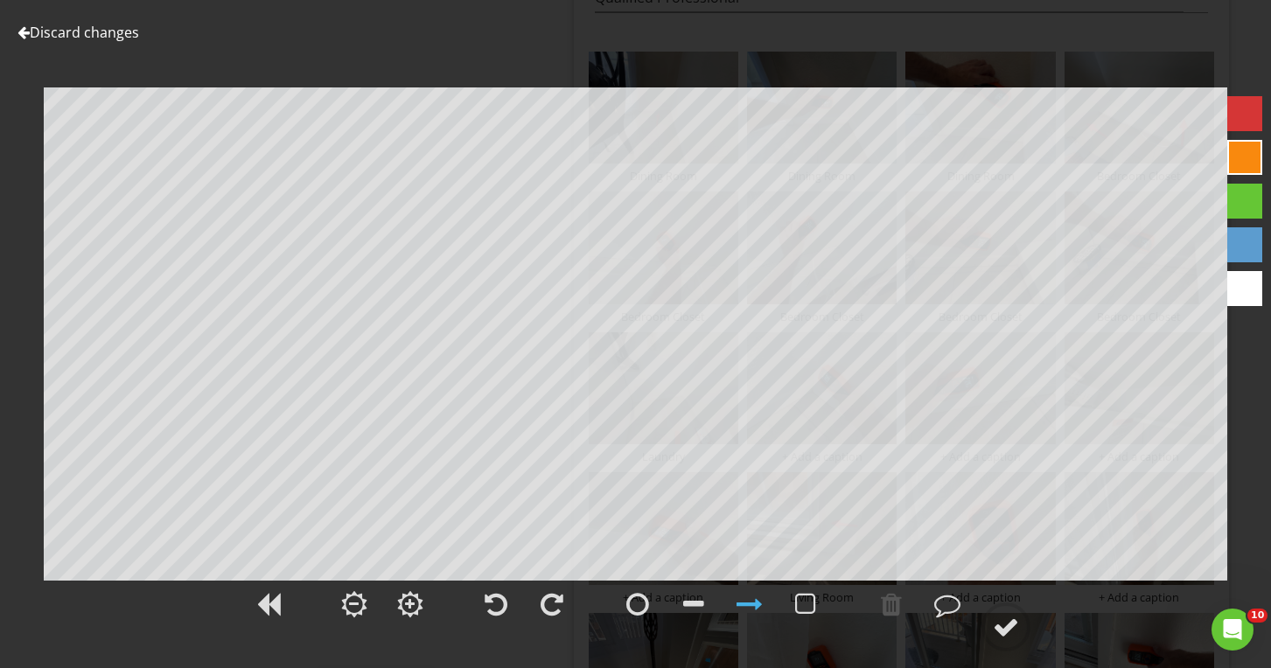
click at [1240, 125] on div at bounding box center [1244, 113] width 35 height 35
click at [1007, 632] on div at bounding box center [1006, 627] width 26 height 26
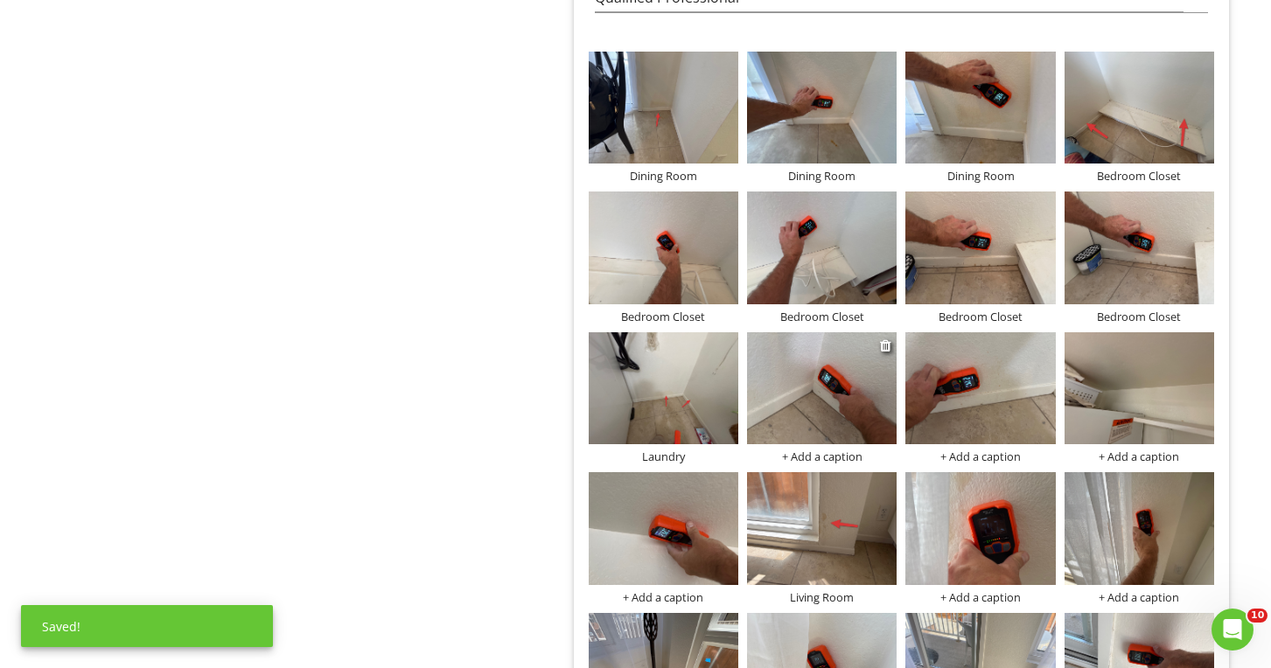
click at [808, 444] on div at bounding box center [822, 390] width 150 height 117
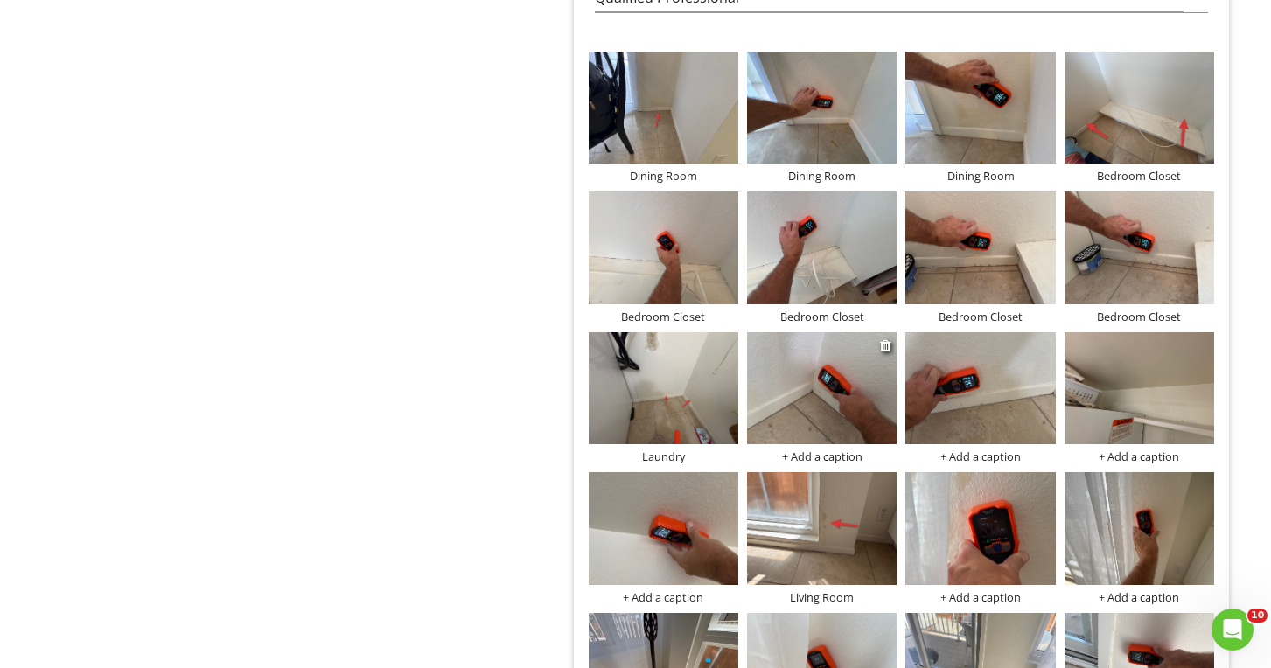
click at [804, 450] on div "+ Add a caption" at bounding box center [822, 457] width 150 height 14
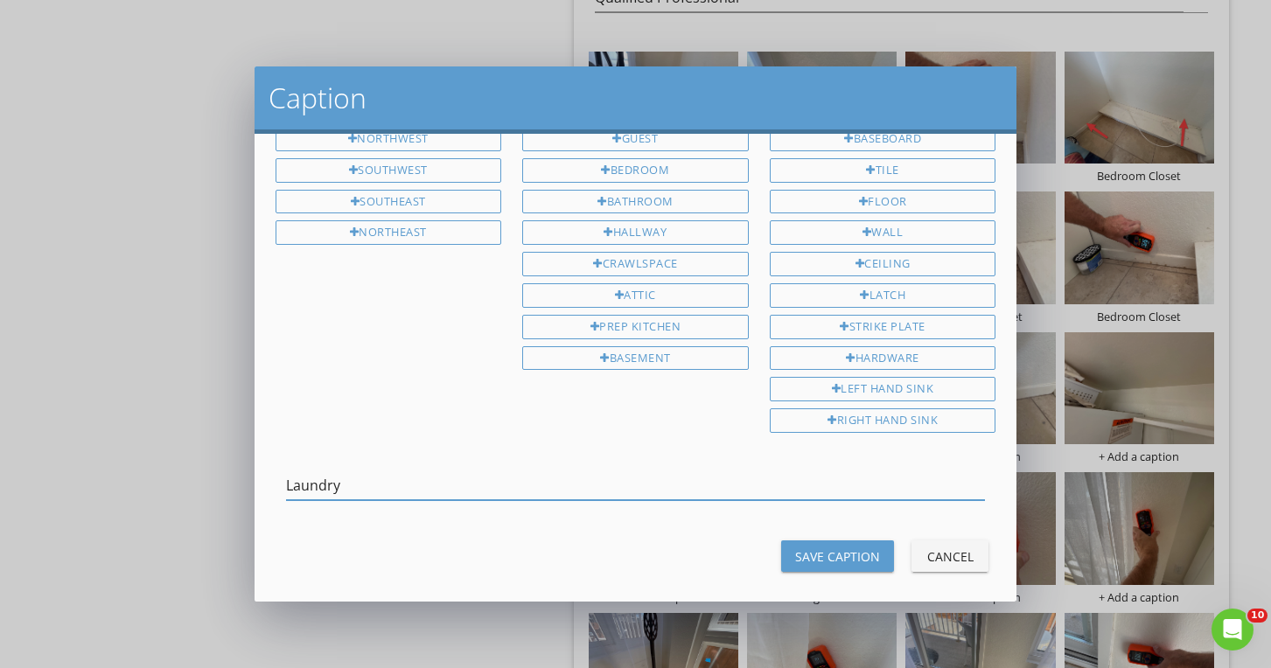
type input "Laundry"
click at [826, 556] on button "Save Caption" at bounding box center [837, 555] width 113 height 31
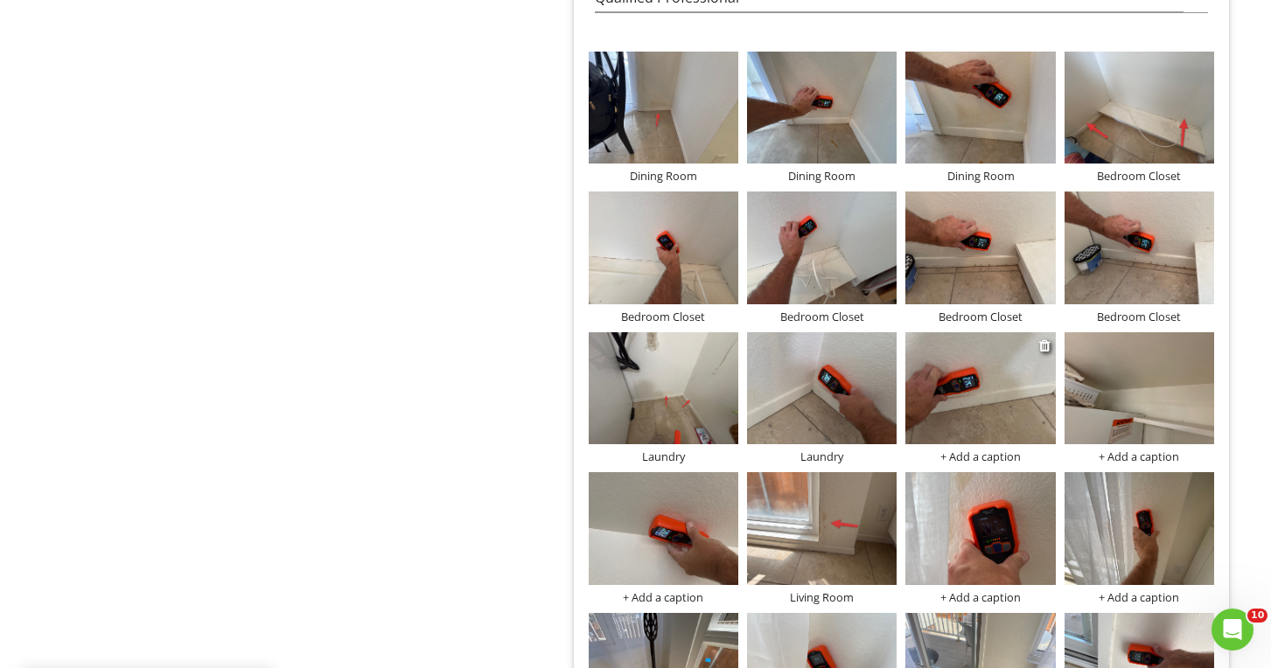
click at [971, 454] on div "+ Add a caption" at bounding box center [980, 457] width 150 height 14
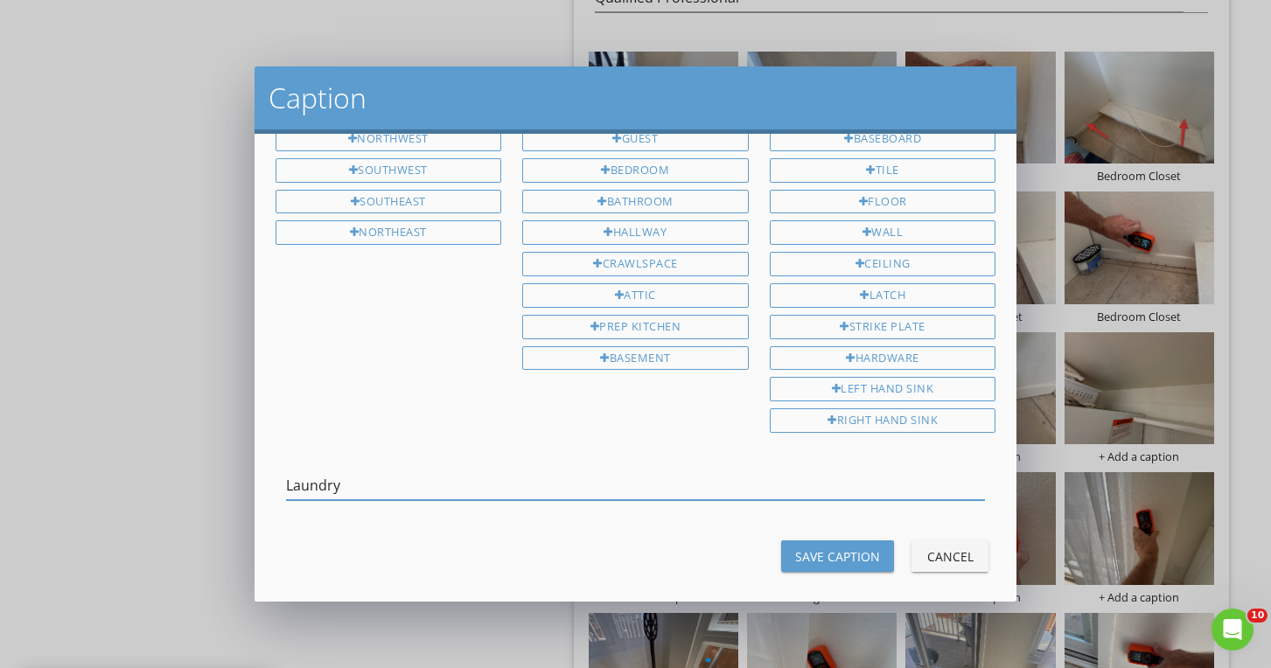
type input "Laundry"
click at [852, 547] on div "Save Caption" at bounding box center [837, 556] width 85 height 18
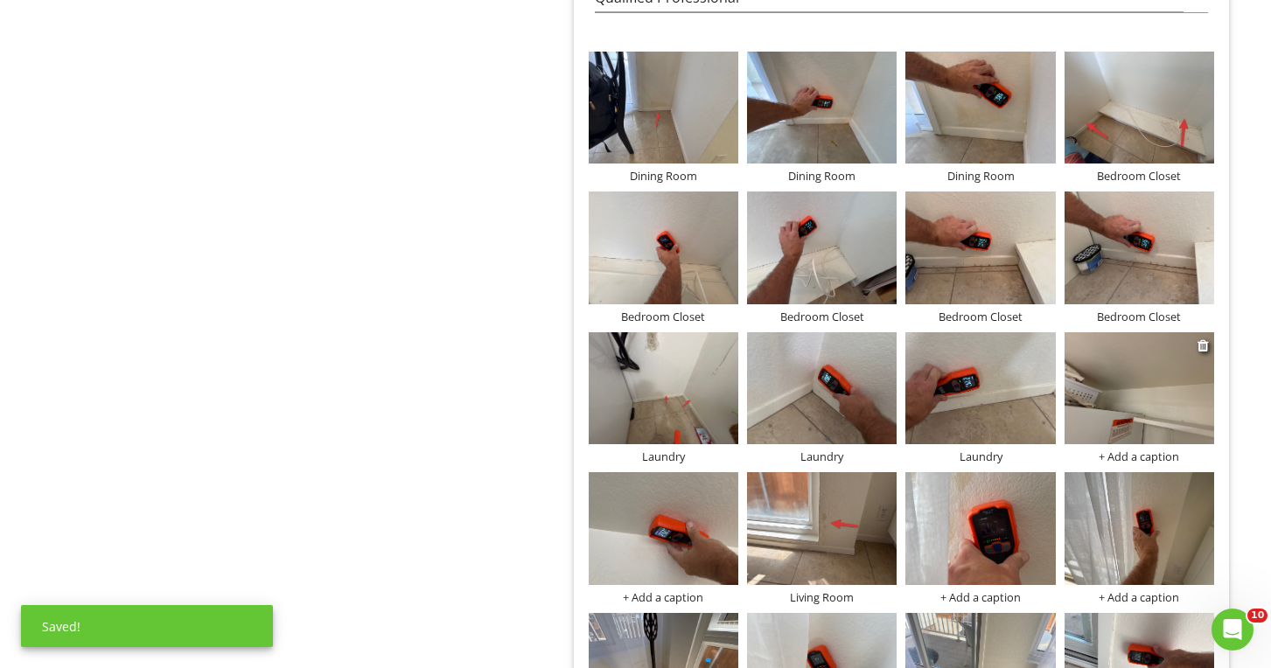
click at [1133, 401] on img at bounding box center [1139, 388] width 150 height 112
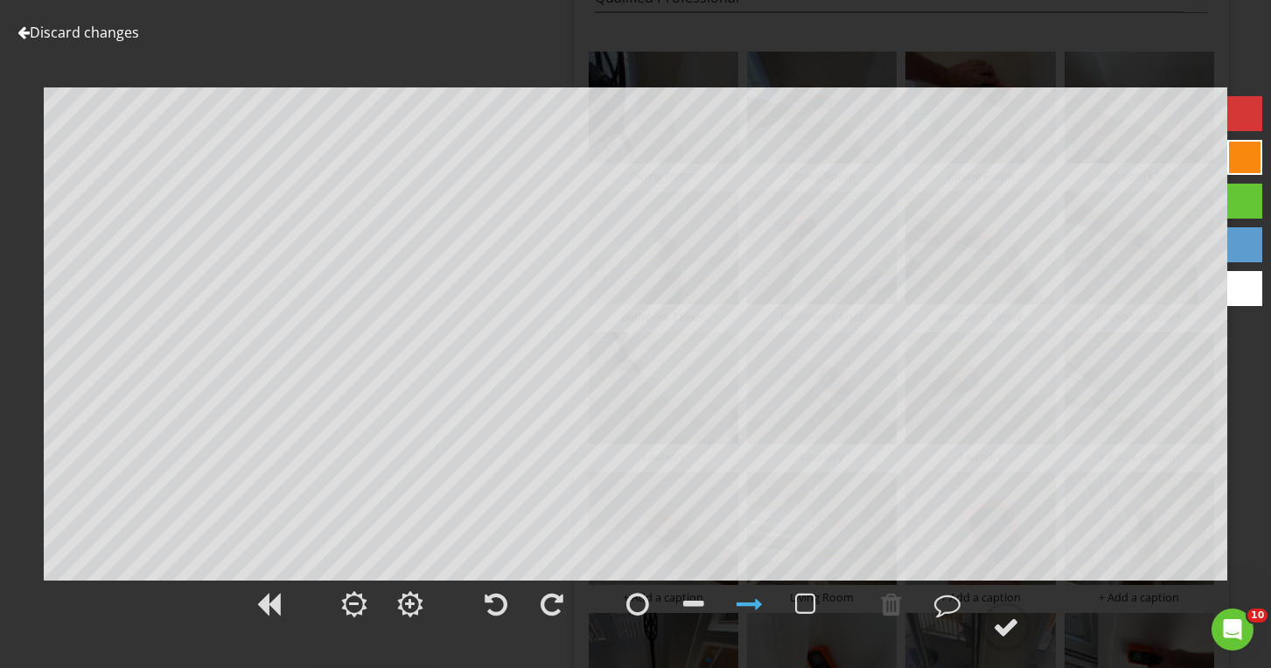
click at [126, 28] on link "Discard changes" at bounding box center [78, 32] width 122 height 19
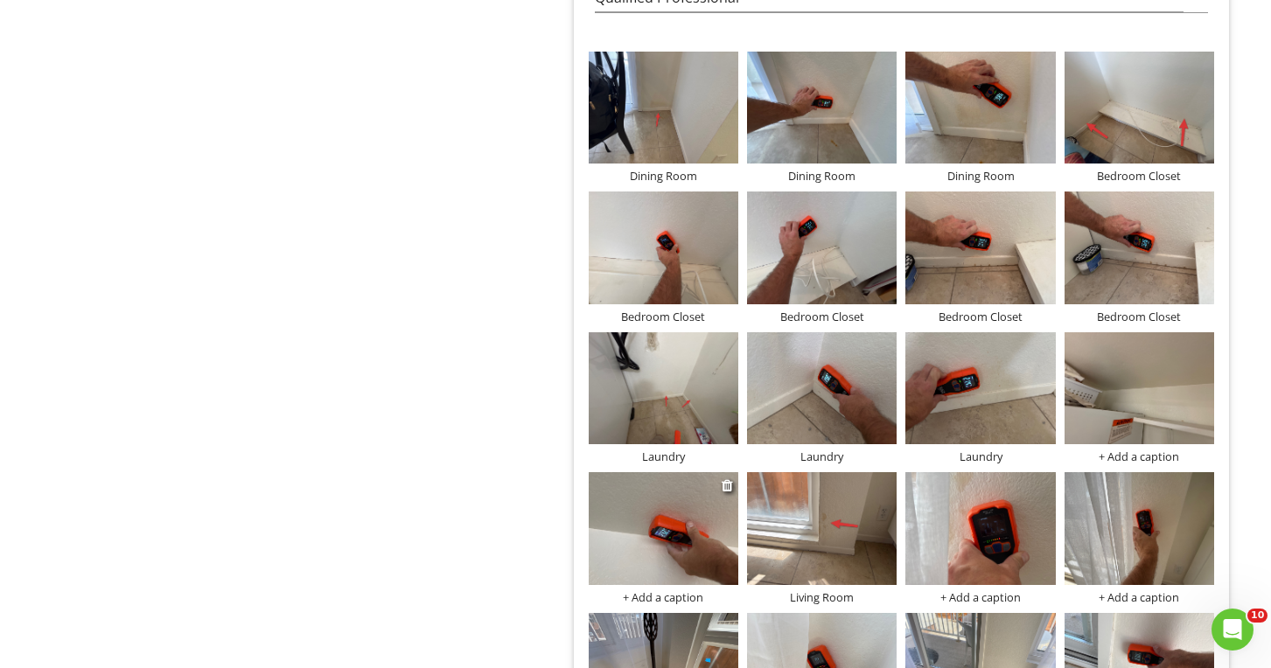
click at [641, 519] on img at bounding box center [664, 528] width 150 height 112
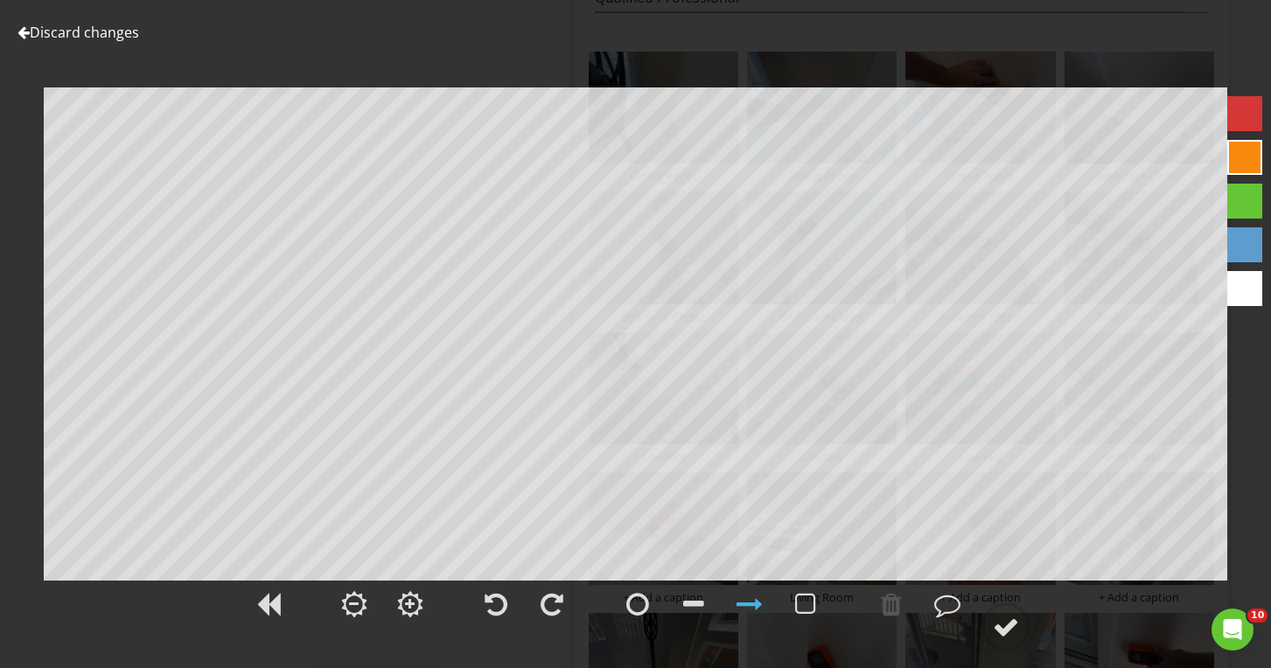
click at [119, 33] on link "Discard changes" at bounding box center [78, 32] width 122 height 19
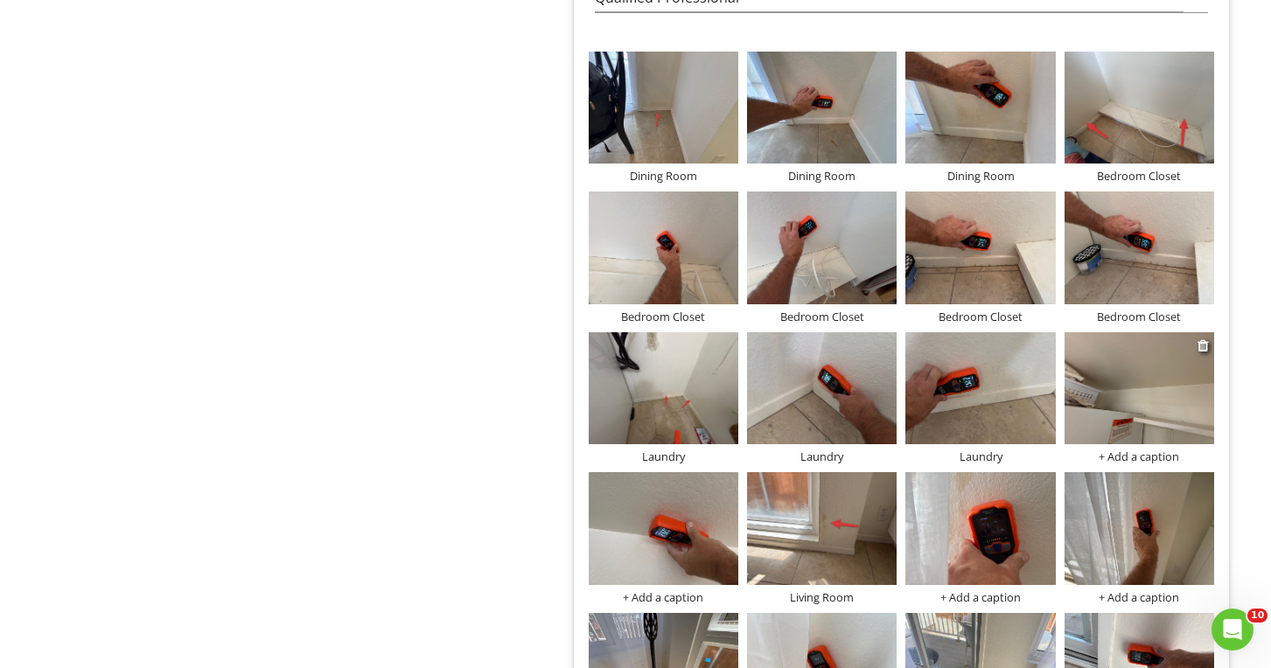
click at [1171, 452] on div "+ Add a caption" at bounding box center [1139, 457] width 150 height 14
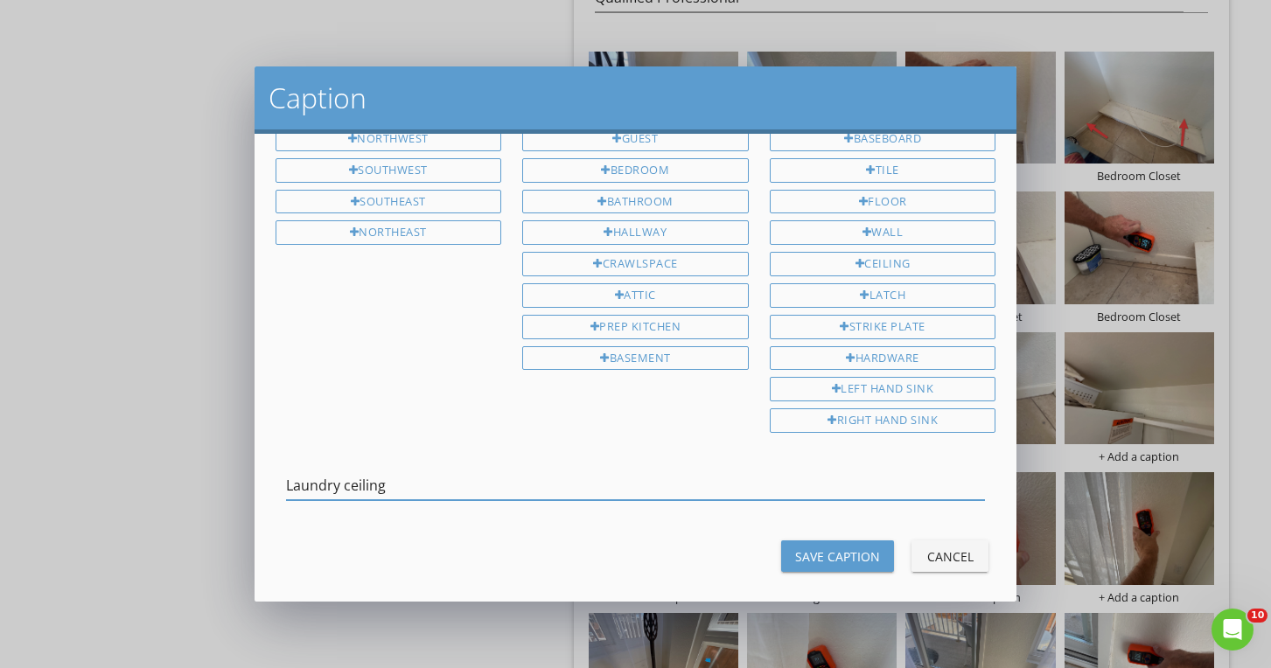
type input "Laundry ceiling"
click at [877, 547] on div "Save Caption" at bounding box center [837, 556] width 85 height 18
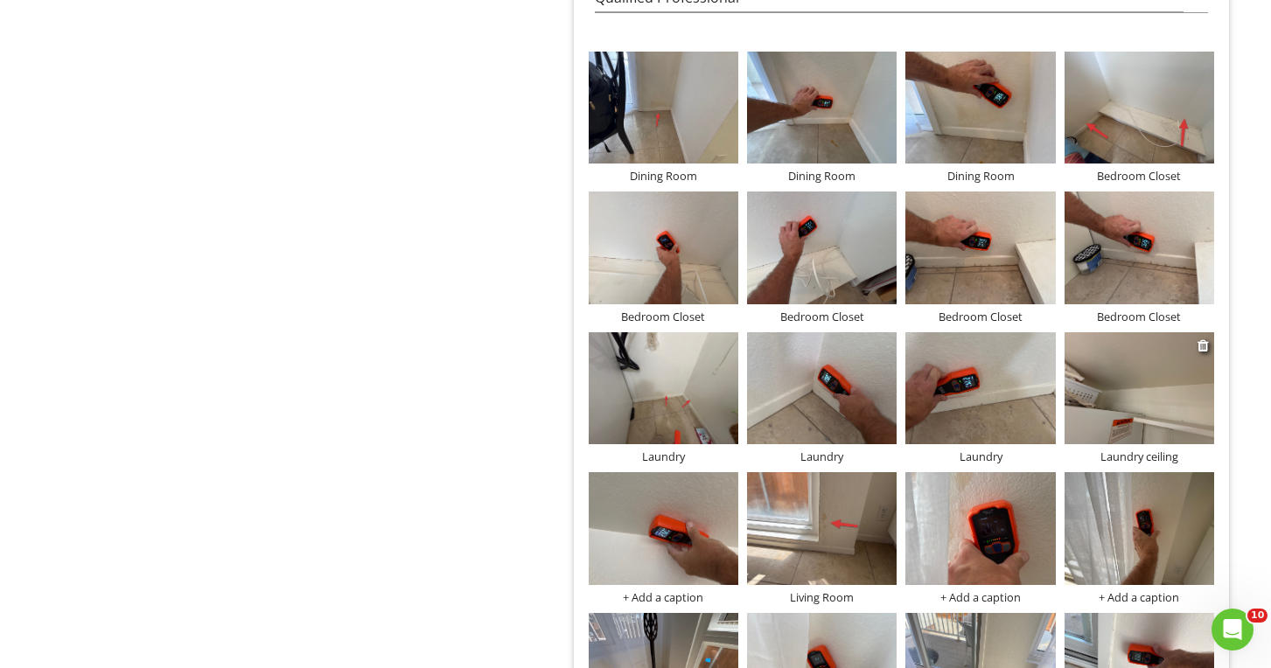
click at [1143, 433] on img at bounding box center [1139, 388] width 150 height 112
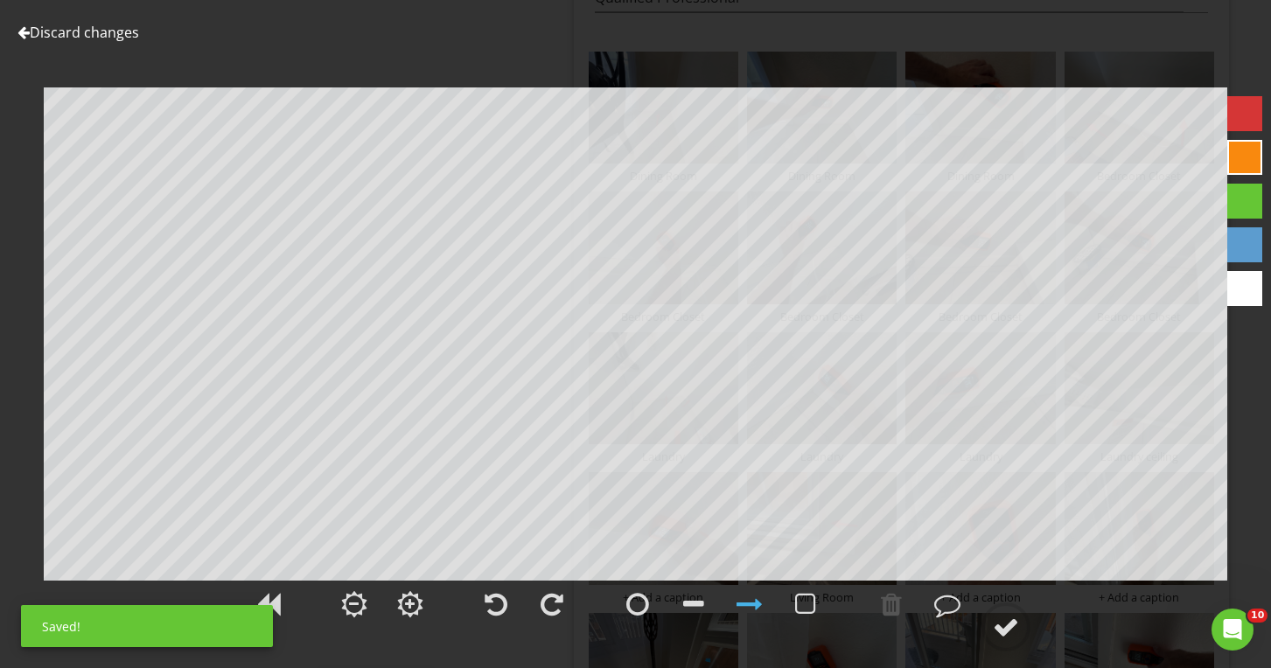
click at [1249, 126] on div at bounding box center [1244, 113] width 35 height 35
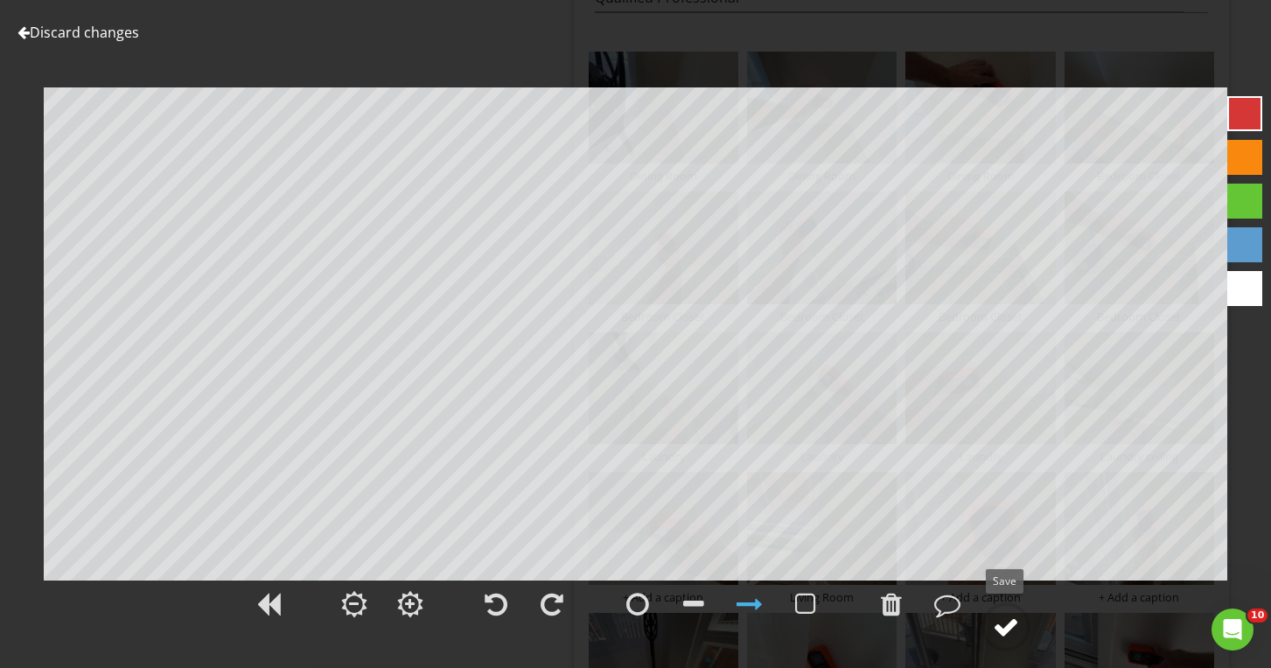
click at [1001, 622] on div at bounding box center [1006, 627] width 26 height 26
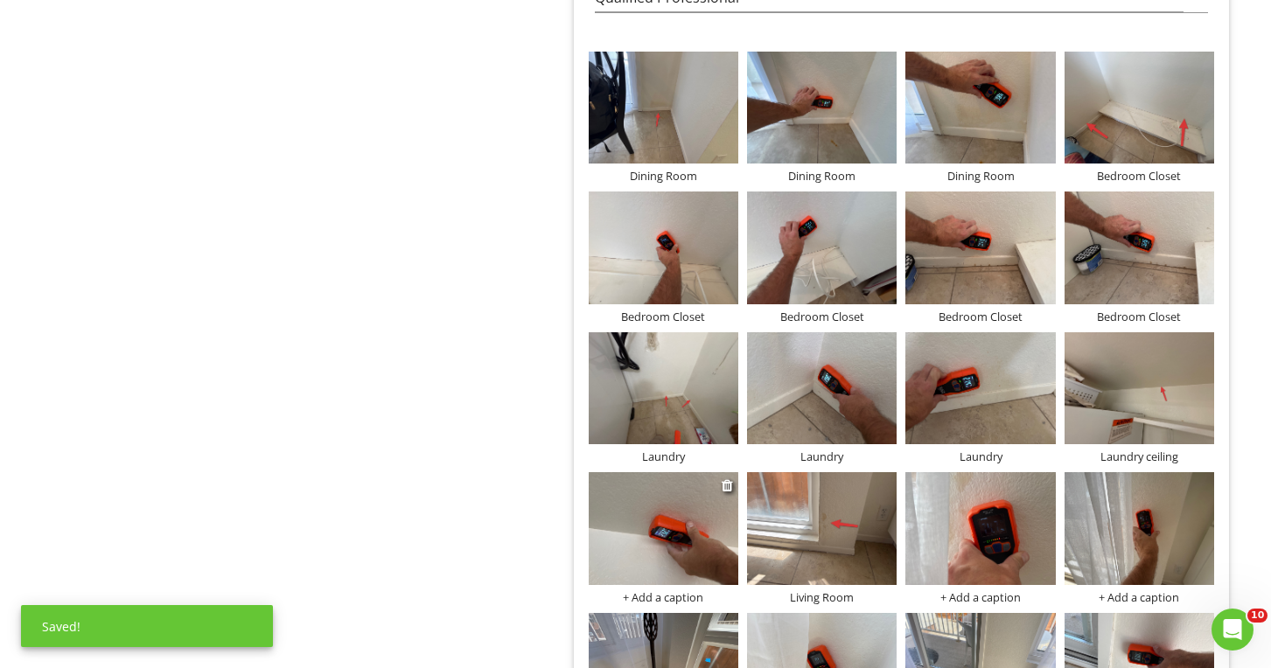
click at [703, 549] on img at bounding box center [664, 528] width 150 height 112
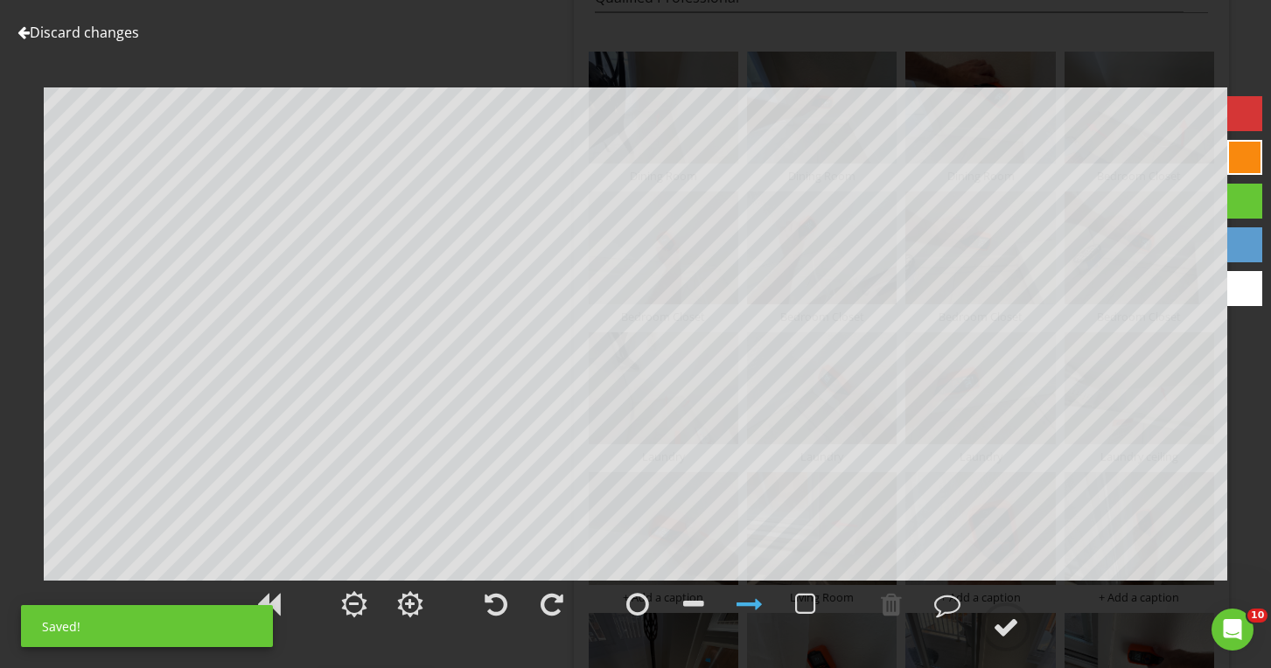
click at [1244, 109] on div at bounding box center [1244, 113] width 35 height 35
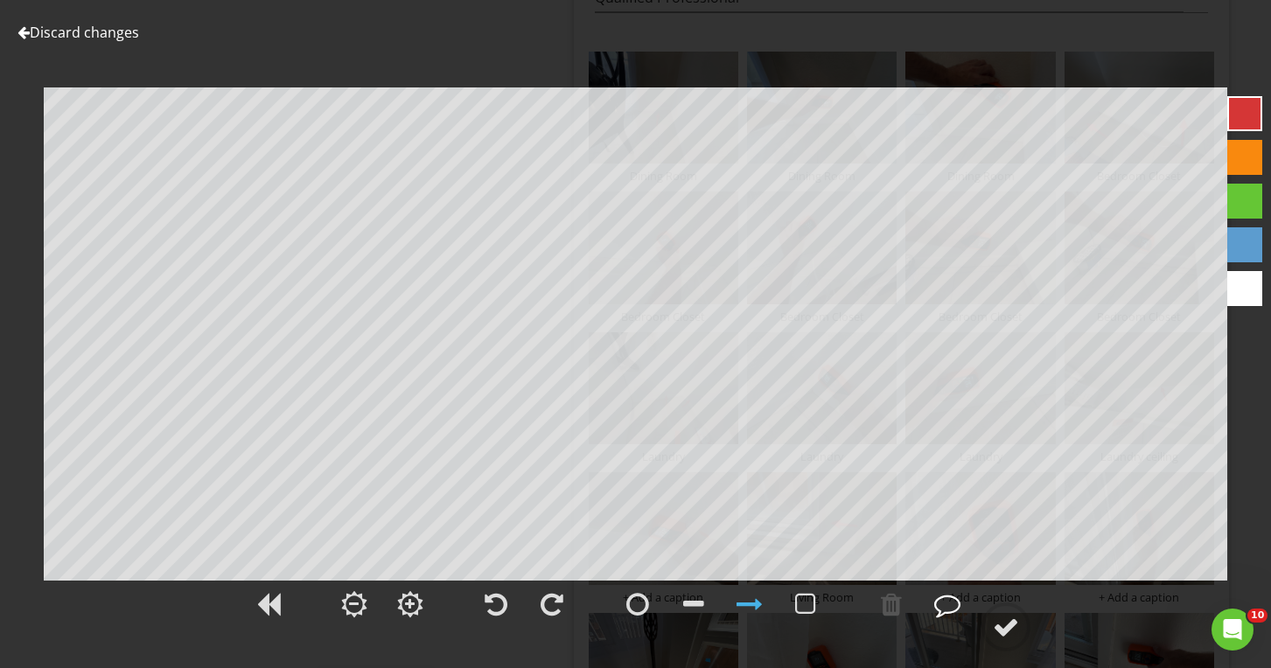
click at [953, 612] on div at bounding box center [947, 604] width 26 height 26
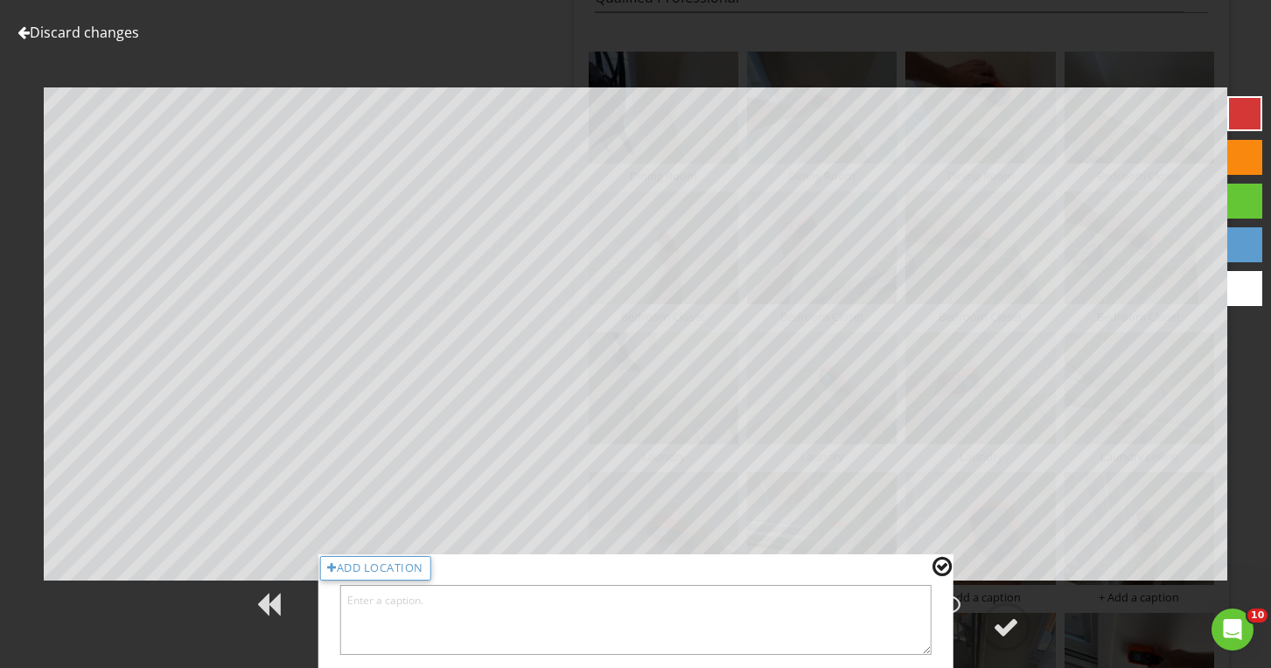
click at [809, 625] on textarea at bounding box center [635, 620] width 592 height 70
type textarea "Laundry Ceiling"
click at [940, 575] on div at bounding box center [941, 566] width 19 height 23
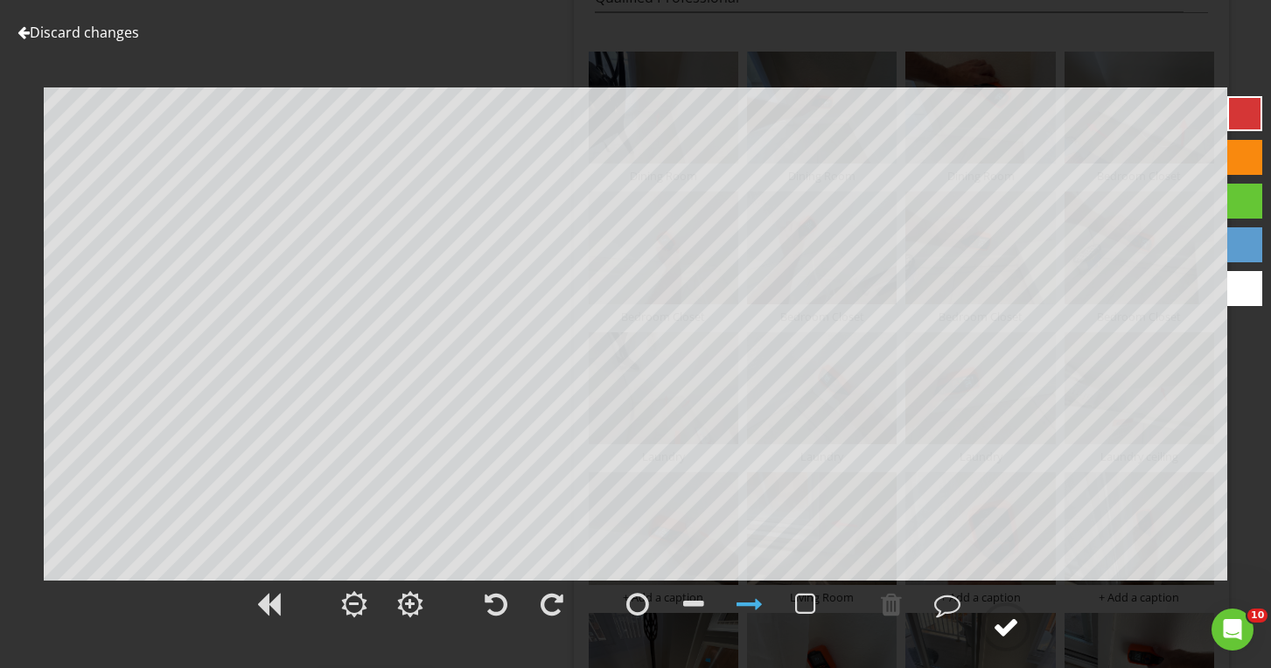
click at [994, 622] on div at bounding box center [1006, 627] width 26 height 26
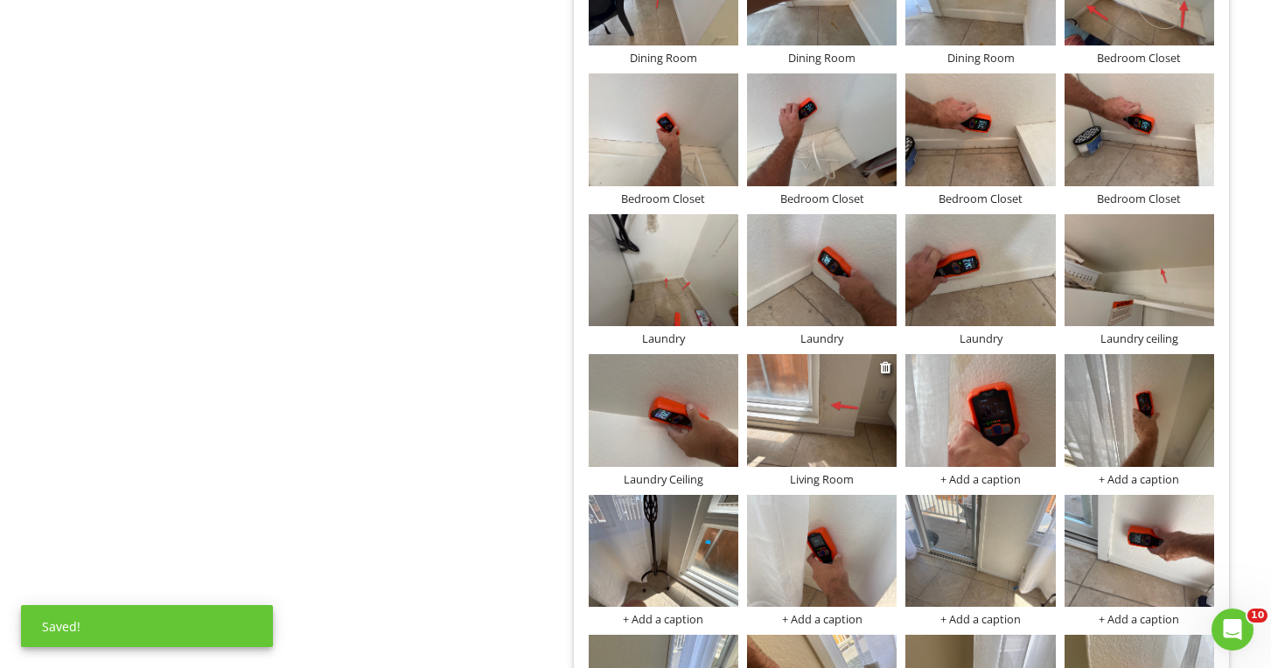
scroll to position [2309, 0]
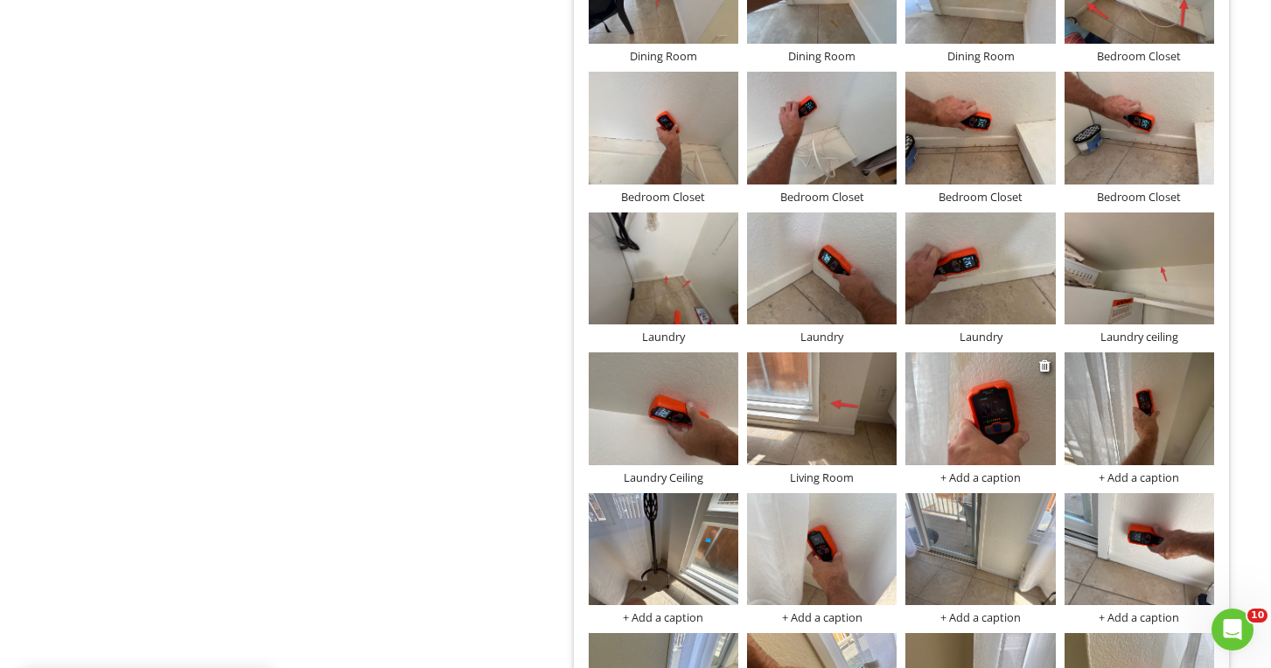
click at [970, 470] on div "+ Add a caption" at bounding box center [980, 477] width 150 height 14
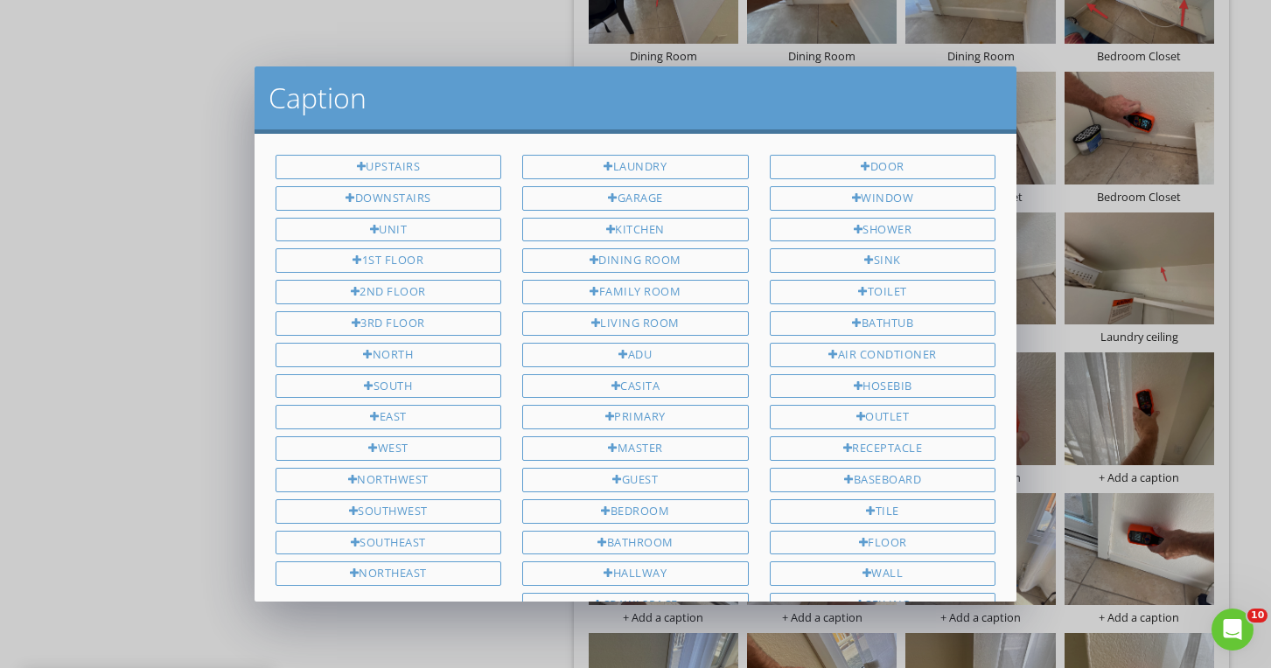
scroll to position [341, 0]
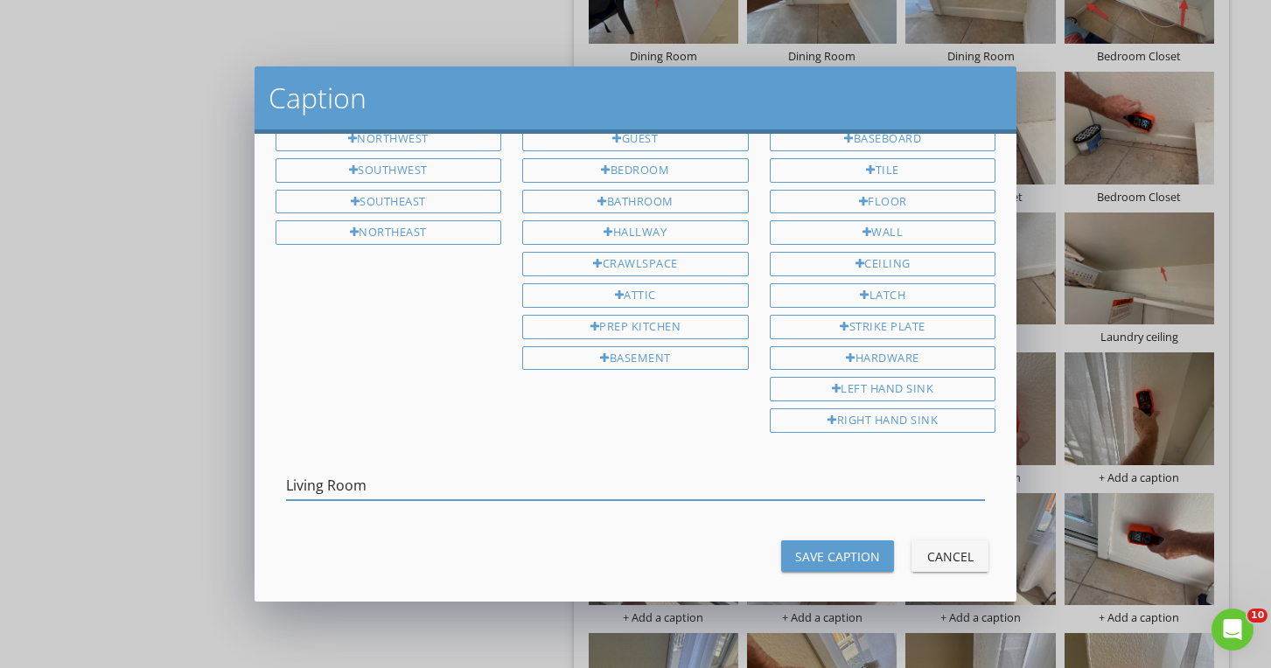
type input "Living Room"
click at [881, 540] on button "Save Caption" at bounding box center [837, 555] width 113 height 31
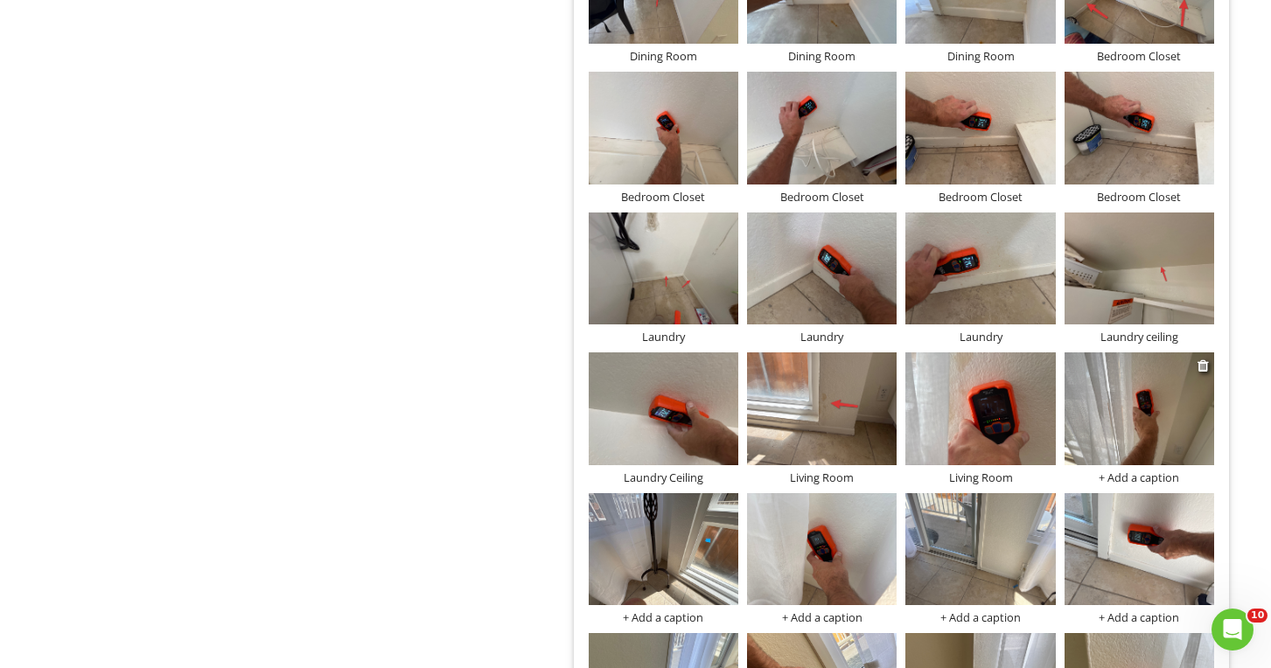
click at [1165, 471] on div "+ Add a caption" at bounding box center [1139, 477] width 150 height 14
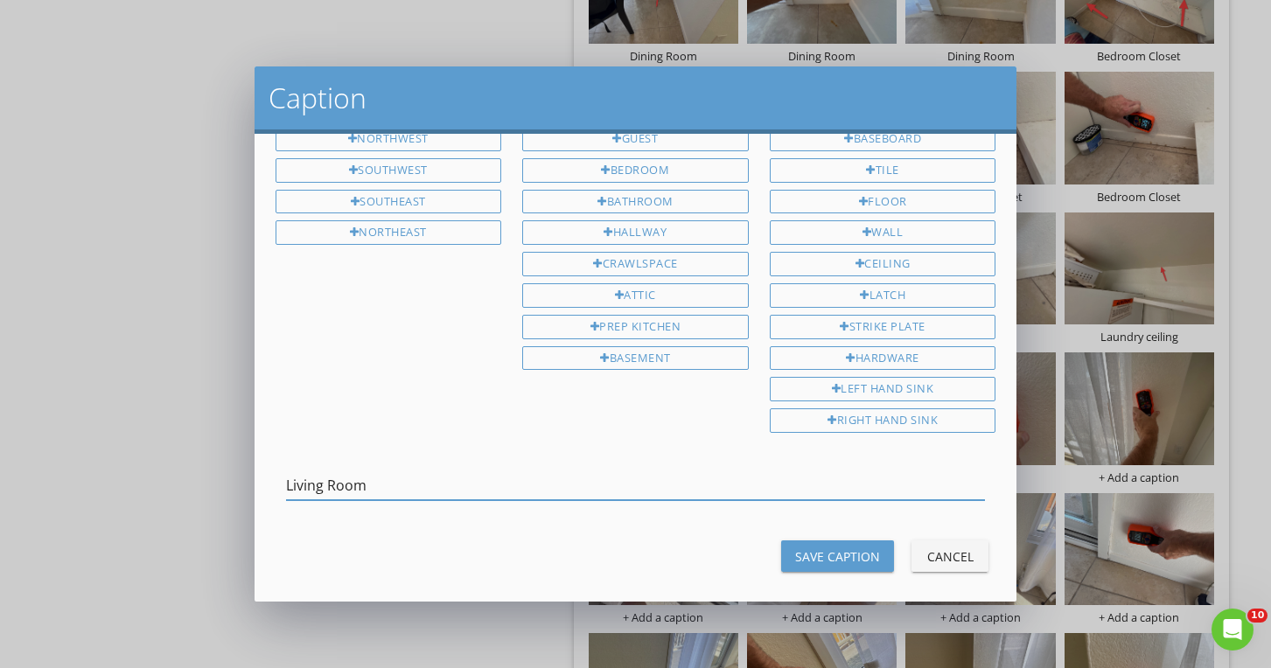
type input "Living Room"
click at [867, 540] on button "Save Caption" at bounding box center [837, 555] width 113 height 31
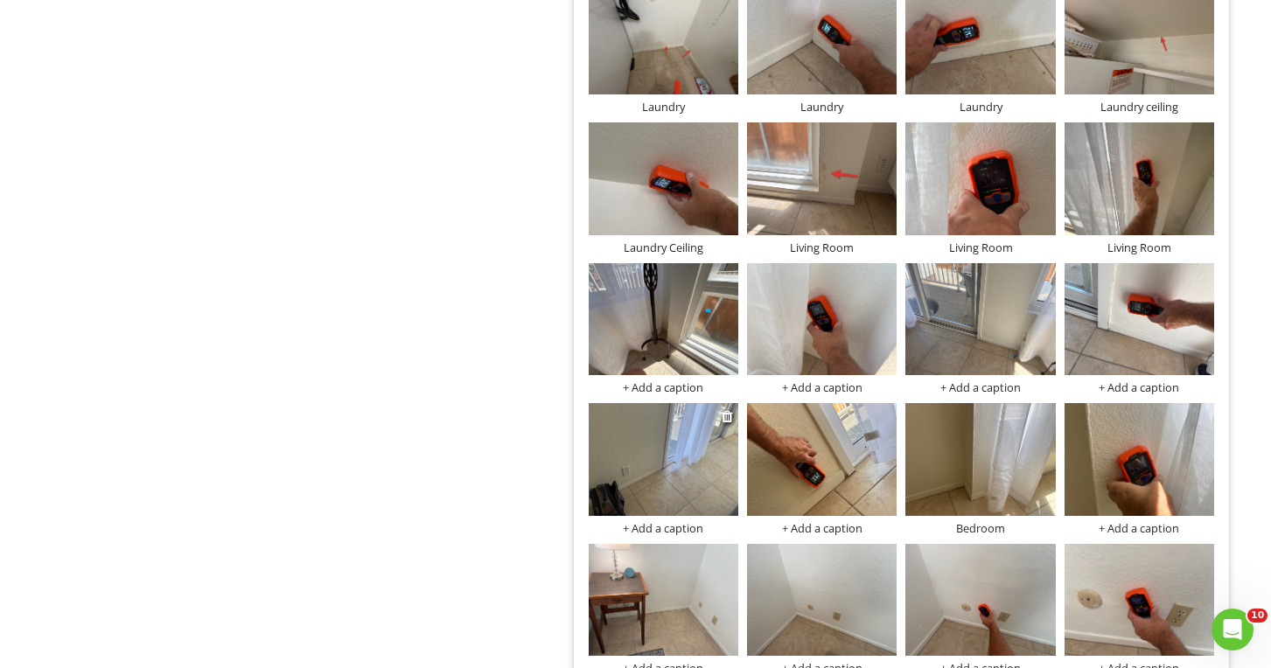
scroll to position [2518, 0]
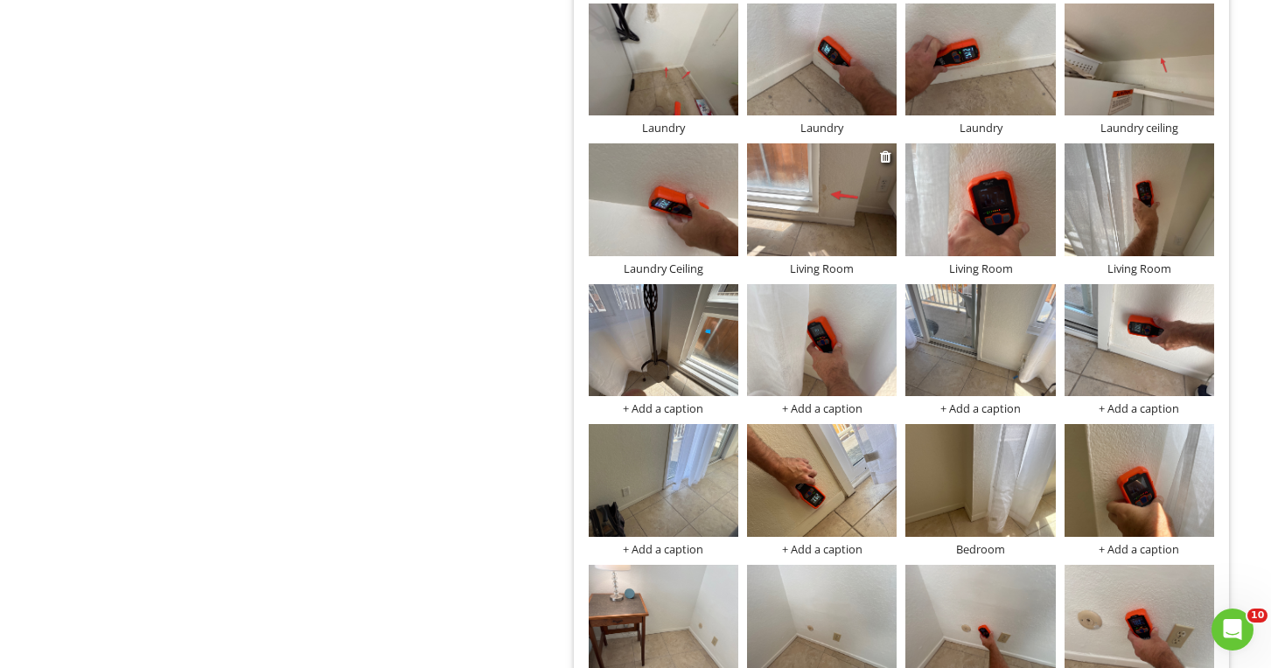
click at [811, 219] on img at bounding box center [822, 199] width 150 height 112
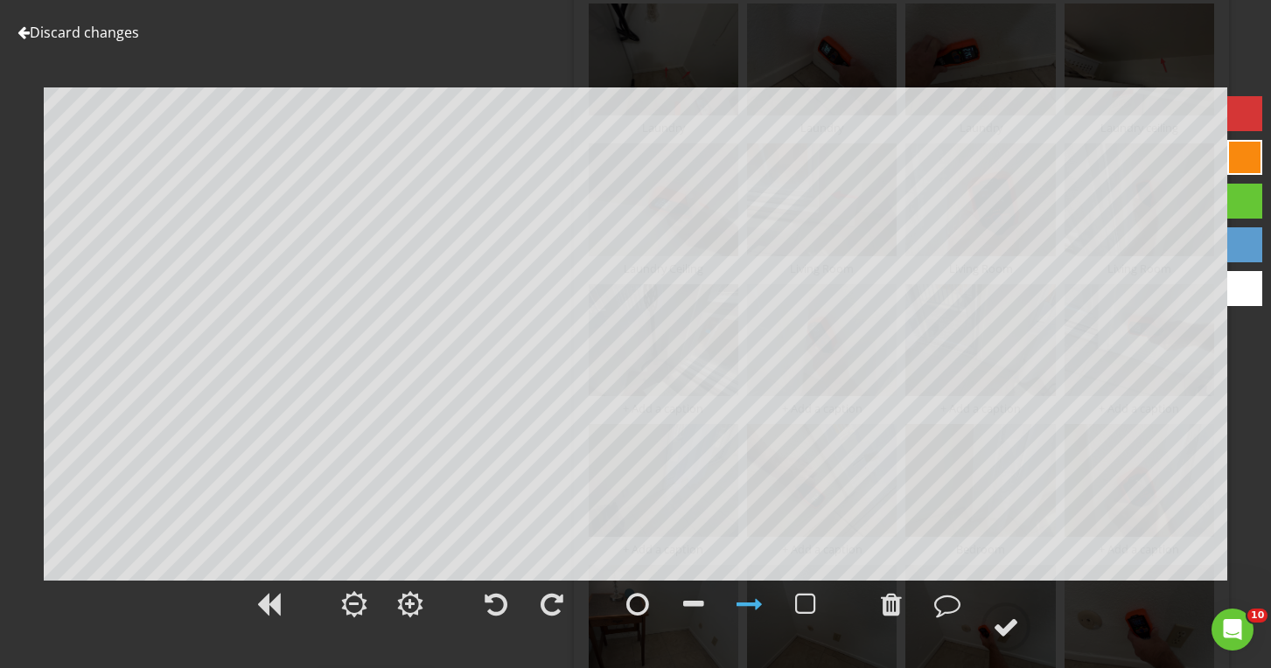
click at [57, 32] on link "Discard changes" at bounding box center [78, 32] width 122 height 19
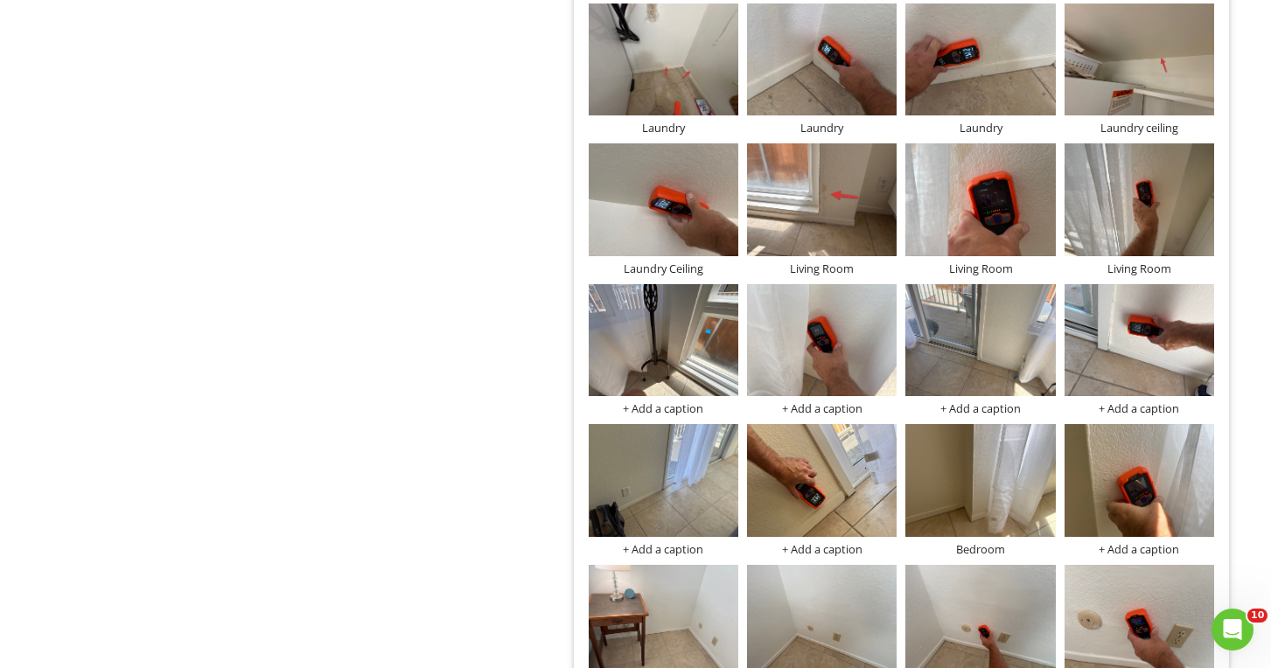
scroll to position [2555, 0]
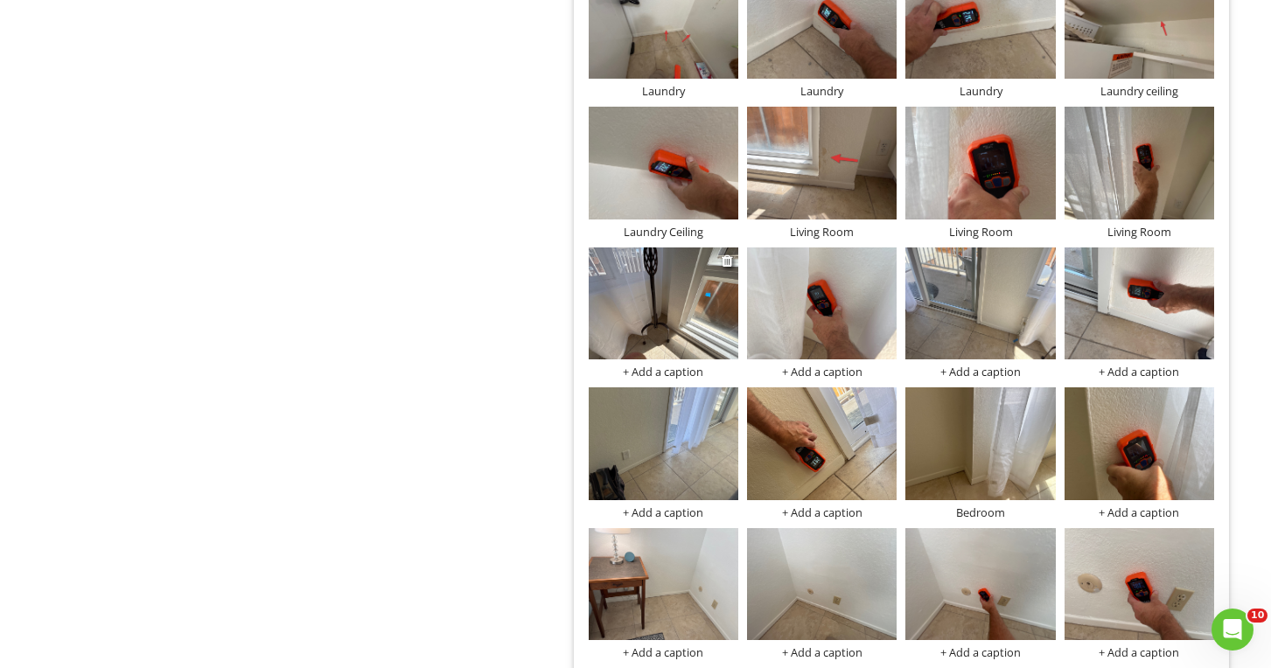
click at [663, 370] on div "+ Add a caption" at bounding box center [664, 372] width 150 height 14
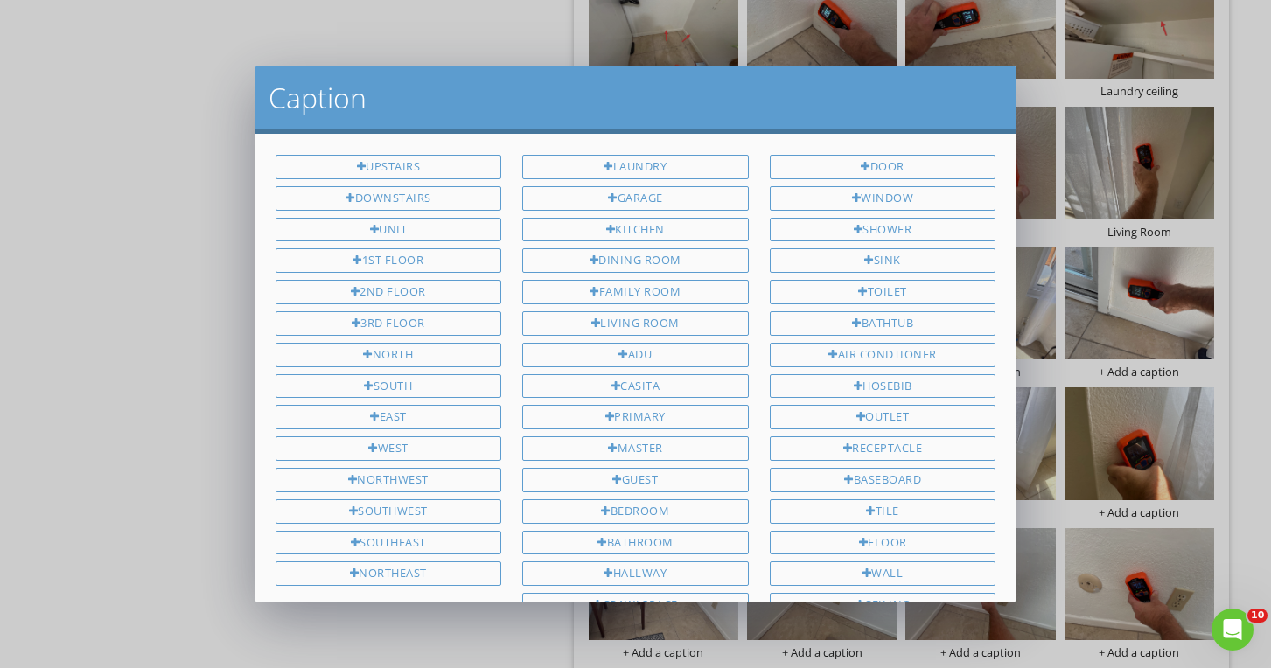
scroll to position [341, 0]
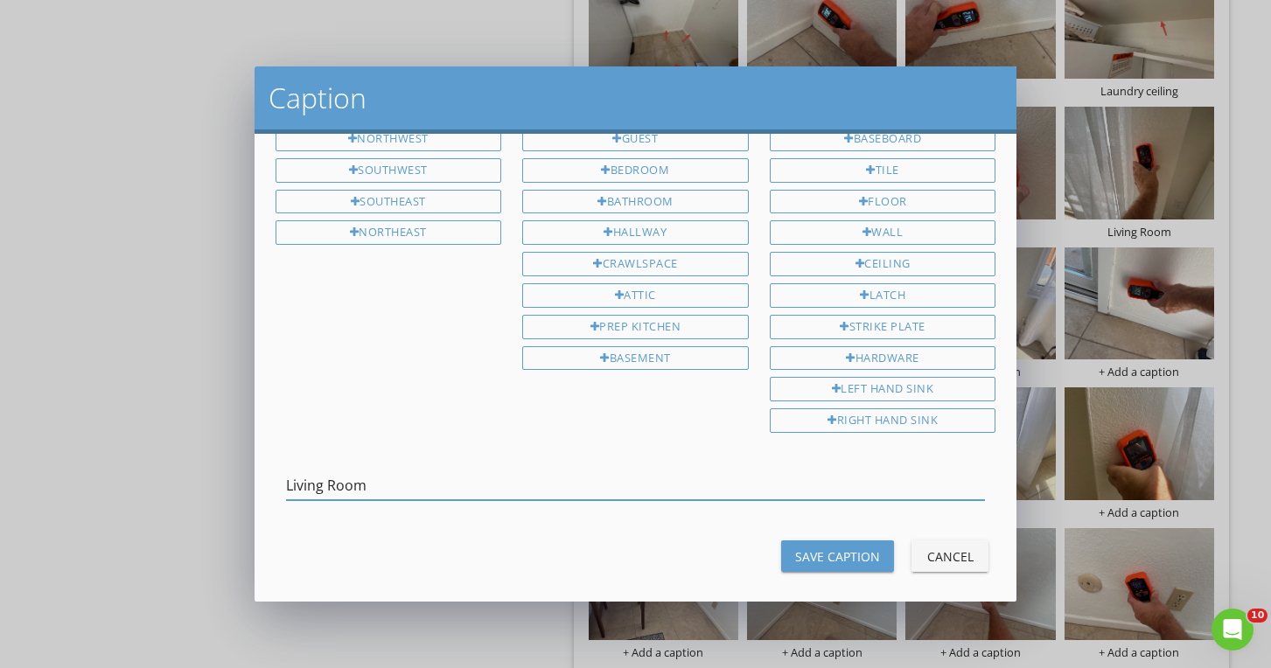
type input "Living Room"
click at [792, 548] on button "Save Caption" at bounding box center [837, 555] width 113 height 31
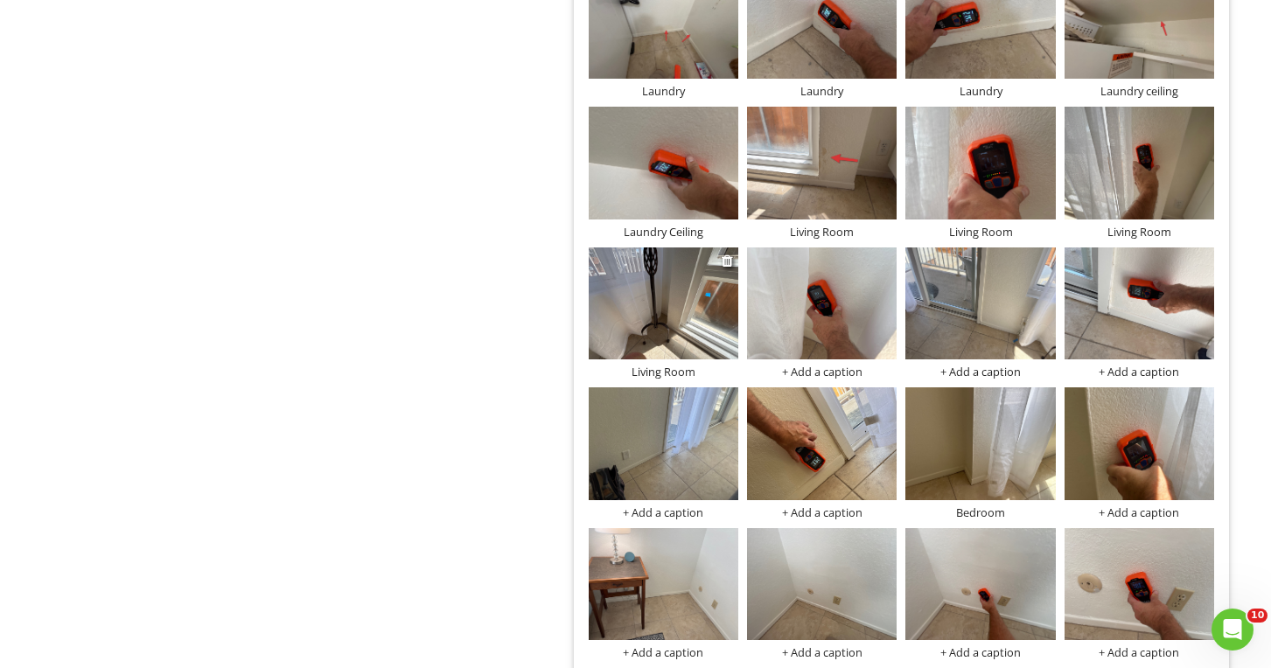
click at [696, 324] on img at bounding box center [664, 303] width 150 height 112
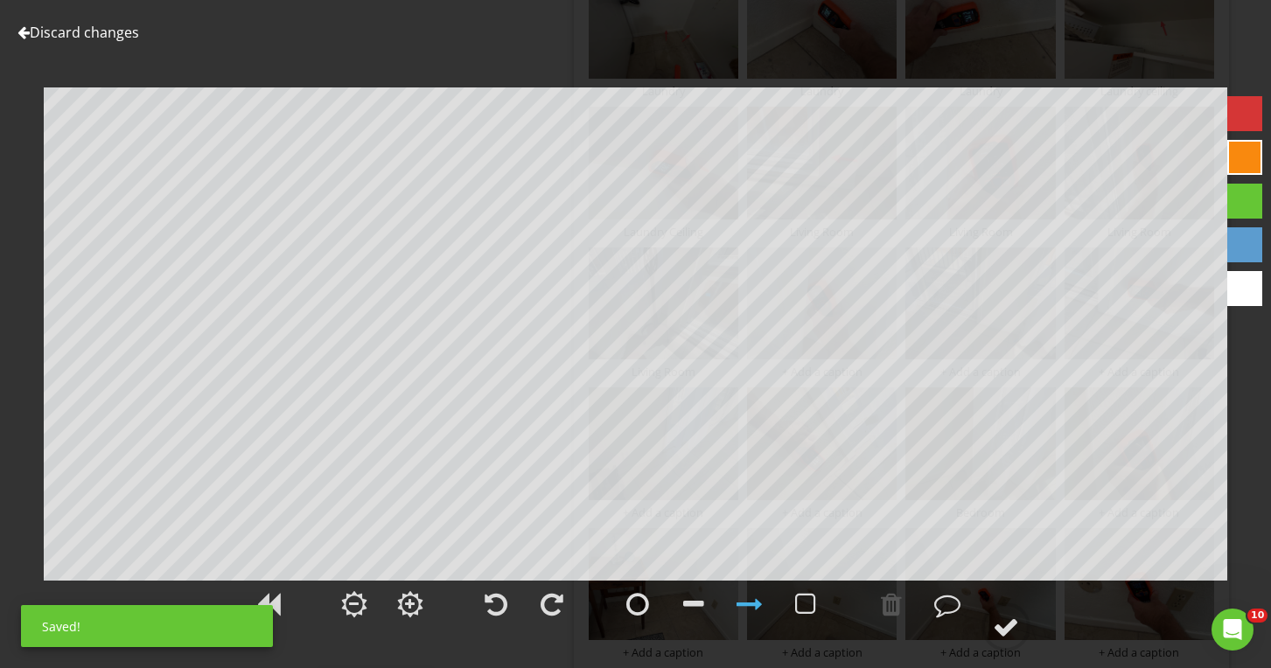
click at [1255, 112] on div at bounding box center [1244, 113] width 35 height 35
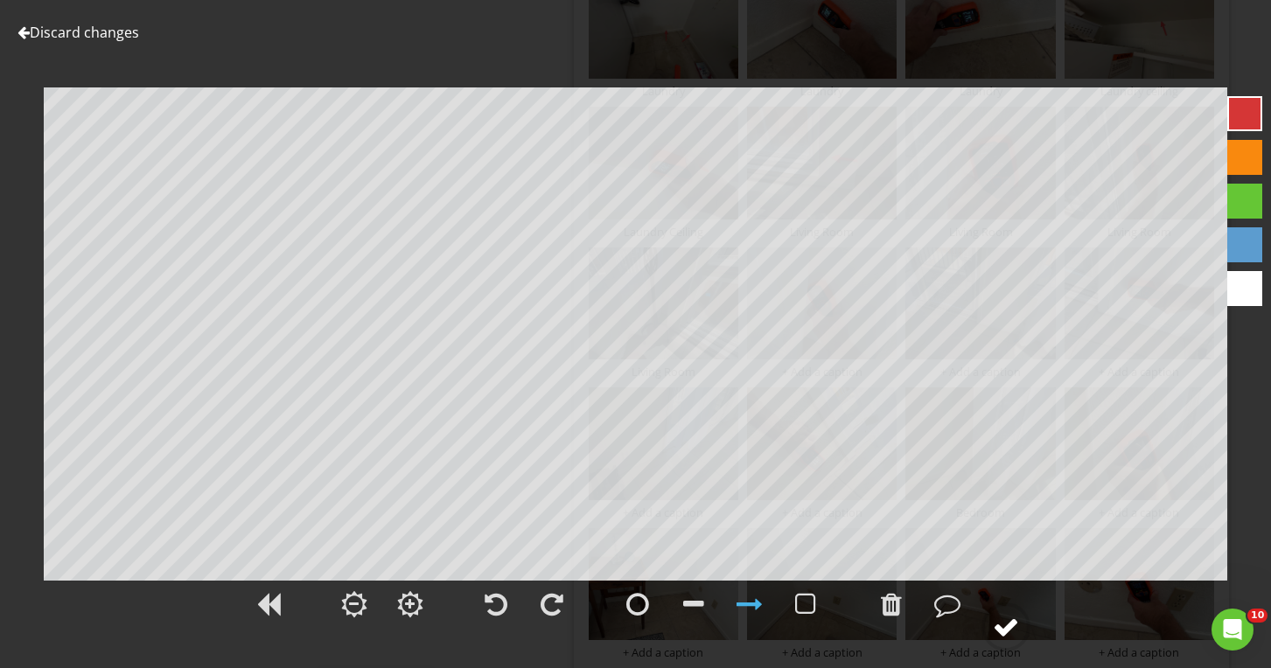
click at [1001, 632] on div at bounding box center [1006, 627] width 26 height 26
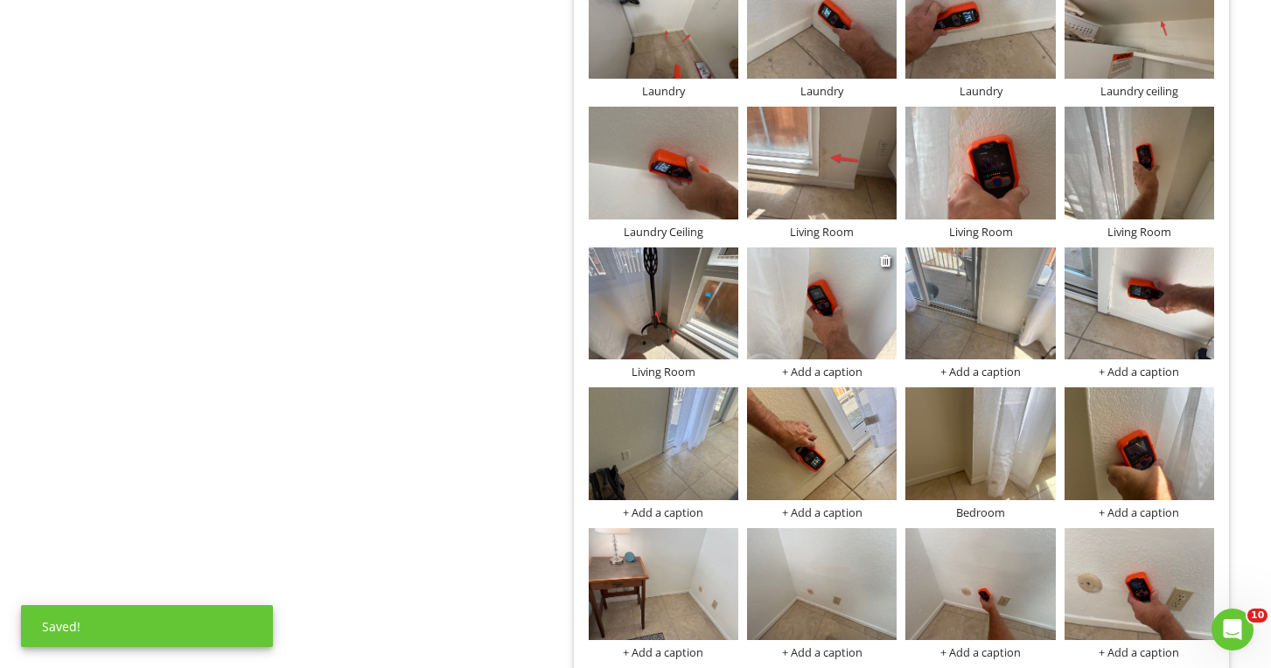
click at [812, 369] on div "+ Add a caption" at bounding box center [822, 372] width 150 height 14
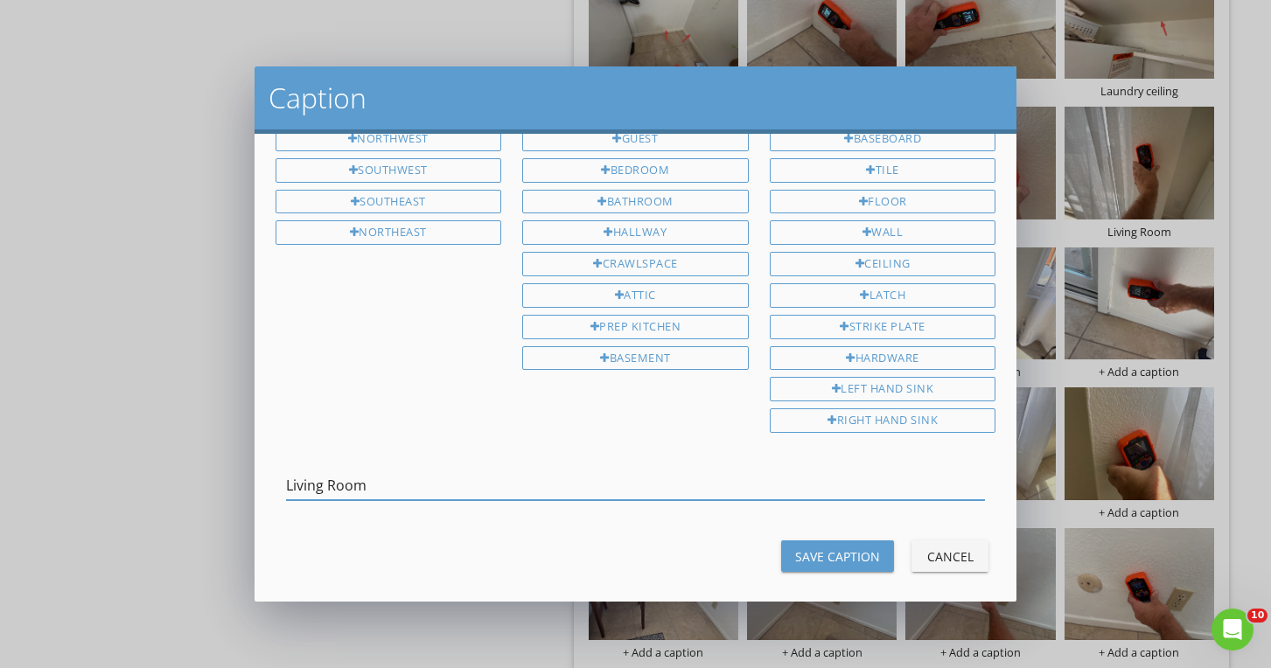
type input "Living Room"
click at [847, 555] on button "Save Caption" at bounding box center [837, 555] width 113 height 31
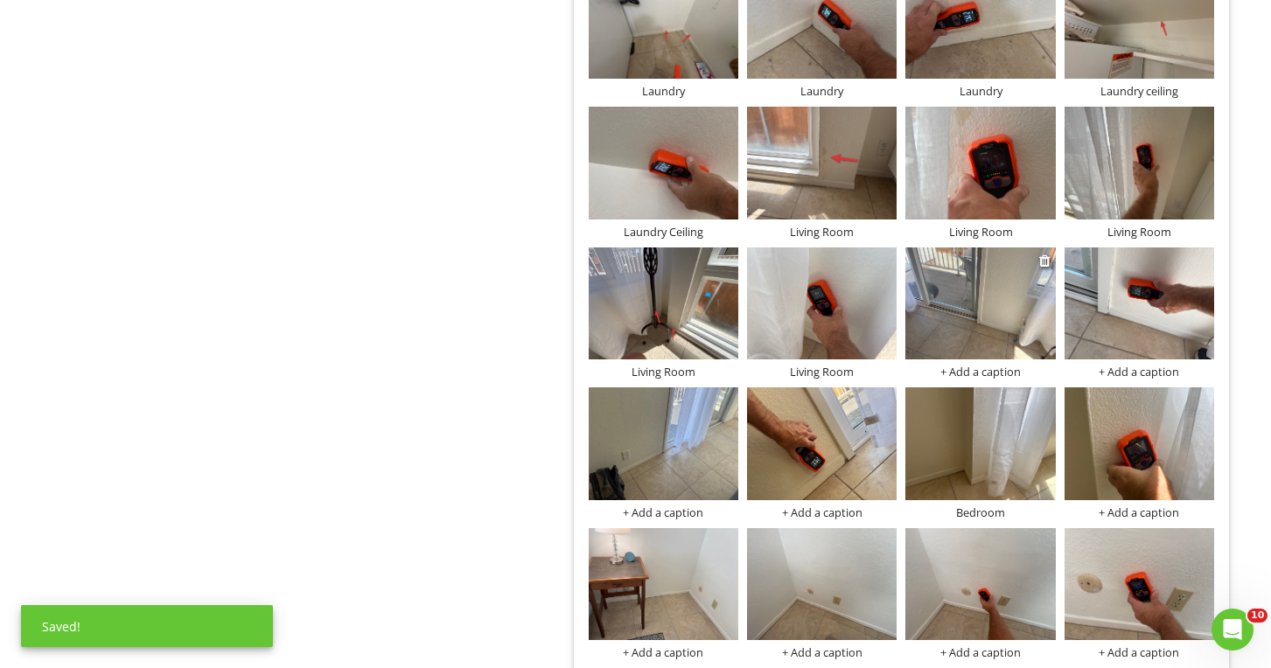
click at [993, 323] on img at bounding box center [980, 303] width 150 height 112
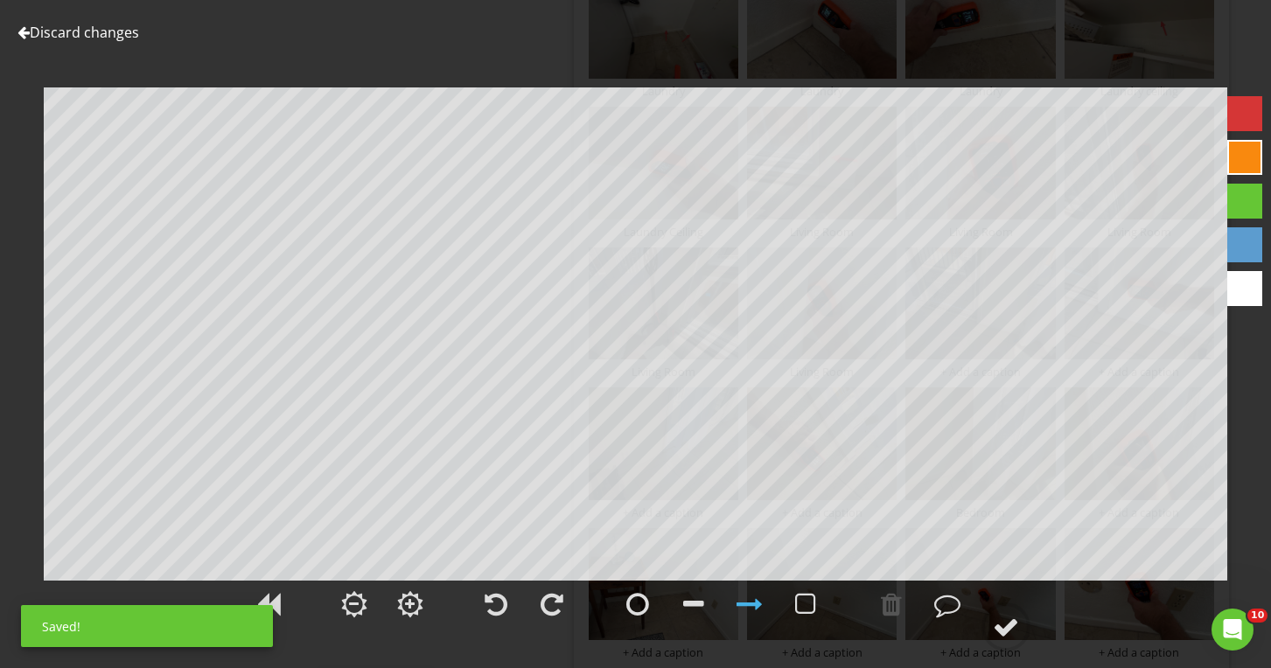
click at [1241, 124] on div at bounding box center [1244, 113] width 35 height 35
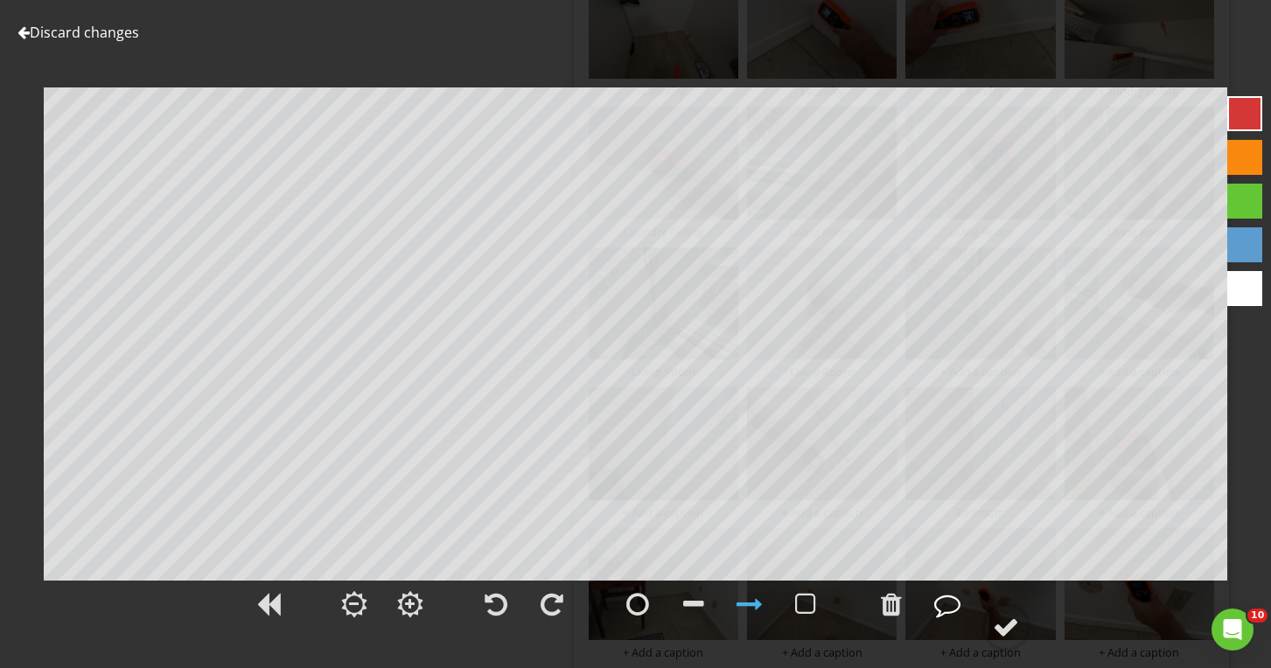
click at [944, 599] on div at bounding box center [947, 604] width 26 height 26
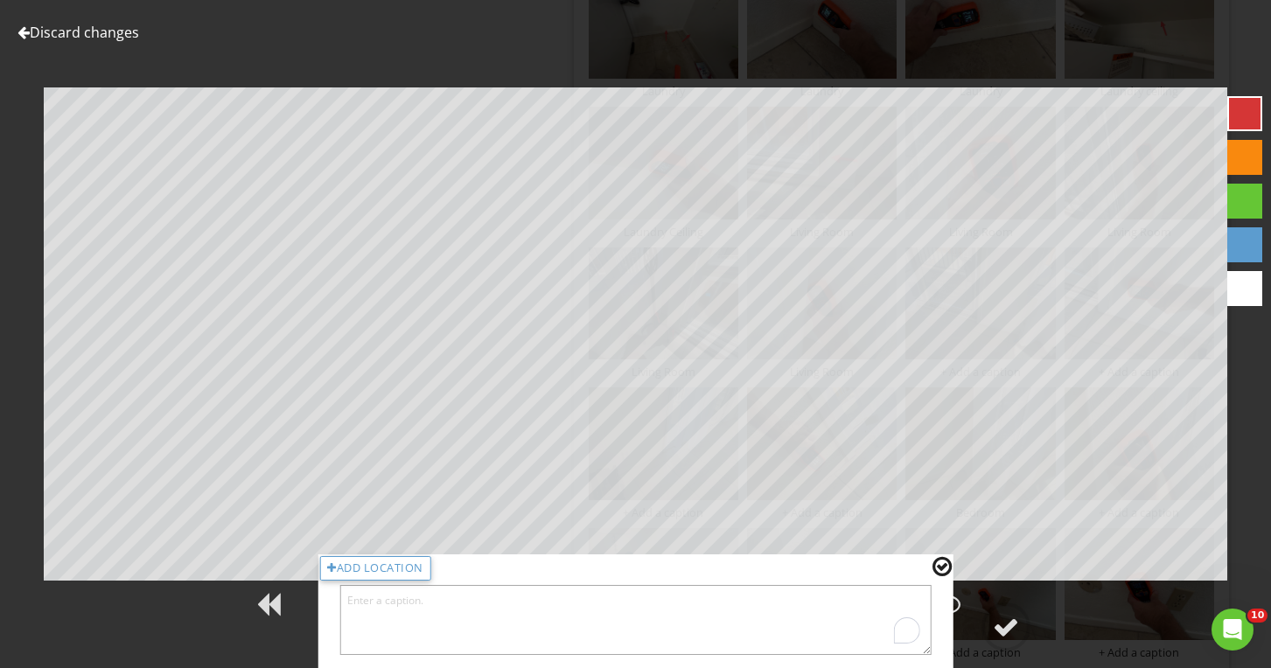
click at [903, 608] on textarea "To enrich screen reader interactions, please activate Accessibility in Grammarl…" at bounding box center [635, 620] width 592 height 70
type textarea "Living Room"
click at [945, 565] on div at bounding box center [941, 566] width 19 height 23
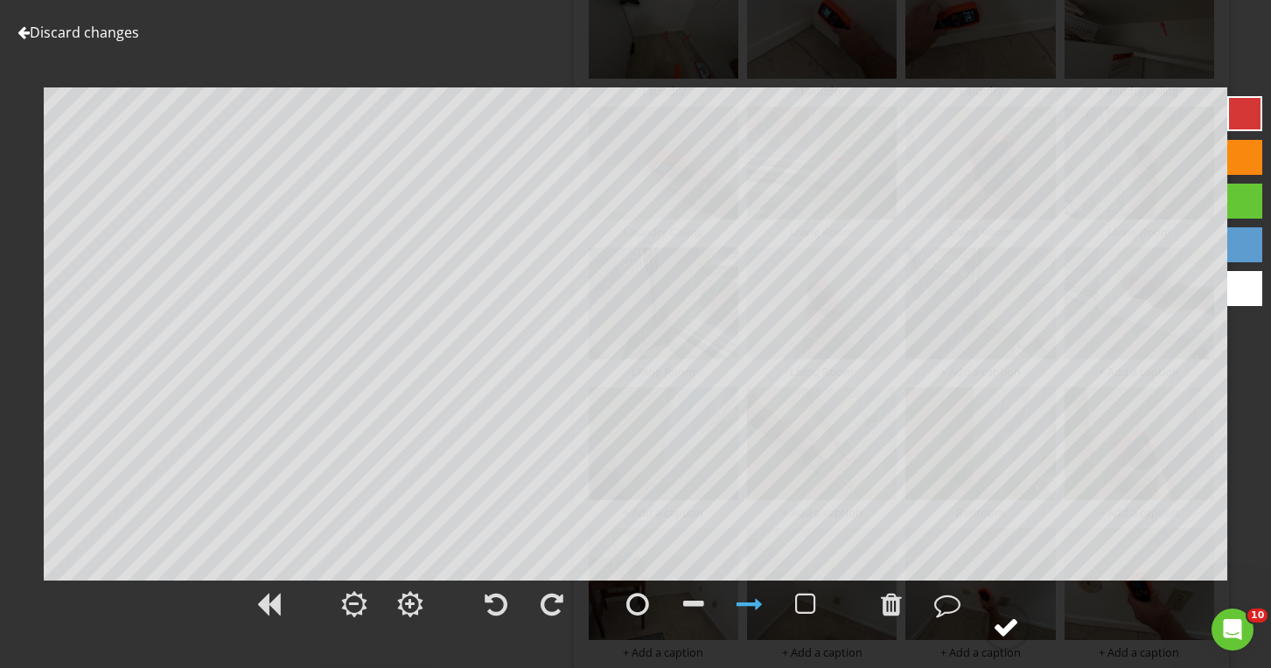
click at [1008, 634] on div at bounding box center [1006, 627] width 26 height 26
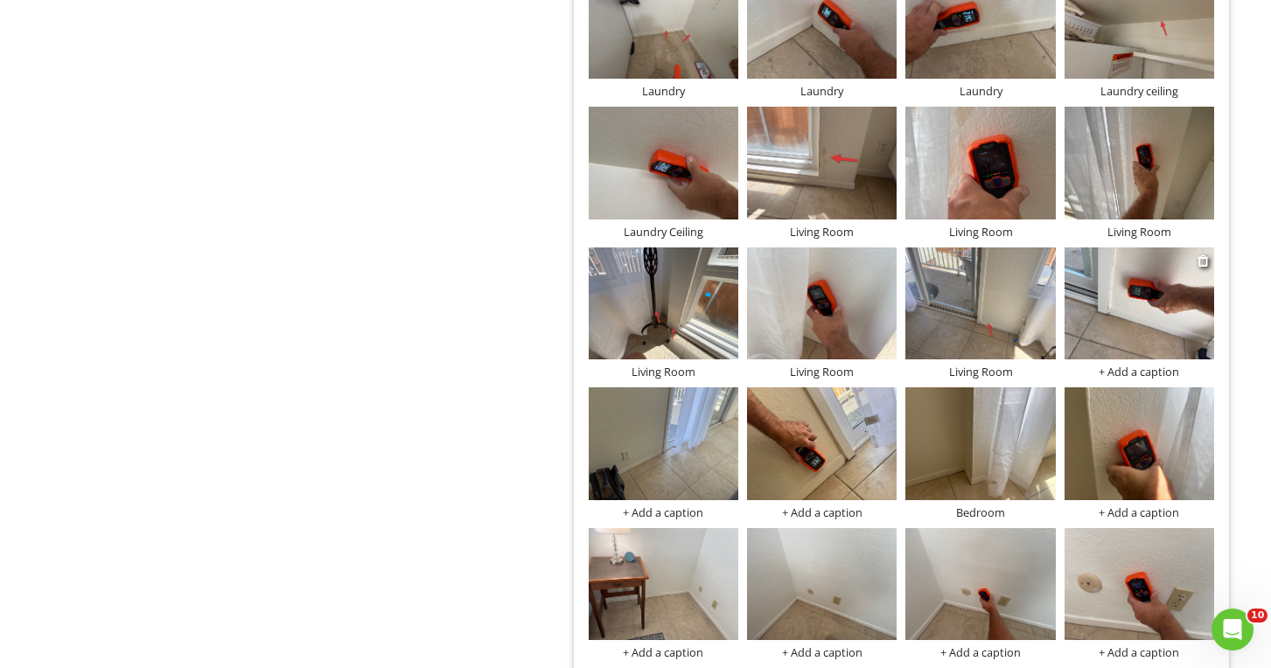
click at [1128, 368] on div "+ Add a caption" at bounding box center [1139, 372] width 150 height 14
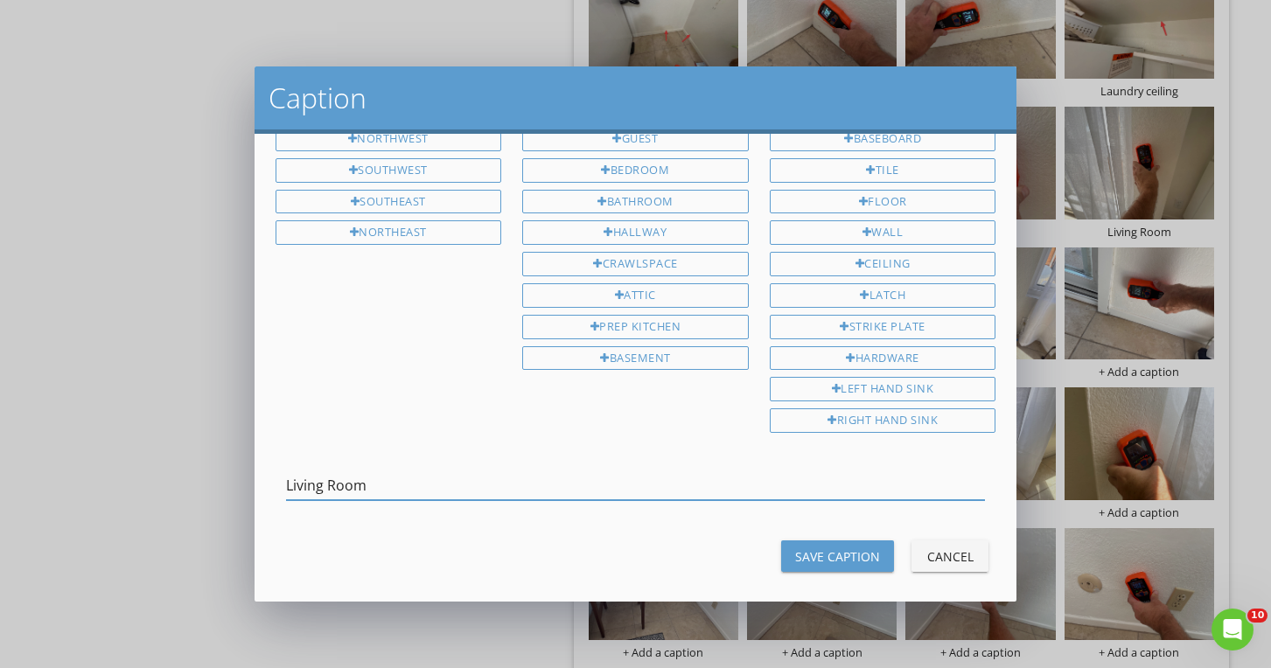
type input "Living Room"
click at [827, 553] on button "Save Caption" at bounding box center [837, 555] width 113 height 31
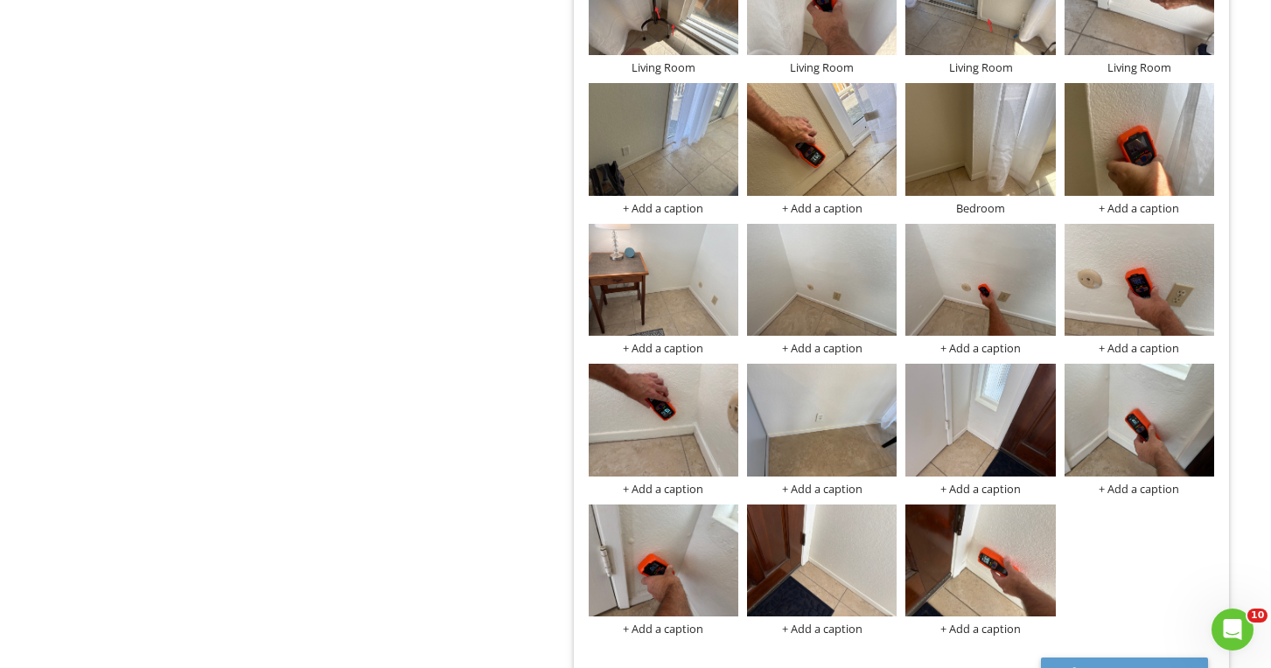
scroll to position [2860, 0]
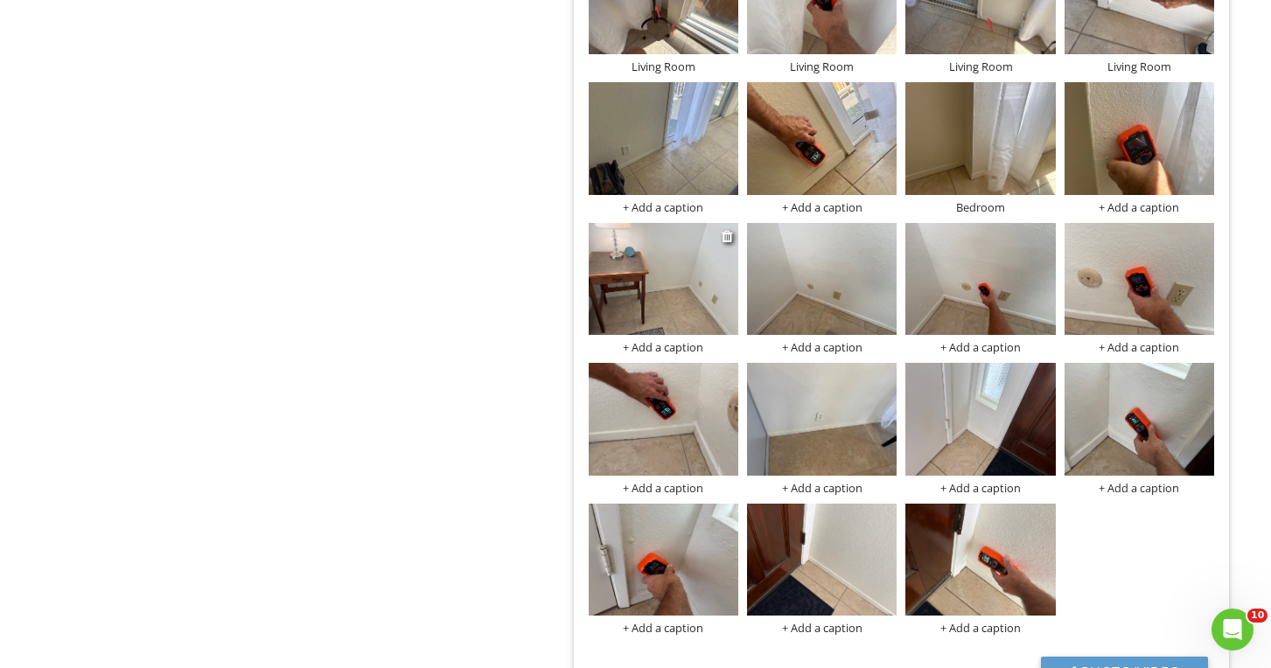
click at [660, 342] on div "+ Add a caption" at bounding box center [664, 347] width 150 height 14
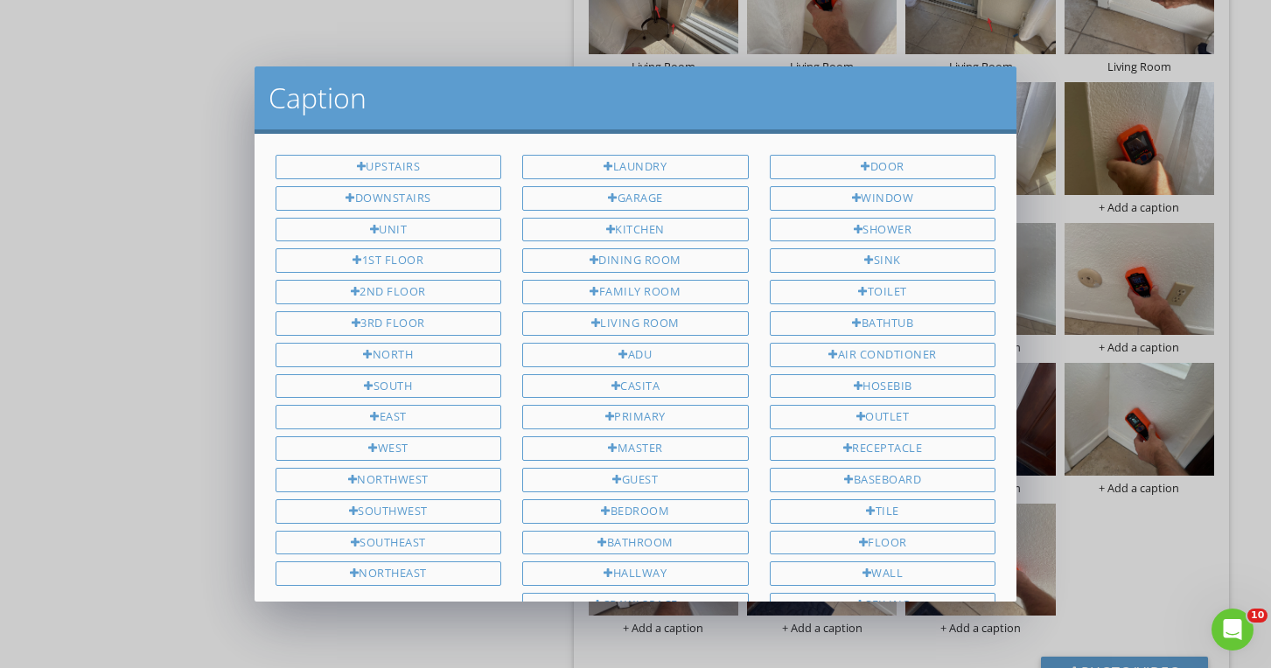
scroll to position [341, 0]
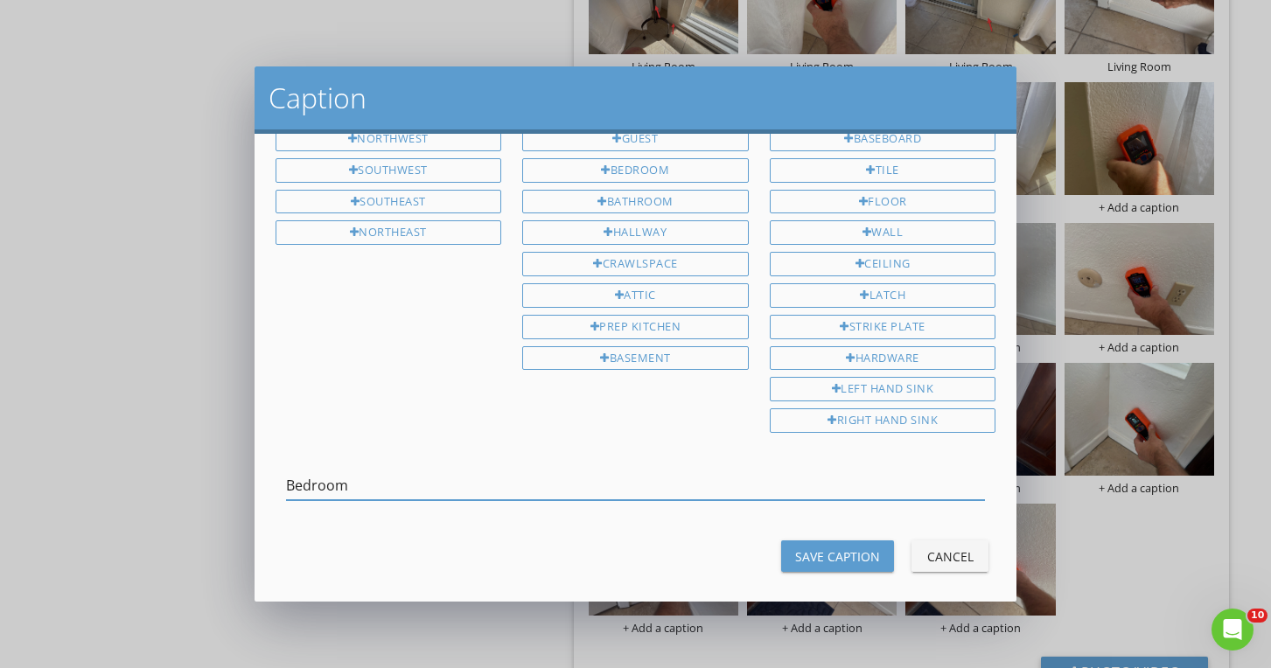
type input "Bedroom"
click at [808, 552] on button "Save Caption" at bounding box center [837, 555] width 113 height 31
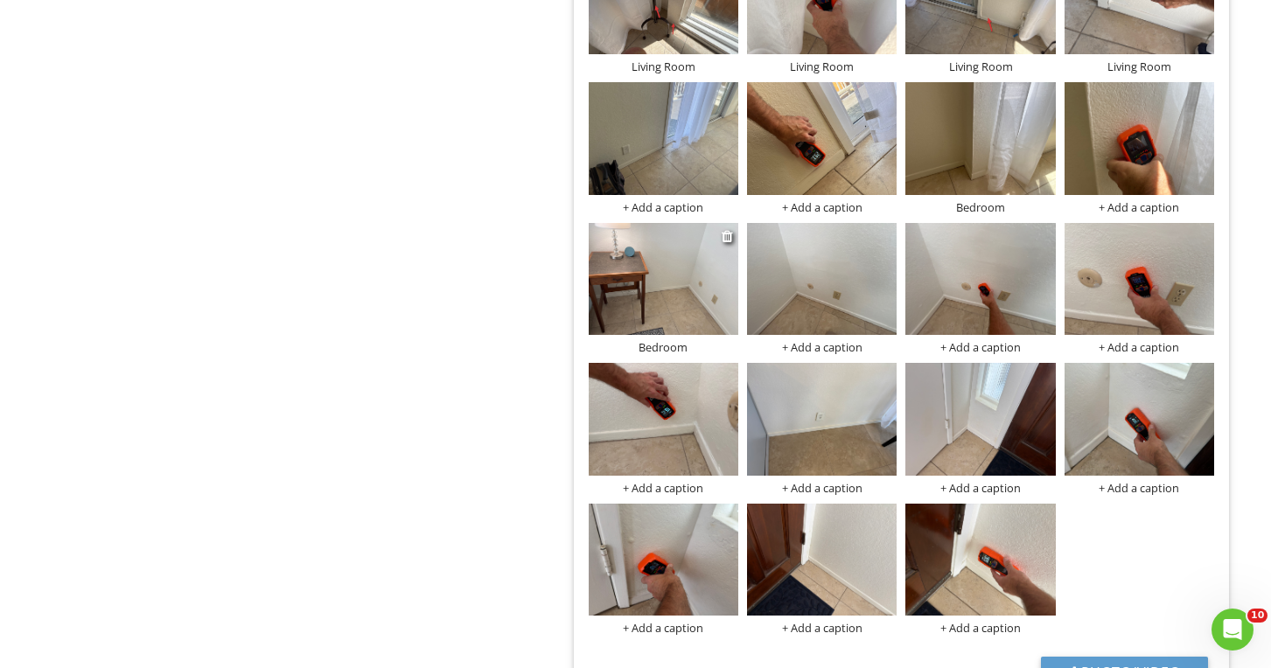
click at [638, 284] on img at bounding box center [664, 279] width 150 height 112
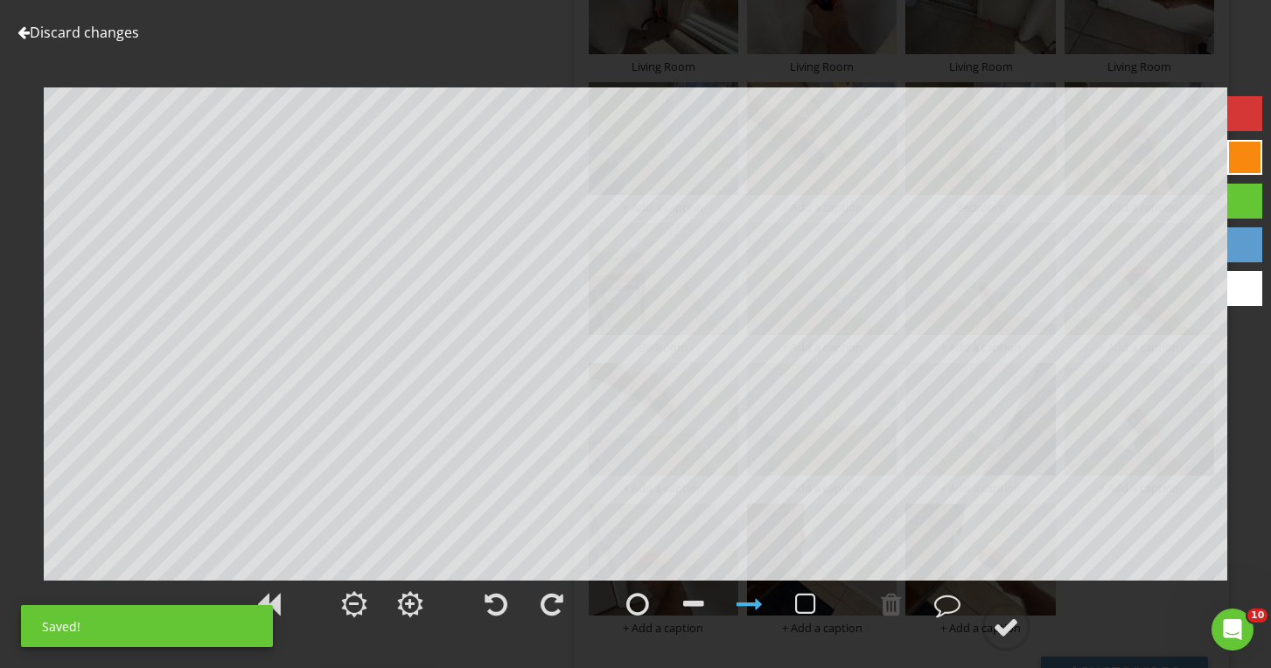
click at [1249, 121] on div at bounding box center [1244, 113] width 35 height 35
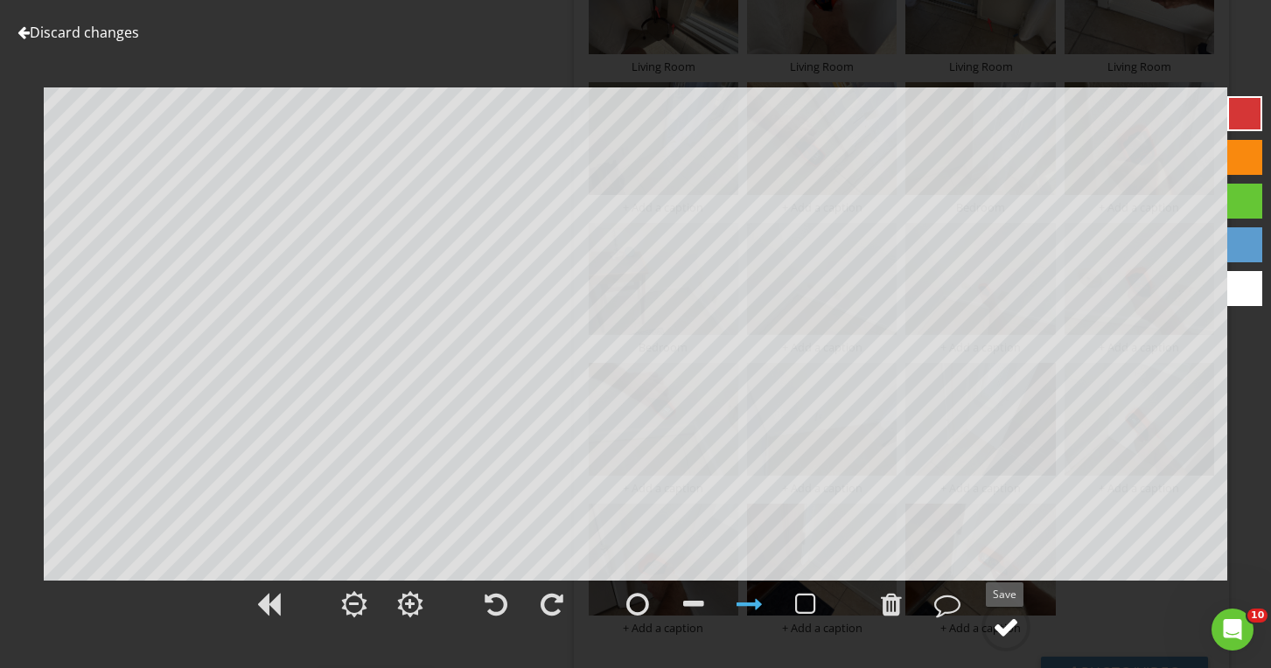
click at [1002, 625] on div at bounding box center [1006, 627] width 26 height 26
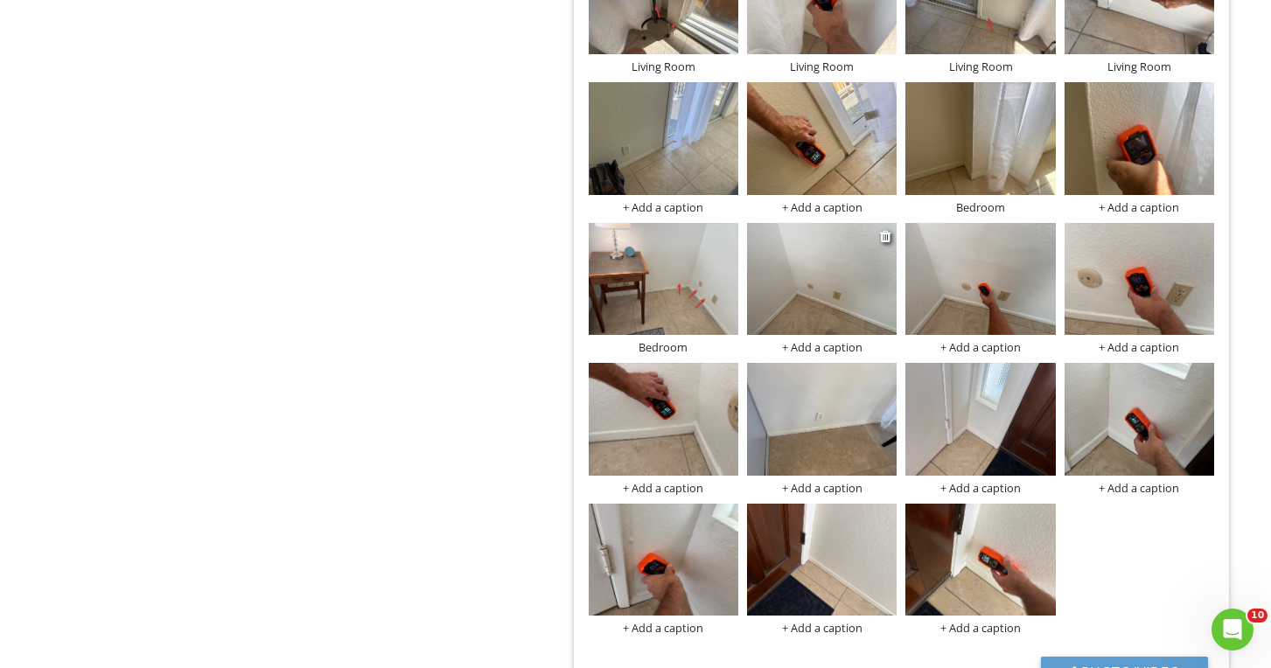
click at [815, 340] on div "+ Add a caption" at bounding box center [822, 347] width 150 height 14
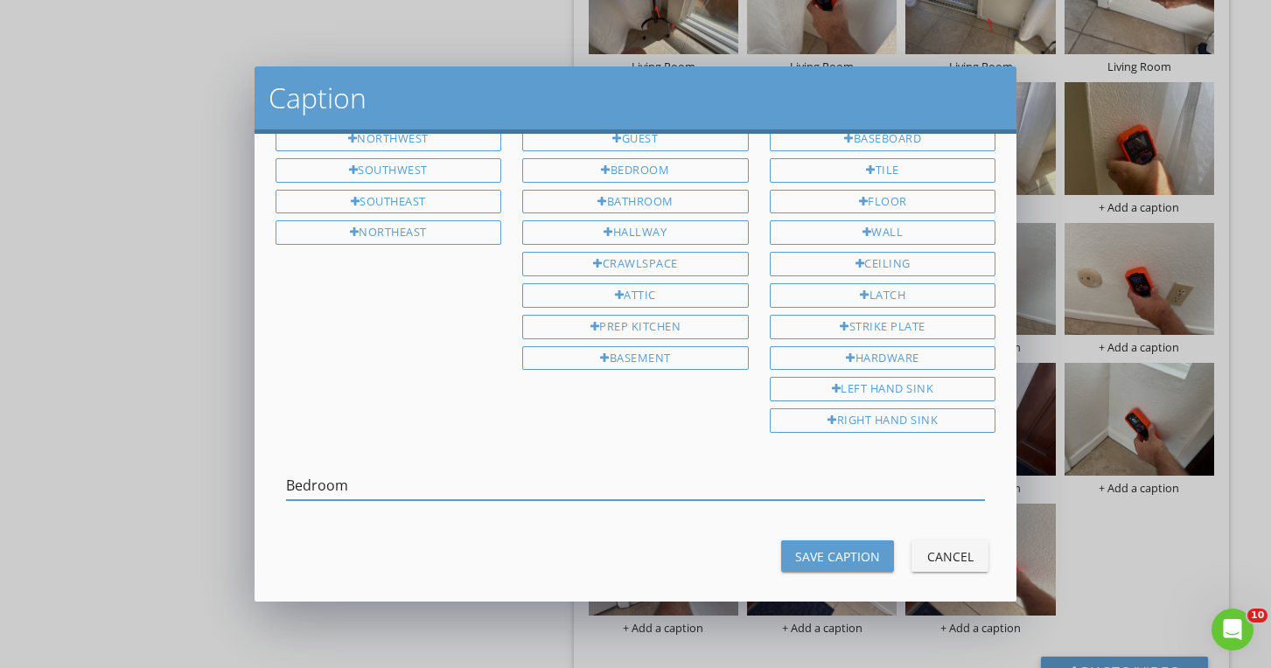
type input "Bedroom"
click at [864, 535] on div "Save Caption Cancel" at bounding box center [636, 556] width 742 height 42
click at [862, 547] on div "Save Caption" at bounding box center [837, 556] width 85 height 18
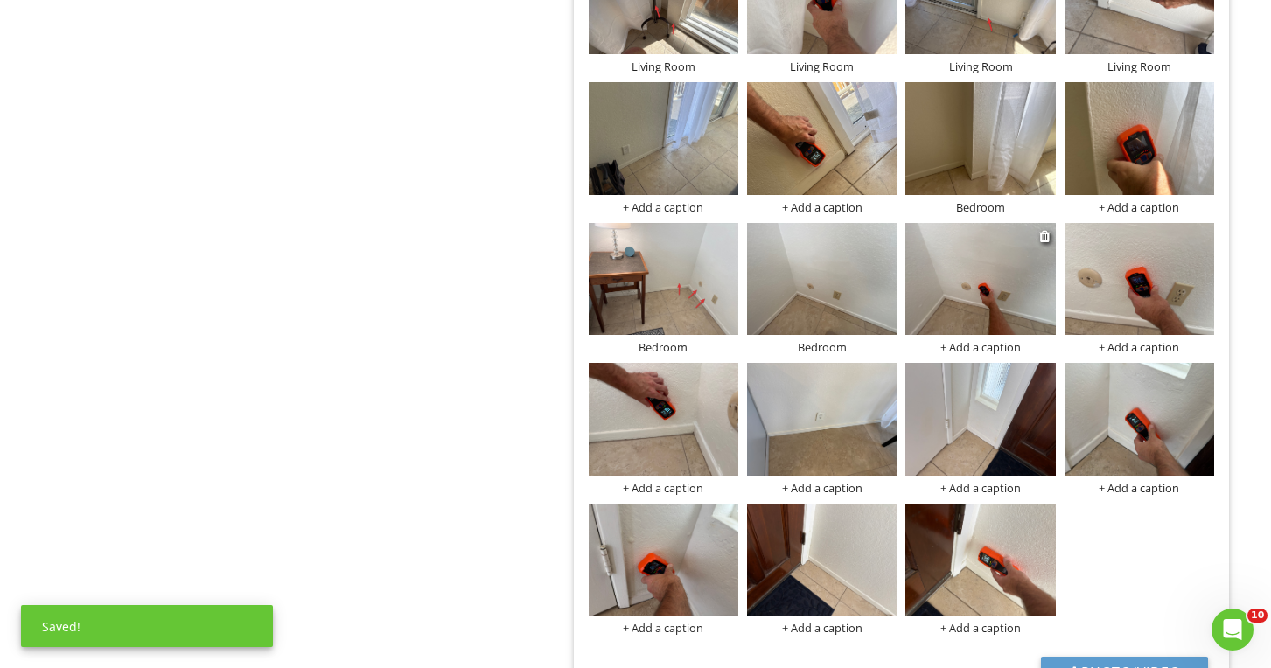
click at [955, 345] on div "+ Add a caption" at bounding box center [980, 347] width 150 height 14
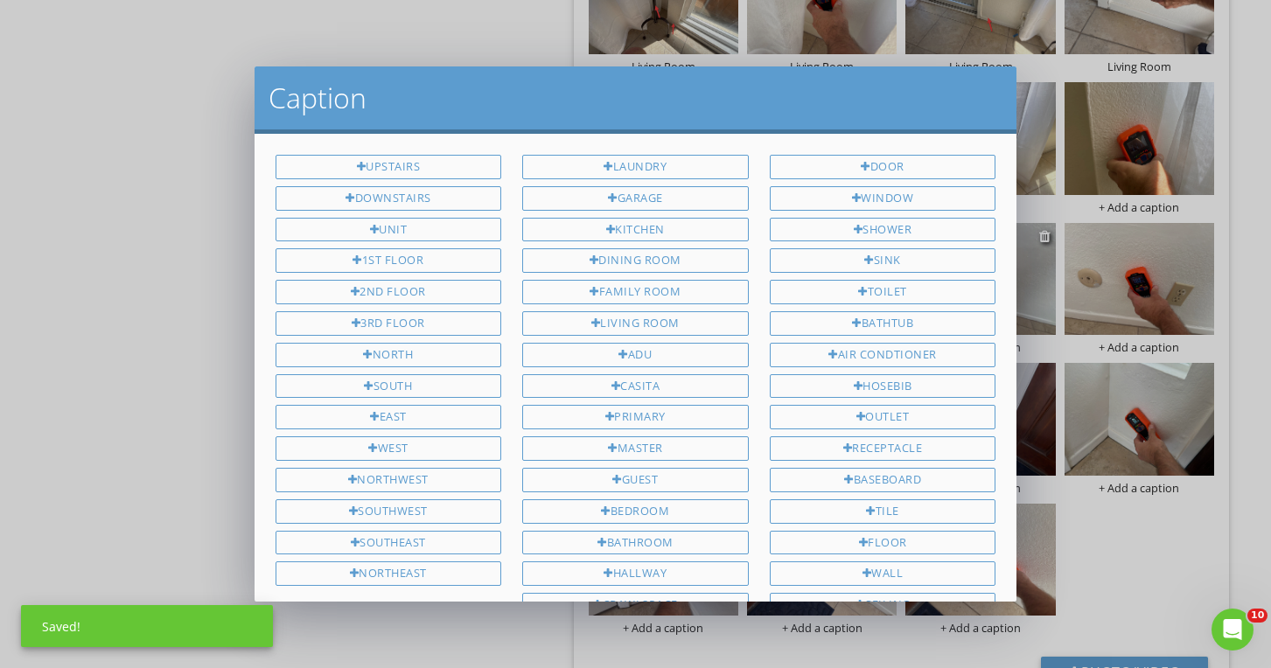
scroll to position [341, 0]
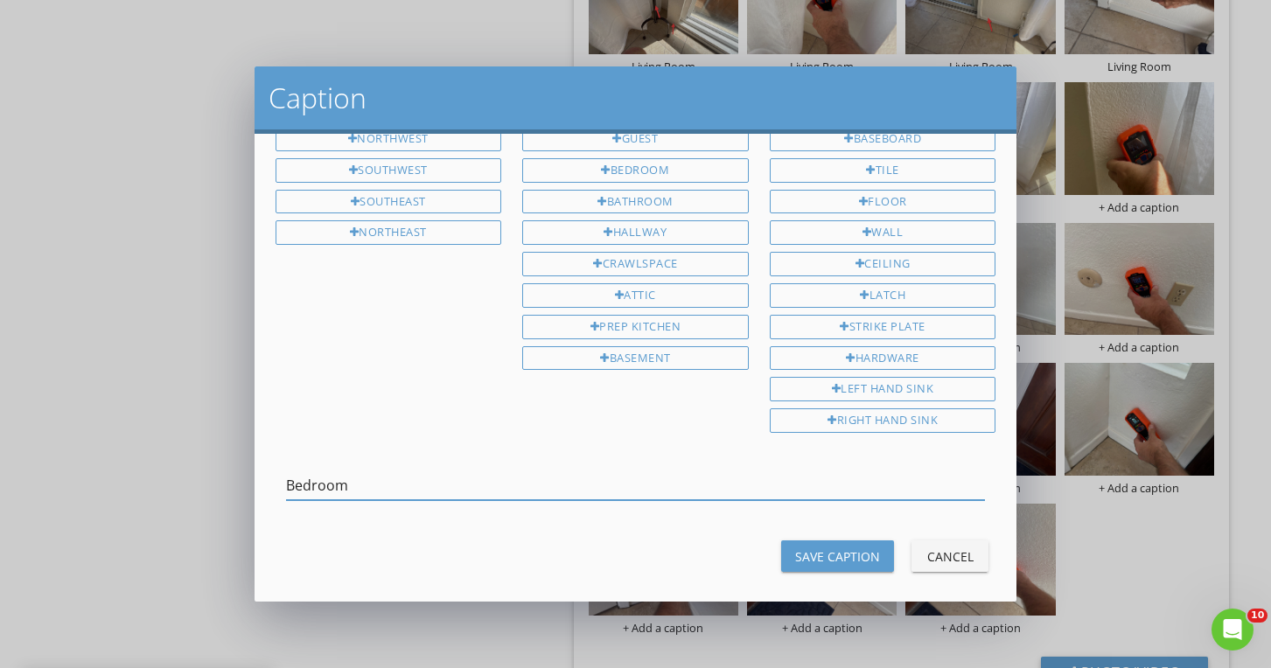
type input "Bedroom"
click at [872, 547] on div "Save Caption" at bounding box center [837, 556] width 85 height 18
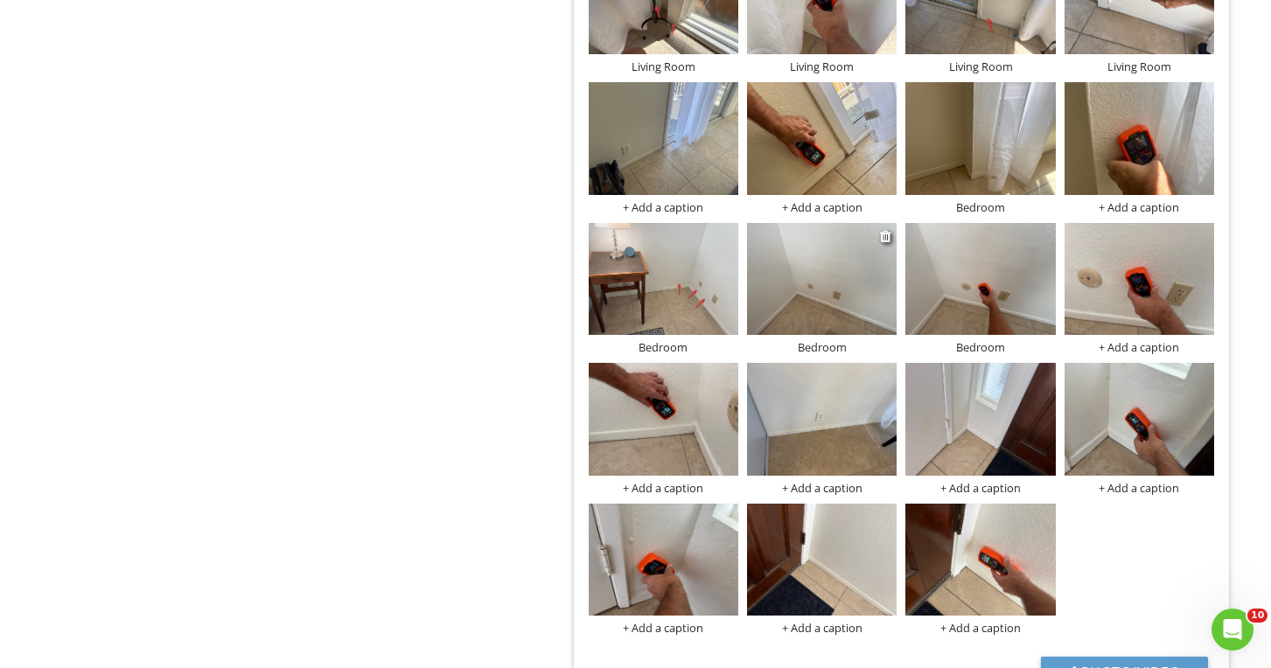
click at [811, 296] on img at bounding box center [822, 279] width 150 height 112
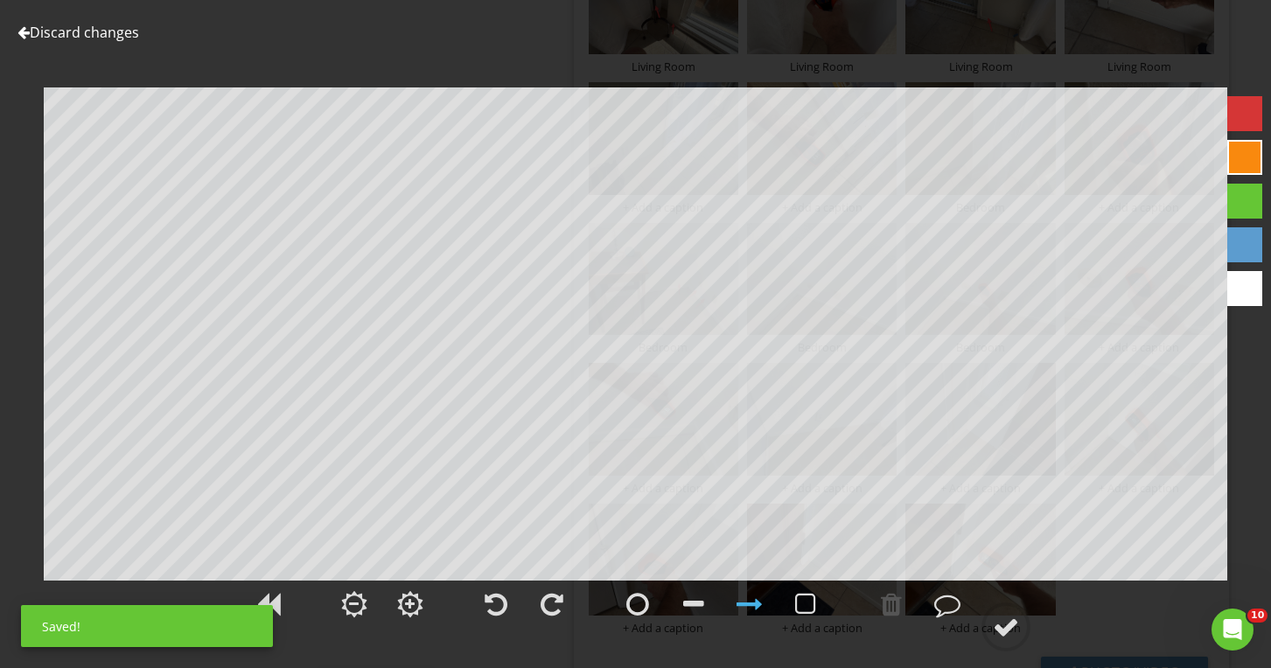
click at [1249, 108] on div at bounding box center [1244, 113] width 35 height 35
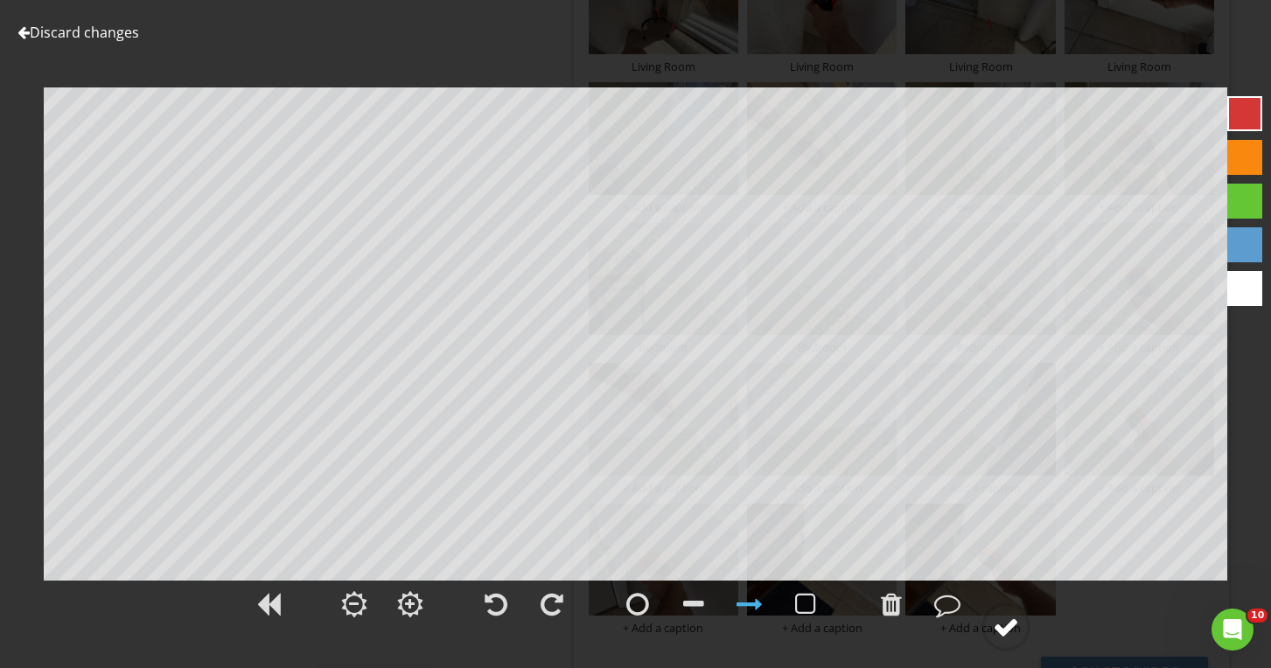
click at [1011, 622] on div at bounding box center [1006, 627] width 26 height 26
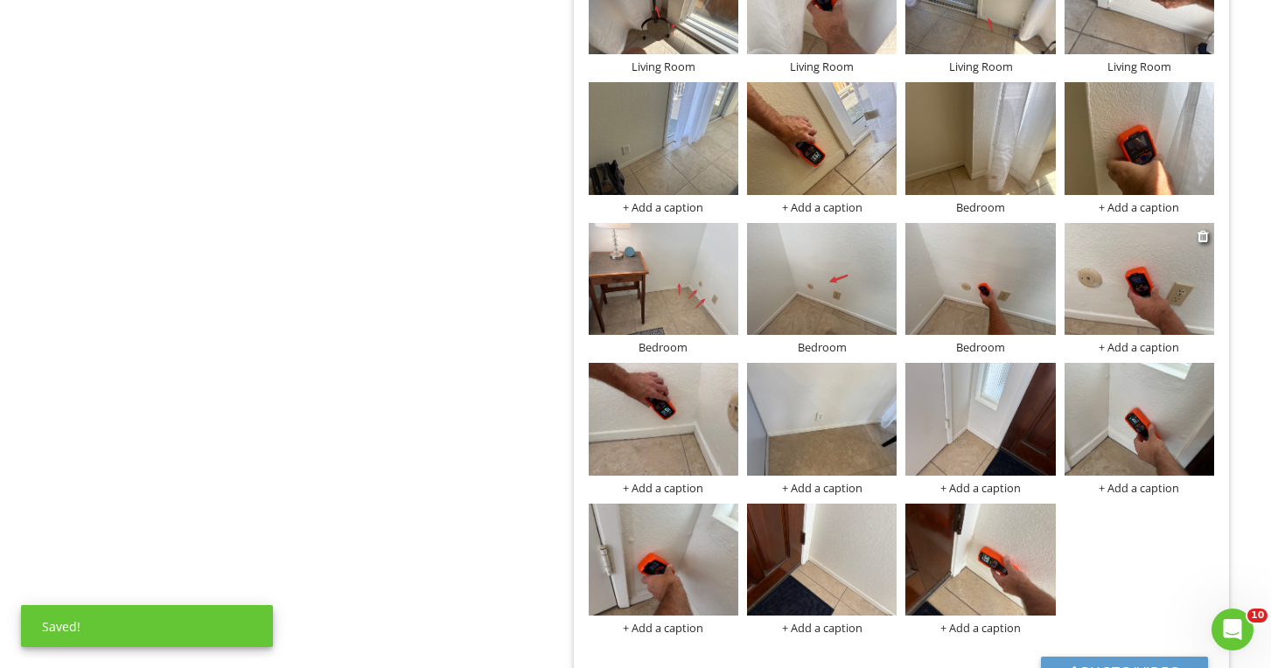
click at [1120, 346] on div "+ Add a caption" at bounding box center [1139, 347] width 150 height 14
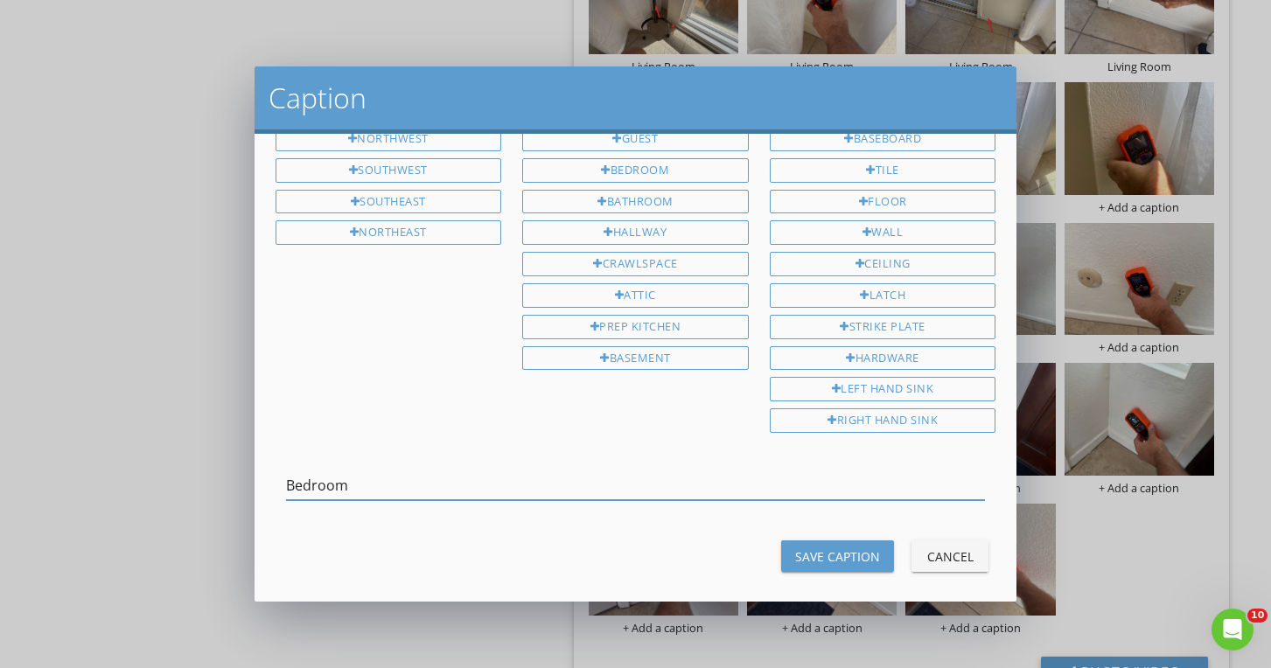
type input "Bedroom"
click at [854, 547] on div "Save Caption" at bounding box center [837, 556] width 85 height 18
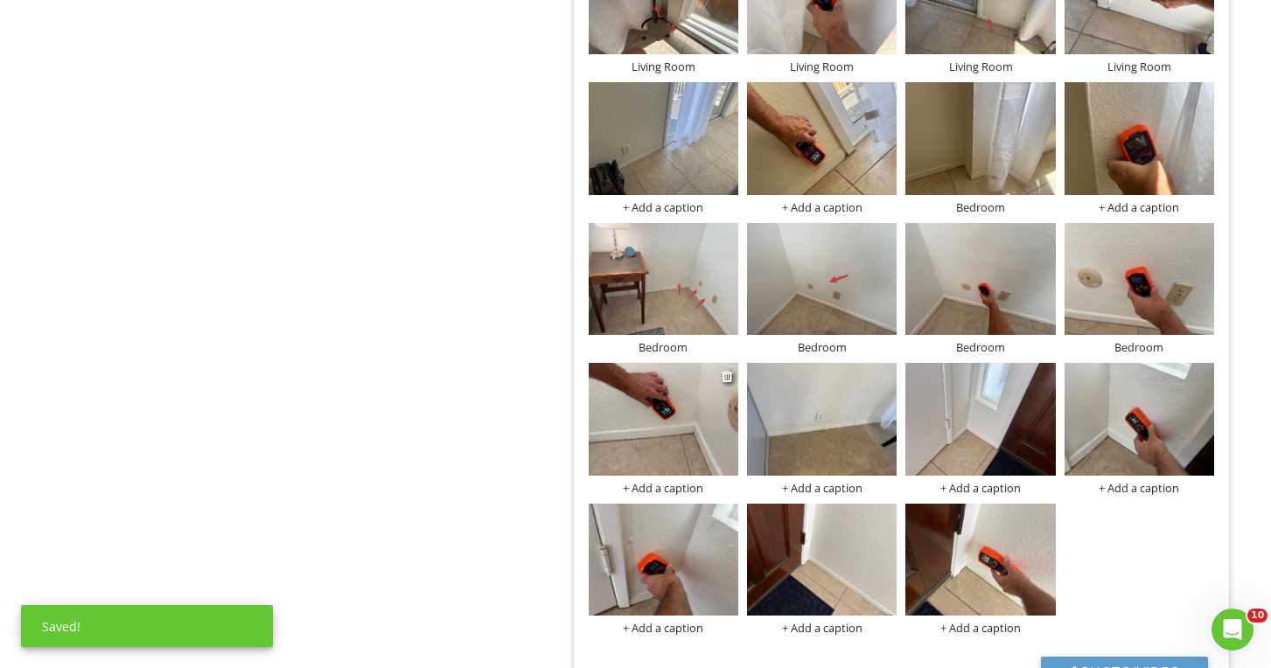
click at [678, 481] on div "+ Add a caption" at bounding box center [664, 488] width 150 height 14
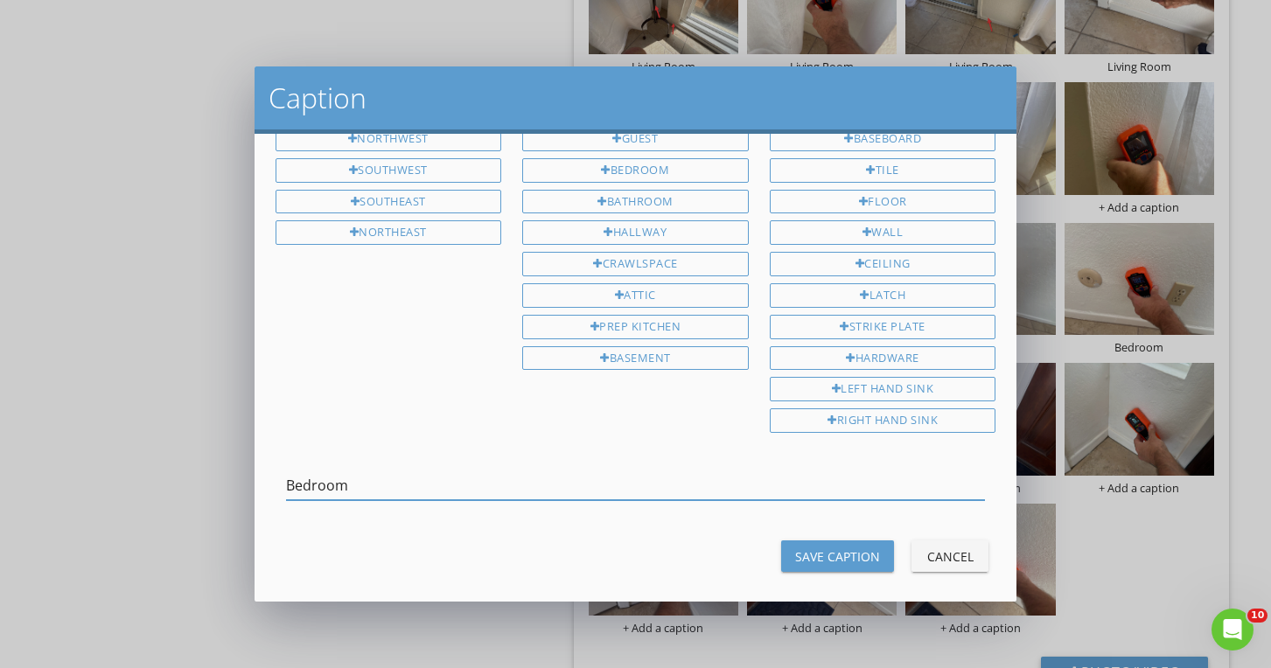
type input "Bedroom"
click at [791, 540] on button "Save Caption" at bounding box center [837, 555] width 113 height 31
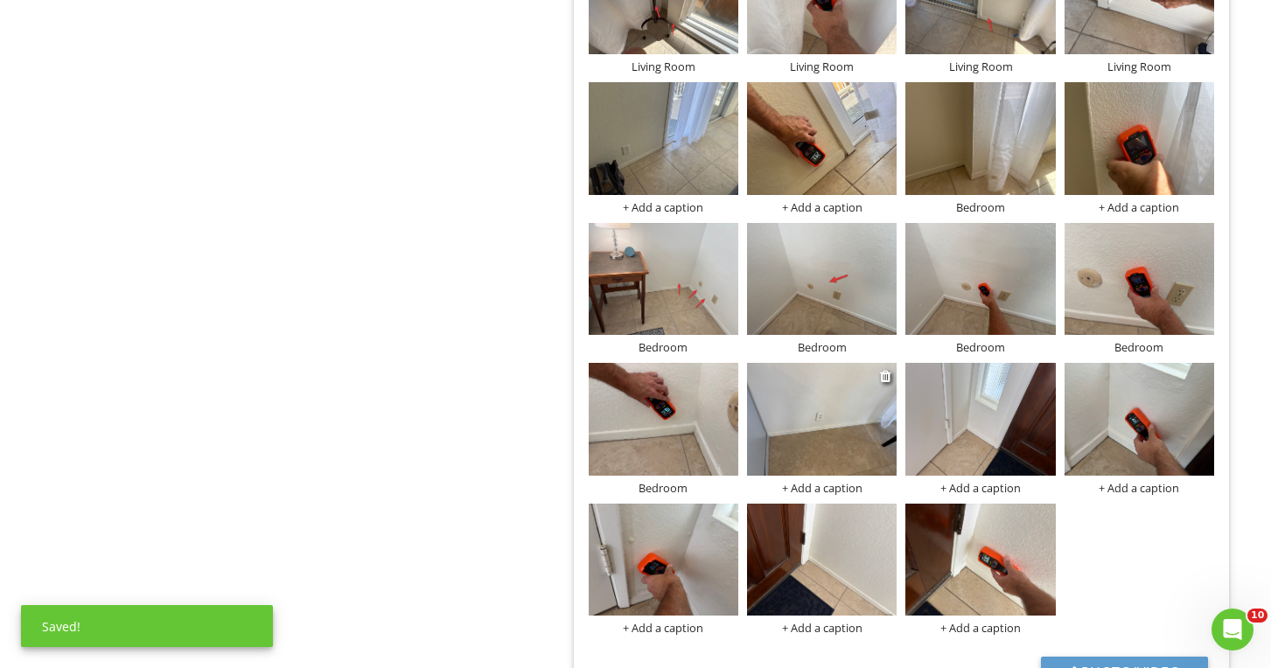
click at [819, 406] on img at bounding box center [822, 419] width 150 height 113
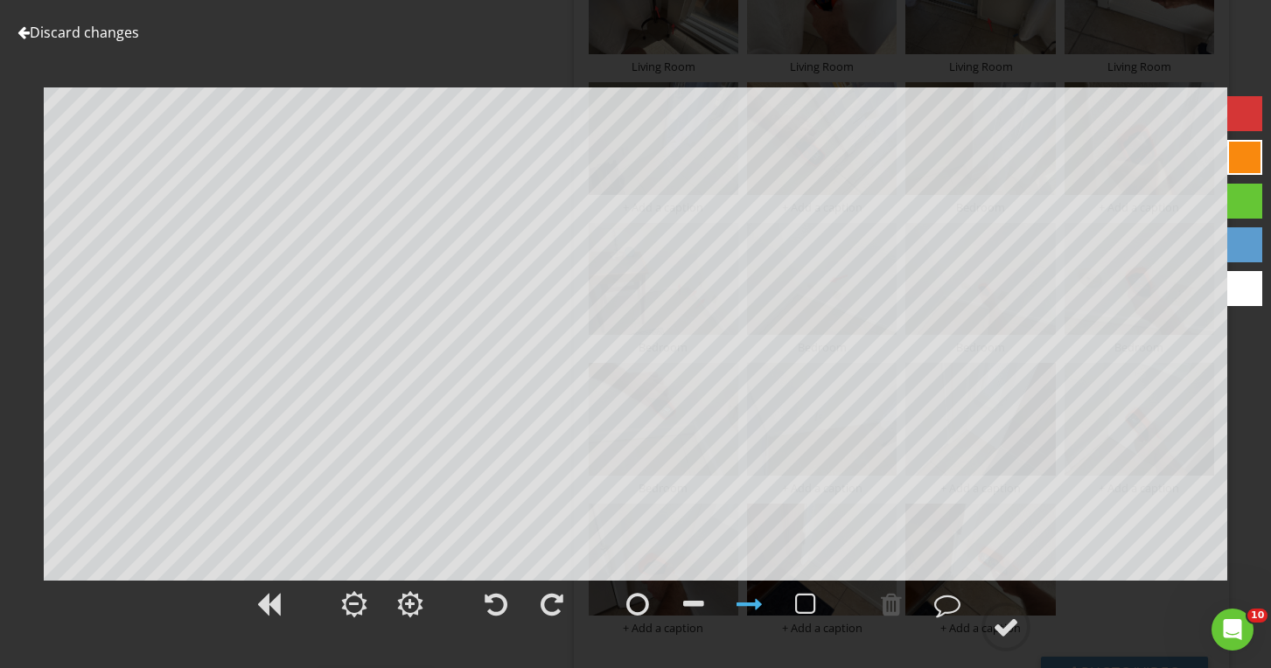
click at [98, 29] on link "Discard changes" at bounding box center [78, 32] width 122 height 19
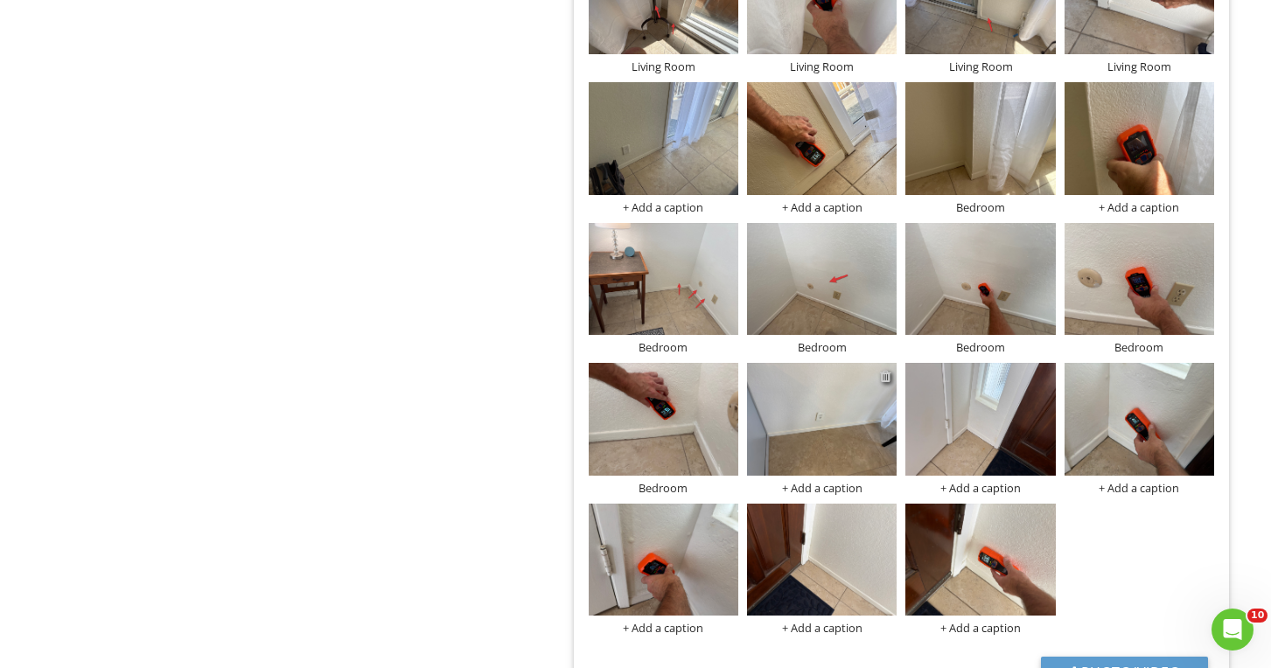
click at [885, 372] on div at bounding box center [885, 376] width 11 height 14
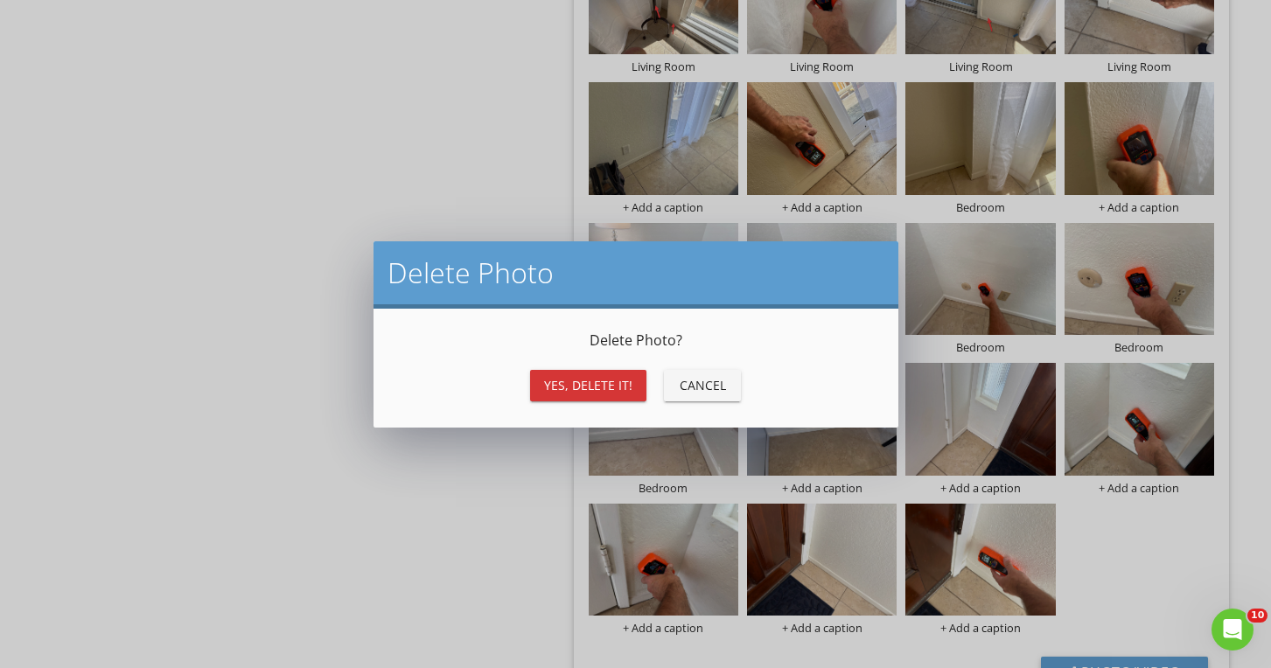
click at [575, 361] on div "Delete Photo ? Yes, Delete it! Cancel" at bounding box center [635, 368] width 483 height 77
click at [587, 384] on div "Yes, Delete it!" at bounding box center [588, 385] width 88 height 18
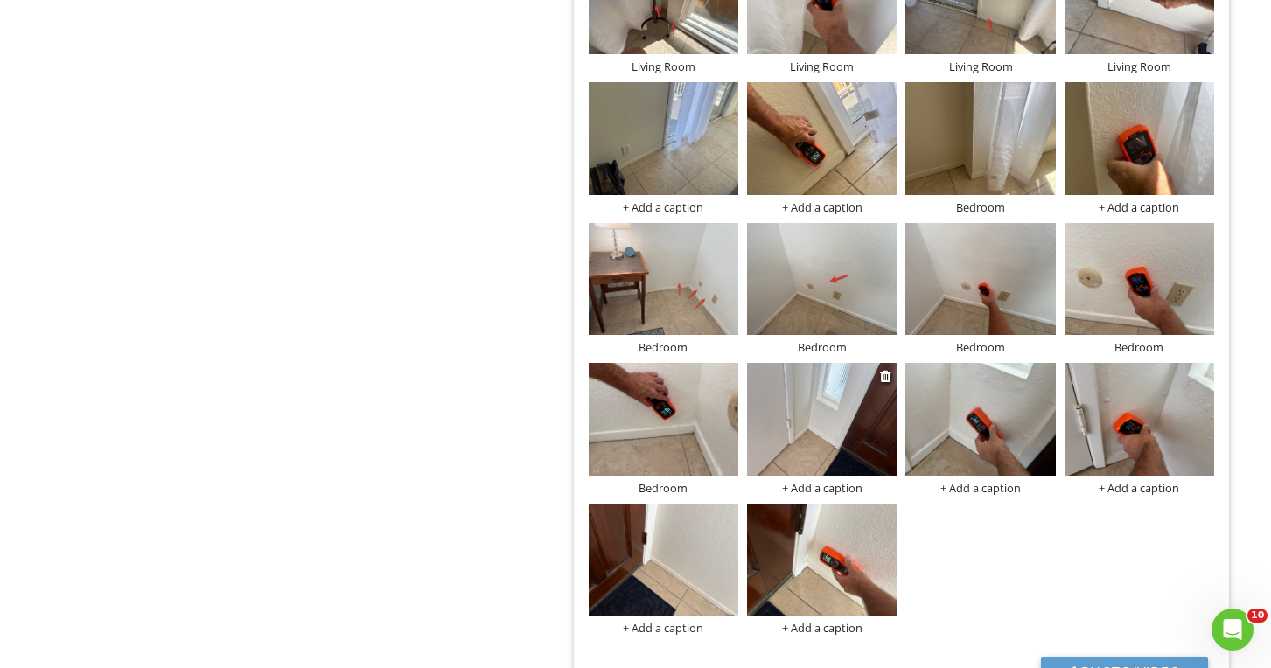
click at [836, 435] on img at bounding box center [822, 419] width 150 height 113
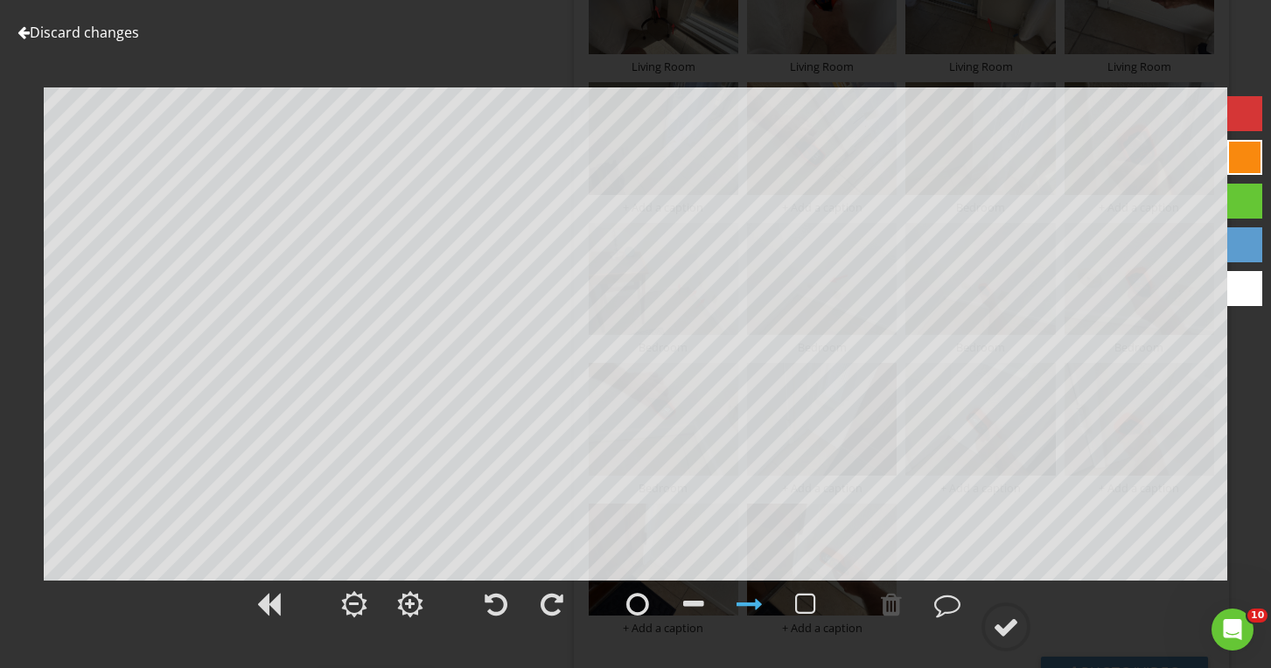
click at [1251, 113] on div at bounding box center [1244, 113] width 35 height 35
click at [943, 606] on div at bounding box center [947, 604] width 26 height 26
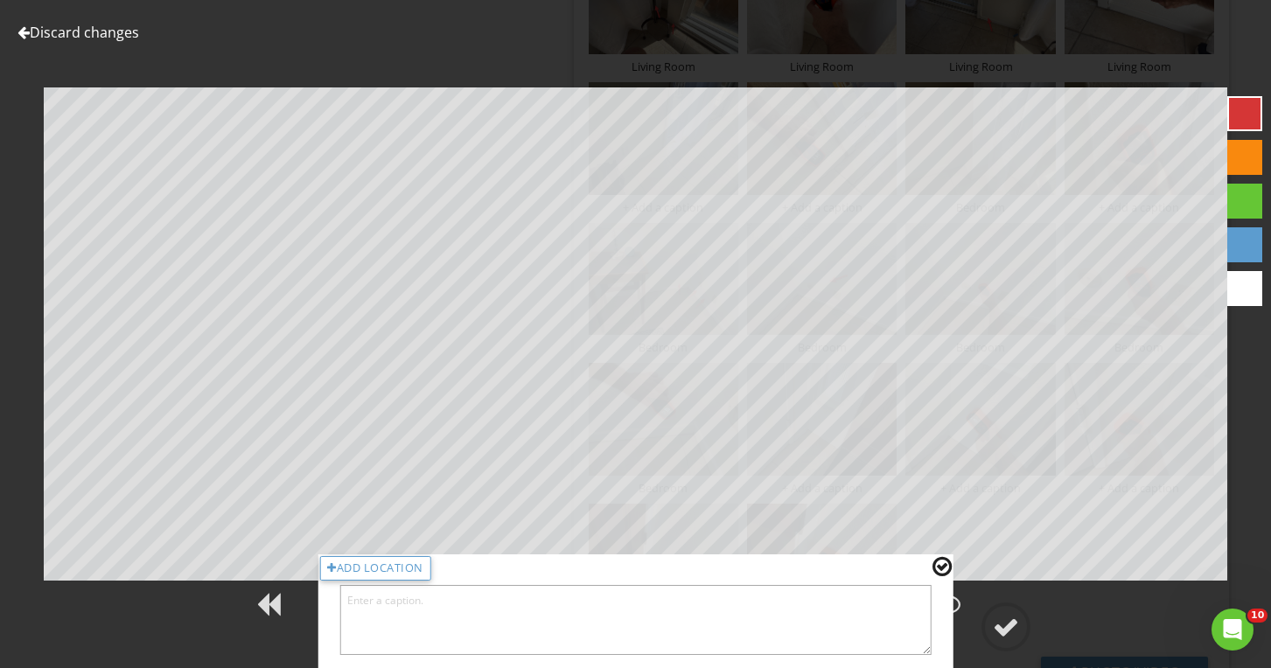
click at [870, 618] on textarea at bounding box center [635, 620] width 592 height 70
type textarea "Front entry"
click at [944, 568] on div at bounding box center [941, 566] width 19 height 23
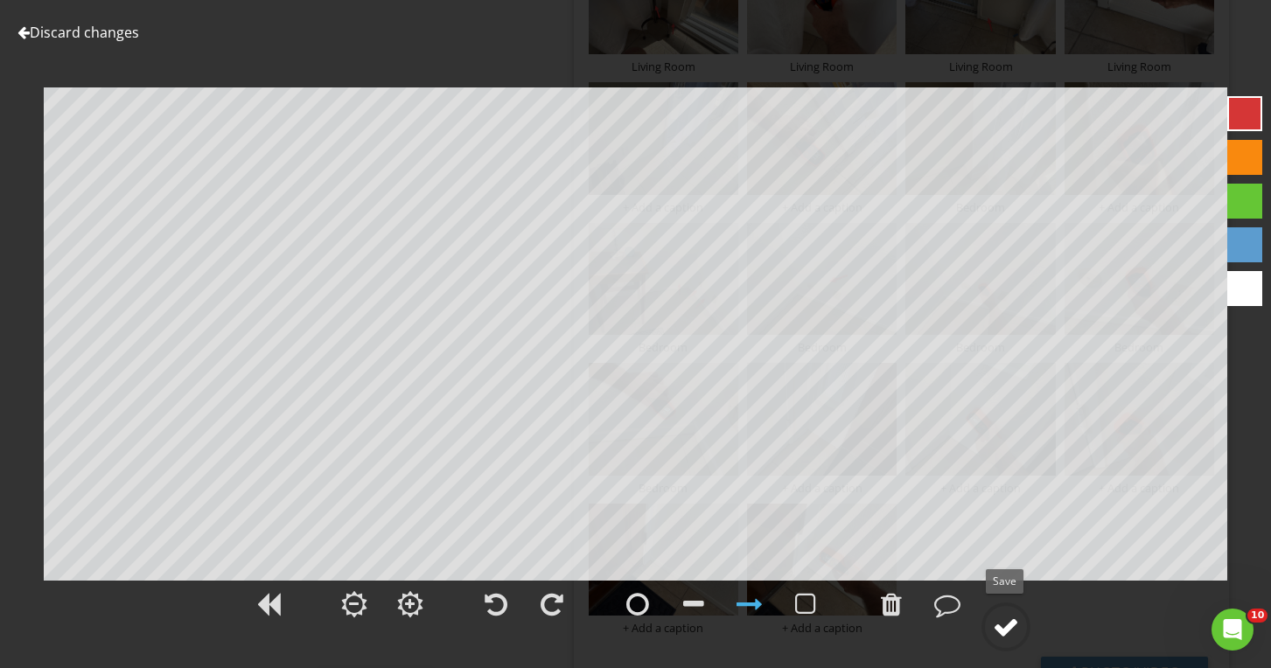
click at [1009, 628] on div at bounding box center [1006, 627] width 26 height 26
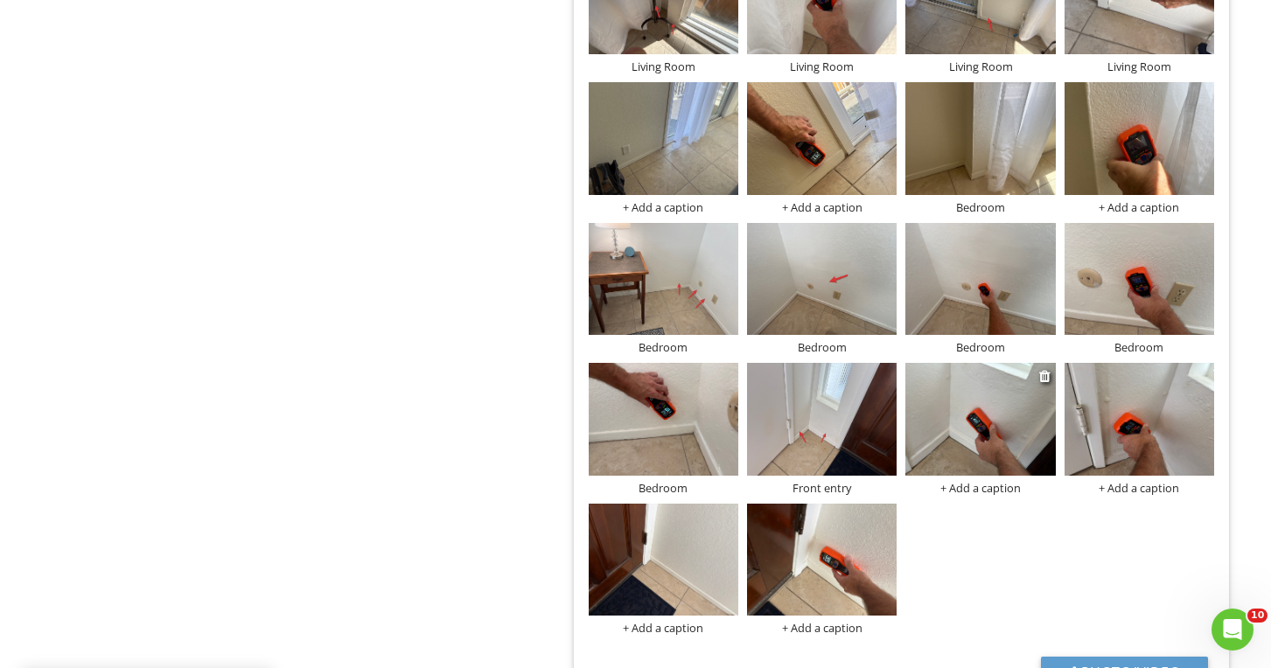
click at [979, 485] on div "+ Add a caption" at bounding box center [980, 488] width 150 height 14
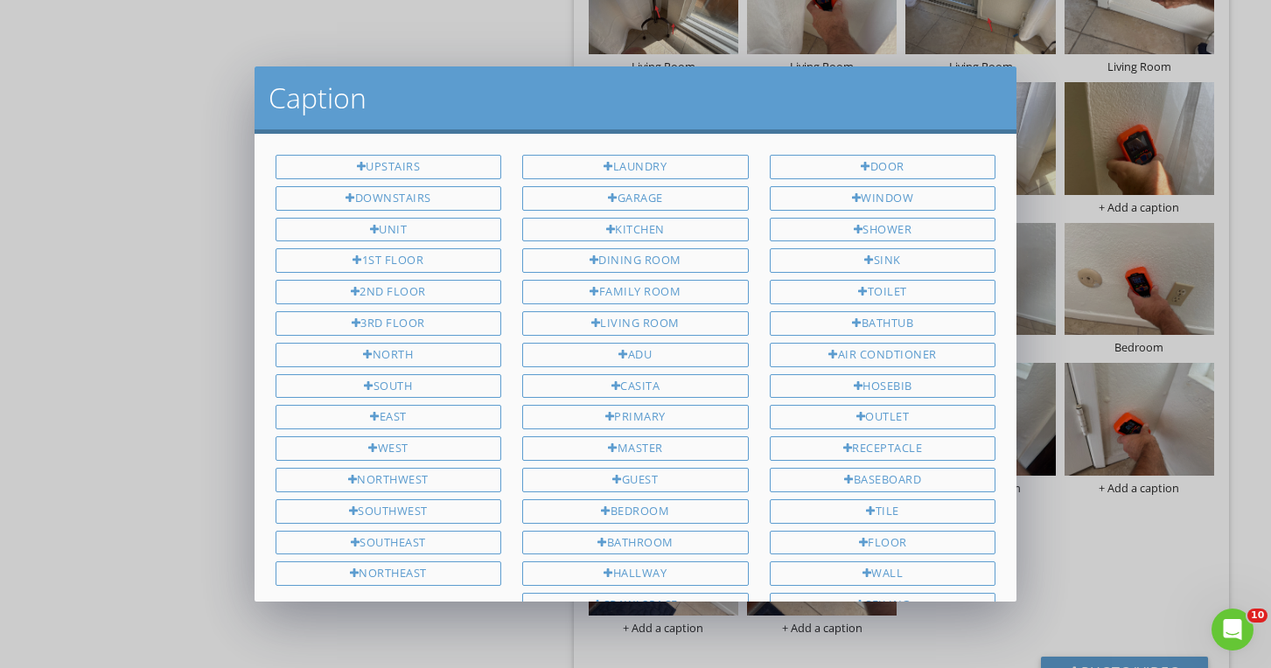
scroll to position [341, 0]
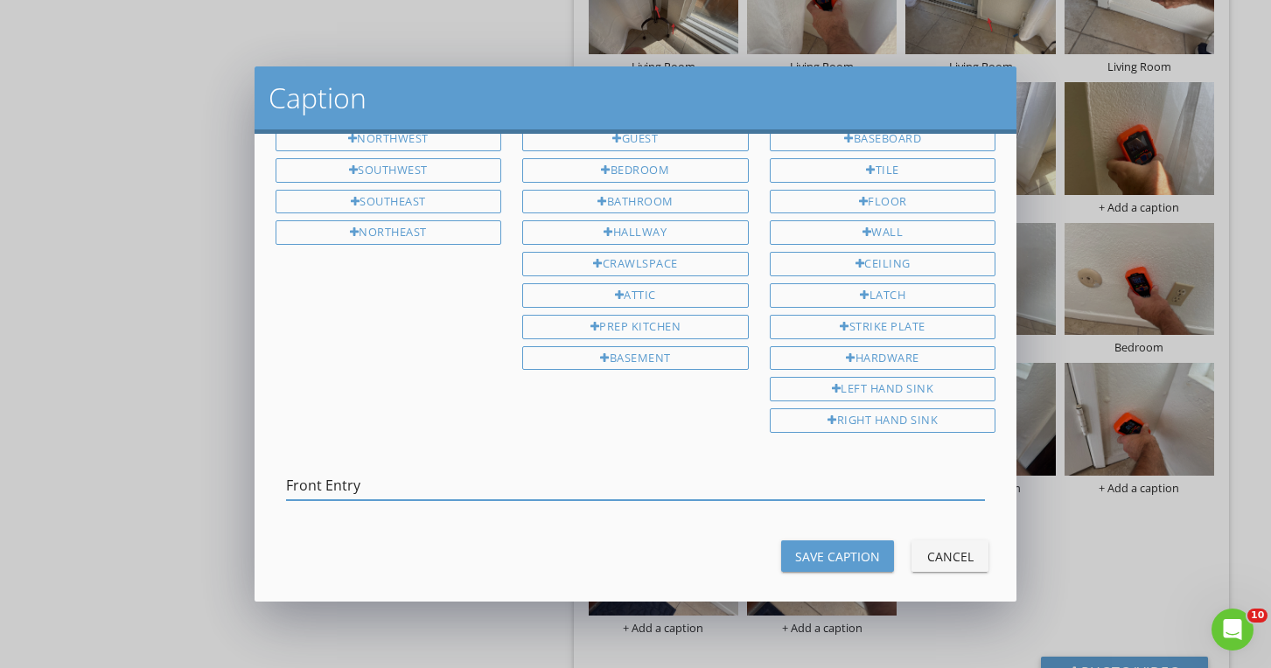
type input "Front Entry"
click at [886, 540] on button "Save Caption" at bounding box center [837, 555] width 113 height 31
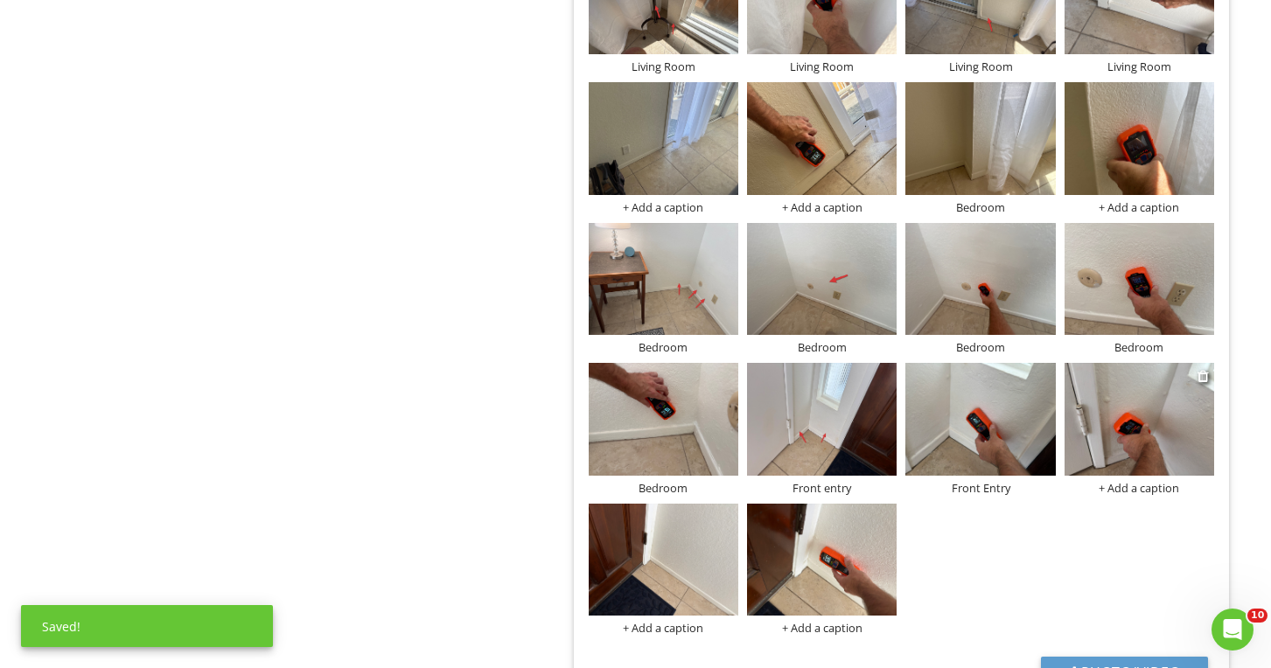
click at [1113, 481] on div "+ Add a caption" at bounding box center [1139, 488] width 150 height 14
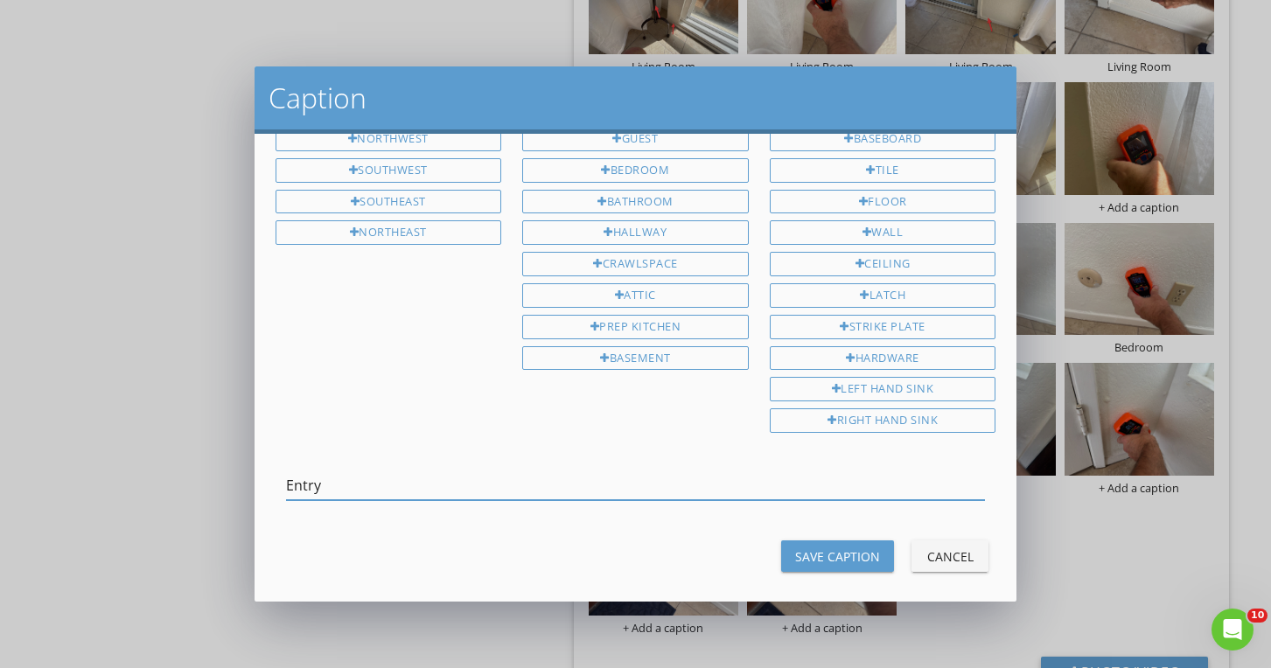
type input "Entry"
click at [849, 552] on button "Save Caption" at bounding box center [837, 555] width 113 height 31
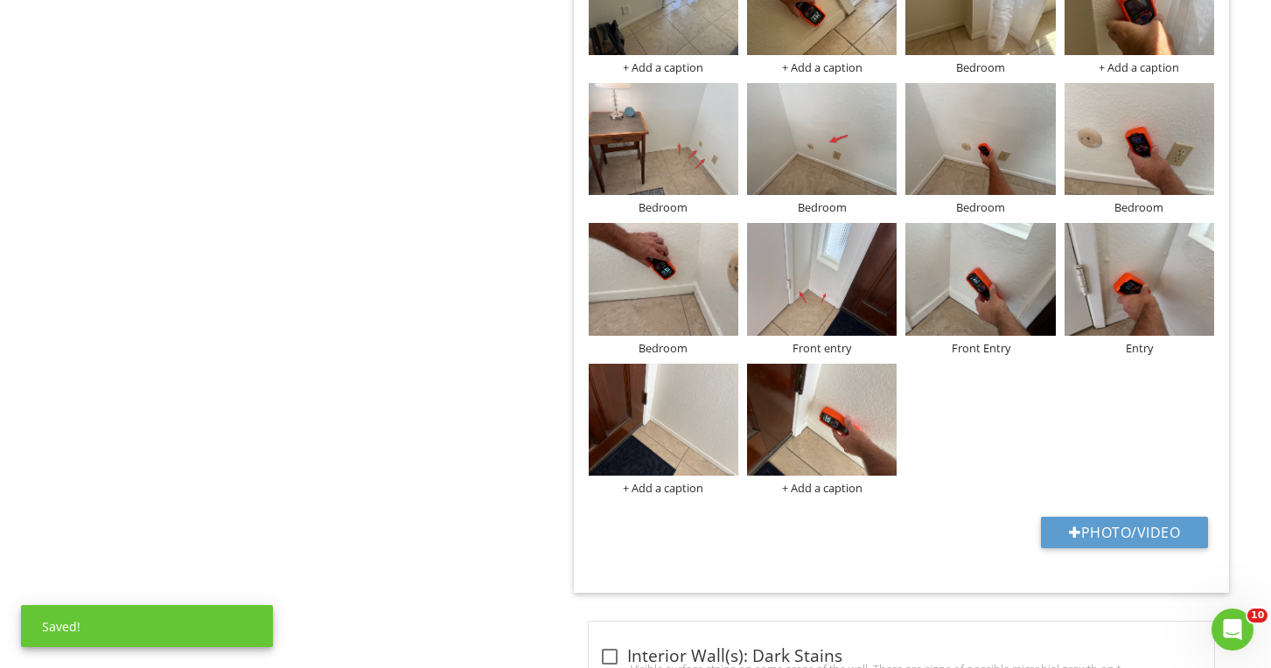
scroll to position [3020, 0]
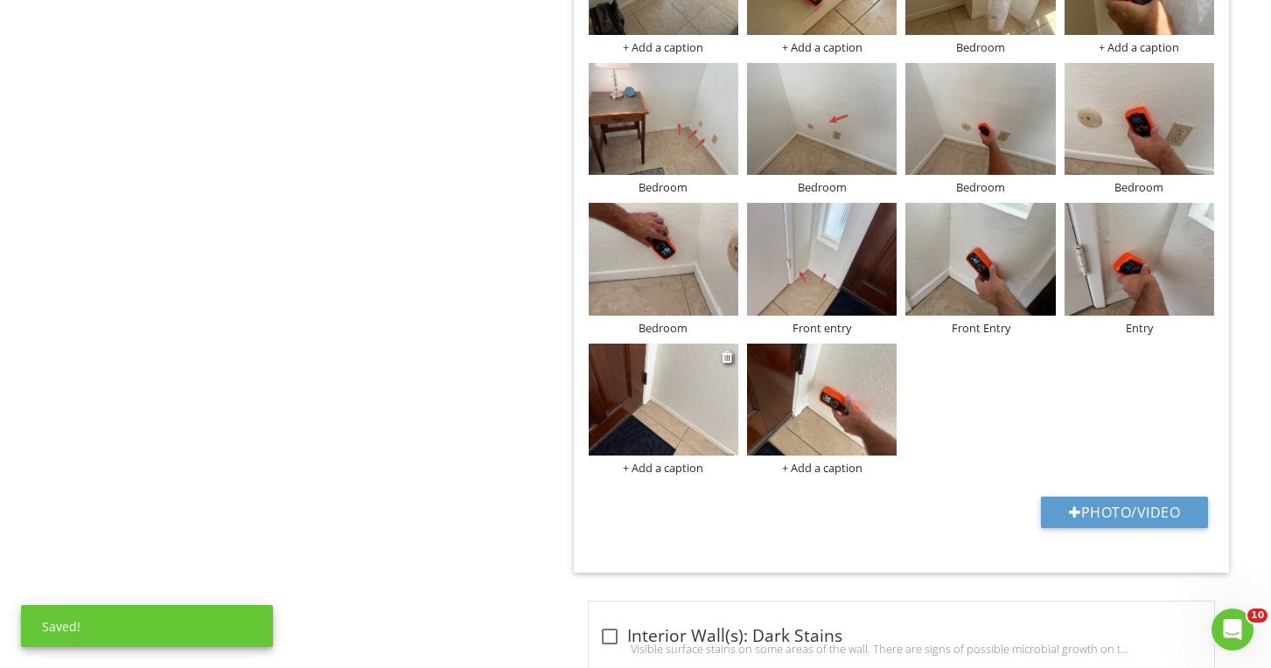
click at [673, 464] on div "+ Add a caption" at bounding box center [664, 468] width 150 height 14
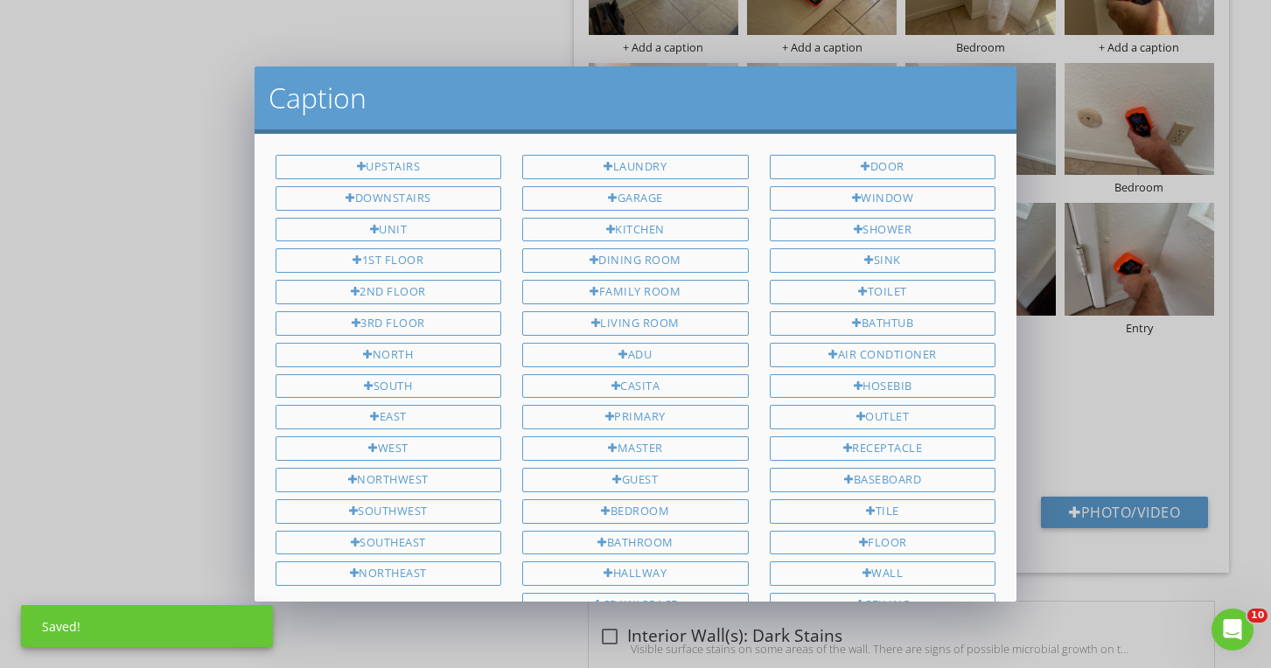
scroll to position [341, 0]
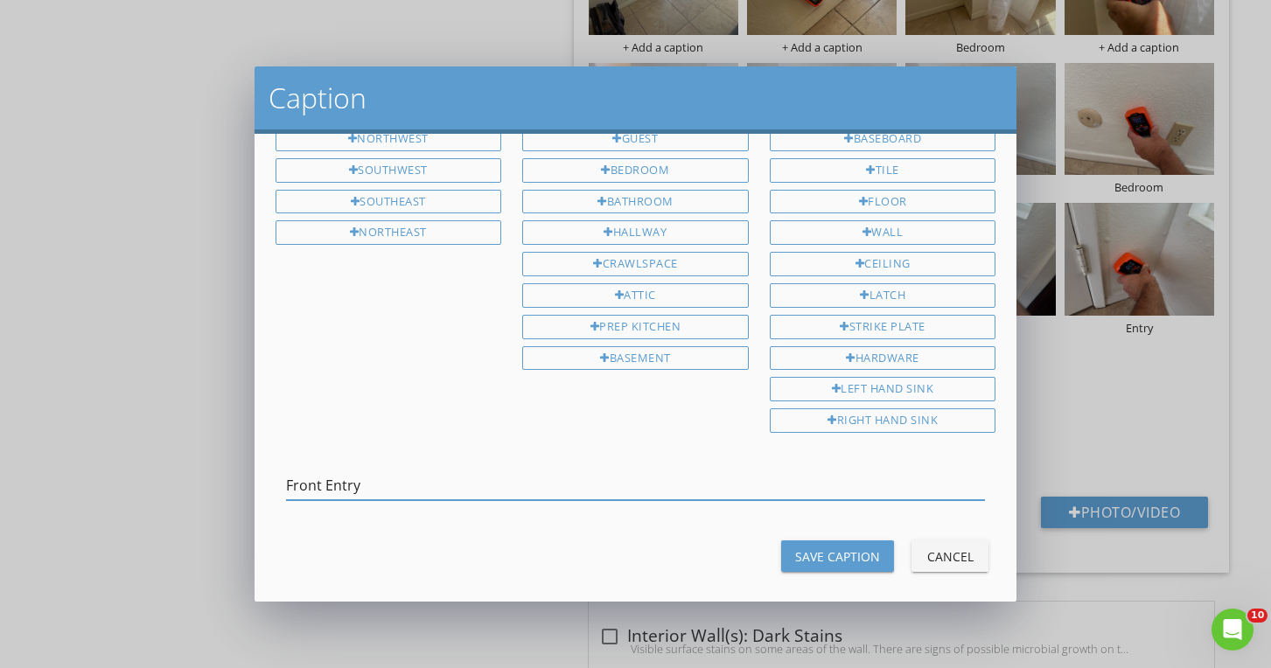
type input "Front Entry"
click at [823, 554] on button "Save Caption" at bounding box center [837, 555] width 113 height 31
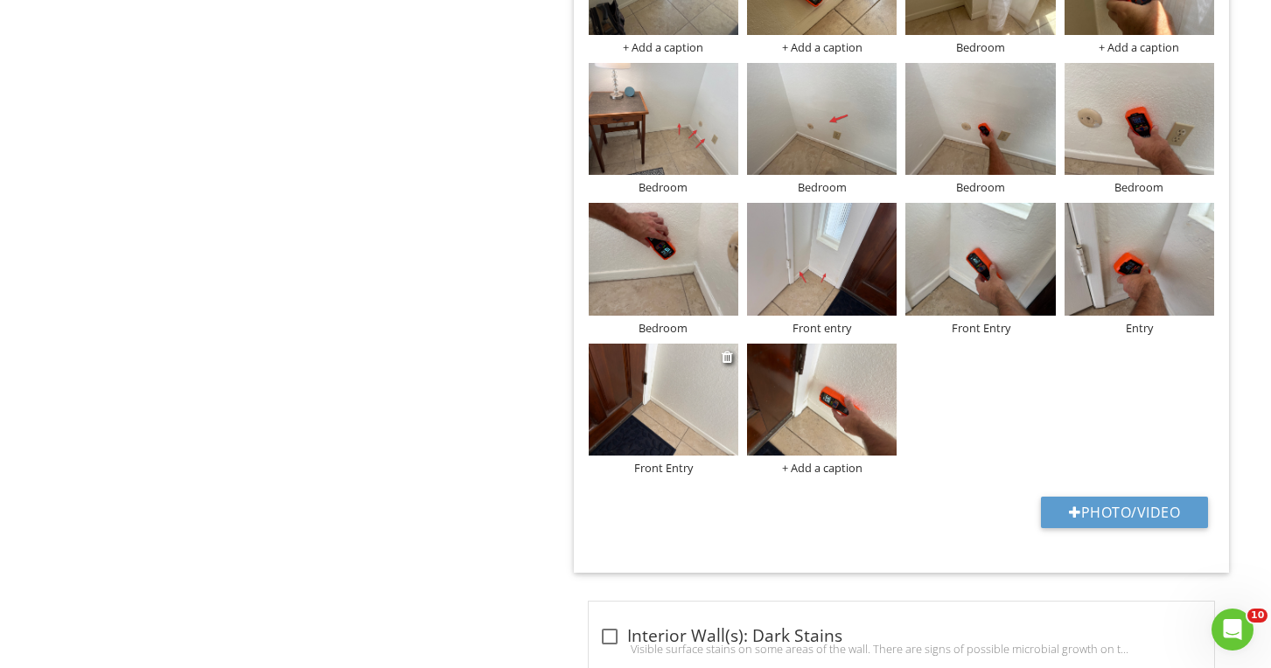
click at [685, 436] on img at bounding box center [664, 400] width 150 height 113
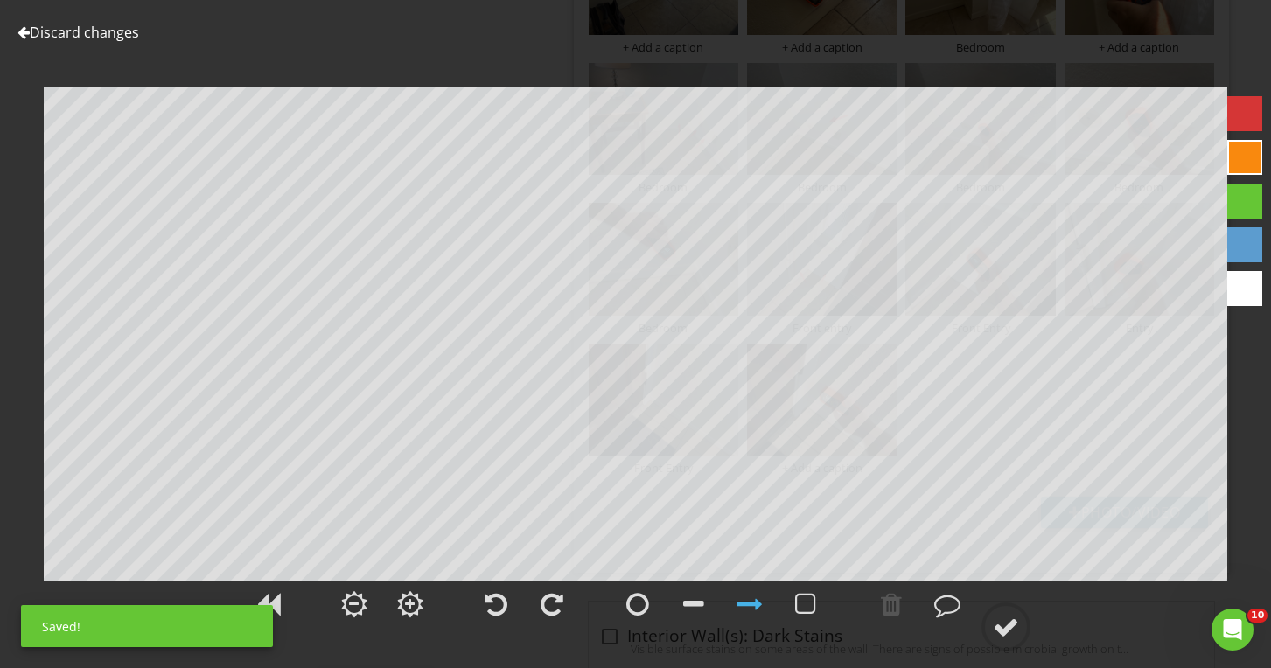
click at [1233, 119] on div at bounding box center [1244, 113] width 35 height 35
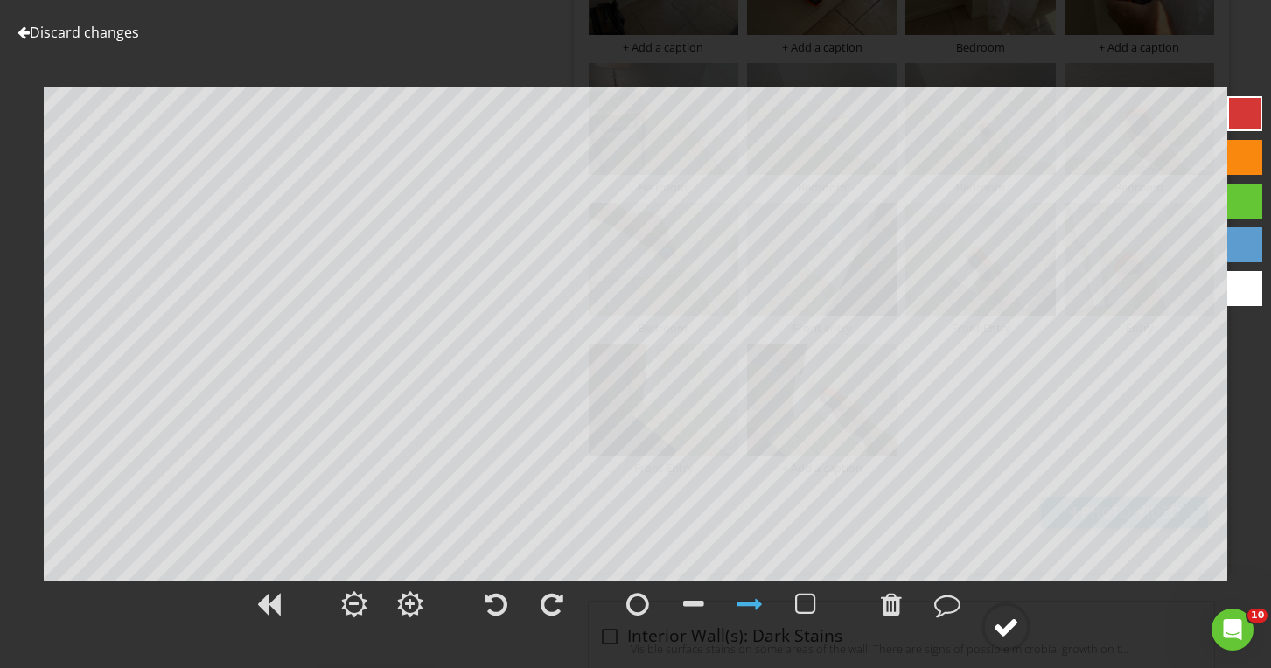
click at [989, 625] on circle at bounding box center [1005, 626] width 45 height 45
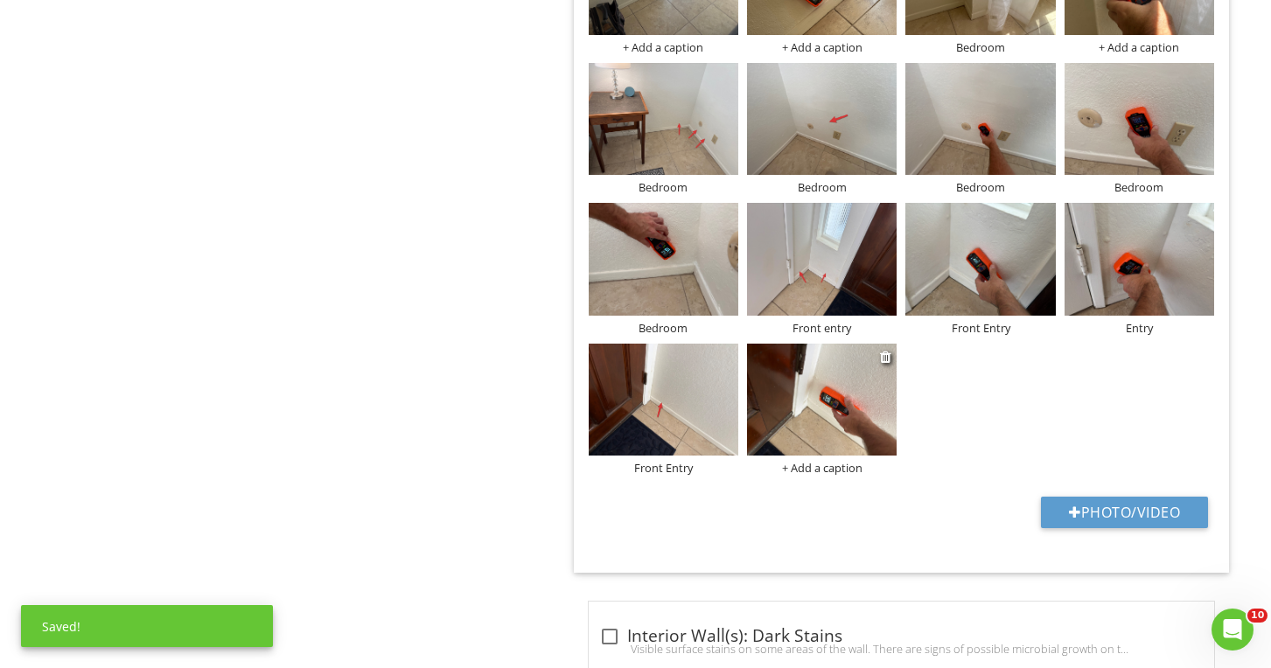
click at [849, 465] on div "+ Add a caption" at bounding box center [822, 468] width 150 height 14
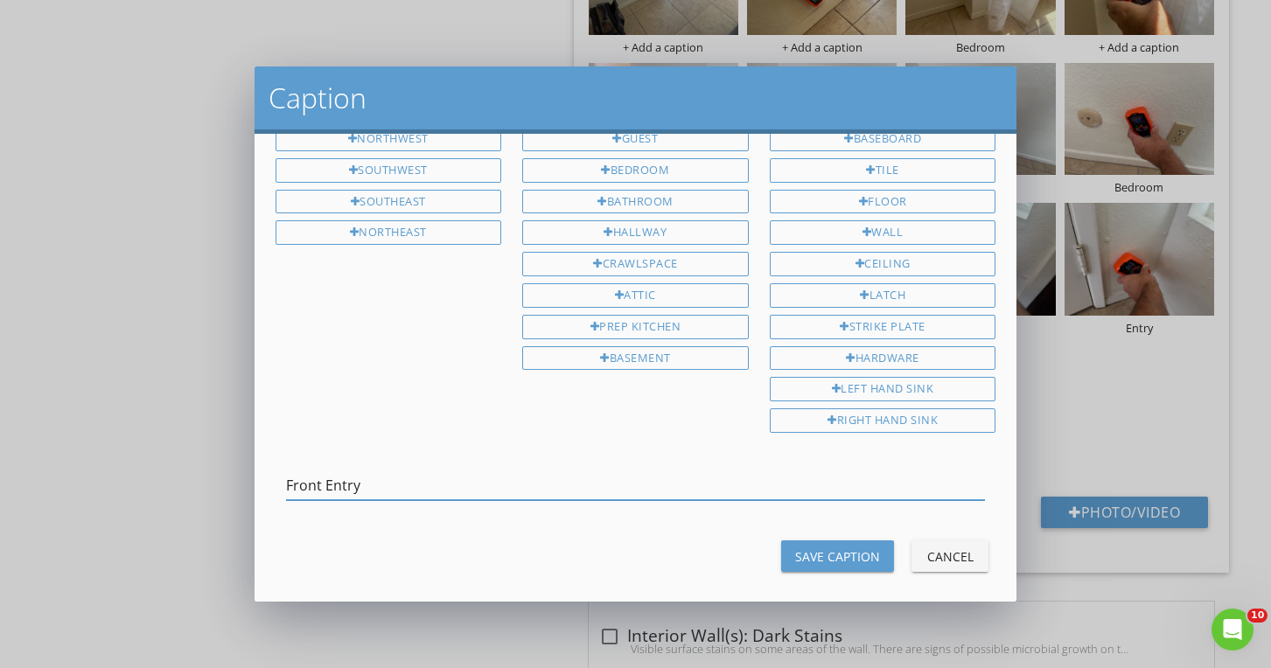
type input "Front Entry"
click at [882, 548] on button "Save Caption" at bounding box center [837, 555] width 113 height 31
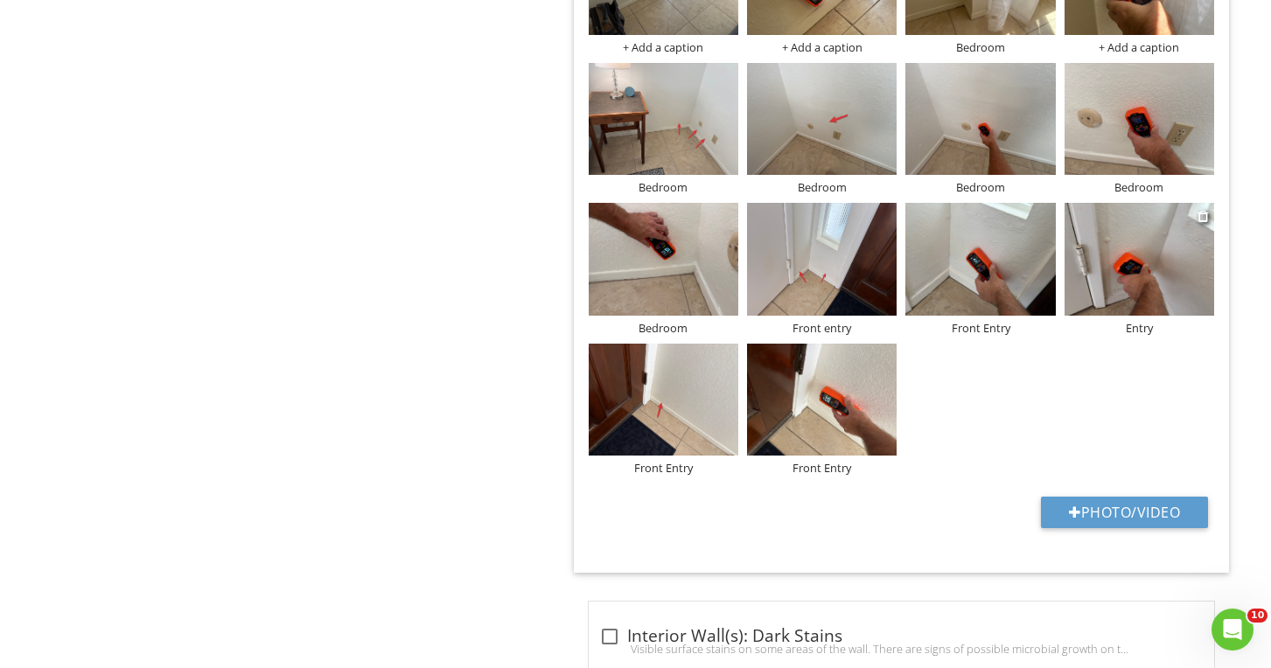
click at [1152, 321] on div "Entry" at bounding box center [1139, 328] width 150 height 14
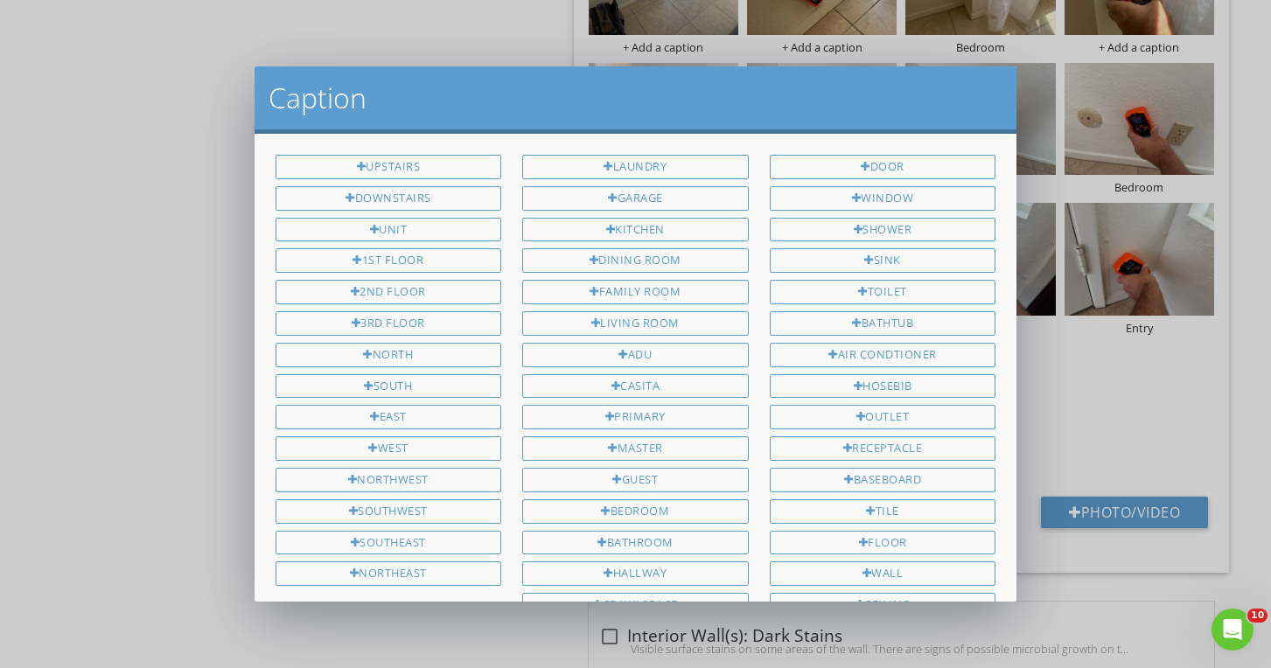
scroll to position [341, 0]
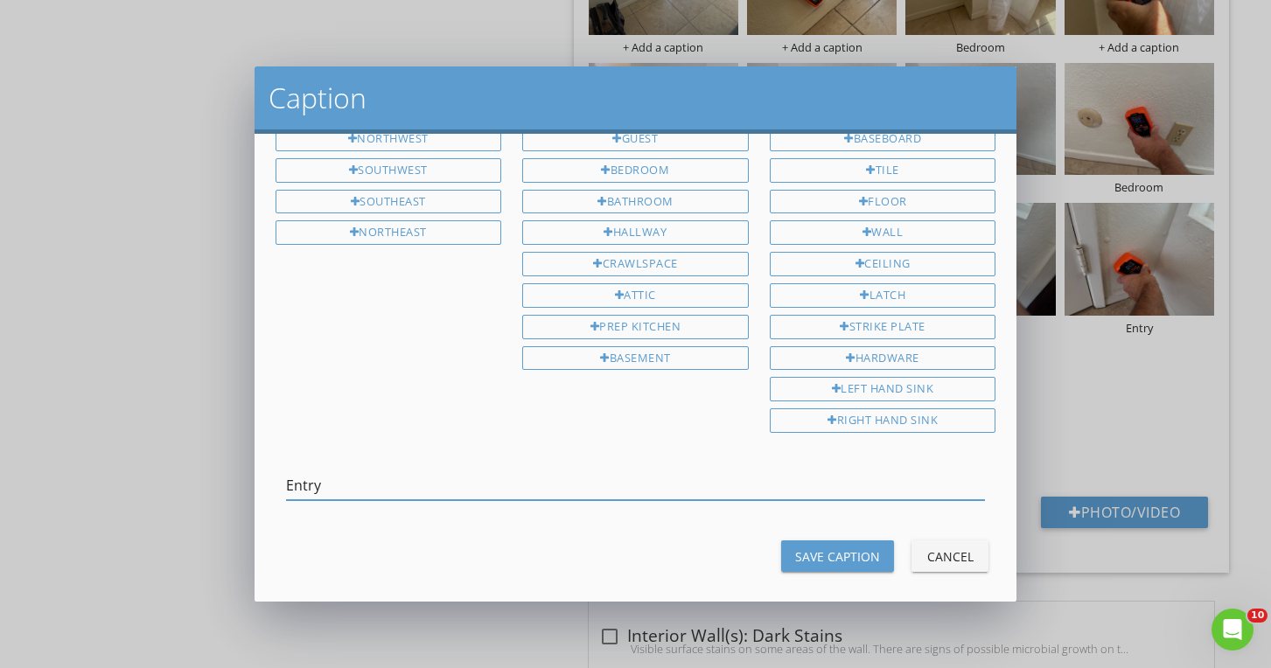
click at [289, 471] on input "Entry" at bounding box center [636, 485] width 700 height 29
type input "Front Entry"
click at [826, 547] on div "Save Caption" at bounding box center [837, 556] width 85 height 18
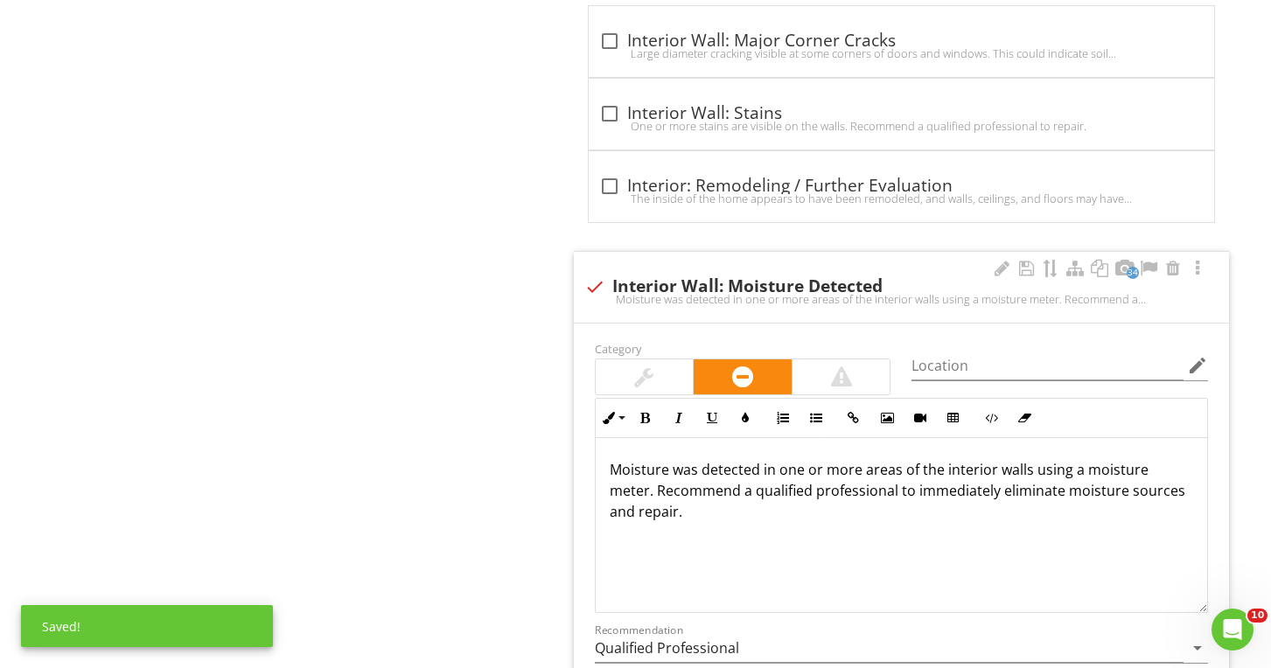
scroll to position [1538, 0]
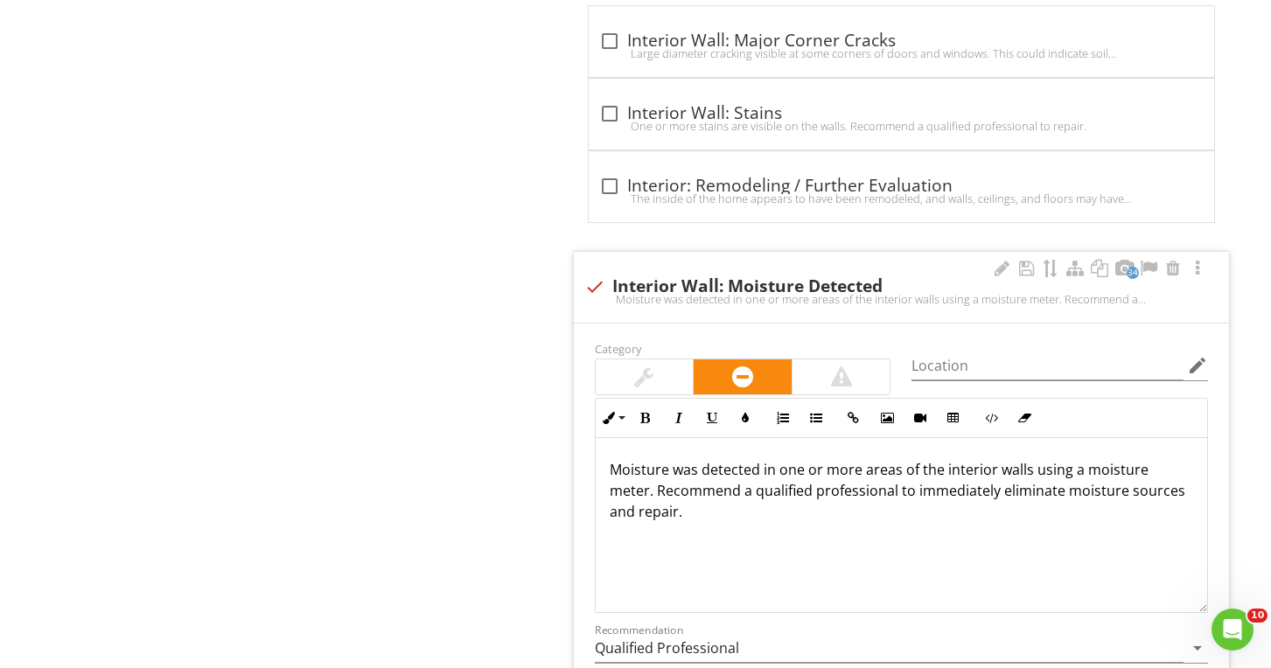
click at [867, 490] on p "Moisture was detected in one or more areas of the interior walls using a moistu…" at bounding box center [901, 490] width 583 height 63
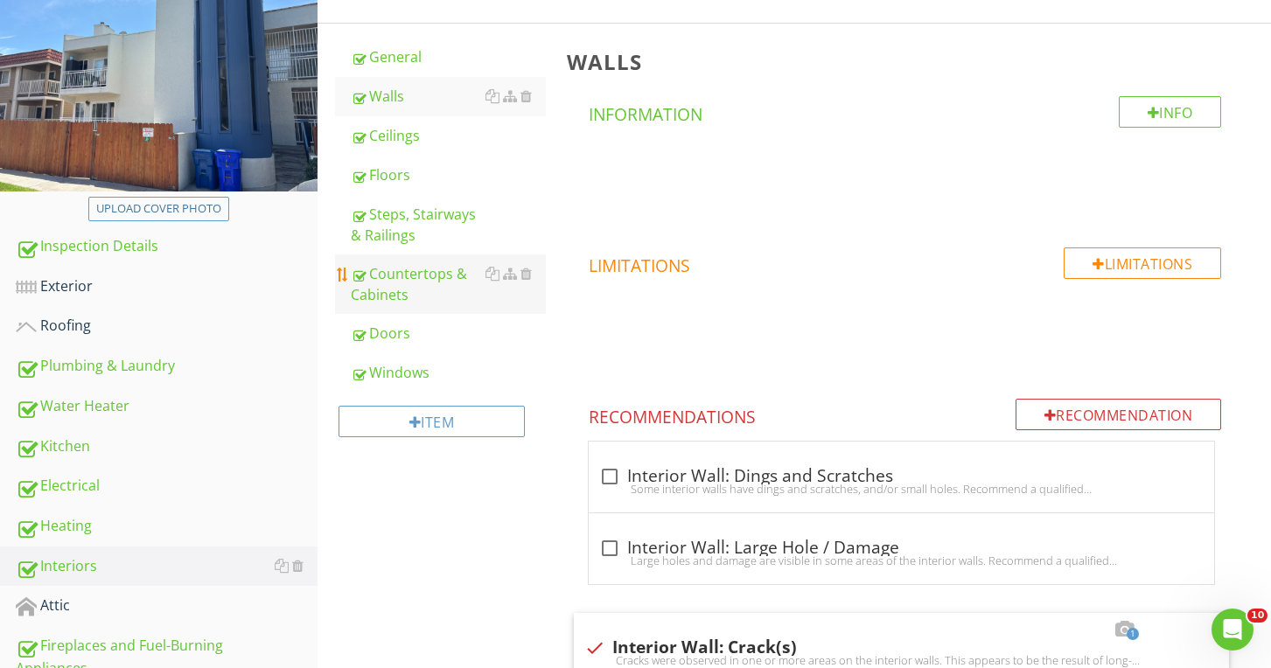
scroll to position [321, 0]
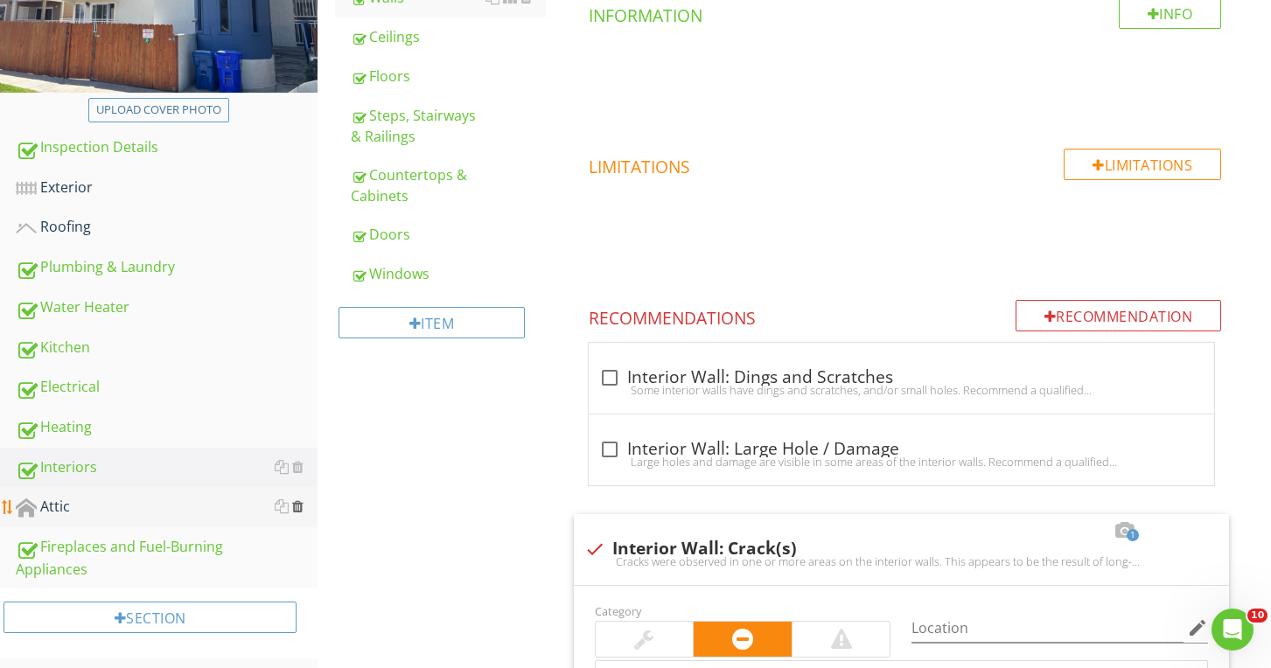
click at [300, 510] on div at bounding box center [297, 506] width 11 height 14
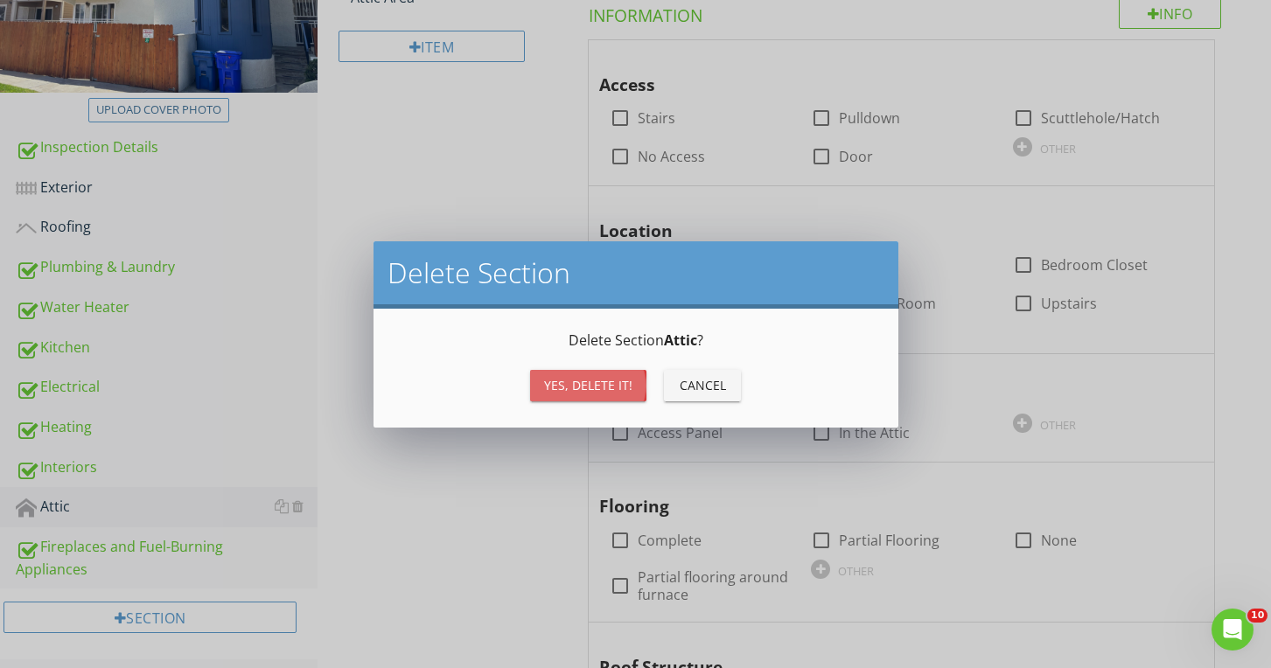
click at [553, 376] on div "Yes, Delete it!" at bounding box center [588, 385] width 88 height 18
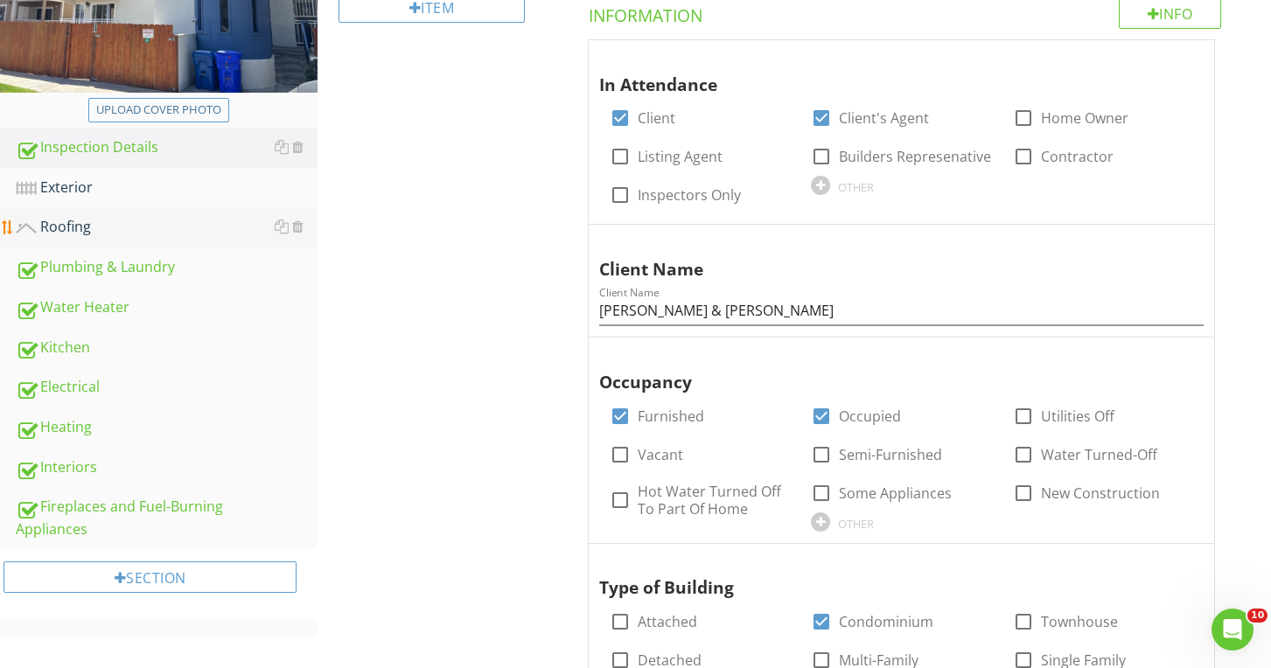
click at [208, 240] on link "Roofing" at bounding box center [167, 227] width 302 height 40
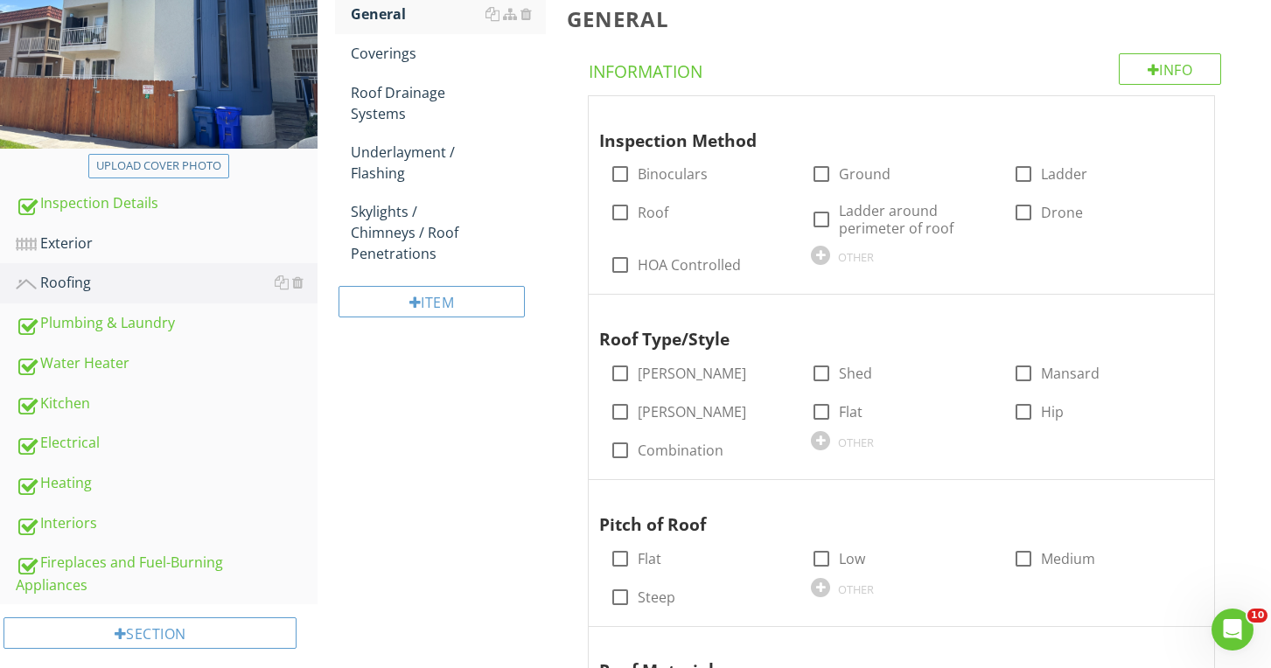
scroll to position [256, 0]
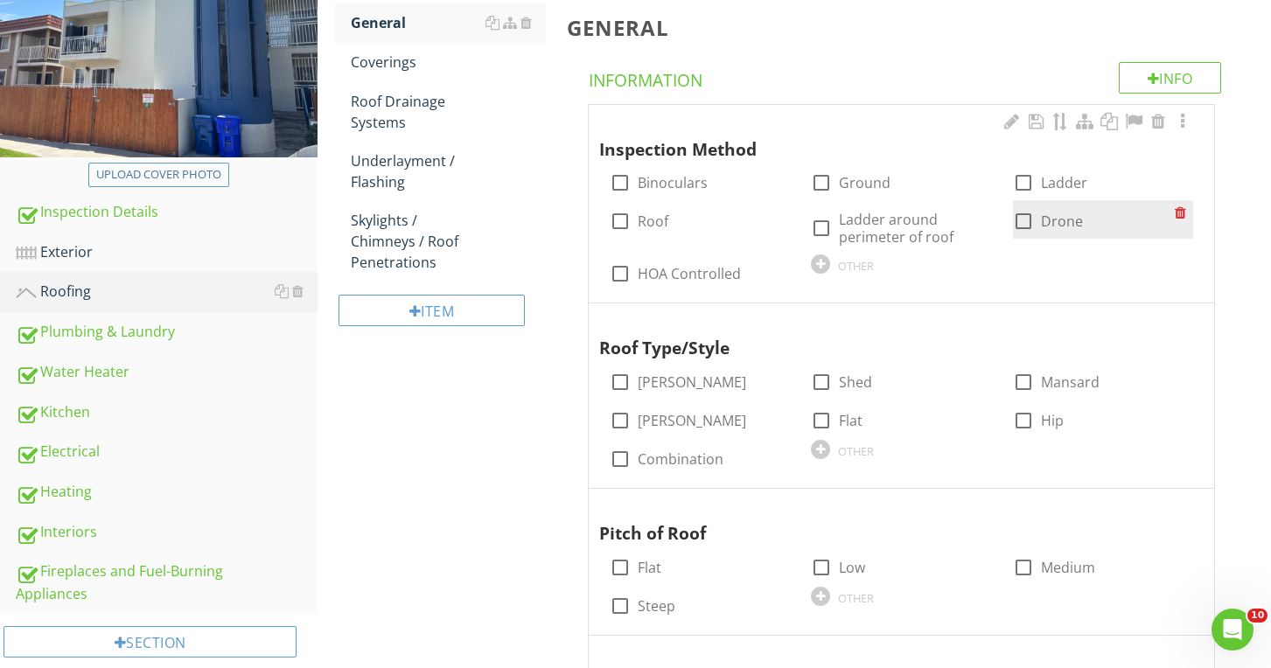
click at [1027, 216] on div at bounding box center [1023, 221] width 30 height 30
checkbox input "true"
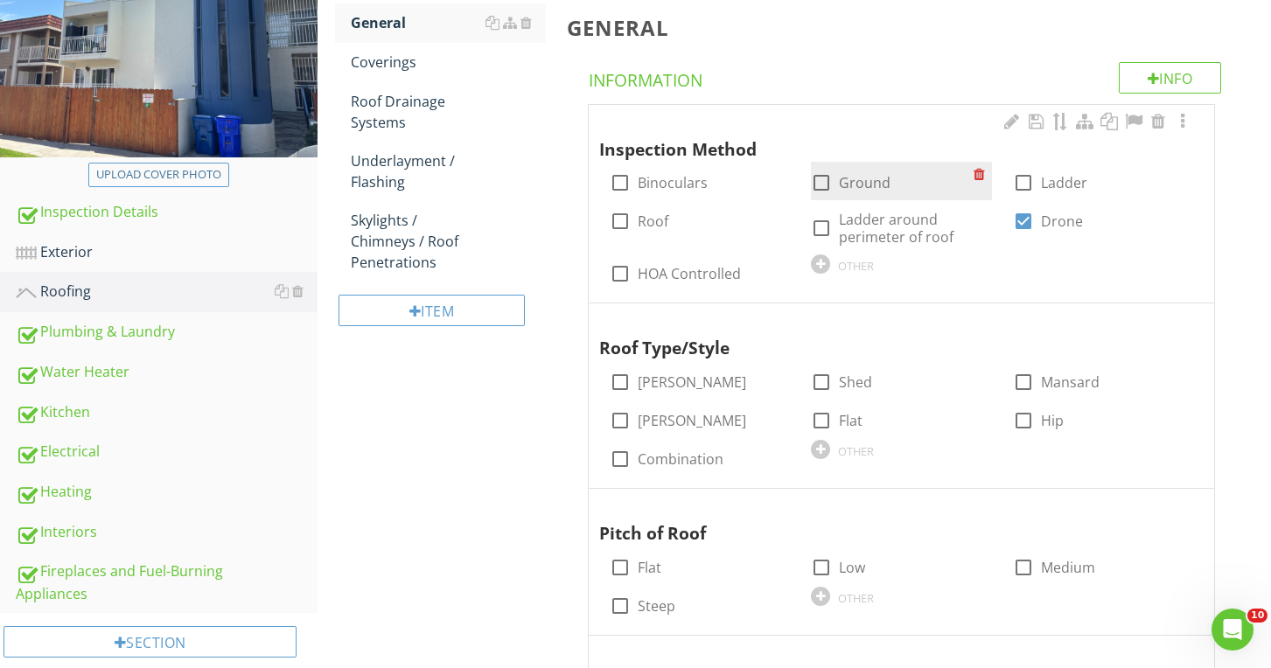
click at [878, 179] on label "Ground" at bounding box center [865, 182] width 52 height 17
checkbox input "true"
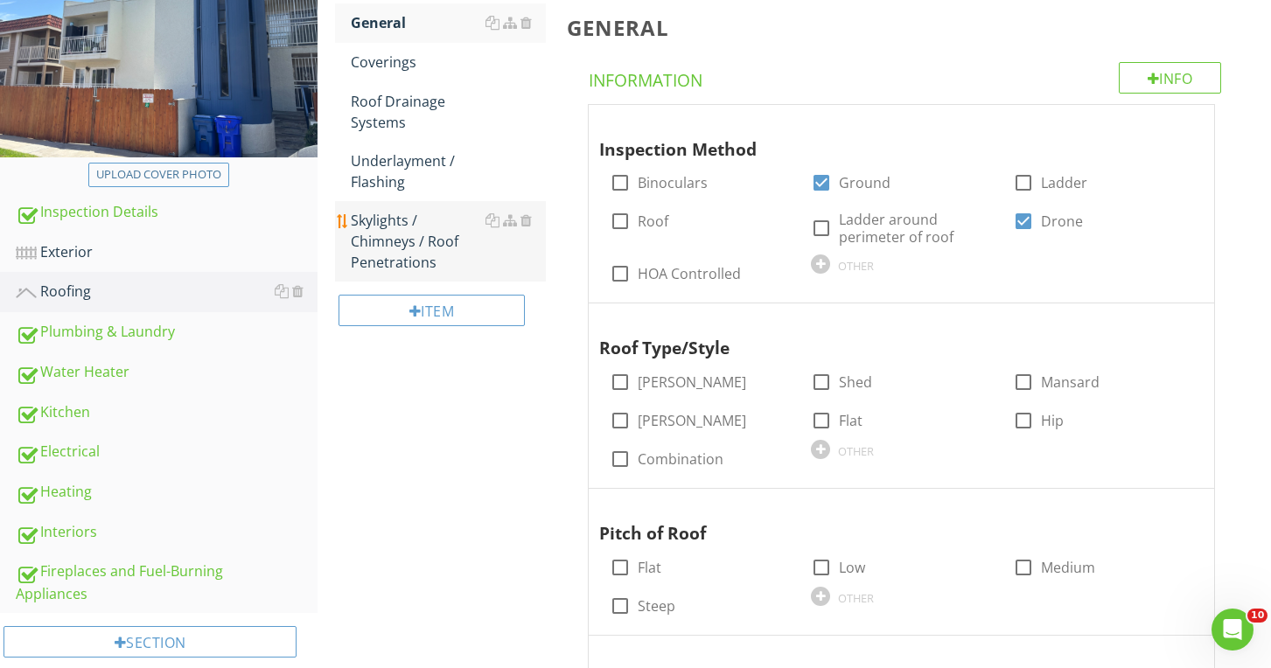
click at [429, 224] on div "Skylights / Chimneys / Roof Penetrations" at bounding box center [448, 241] width 194 height 63
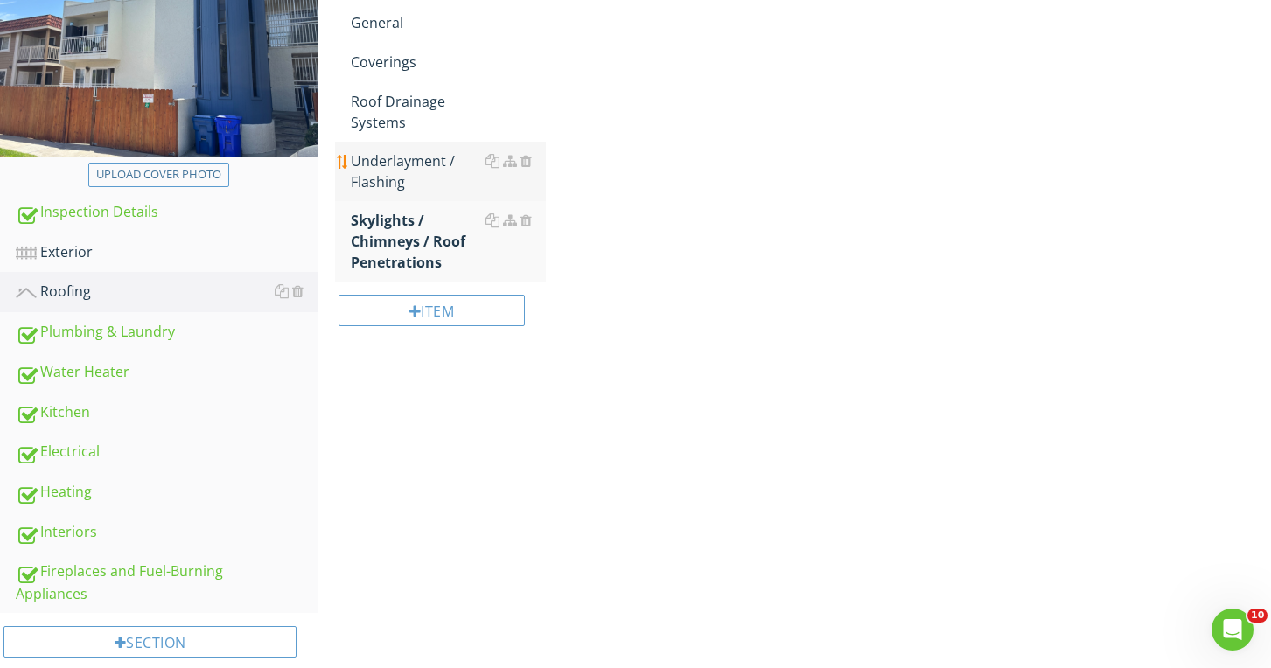
click at [408, 179] on div "Underlayment / Flashing" at bounding box center [448, 171] width 194 height 42
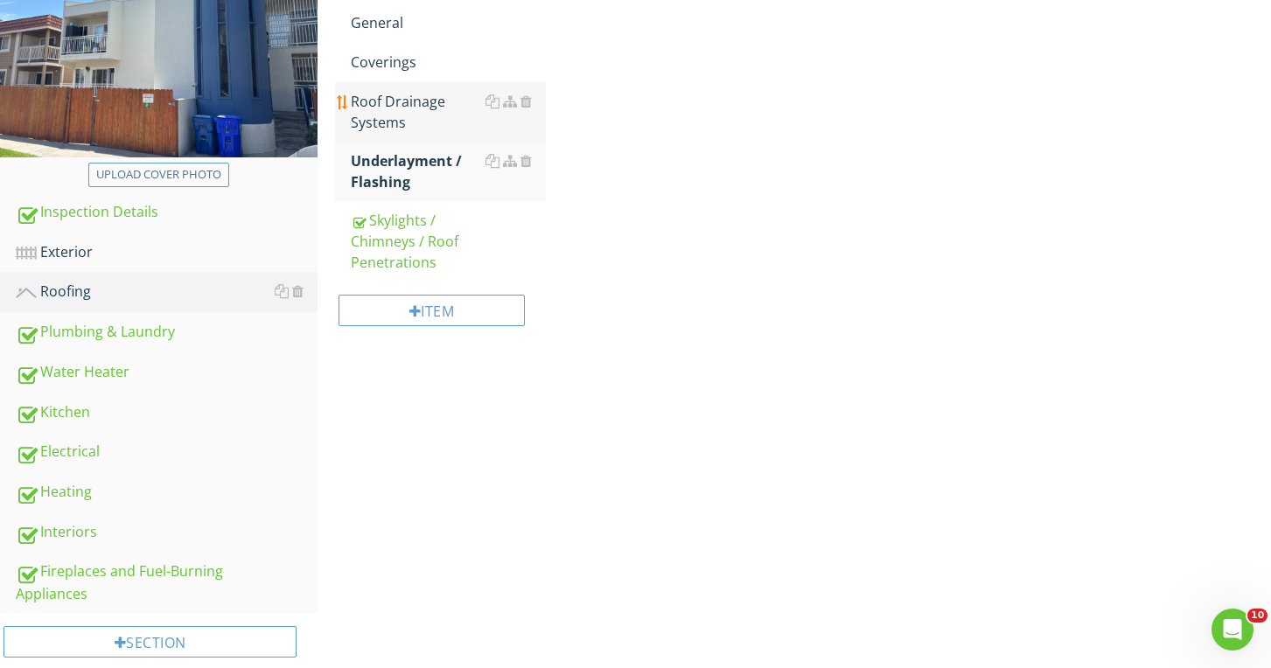
click at [393, 123] on div "Roof Drainage Systems" at bounding box center [448, 112] width 194 height 42
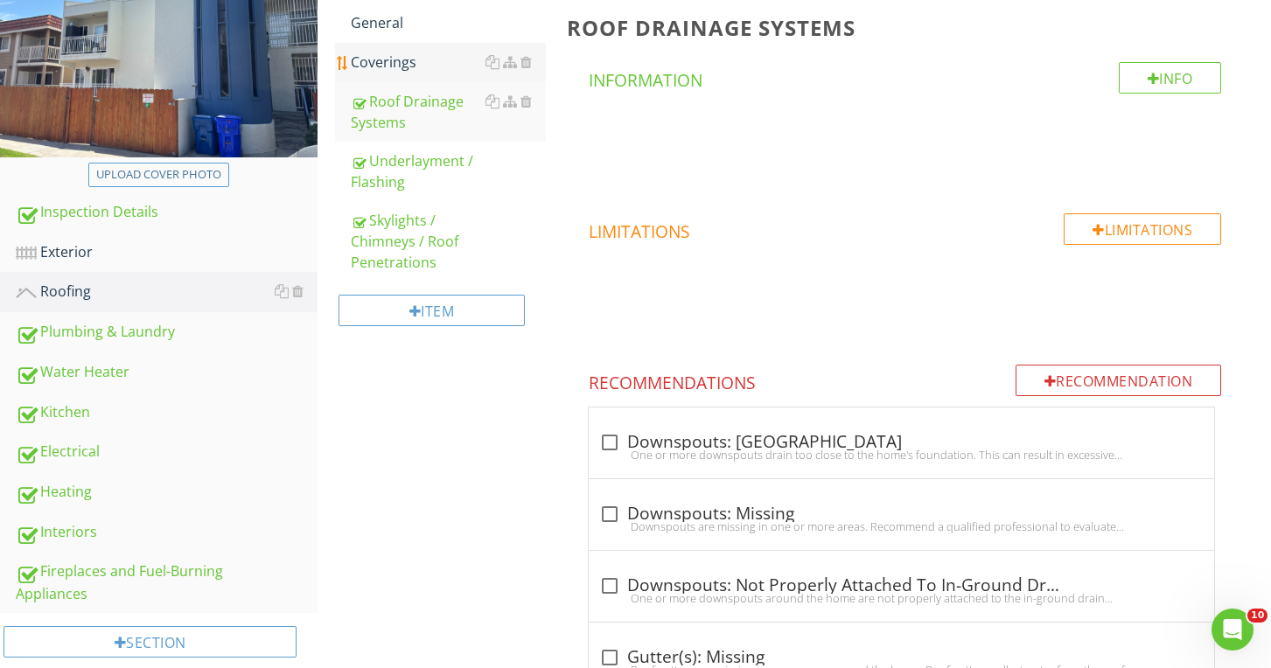
click at [382, 67] on div "Coverings" at bounding box center [448, 62] width 194 height 21
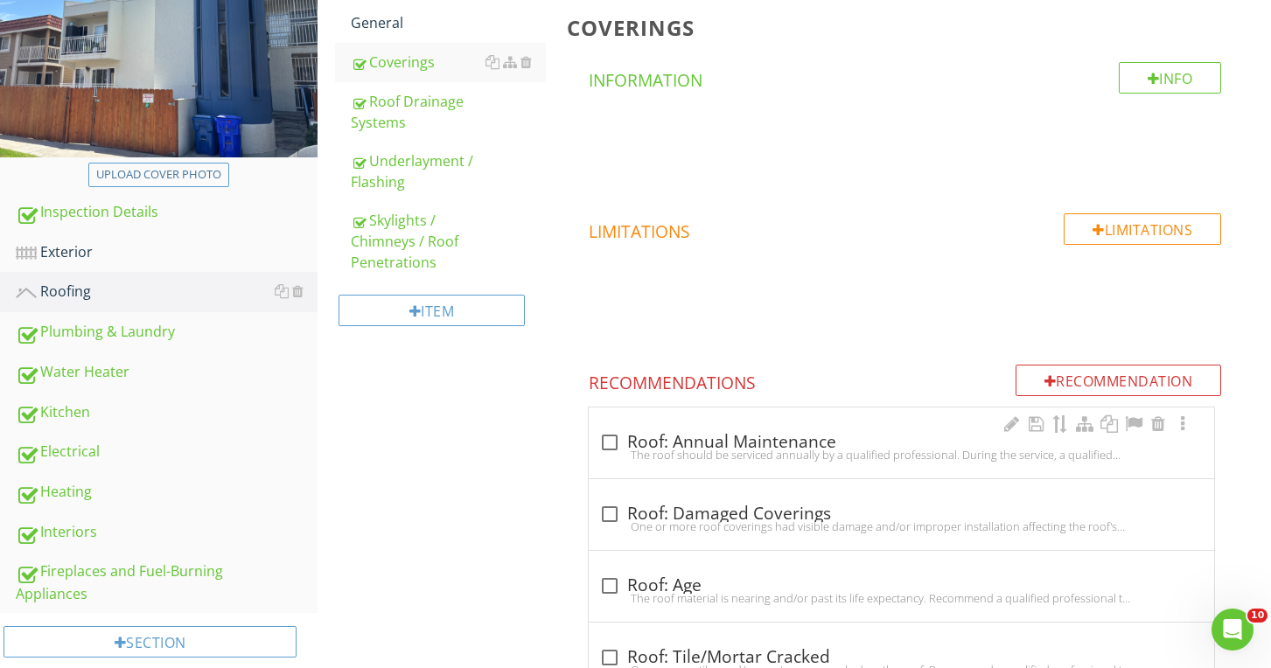
click at [599, 448] on div "The roof should be serviced annually by a qualified professional. During the se…" at bounding box center [901, 455] width 604 height 14
checkbox input "true"
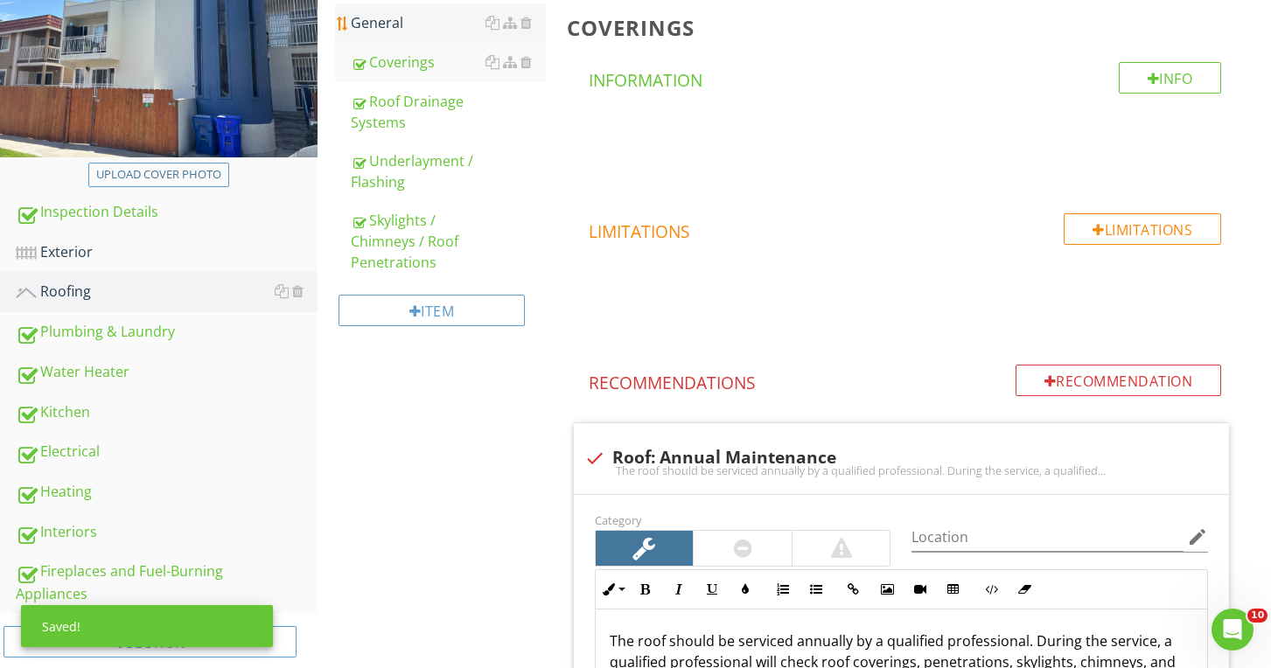
click at [383, 32] on div "General" at bounding box center [448, 22] width 194 height 21
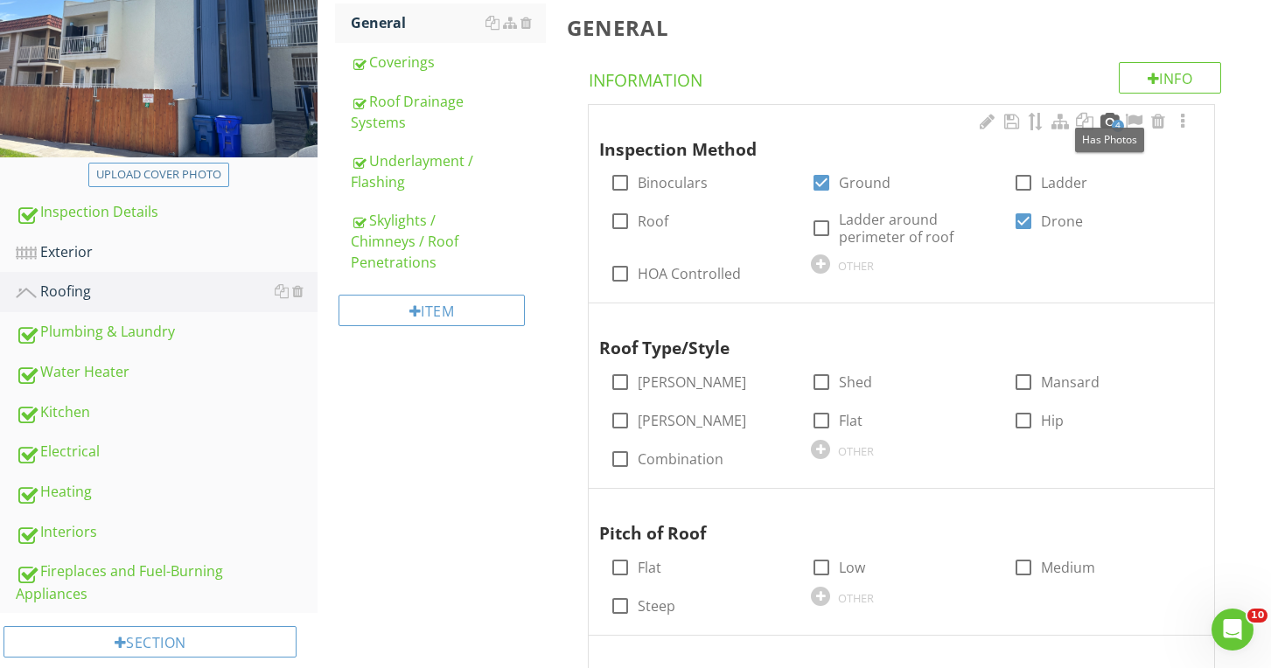
click at [1111, 121] on div at bounding box center [1108, 121] width 21 height 17
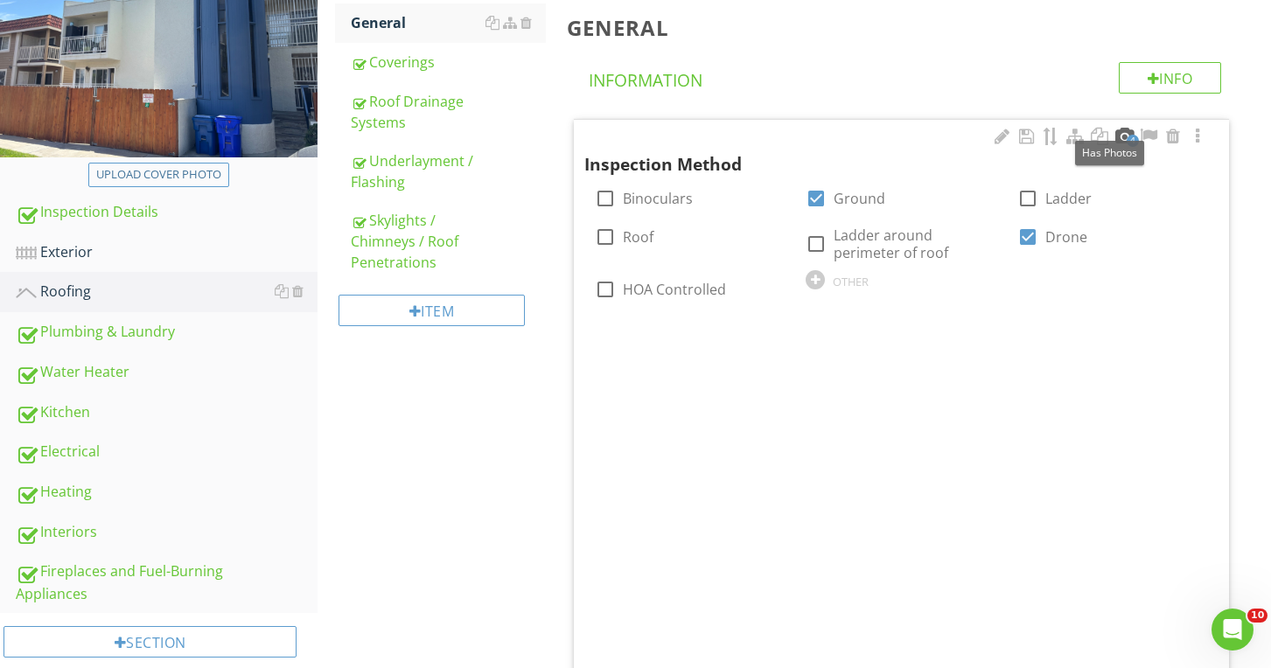
click at [1111, 121] on div "4 Inspection Method check_box_outline_blank Binoculars check_box Ground check_b…" at bounding box center [901, 219] width 655 height 199
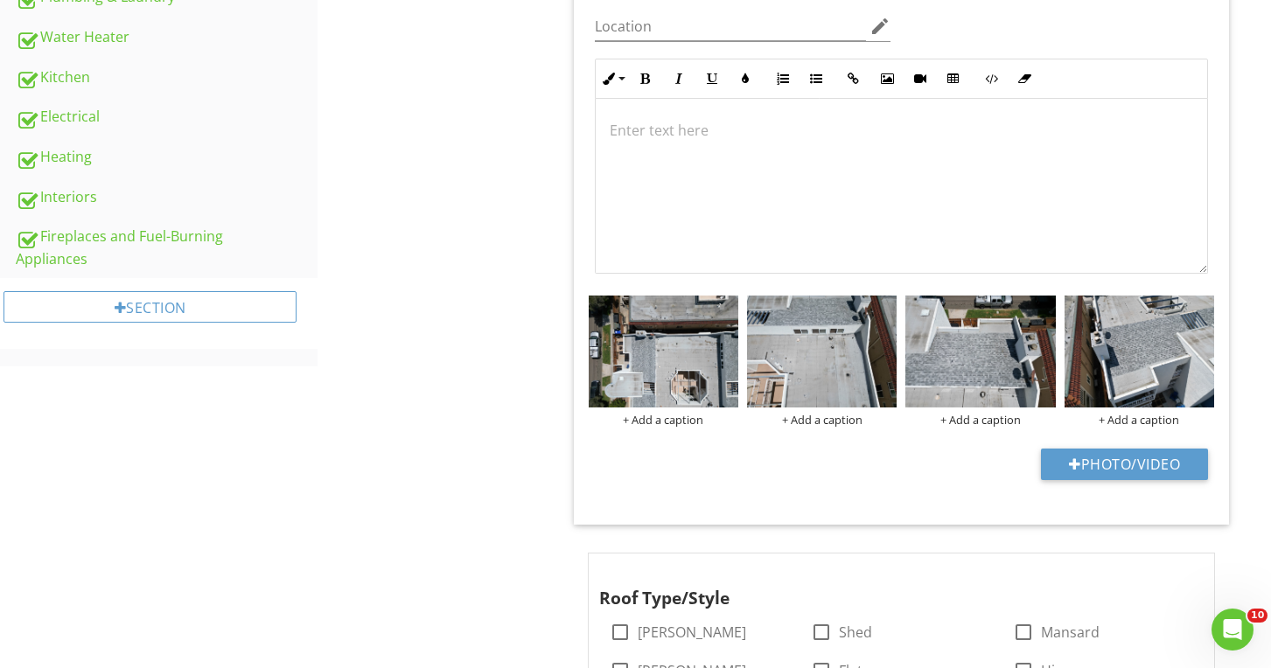
scroll to position [594, 0]
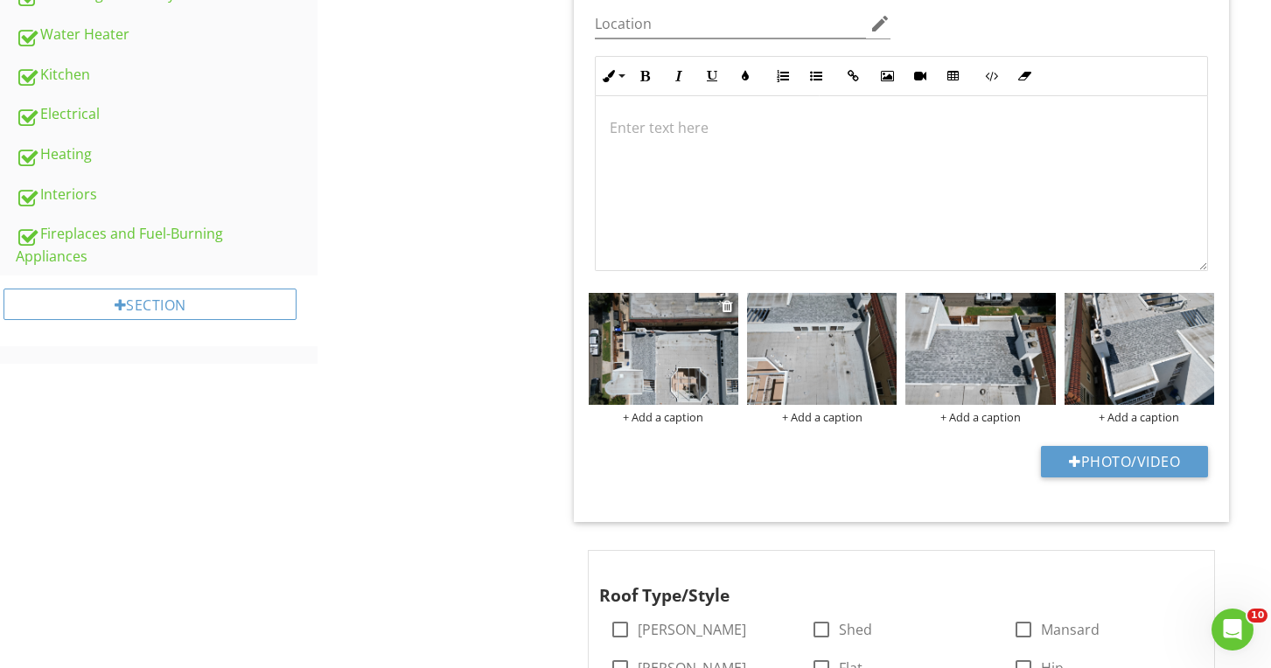
click at [718, 339] on img at bounding box center [664, 349] width 150 height 112
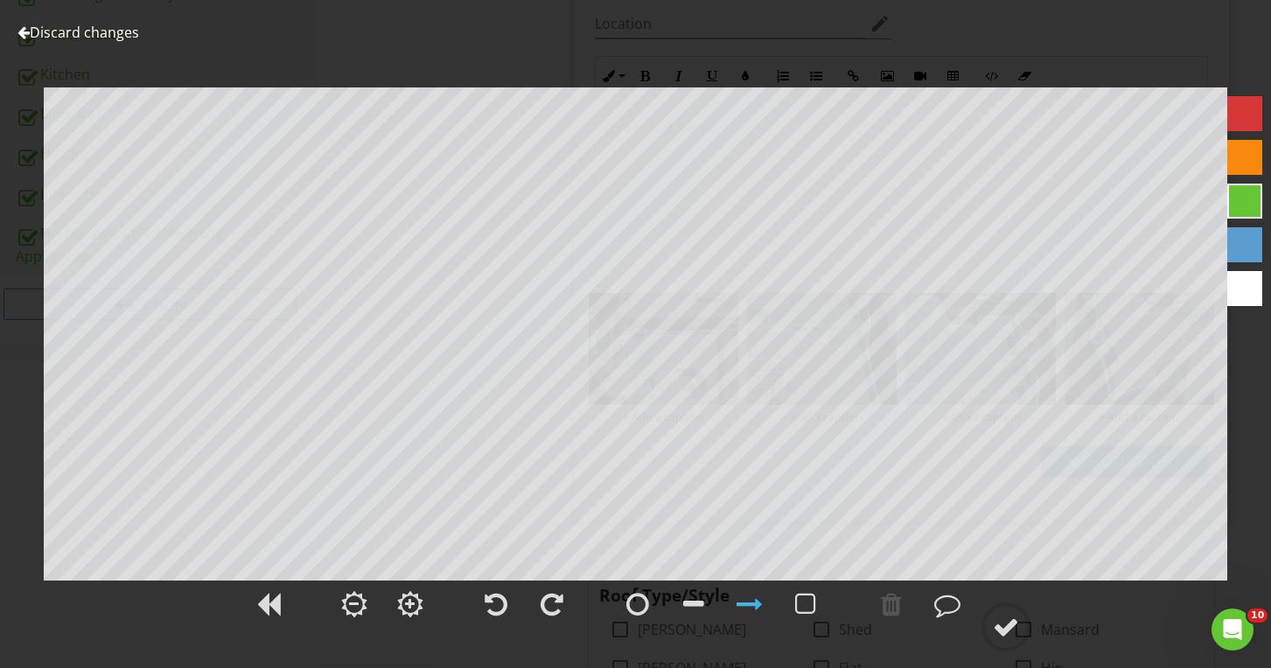
click at [127, 32] on link "Discard changes" at bounding box center [78, 32] width 122 height 19
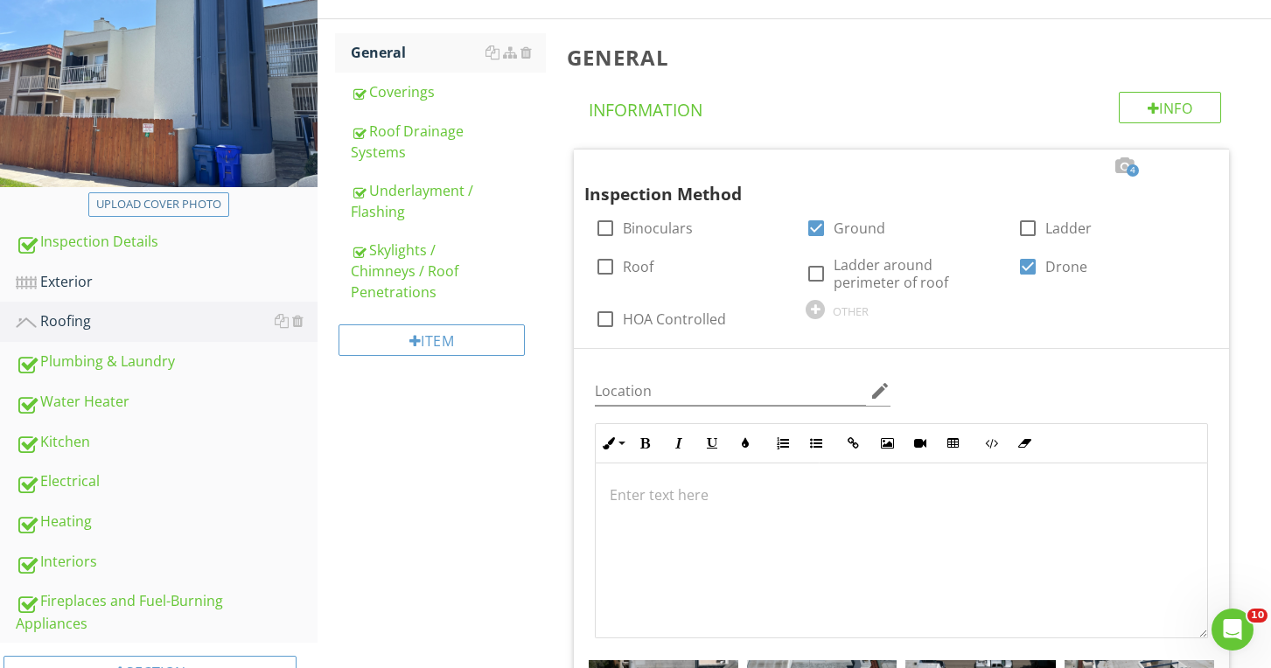
scroll to position [1100, 0]
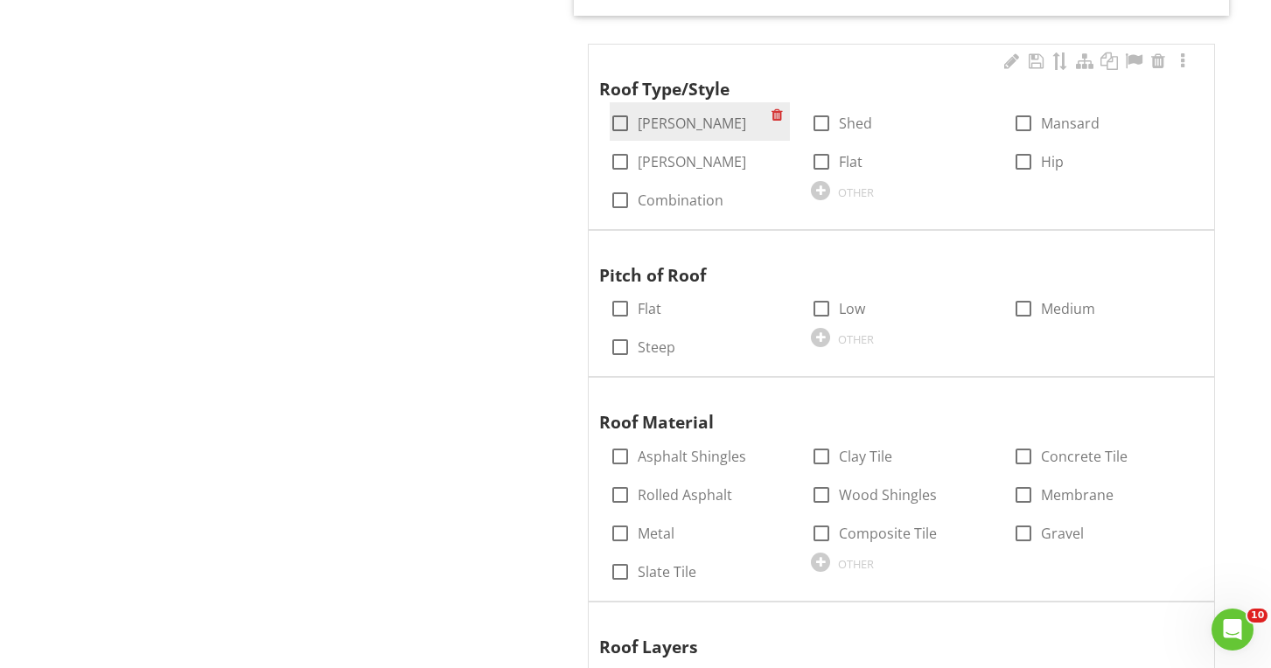
click at [658, 120] on label "Gable" at bounding box center [692, 123] width 108 height 17
checkbox input "true"
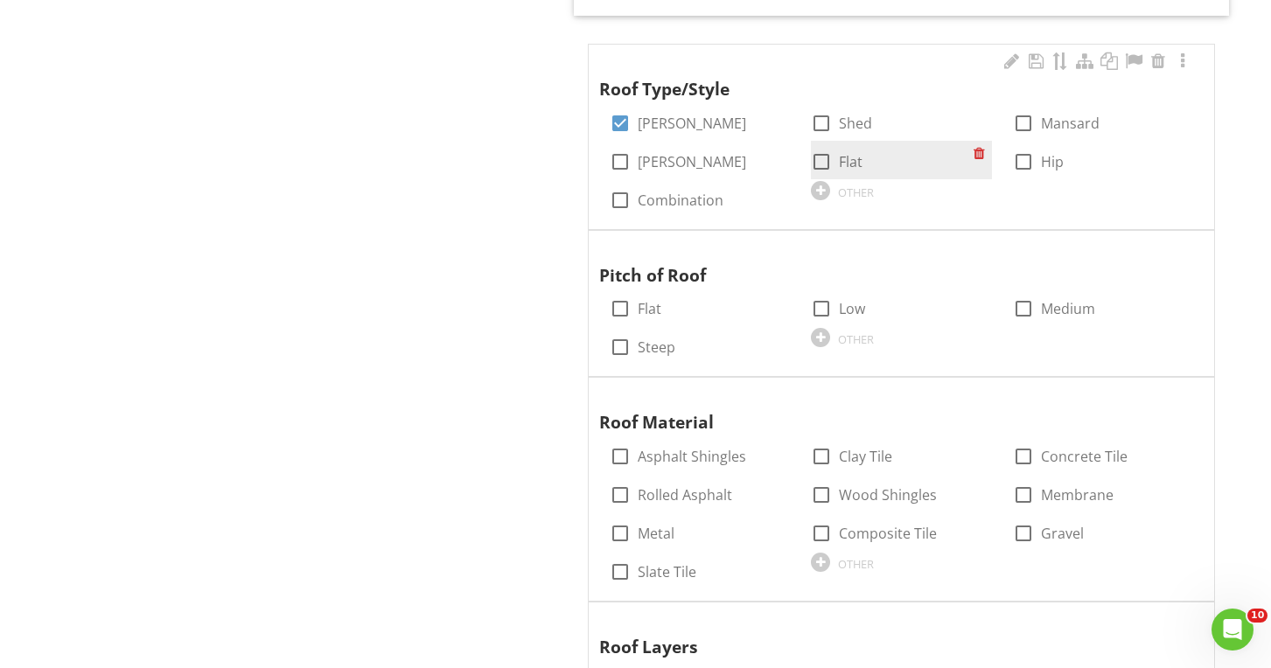
click at [833, 157] on div at bounding box center [821, 162] width 30 height 30
checkbox input "true"
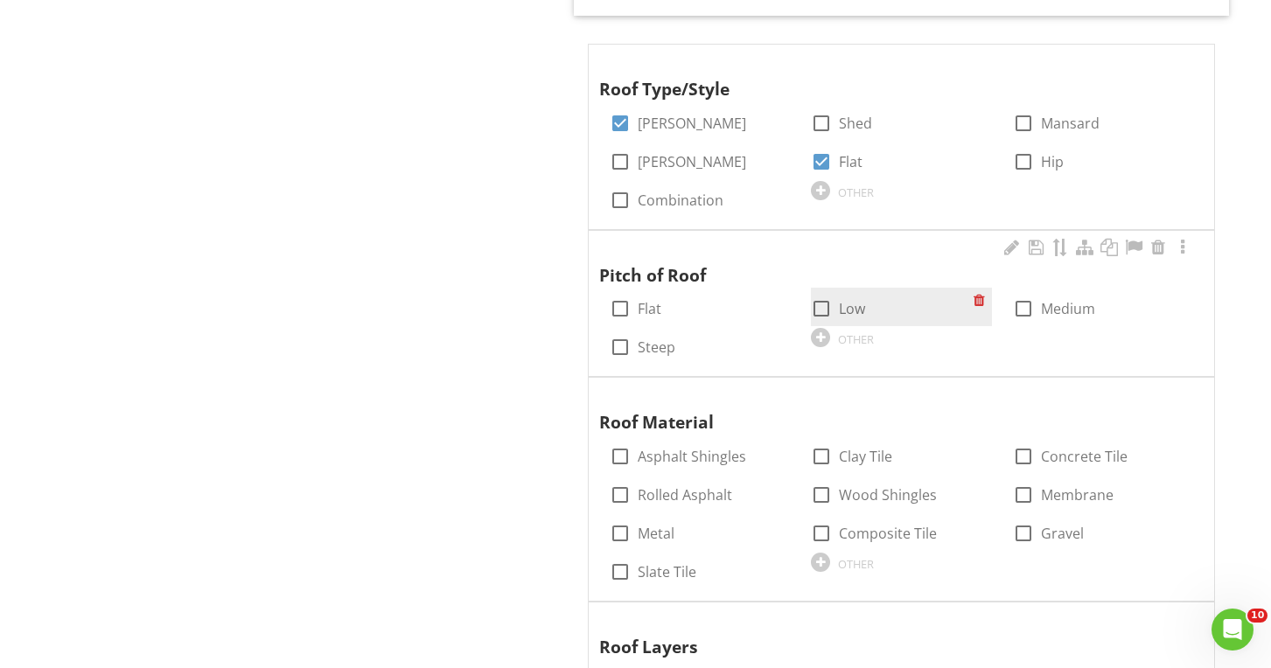
click at [847, 300] on label "Low" at bounding box center [852, 308] width 26 height 17
checkbox input "true"
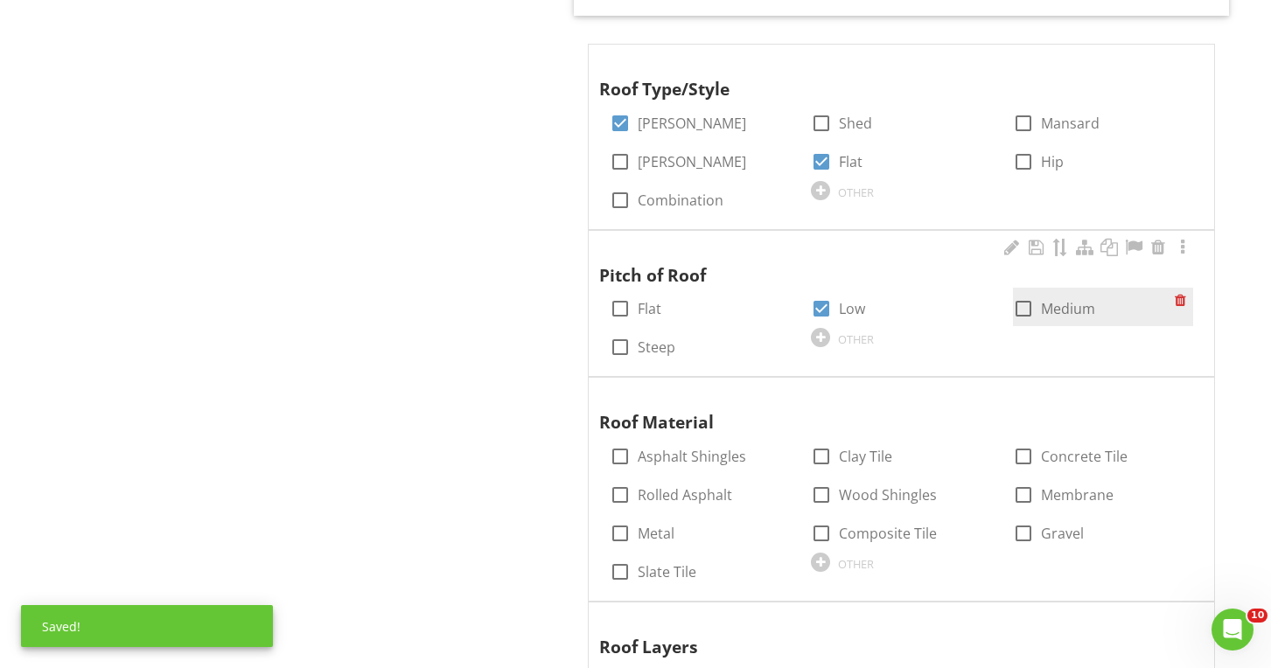
click at [1014, 303] on div at bounding box center [1023, 309] width 30 height 30
checkbox input "true"
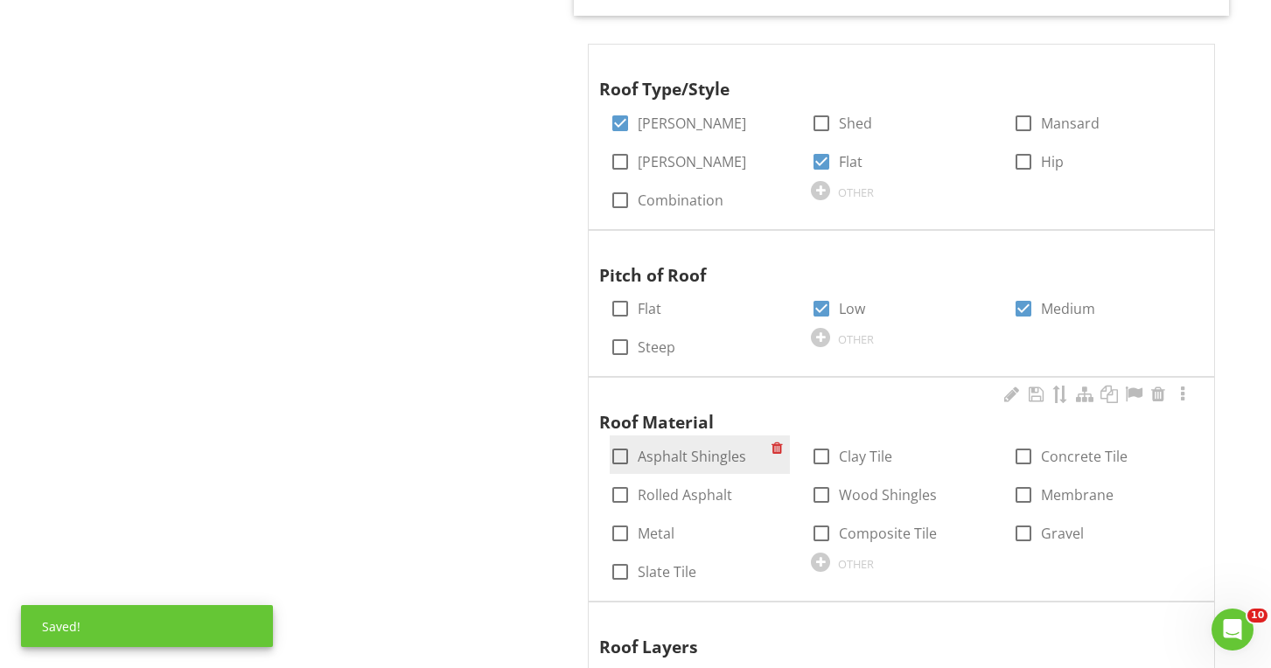
click at [712, 448] on label "Asphalt Shingles" at bounding box center [692, 456] width 108 height 17
checkbox input "true"
click at [713, 486] on label "Rolled Asphalt" at bounding box center [685, 494] width 94 height 17
checkbox input "true"
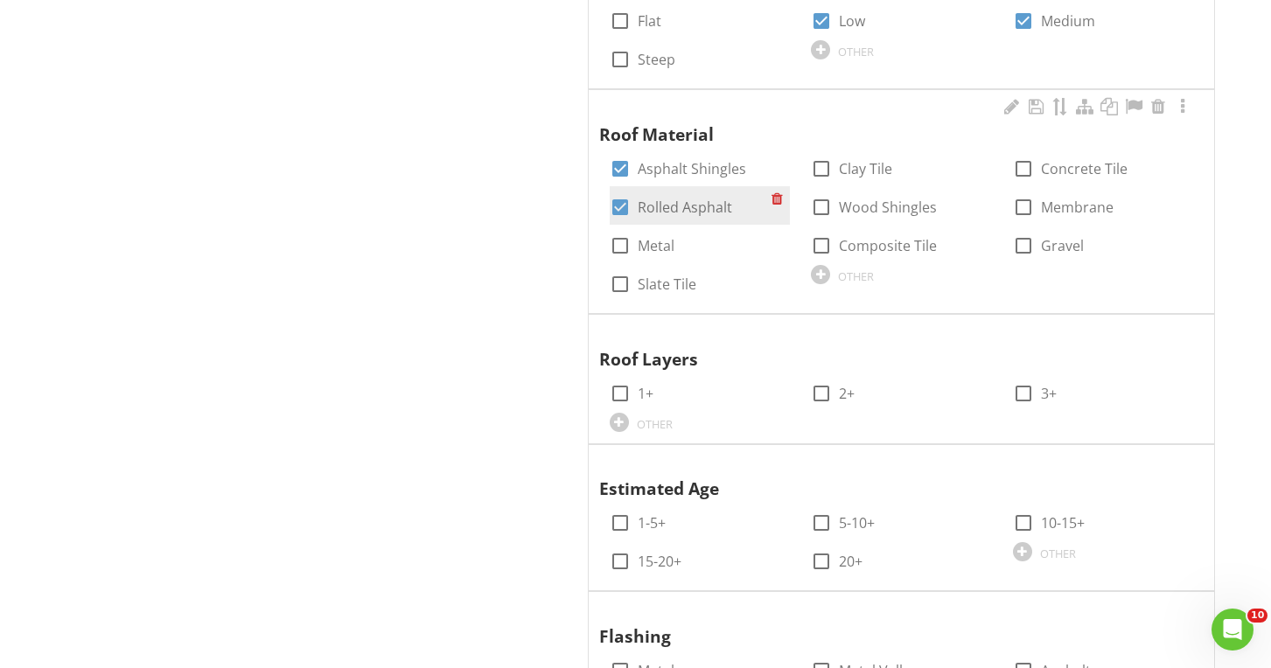
scroll to position [1436, 0]
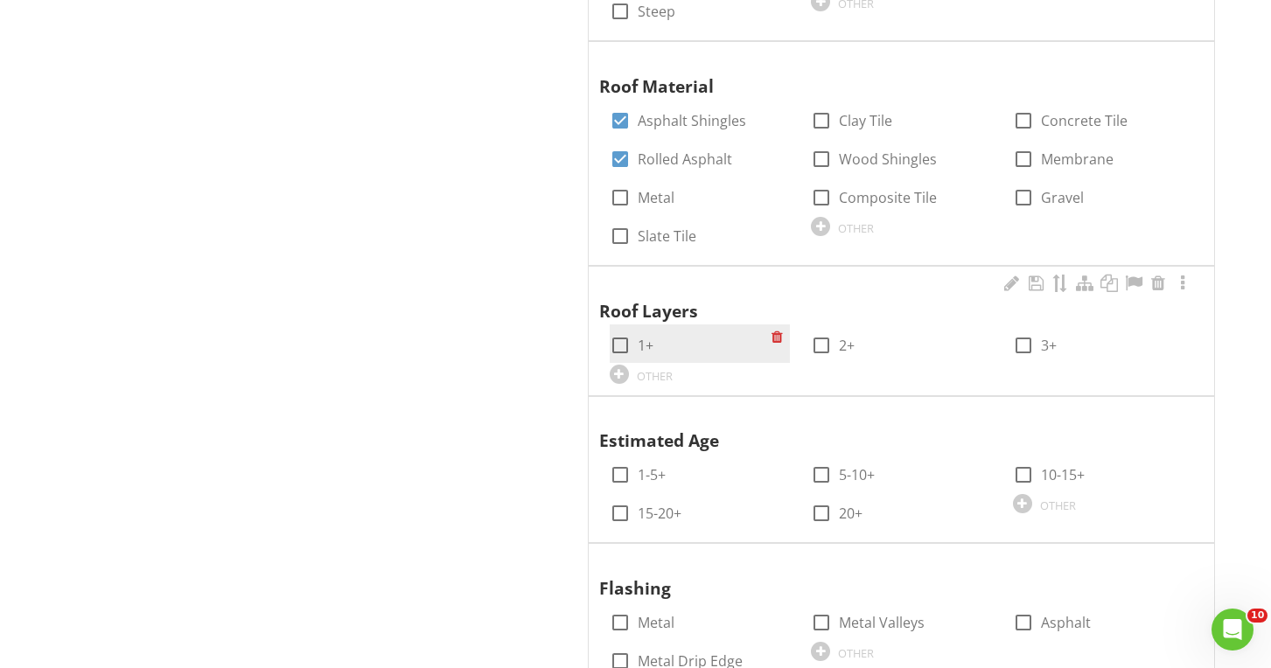
click at [624, 338] on div at bounding box center [620, 346] width 30 height 30
checkbox input "true"
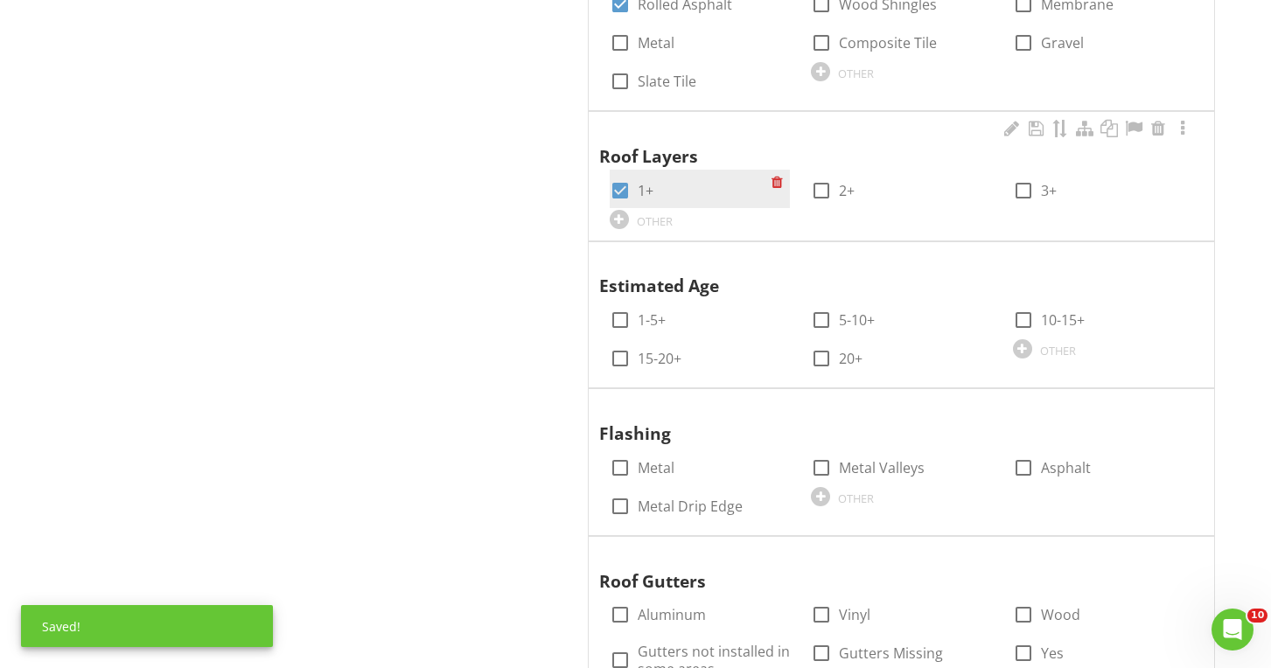
scroll to position [1629, 0]
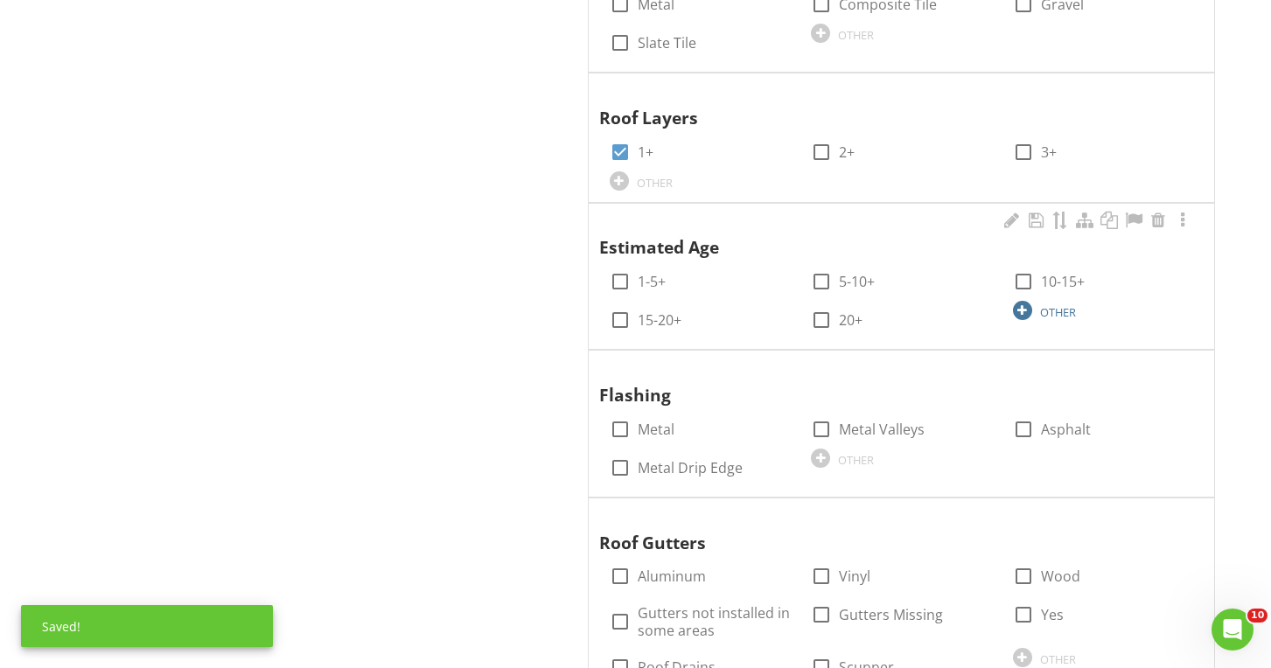
click at [1029, 301] on div at bounding box center [1022, 310] width 19 height 19
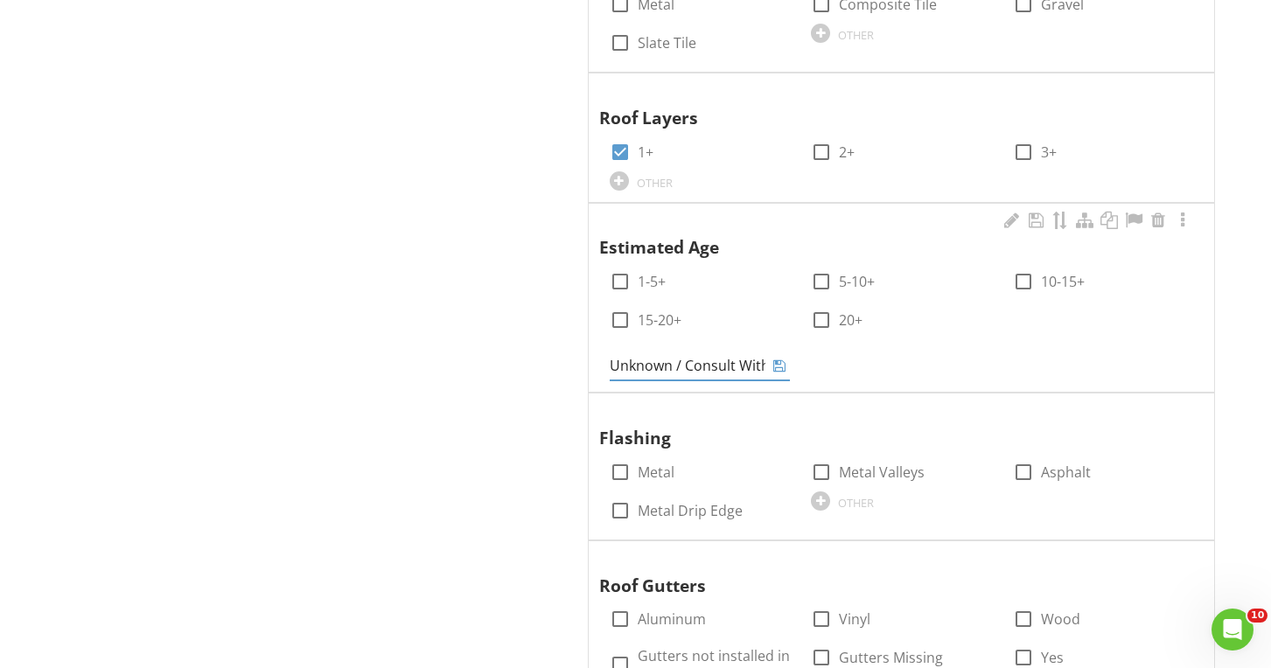
type input "Unknown / Consult With HOA"
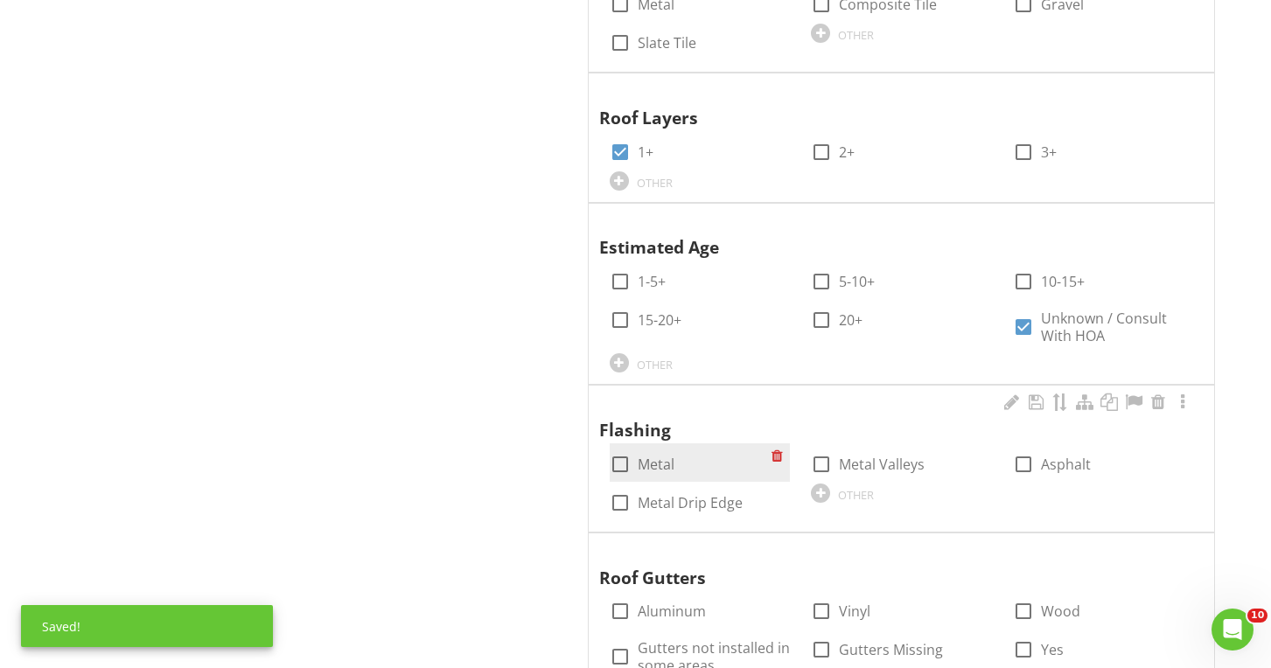
click at [655, 456] on label "Metal" at bounding box center [656, 464] width 37 height 17
checkbox input "true"
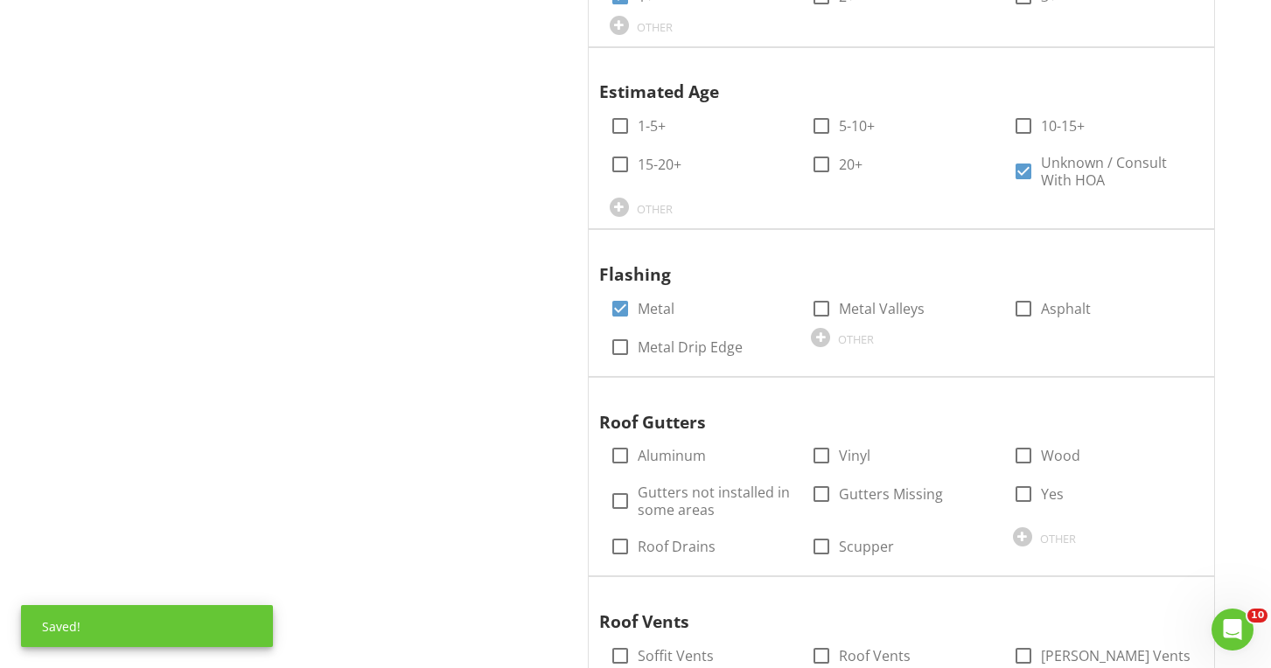
scroll to position [1805, 0]
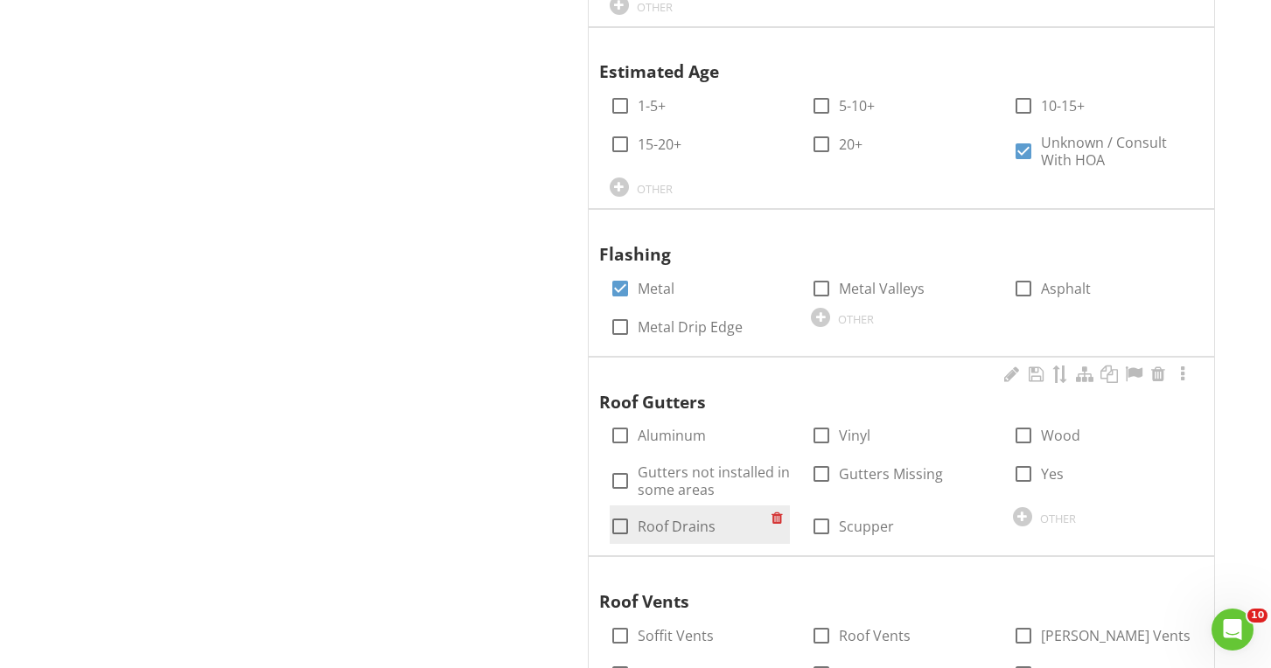
click at [657, 518] on label "Roof Drains" at bounding box center [677, 526] width 78 height 17
checkbox input "true"
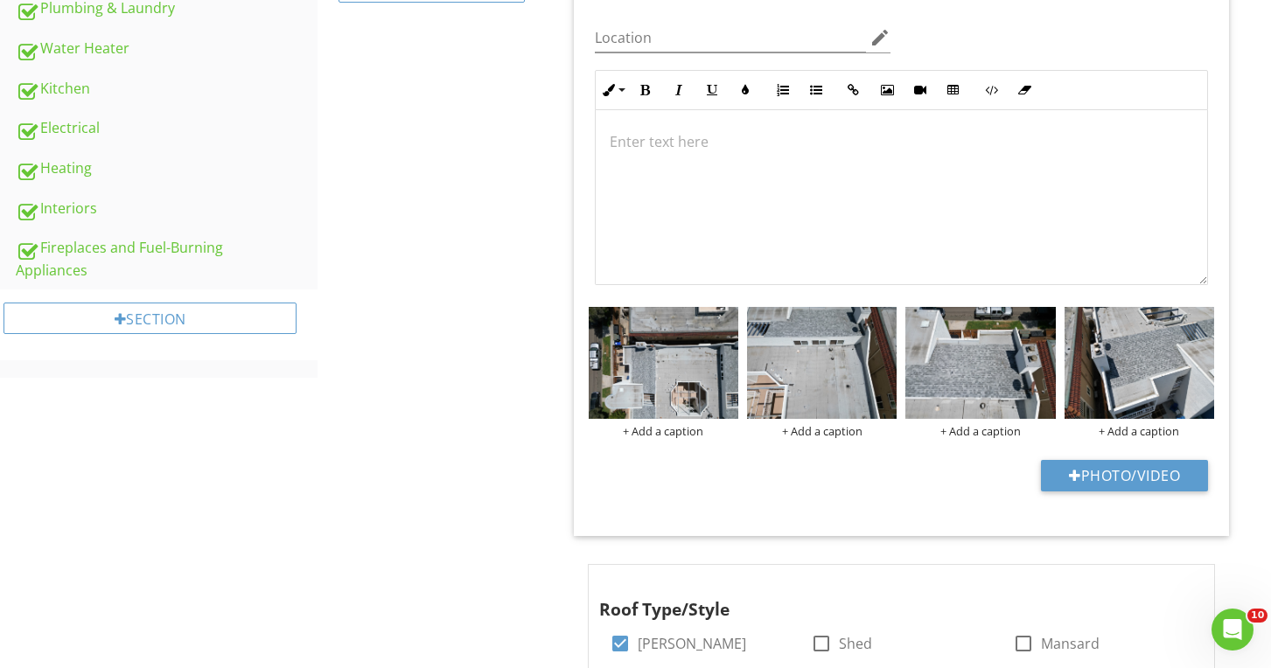
scroll to position [580, 0]
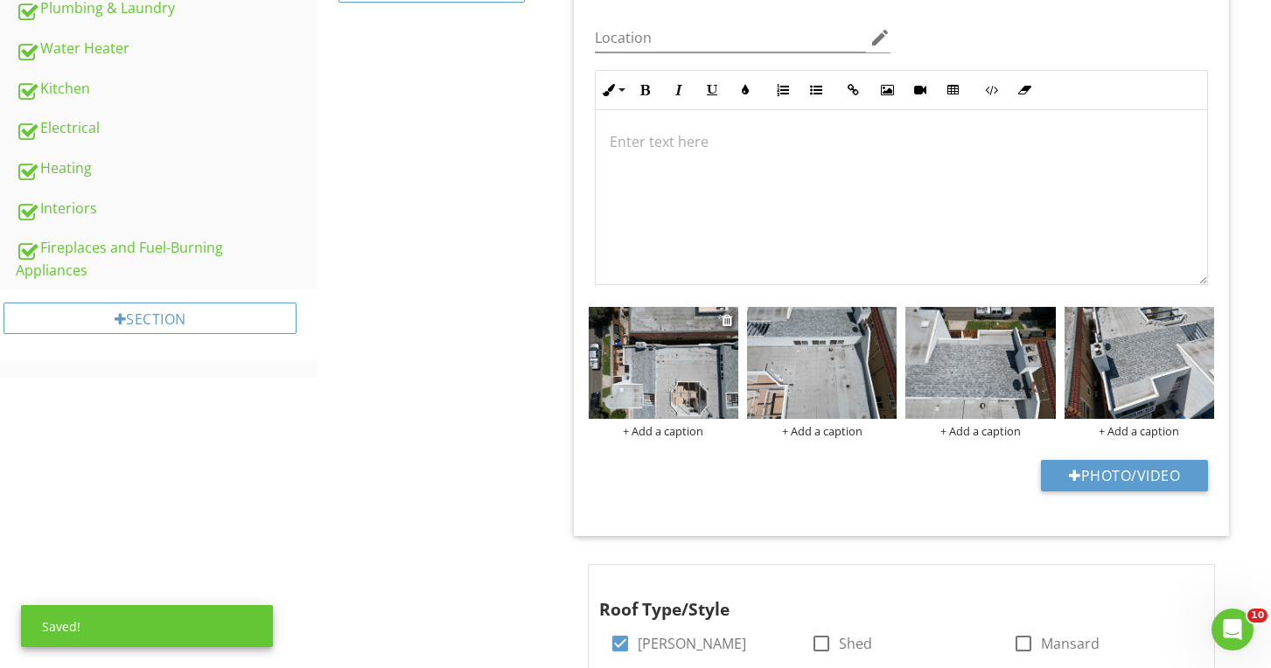
click at [656, 394] on img at bounding box center [664, 363] width 150 height 112
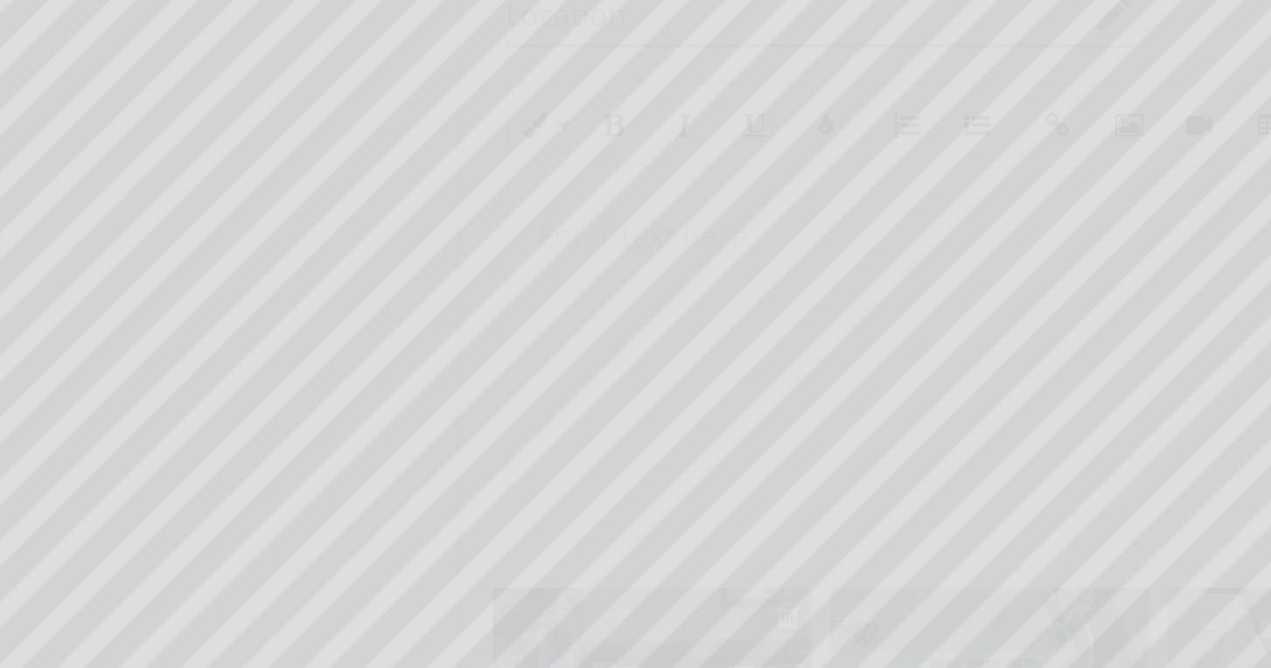
scroll to position [455, 0]
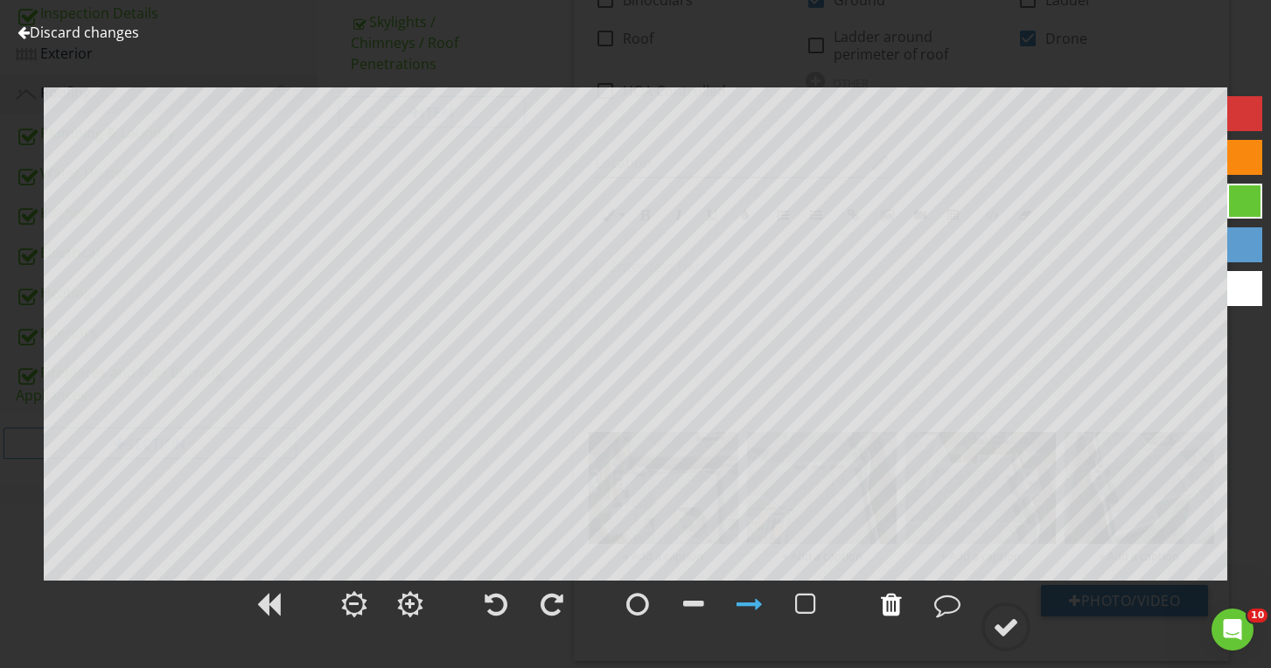
click at [898, 608] on div at bounding box center [891, 604] width 21 height 26
click at [133, 38] on link "Discard changes" at bounding box center [78, 32] width 122 height 19
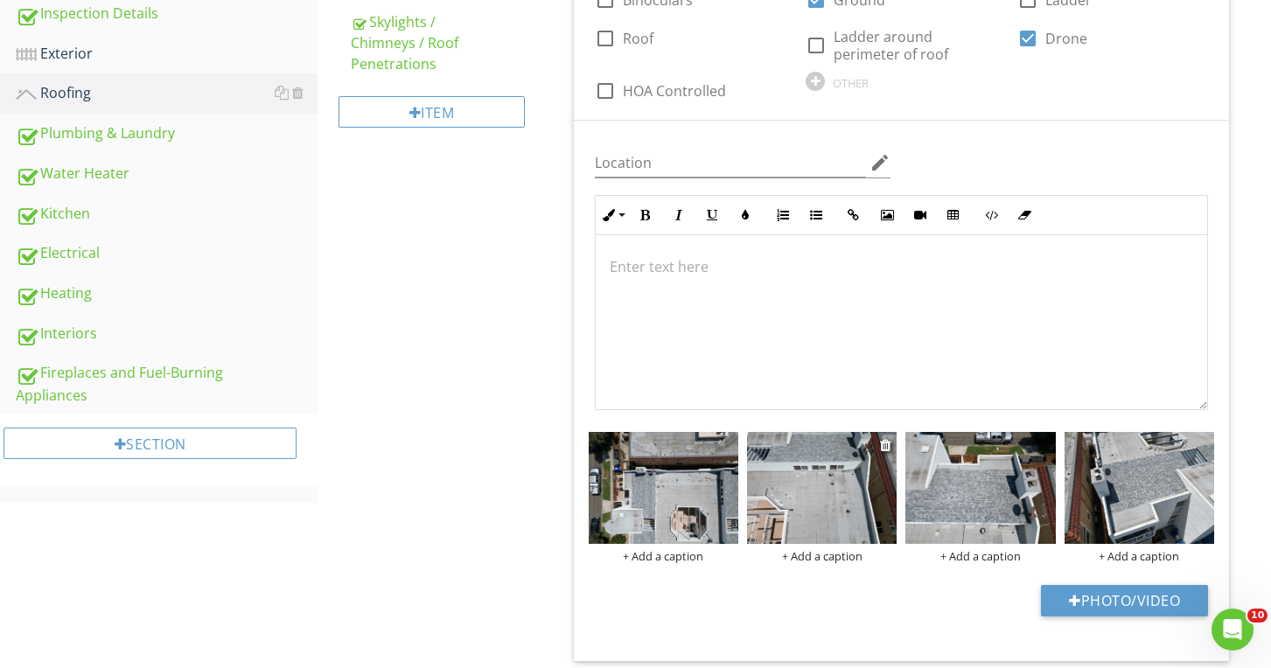
click at [818, 489] on img at bounding box center [822, 488] width 150 height 112
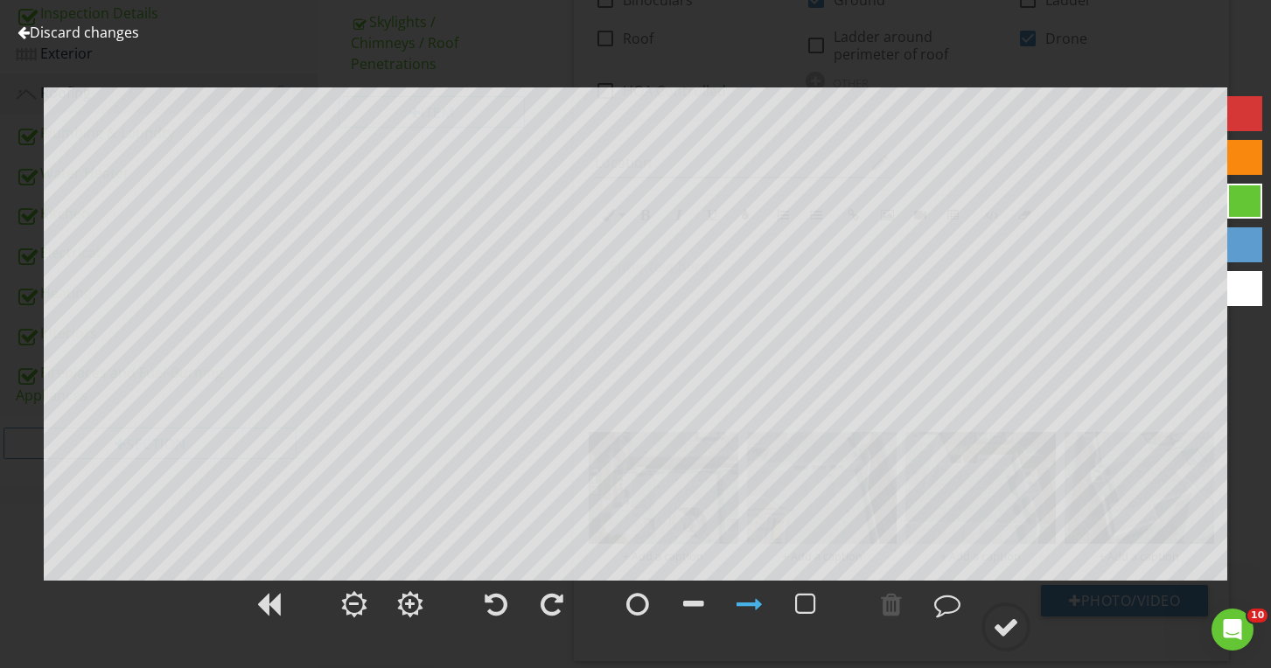
click at [112, 33] on link "Discard changes" at bounding box center [78, 32] width 122 height 19
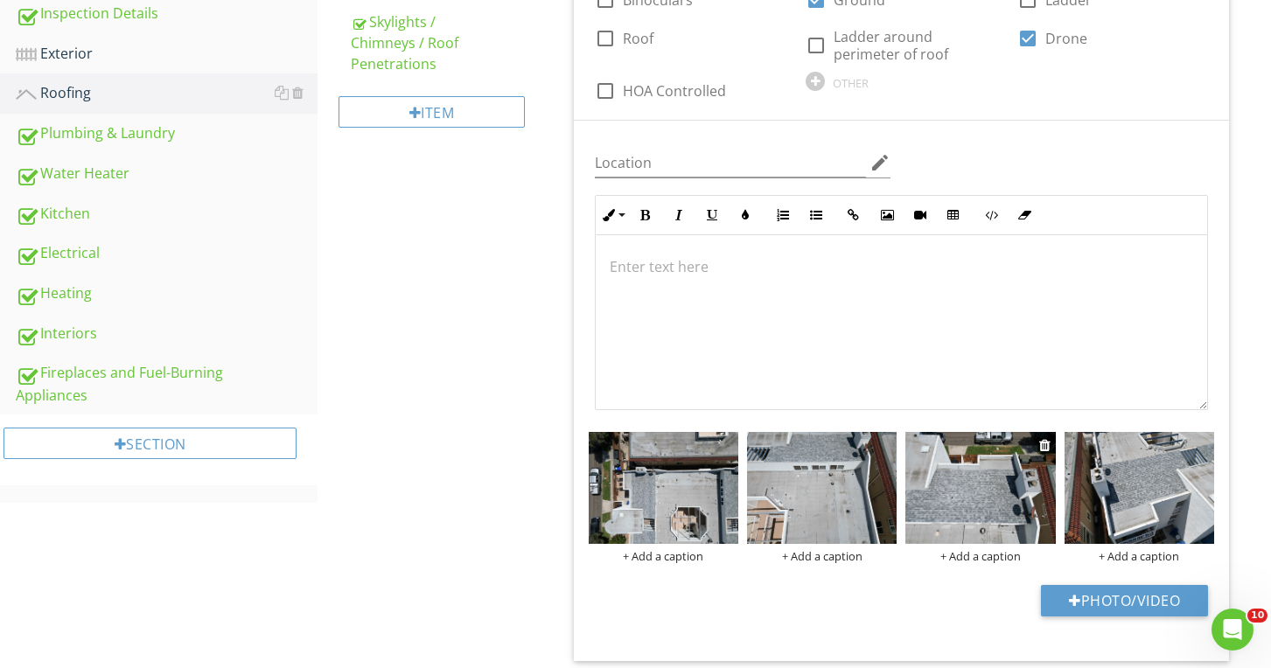
click at [952, 478] on img at bounding box center [980, 488] width 150 height 112
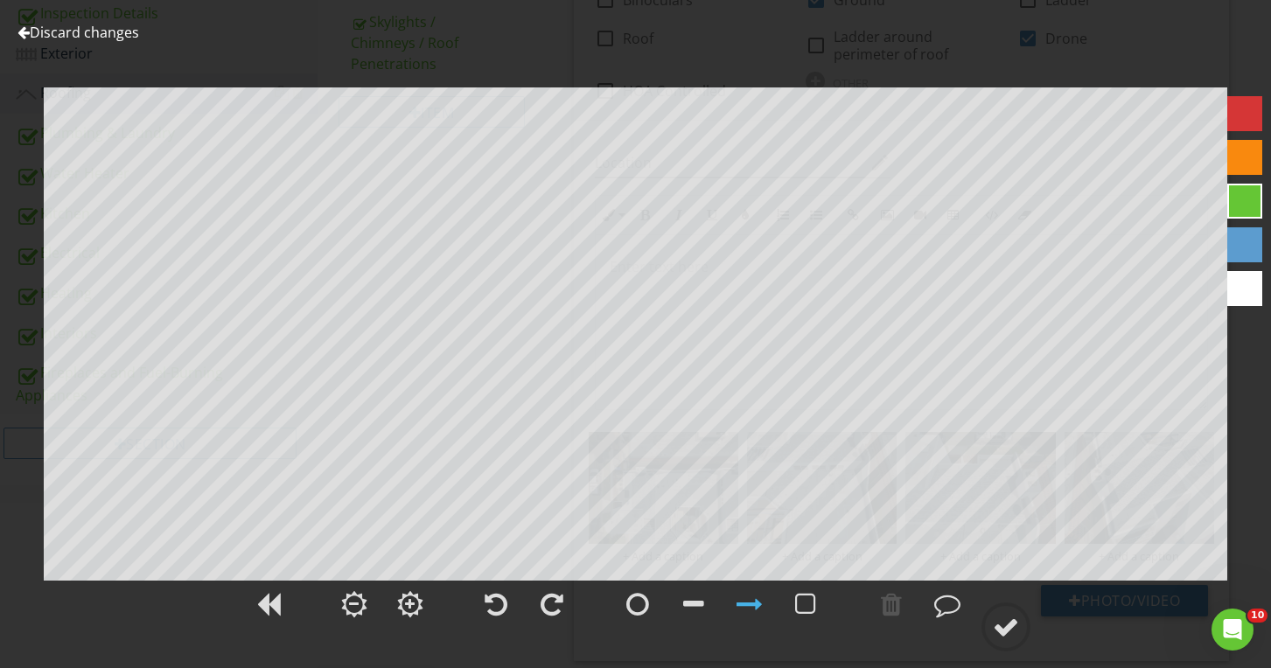
click at [75, 35] on link "Discard changes" at bounding box center [78, 32] width 122 height 19
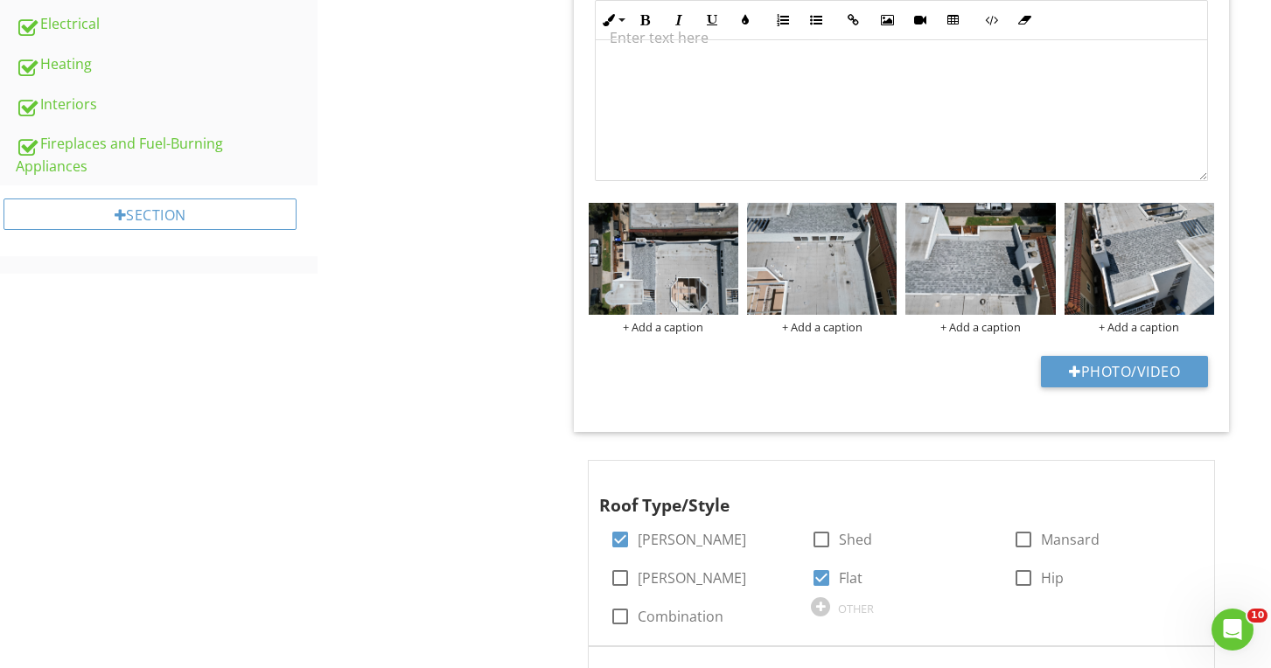
scroll to position [708, 0]
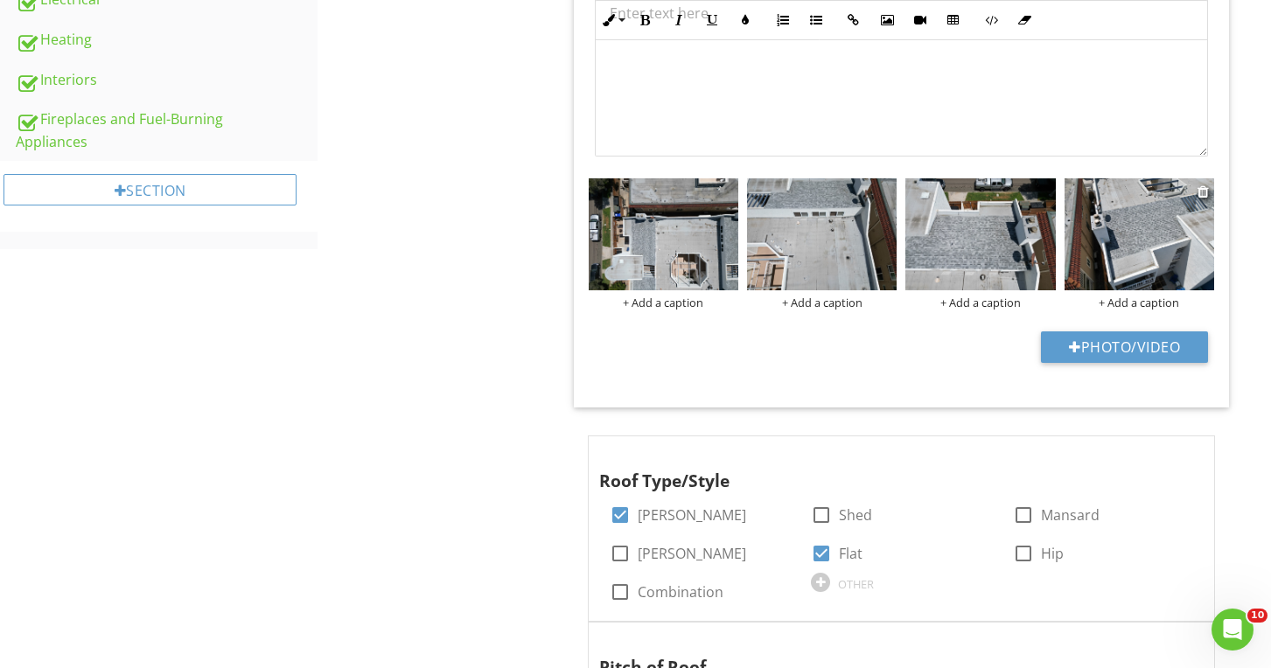
click at [1092, 252] on img at bounding box center [1139, 234] width 150 height 112
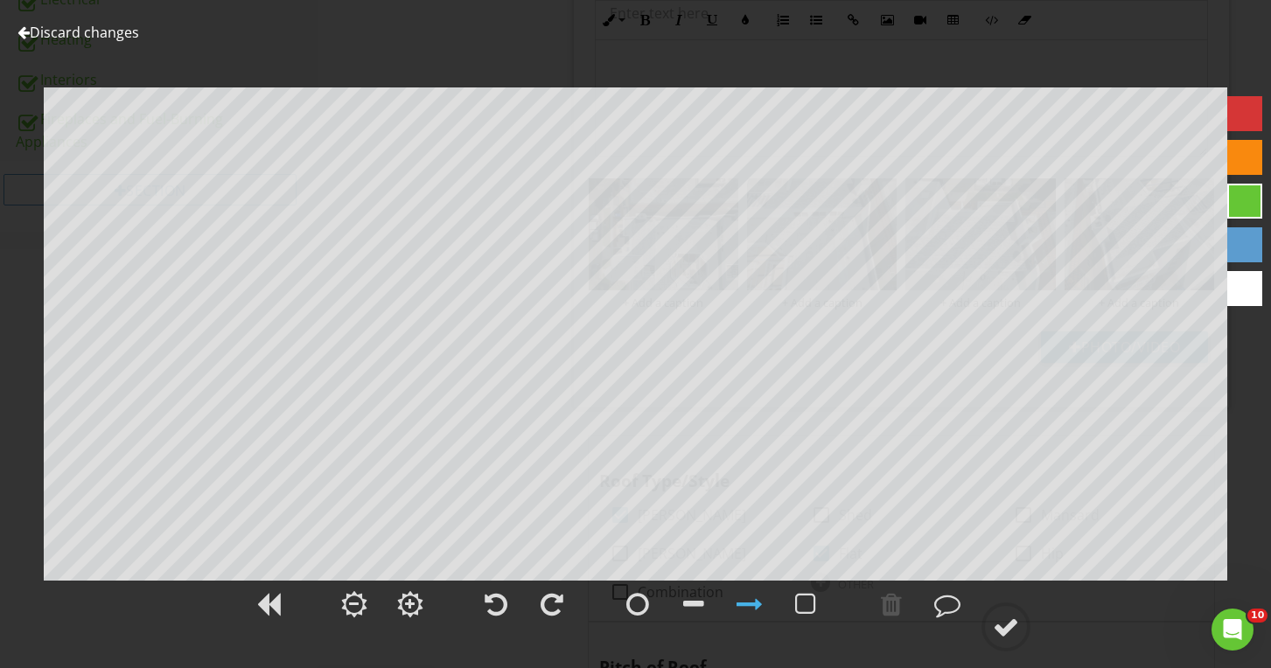
click at [120, 32] on link "Discard changes" at bounding box center [78, 32] width 122 height 19
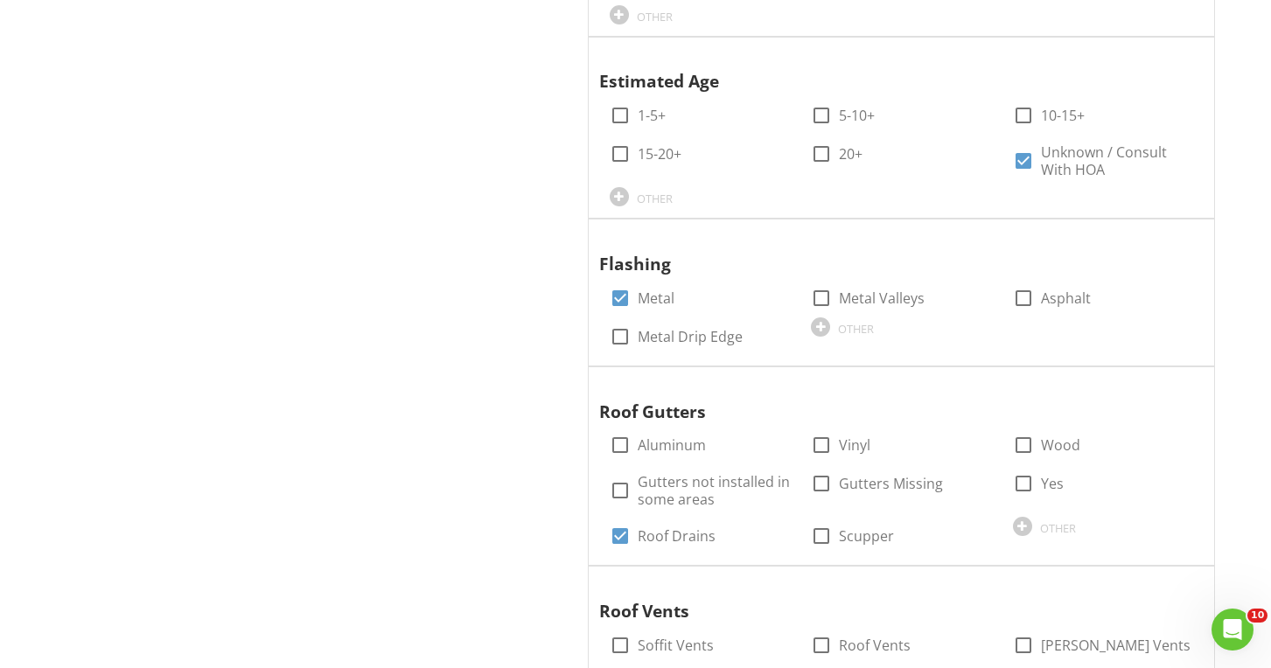
scroll to position [2172, 0]
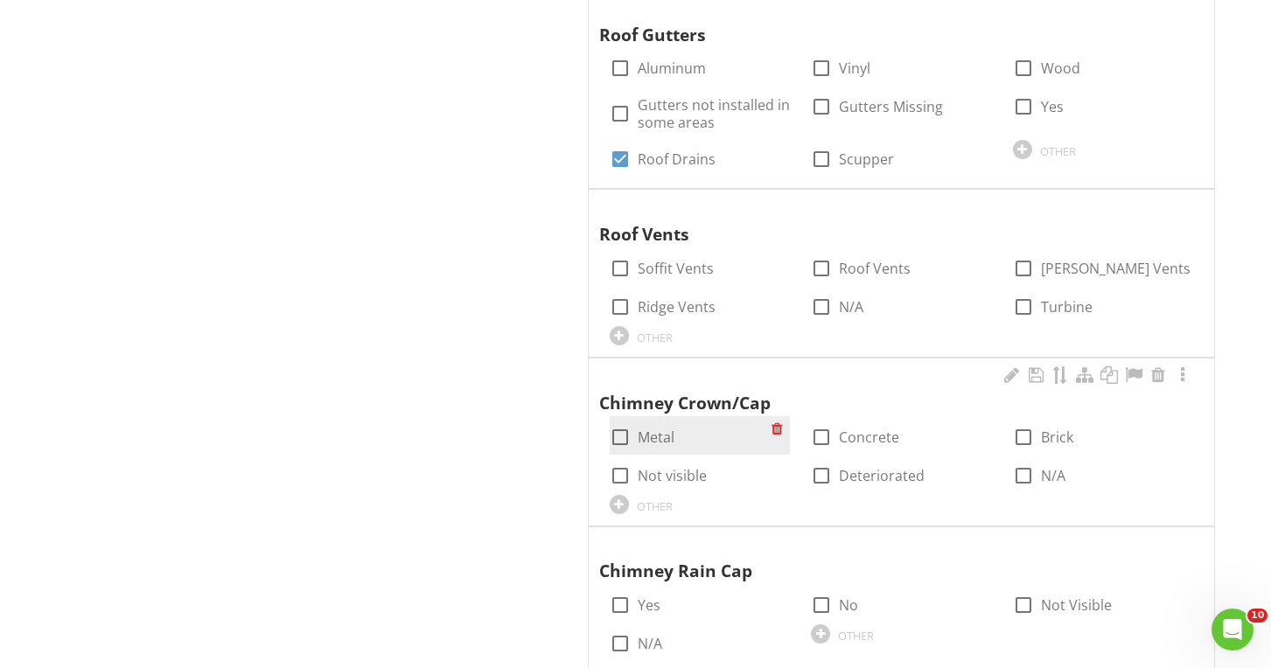
click at [661, 429] on label "Metal" at bounding box center [656, 437] width 37 height 17
checkbox input "true"
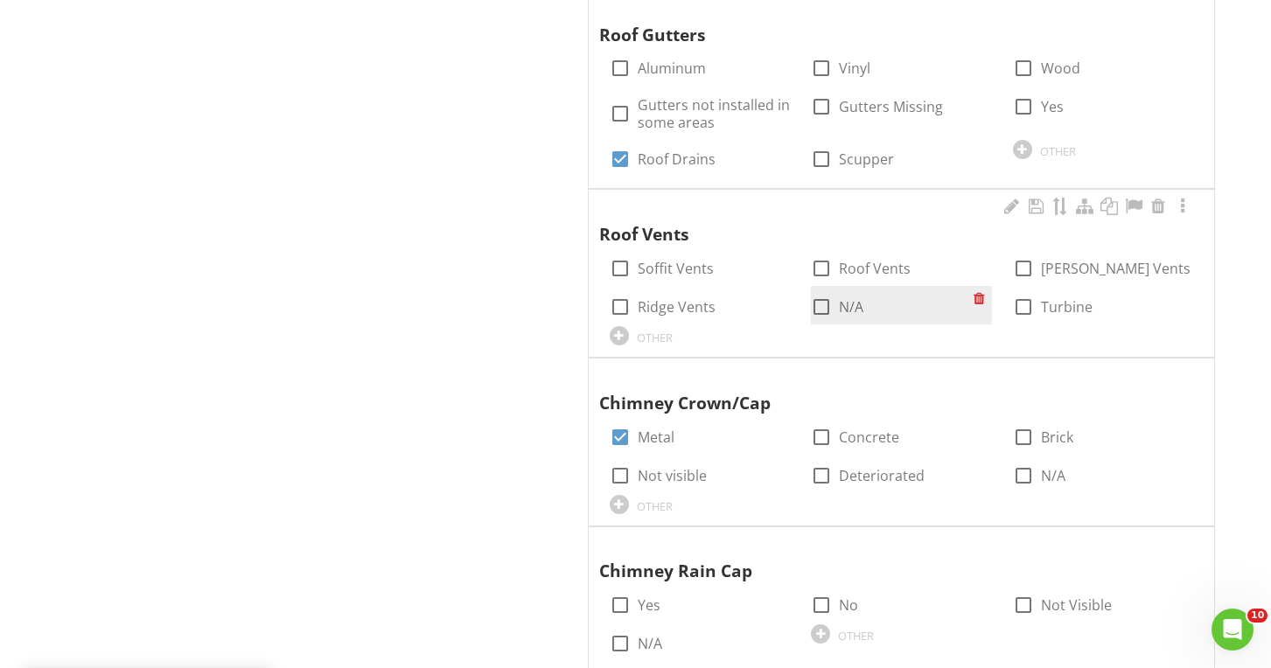
click at [824, 292] on div at bounding box center [821, 307] width 30 height 30
checkbox input "true"
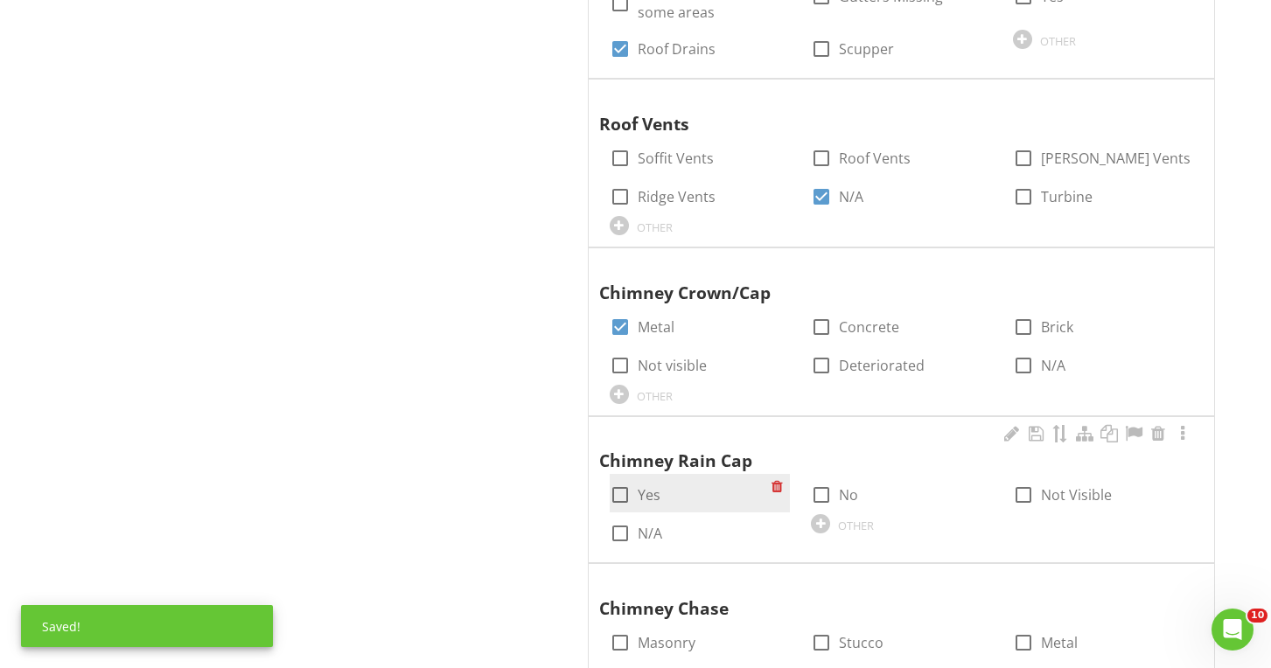
click at [652, 486] on label "Yes" at bounding box center [649, 494] width 23 height 17
checkbox input "true"
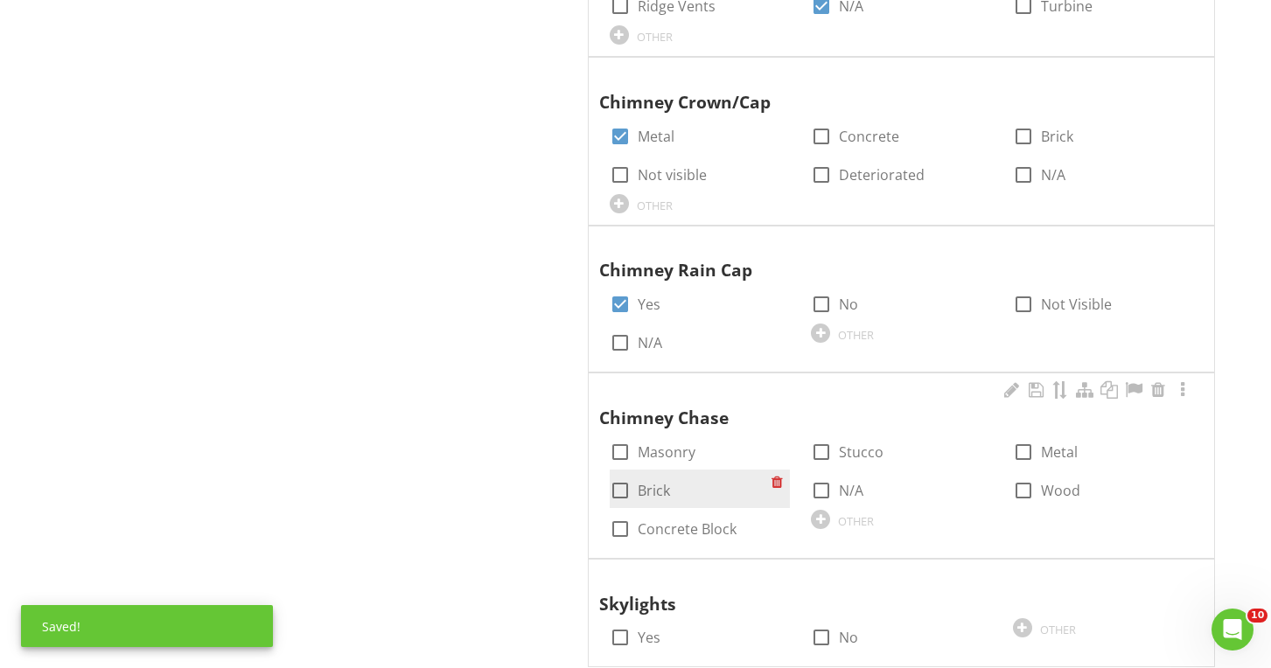
scroll to position [2494, 0]
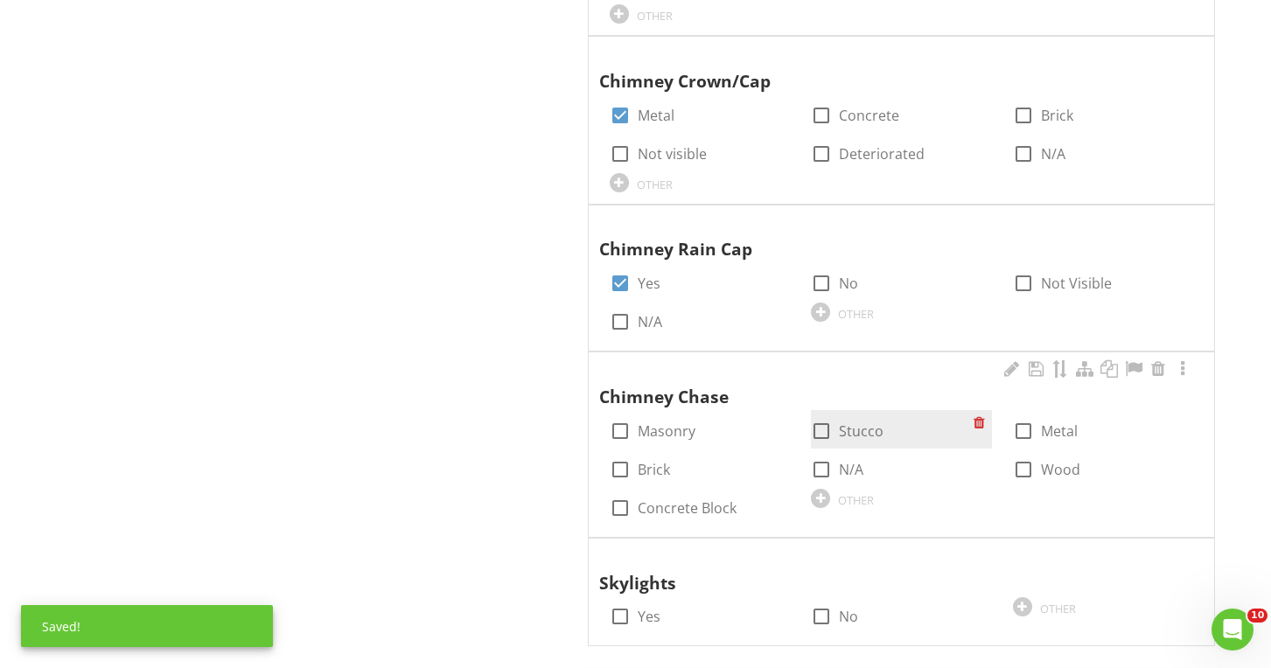
click at [835, 416] on div at bounding box center [821, 431] width 30 height 30
checkbox input "true"
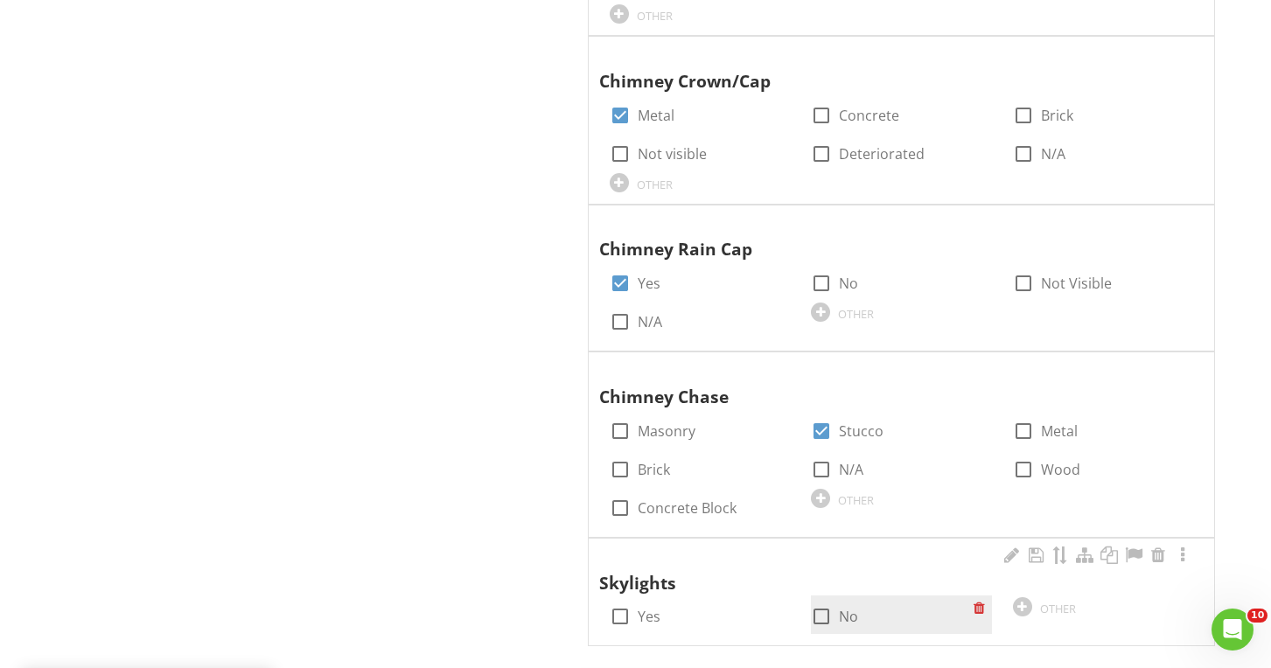
click at [831, 602] on div at bounding box center [821, 617] width 30 height 30
checkbox input "true"
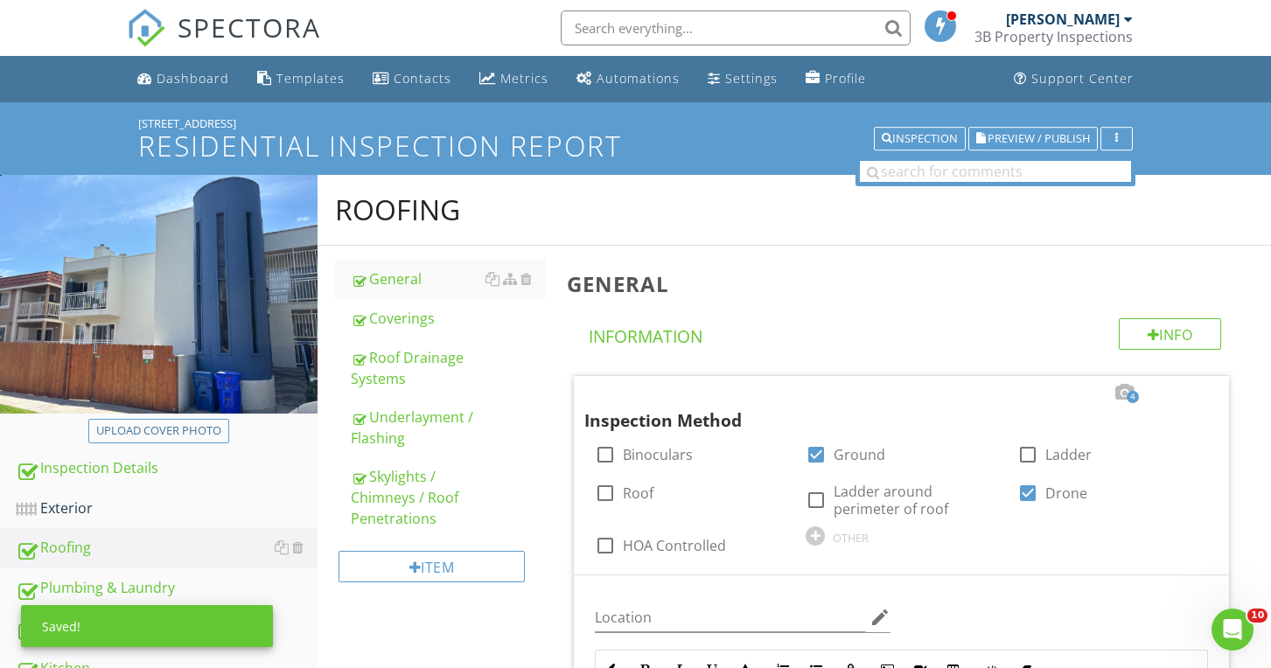
scroll to position [0, 0]
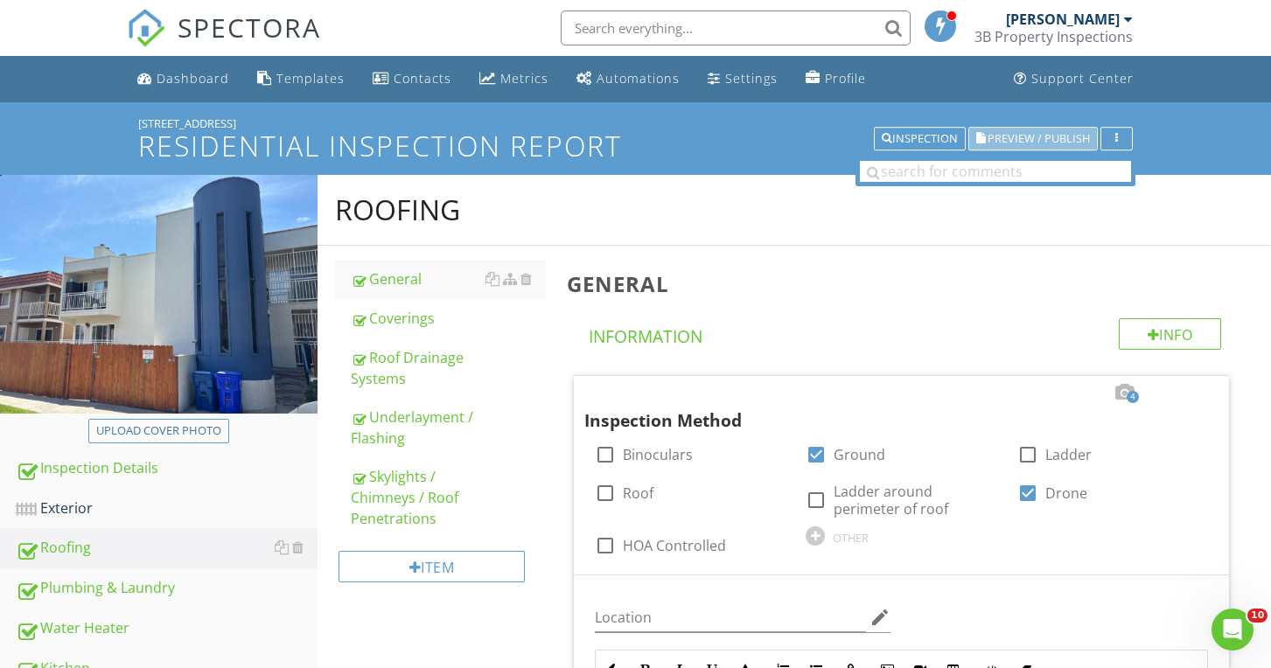
click at [1001, 135] on span "Preview / Publish" at bounding box center [1038, 138] width 102 height 11
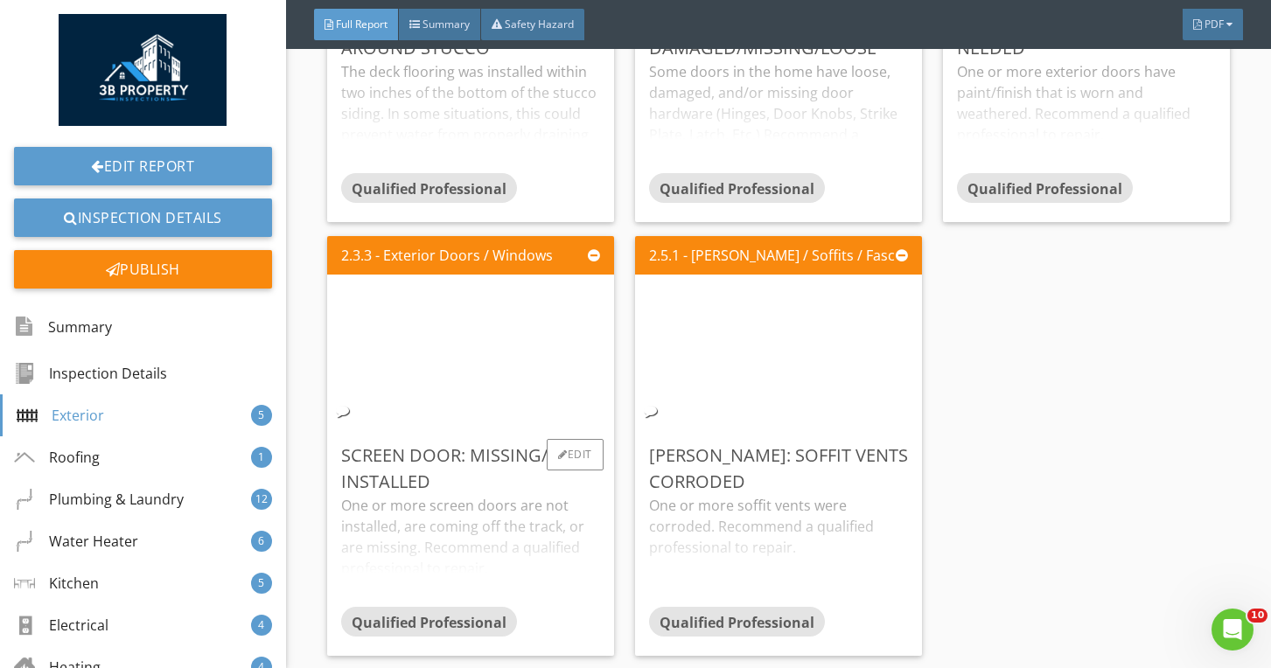
scroll to position [2631, 0]
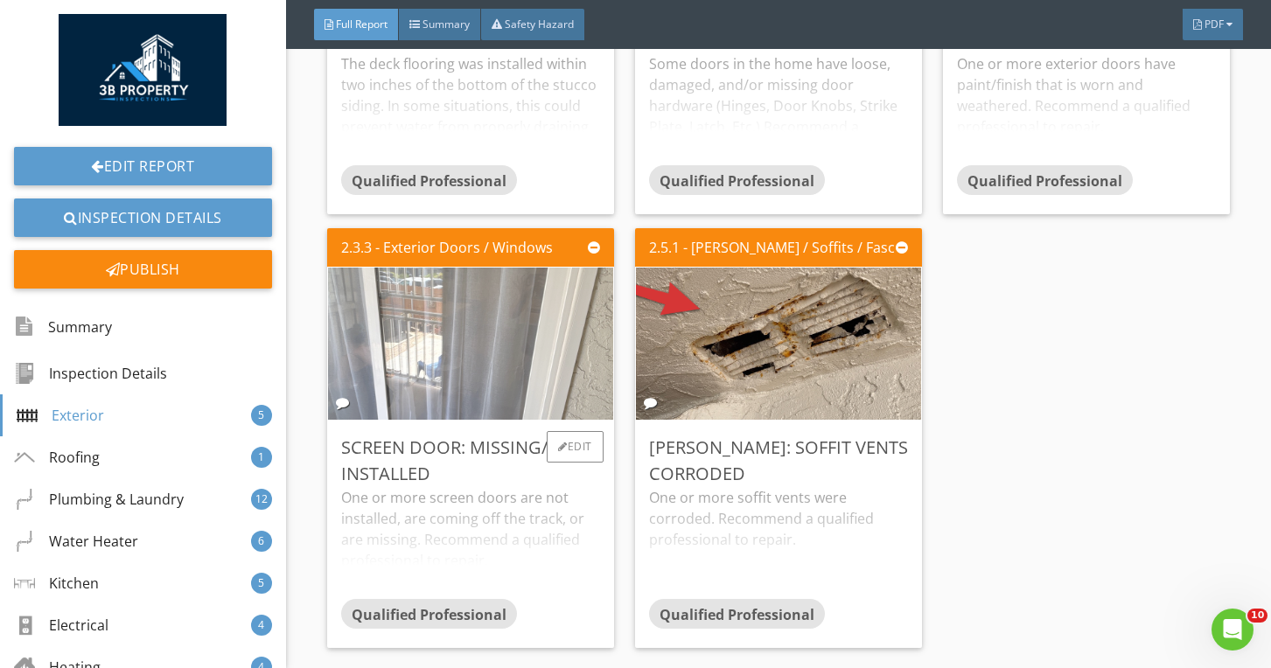
click at [548, 359] on img at bounding box center [470, 343] width 507 height 380
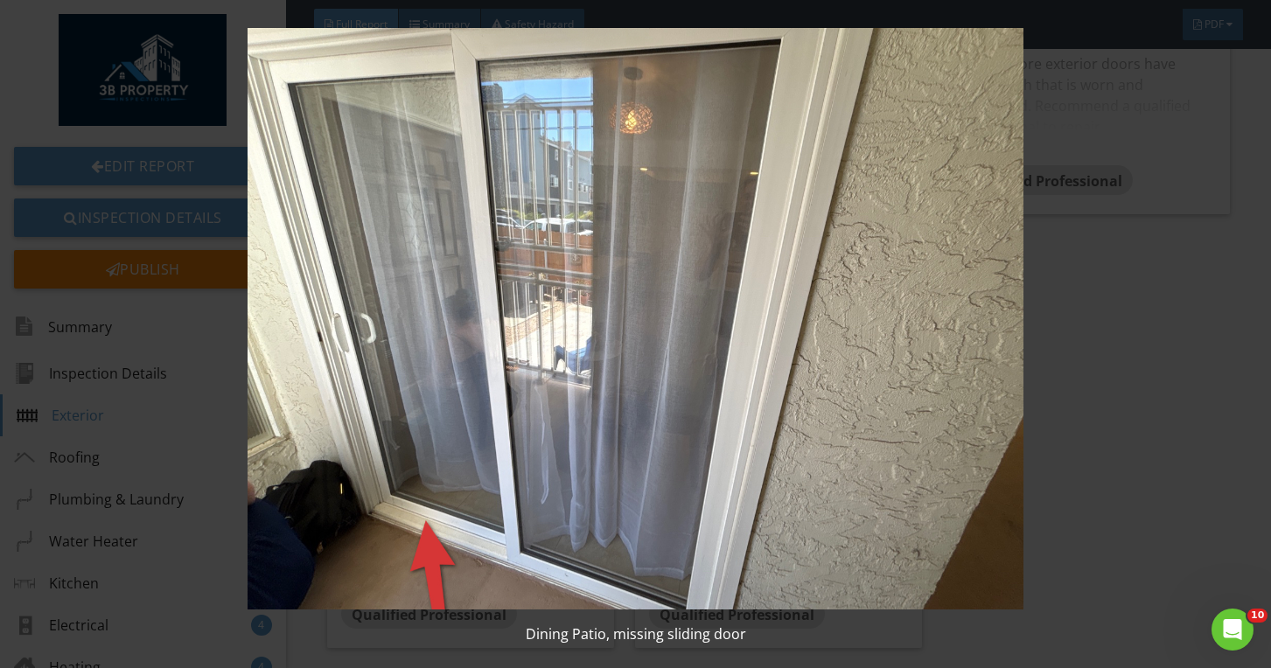
click at [548, 359] on img at bounding box center [636, 319] width 1154 height 582
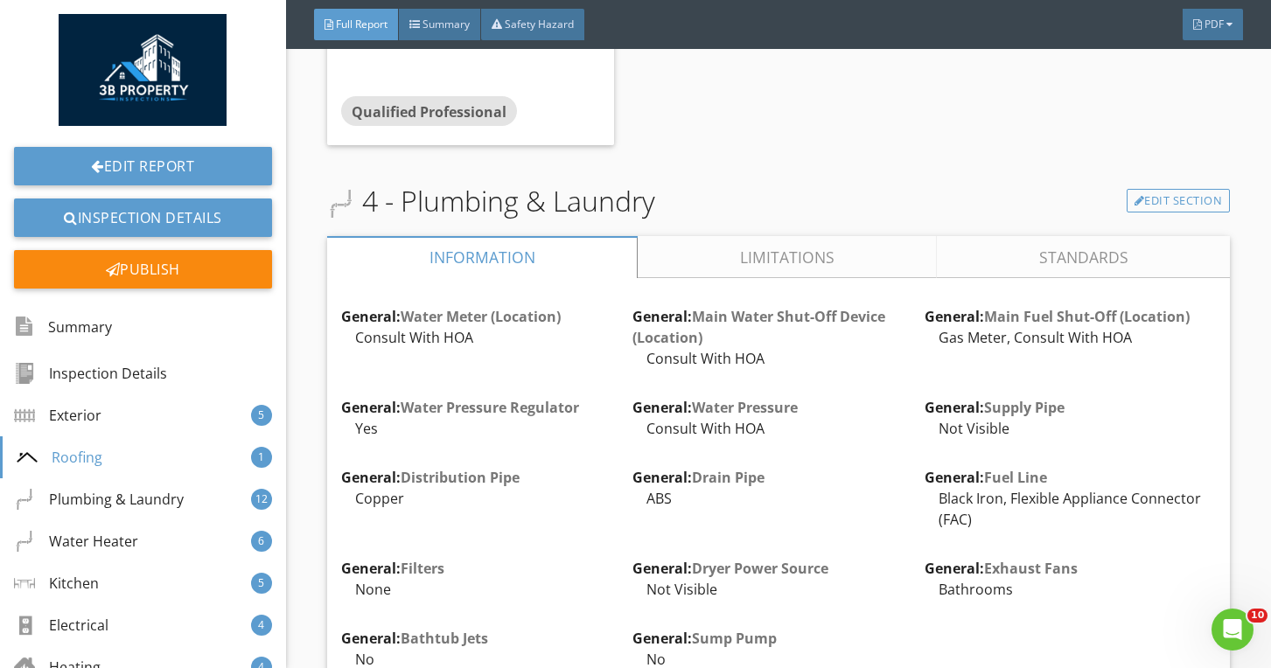
scroll to position [4483, 0]
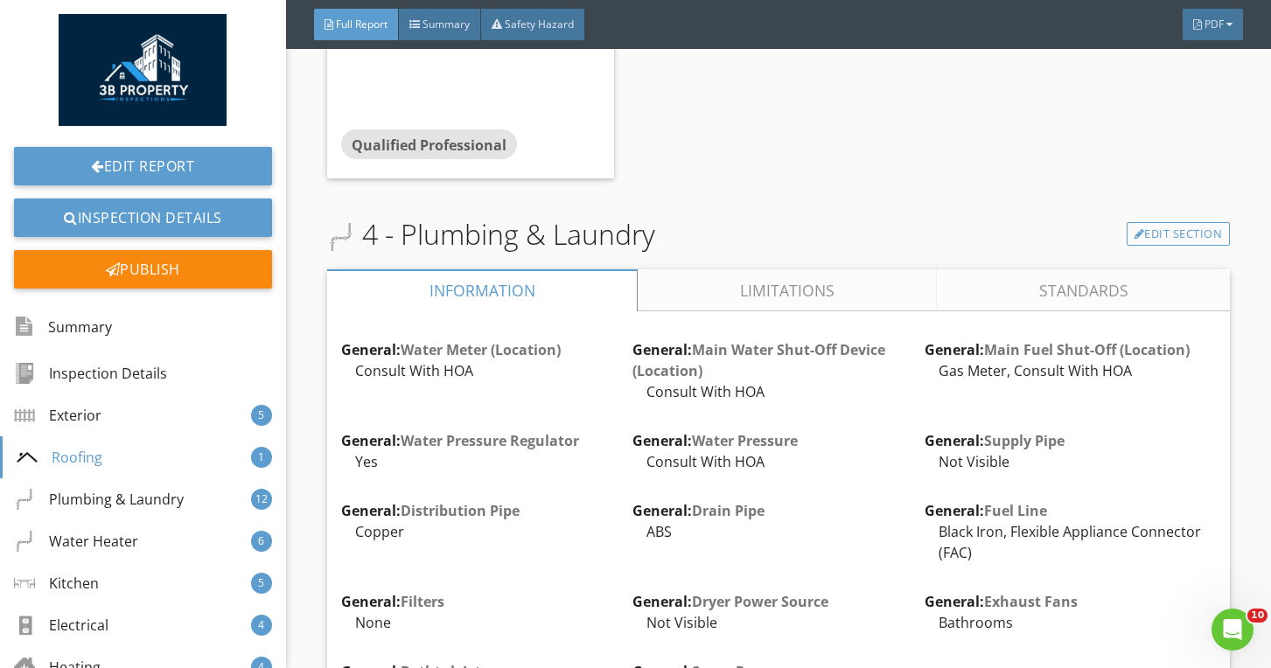
click at [700, 269] on link "Limitations" at bounding box center [787, 290] width 299 height 42
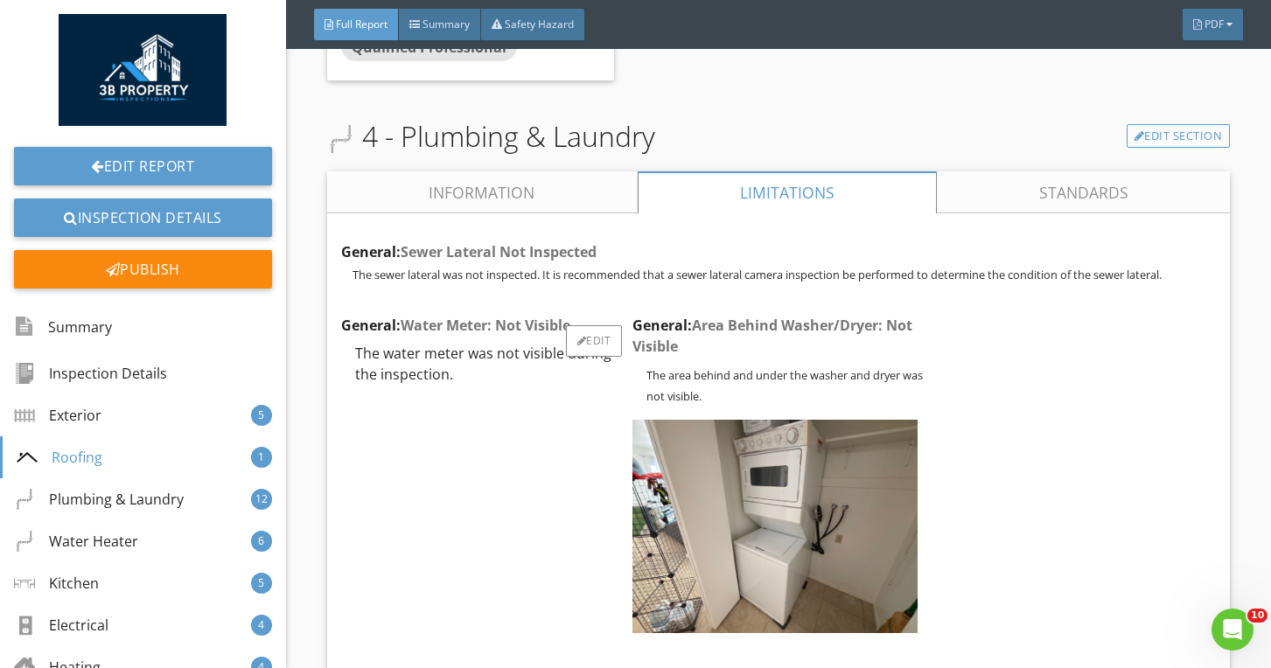
scroll to position [4525, 0]
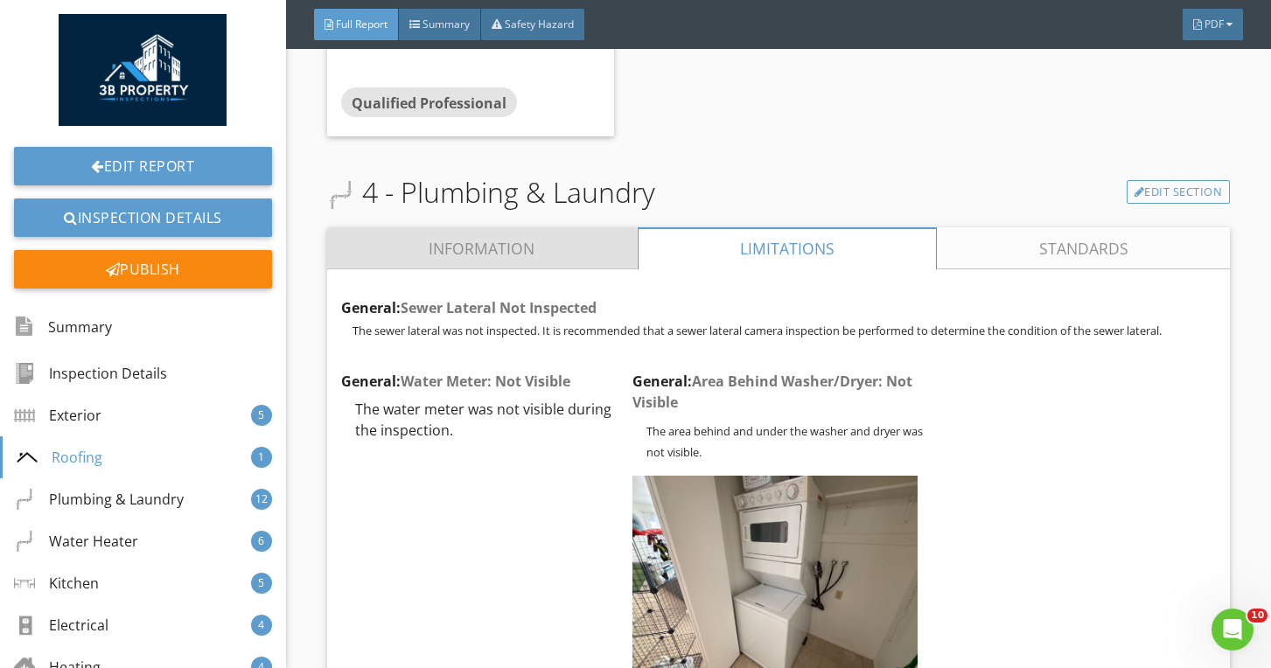
click at [567, 227] on link "Information" at bounding box center [482, 248] width 310 height 42
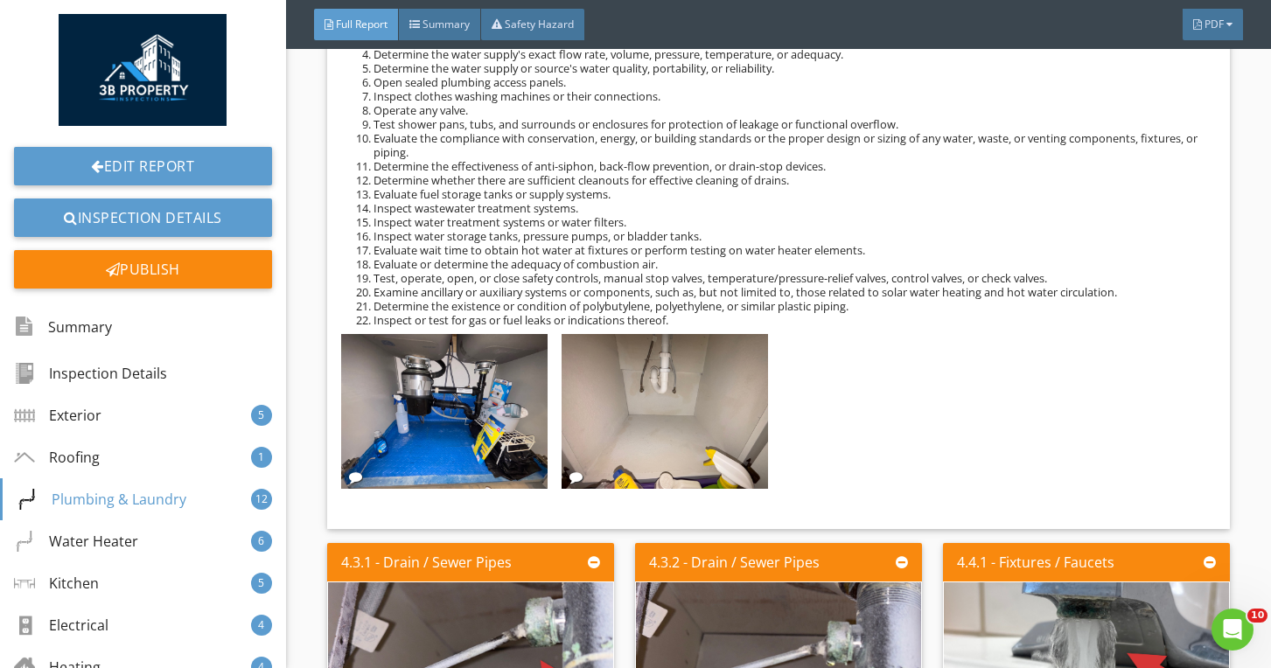
scroll to position [5469, 0]
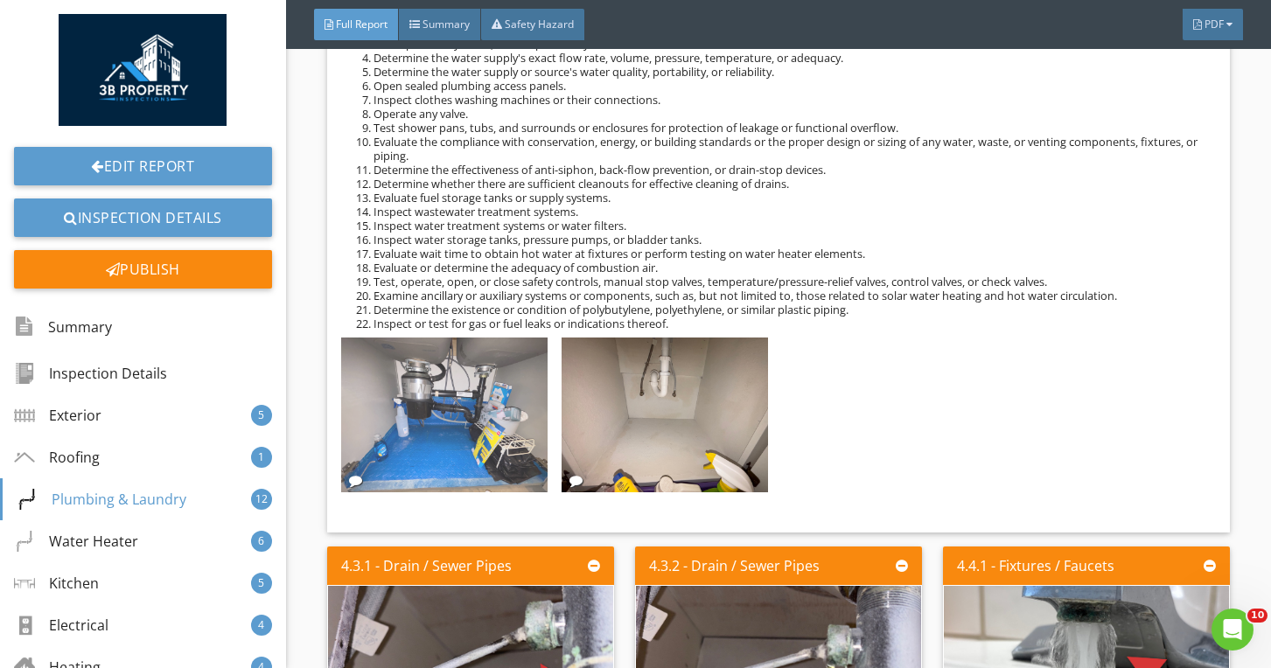
click at [457, 388] on img at bounding box center [444, 415] width 206 height 155
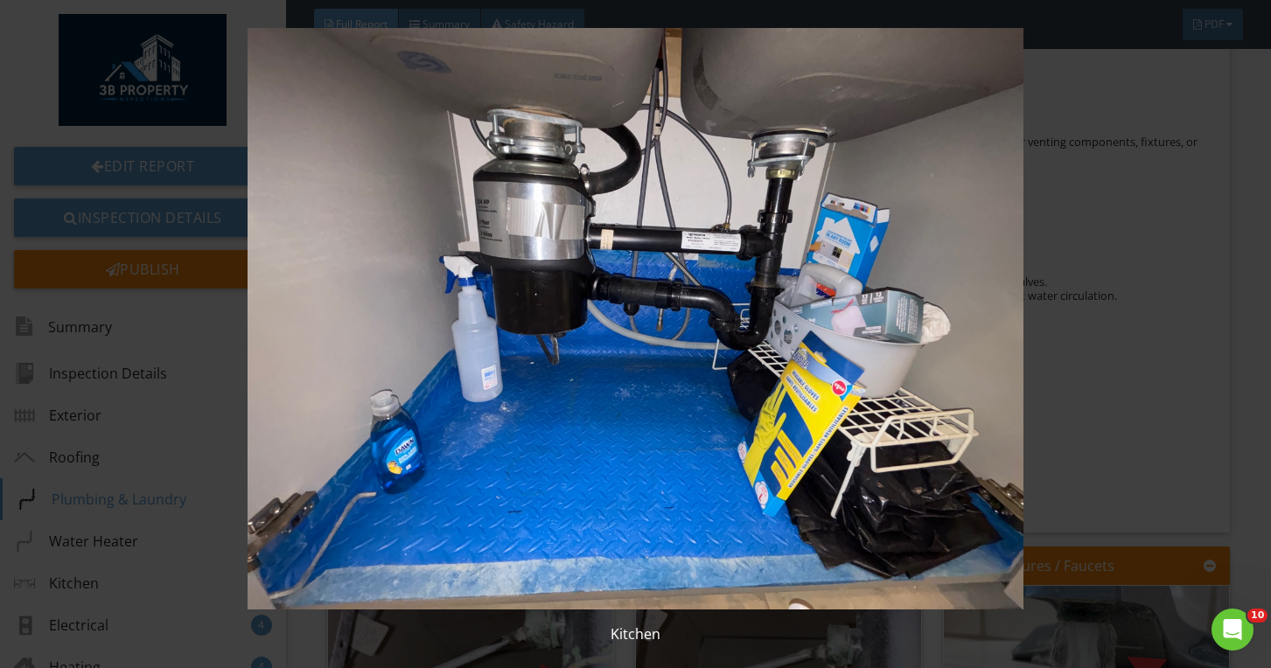
click at [457, 388] on img at bounding box center [636, 319] width 1154 height 582
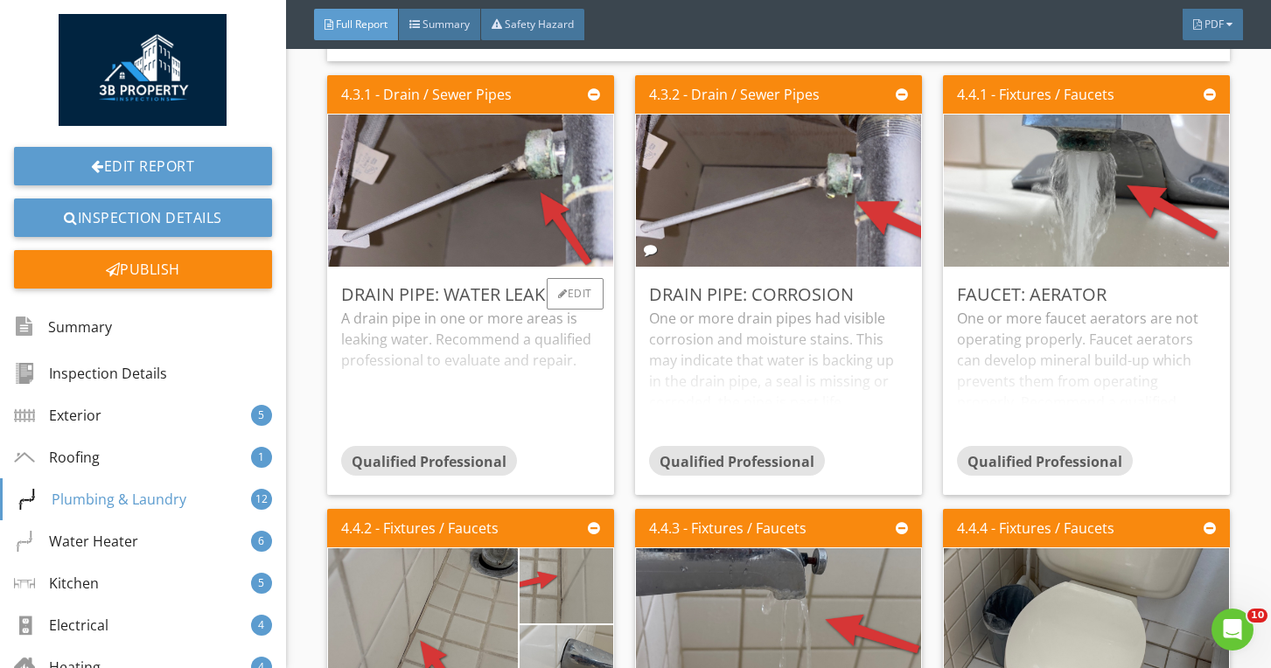
scroll to position [5944, 0]
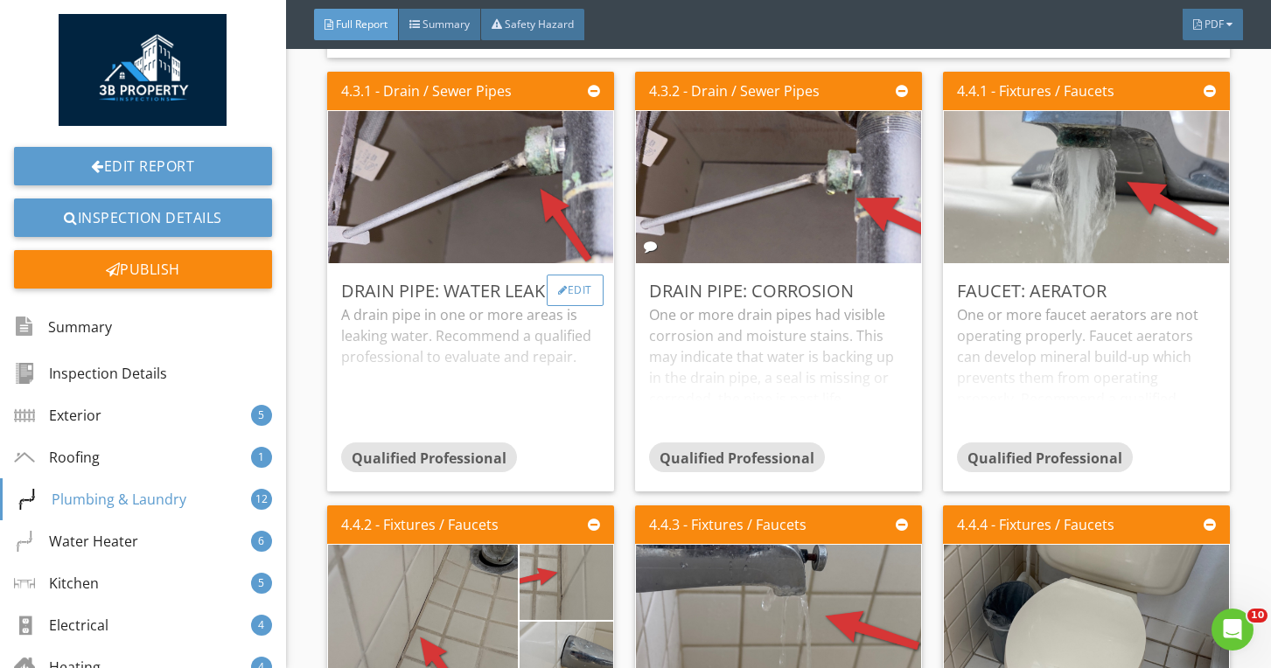
click at [561, 284] on div "Edit" at bounding box center [575, 290] width 57 height 31
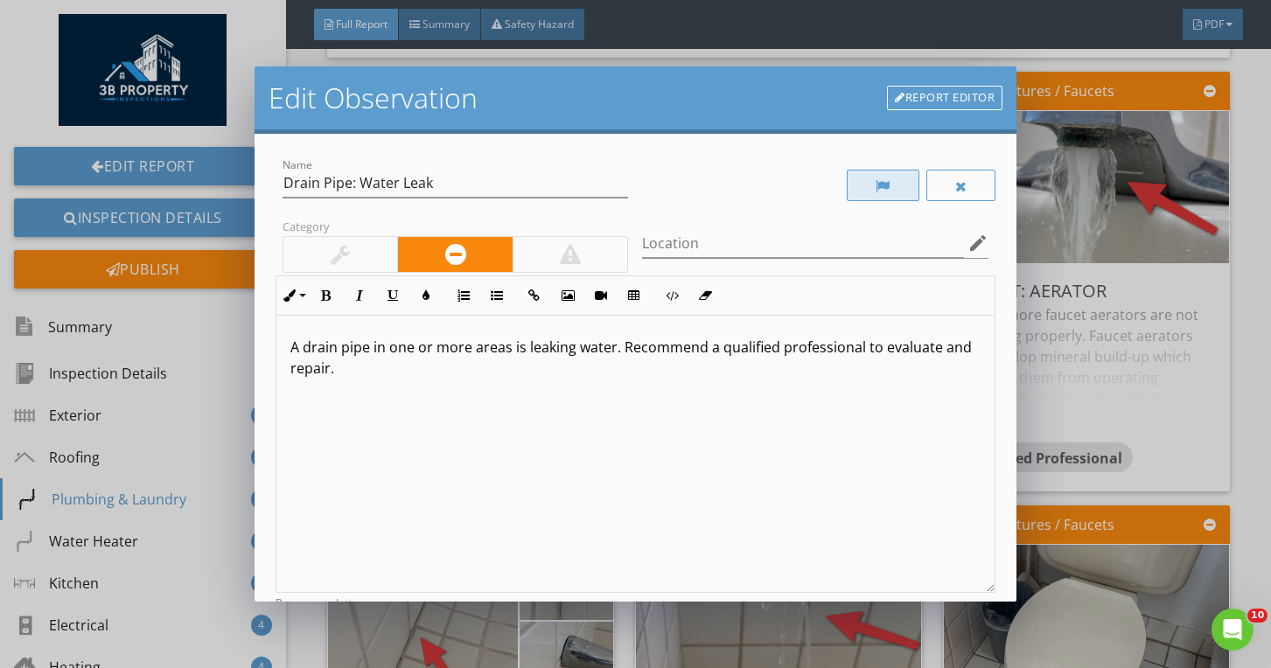
click at [886, 177] on div at bounding box center [883, 185] width 73 height 31
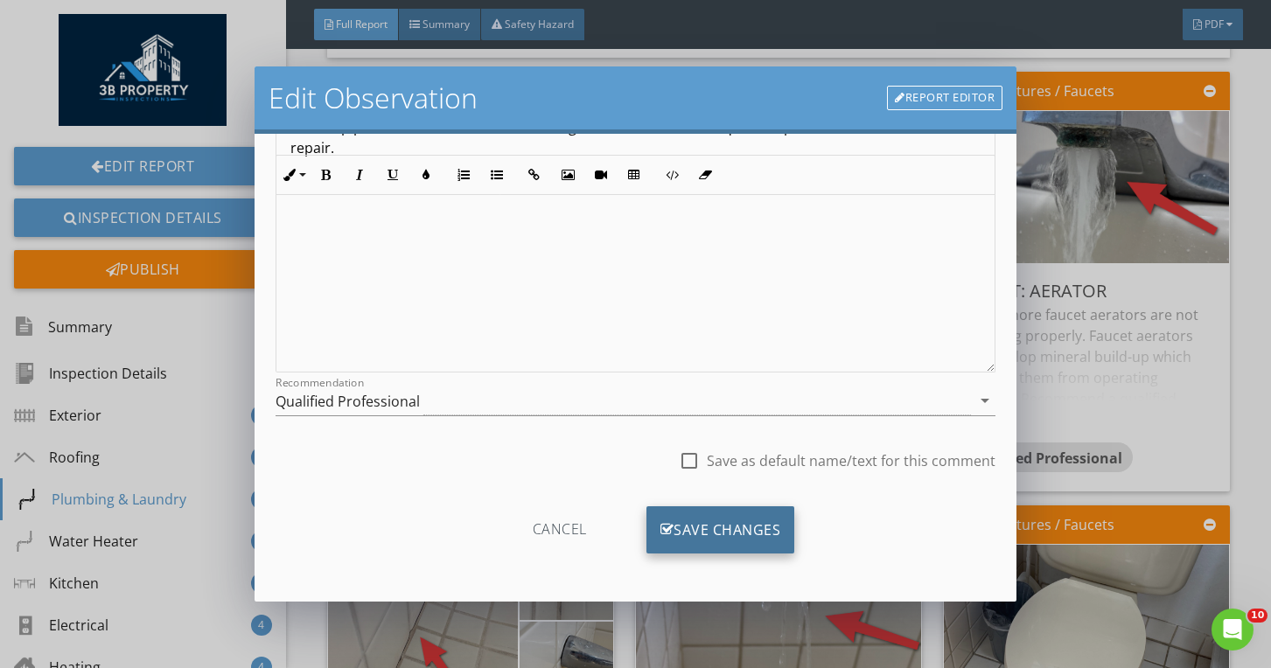
click at [728, 542] on div "Save Changes" at bounding box center [720, 529] width 149 height 47
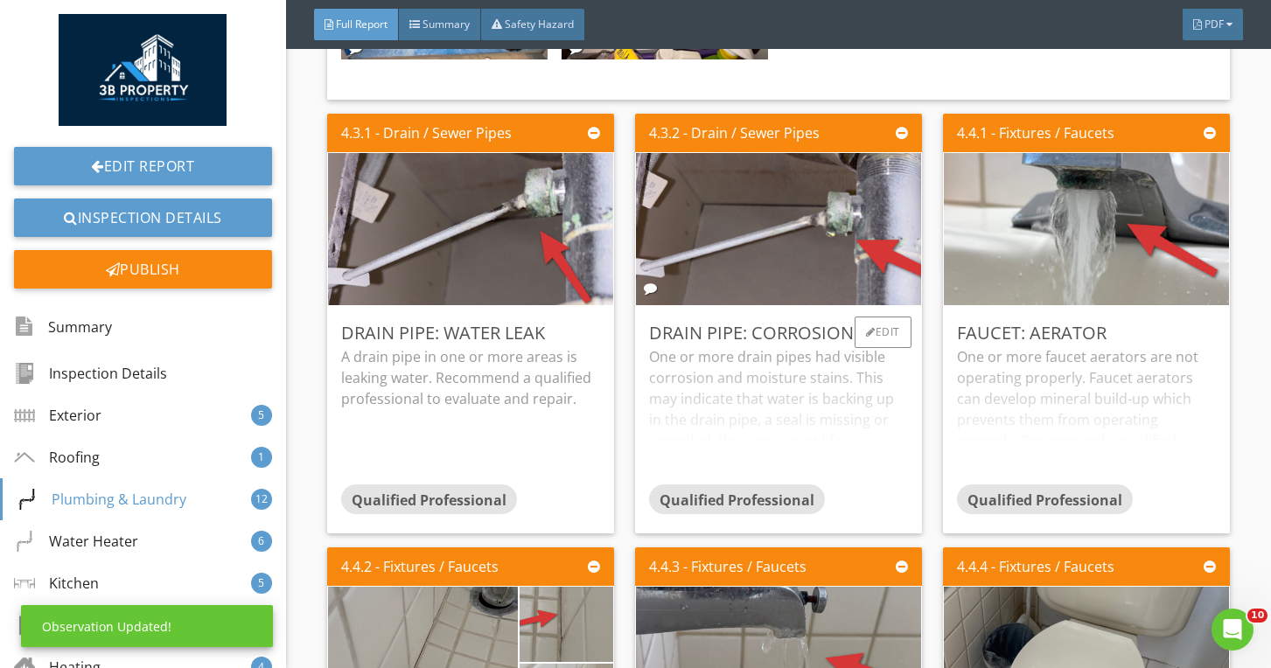
scroll to position [5900, 0]
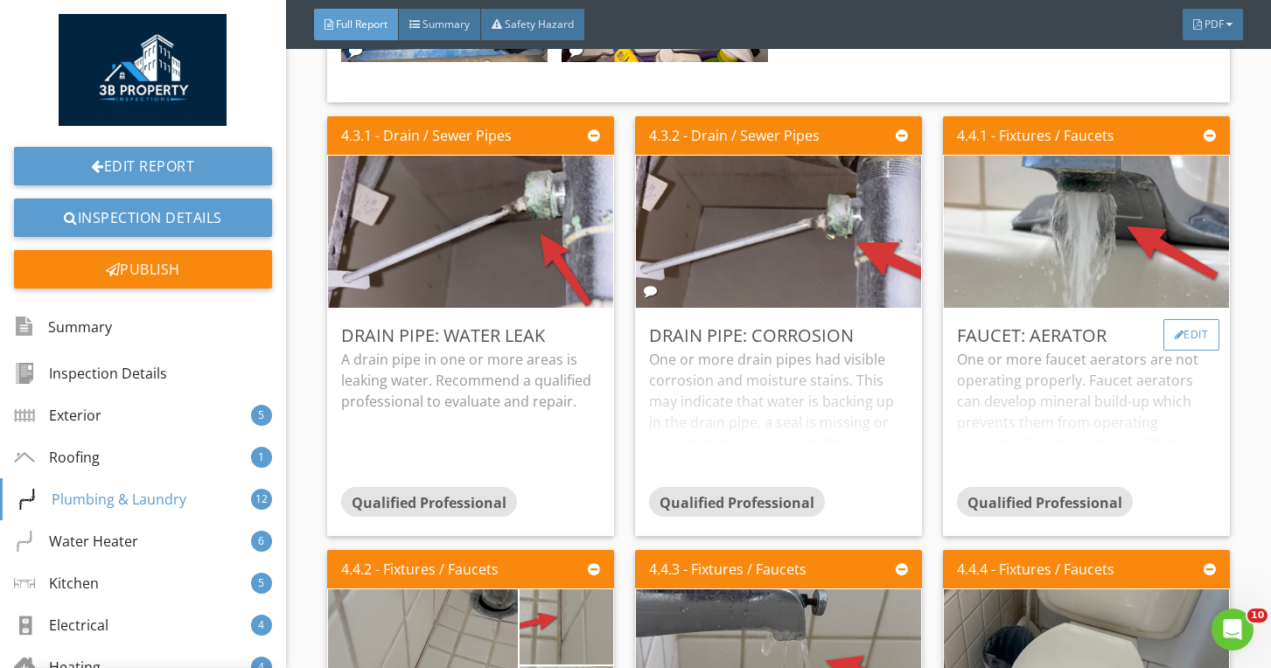
click at [1174, 330] on div at bounding box center [1179, 335] width 10 height 10
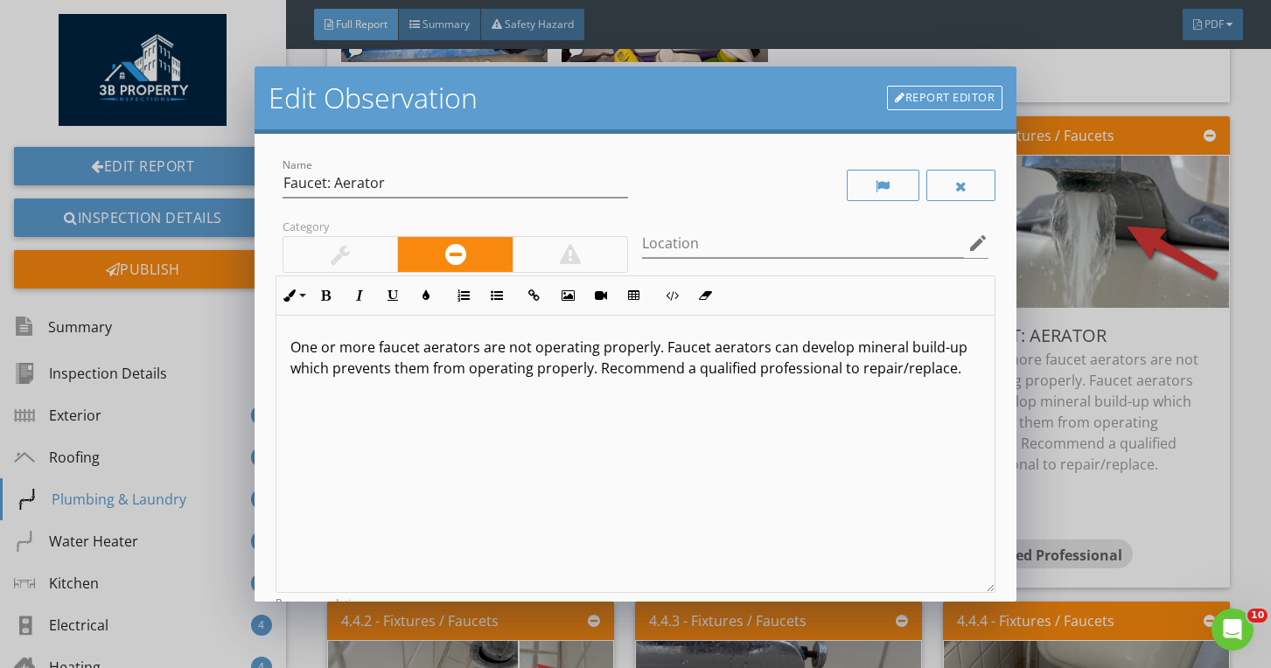
click at [861, 202] on div at bounding box center [815, 185] width 360 height 60
click at [861, 196] on div at bounding box center [883, 185] width 73 height 31
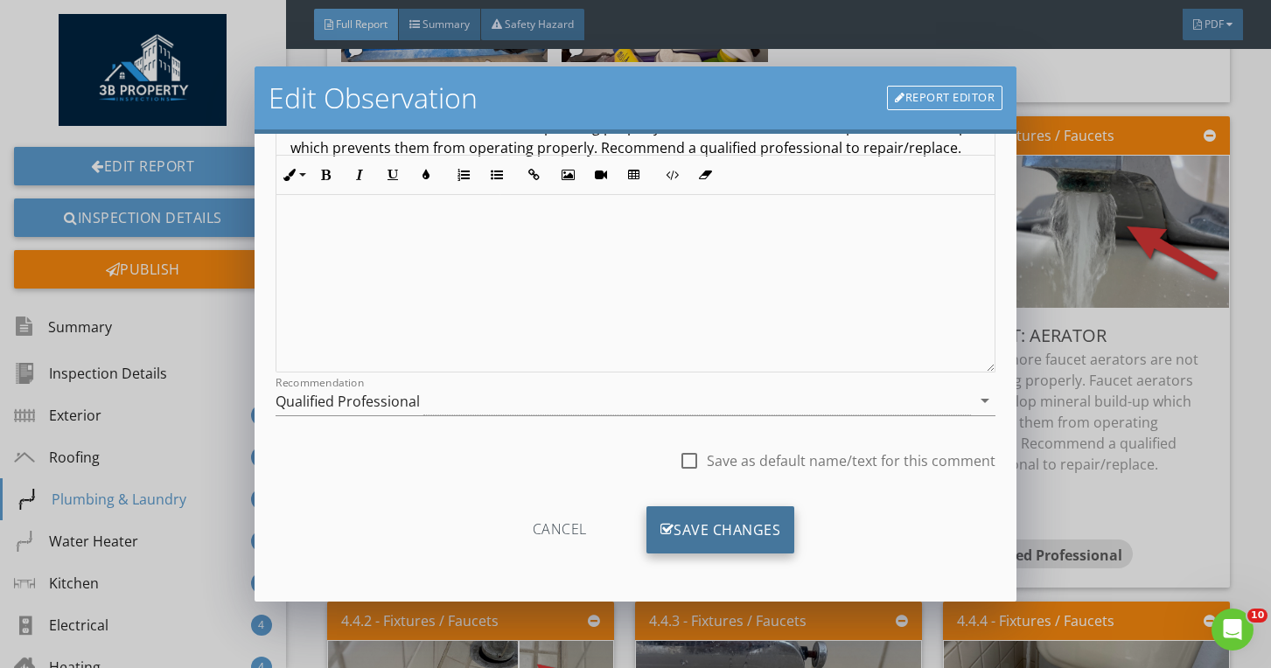
click at [734, 533] on div "Save Changes" at bounding box center [720, 529] width 149 height 47
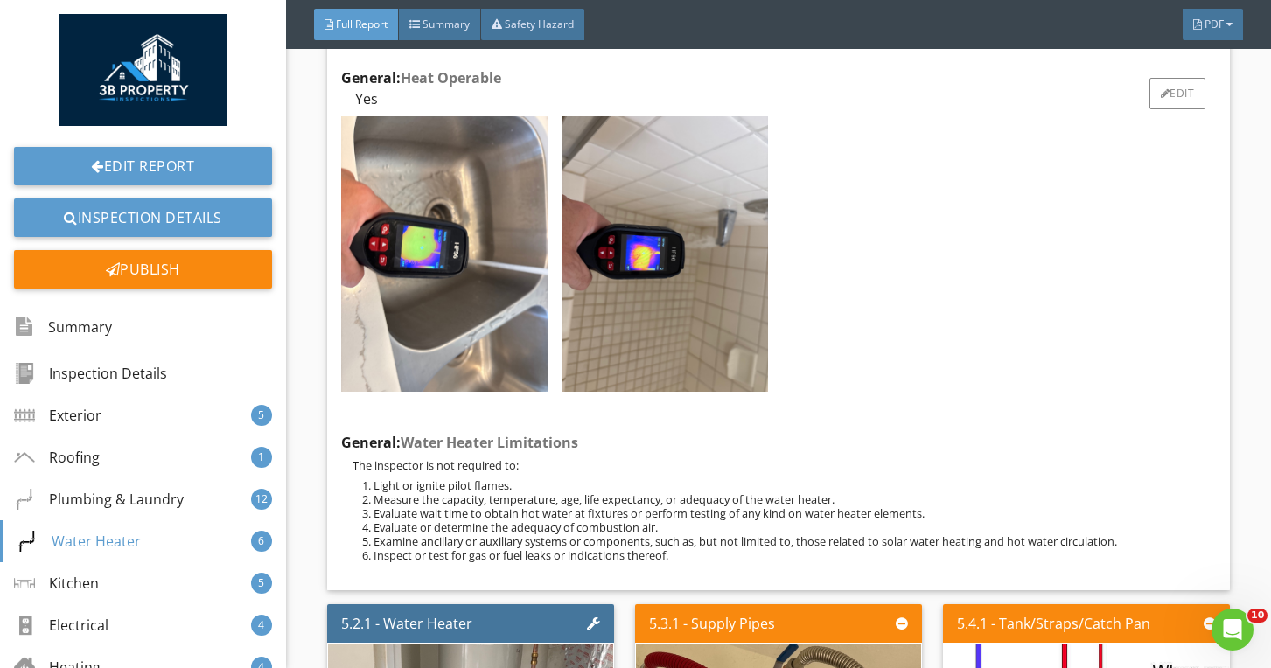
scroll to position [8500, 0]
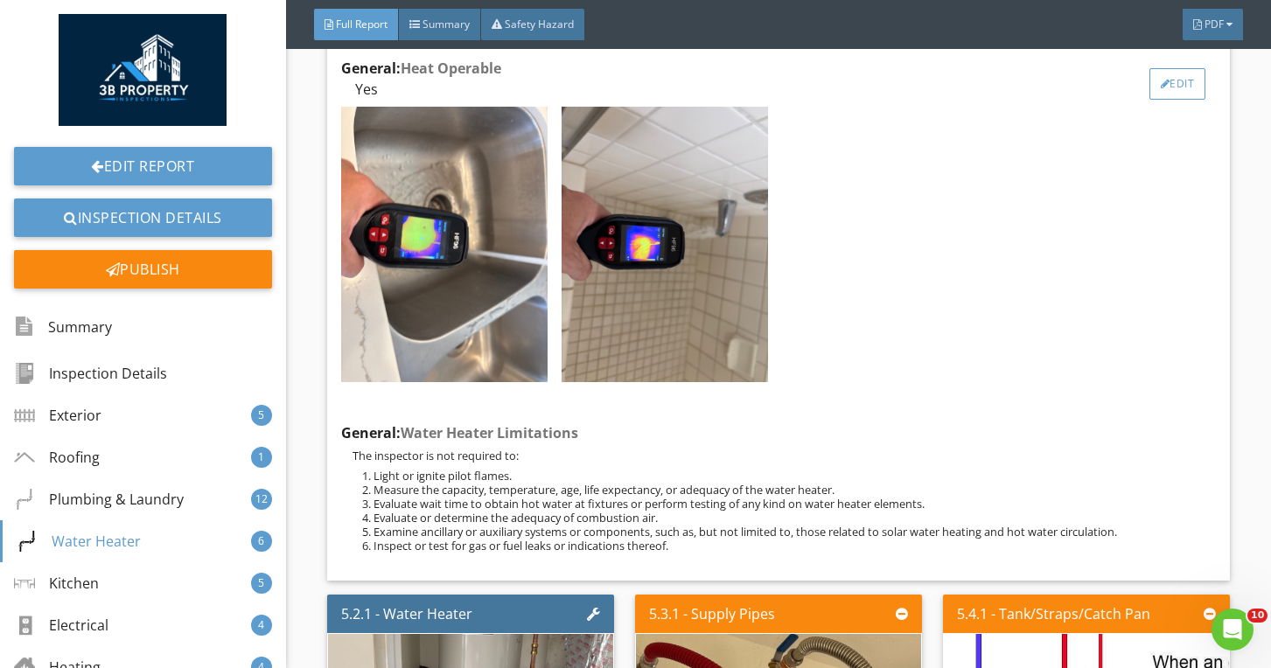
click at [1164, 79] on div at bounding box center [1166, 84] width 10 height 10
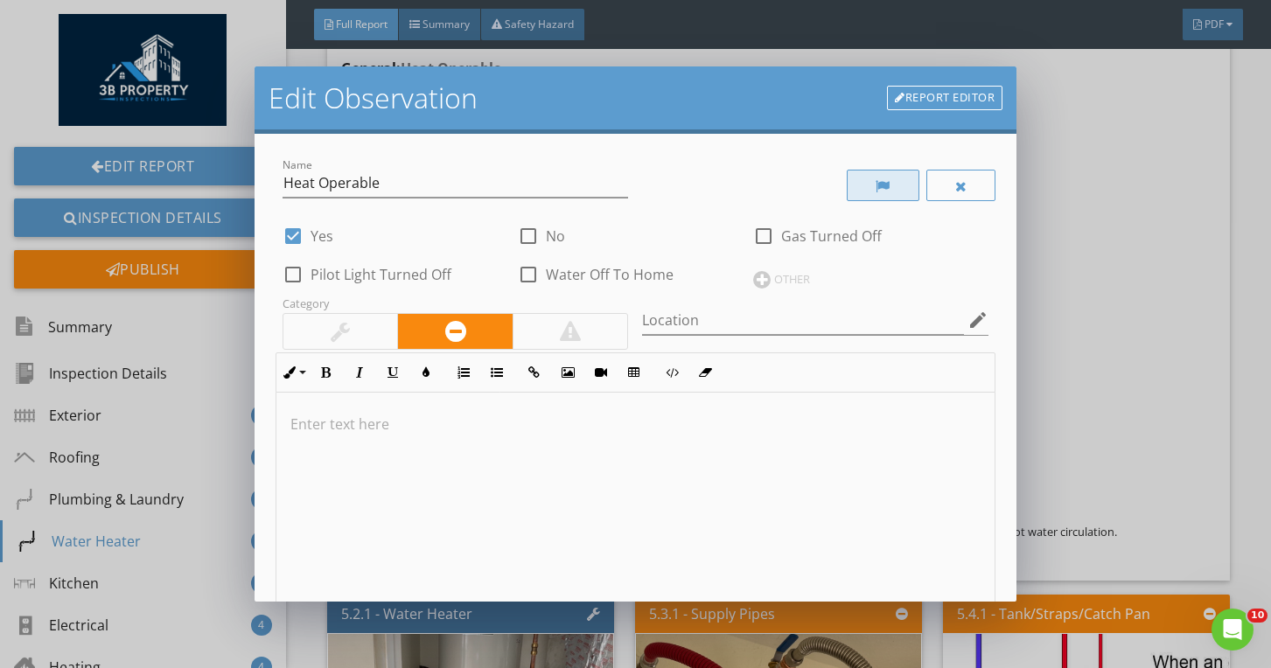
click at [896, 181] on div at bounding box center [883, 185] width 73 height 31
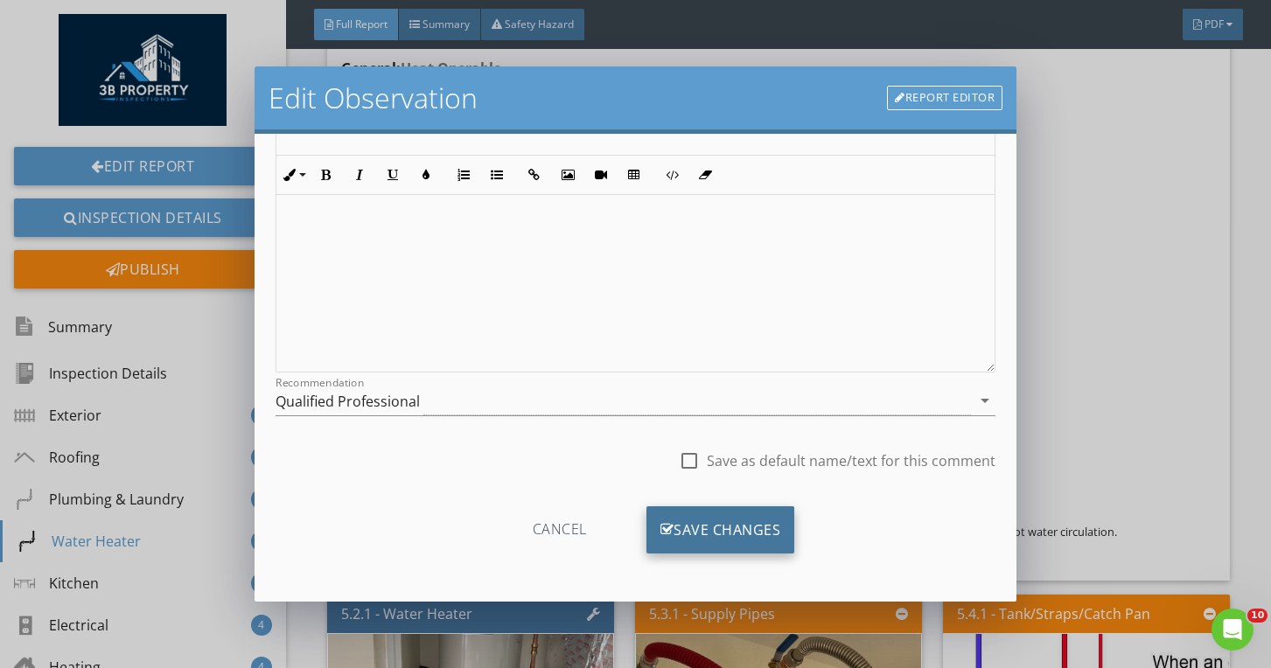
click at [763, 512] on div "Save Changes" at bounding box center [720, 529] width 149 height 47
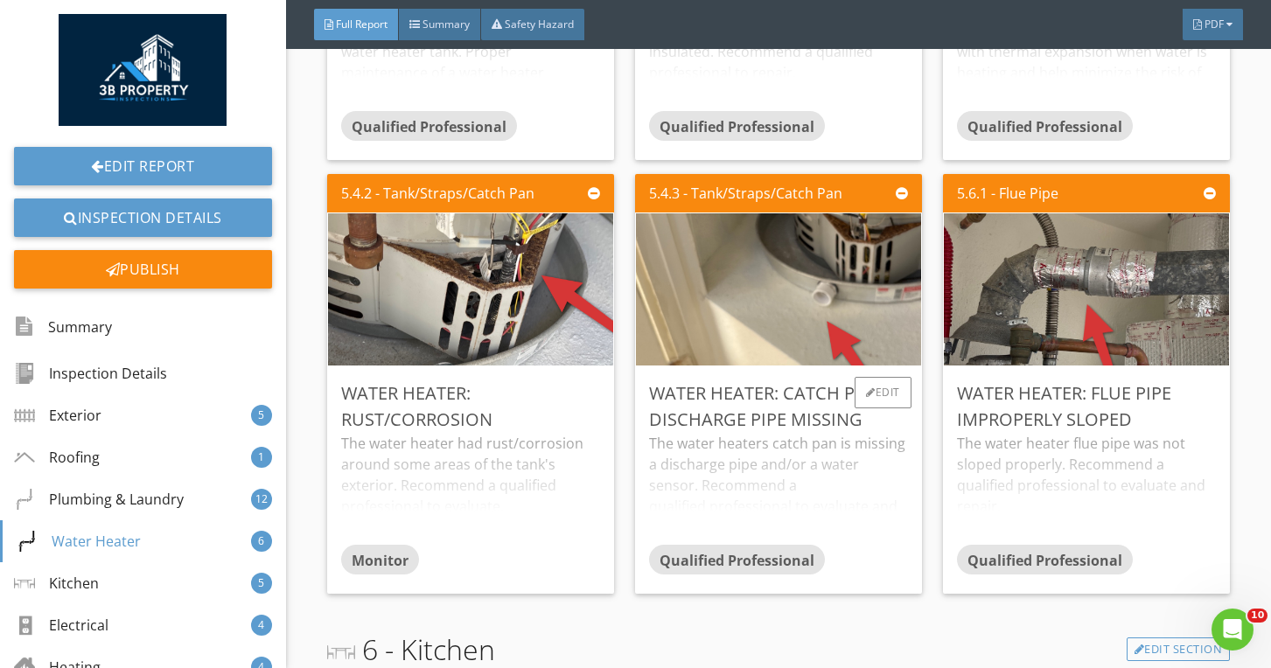
scroll to position [9357, 0]
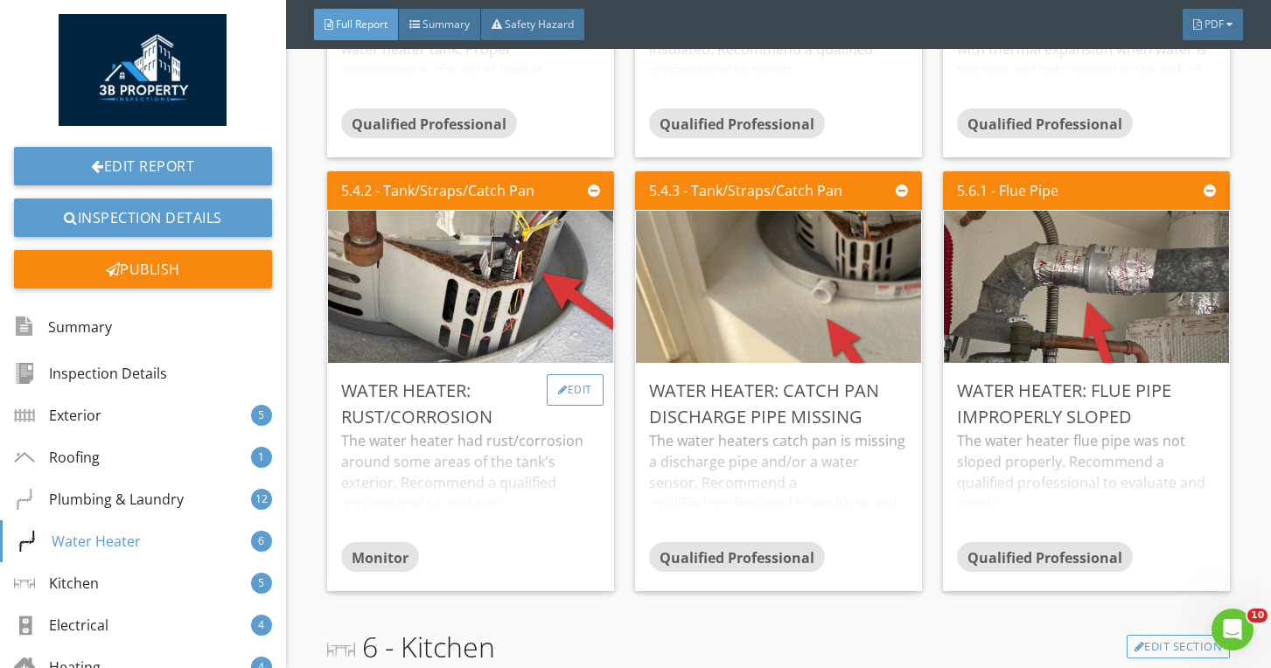
click at [583, 374] on div "Edit" at bounding box center [575, 389] width 57 height 31
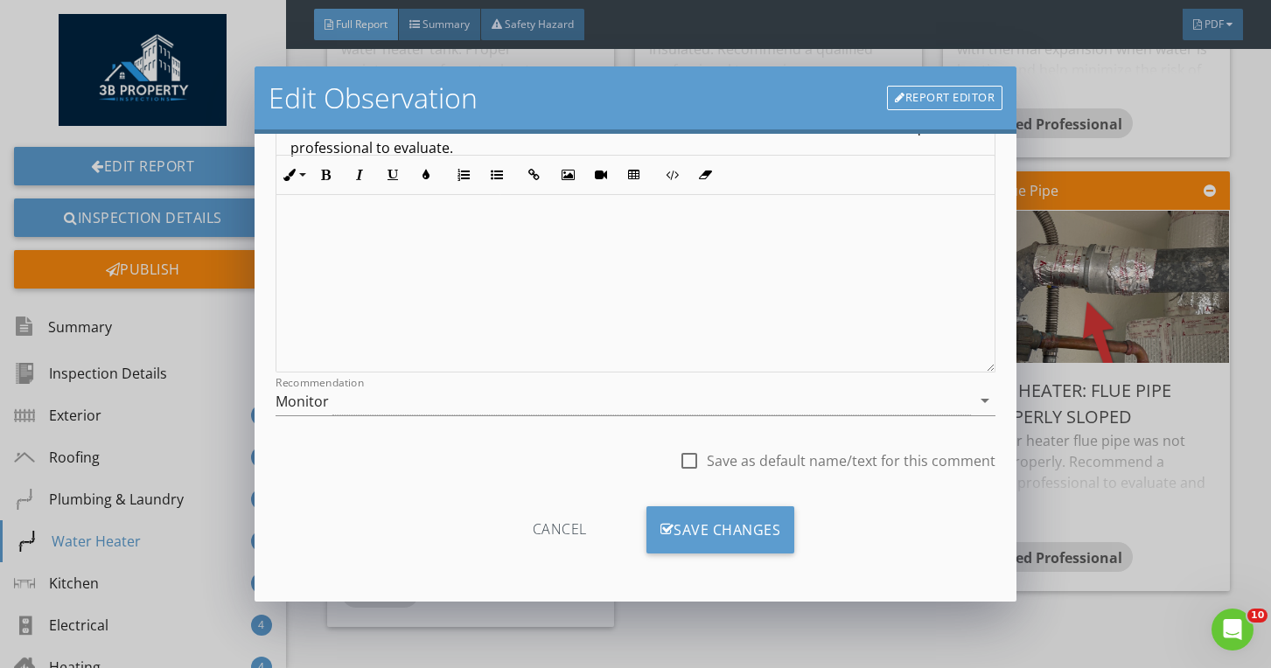
scroll to position [220, 0]
click at [507, 407] on div "Monitor" at bounding box center [623, 401] width 696 height 29
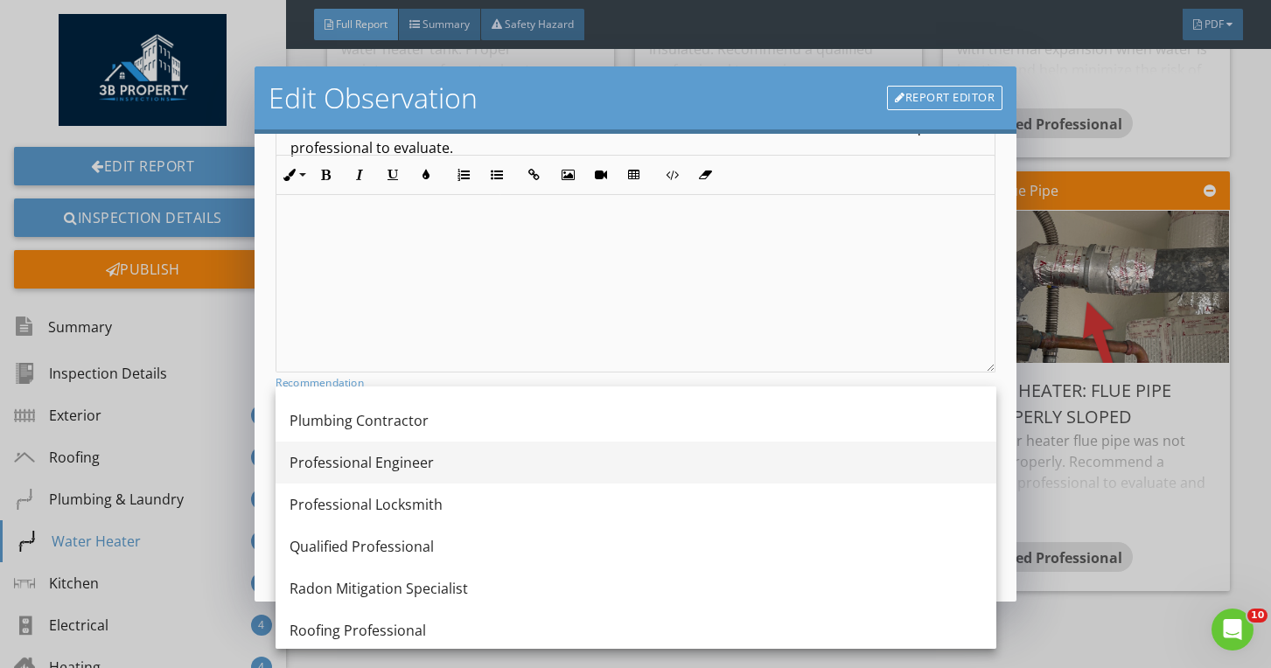
scroll to position [1882, 0]
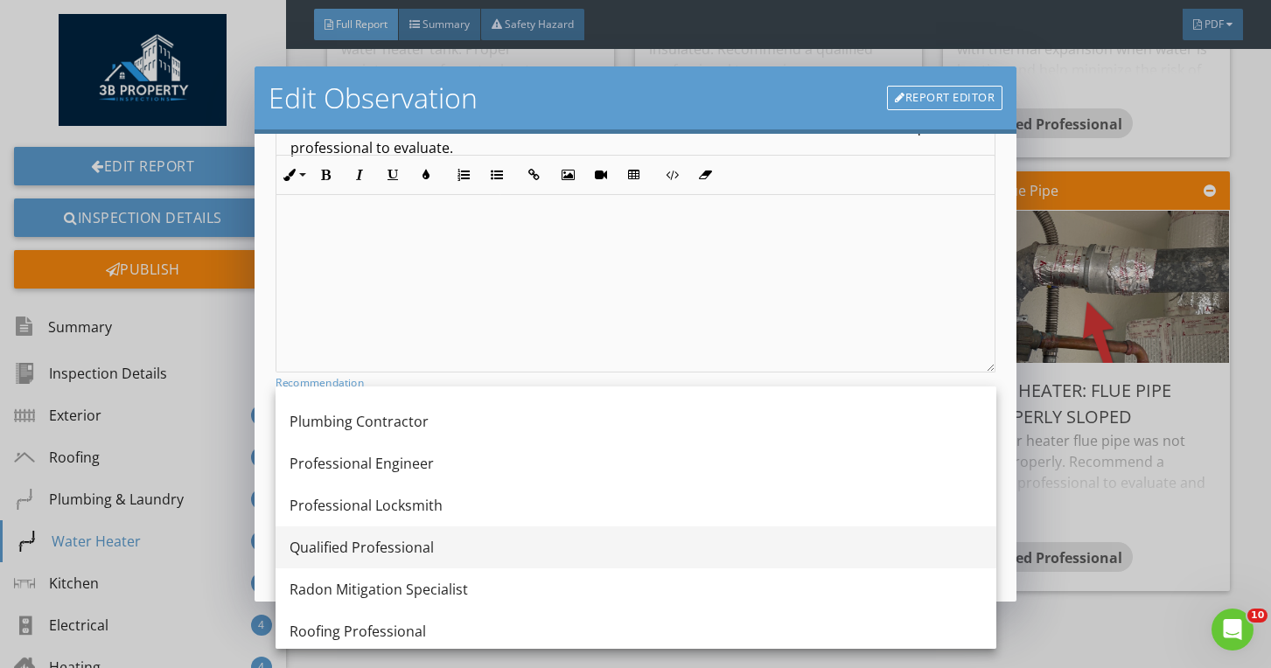
click at [436, 540] on div "Qualified Professional" at bounding box center [635, 547] width 693 height 21
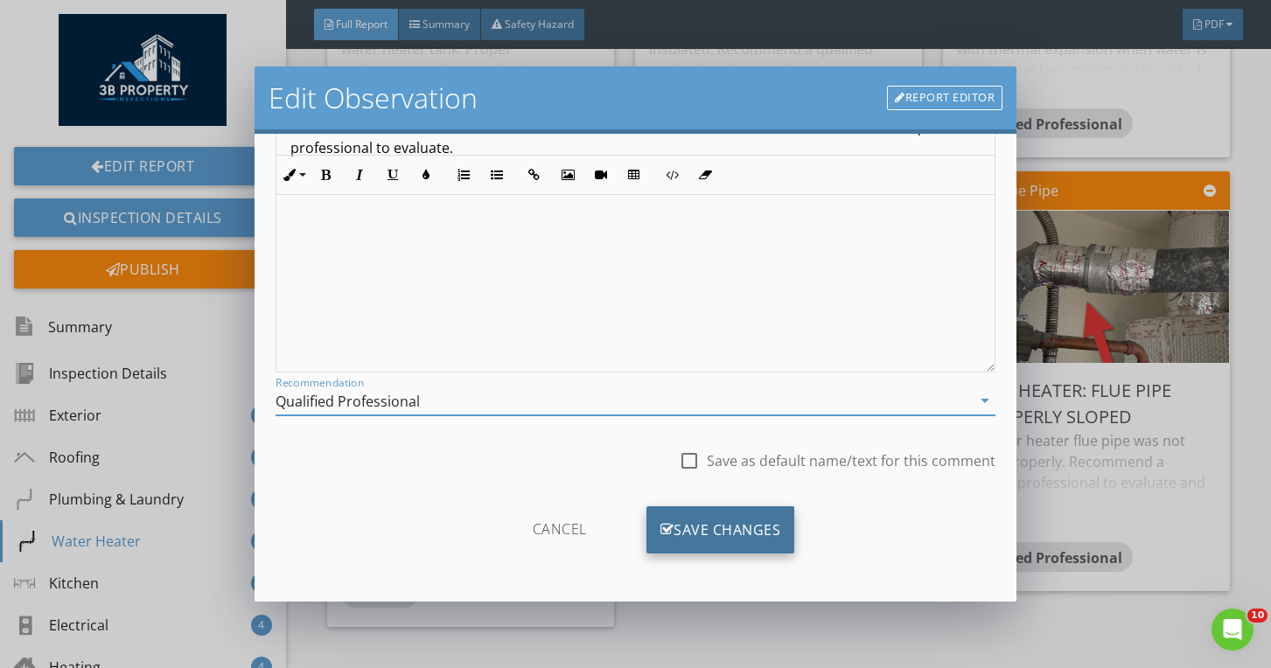
click at [668, 524] on icon at bounding box center [667, 529] width 14 height 19
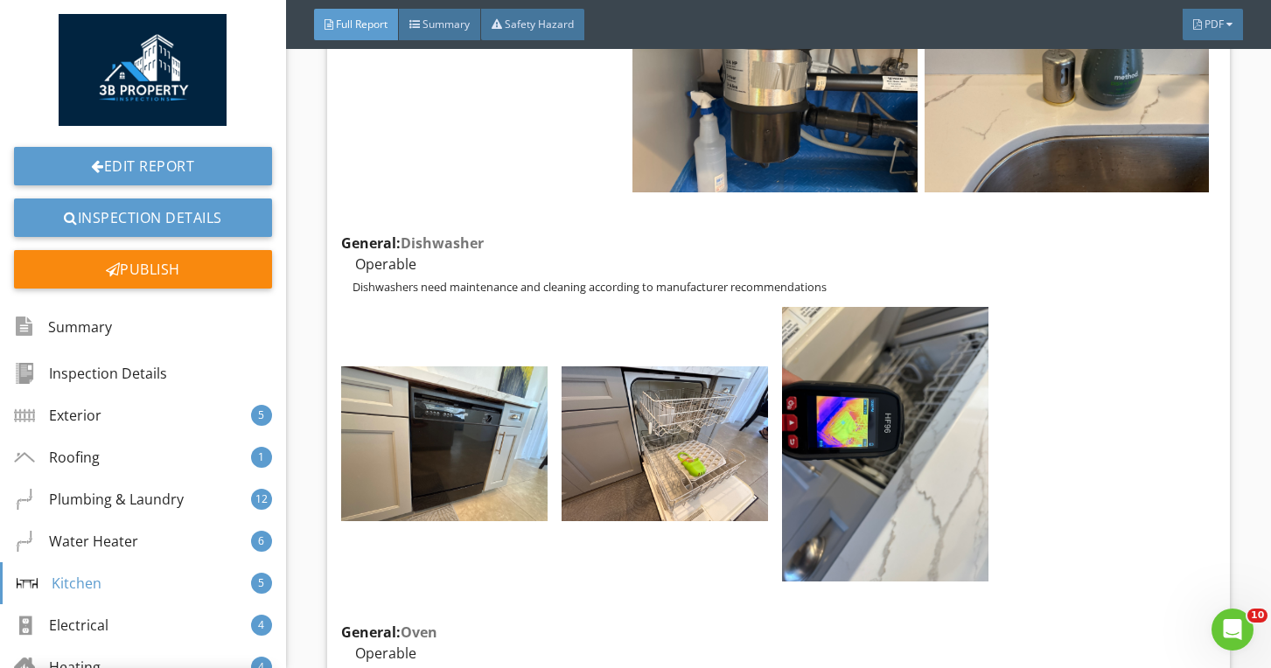
scroll to position [10216, 0]
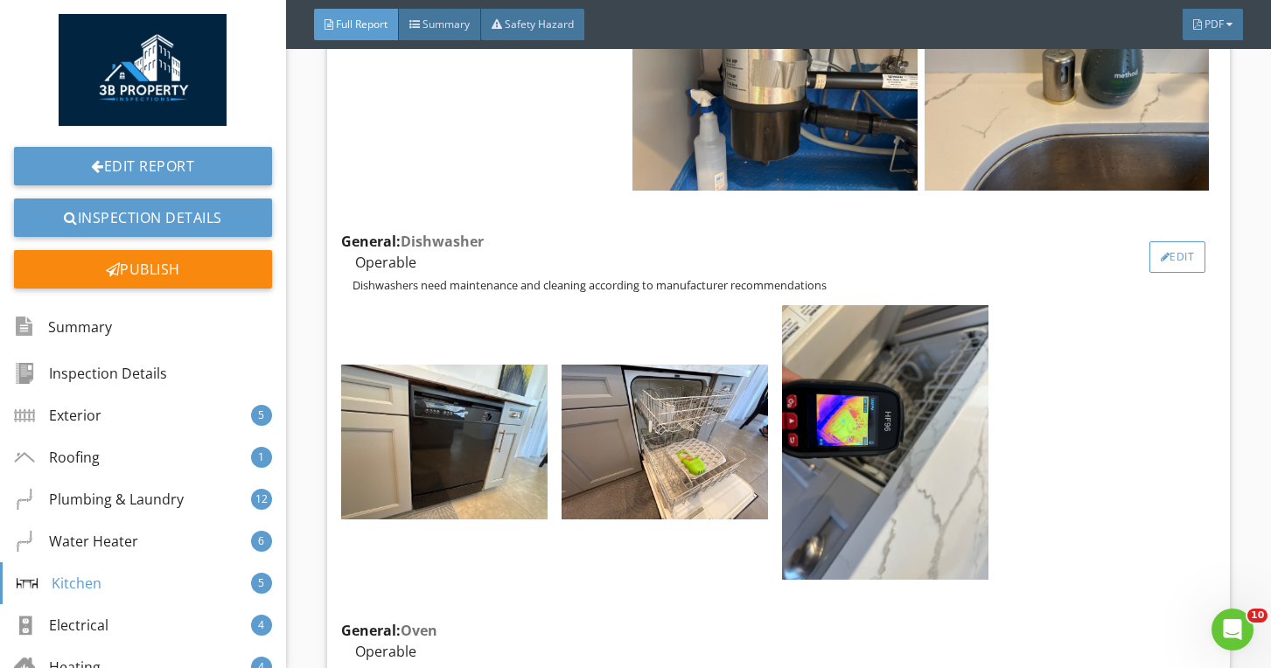
click at [1167, 243] on div "Edit" at bounding box center [1177, 256] width 57 height 31
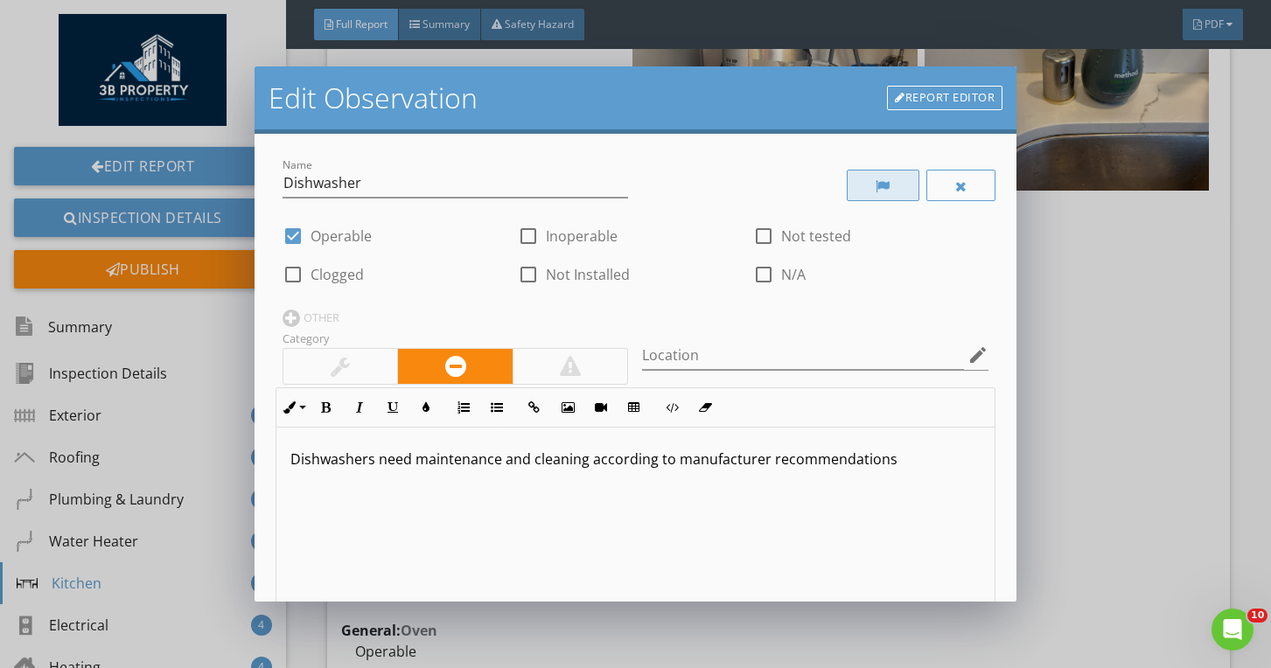
click at [893, 181] on div at bounding box center [883, 185] width 73 height 31
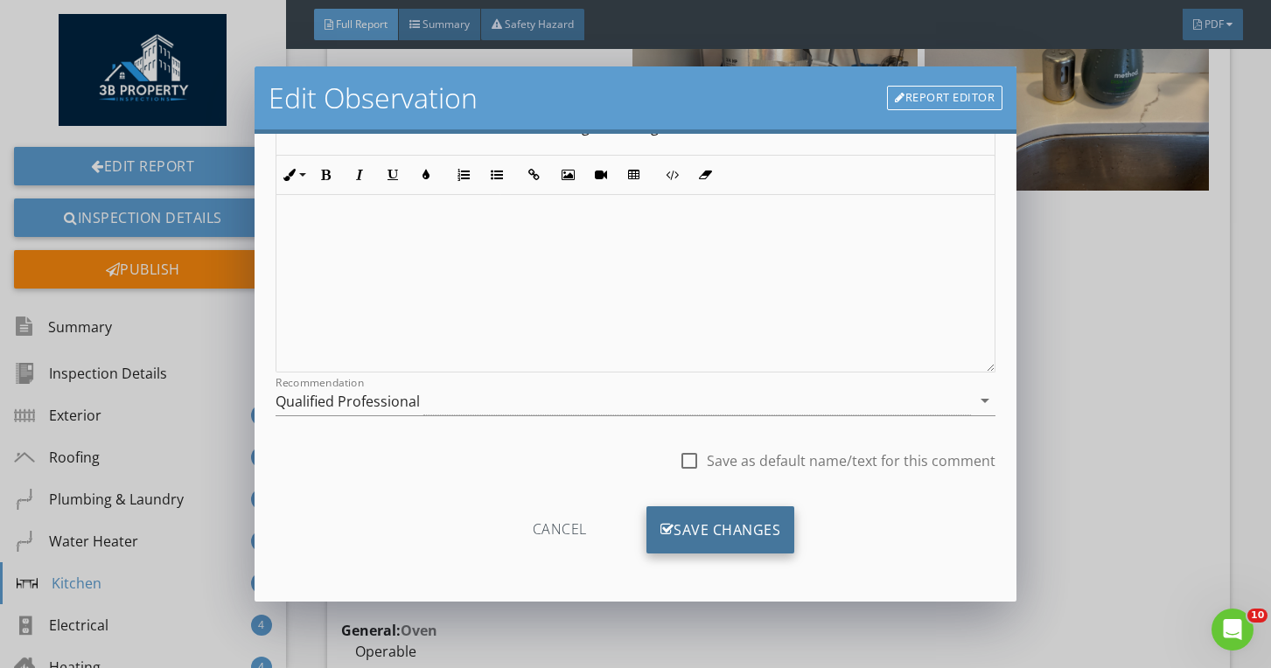
click at [737, 526] on div "Save Changes" at bounding box center [720, 529] width 149 height 47
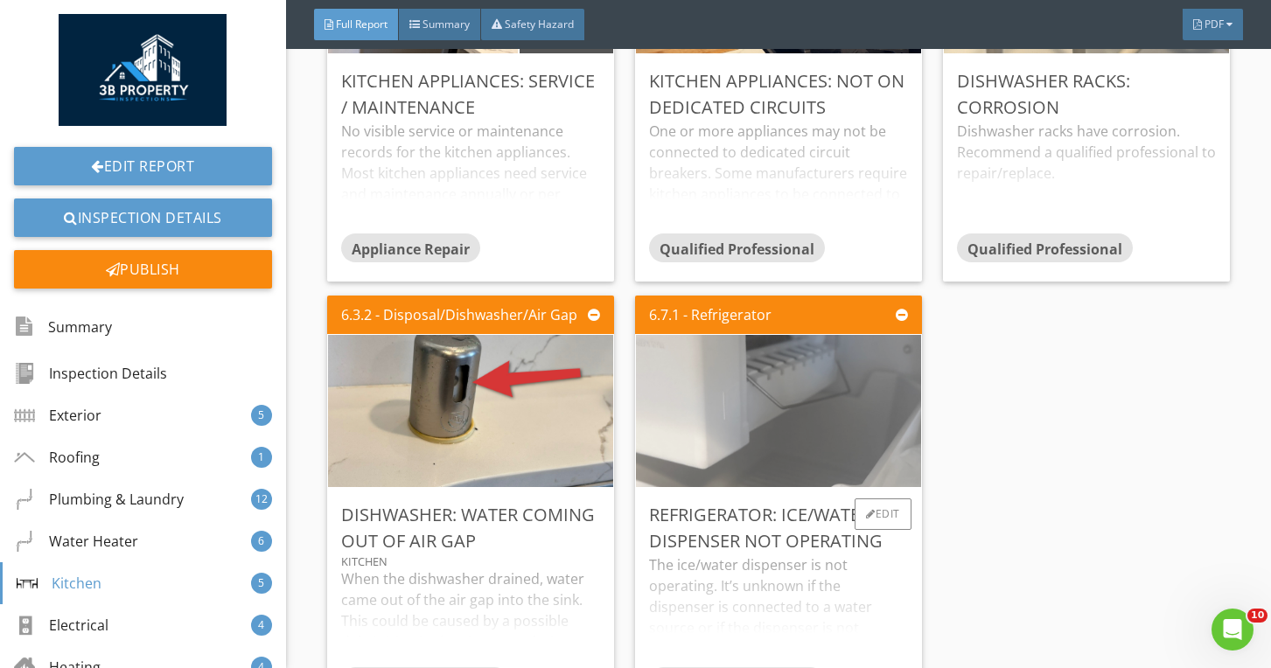
scroll to position [12372, 0]
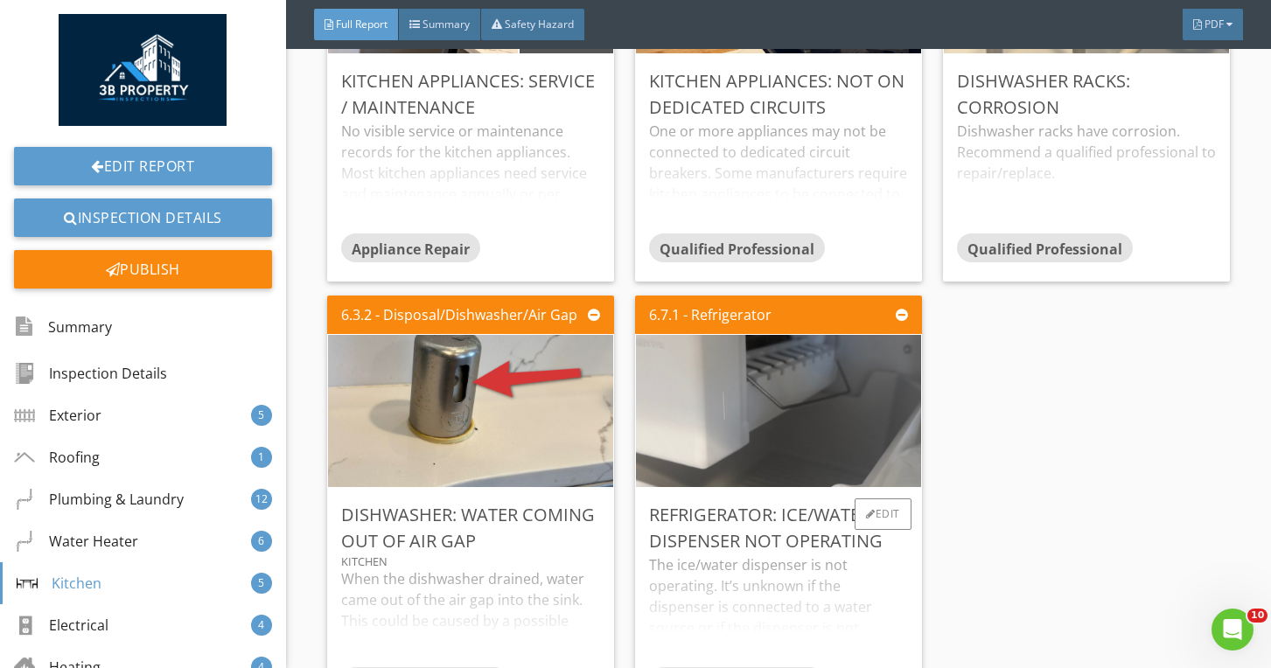
click at [736, 582] on div "The ice/water dispenser is not operating. It’s unknown if the dispenser is conn…" at bounding box center [778, 610] width 259 height 112
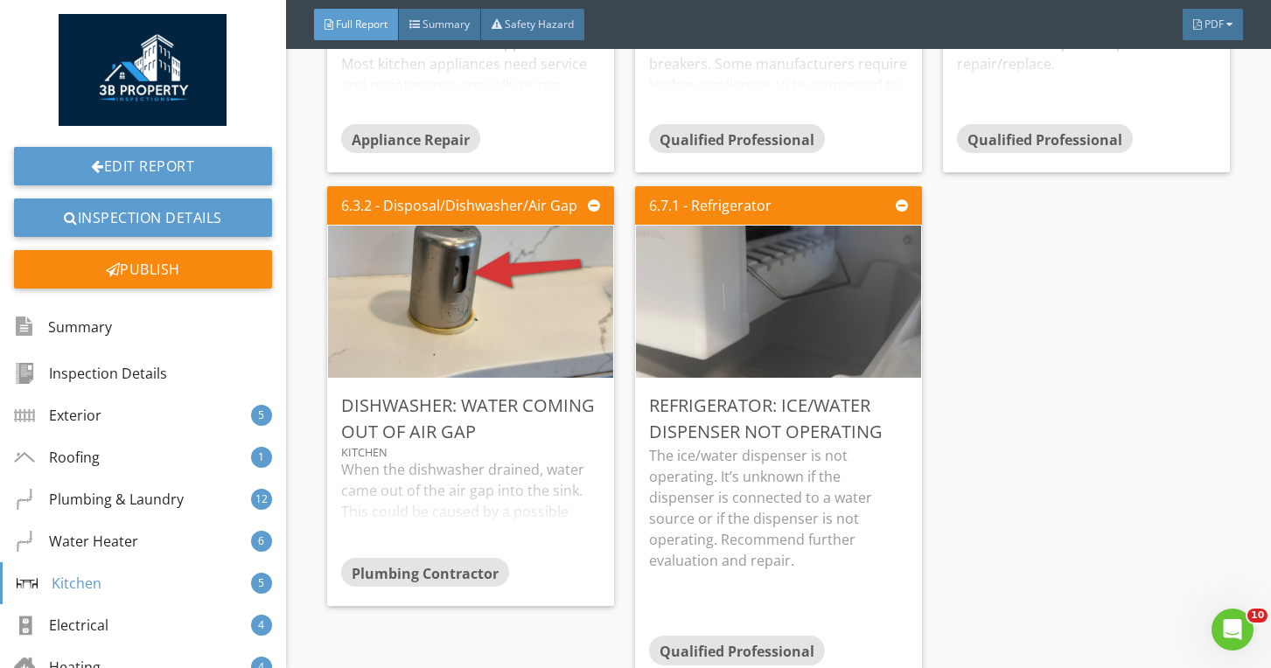
scroll to position [12483, 0]
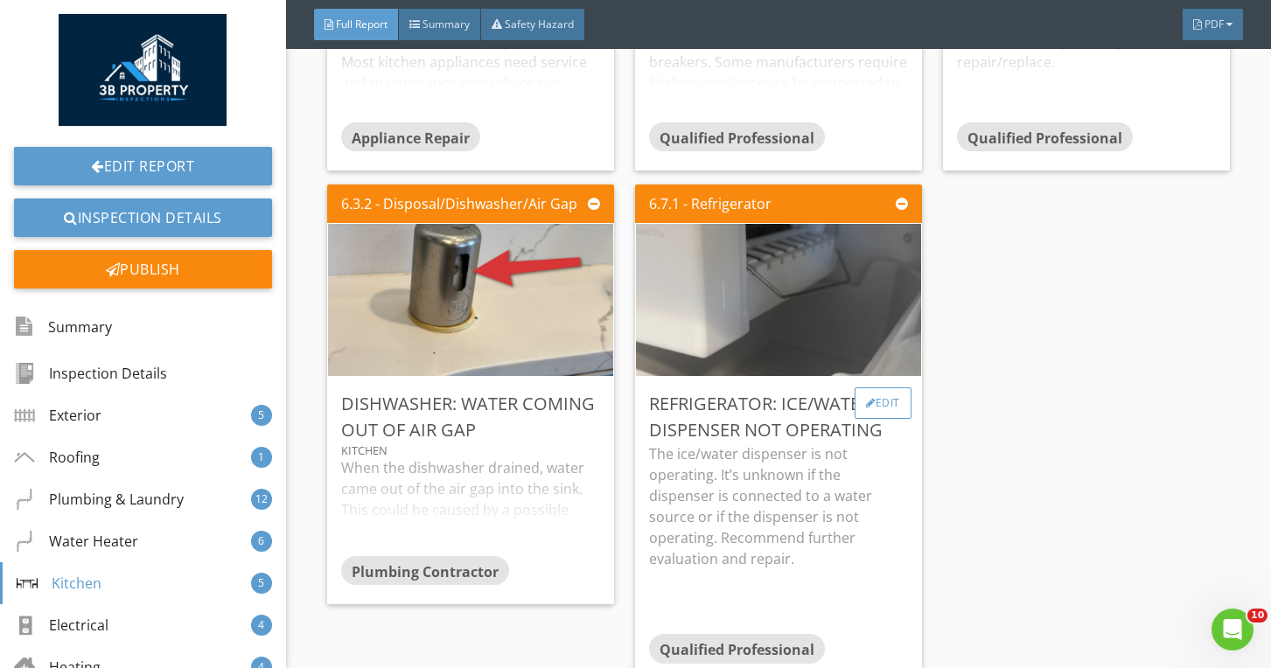
click at [881, 400] on div "Edit" at bounding box center [882, 402] width 57 height 31
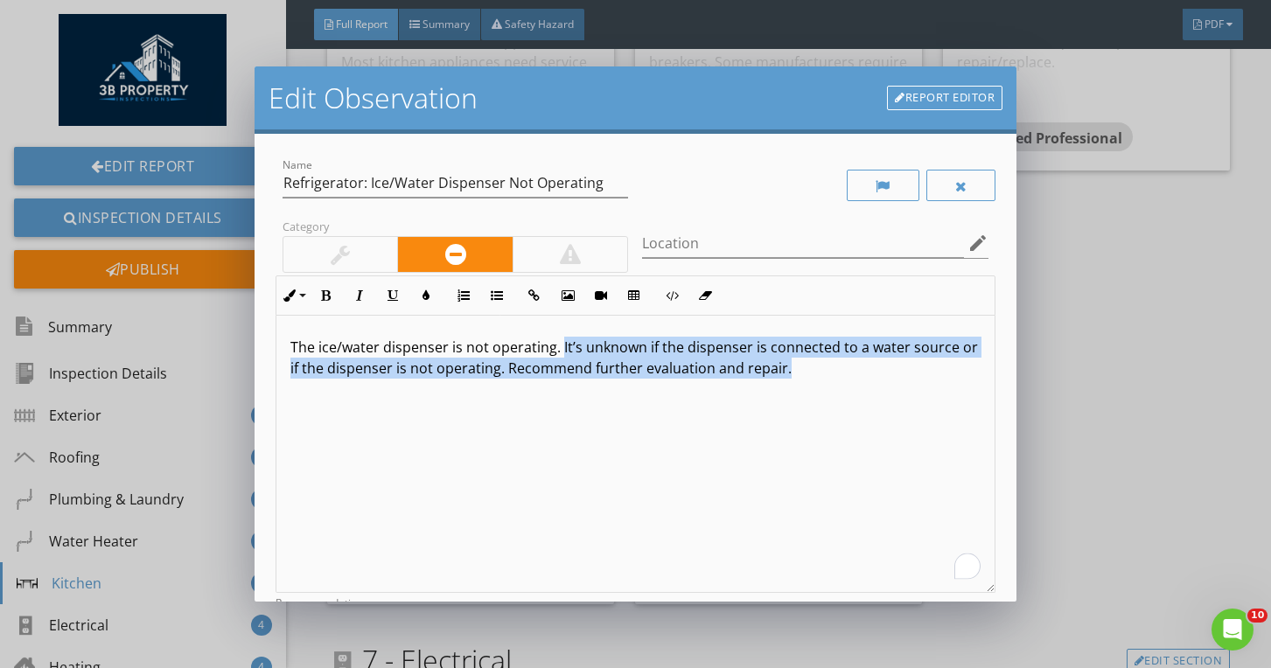
drag, startPoint x: 559, startPoint y: 342, endPoint x: 814, endPoint y: 387, distance: 259.4
click at [814, 387] on div "The ice/water dispenser is not operating. It’s unknown if the dispenser is conn…" at bounding box center [635, 454] width 719 height 277
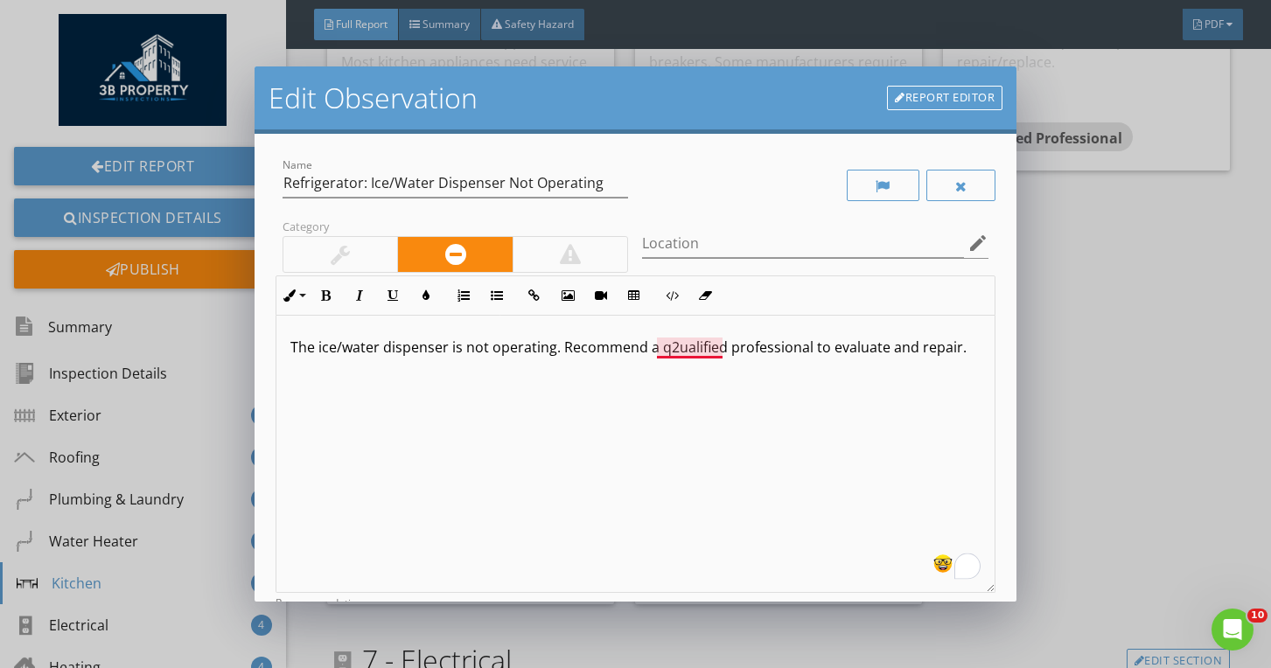
click at [674, 347] on p "The ice/water dispenser is not operating. Recommend a q2ualified professional t…" at bounding box center [635, 347] width 691 height 21
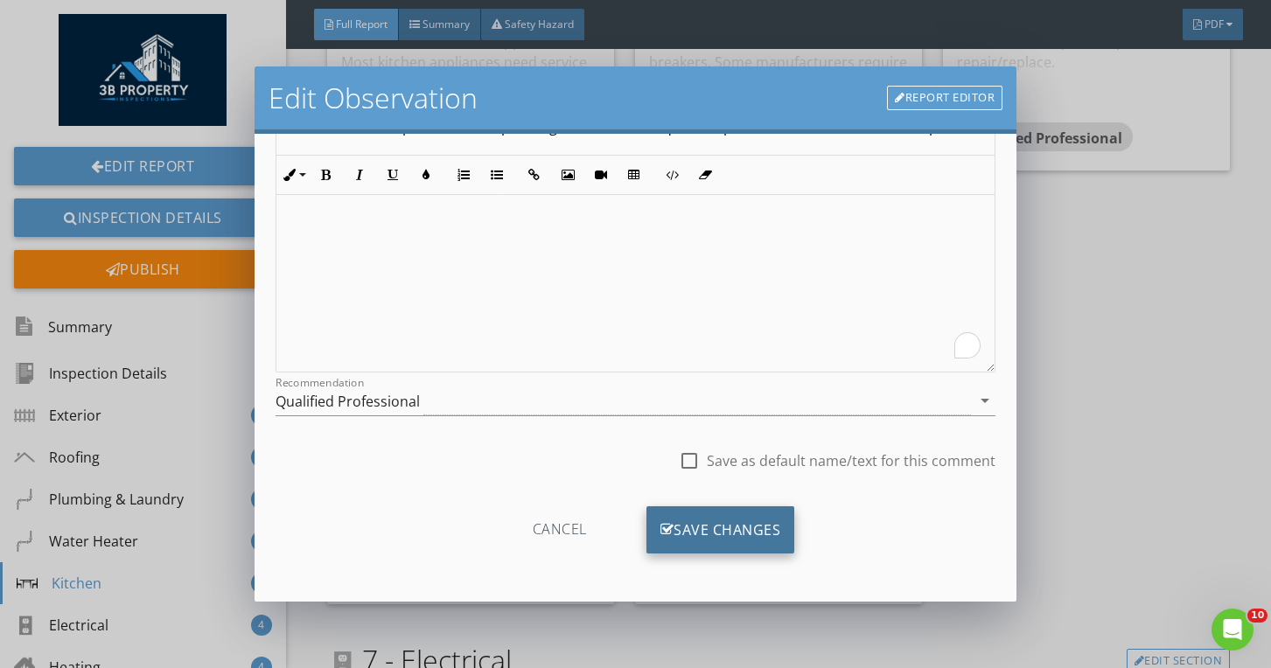
click at [721, 551] on div "Save Changes" at bounding box center [720, 529] width 149 height 47
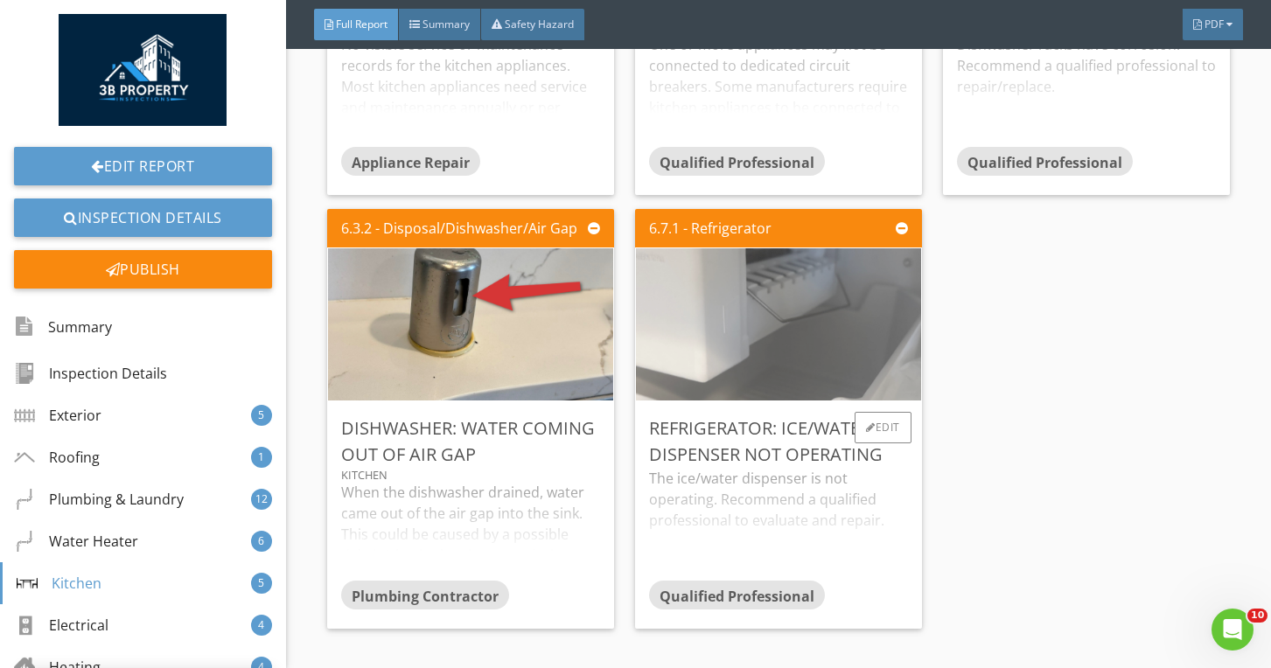
scroll to position [12466, 0]
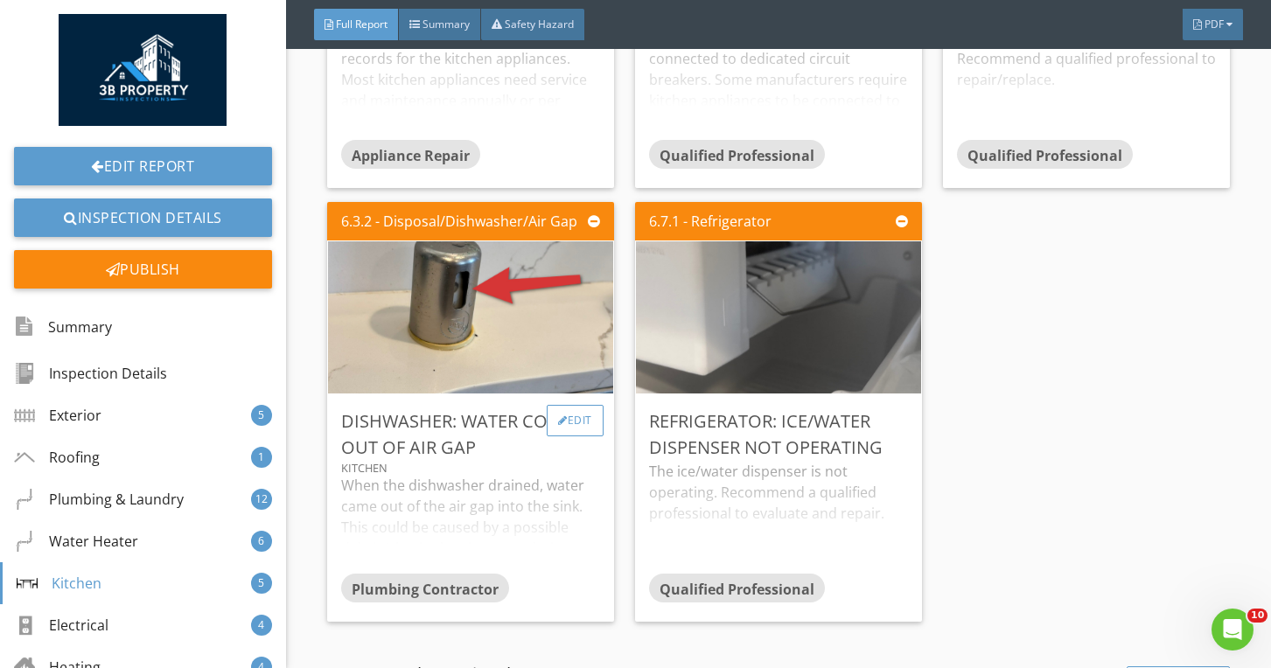
click at [562, 418] on div at bounding box center [563, 420] width 10 height 10
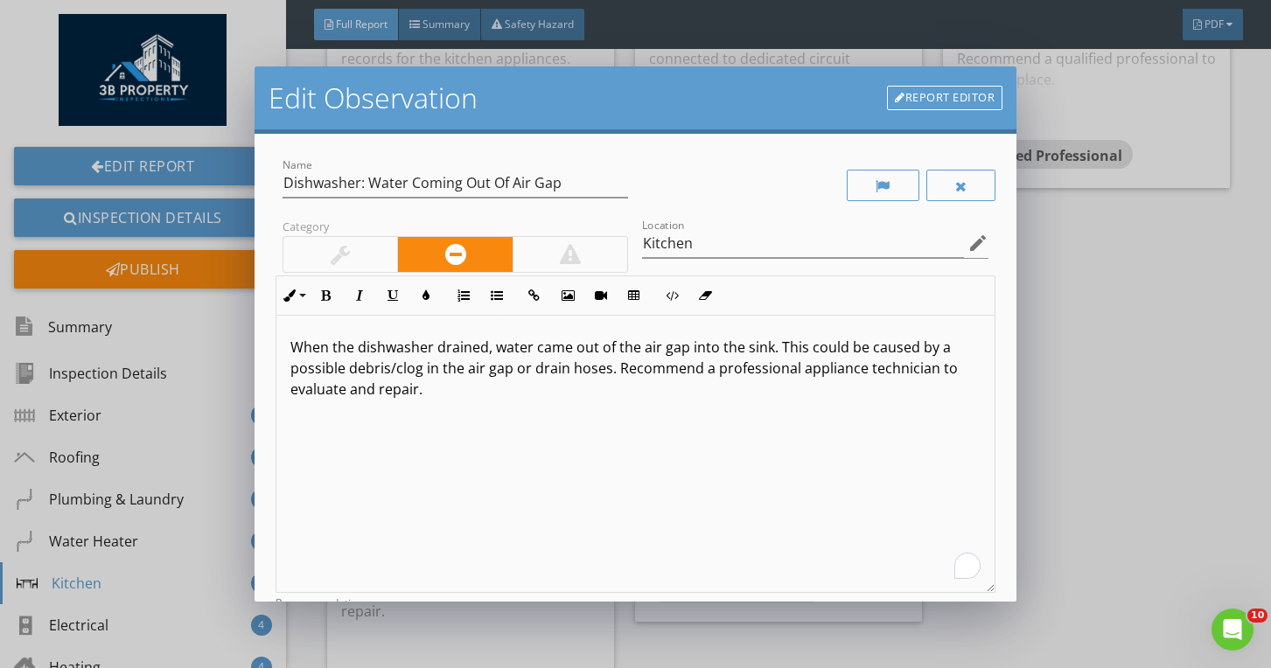
click at [495, 345] on p "When the dishwasher drained, water came out of the air gap into the sink. This …" at bounding box center [635, 368] width 691 height 63
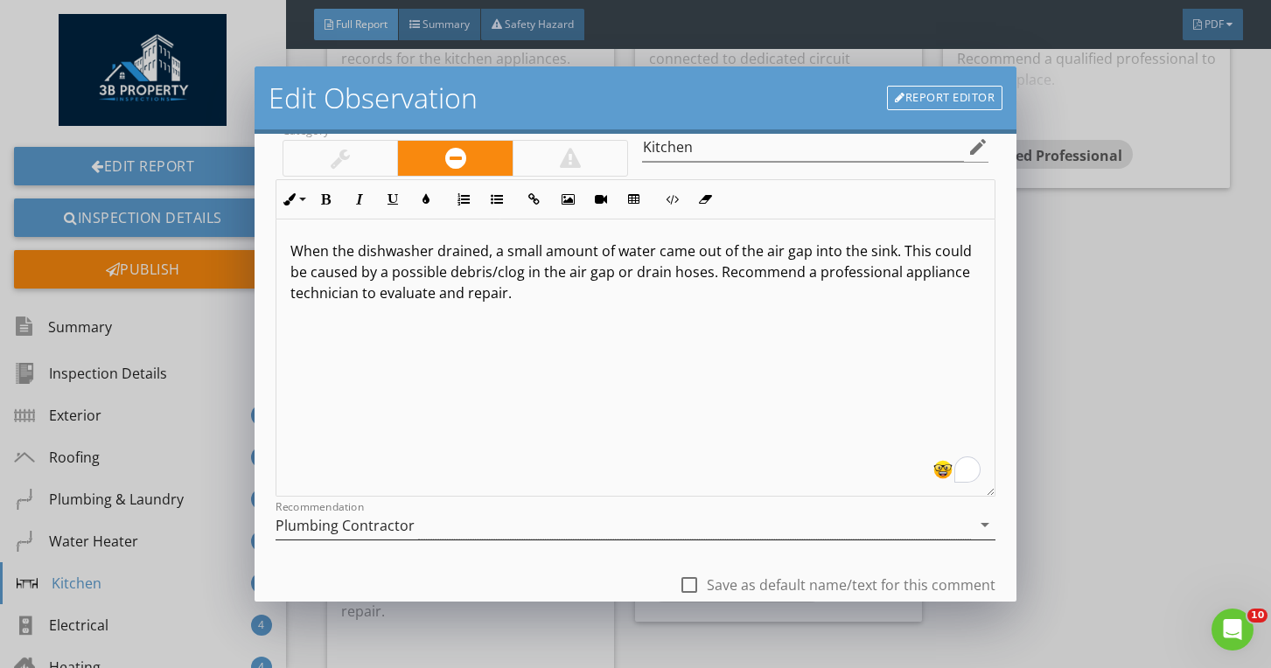
scroll to position [82, 0]
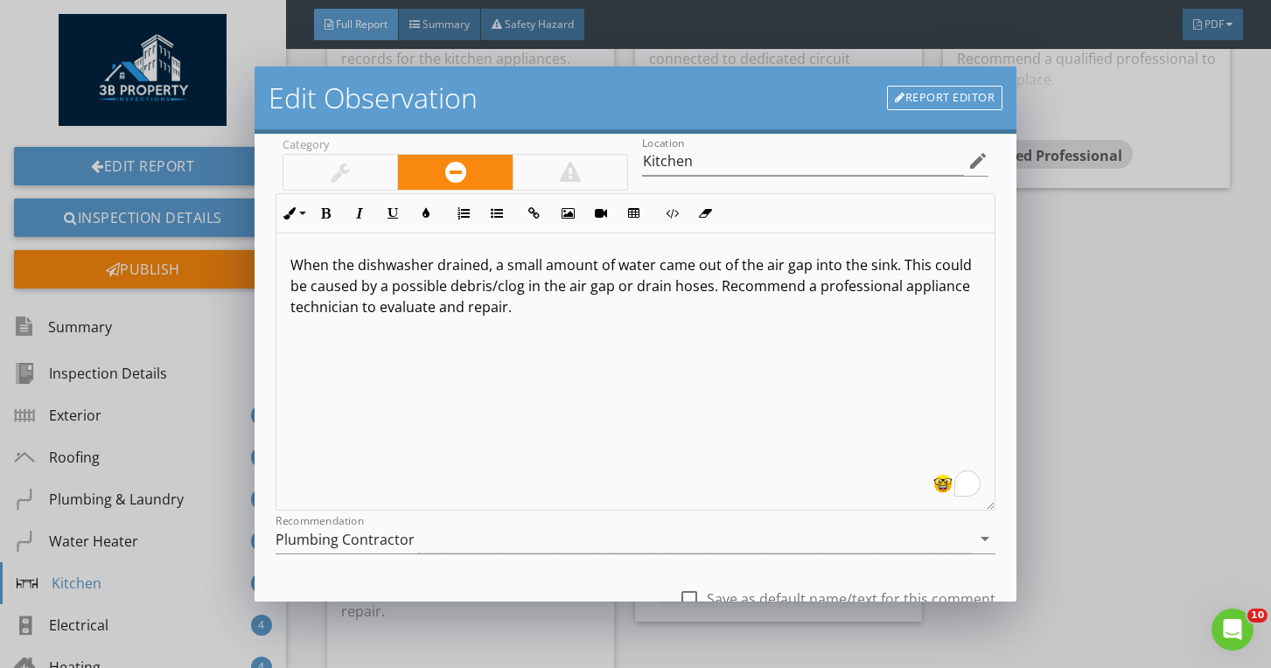
click at [433, 312] on p "When the dishwasher drained, a small amount of water came out of the air gap in…" at bounding box center [635, 285] width 691 height 63
click at [513, 309] on p "When the dishwasher drained, a small amount of water came out of the air gap in…" at bounding box center [635, 285] width 691 height 63
click at [519, 306] on p "When the dishwasher drained, a small amount of water came out of the air gap in…" at bounding box center [635, 285] width 691 height 63
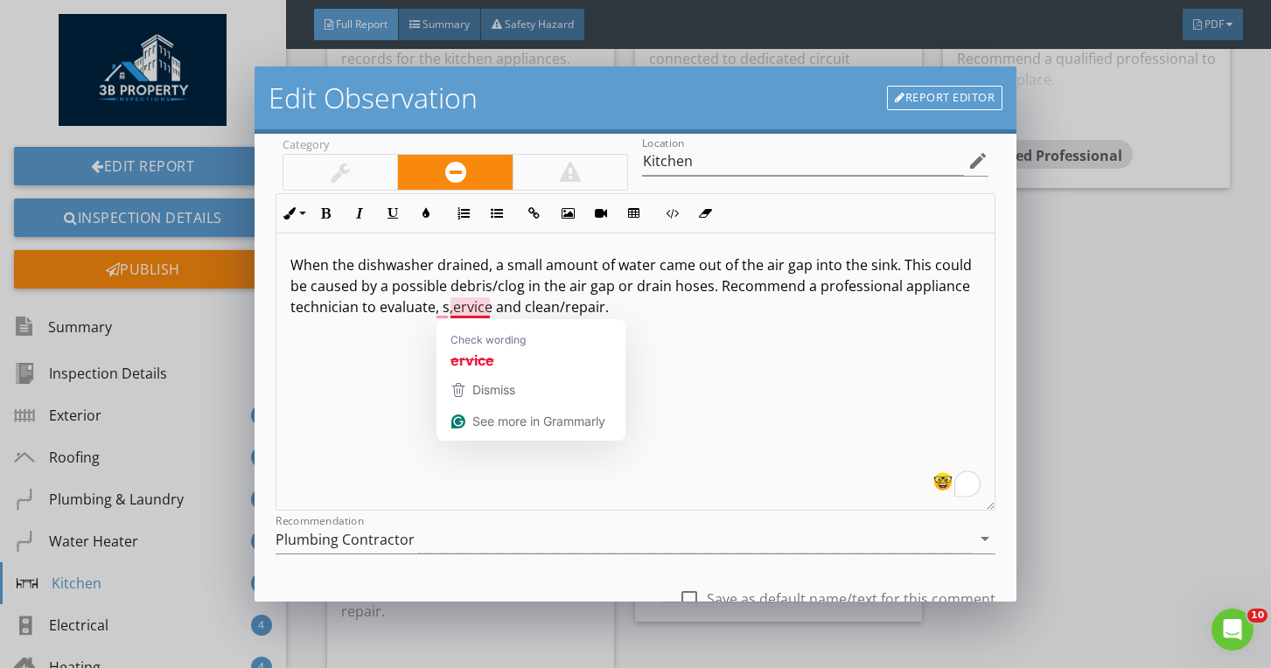
click at [454, 308] on p "When the dishwasher drained, a small amount of water came out of the air gap in…" at bounding box center [635, 285] width 691 height 63
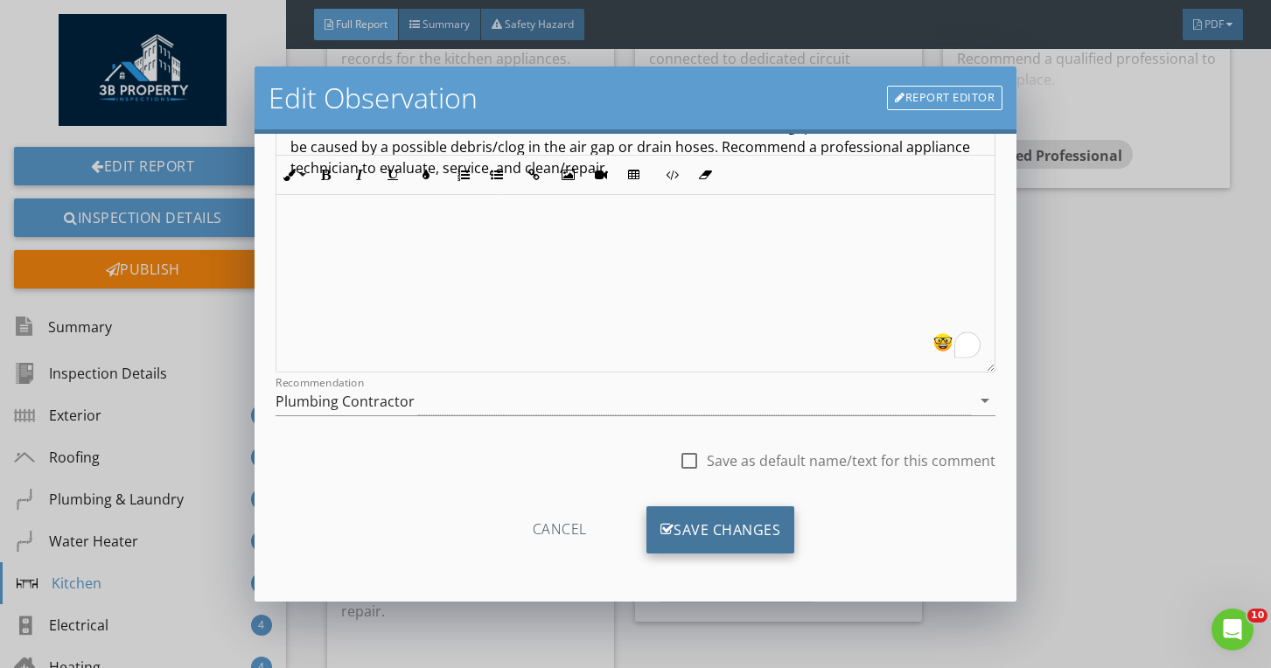
click at [702, 538] on div "Save Changes" at bounding box center [720, 529] width 149 height 47
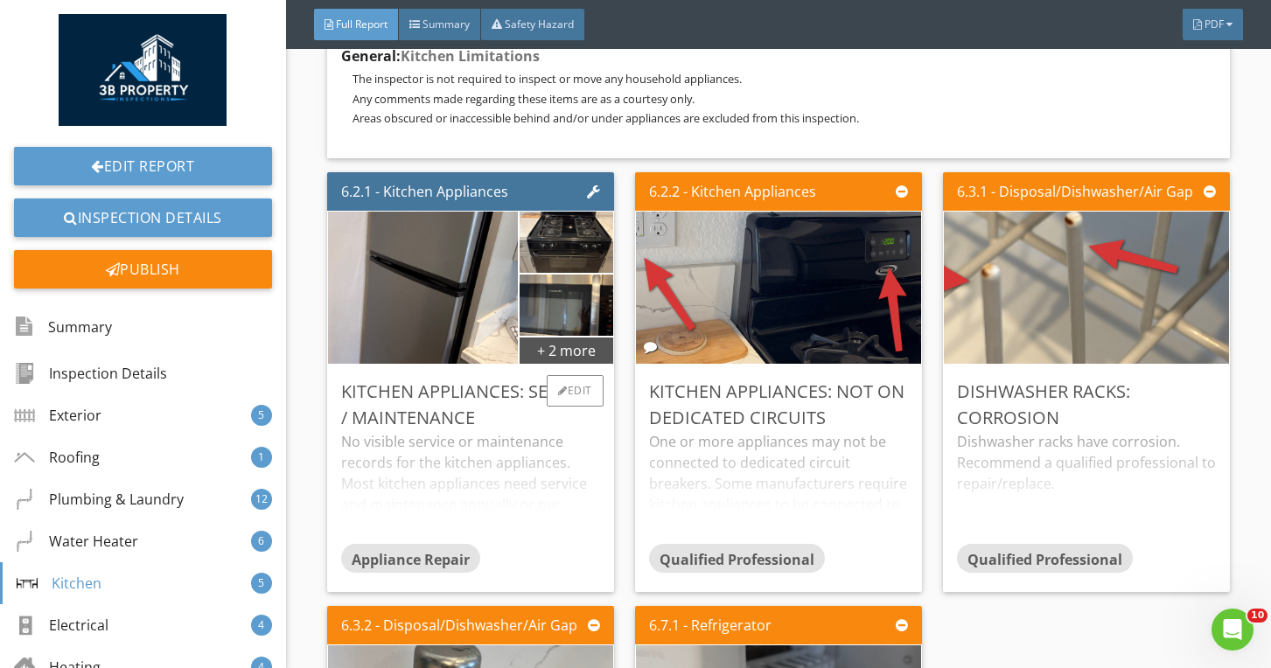
scroll to position [12061, 0]
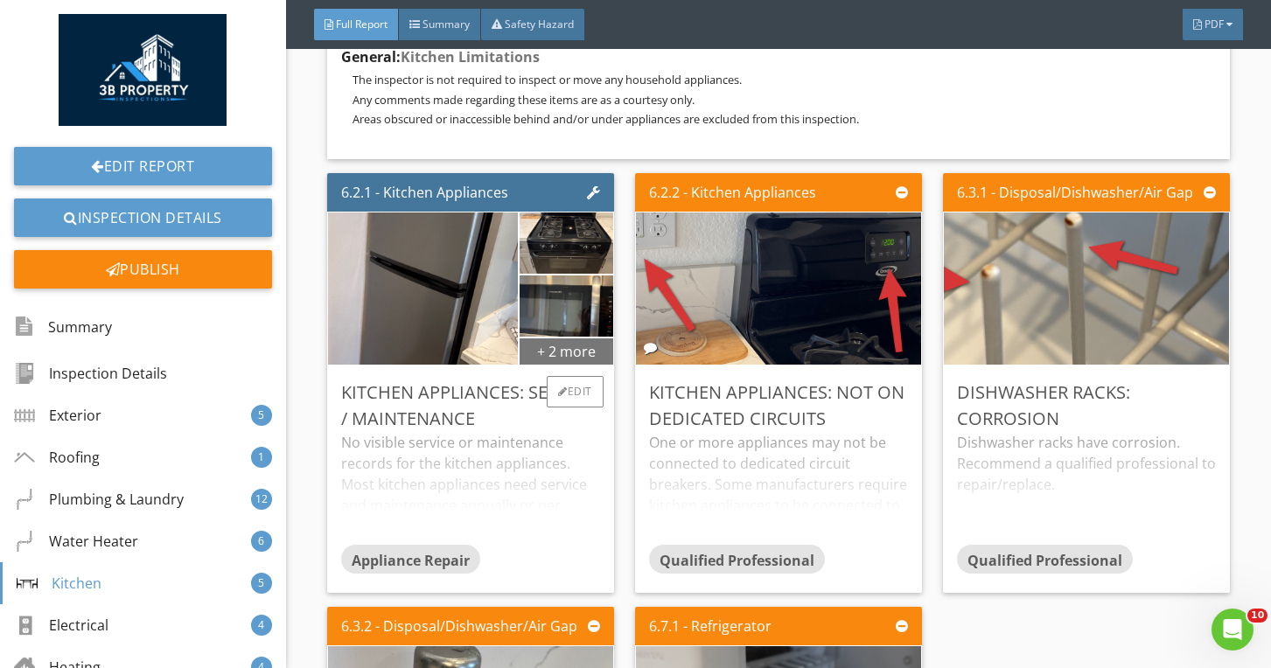
click at [558, 352] on div "+ 2 more" at bounding box center [566, 351] width 94 height 28
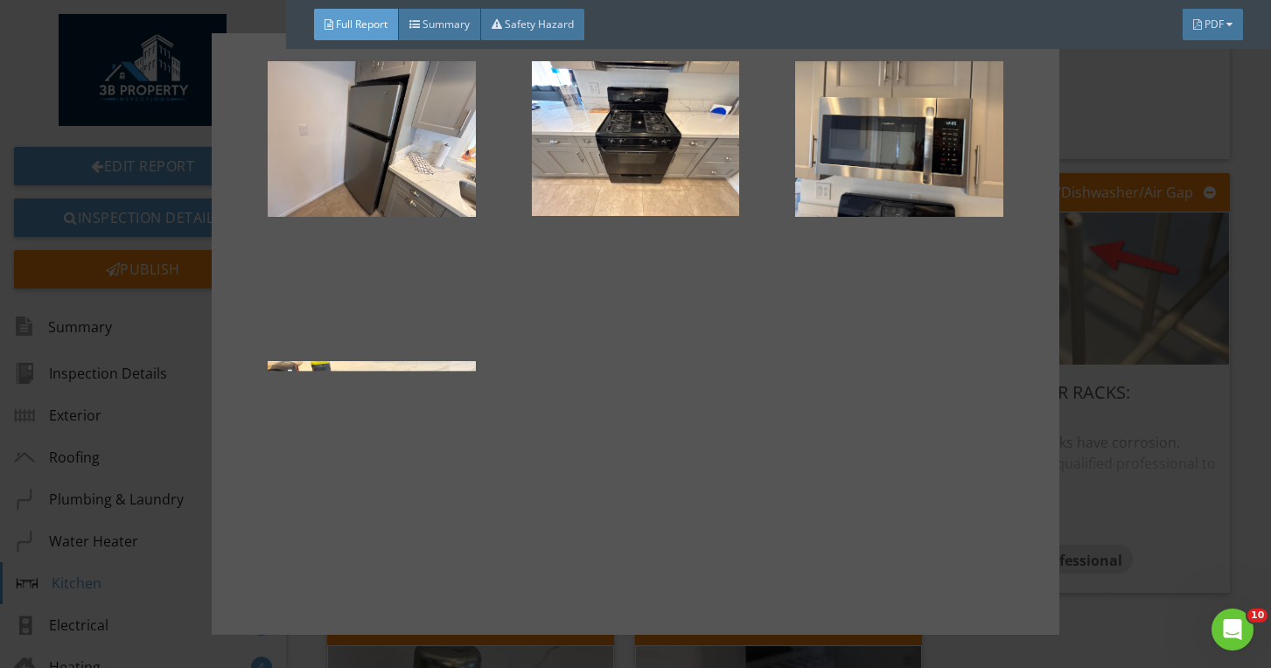
scroll to position [56, 0]
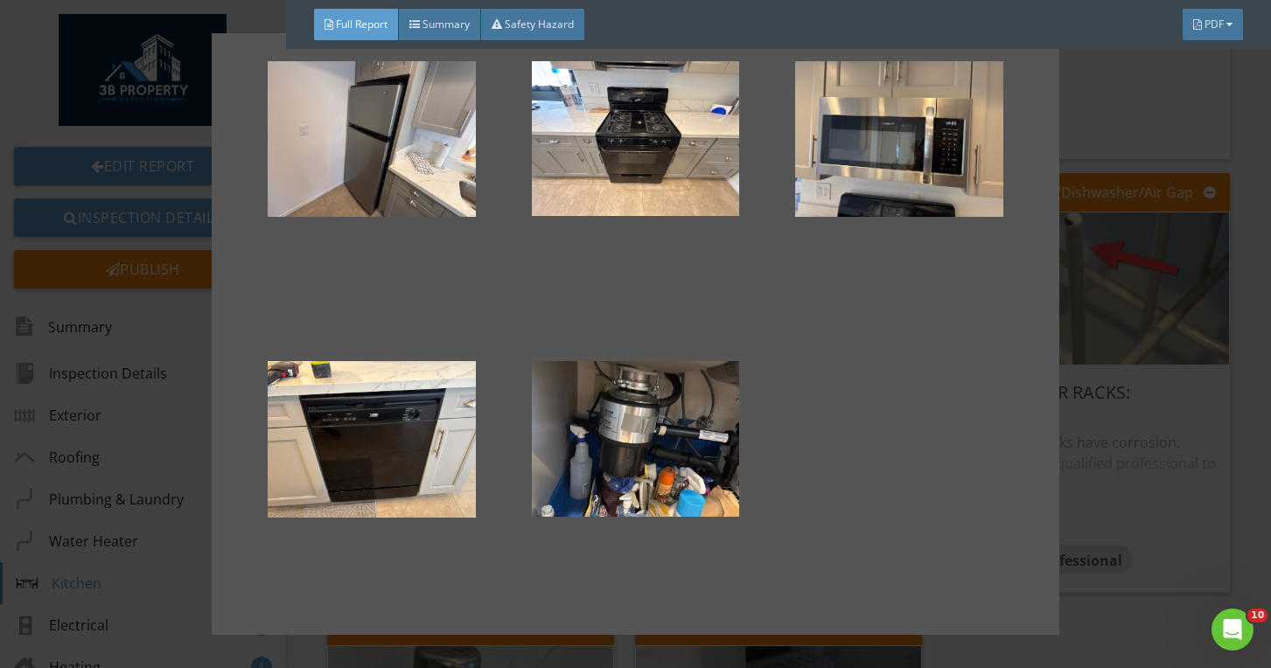
click at [1086, 473] on div at bounding box center [635, 334] width 1271 height 668
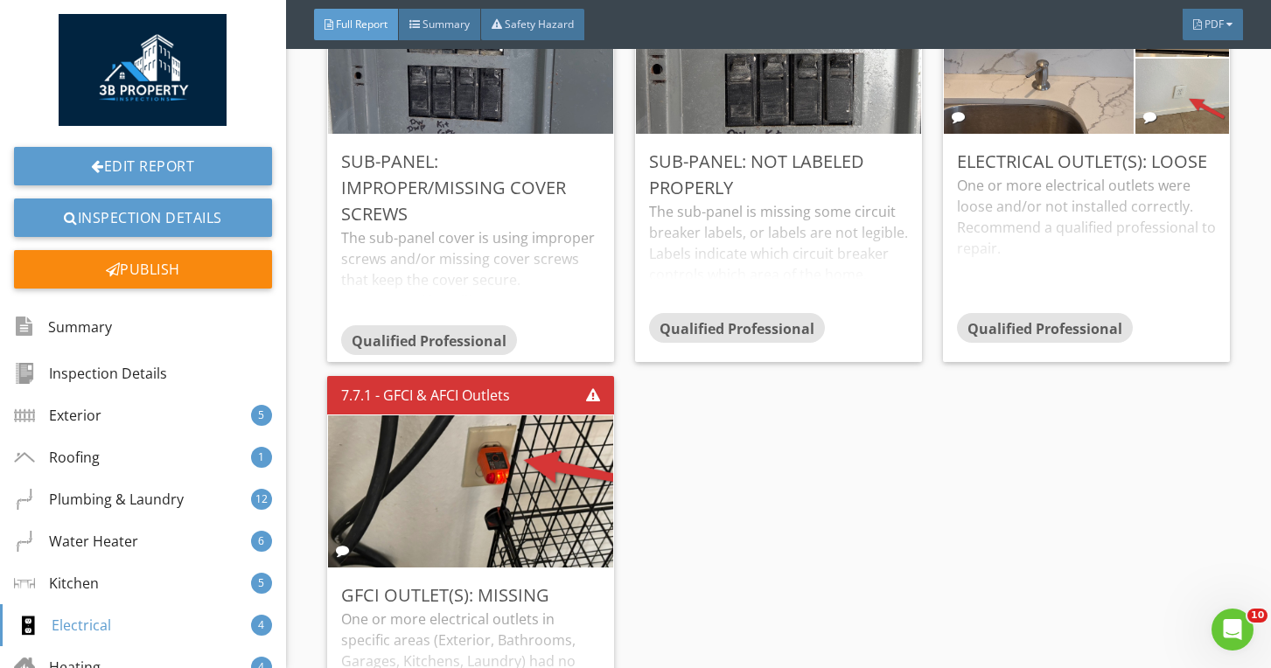
scroll to position [14799, 0]
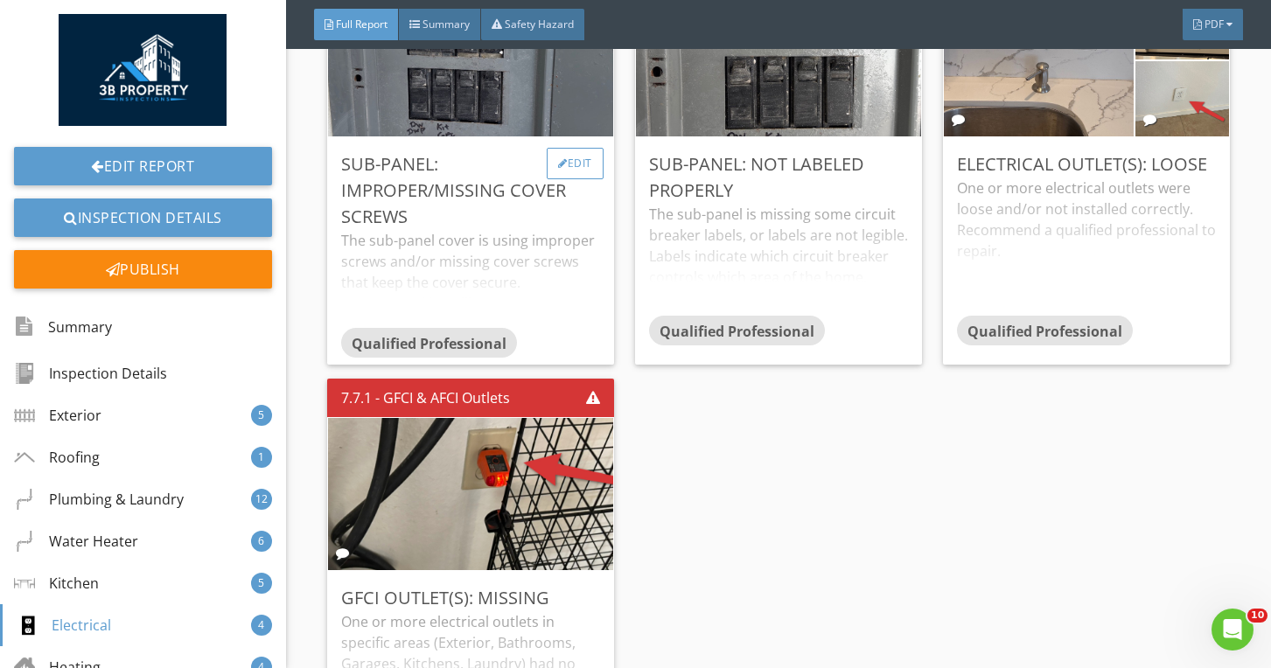
click at [580, 175] on div "Edit" at bounding box center [575, 163] width 57 height 31
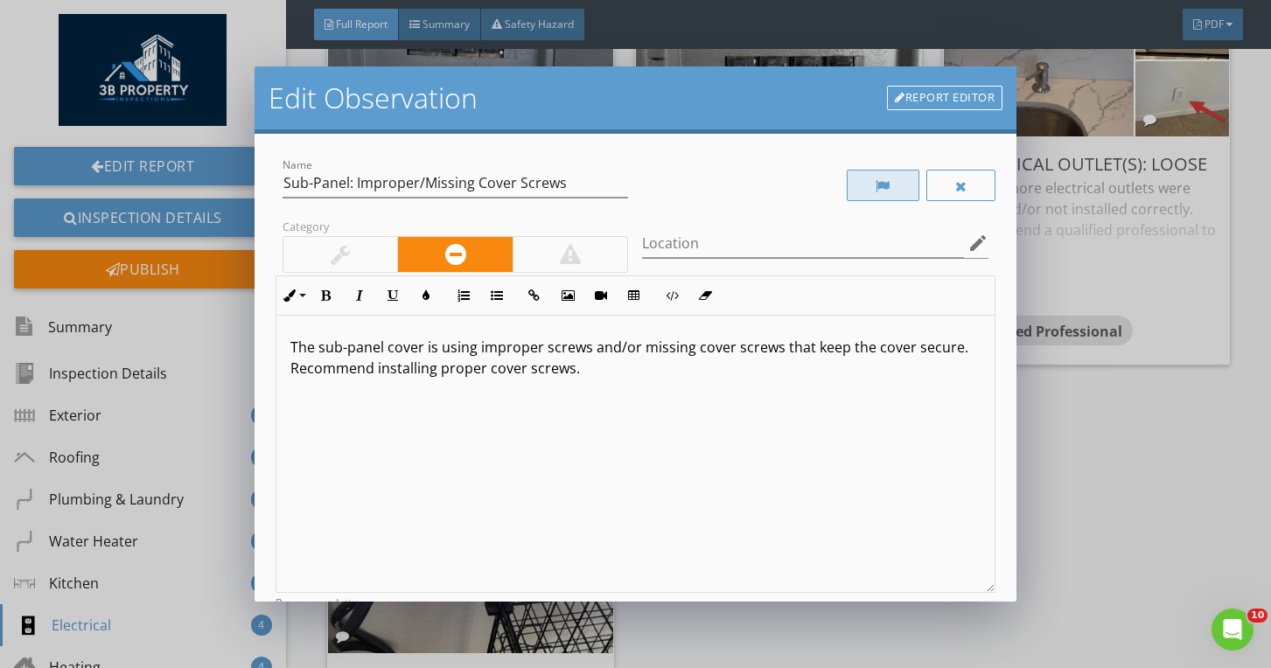
click at [913, 178] on div at bounding box center [883, 185] width 73 height 31
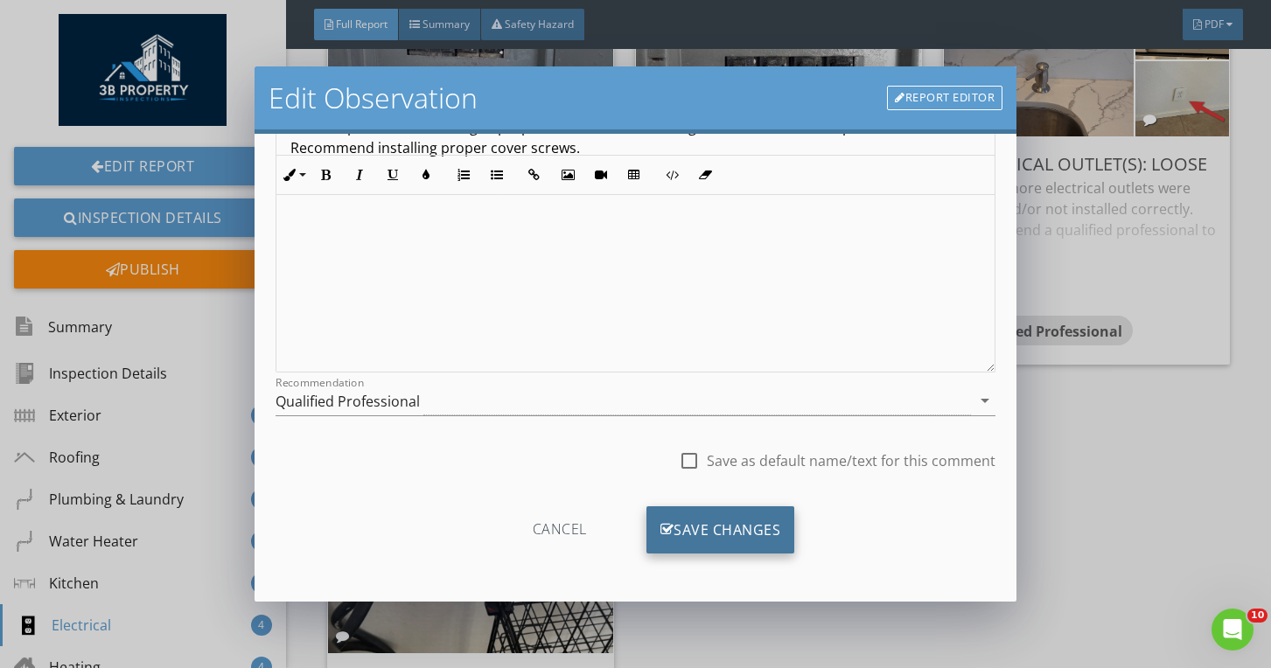
click at [692, 534] on div "Save Changes" at bounding box center [720, 529] width 149 height 47
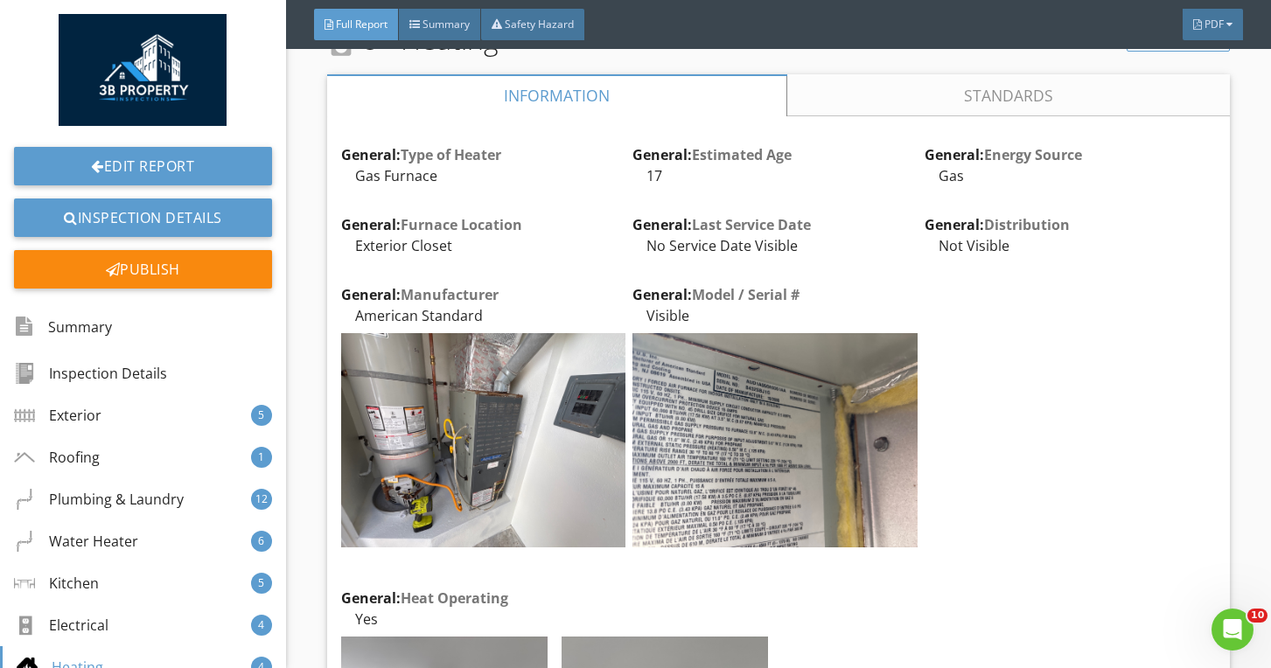
scroll to position [15693, 0]
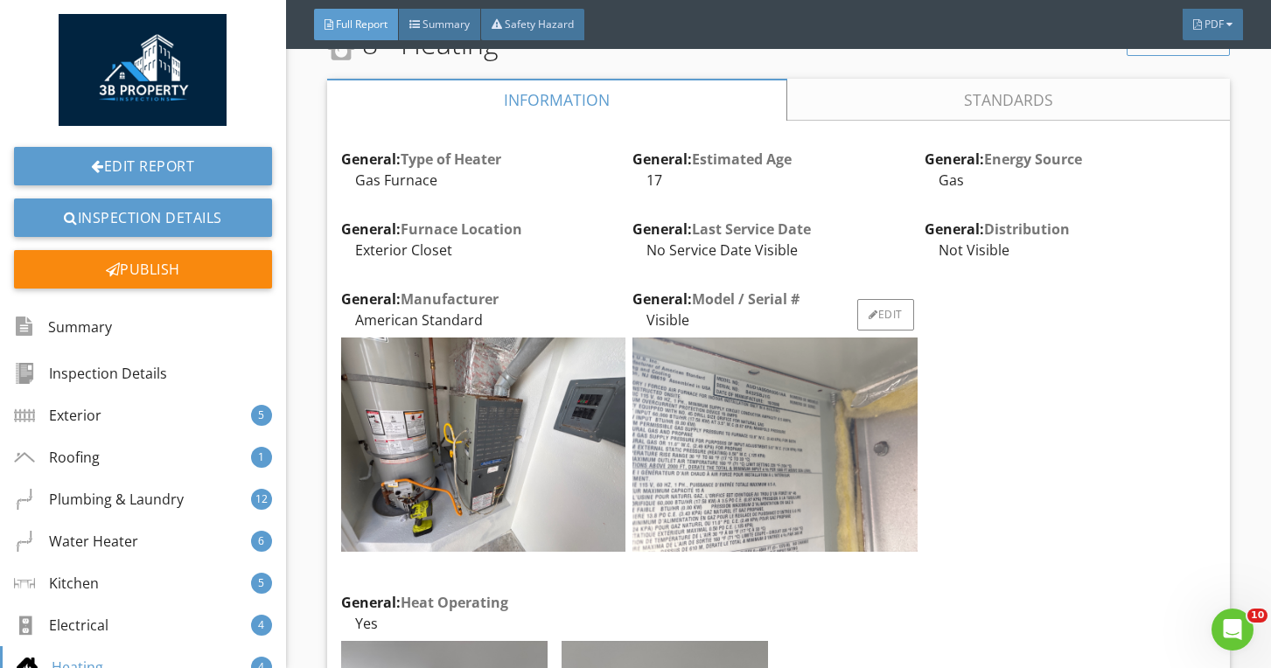
click at [756, 395] on img at bounding box center [774, 444] width 284 height 213
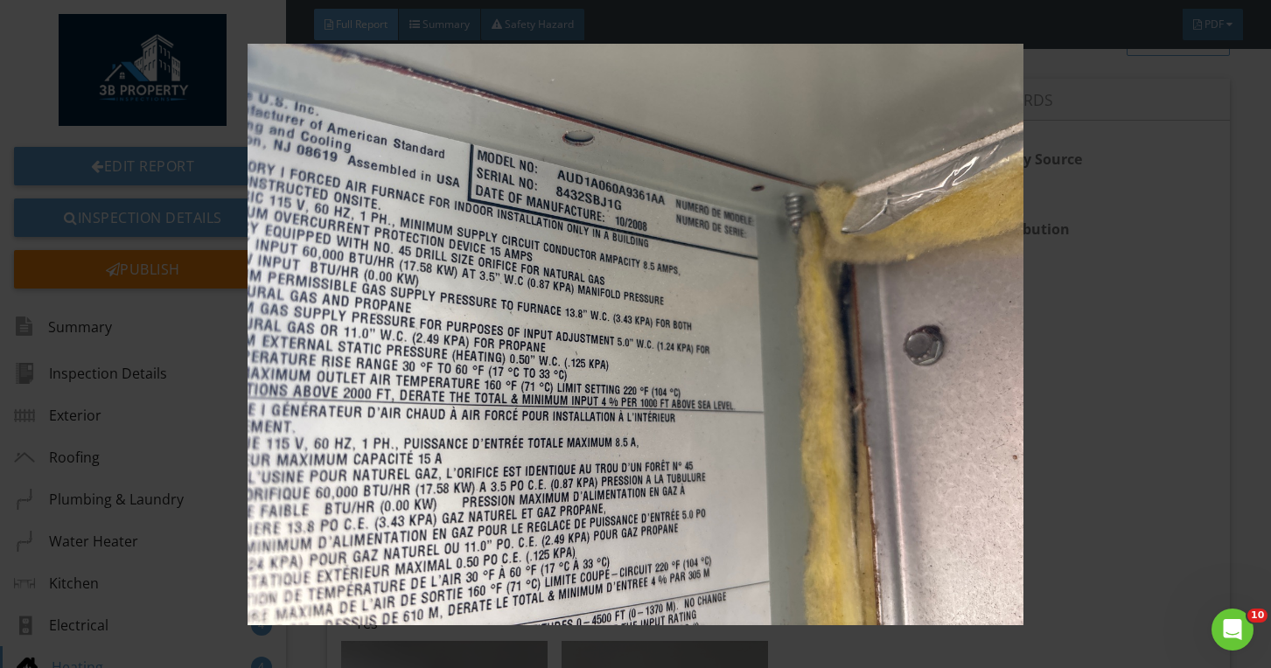
click at [746, 388] on img at bounding box center [636, 335] width 1154 height 582
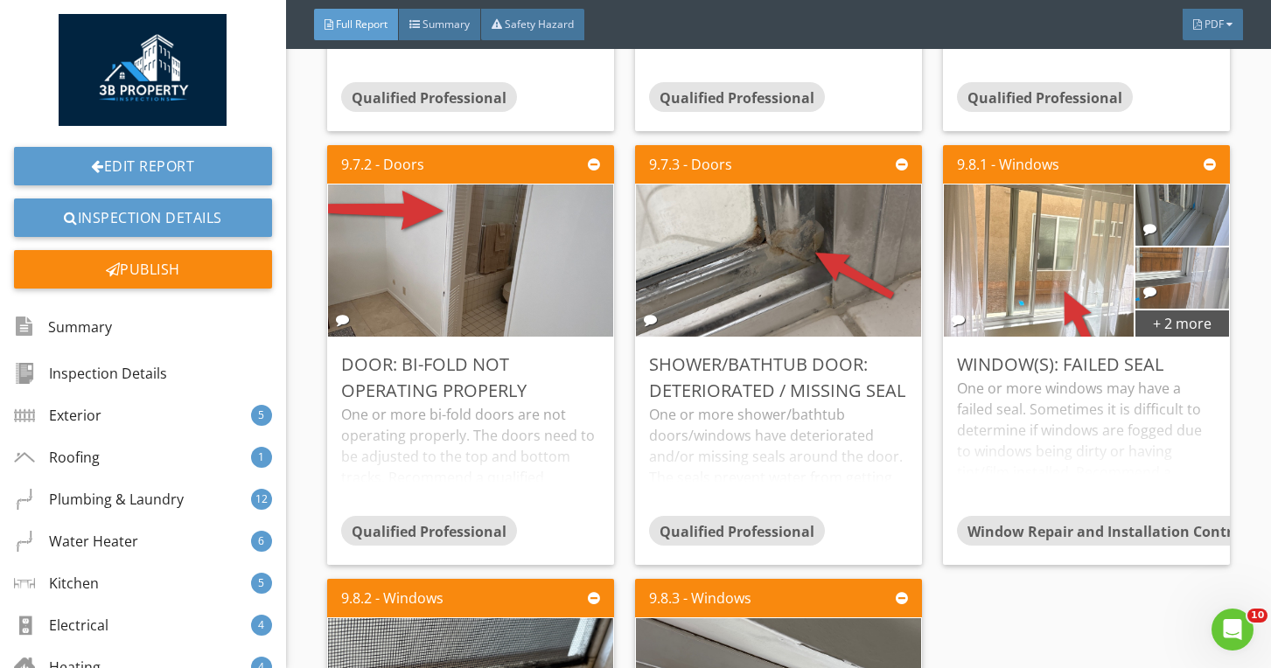
scroll to position [20773, 0]
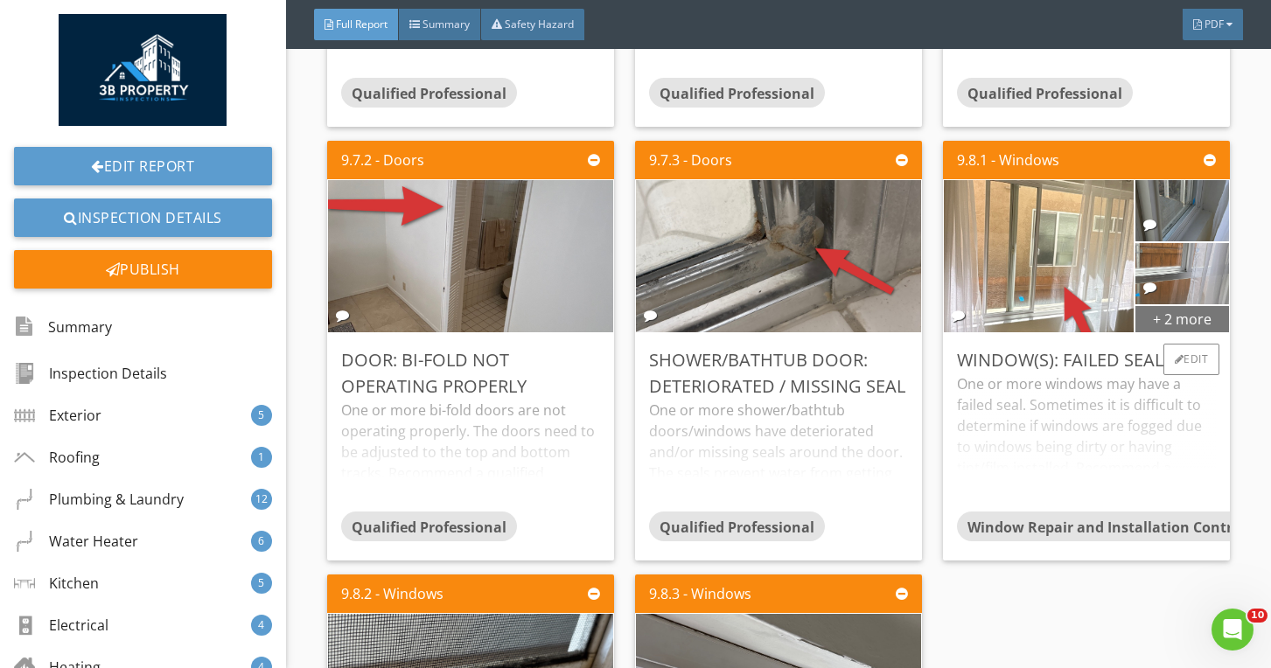
click at [1154, 320] on div "+ 2 more" at bounding box center [1182, 318] width 94 height 28
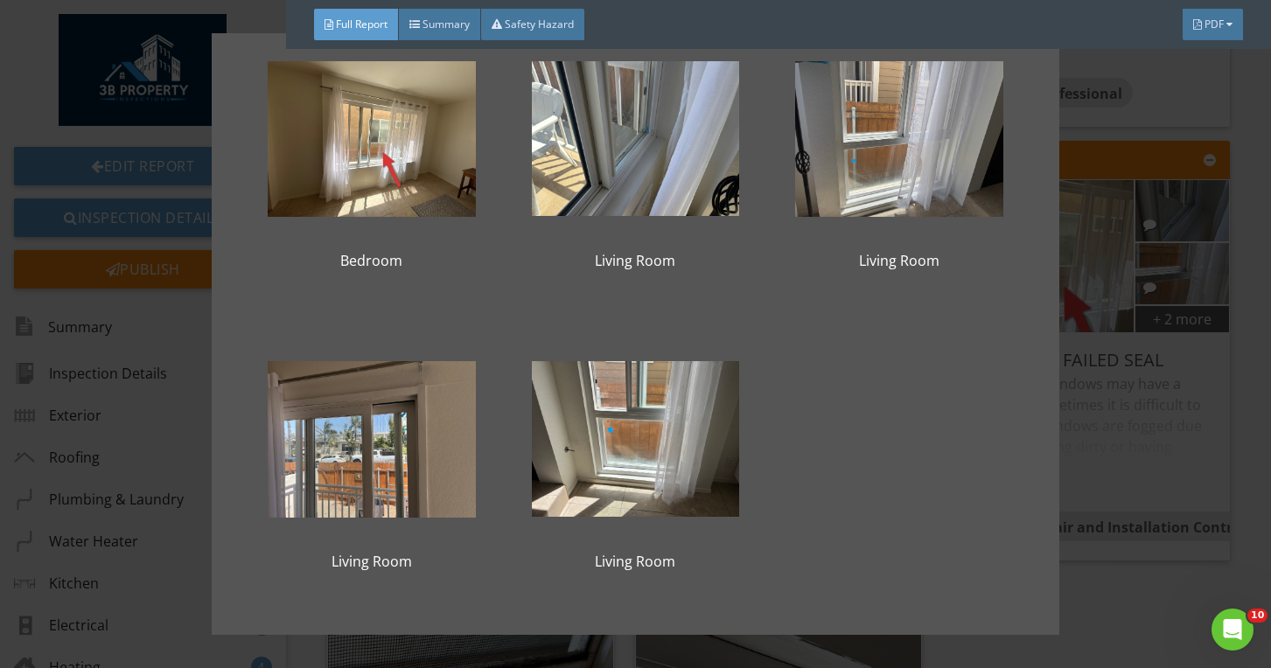
scroll to position [56, 0]
click at [1110, 452] on div "Bedroom Living Room Living Room Living Room Living Room" at bounding box center [635, 334] width 1271 height 668
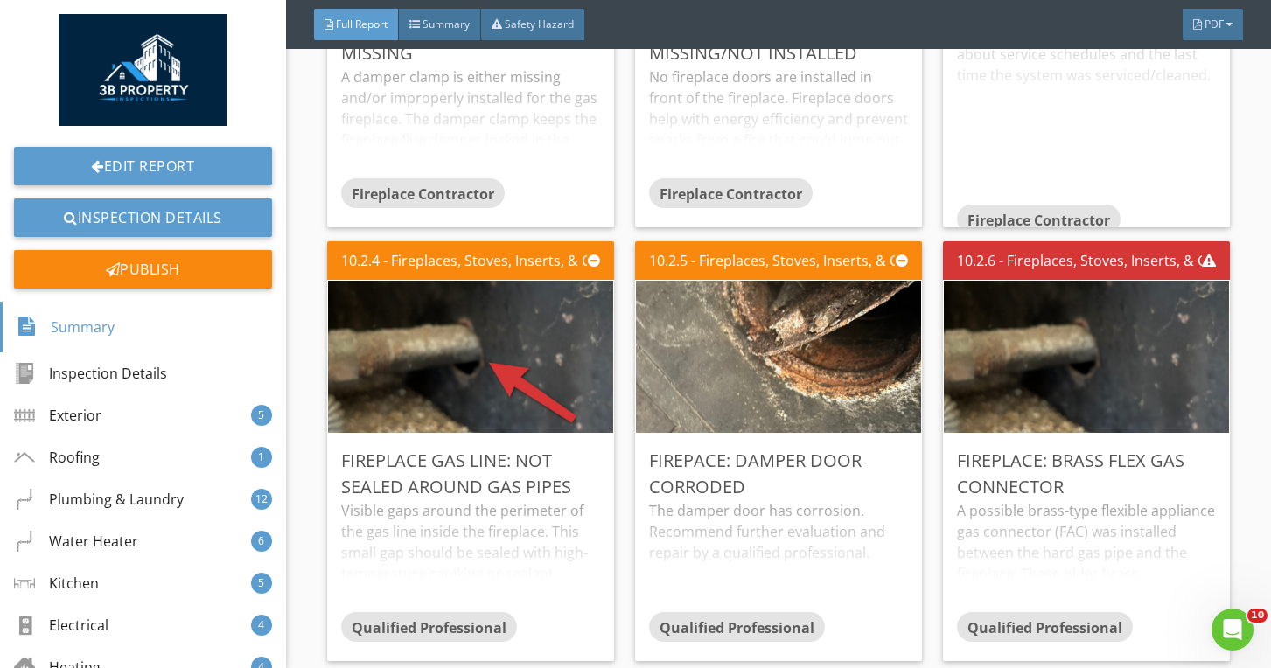
scroll to position [22804, 0]
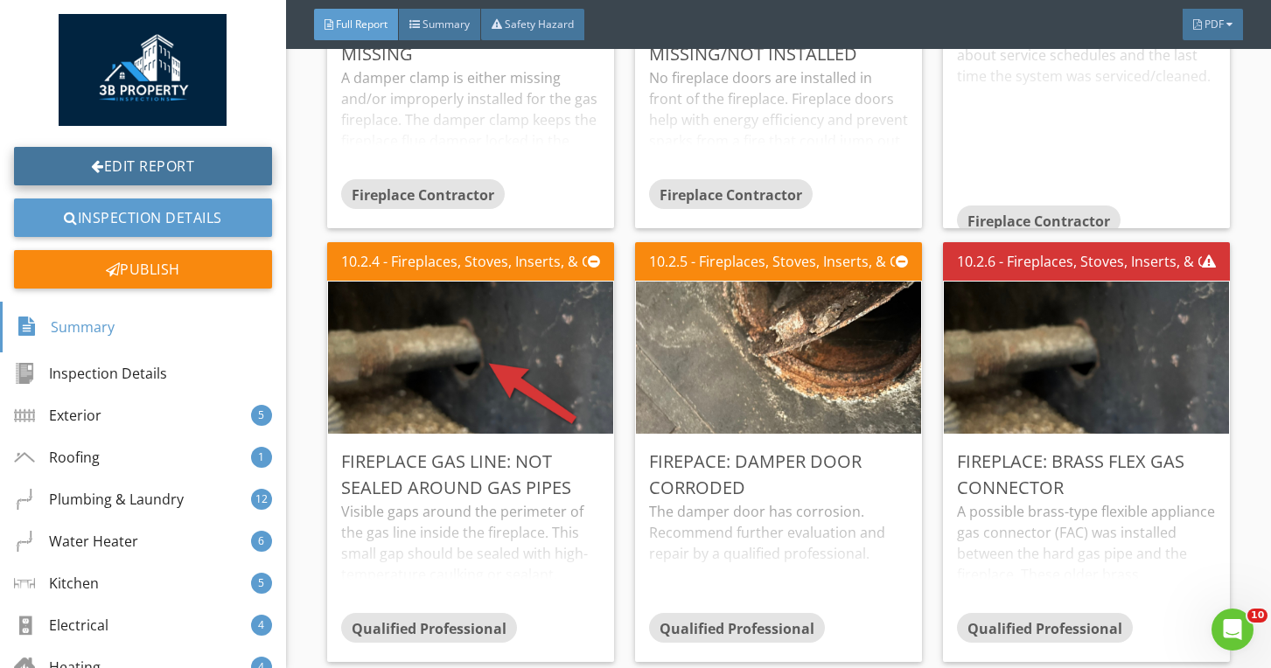
click at [169, 172] on link "Edit Report" at bounding box center [143, 166] width 258 height 38
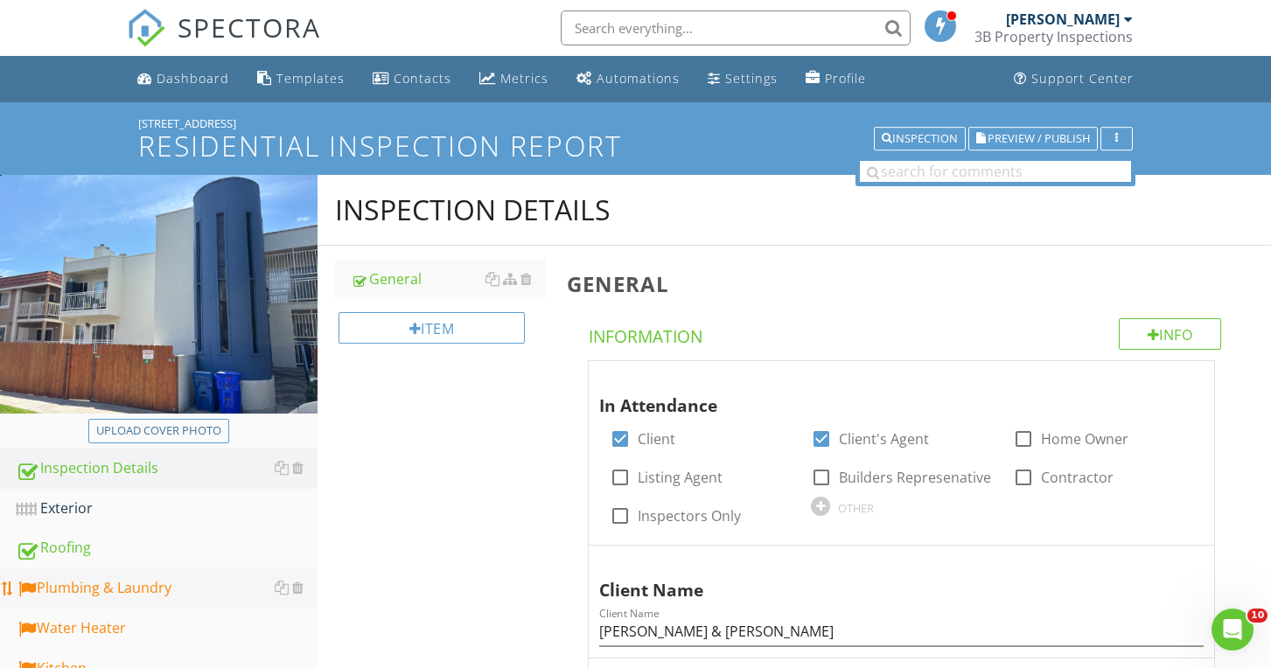
click at [114, 586] on div "Plumbing & Laundry" at bounding box center [167, 588] width 302 height 23
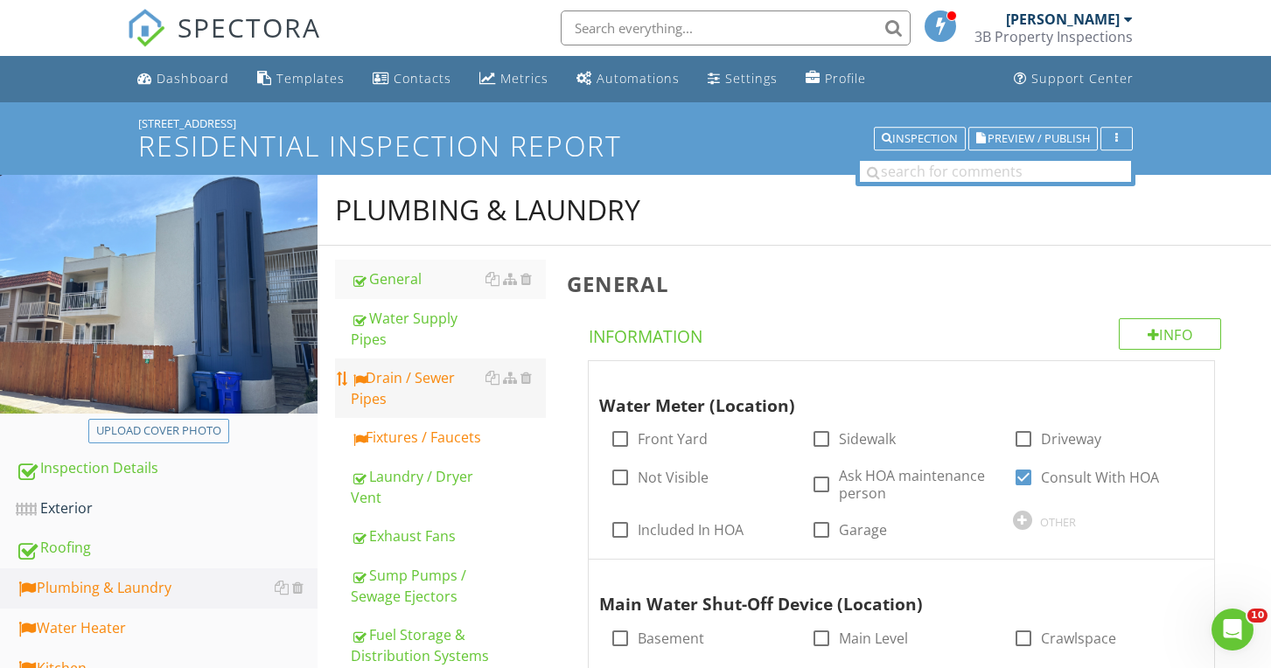
click at [393, 366] on link "Drain / Sewer Pipes" at bounding box center [448, 388] width 194 height 59
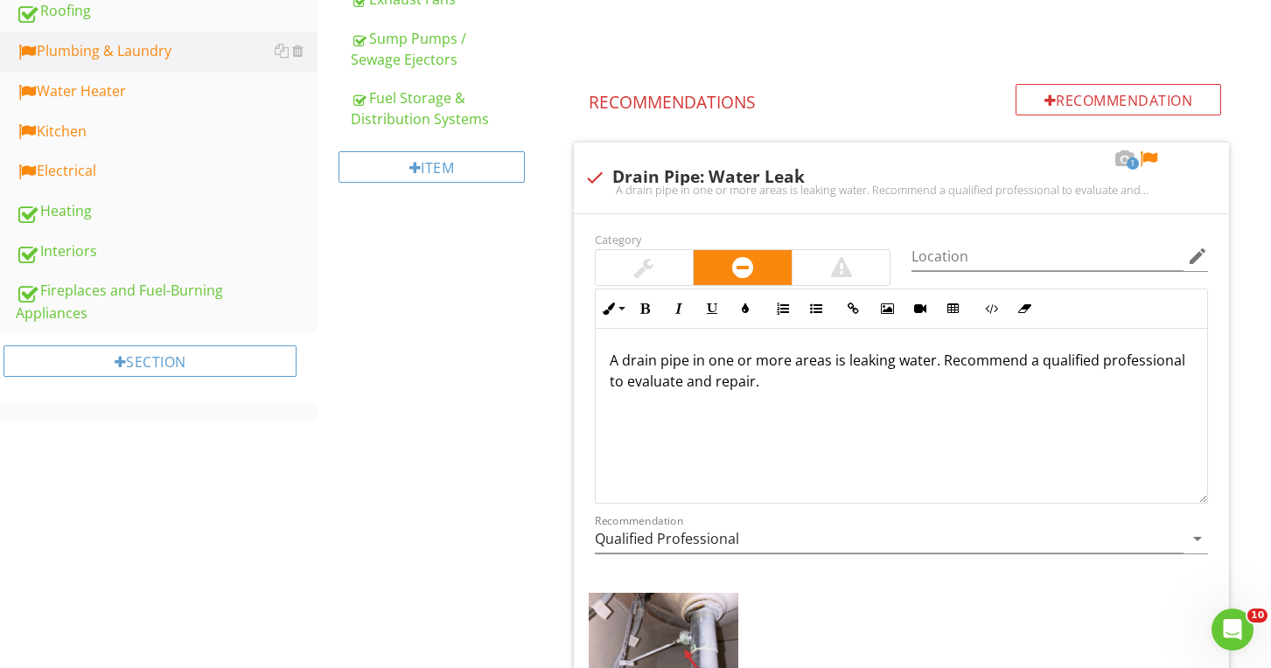
scroll to position [642, 0]
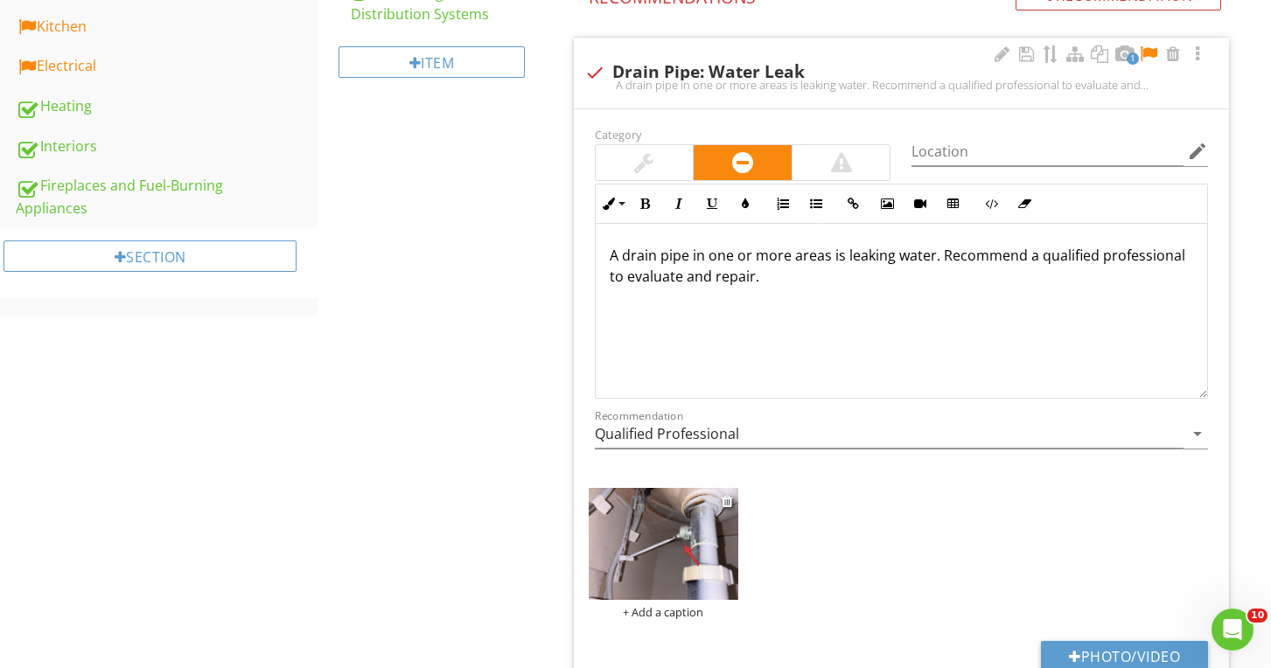
click at [670, 617] on div "+ Add a caption" at bounding box center [664, 612] width 150 height 14
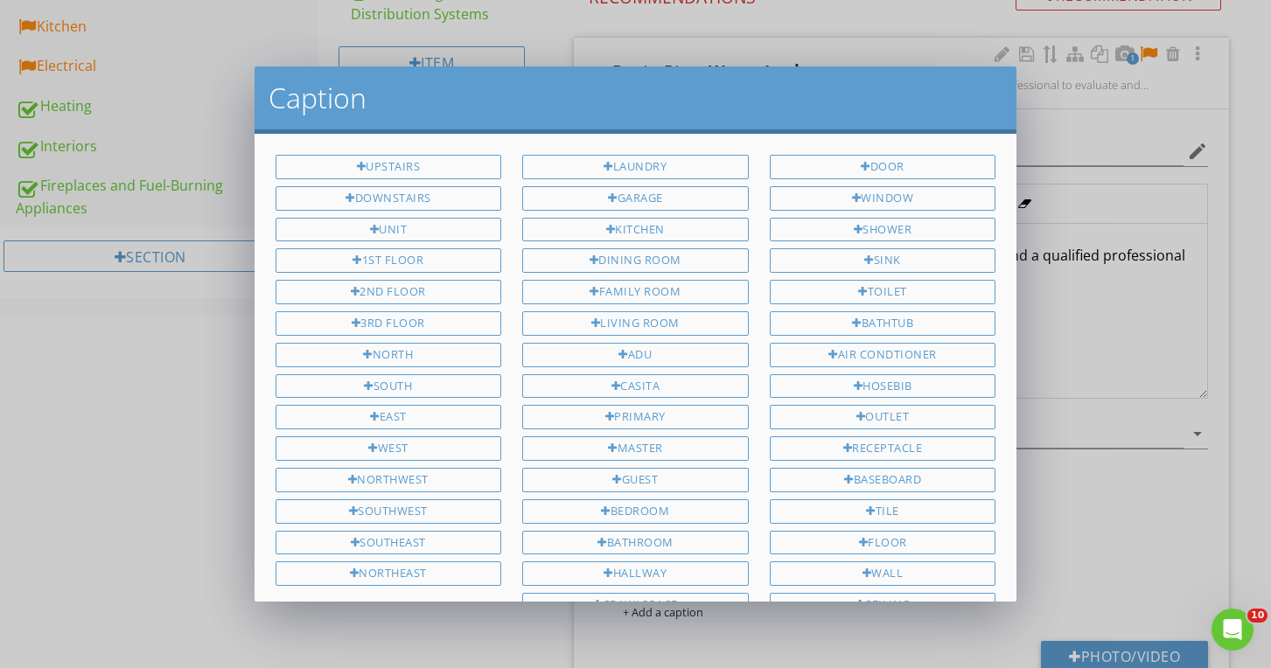
scroll to position [341, 0]
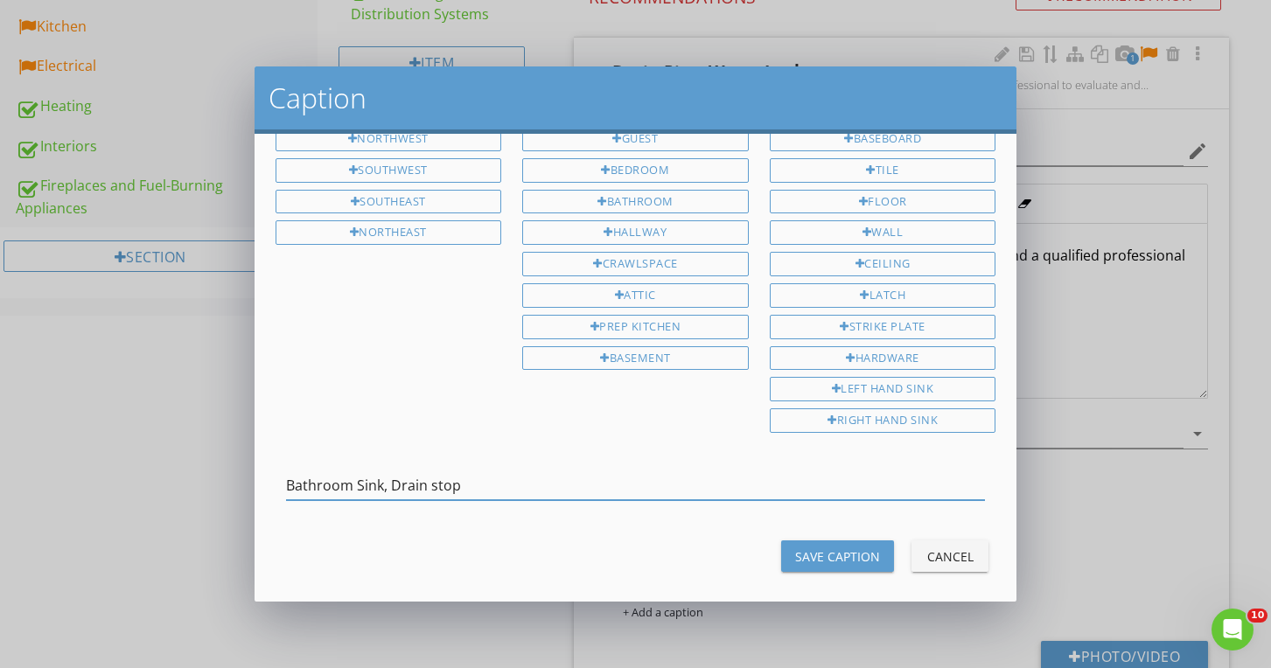
type input "Bathroom Sink, Drain stop"
click at [837, 540] on button "Save Caption" at bounding box center [837, 555] width 113 height 31
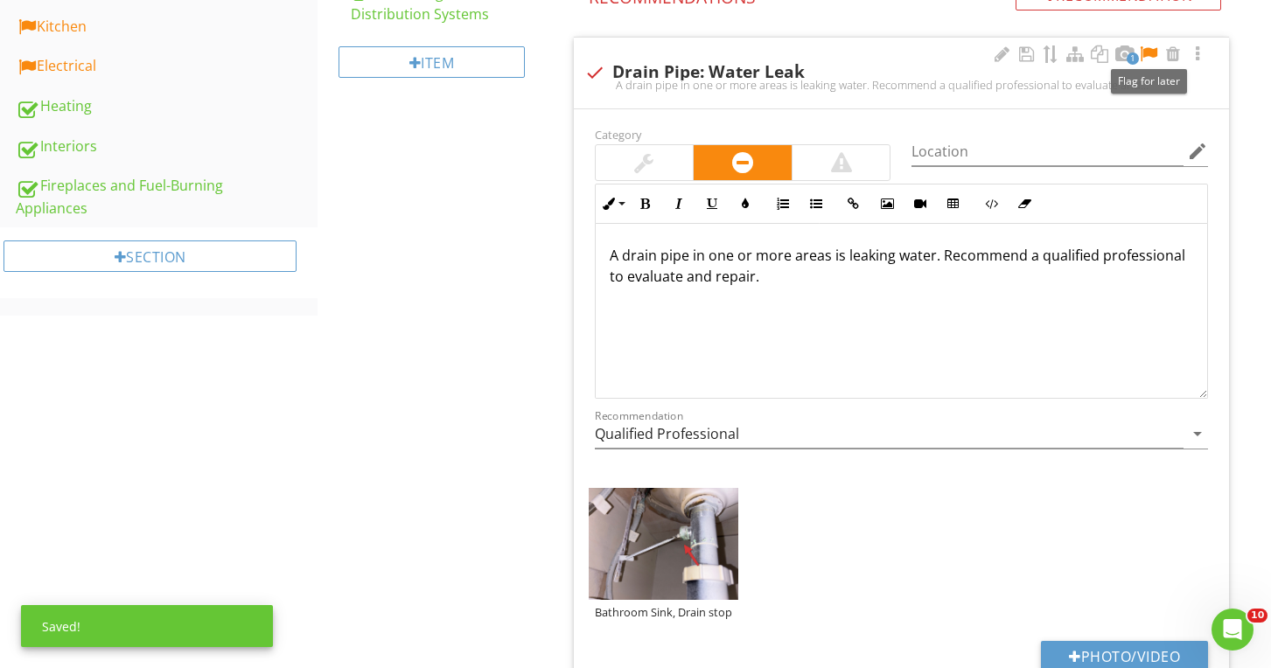
click at [1146, 45] on div at bounding box center [1148, 53] width 21 height 17
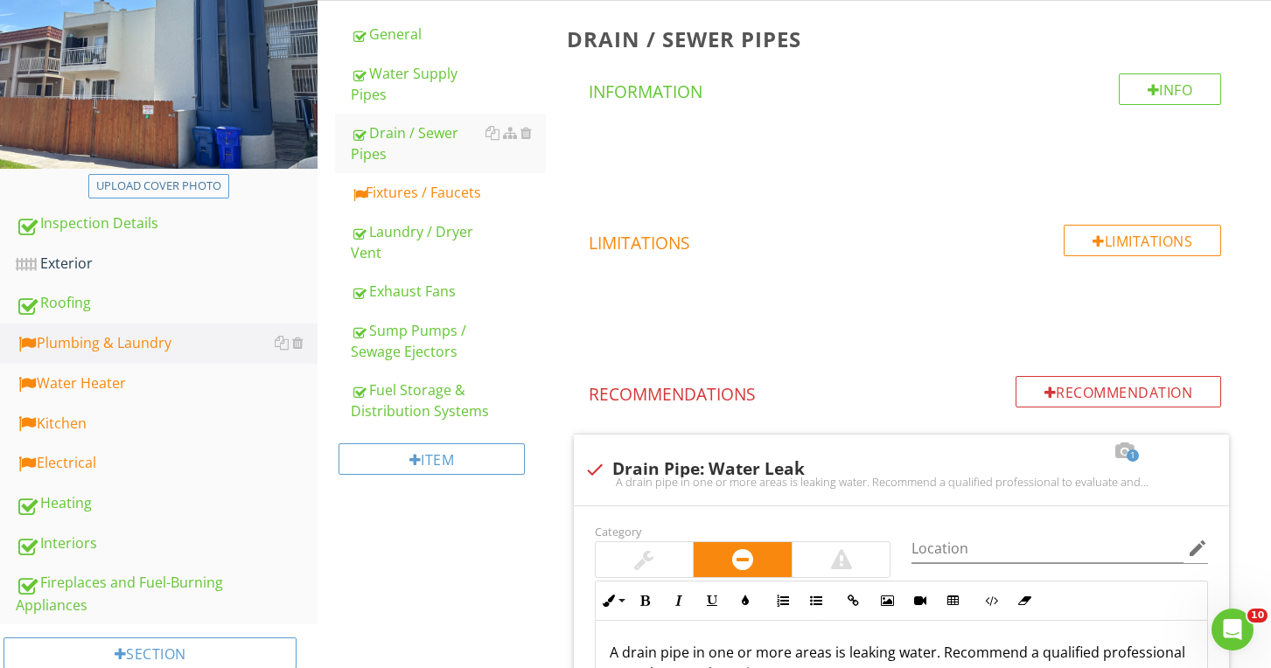
scroll to position [228, 0]
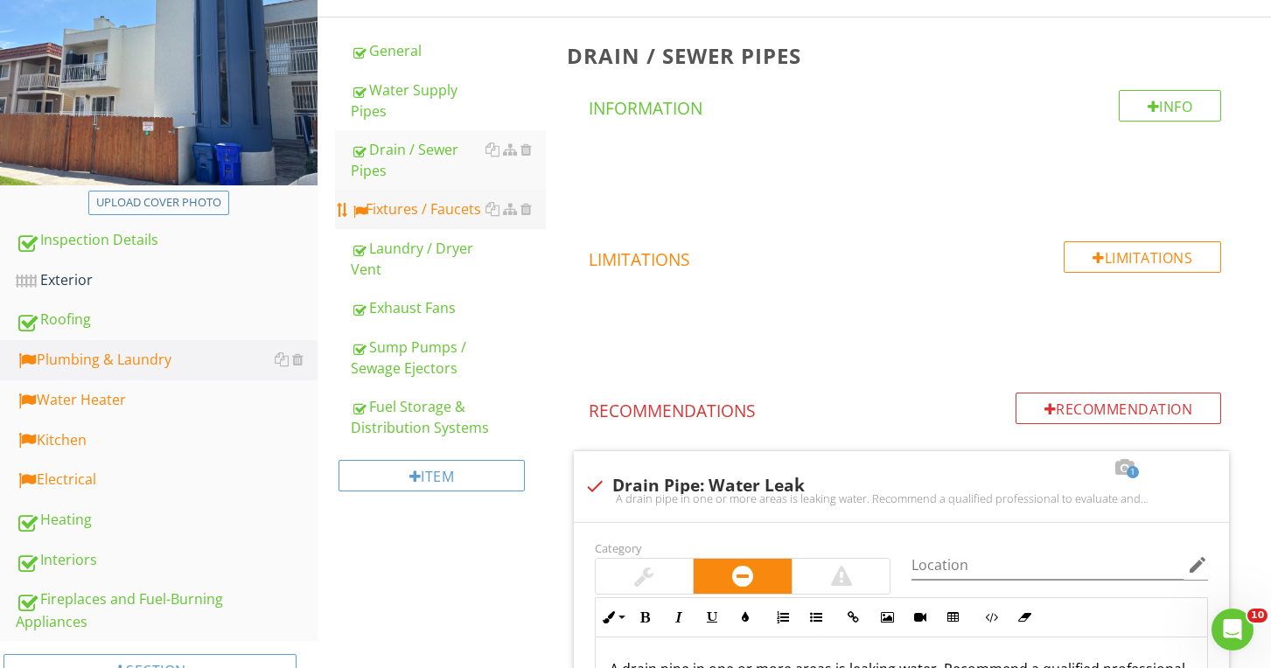
click at [453, 194] on link "Fixtures / Faucets" at bounding box center [448, 209] width 194 height 38
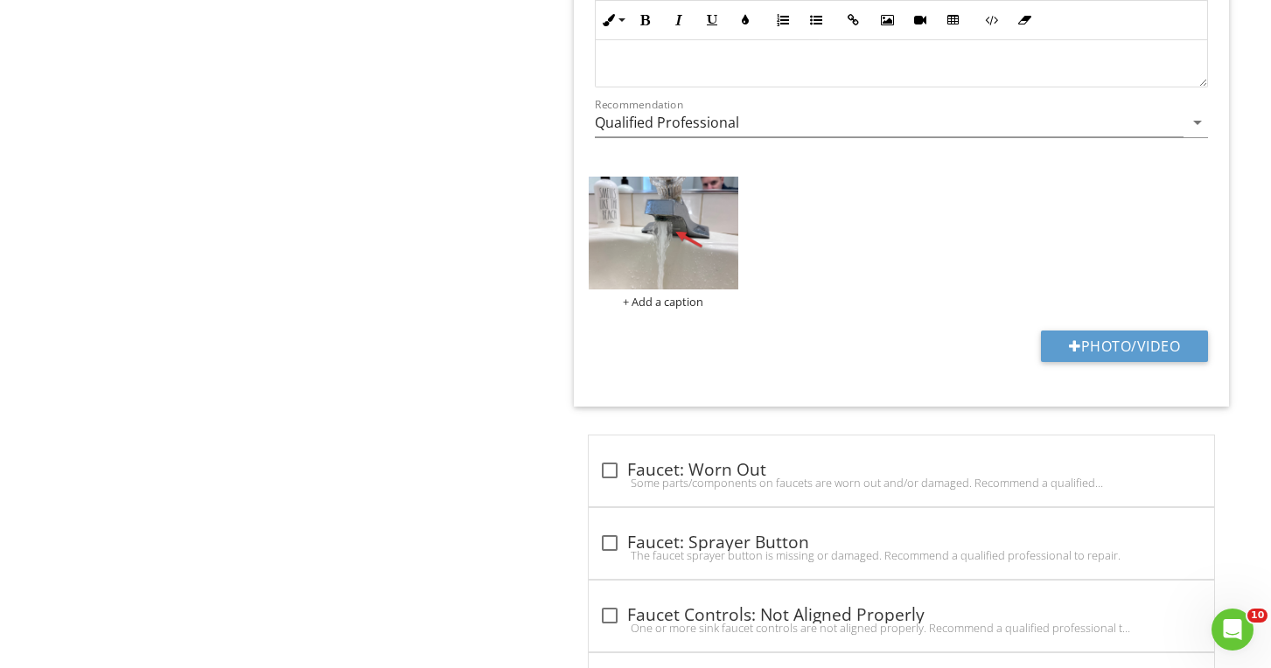
scroll to position [1252, 0]
click at [638, 295] on div "+ Add a caption" at bounding box center [664, 302] width 150 height 14
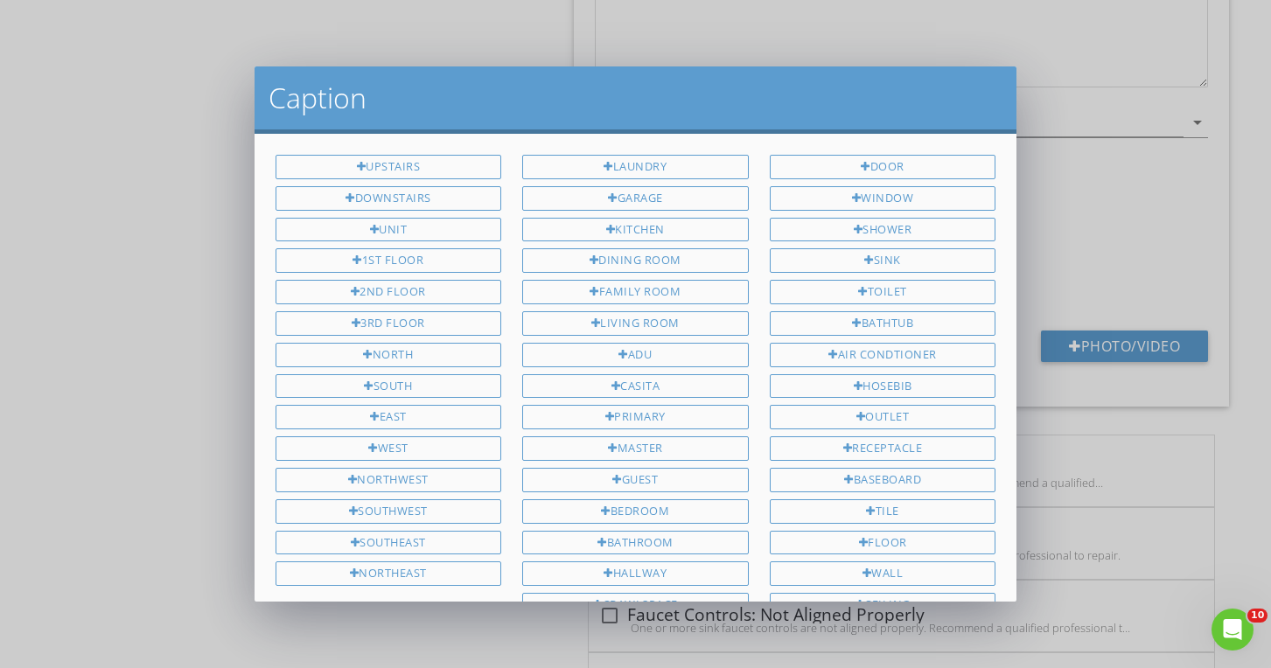
scroll to position [341, 0]
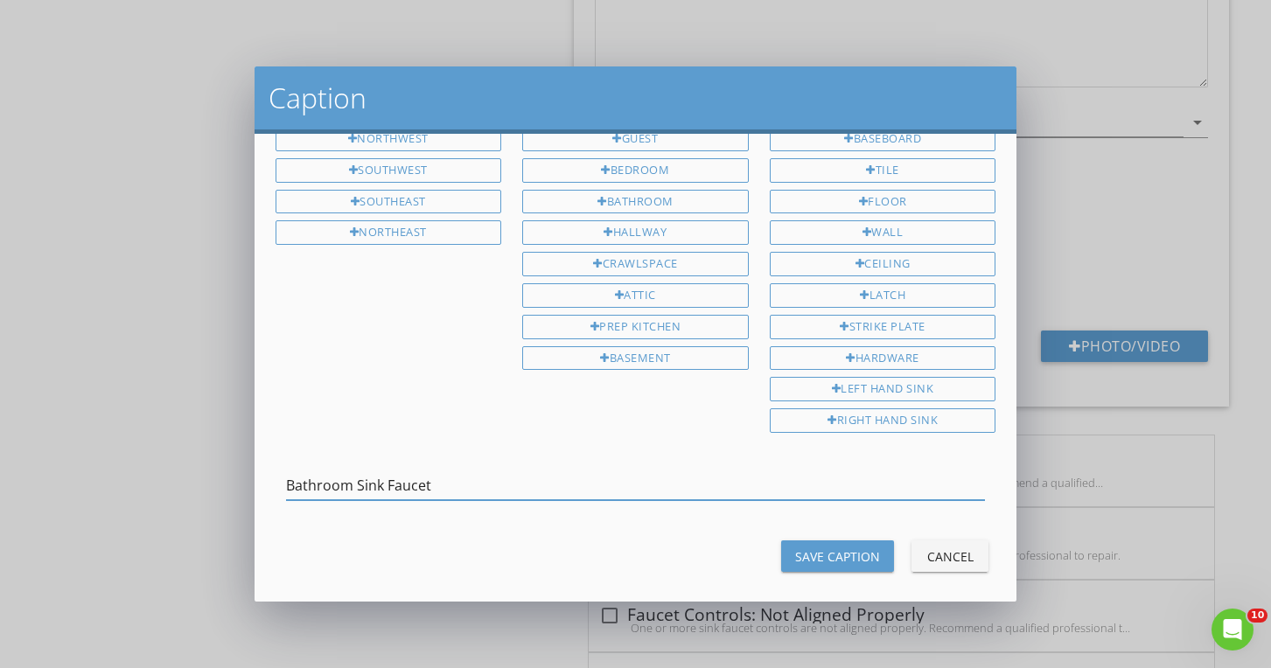
type input "Bathroom Sink Faucet"
click at [830, 547] on div "Save Caption" at bounding box center [837, 556] width 85 height 18
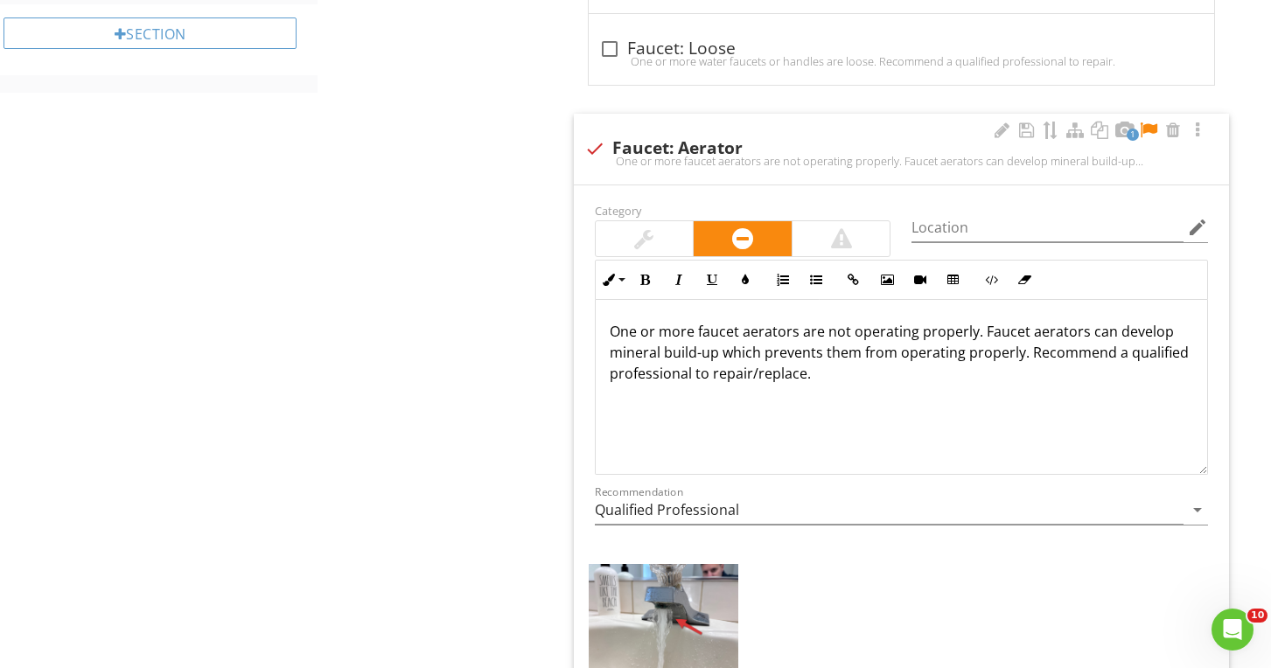
scroll to position [862, 0]
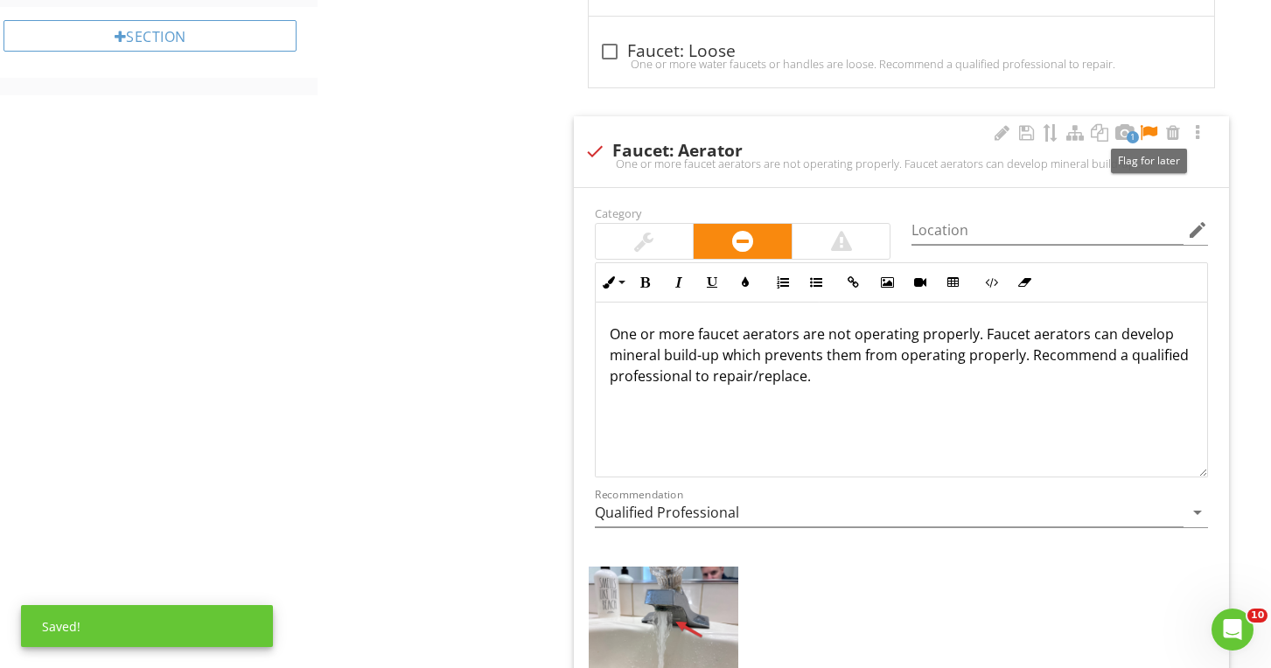
click at [1154, 128] on div at bounding box center [1148, 132] width 21 height 17
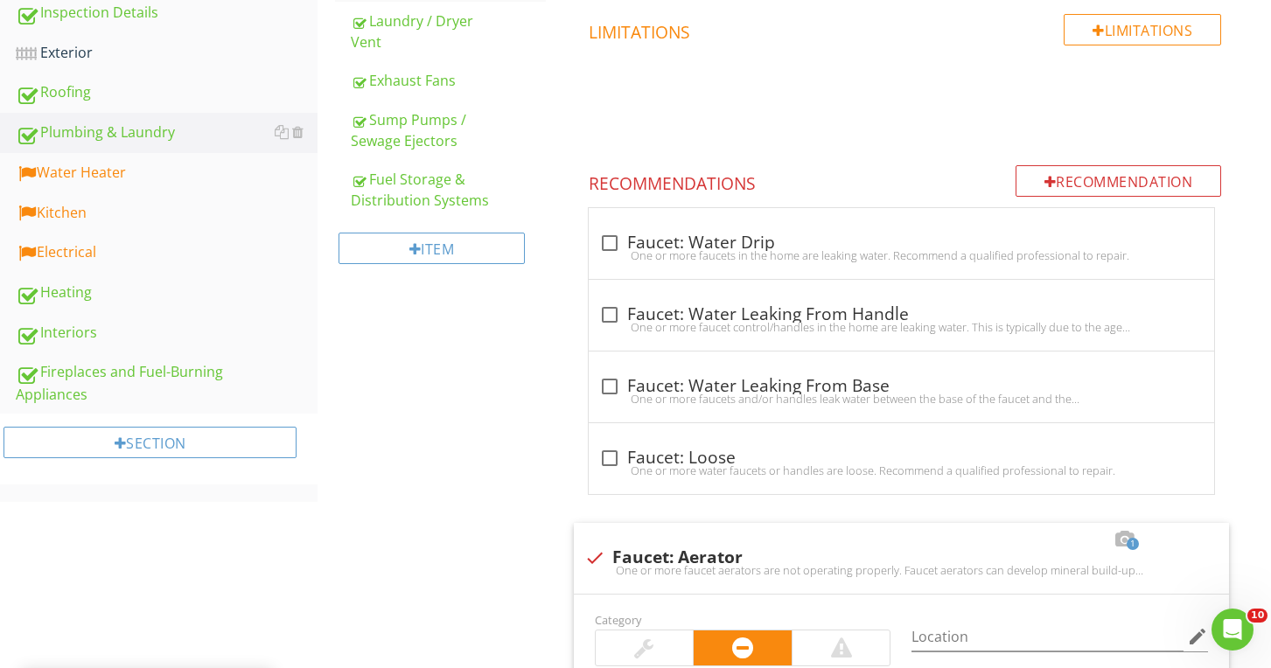
scroll to position [499, 0]
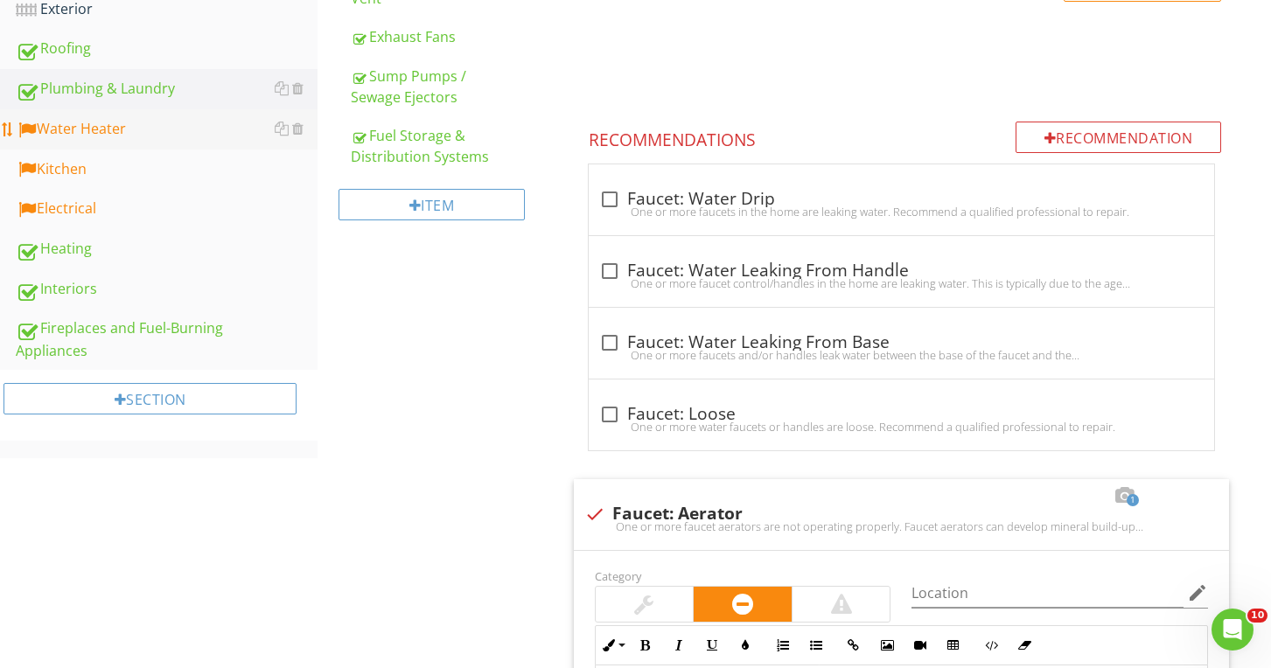
click at [122, 134] on div "Water Heater" at bounding box center [167, 129] width 302 height 23
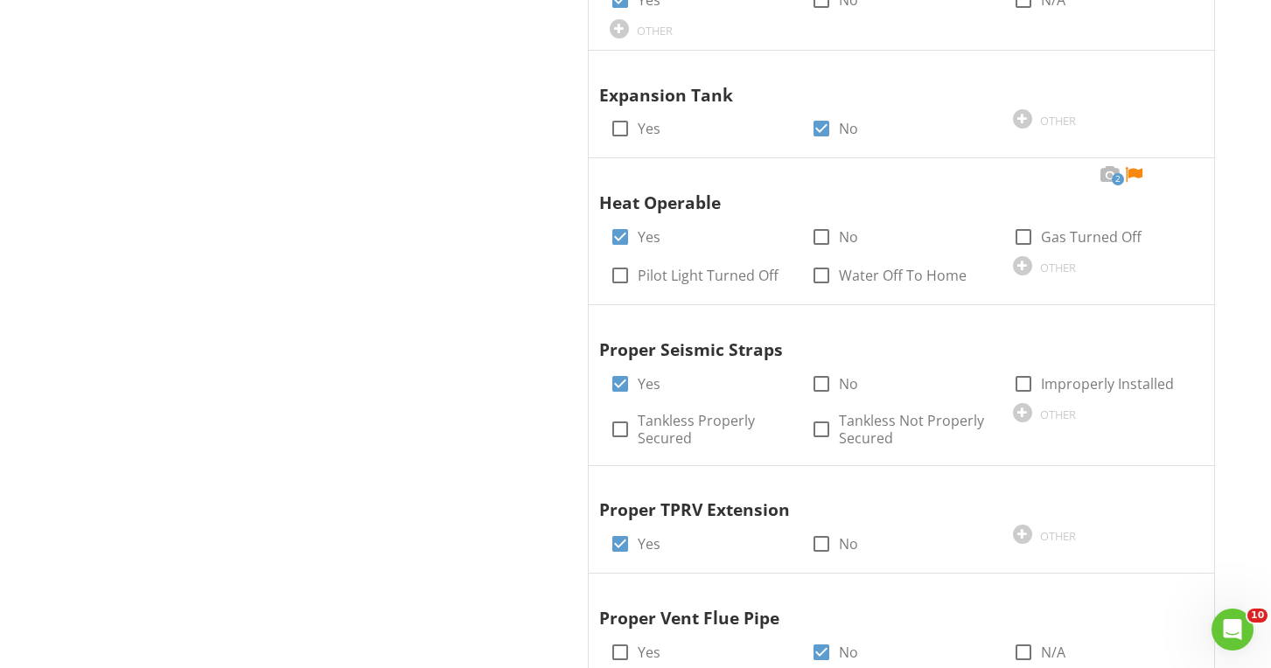
scroll to position [1731, 0]
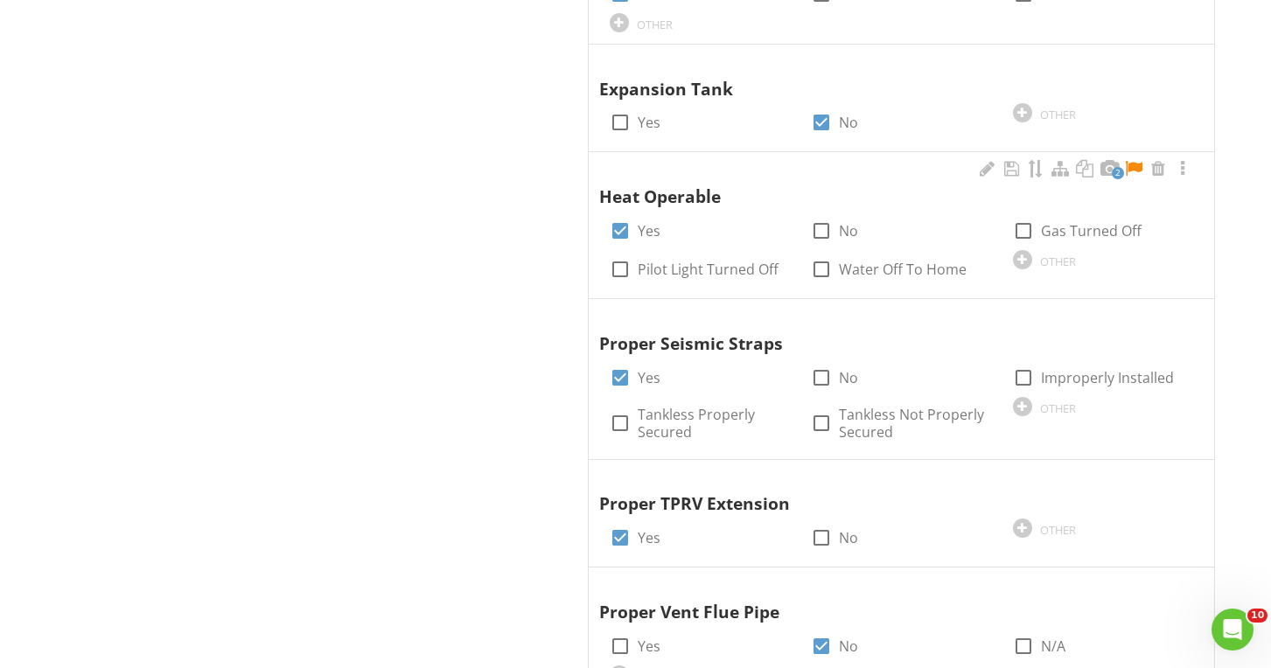
click at [1140, 160] on div at bounding box center [1133, 168] width 21 height 17
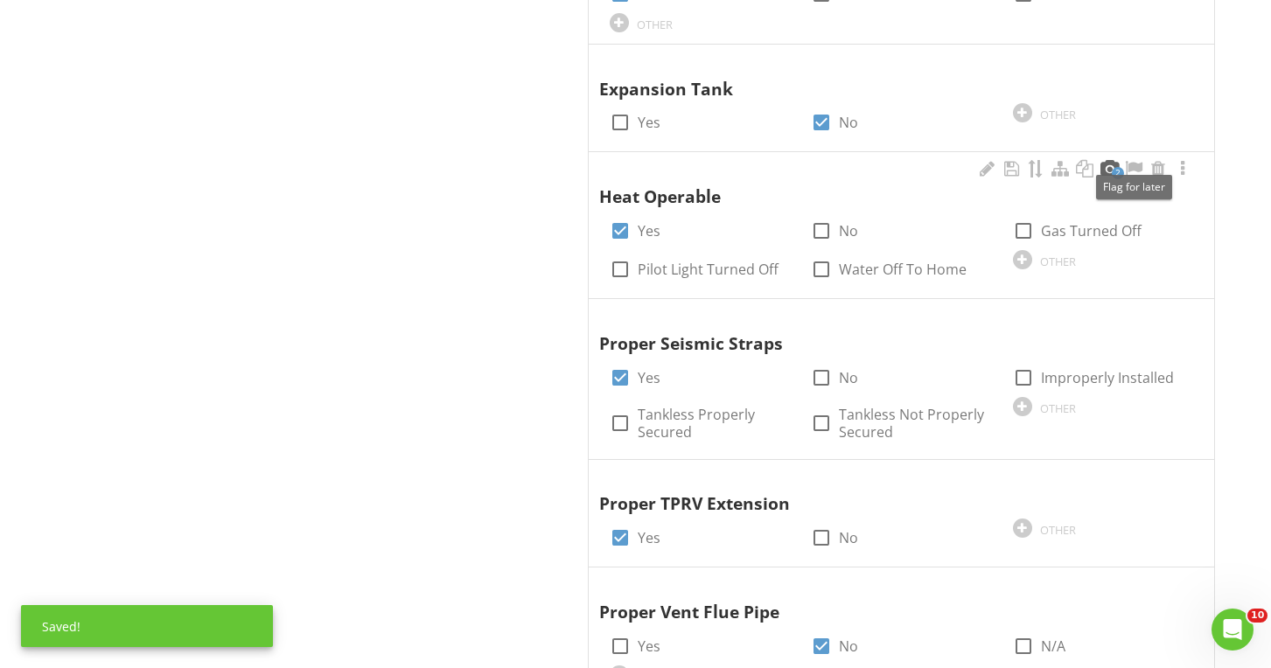
click at [1111, 160] on div at bounding box center [1108, 168] width 21 height 17
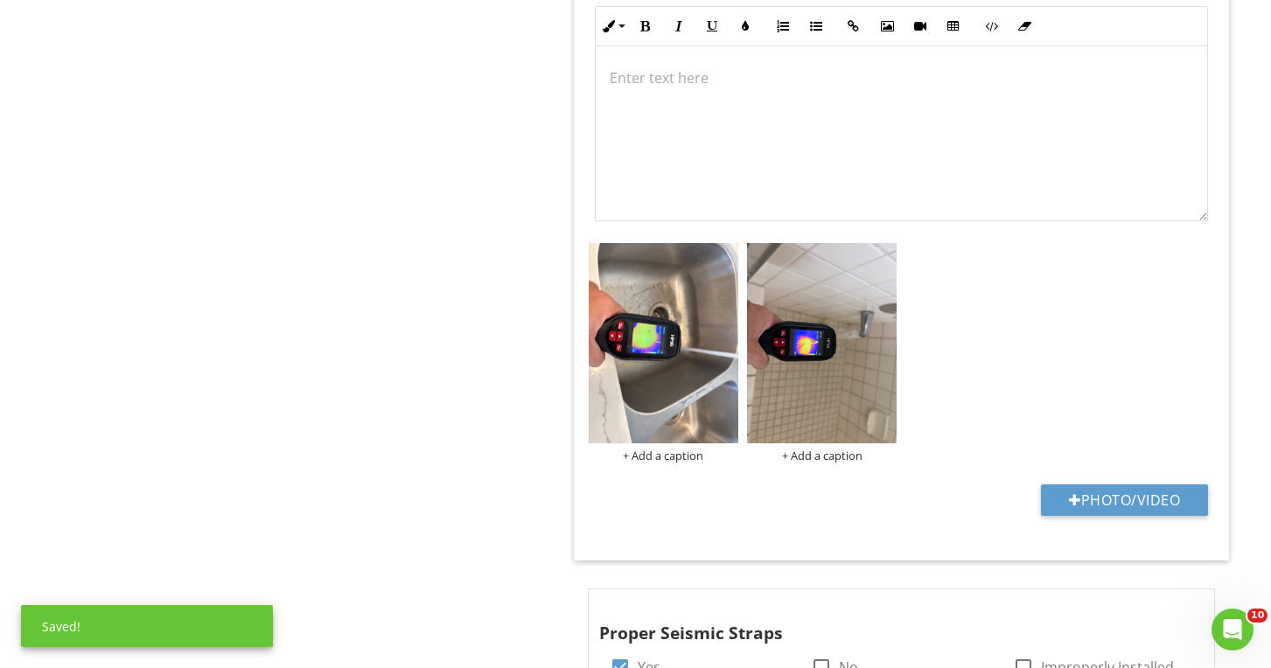
scroll to position [2134, 0]
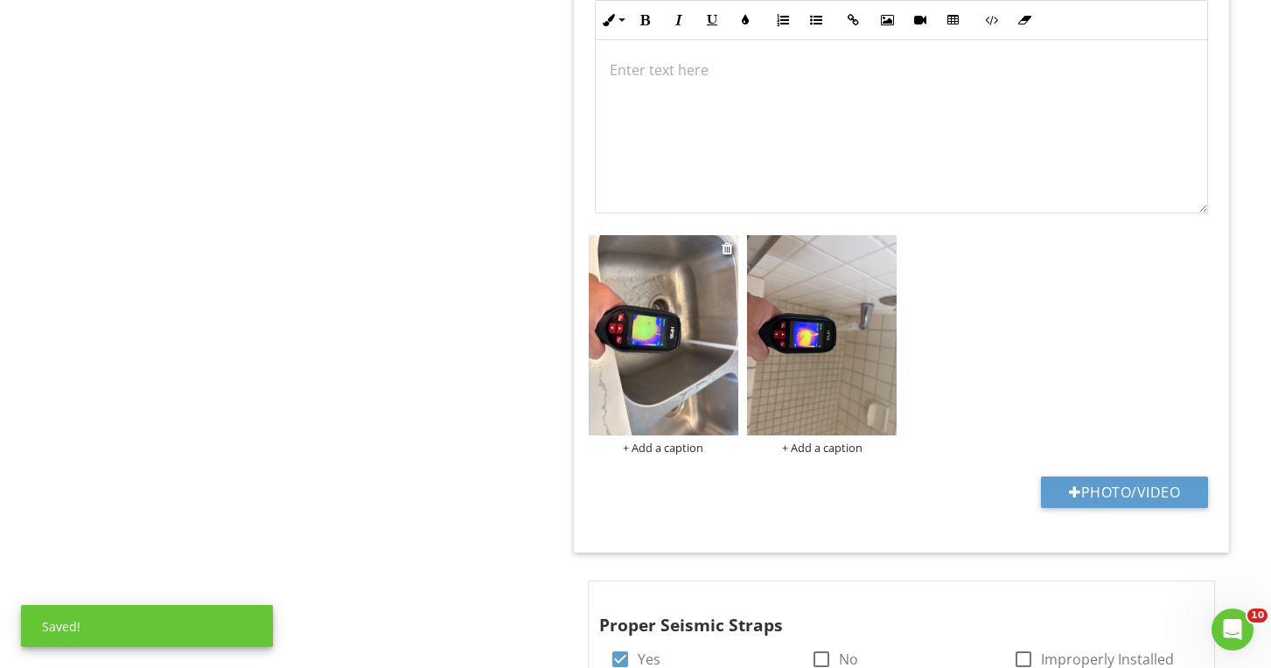
click at [659, 314] on img at bounding box center [664, 334] width 150 height 199
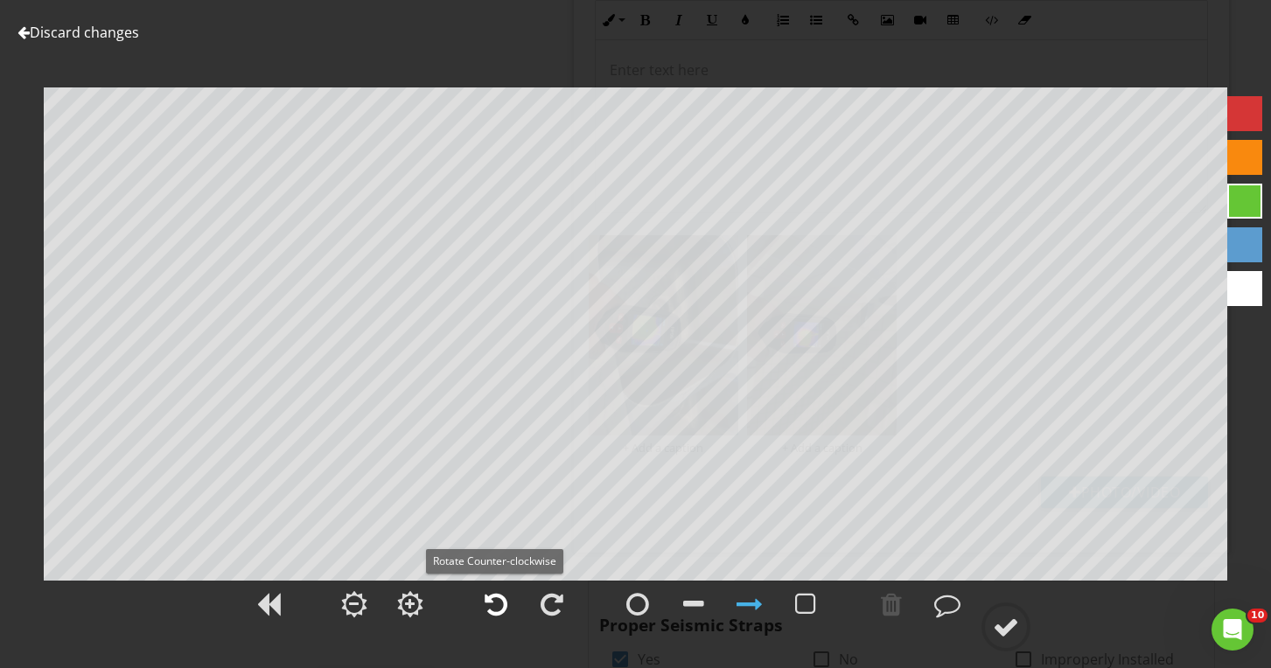
click at [505, 608] on div at bounding box center [495, 604] width 23 height 26
click at [1005, 631] on div at bounding box center [1006, 627] width 26 height 26
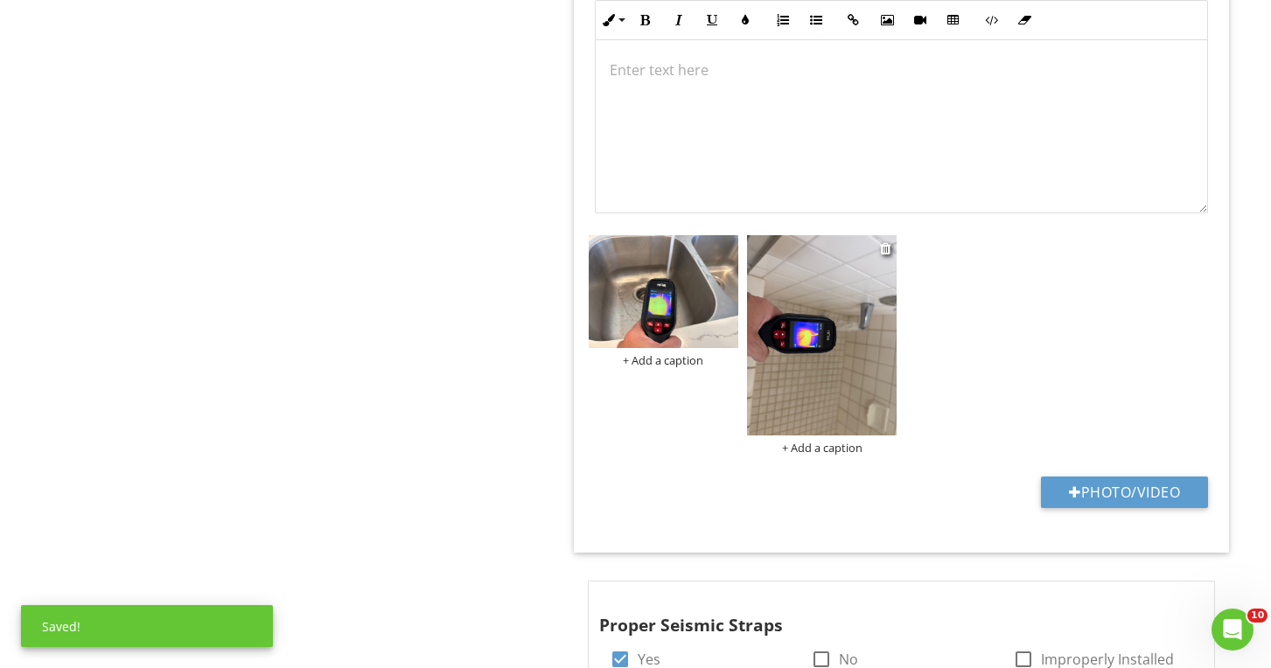
click at [868, 389] on img at bounding box center [822, 334] width 150 height 199
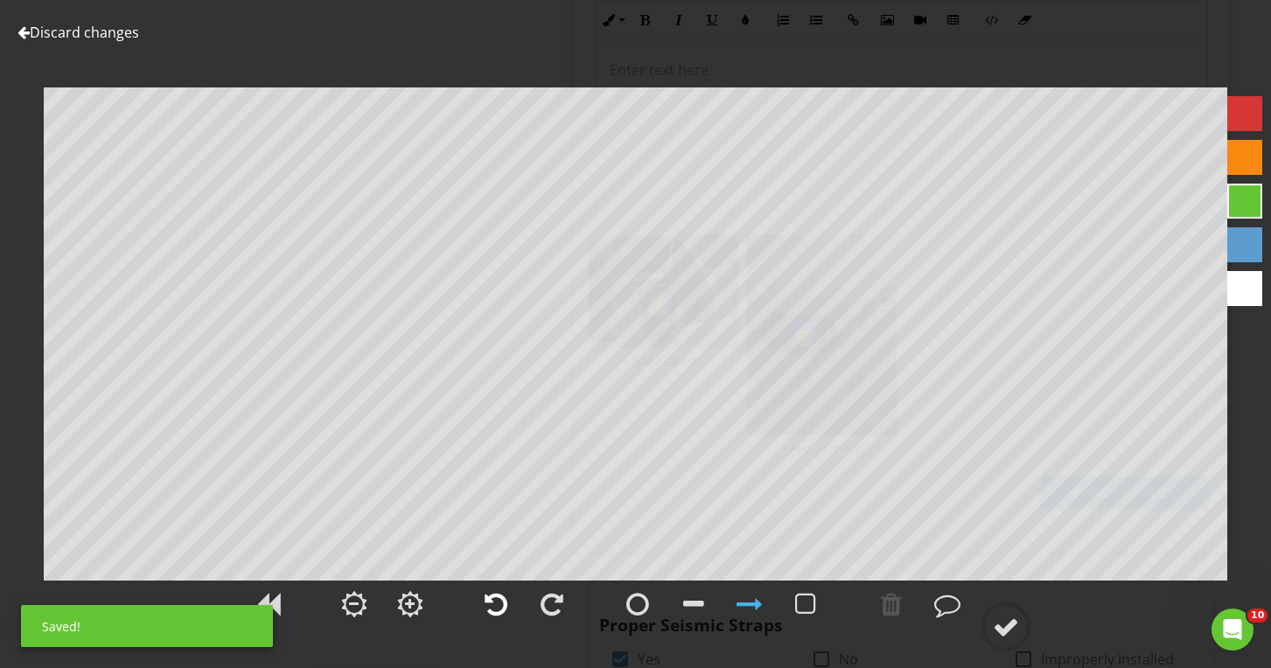
click at [512, 600] on div at bounding box center [496, 604] width 44 height 44
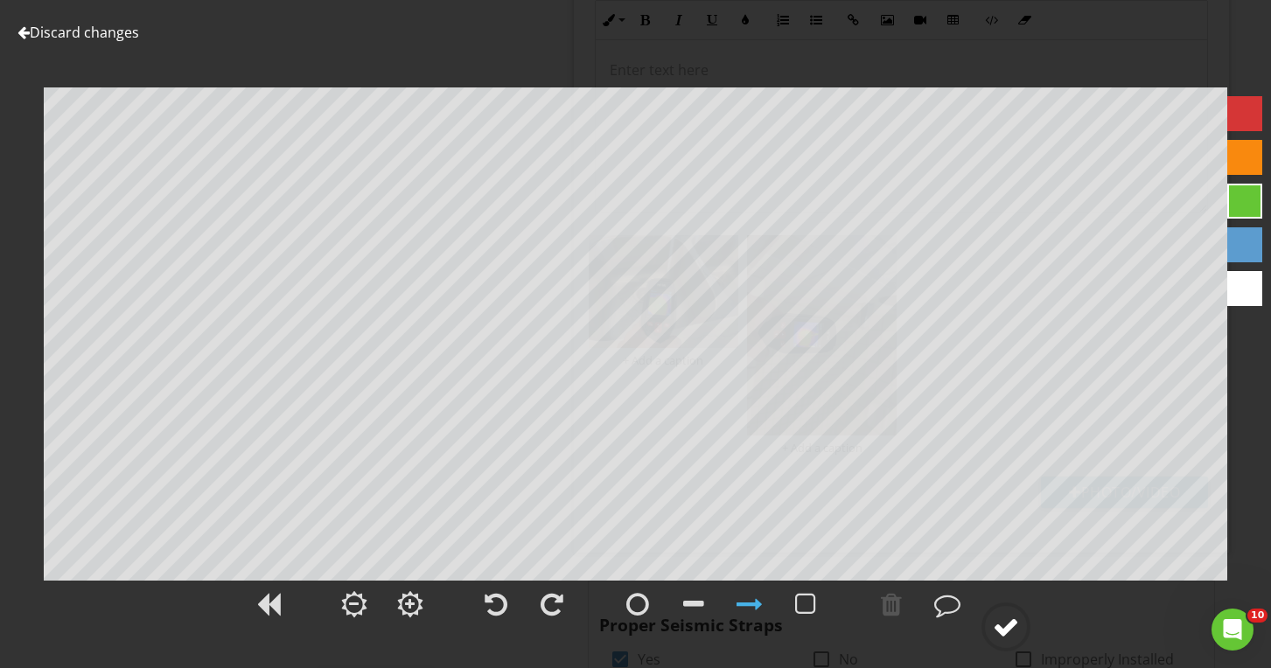
click at [1001, 617] on div at bounding box center [1006, 627] width 26 height 26
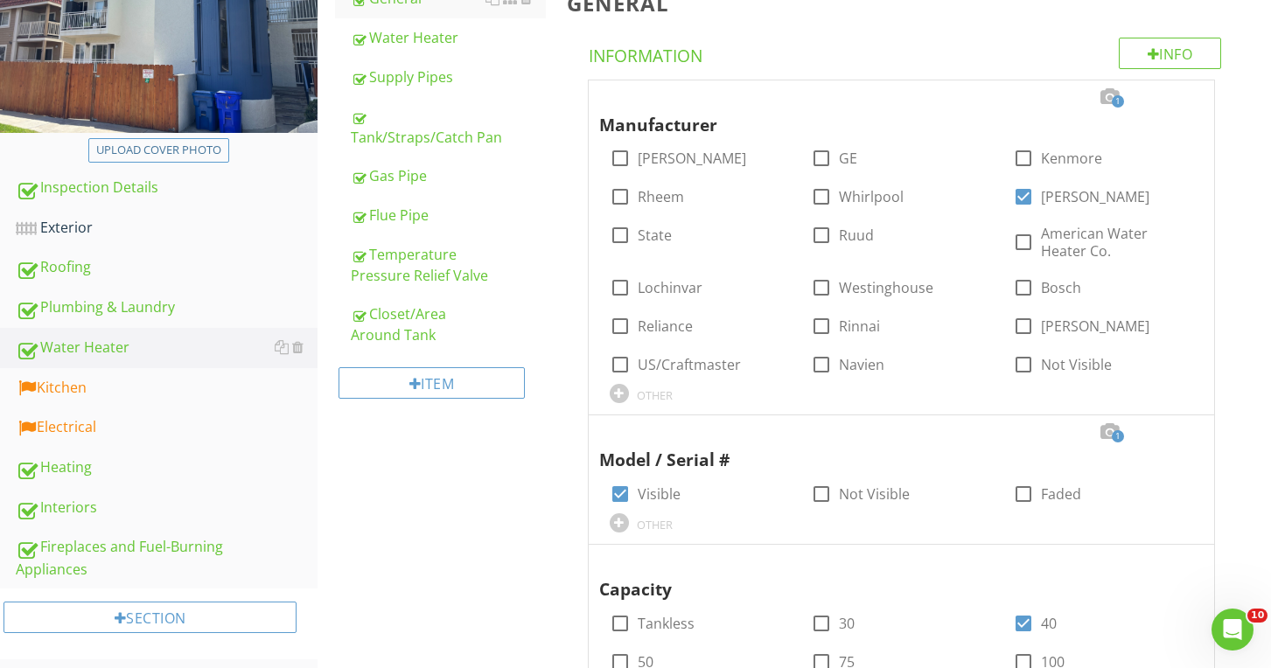
scroll to position [360, 0]
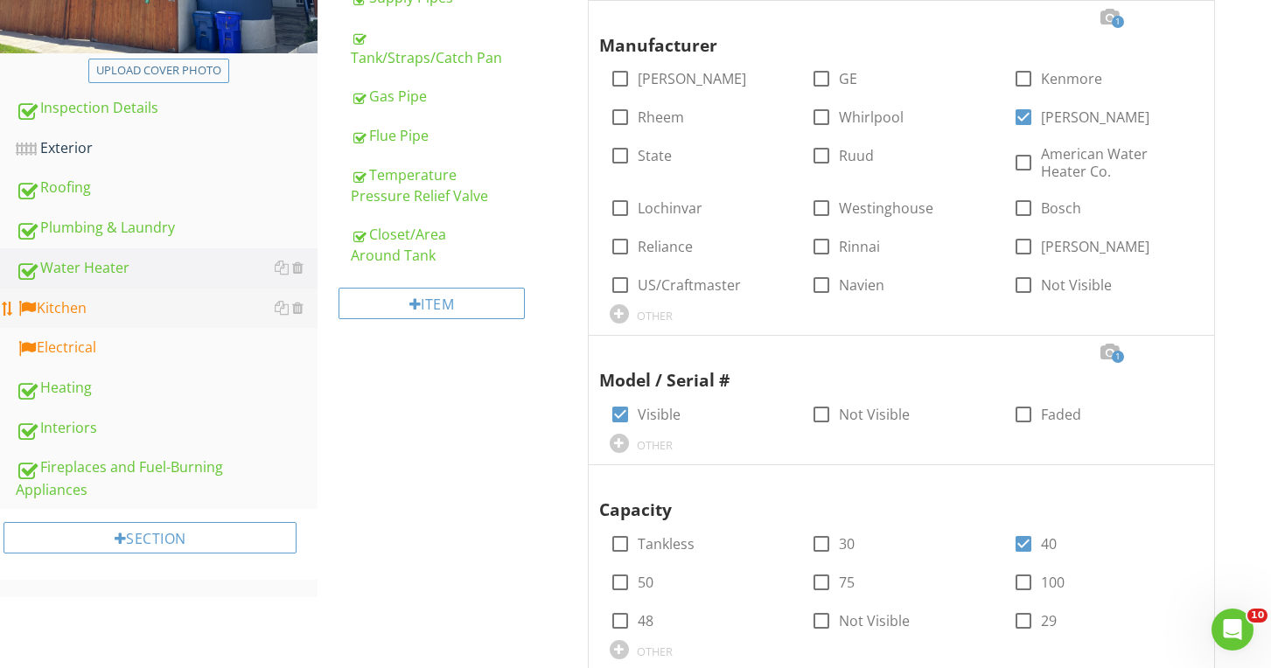
click at [129, 314] on div "Kitchen" at bounding box center [167, 308] width 302 height 23
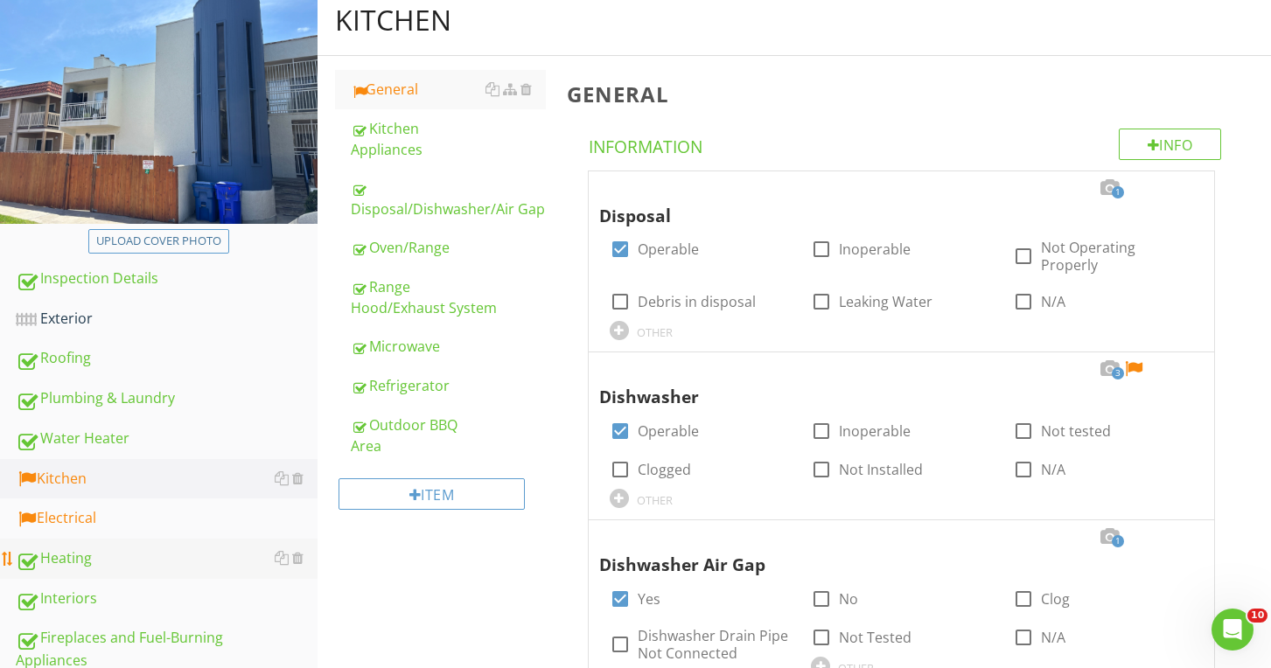
scroll to position [191, 0]
click at [1140, 359] on div at bounding box center [1133, 367] width 21 height 17
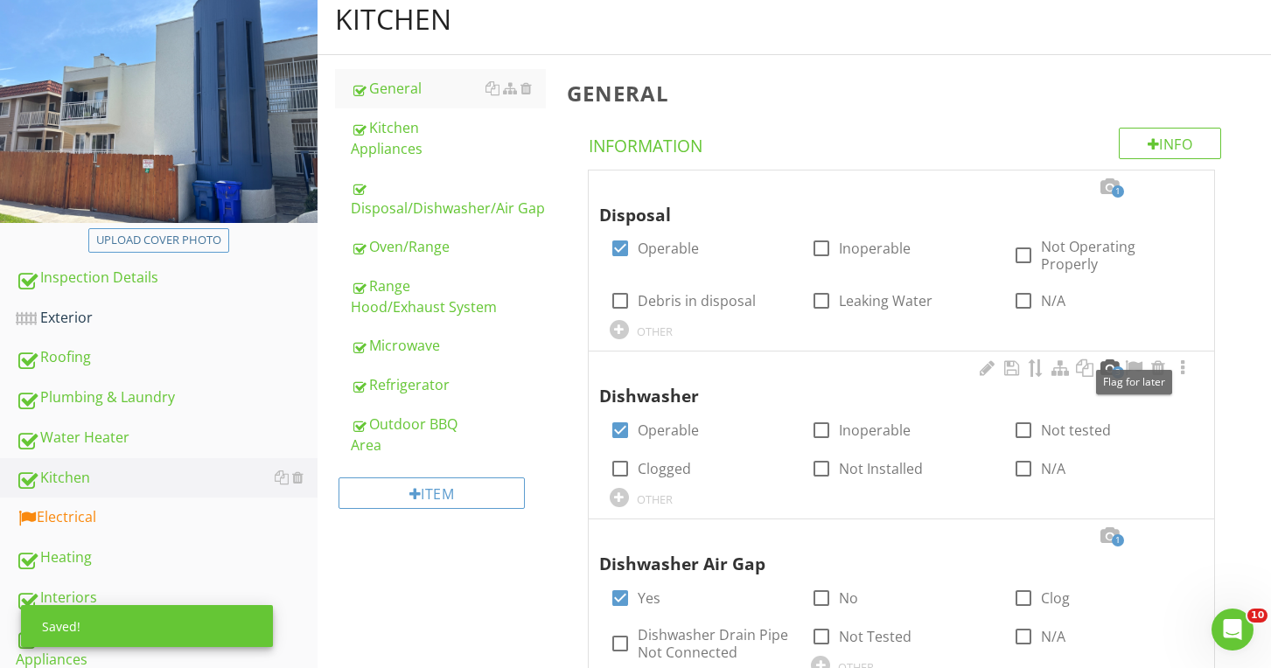
click at [1114, 359] on div at bounding box center [1108, 367] width 21 height 17
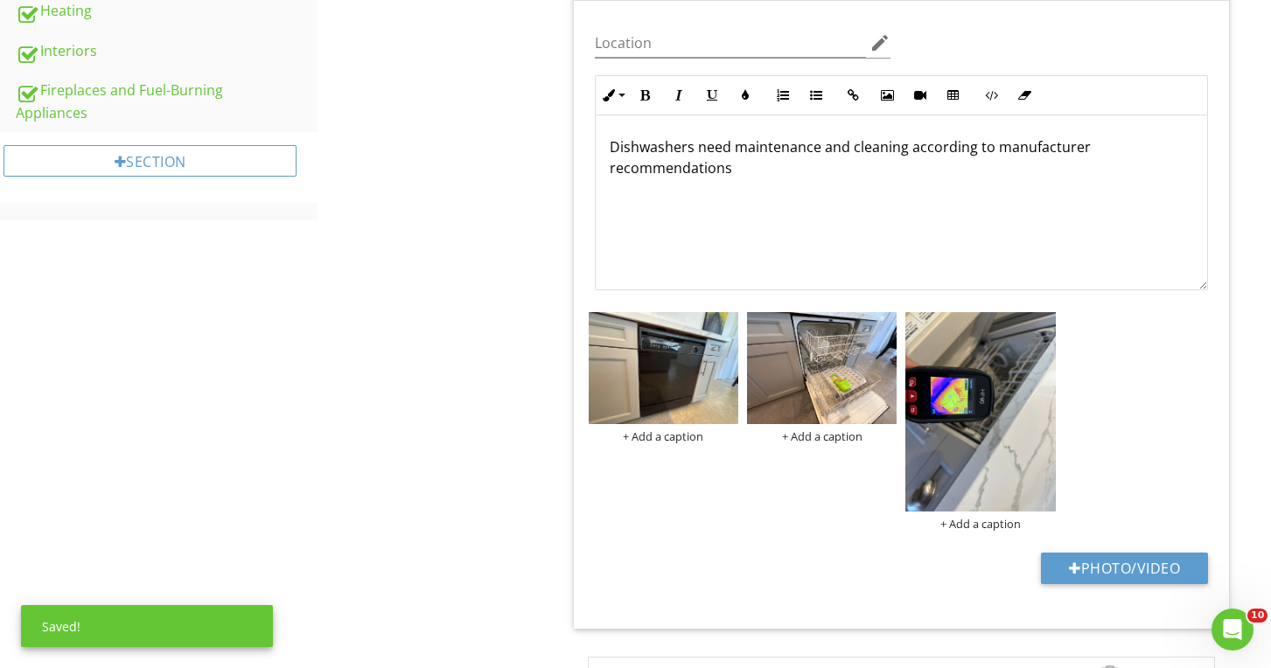
scroll to position [776, 0]
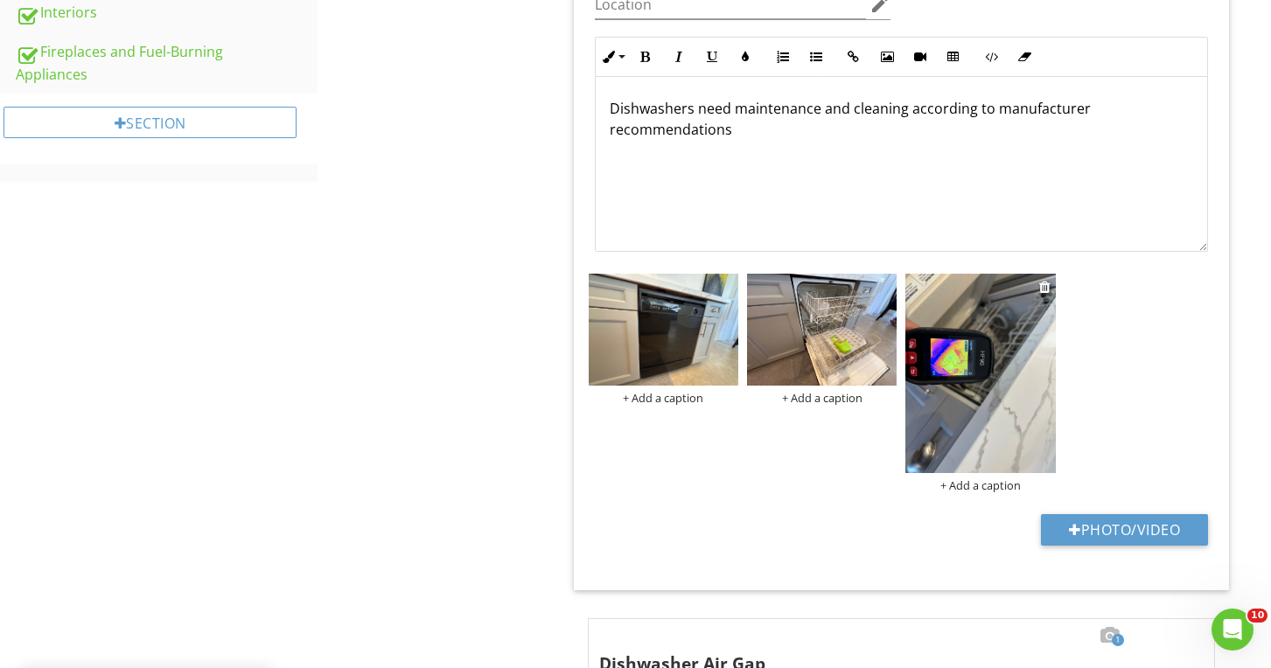
click at [968, 387] on img at bounding box center [980, 373] width 150 height 199
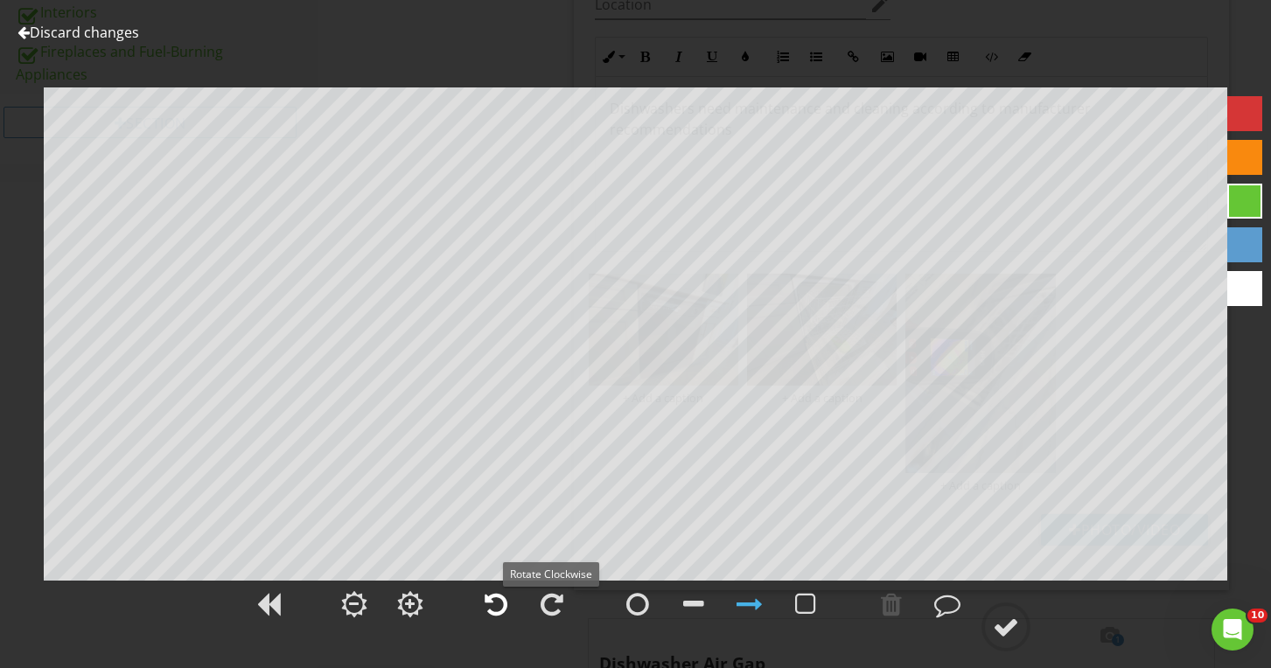
click at [493, 605] on div at bounding box center [495, 604] width 23 height 26
click at [1019, 633] on div at bounding box center [1006, 627] width 26 height 26
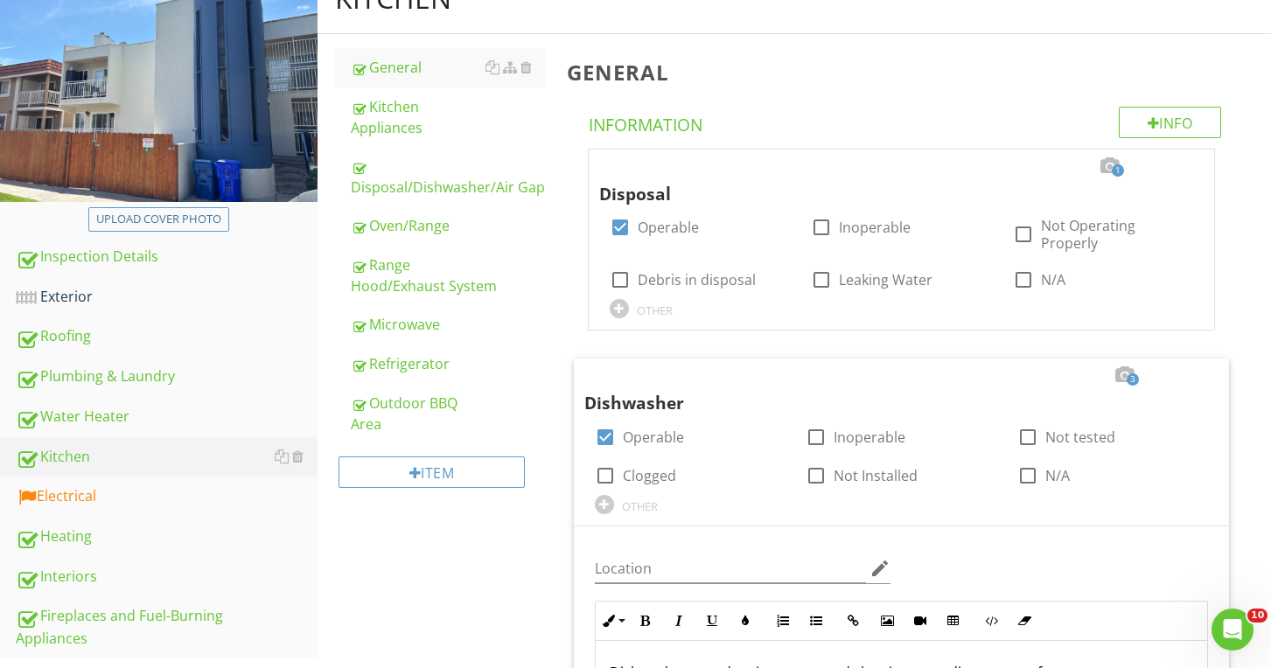
scroll to position [334, 0]
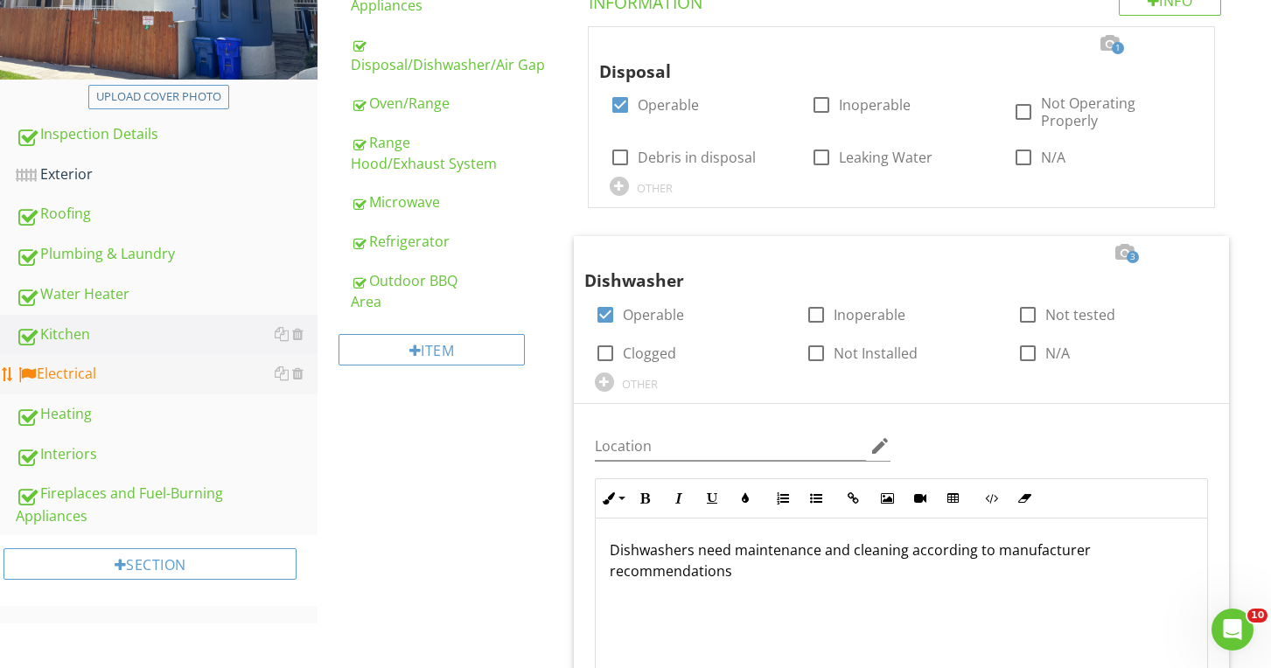
click at [104, 385] on div "Electrical" at bounding box center [167, 374] width 302 height 23
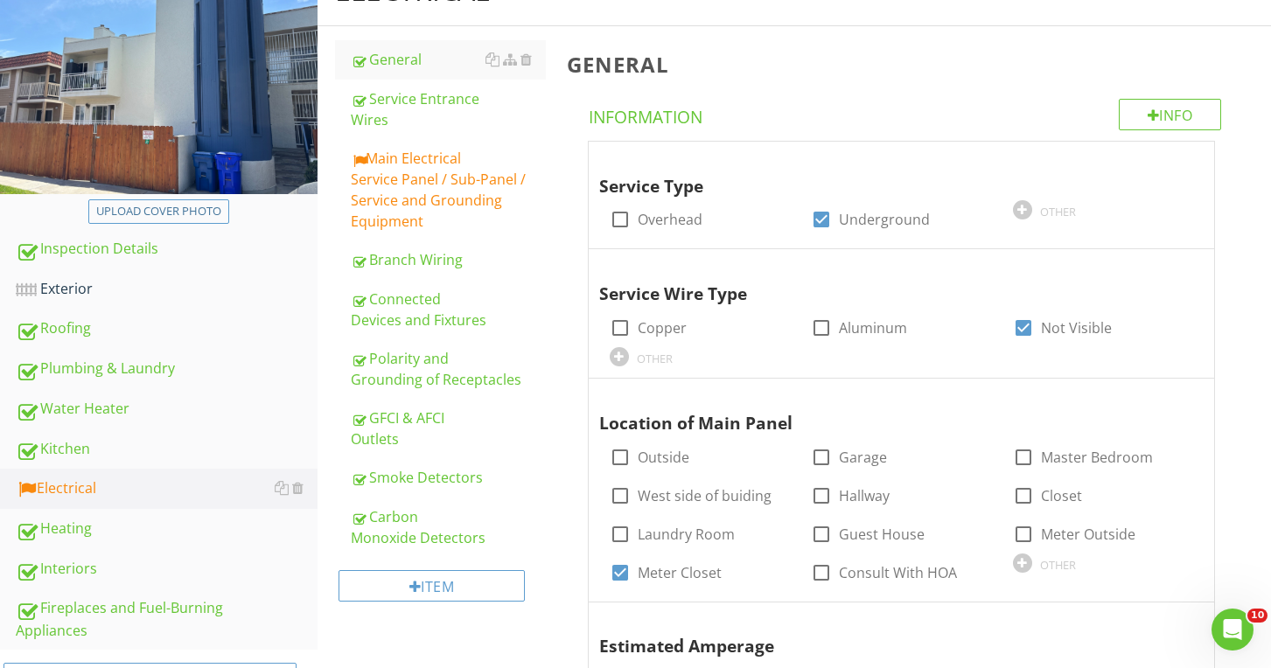
scroll to position [214, 0]
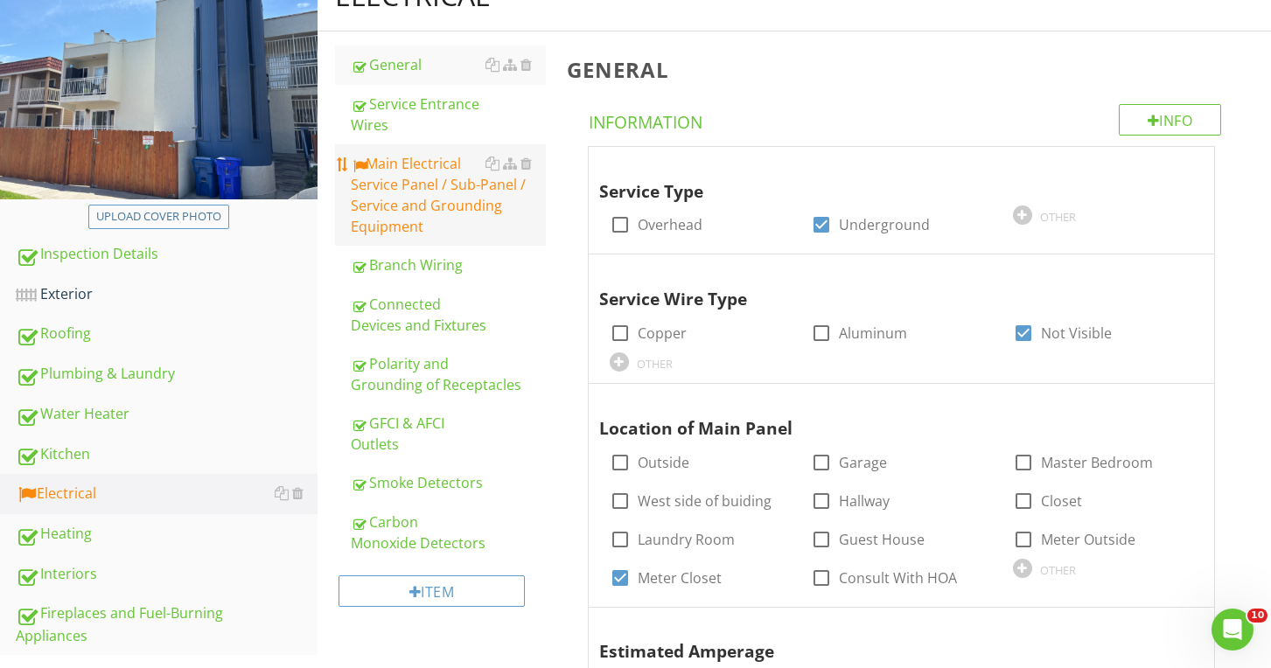
click at [398, 231] on div "Main Electrical Service Panel / Sub-Panel / Service and Grounding Equipment" at bounding box center [448, 195] width 194 height 84
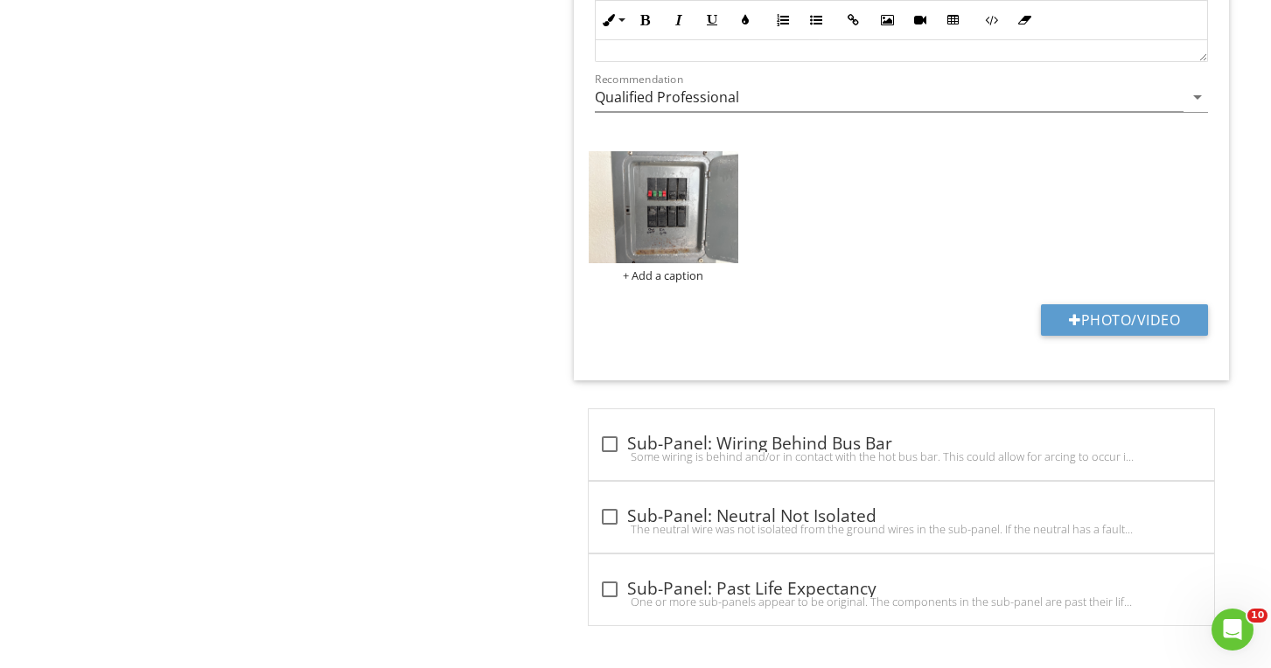
scroll to position [3402, 0]
click at [618, 591] on div at bounding box center [610, 590] width 30 height 30
checkbox input "true"
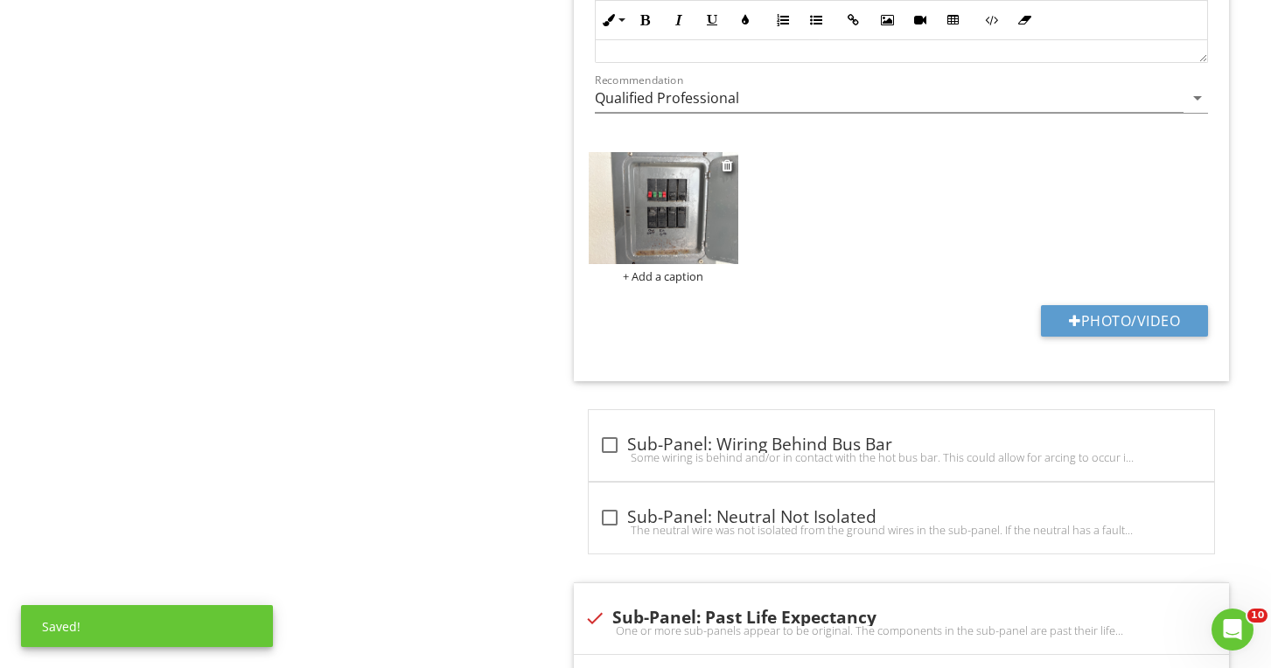
click at [635, 212] on img at bounding box center [664, 208] width 150 height 112
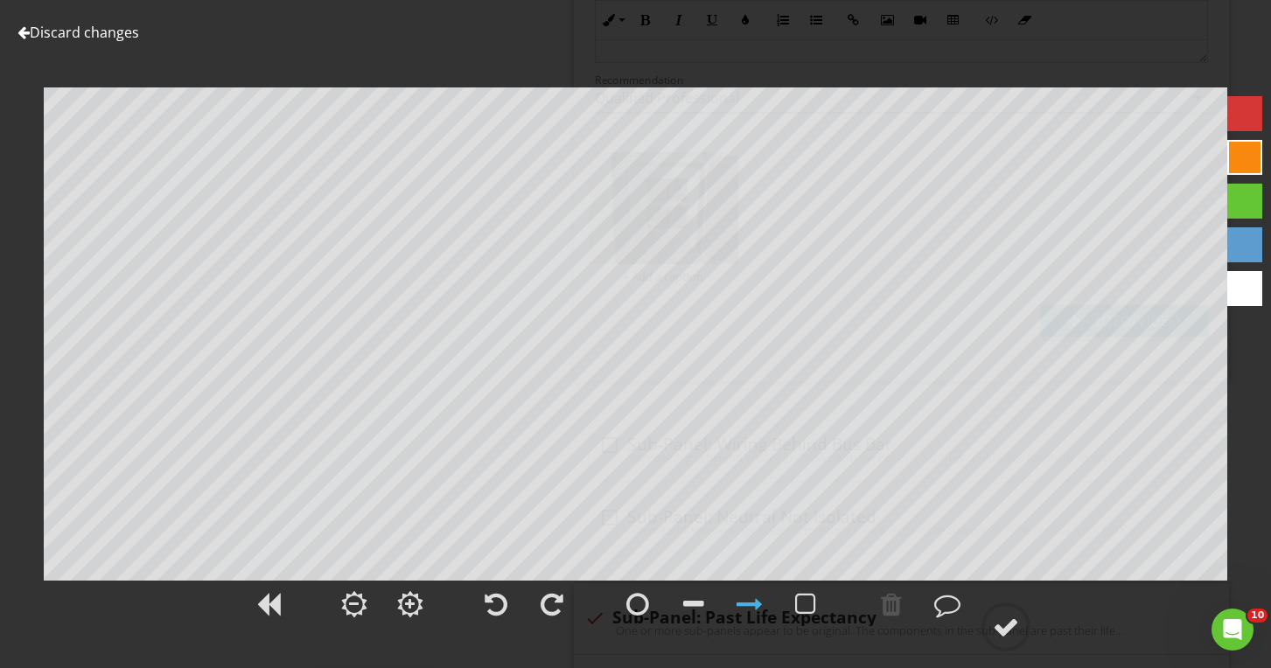
click at [126, 30] on link "Discard changes" at bounding box center [78, 32] width 122 height 19
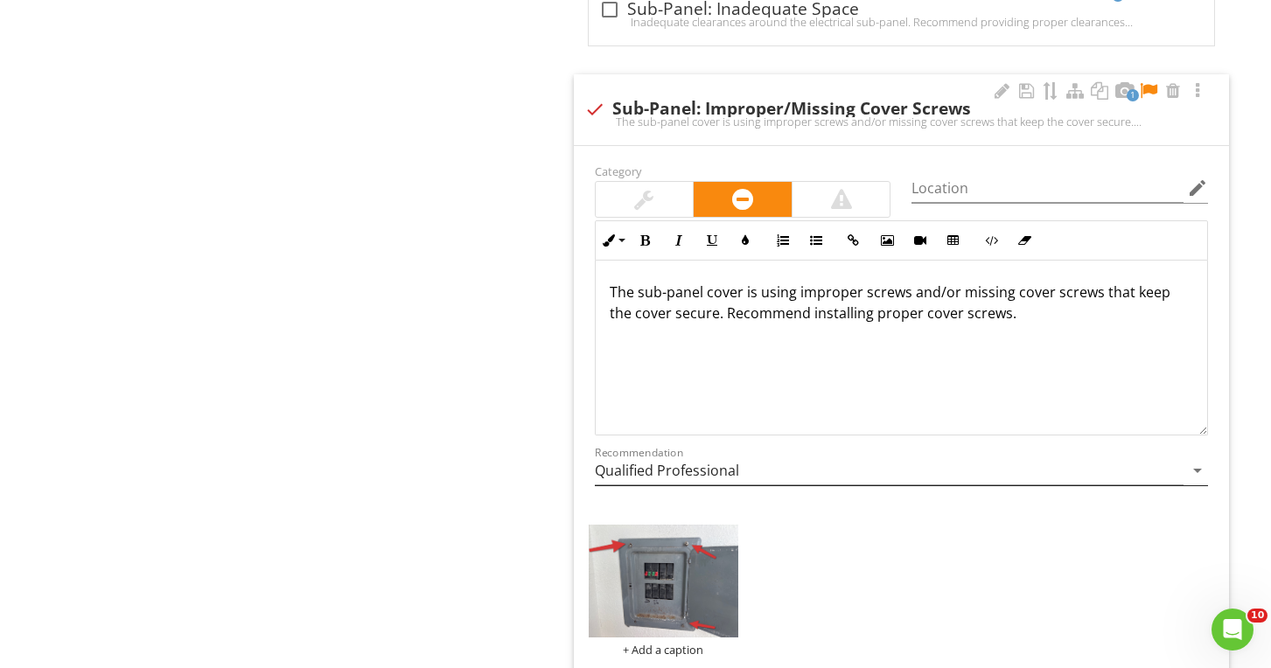
scroll to position [2125, 0]
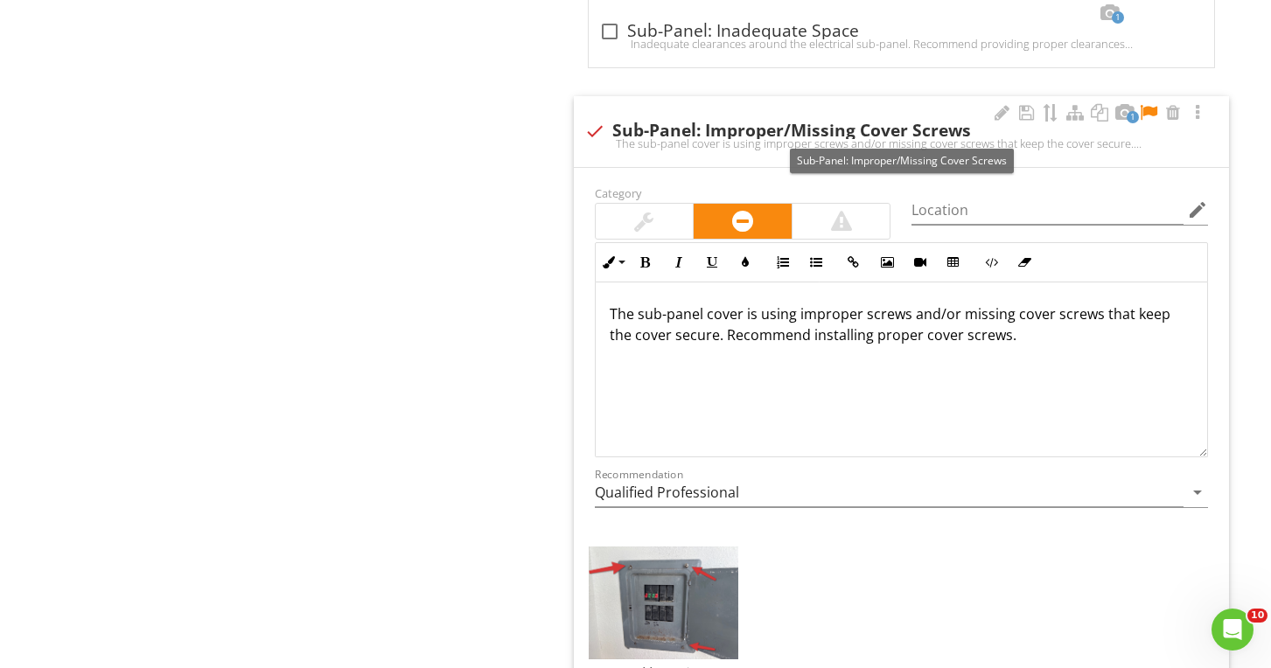
click at [1150, 110] on div at bounding box center [1148, 112] width 21 height 17
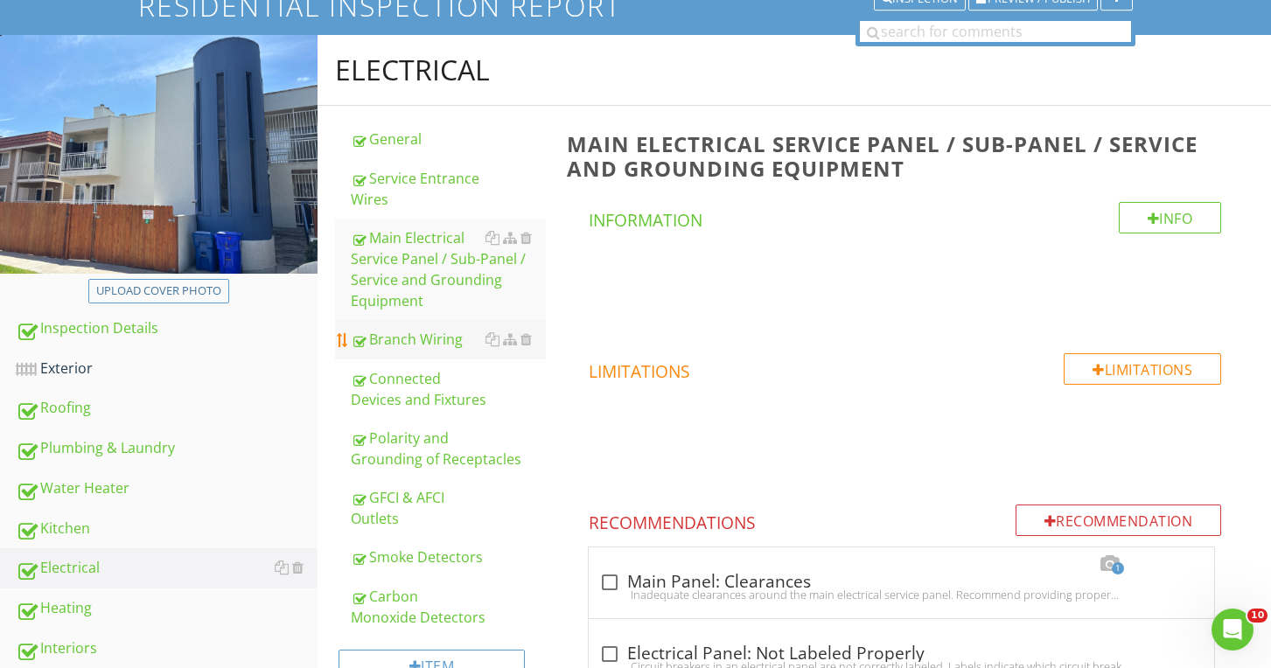
scroll to position [141, 0]
